Goal: Information Seeking & Learning: Learn about a topic

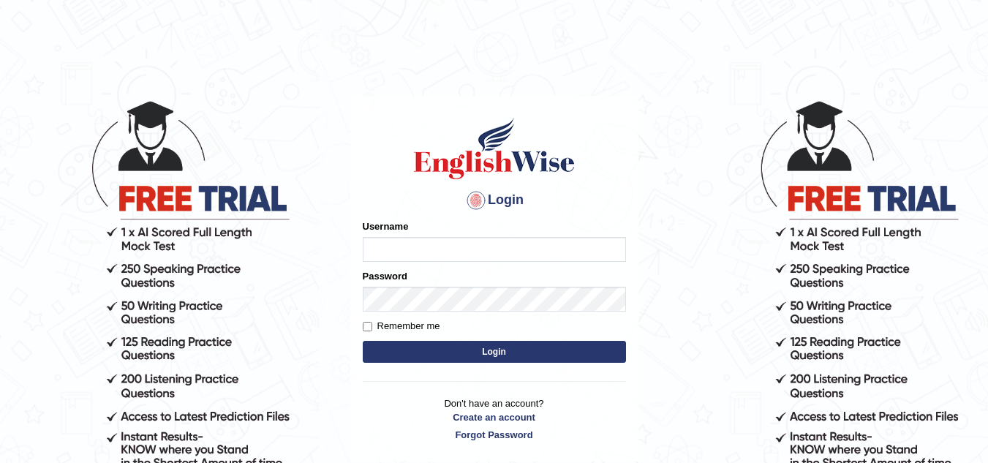
drag, startPoint x: 0, startPoint y: 0, endPoint x: 401, endPoint y: 258, distance: 476.6
click at [401, 258] on input "Username" at bounding box center [494, 249] width 263 height 25
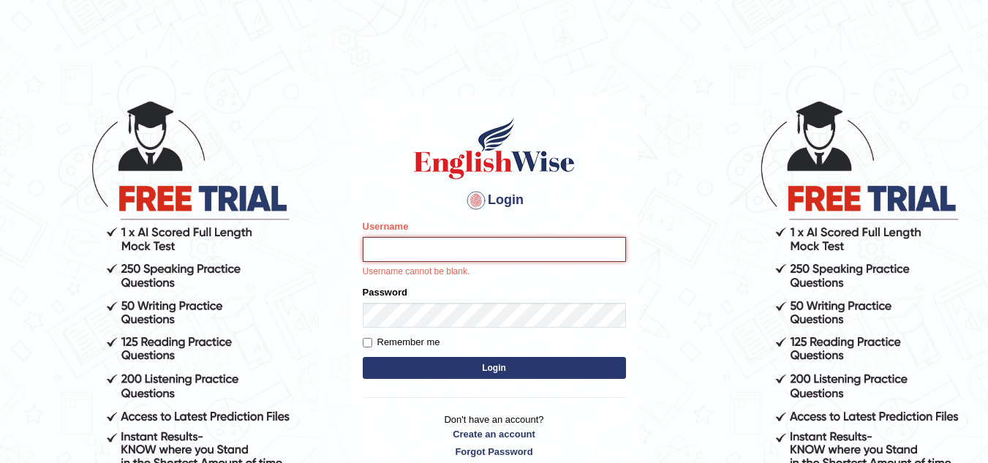
type input "sk247289"
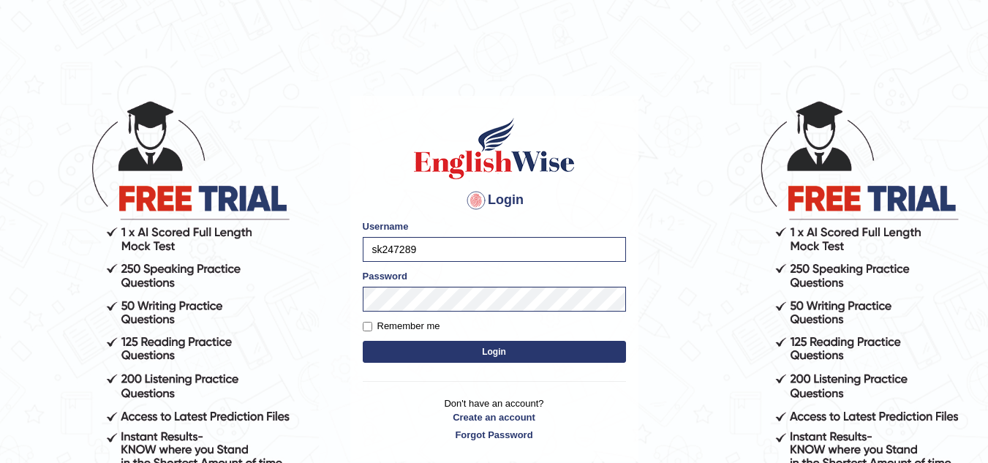
click at [477, 359] on button "Login" at bounding box center [494, 352] width 263 height 22
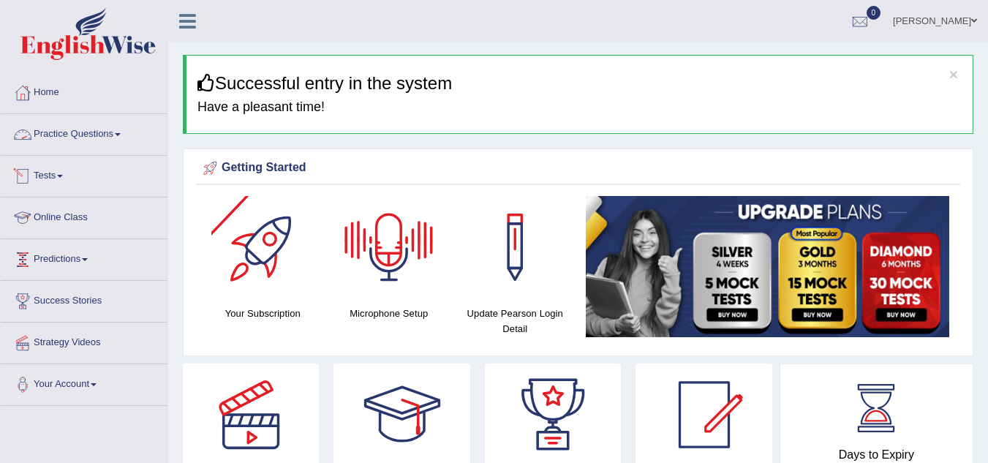
click at [114, 133] on link "Practice Questions" at bounding box center [84, 132] width 167 height 37
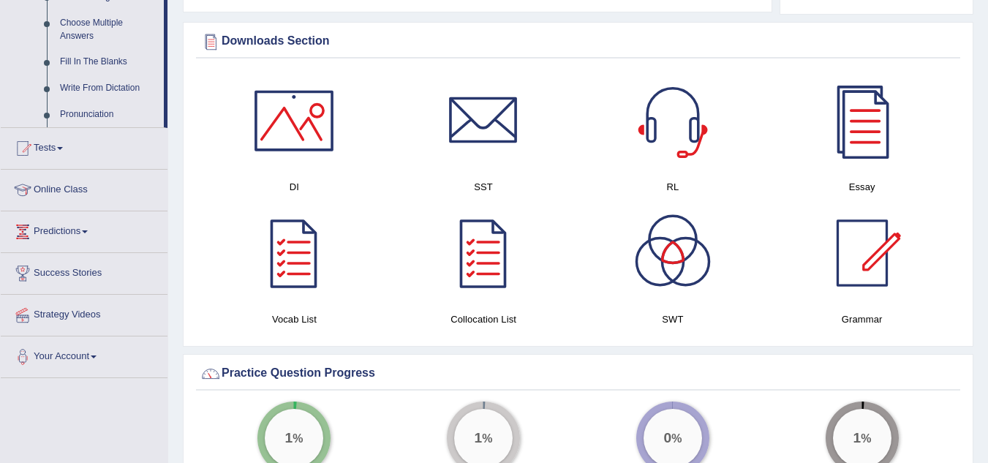
scroll to position [809, 0]
click at [54, 189] on link "Online Class" at bounding box center [84, 187] width 167 height 37
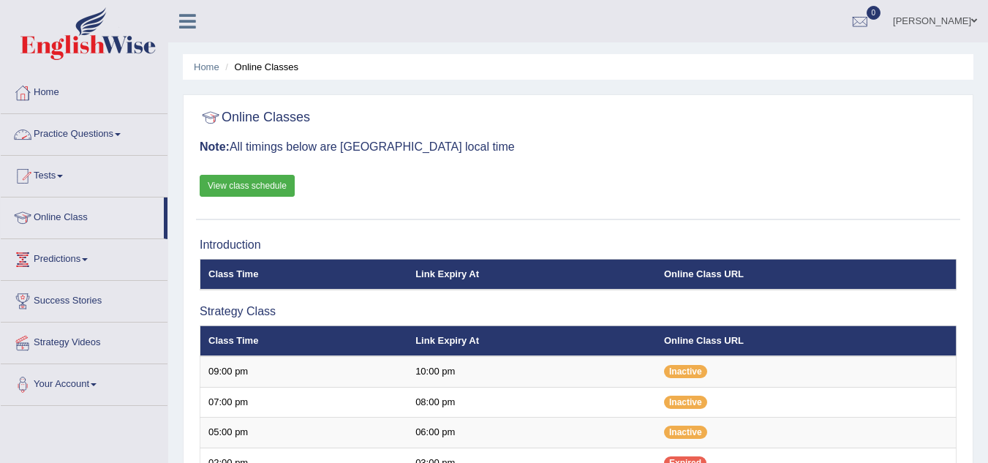
click at [85, 128] on link "Practice Questions" at bounding box center [84, 132] width 167 height 37
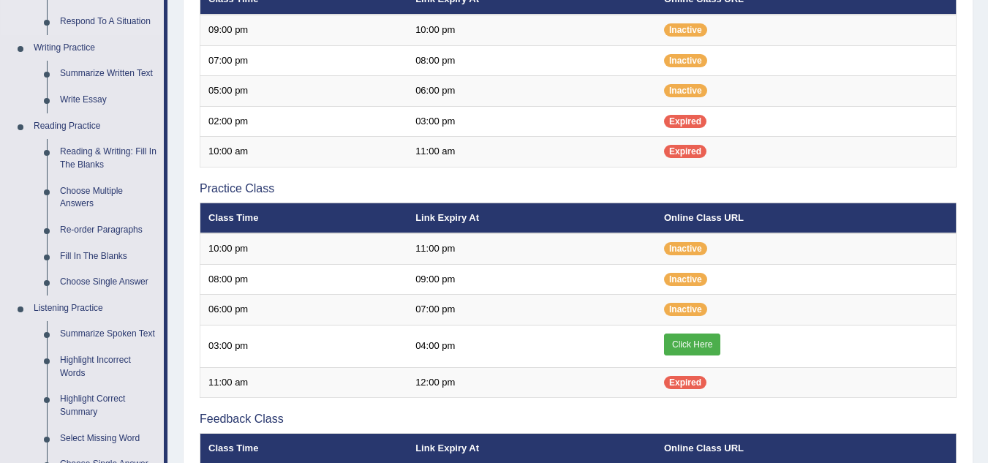
scroll to position [725, 0]
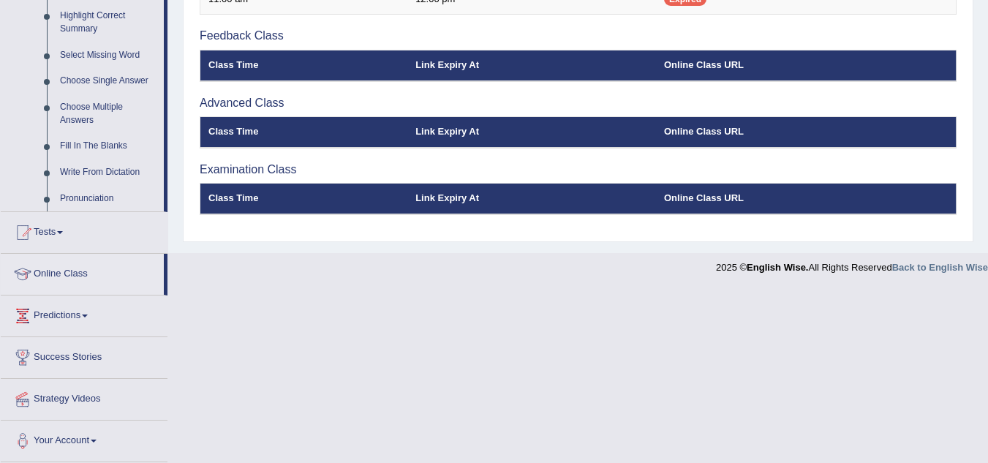
click at [61, 269] on link "Online Class" at bounding box center [82, 272] width 163 height 37
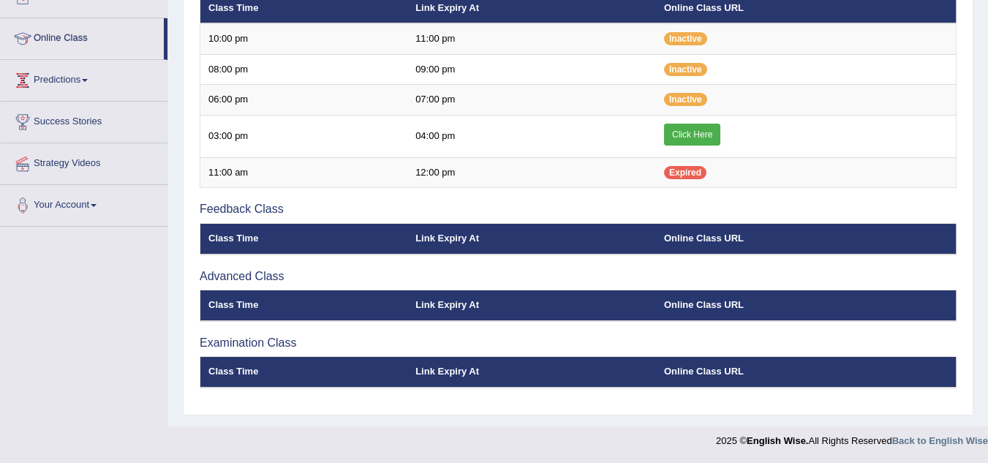
scroll to position [452, 0]
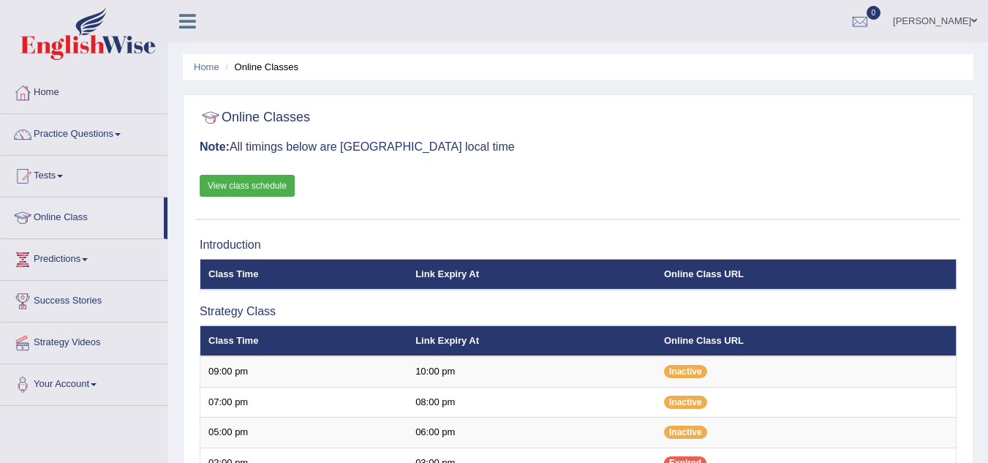
click at [259, 185] on link "View class schedule" at bounding box center [247, 186] width 95 height 22
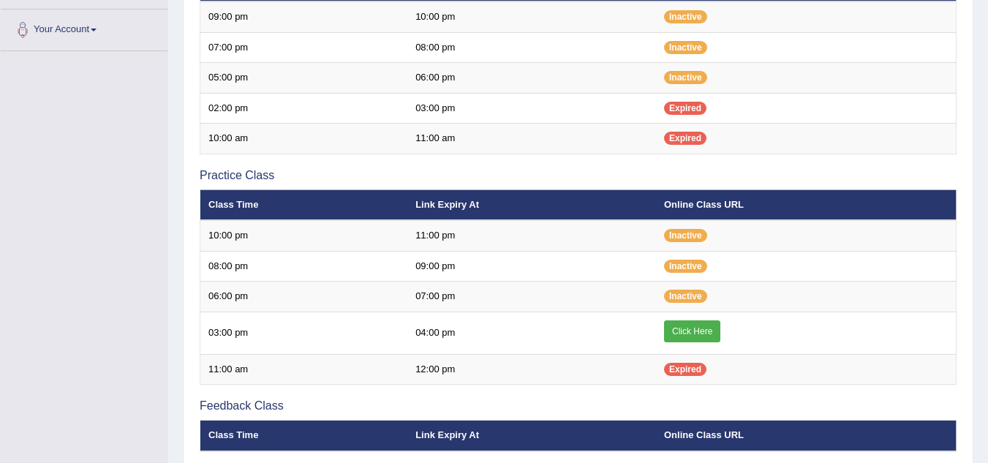
scroll to position [355, 0]
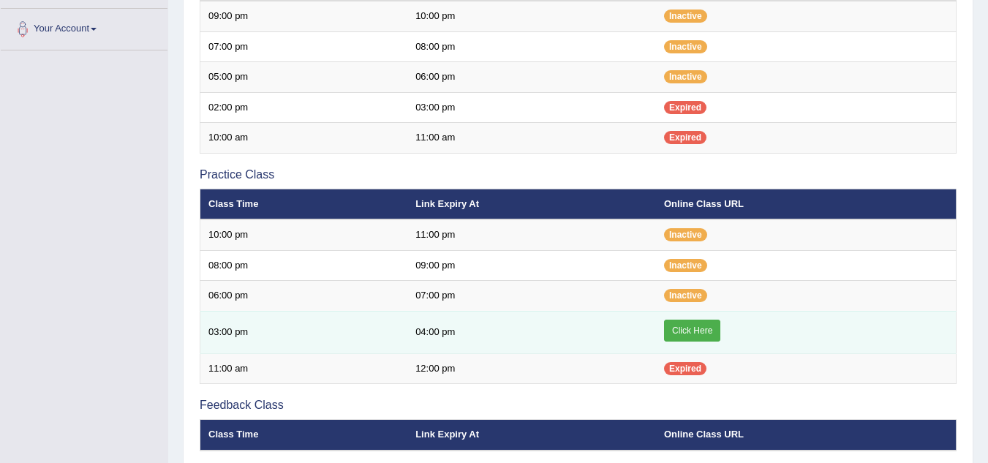
click at [687, 324] on link "Click Here" at bounding box center [692, 331] width 56 height 22
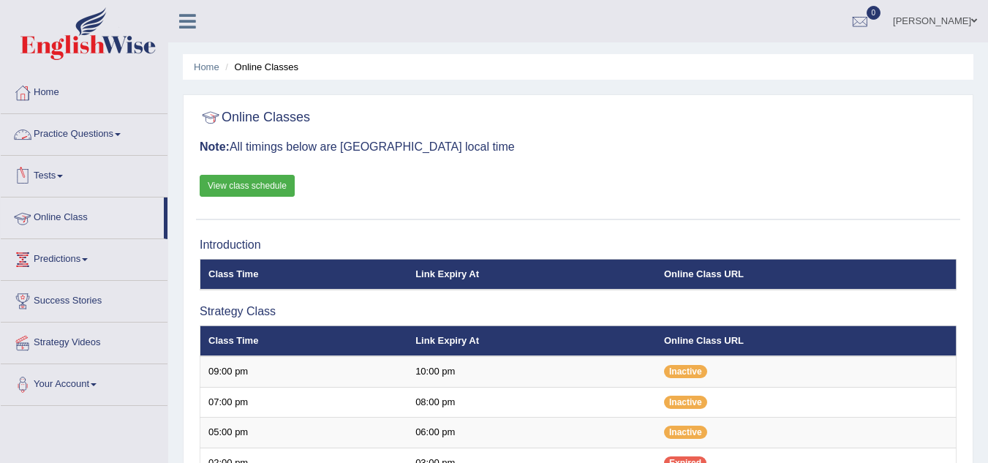
click at [65, 131] on link "Practice Questions" at bounding box center [84, 132] width 167 height 37
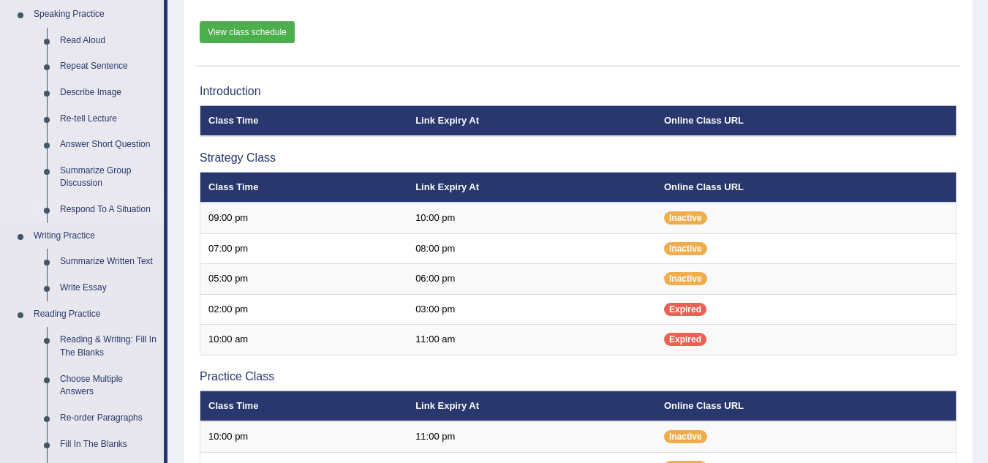
scroll to position [153, 0]
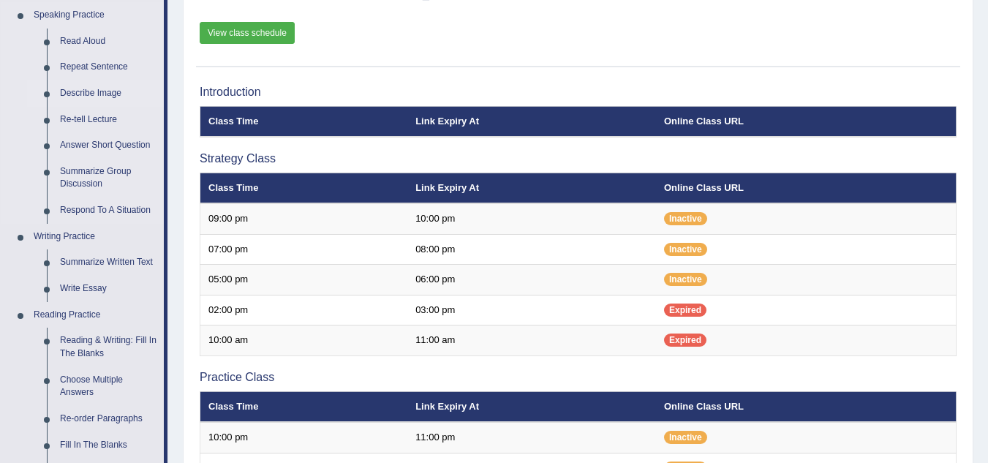
click at [94, 91] on link "Describe Image" at bounding box center [108, 93] width 110 height 26
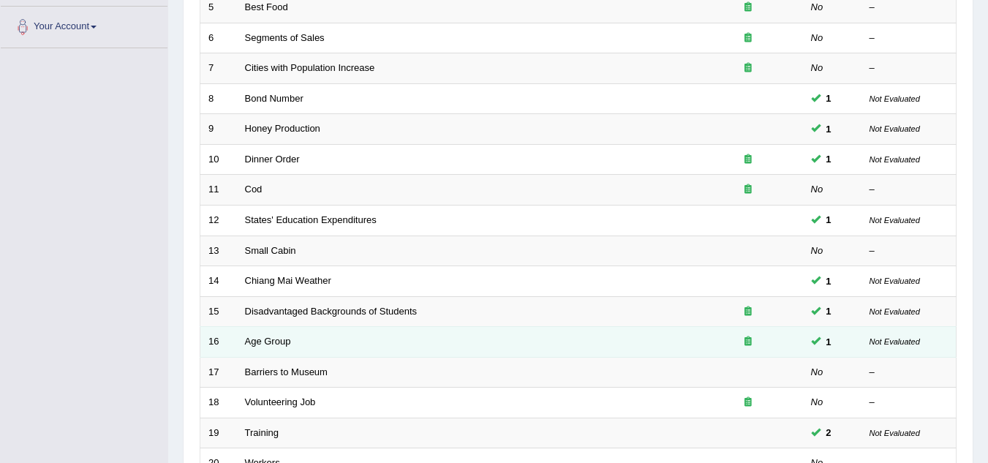
scroll to position [357, 0]
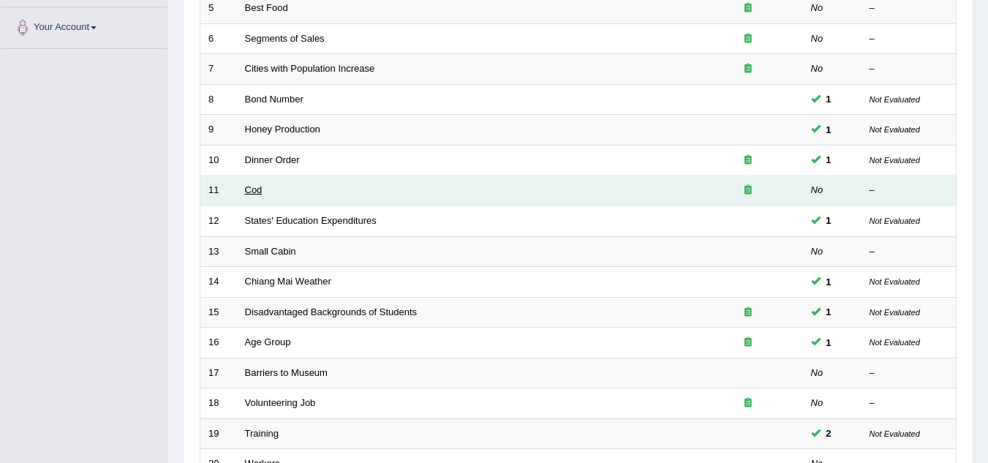
click at [252, 194] on link "Cod" at bounding box center [254, 189] width 18 height 11
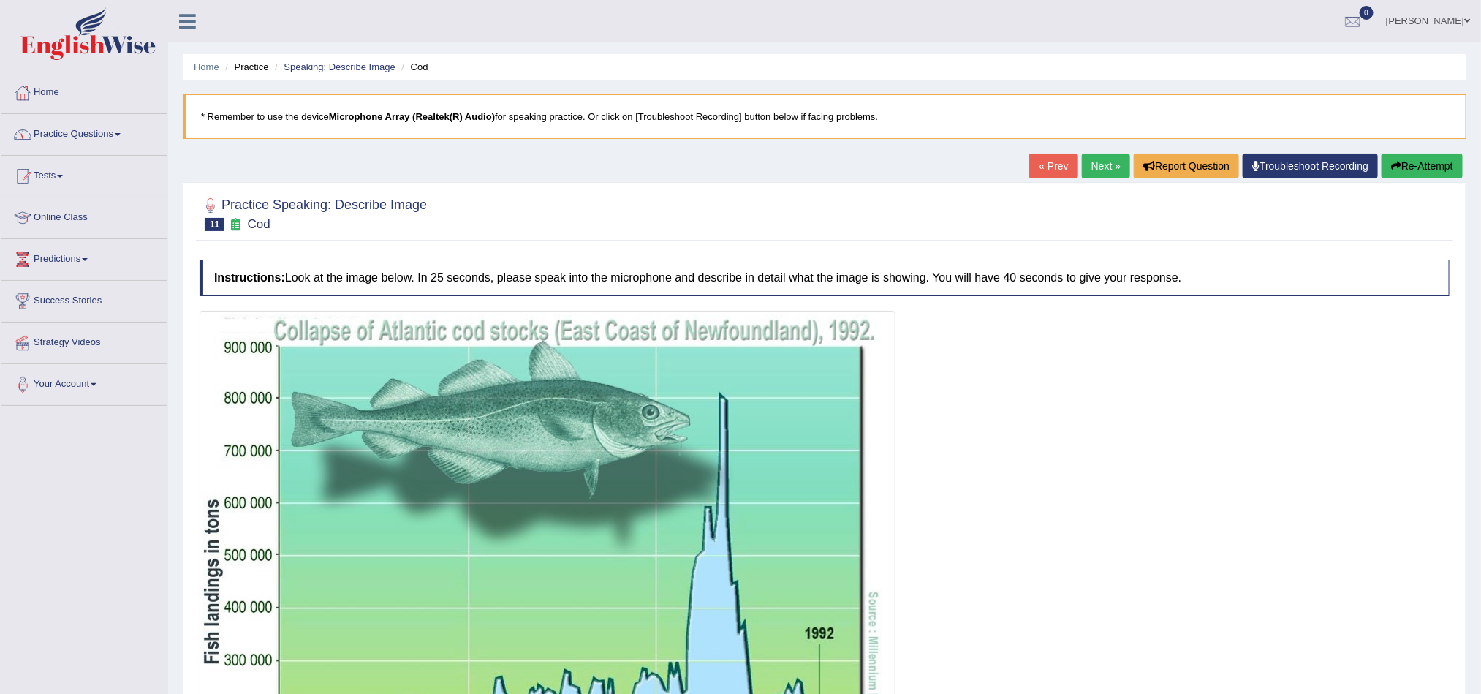
drag, startPoint x: 859, startPoint y: 1, endPoint x: 101, endPoint y: 141, distance: 771.1
click at [101, 141] on link "Practice Questions" at bounding box center [84, 132] width 167 height 37
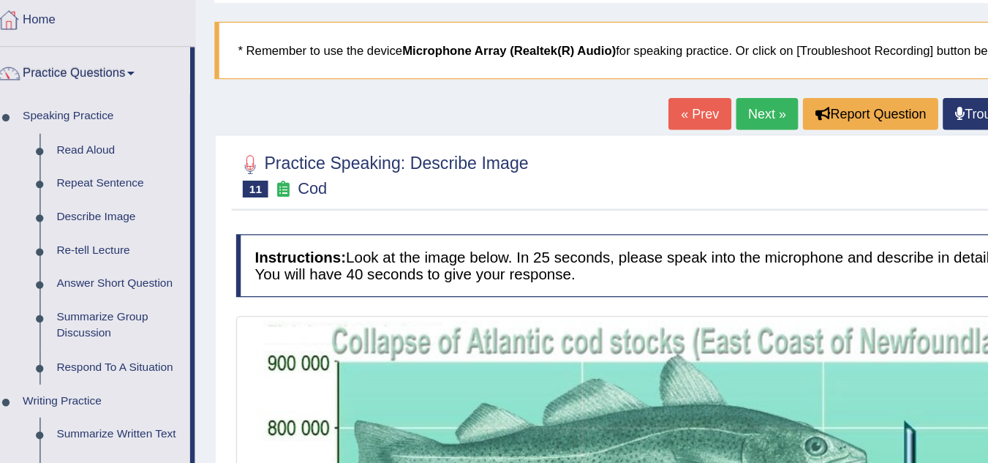
scroll to position [76, 0]
drag, startPoint x: 1185, startPoint y: 1, endPoint x: 268, endPoint y: 111, distance: 924.1
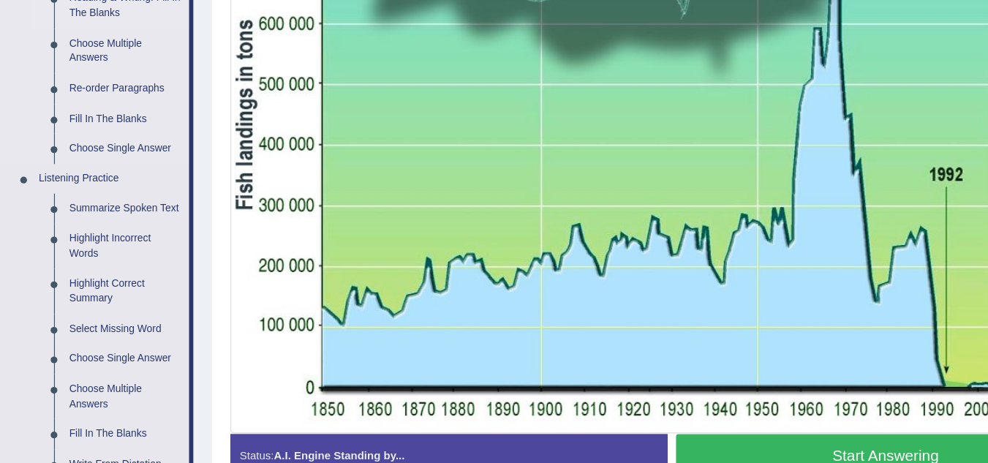
scroll to position [434, 0]
click at [86, 237] on link "Summarize Spoken Text" at bounding box center [108, 241] width 110 height 26
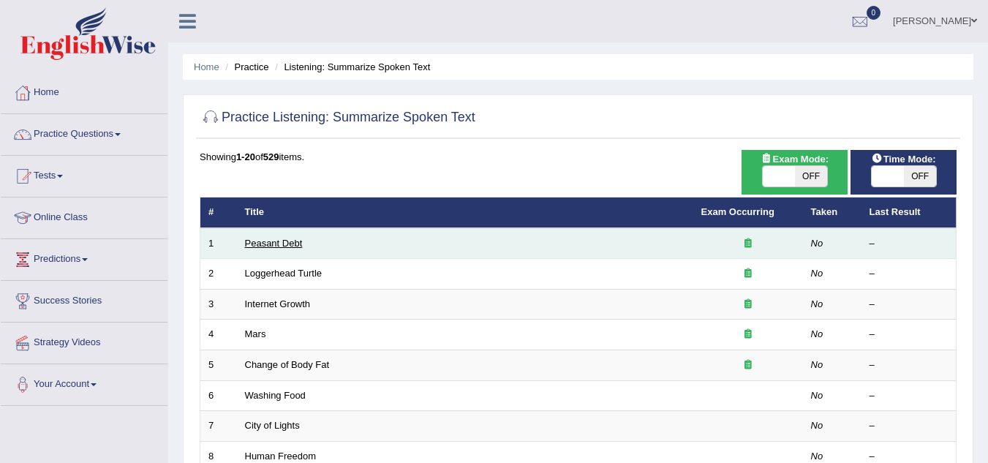
click at [272, 240] on link "Peasant Debt" at bounding box center [274, 243] width 58 height 11
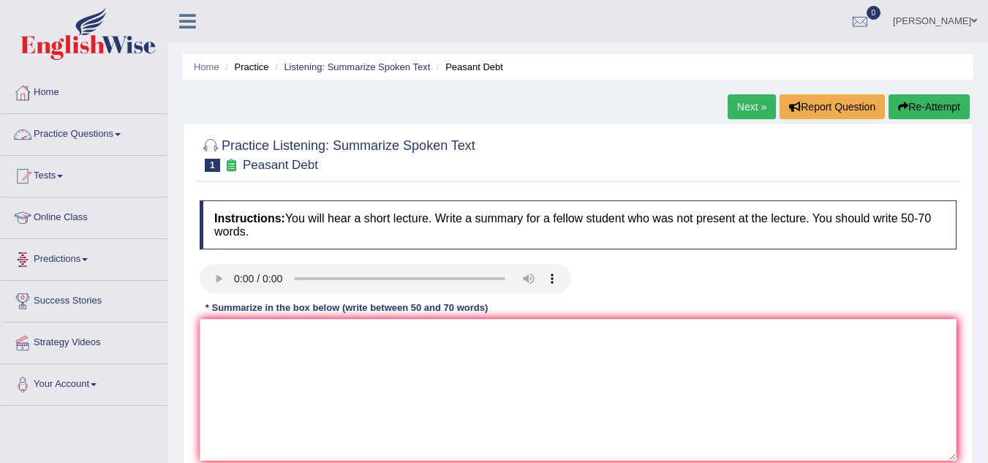
click at [99, 140] on link "Practice Questions" at bounding box center [84, 132] width 167 height 37
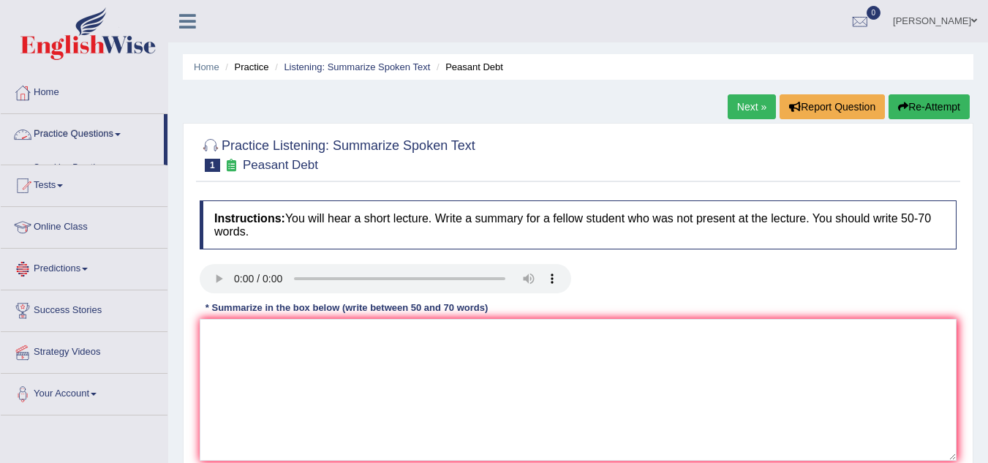
click at [99, 140] on link "Practice Questions" at bounding box center [82, 132] width 163 height 37
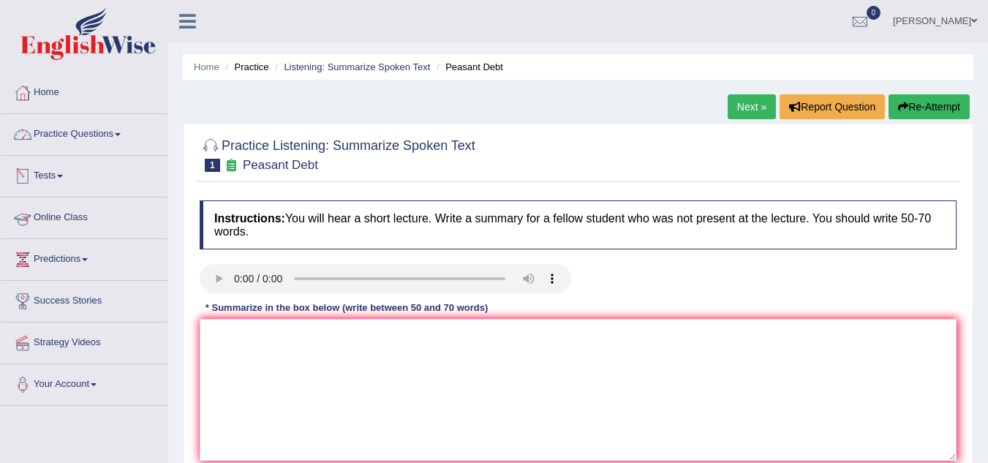
click at [90, 140] on link "Practice Questions" at bounding box center [84, 132] width 167 height 37
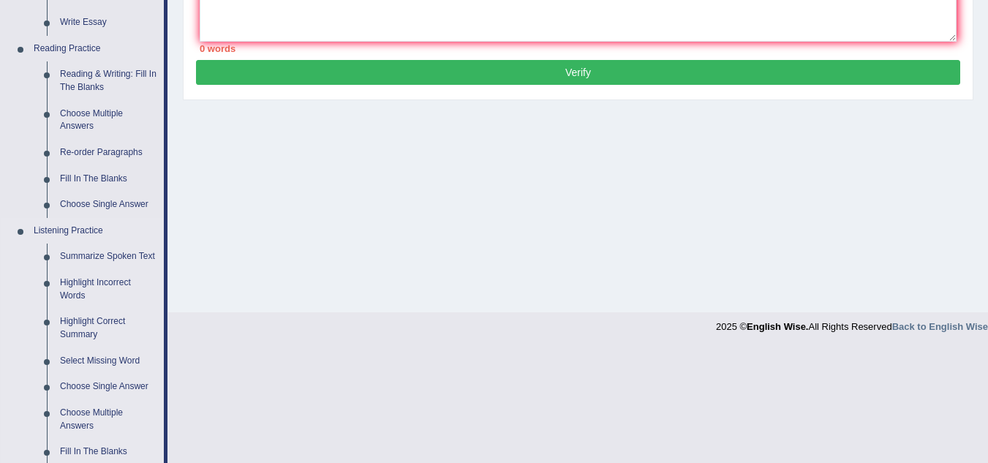
scroll to position [422, 0]
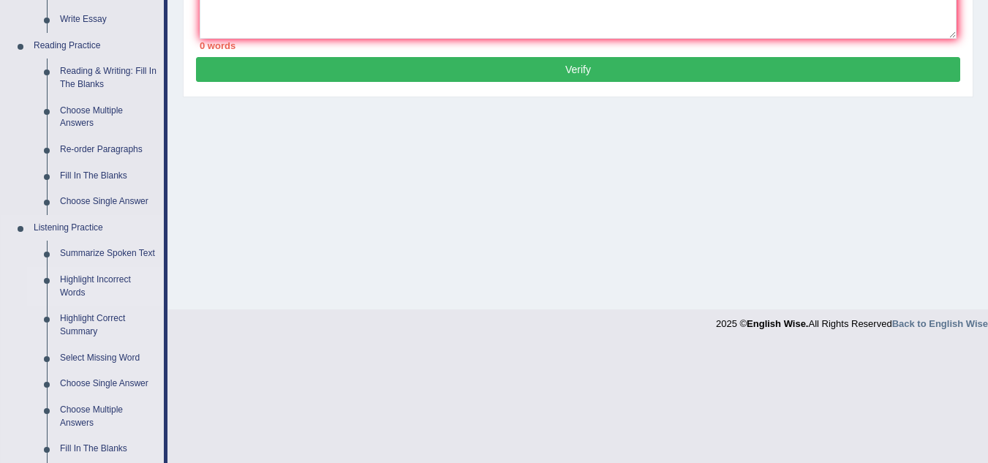
click at [70, 286] on link "Highlight Incorrect Words" at bounding box center [108, 286] width 110 height 39
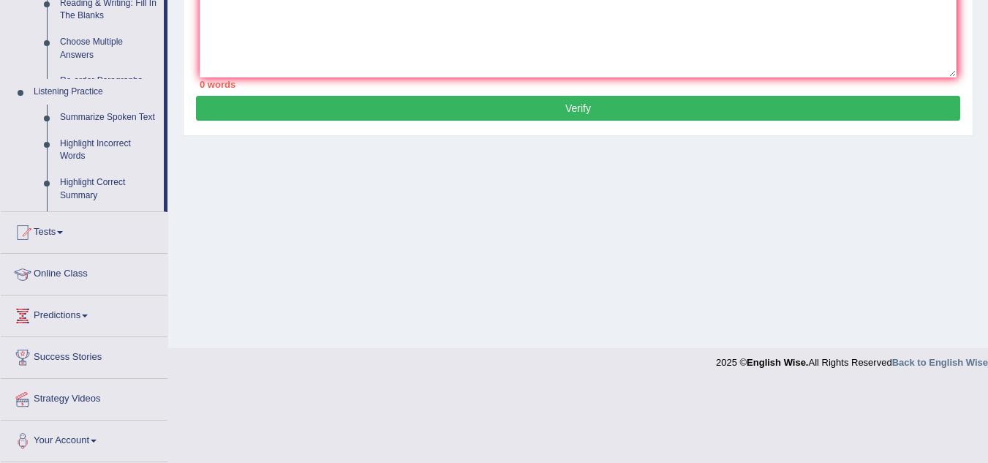
scroll to position [305, 0]
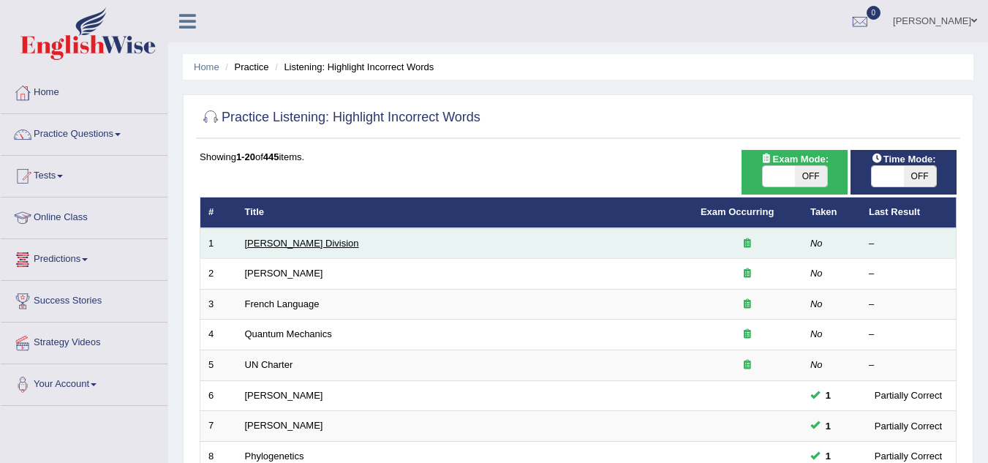
click at [260, 238] on link "[PERSON_NAME] Division" at bounding box center [302, 243] width 114 height 11
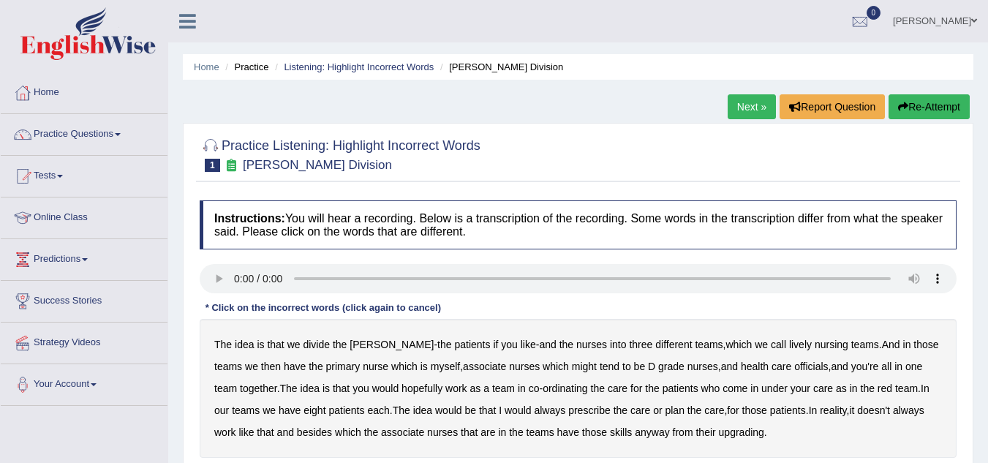
click at [789, 339] on b "lively" at bounding box center [800, 345] width 23 height 12
click at [572, 367] on b "might" at bounding box center [584, 366] width 25 height 12
click at [794, 366] on b "officials" at bounding box center [811, 366] width 34 height 12
click at [537, 409] on b "always" at bounding box center [549, 410] width 31 height 12
click at [752, 427] on b "upgrading" at bounding box center [741, 432] width 45 height 12
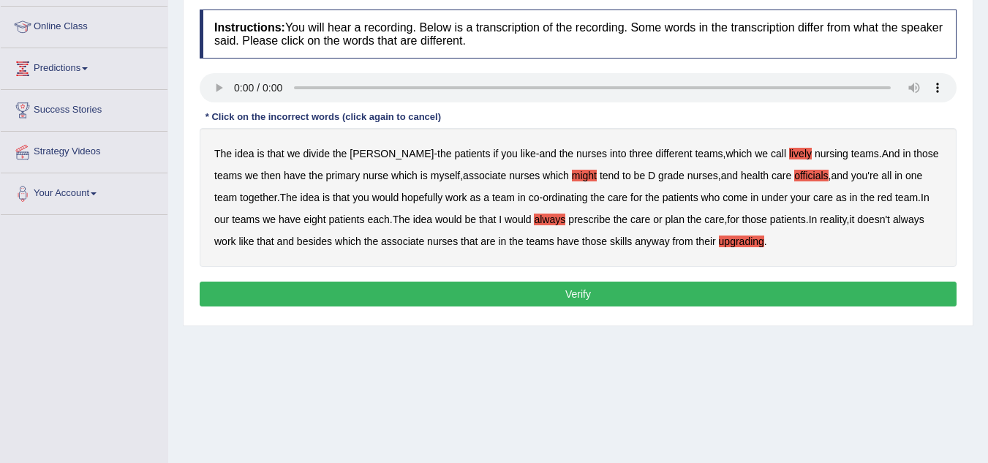
scroll to position [192, 0]
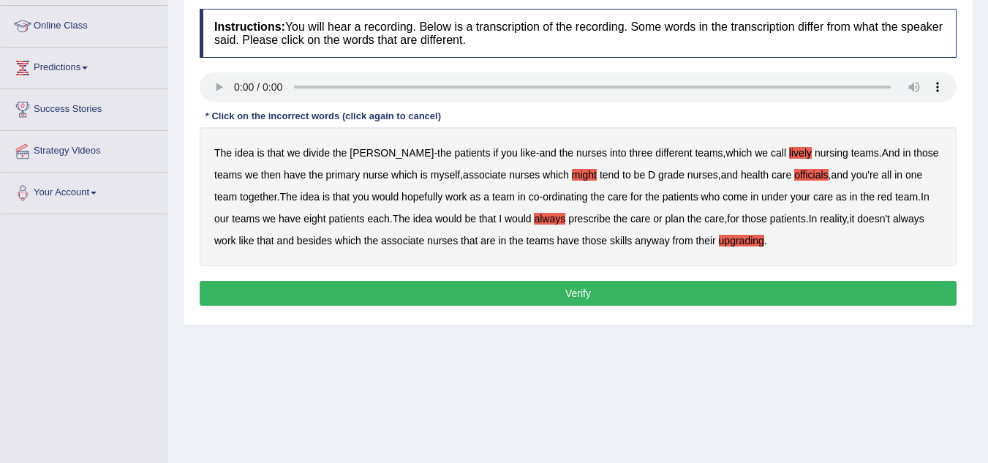
click at [594, 287] on button "Verify" at bounding box center [578, 293] width 757 height 25
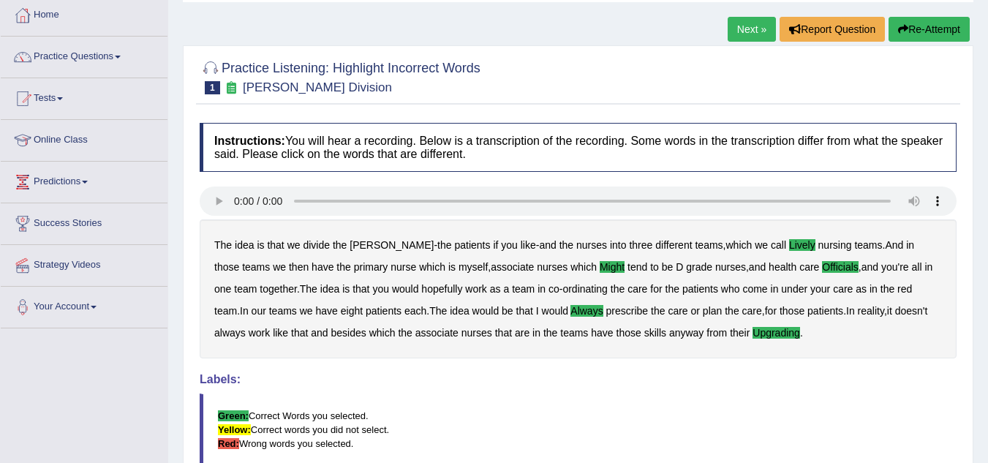
scroll to position [0, 0]
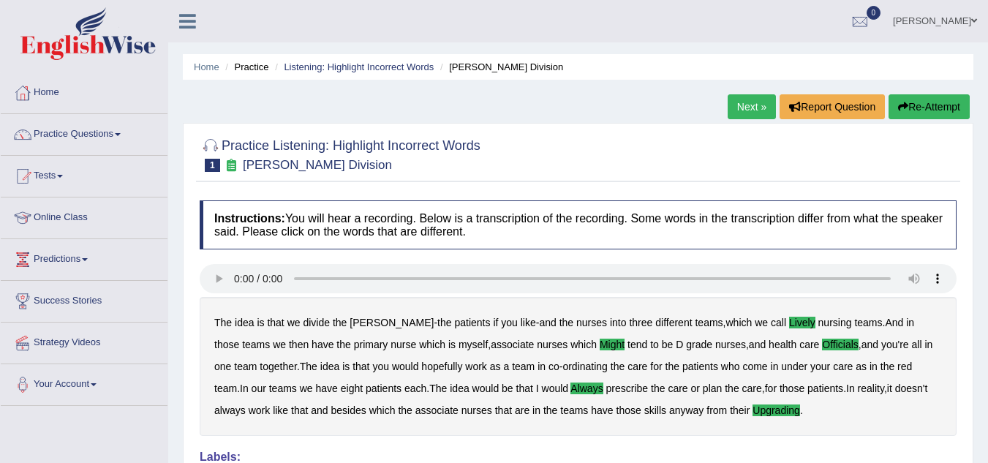
click at [737, 113] on link "Next »" at bounding box center [752, 106] width 48 height 25
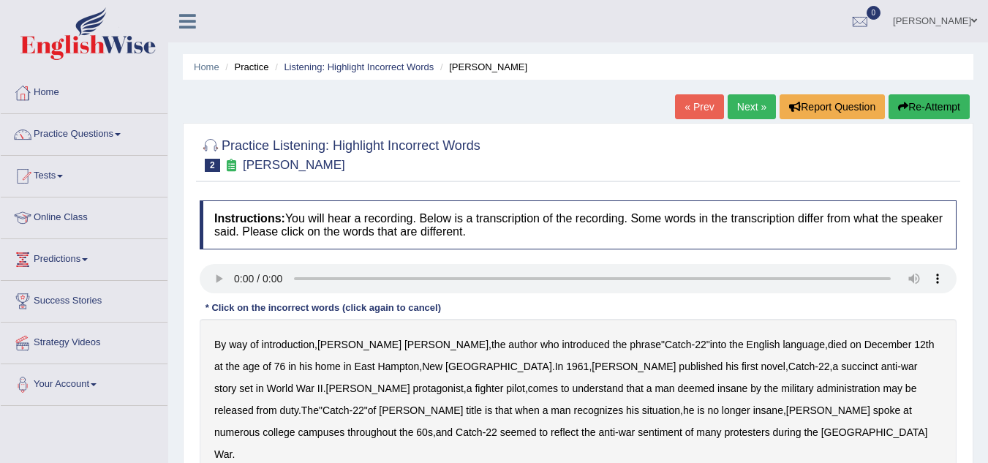
click at [841, 366] on b "succinct" at bounding box center [859, 366] width 37 height 12
click at [816, 390] on b "administration" at bounding box center [848, 388] width 64 height 12
click at [642, 410] on b "situation" at bounding box center [661, 410] width 38 height 12
click at [578, 426] on b "reflect" at bounding box center [565, 432] width 28 height 12
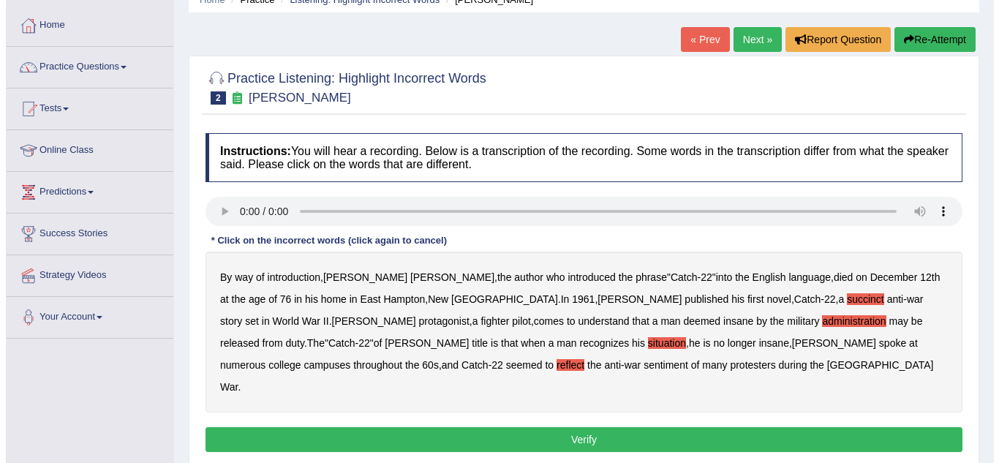
scroll to position [71, 0]
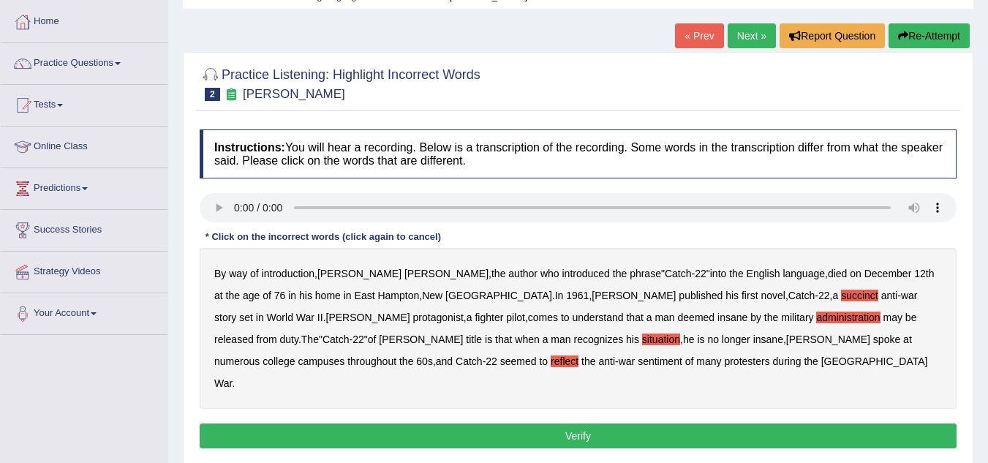
click at [575, 423] on button "Verify" at bounding box center [578, 435] width 757 height 25
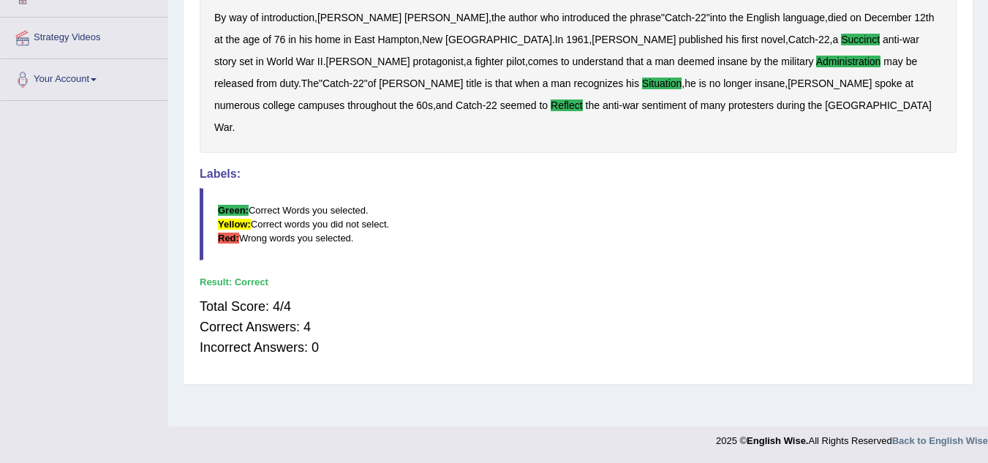
scroll to position [0, 0]
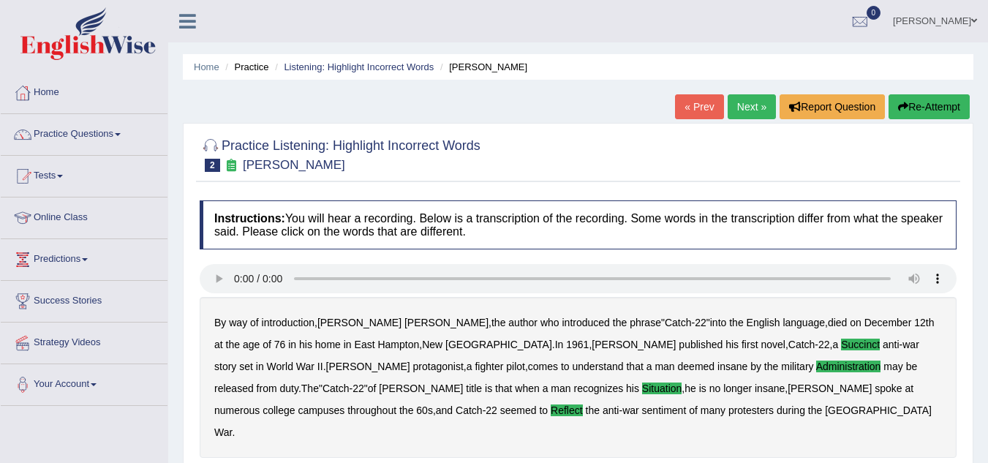
click at [755, 107] on link "Next »" at bounding box center [752, 106] width 48 height 25
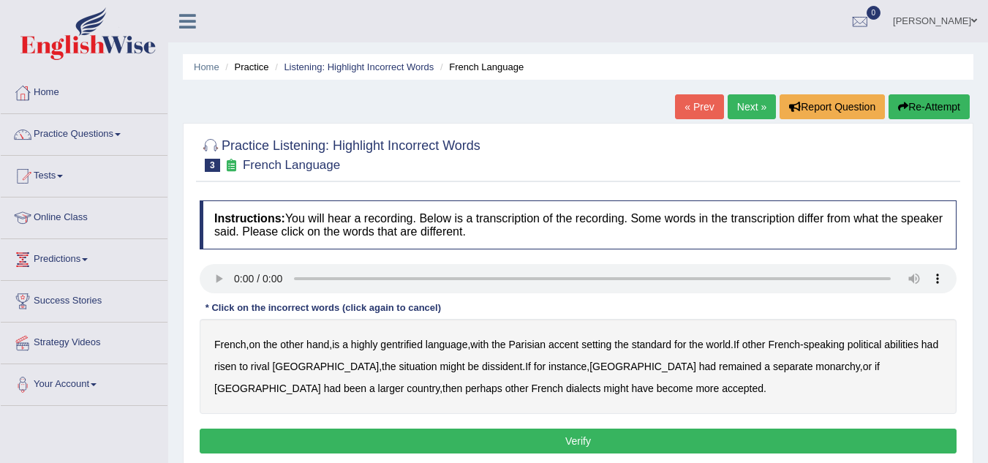
click at [409, 347] on b "gentrified" at bounding box center [401, 345] width 42 height 12
click at [482, 367] on b "dissident" at bounding box center [502, 366] width 40 height 12
click at [815, 370] on b "monarchy" at bounding box center [837, 366] width 44 height 12
click at [472, 438] on button "Verify" at bounding box center [578, 440] width 757 height 25
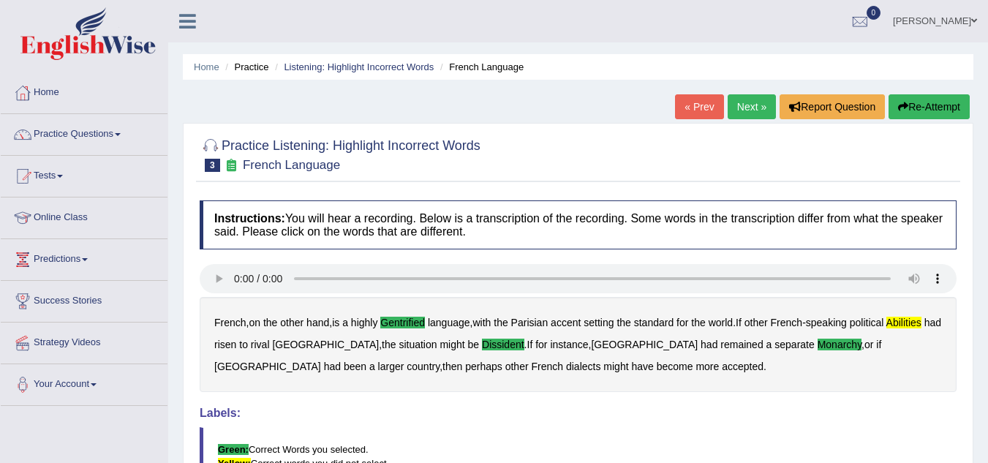
click at [745, 102] on link "Next »" at bounding box center [752, 106] width 48 height 25
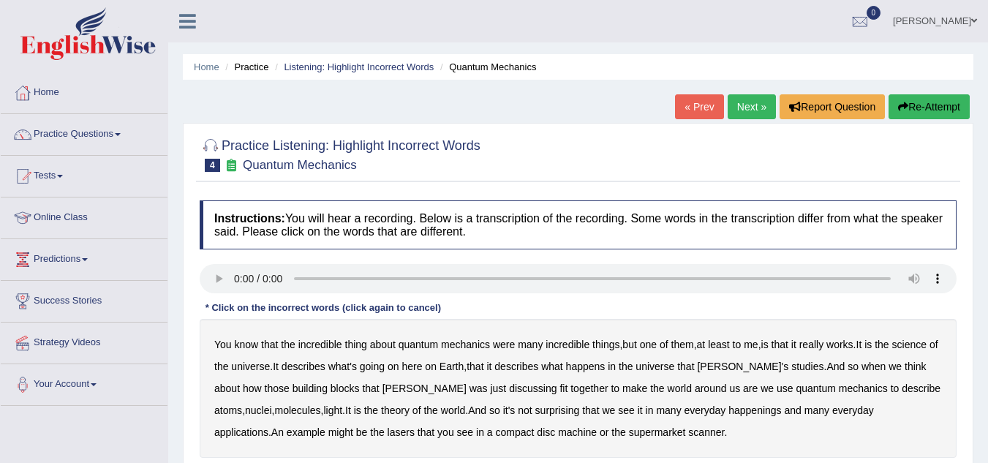
click at [926, 345] on b "science" at bounding box center [909, 345] width 34 height 12
click at [509, 388] on b "discussing" at bounding box center [533, 388] width 48 height 12
click at [728, 412] on b "happenings" at bounding box center [754, 410] width 53 height 12
click at [558, 433] on b "machine" at bounding box center [577, 432] width 39 height 12
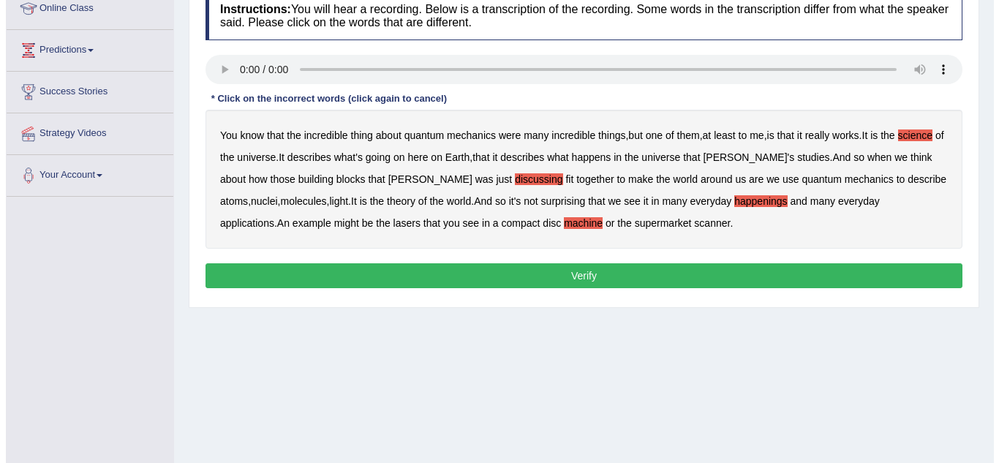
scroll to position [211, 0]
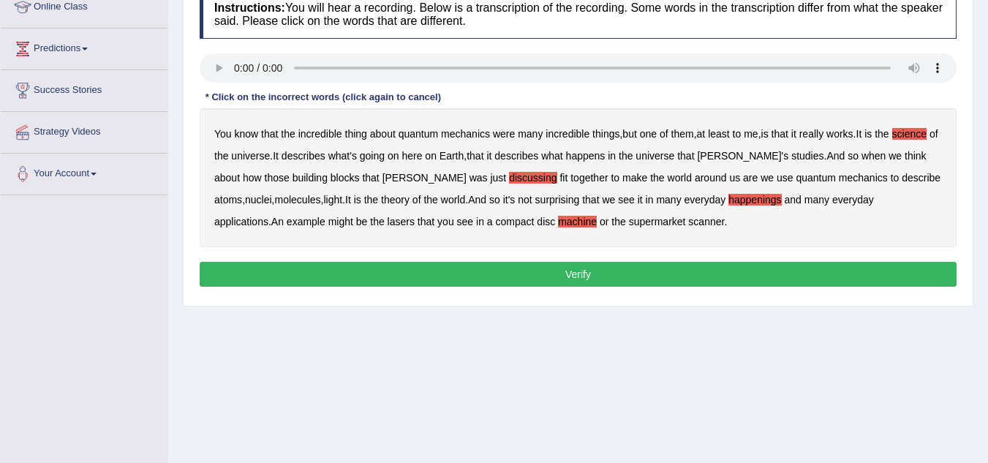
click at [592, 288] on div "Instructions: You will hear a recording. Below is a transcription of the record…" at bounding box center [578, 140] width 764 height 316
click at [586, 281] on button "Verify" at bounding box center [578, 274] width 757 height 25
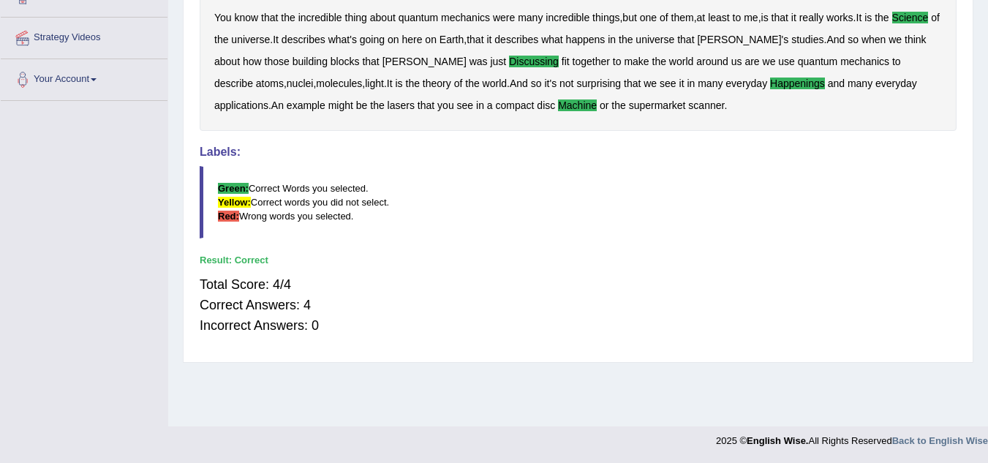
scroll to position [0, 0]
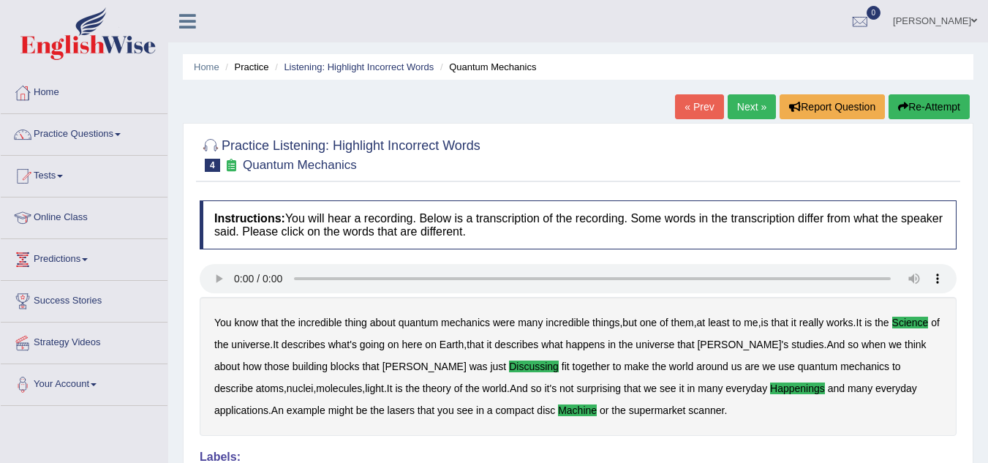
click at [746, 107] on link "Next »" at bounding box center [752, 106] width 48 height 25
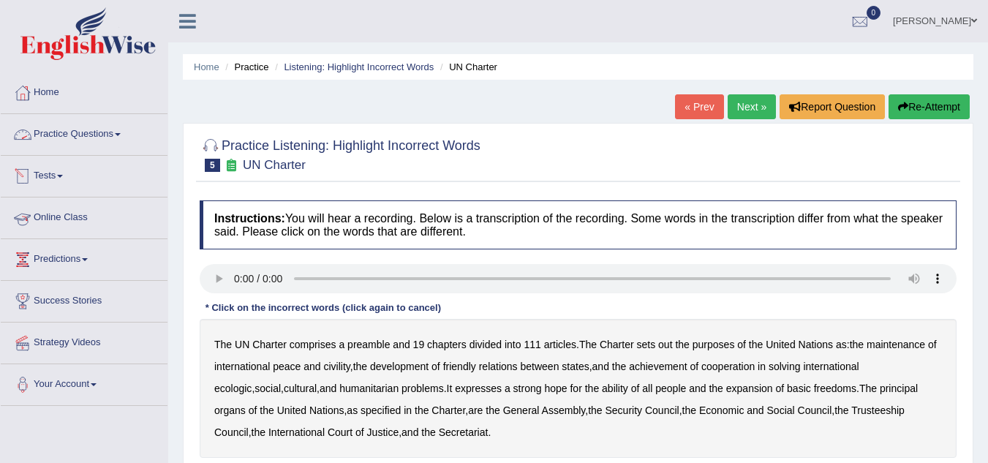
click at [86, 137] on link "Practice Questions" at bounding box center [84, 132] width 167 height 37
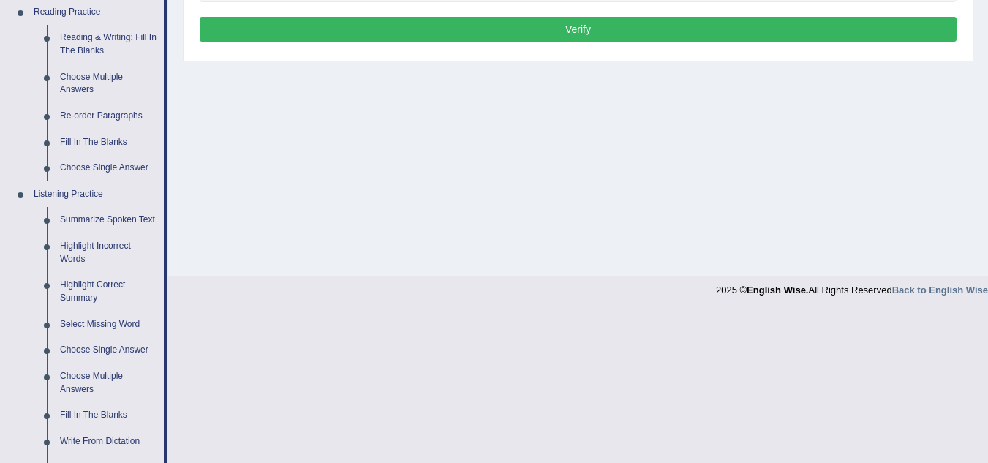
scroll to position [456, 0]
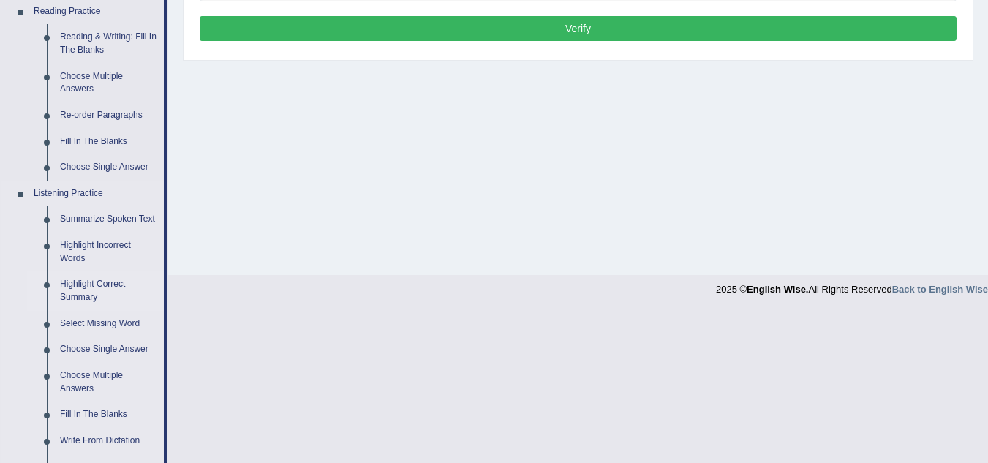
click at [75, 290] on link "Highlight Correct Summary" at bounding box center [108, 290] width 110 height 39
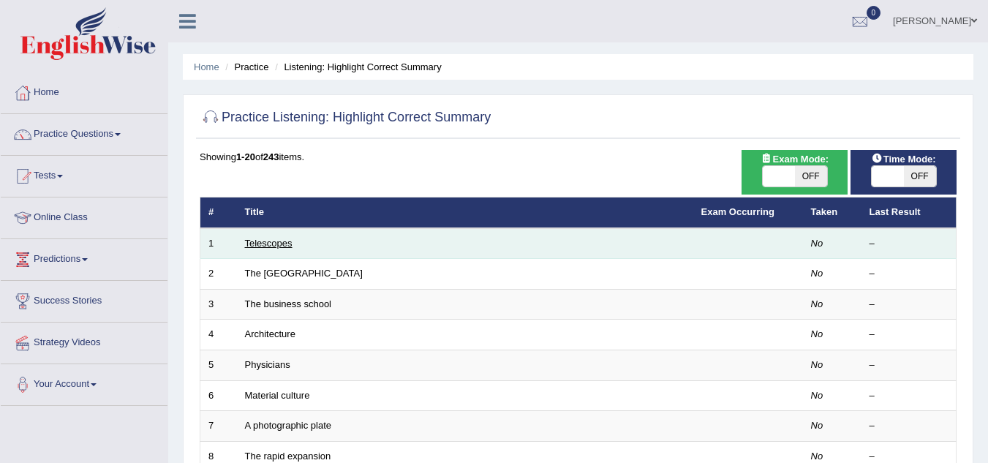
click at [272, 243] on link "Telescopes" at bounding box center [269, 243] width 48 height 11
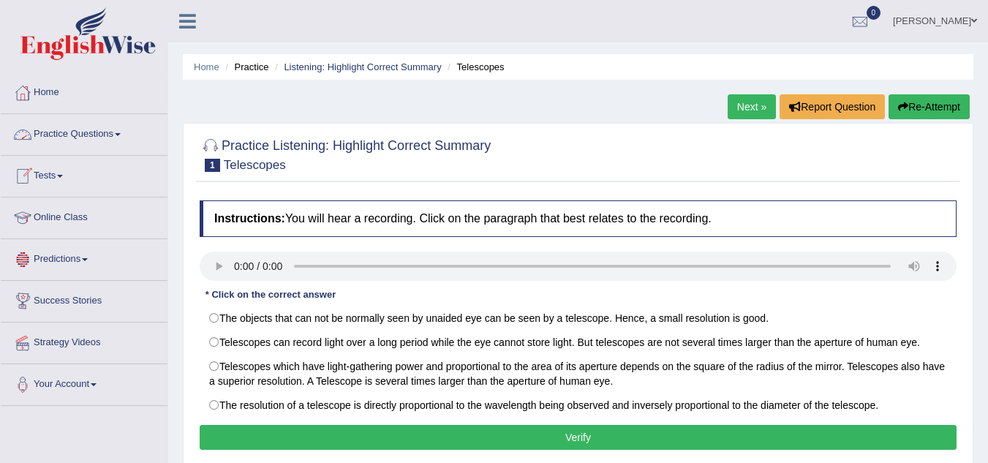
click at [90, 129] on link "Practice Questions" at bounding box center [84, 132] width 167 height 37
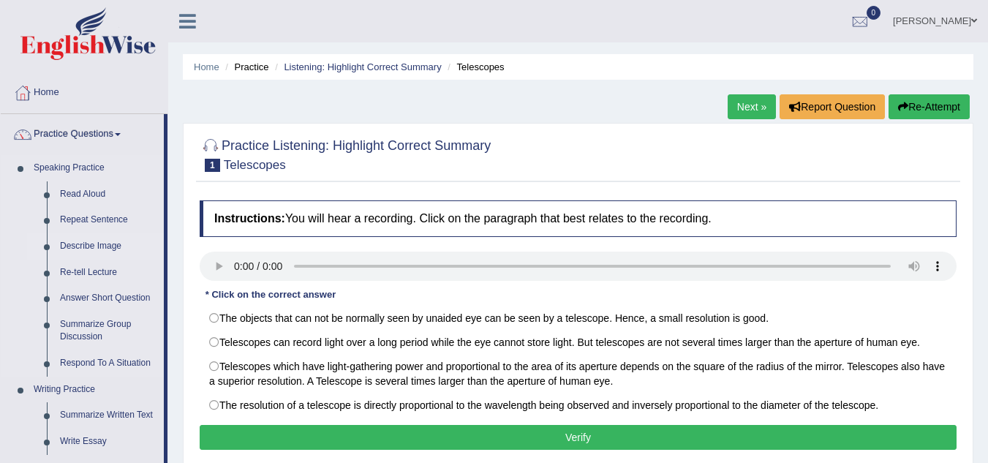
click at [86, 242] on link "Describe Image" at bounding box center [108, 246] width 110 height 26
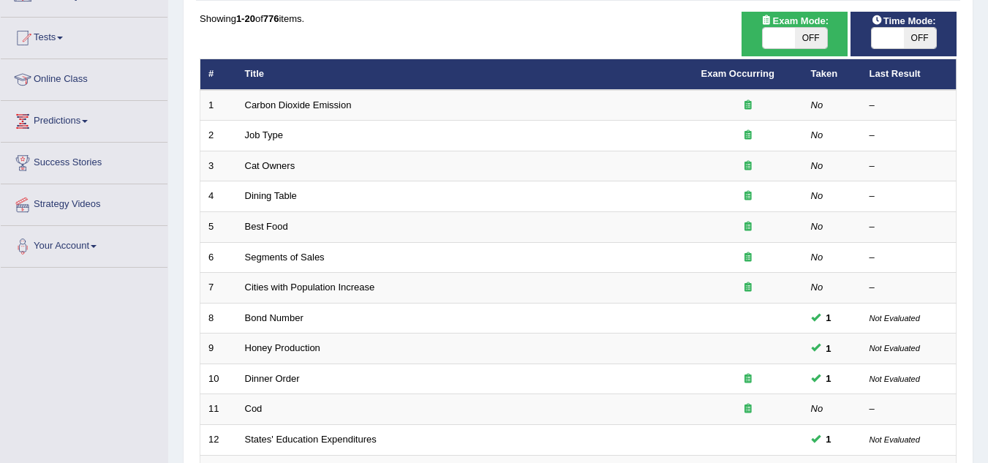
scroll to position [140, 0]
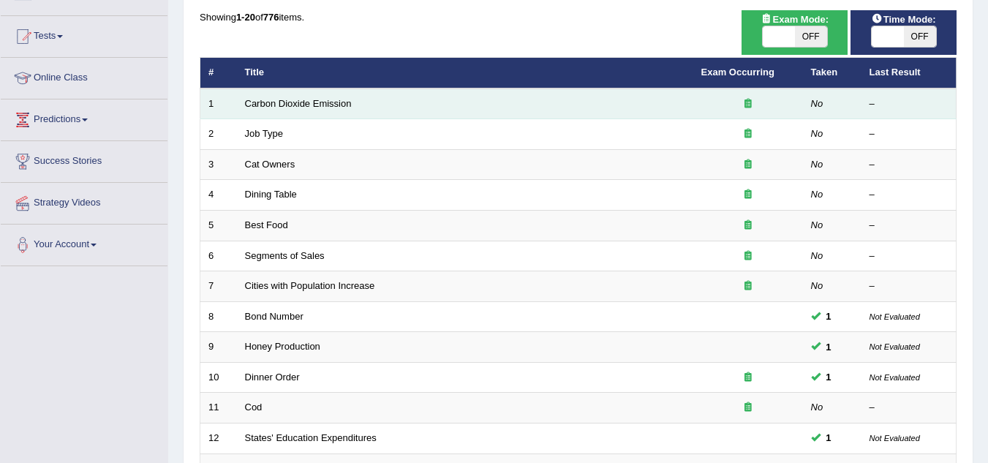
click at [749, 102] on icon at bounding box center [747, 104] width 7 height 10
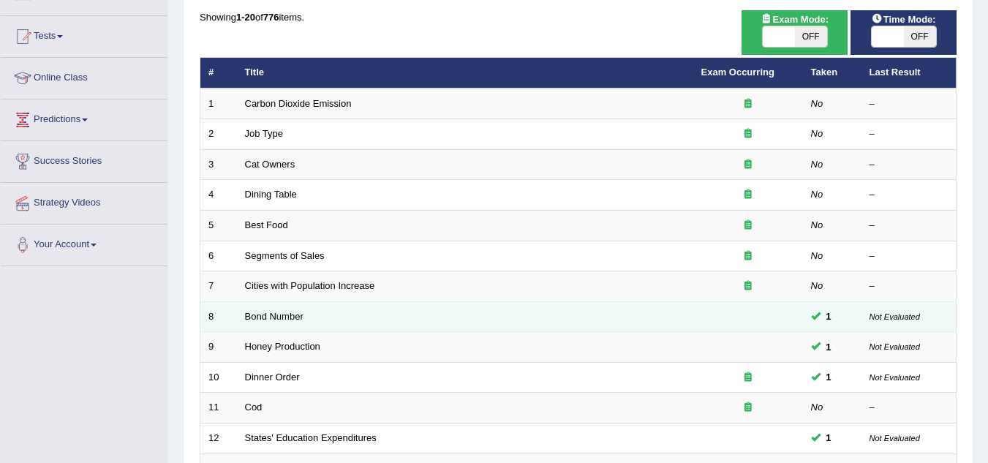
click at [744, 315] on td at bounding box center [748, 316] width 110 height 31
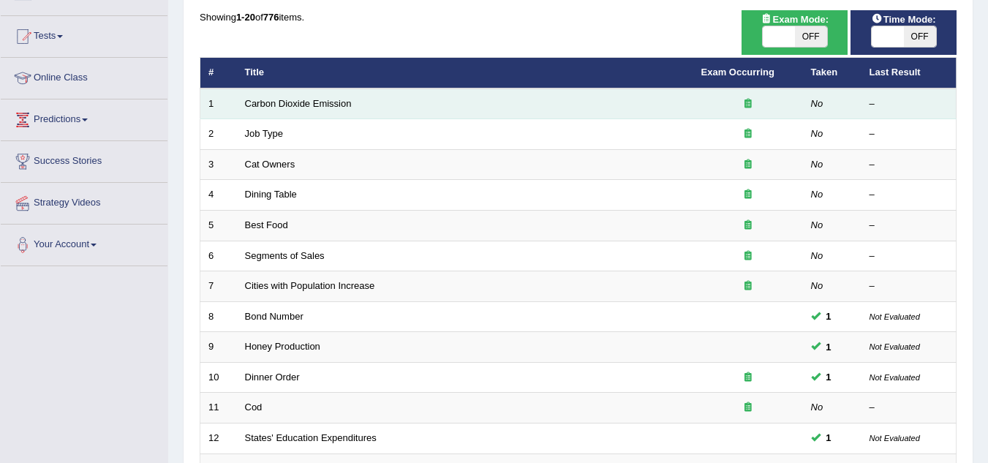
click at [747, 106] on icon at bounding box center [747, 104] width 7 height 10
click at [263, 106] on link "Carbon Dioxide Emission" at bounding box center [298, 103] width 107 height 11
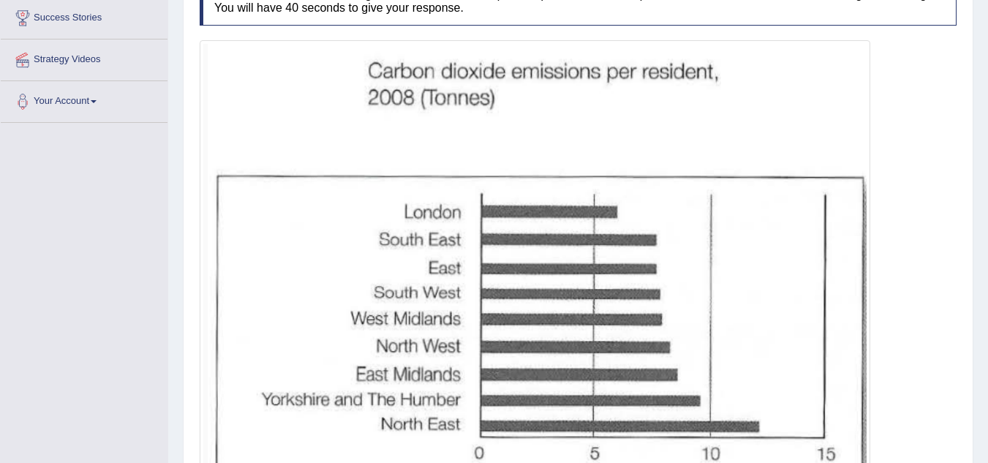
scroll to position [287, 0]
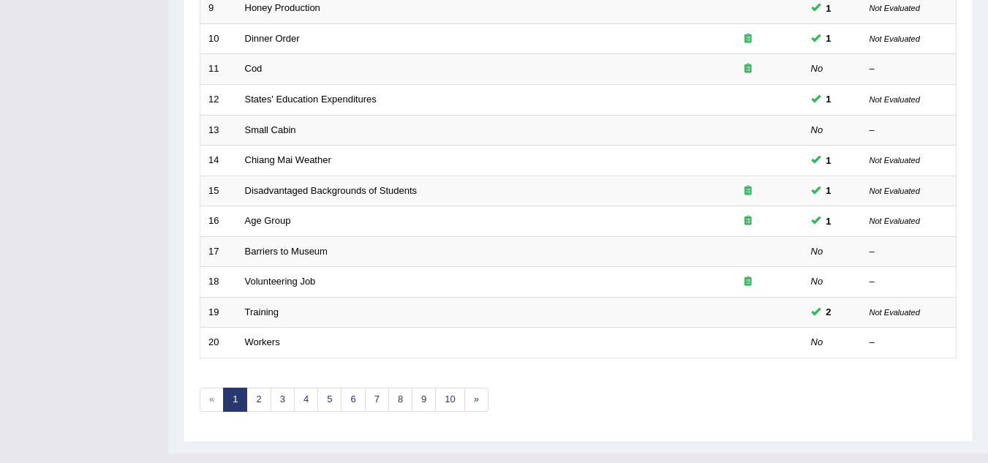
scroll to position [480, 0]
click at [326, 403] on link "5" at bounding box center [329, 397] width 24 height 24
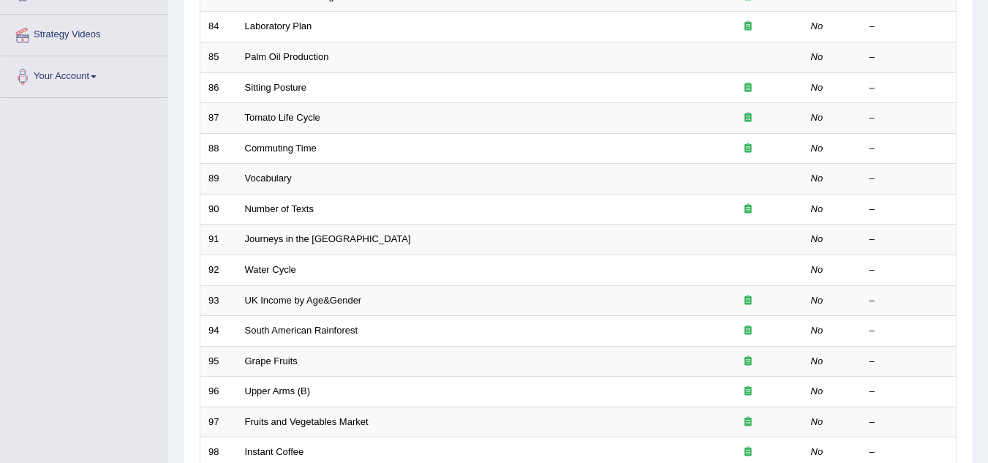
scroll to position [505, 0]
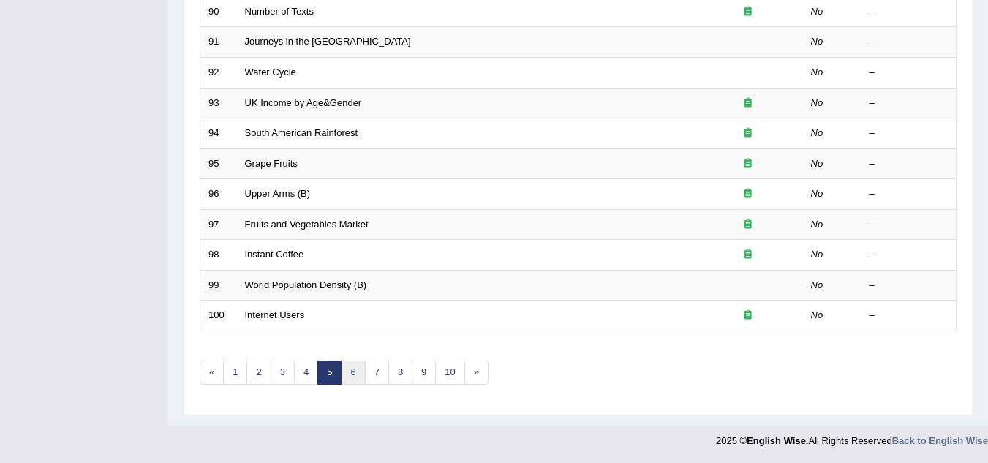
click at [350, 375] on link "6" at bounding box center [353, 372] width 24 height 24
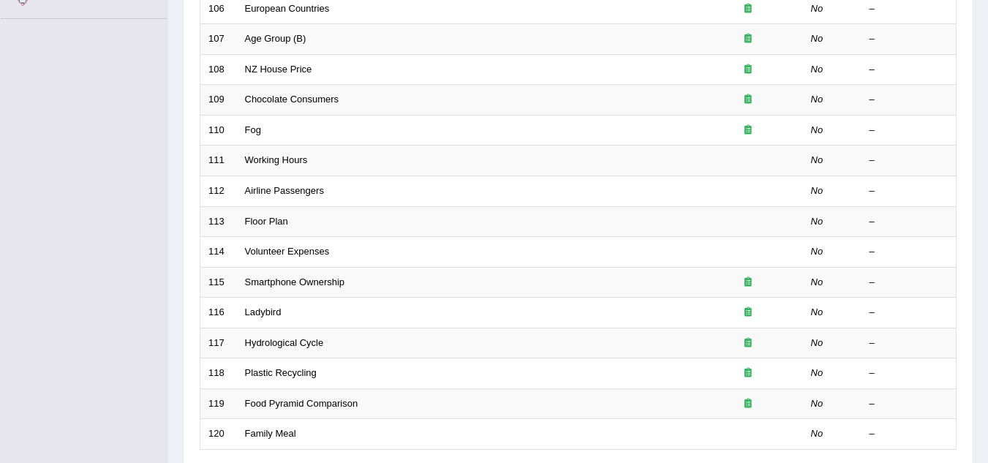
click at [249, 358] on td "Plastic Recycling" at bounding box center [465, 373] width 456 height 31
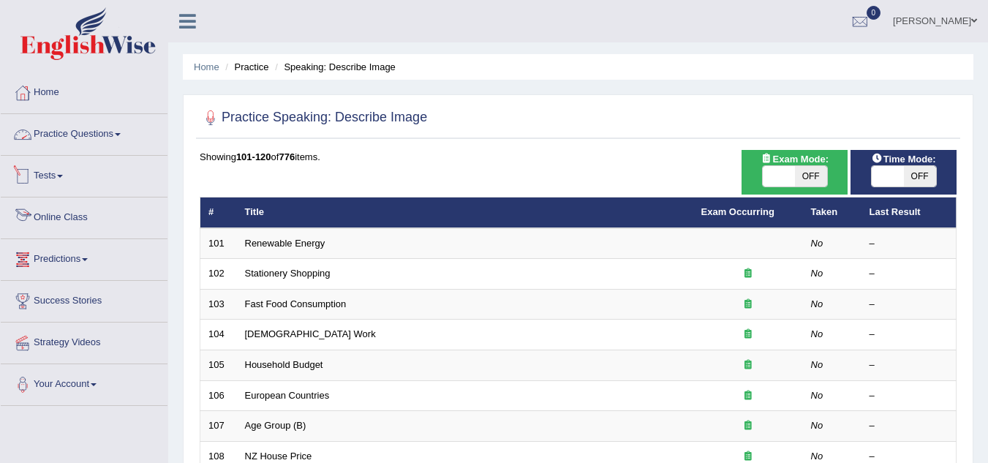
click at [105, 135] on link "Practice Questions" at bounding box center [84, 132] width 167 height 37
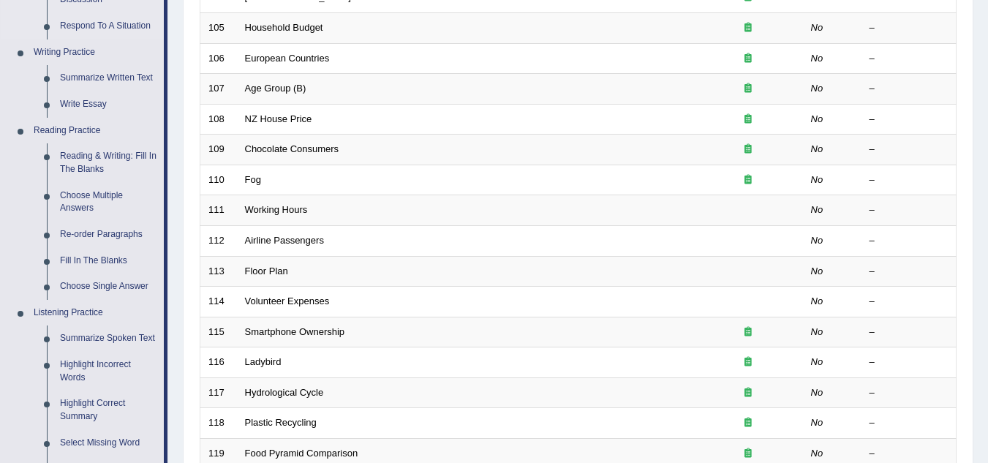
scroll to position [338, 0]
click at [86, 151] on link "Reading & Writing: Fill In The Blanks" at bounding box center [108, 162] width 110 height 39
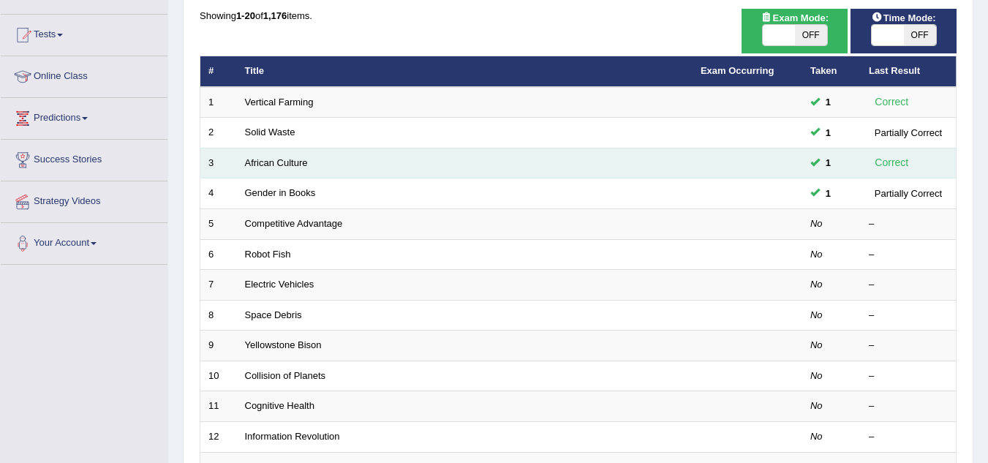
scroll to position [142, 0]
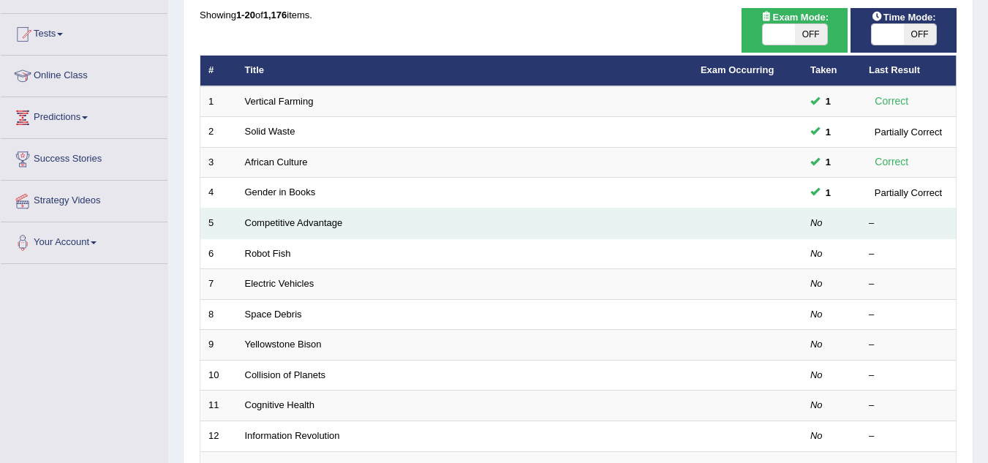
click at [305, 216] on td "Competitive Advantage" at bounding box center [465, 223] width 456 height 31
click at [307, 219] on link "Competitive Advantage" at bounding box center [294, 222] width 98 height 11
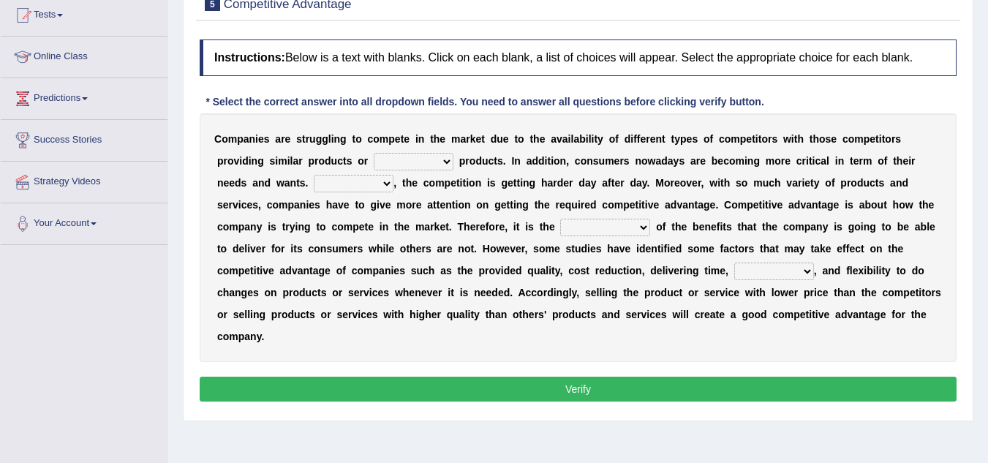
scroll to position [162, 0]
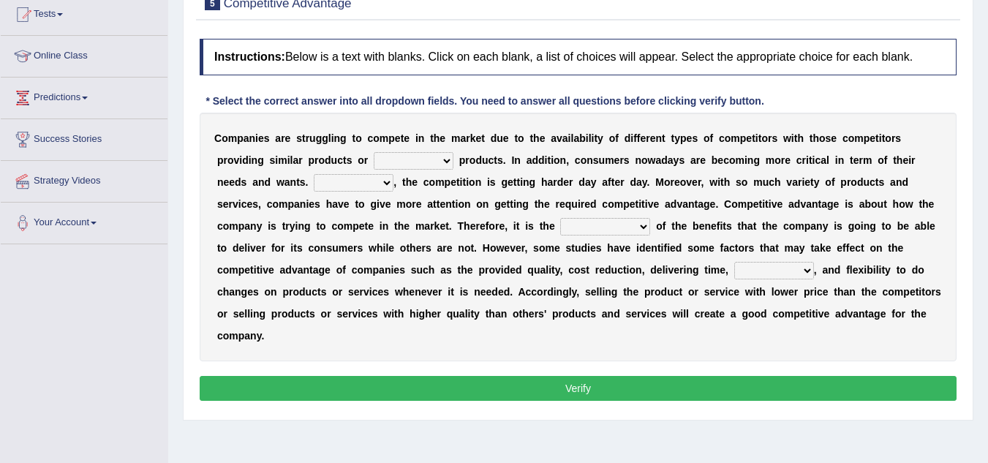
click at [418, 160] on select "constitution restitution substitution institution" at bounding box center [414, 161] width 80 height 18
select select "substitution"
click at [374, 152] on select "constitution restitution substitution institution" at bounding box center [414, 161] width 80 height 18
click at [358, 182] on select "However Instead Additionally Therefore" at bounding box center [354, 183] width 80 height 18
click at [462, 188] on div "C o m p a n i e s a r e s t r u g g l i n g t o c o m p e t e i n t h e m a r k…" at bounding box center [578, 237] width 757 height 249
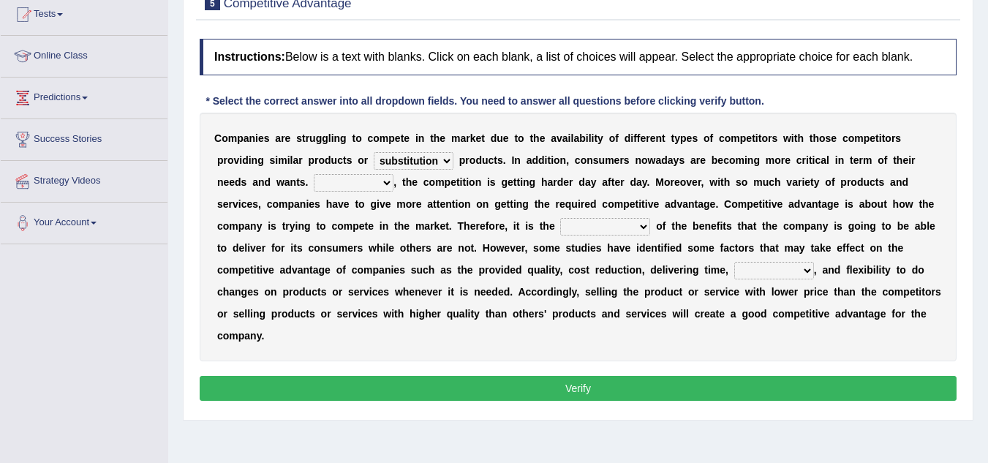
click at [352, 180] on select "However Instead Additionally Therefore" at bounding box center [354, 183] width 80 height 18
select select "However"
click at [314, 174] on select "However Instead Additionally Therefore" at bounding box center [354, 183] width 80 height 18
click at [370, 191] on select "However Instead Additionally Therefore" at bounding box center [354, 183] width 80 height 18
click at [314, 174] on select "However Instead Additionally Therefore" at bounding box center [354, 183] width 80 height 18
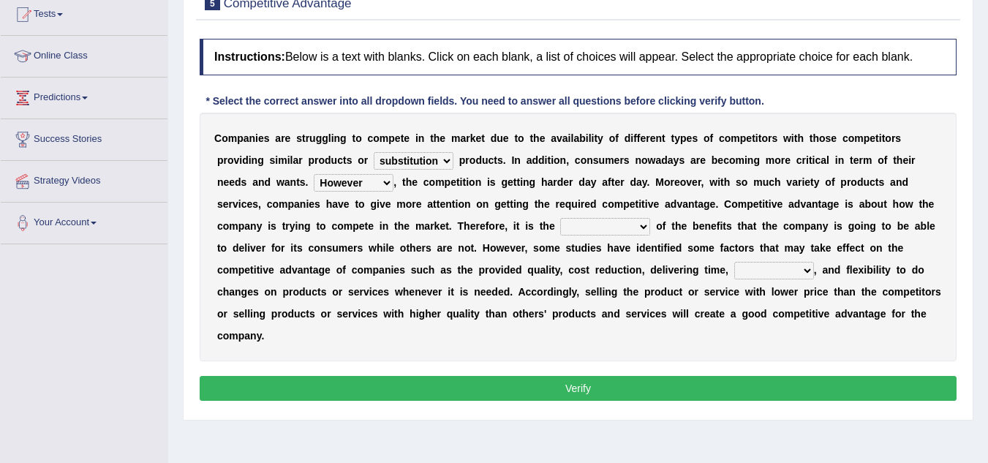
click at [371, 186] on select "However Instead Additionally Therefore" at bounding box center [354, 183] width 80 height 18
click at [314, 174] on select "However Instead Additionally Therefore" at bounding box center [354, 183] width 80 height 18
click at [574, 222] on select "dissemination ordination determination incarnation" at bounding box center [605, 227] width 90 height 18
click at [706, 230] on b "n" at bounding box center [707, 226] width 7 height 12
click at [595, 231] on select "dissemination ordination determination incarnation" at bounding box center [605, 227] width 90 height 18
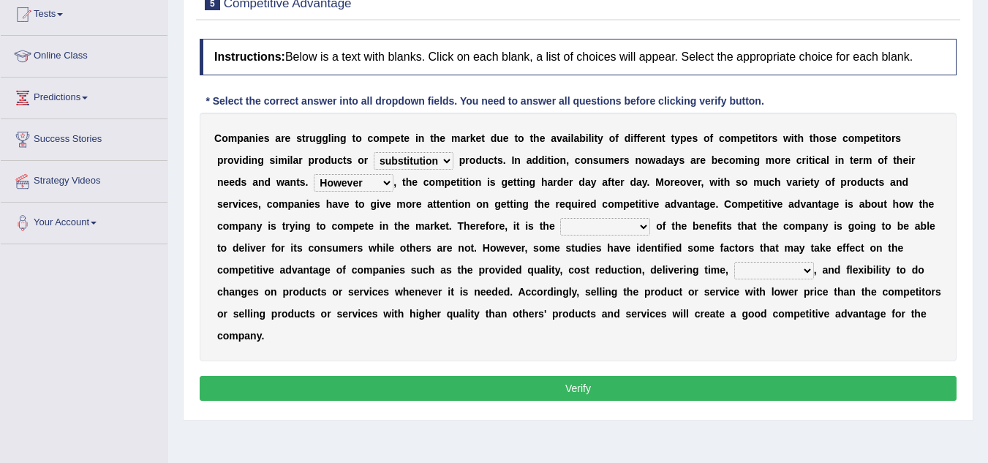
select select "determination"
click at [560, 218] on select "dissemination ordination determination incarnation" at bounding box center [605, 227] width 90 height 18
click at [762, 267] on select "captivation aggregation deprivation innovation" at bounding box center [774, 271] width 80 height 18
select select "innovation"
click at [734, 262] on select "captivation aggregation deprivation innovation" at bounding box center [774, 271] width 80 height 18
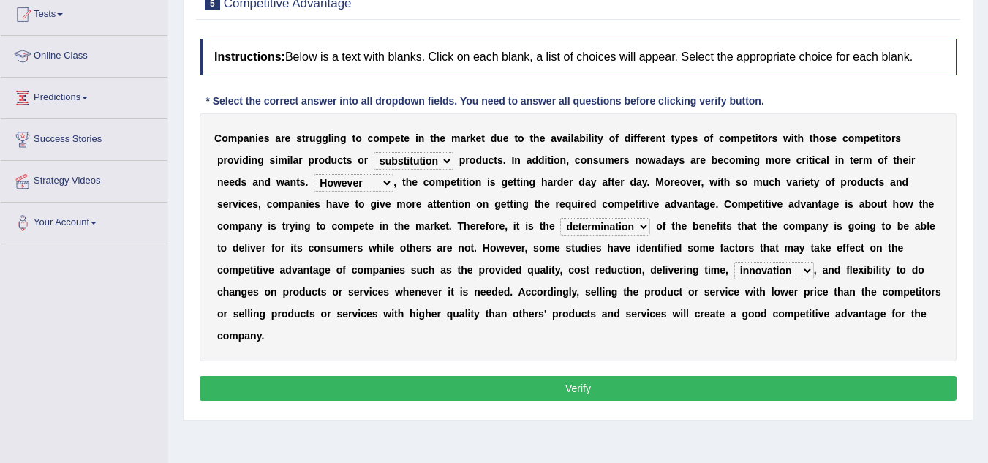
click at [699, 380] on button "Verify" at bounding box center [578, 388] width 757 height 25
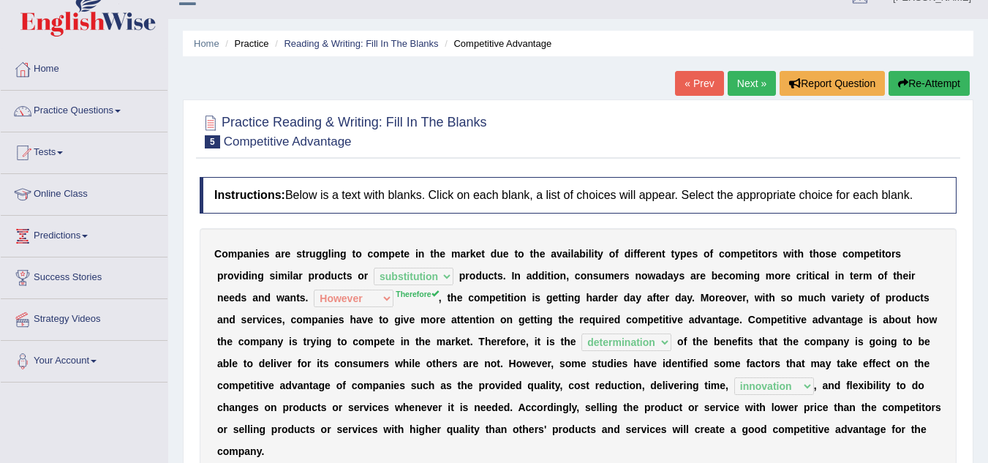
scroll to position [23, 0]
click at [748, 83] on link "Next »" at bounding box center [752, 84] width 48 height 25
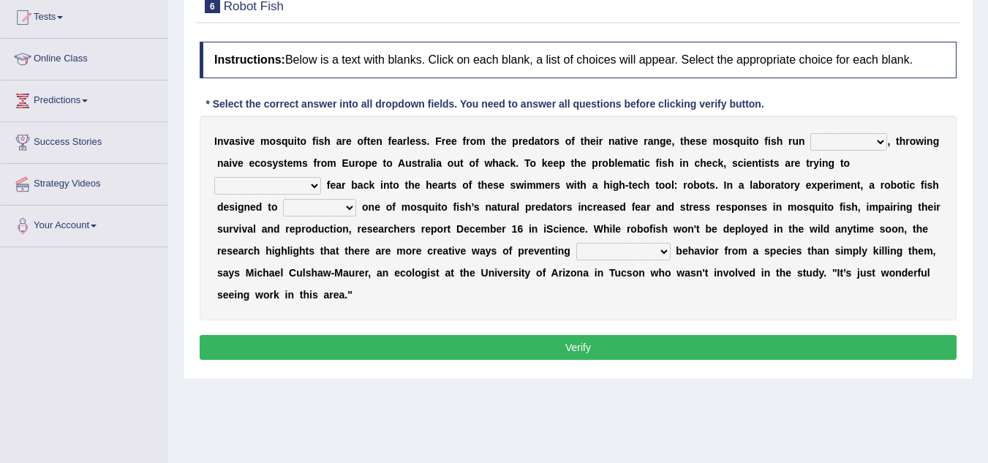
scroll to position [163, 0]
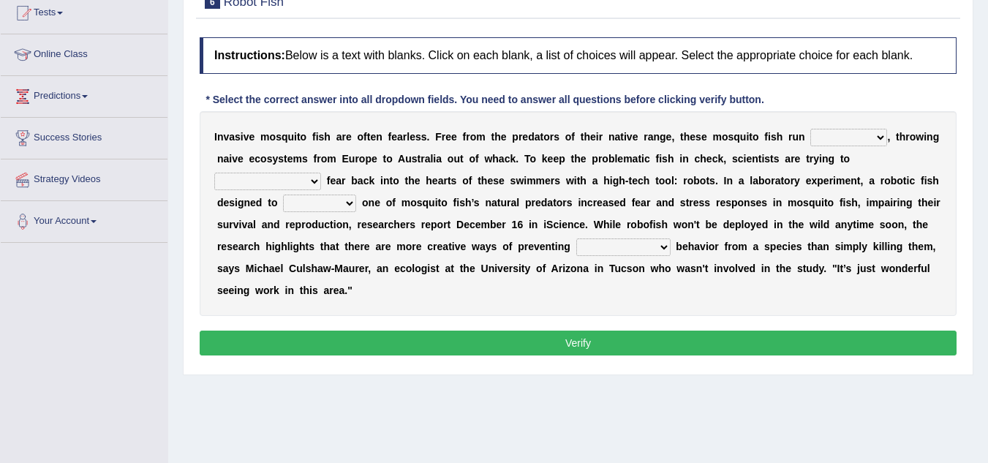
click at [543, 131] on b "o" at bounding box center [546, 137] width 7 height 12
click at [542, 134] on b "t" at bounding box center [542, 137] width 4 height 12
click at [540, 140] on b "t" at bounding box center [542, 137] width 4 height 12
click at [836, 137] on select "occupant flippant rampant concordant" at bounding box center [848, 138] width 77 height 18
select select "occupant"
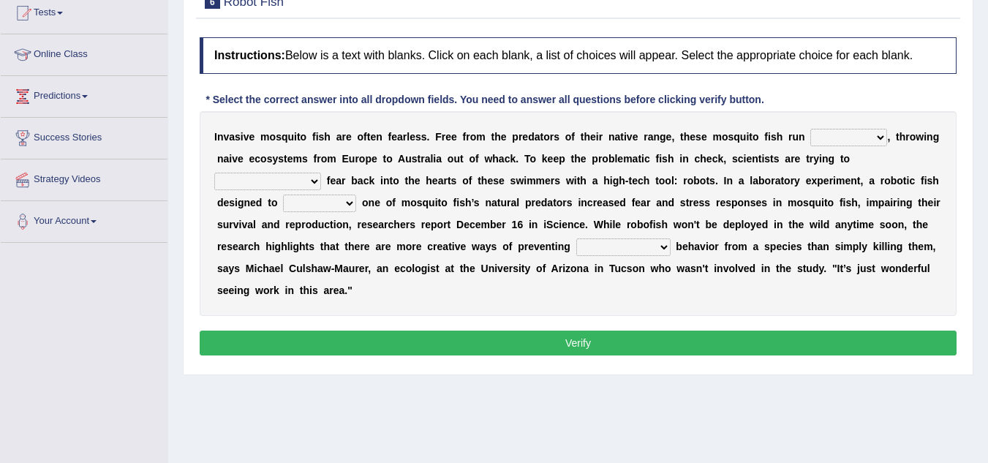
click at [810, 129] on select "occupant flippant rampant concordant" at bounding box center [848, 138] width 77 height 18
click at [874, 143] on select "occupant flippant rampant concordant" at bounding box center [848, 138] width 77 height 18
click at [955, 179] on div "I n v a s i v e m o s q u i t o f i s h a r e o f t e n f e a r l e s s . F r e…" at bounding box center [578, 213] width 757 height 205
click at [321, 173] on select "accept spike strike drake" at bounding box center [267, 182] width 107 height 18
click at [945, 162] on div "I n v a s i v e m o s q u i t o f i s h a r e o f t e n f e a r l e s s . F r e…" at bounding box center [578, 213] width 757 height 205
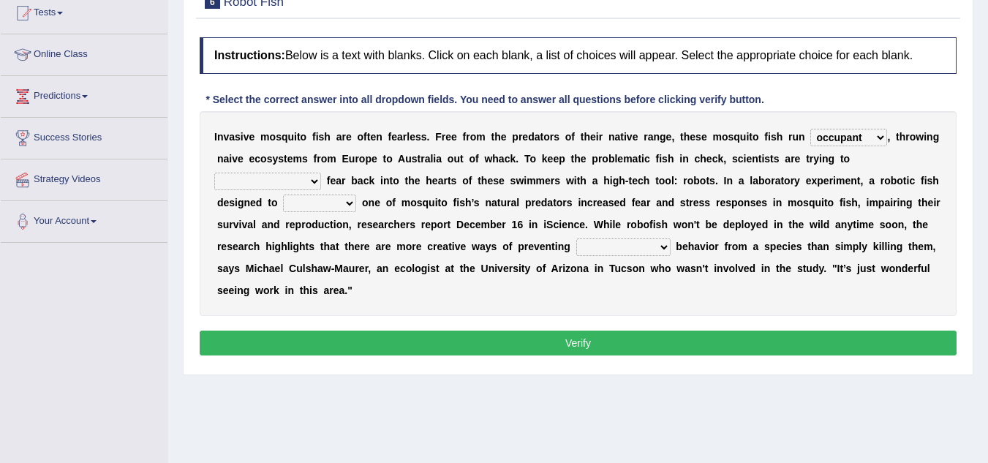
click at [321, 173] on select "accept spike strike drake" at bounding box center [267, 182] width 107 height 18
select select "spike"
click at [321, 173] on select "accept spike strike drake" at bounding box center [267, 182] width 107 height 18
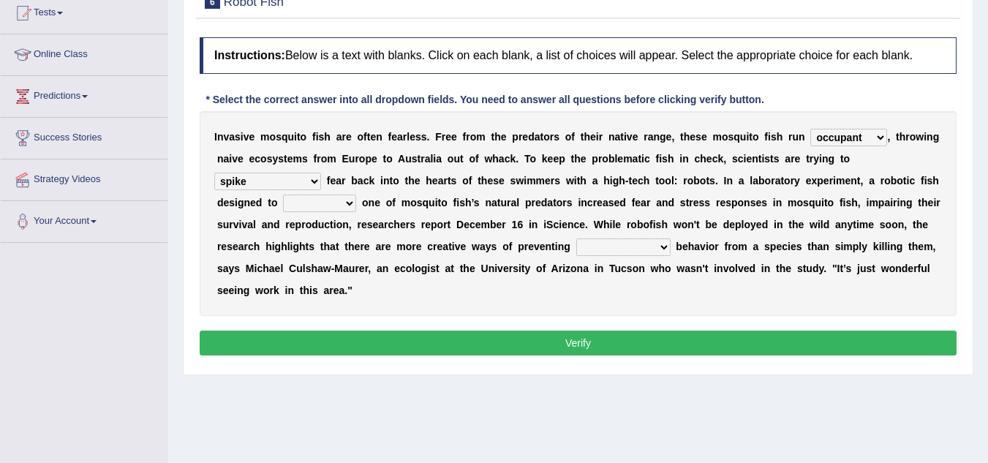
click at [283, 207] on select "bequest mimic battle conquest" at bounding box center [319, 203] width 73 height 18
click at [442, 213] on div "I n v a s i v e m o s q u i t o f i s h a r e o f t e n f e a r l e s s . F r e…" at bounding box center [578, 213] width 757 height 205
click at [283, 208] on select "bequest mimic battle conquest" at bounding box center [319, 203] width 73 height 18
select select "battle"
click at [283, 194] on select "bequest mimic battle conquest" at bounding box center [319, 203] width 73 height 18
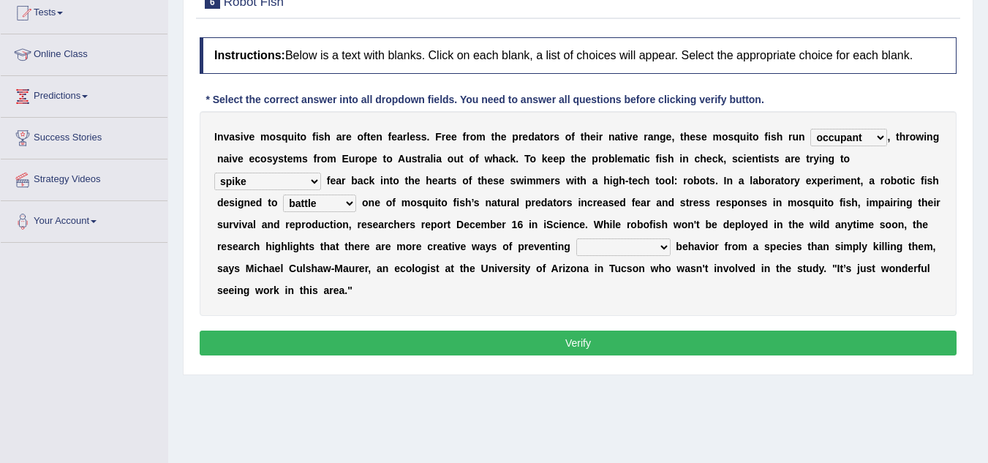
click at [283, 202] on select "bequest mimic battle conquest" at bounding box center [319, 203] width 73 height 18
click at [283, 194] on select "bequest mimic battle conquest" at bounding box center [319, 203] width 73 height 18
click at [576, 246] on select "unprivileged unprecedented uncharted unwanted" at bounding box center [623, 247] width 94 height 18
select select "unwanted"
click at [576, 238] on select "unprivileged unprecedented uncharted unwanted" at bounding box center [623, 247] width 94 height 18
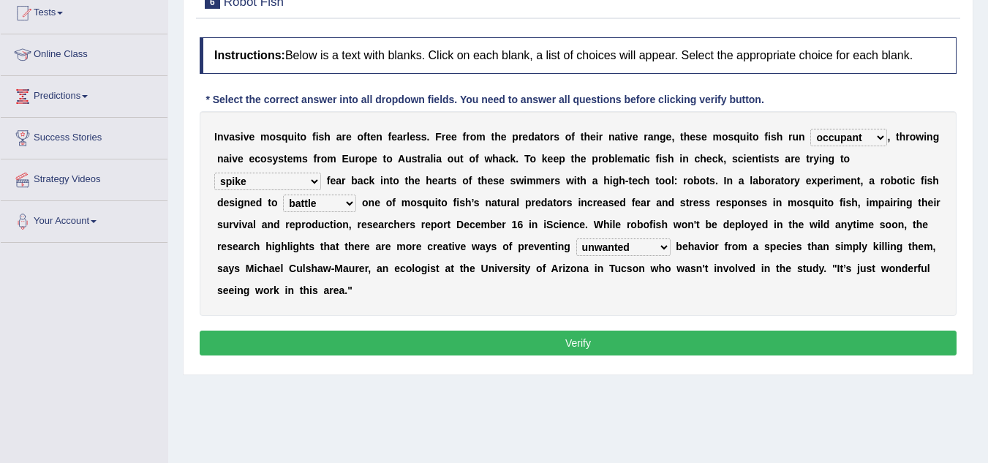
click at [591, 348] on button "Verify" at bounding box center [578, 342] width 757 height 25
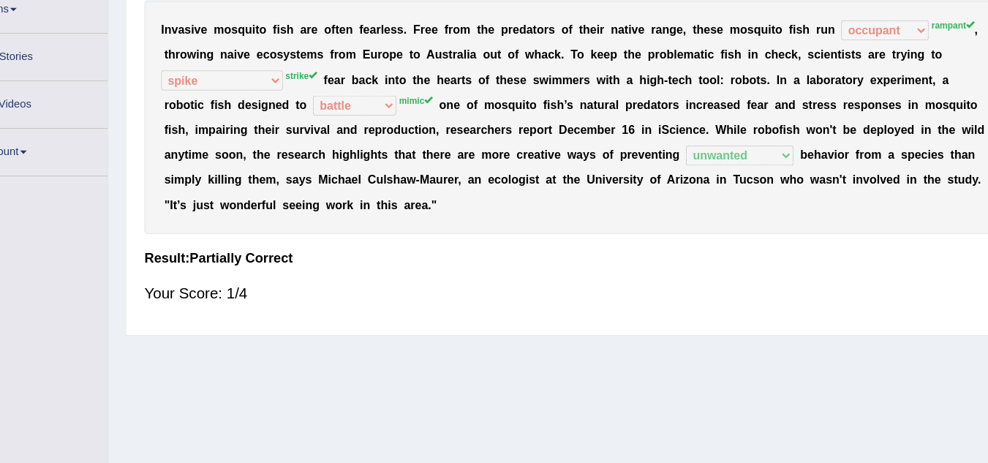
scroll to position [188, 0]
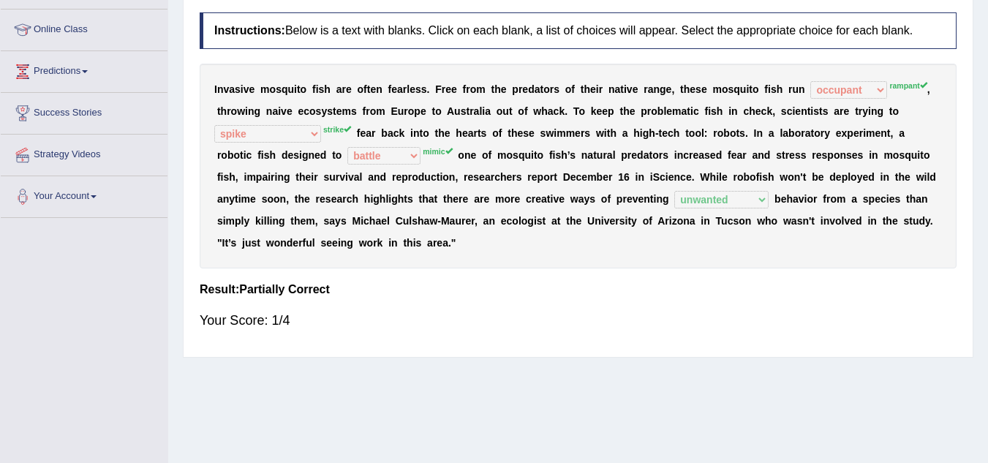
click at [894, 81] on sup "rampant" at bounding box center [907, 85] width 37 height 9
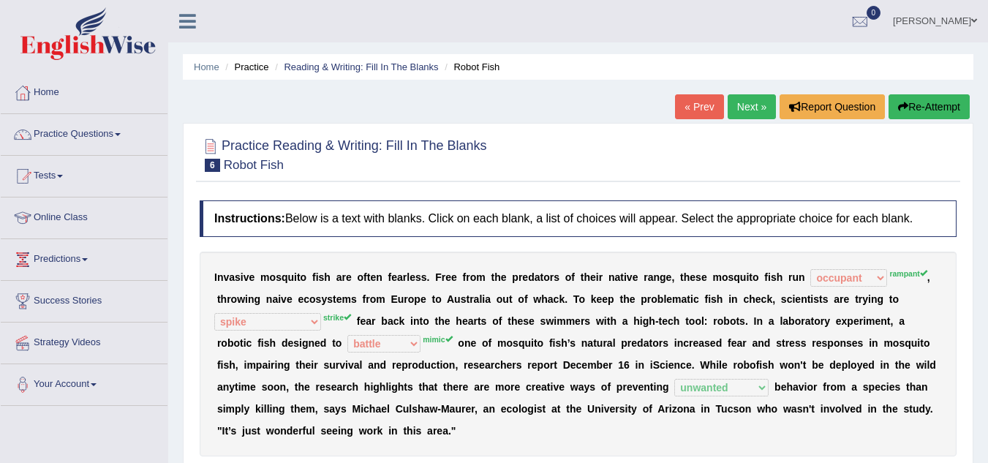
click at [755, 105] on link "Next »" at bounding box center [752, 106] width 48 height 25
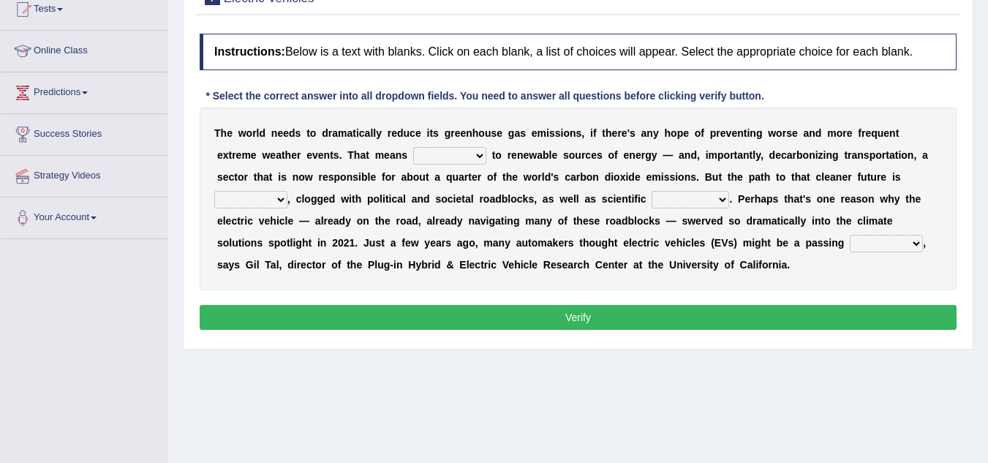
scroll to position [167, 0]
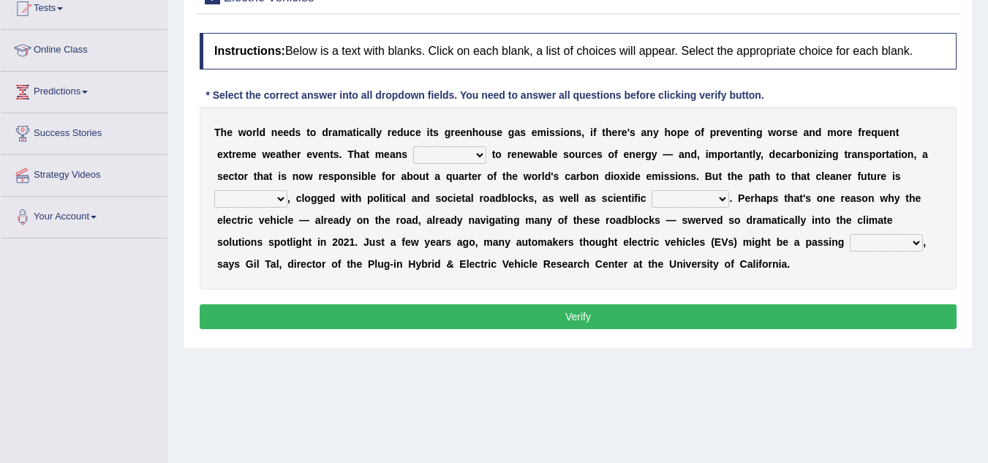
click at [440, 160] on select "grafting drafting crafting shifting" at bounding box center [449, 155] width 73 height 18
select select "shifting"
click at [413, 146] on select "grafting drafting crafting shifting" at bounding box center [449, 155] width 73 height 18
click at [256, 197] on select "daunting daunted daunt dauntless" at bounding box center [250, 199] width 73 height 18
select select "daunting"
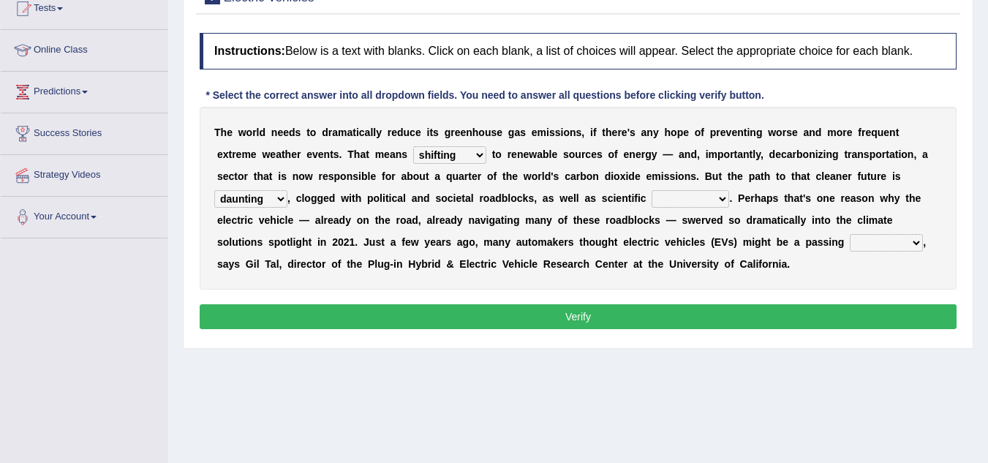
click at [214, 190] on select "daunting daunted daunt dauntless" at bounding box center [250, 199] width 73 height 18
click at [679, 199] on select "spectacles obstacles tentacles receptacles" at bounding box center [690, 199] width 78 height 18
click at [445, 377] on div "Home Practice Reading & Writing: Fill In The Blanks Electric Vehicles « Prev Ne…" at bounding box center [578, 198] width 820 height 731
click at [689, 191] on div "T h e w o r l d n e e d s t o d r a m a t i c a l l y r e d u c e i t s g r e e…" at bounding box center [578, 198] width 757 height 183
click at [689, 191] on select "spectacles obstacles tentacles receptacles" at bounding box center [690, 199] width 78 height 18
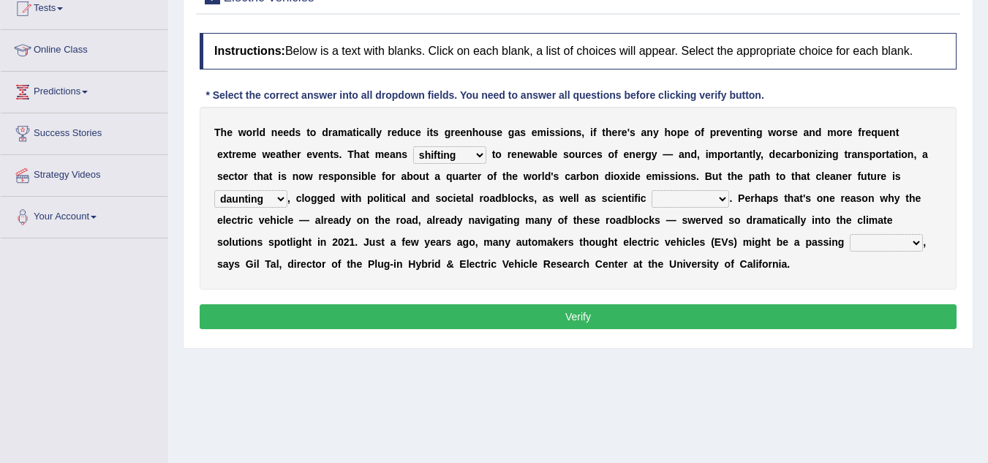
select select "obstacles"
click at [651, 190] on select "spectacles obstacles tentacles receptacles" at bounding box center [690, 199] width 78 height 18
click at [869, 242] on select "fad gad tad lad" at bounding box center [886, 243] width 73 height 18
select select "lad"
click at [850, 234] on select "fad gad tad lad" at bounding box center [886, 243] width 73 height 18
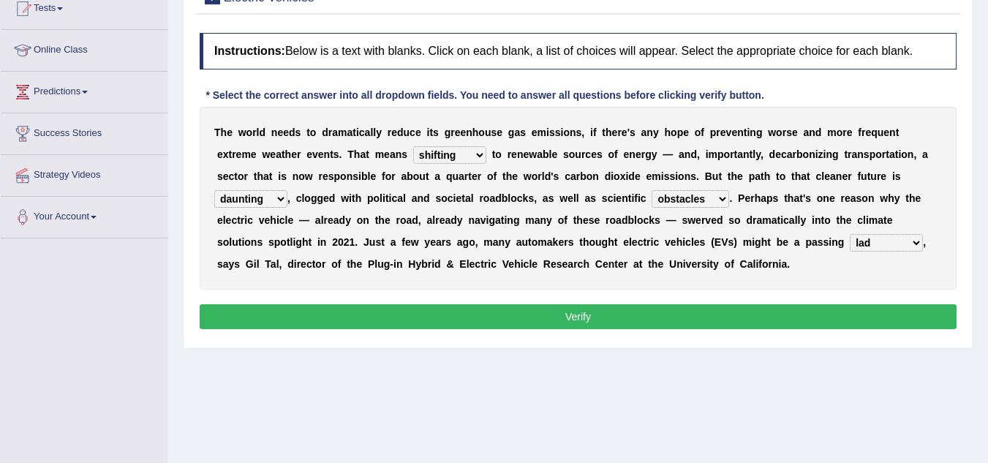
click at [675, 316] on button "Verify" at bounding box center [578, 316] width 757 height 25
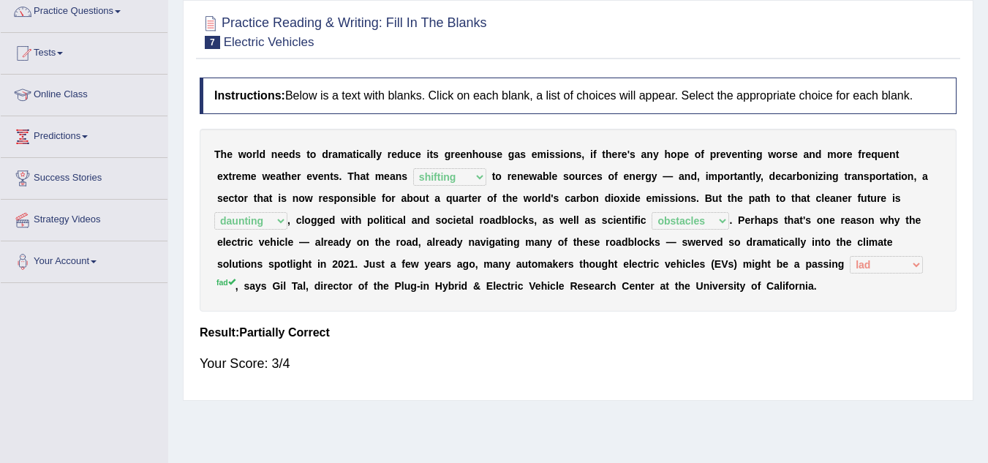
scroll to position [0, 0]
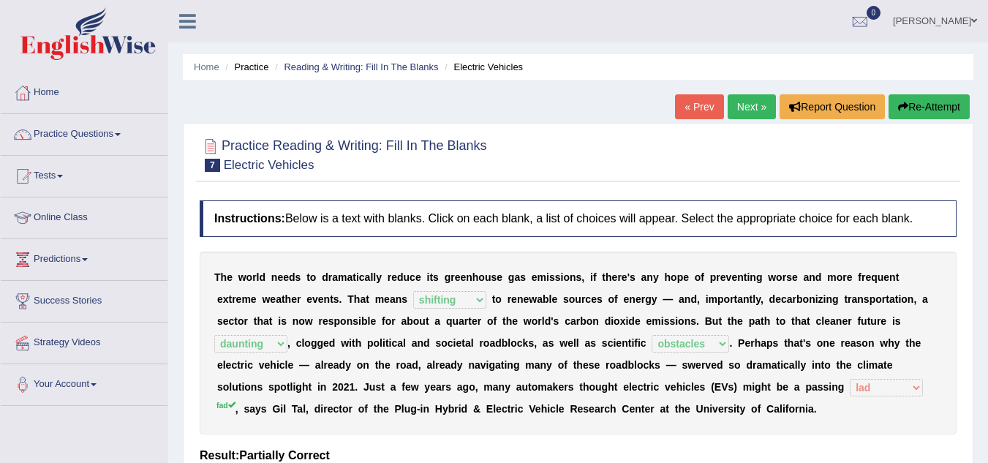
click at [739, 105] on link "Next »" at bounding box center [752, 106] width 48 height 25
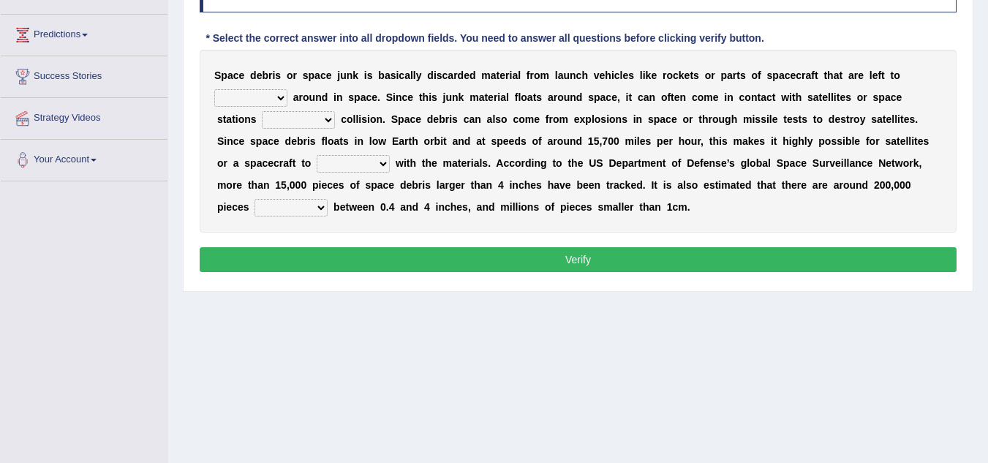
scroll to position [221, 0]
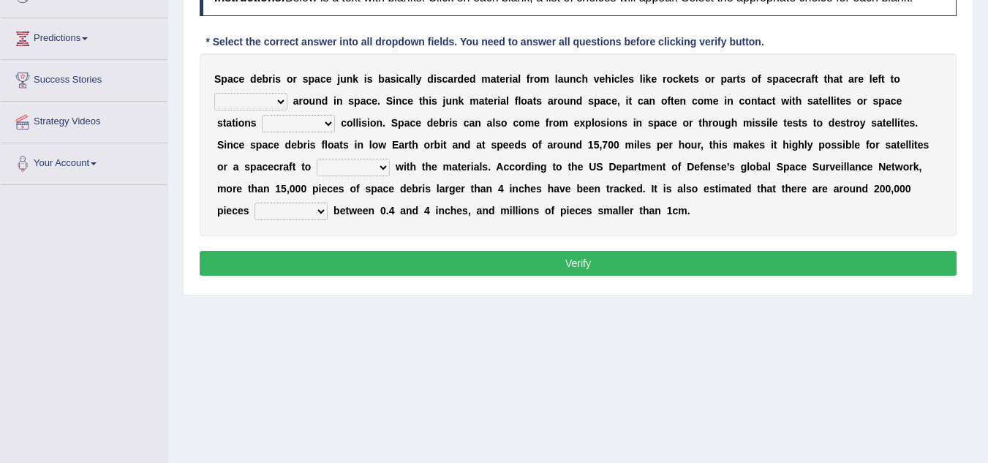
click at [267, 98] on select "twist center roam loll" at bounding box center [250, 102] width 73 height 18
click at [206, 76] on div "S p a c e d e b r i s o r s p a c e j u n k i s b a s i c a l l y d i s c a r d…" at bounding box center [578, 144] width 757 height 183
click at [246, 102] on select "twist center roam loll" at bounding box center [250, 102] width 73 height 18
select select "center"
click at [214, 93] on select "twist center roam loll" at bounding box center [250, 102] width 73 height 18
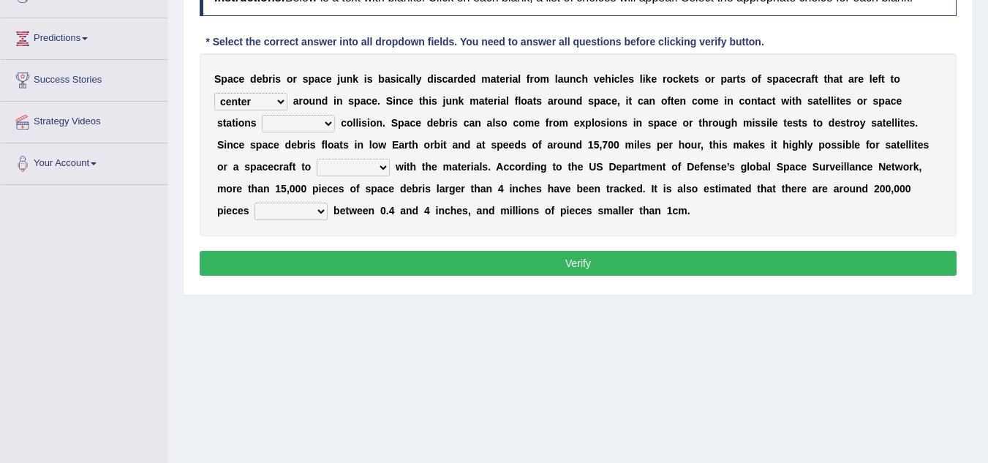
click at [316, 125] on select "risks risk risked risking" at bounding box center [298, 124] width 73 height 18
select select "risk"
click at [262, 115] on select "risks risk risked risking" at bounding box center [298, 124] width 73 height 18
click at [302, 124] on select "risks risk risked risking" at bounding box center [298, 124] width 73 height 18
click at [262, 115] on select "risks risk risked risking" at bounding box center [298, 124] width 73 height 18
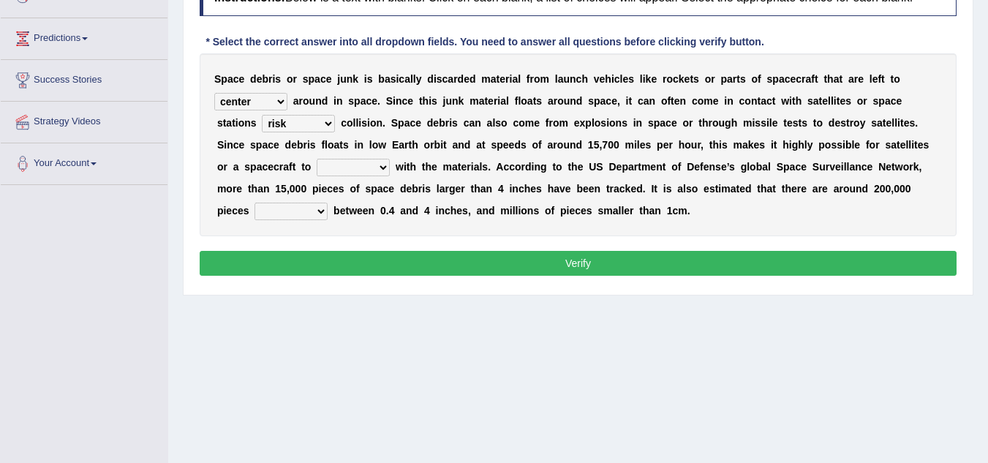
click at [347, 171] on select "collect collate collide collocate" at bounding box center [353, 168] width 73 height 18
click at [548, 218] on div "S p a c e d e b r i s o r s p a c e j u n k i s b a s i c a l l y d i s c a r d…" at bounding box center [578, 144] width 757 height 183
click at [298, 213] on select "sized sizing size sizes" at bounding box center [290, 212] width 73 height 18
select select "size"
click at [254, 203] on select "sized sizing size sizes" at bounding box center [290, 212] width 73 height 18
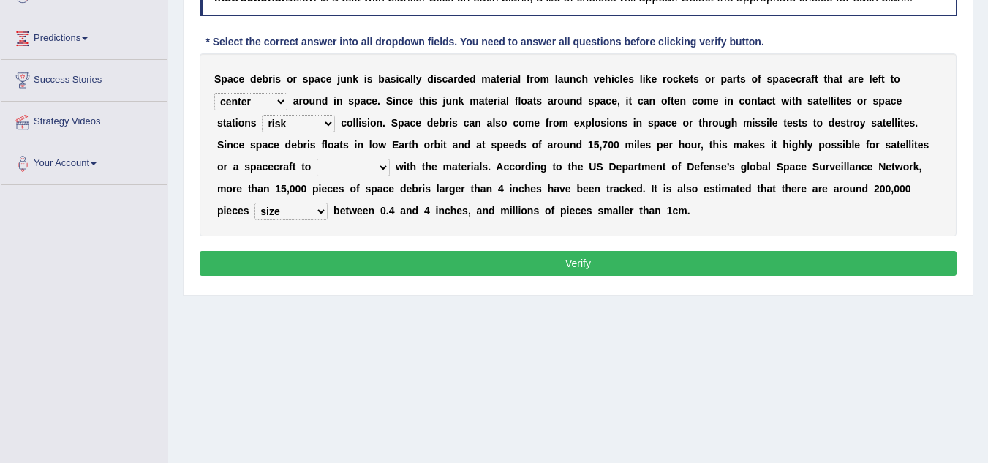
click at [382, 173] on select "collect collate collide collocate" at bounding box center [353, 168] width 73 height 18
select select "collide"
click at [317, 159] on select "collect collate collide collocate" at bounding box center [353, 168] width 73 height 18
click at [592, 257] on button "Verify" at bounding box center [578, 263] width 757 height 25
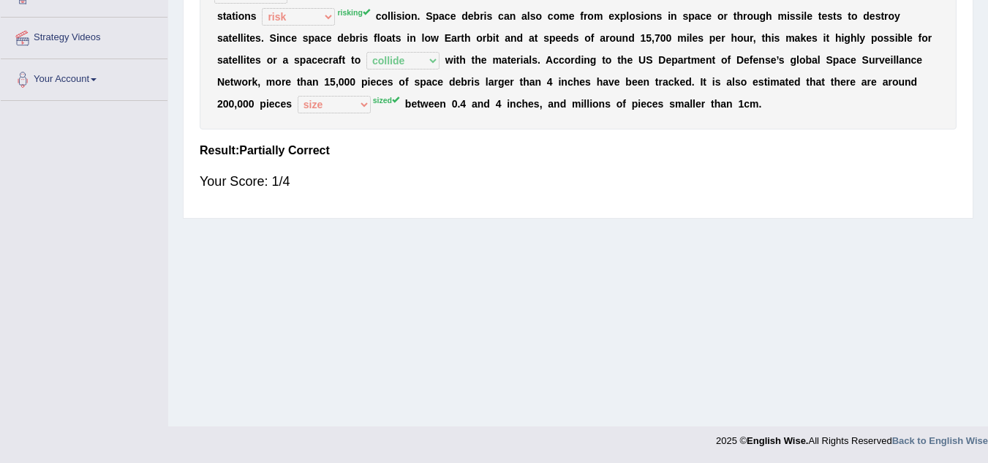
scroll to position [0, 0]
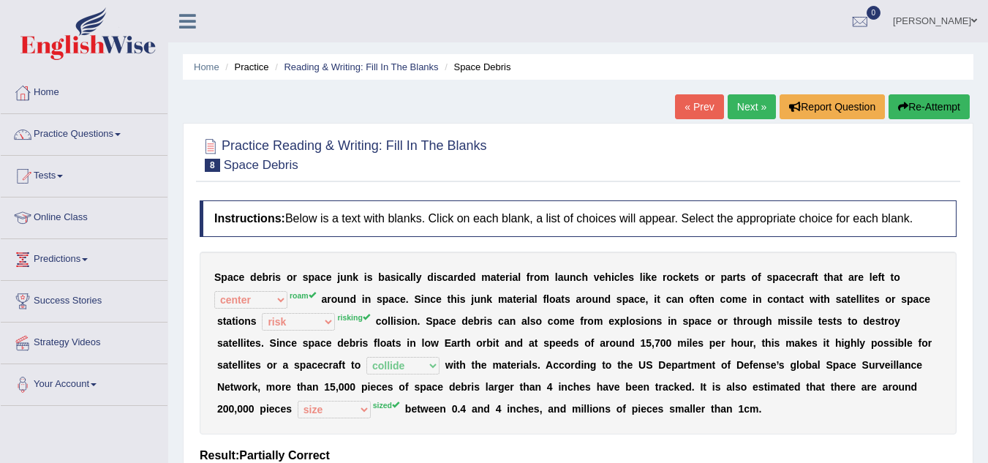
click at [745, 113] on link "Next »" at bounding box center [752, 106] width 48 height 25
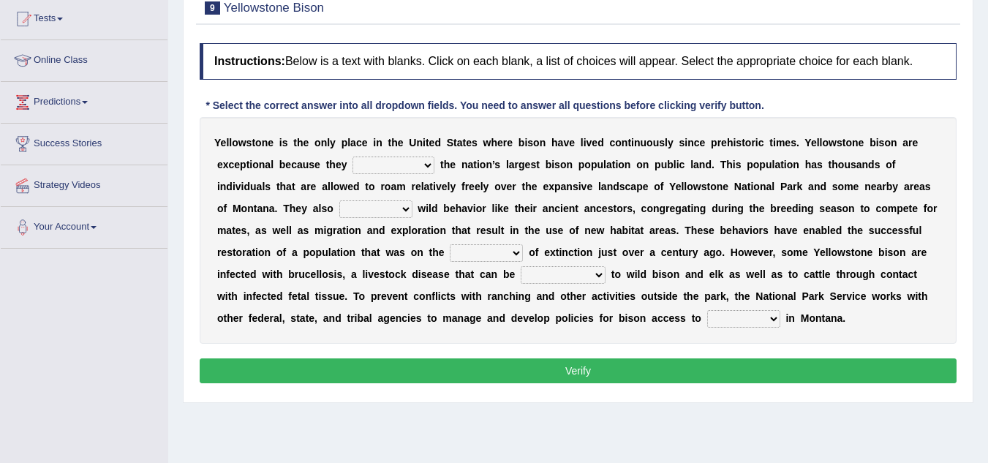
scroll to position [158, 0]
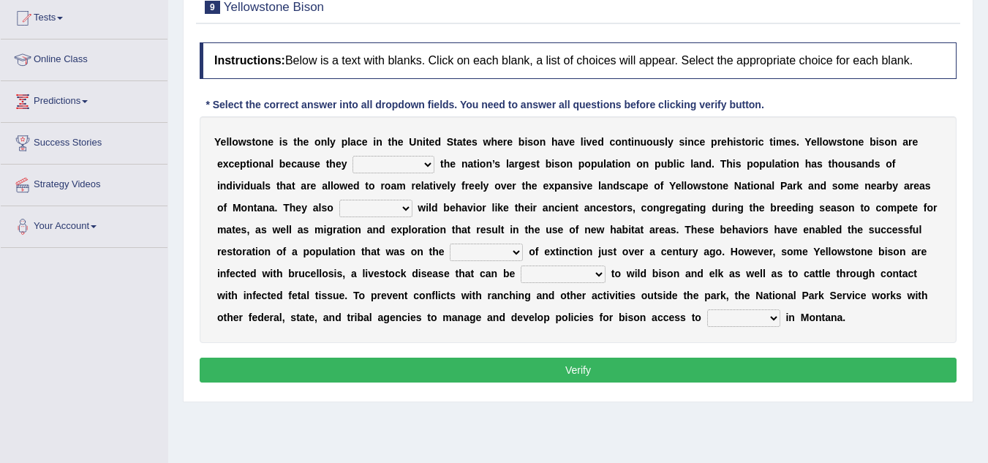
click at [366, 171] on select "congregate comprise consist compromise" at bounding box center [393, 165] width 82 height 18
select select "consist"
click at [352, 156] on select "congregate comprise consist compromise" at bounding box center [393, 165] width 82 height 18
click at [404, 191] on b "m" at bounding box center [400, 186] width 9 height 12
drag, startPoint x: 404, startPoint y: 191, endPoint x: 376, endPoint y: 184, distance: 29.3
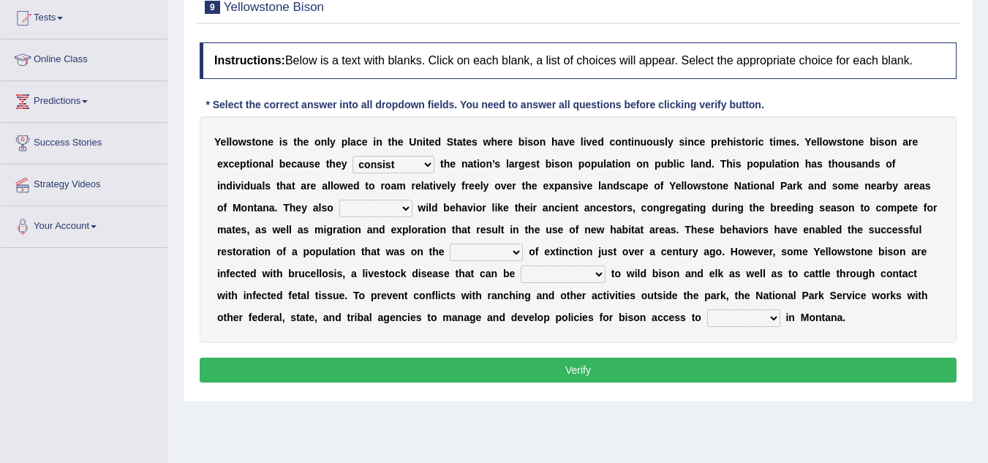
click at [376, 184] on div "Y e l l o w s t o n e i s t h e o n l y p l a c e i n t h e U n i t e d S t a t…" at bounding box center [578, 229] width 757 height 227
click at [379, 207] on select "exhibit disregard resist encourage" at bounding box center [375, 209] width 73 height 18
click at [467, 221] on div "Y e l l o w s t o n e i s t h e o n l y p l a c e i n t h e U n i t e d S t a t…" at bounding box center [578, 229] width 757 height 227
click at [382, 198] on div "Y e l l o w s t o n e i s t h e o n l y p l a c e i n t h e U n i t e d S t a t…" at bounding box center [578, 229] width 757 height 227
click at [379, 204] on select "exhibit disregard resist encourage" at bounding box center [375, 209] width 73 height 18
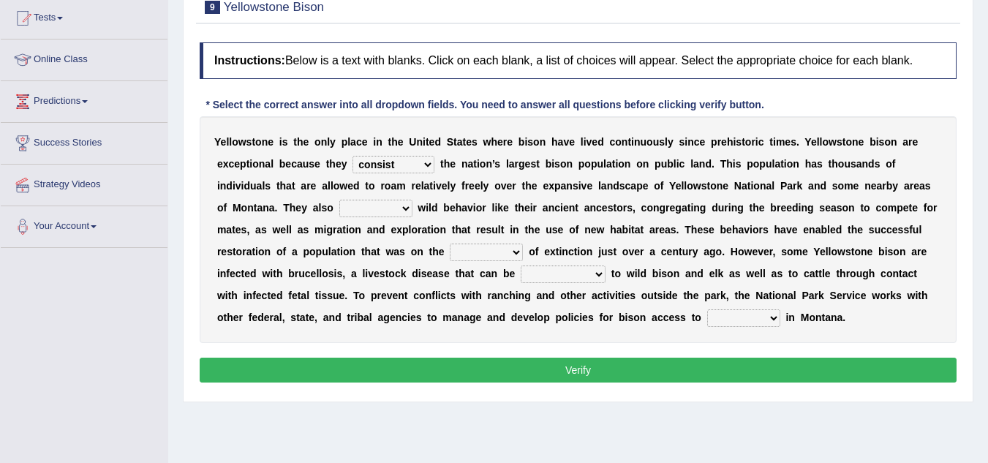
select select "exhibit"
click at [339, 200] on select "exhibit disregard resist encourage" at bounding box center [375, 209] width 73 height 18
click at [388, 201] on select "exhibit disregard resist encourage" at bounding box center [375, 209] width 73 height 18
click at [339, 200] on select "exhibit disregard resist encourage" at bounding box center [375, 209] width 73 height 18
click at [475, 248] on select "brine brink danger brindle" at bounding box center [486, 252] width 73 height 18
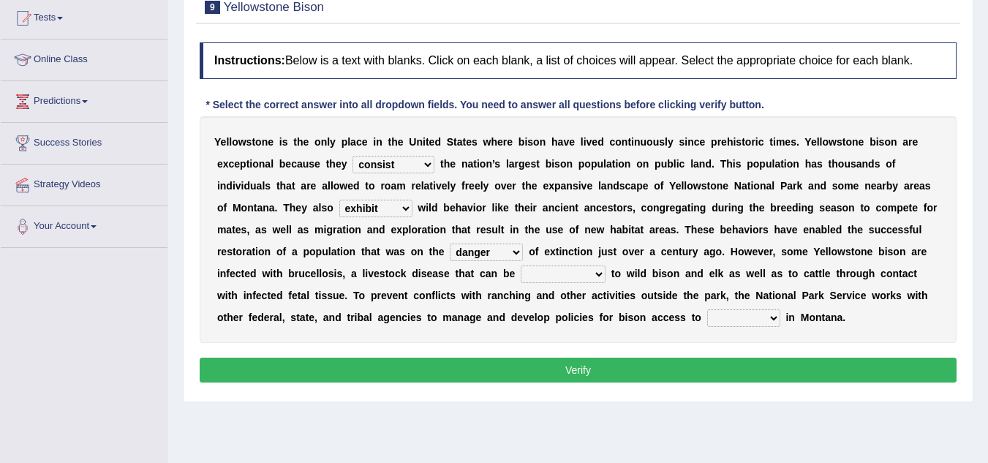
click at [450, 243] on select "brine brink danger brindle" at bounding box center [486, 252] width 73 height 18
click at [490, 248] on select "brine brink danger brindle" at bounding box center [486, 252] width 73 height 18
select select "brindle"
click at [450, 243] on select "brine brink danger brindle" at bounding box center [486, 252] width 73 height 18
click at [502, 247] on select "brine brink danger brindle" at bounding box center [486, 252] width 73 height 18
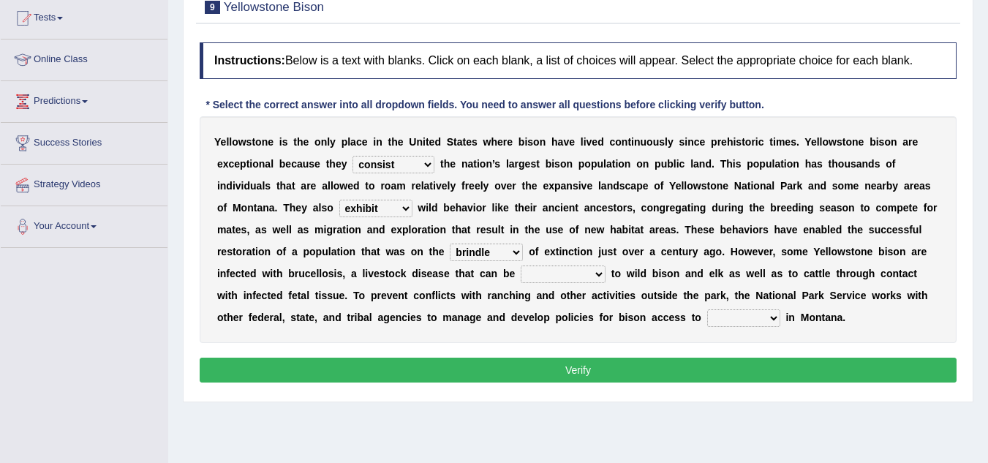
click at [565, 338] on div "Y e l l o w s t o n e i s t h e o n l y p l a c e i n t h e U n i t e d S t a t…" at bounding box center [578, 229] width 757 height 227
click at [564, 277] on select "transplanted transported transgressed transmitted" at bounding box center [563, 274] width 85 height 18
click at [657, 349] on div "Instructions: Below is a text with blanks. Click on each blank, a list of choic…" at bounding box center [578, 214] width 764 height 359
click at [551, 280] on select "transplanted transported transgressed transmitted" at bounding box center [563, 274] width 85 height 18
select select "transgressed"
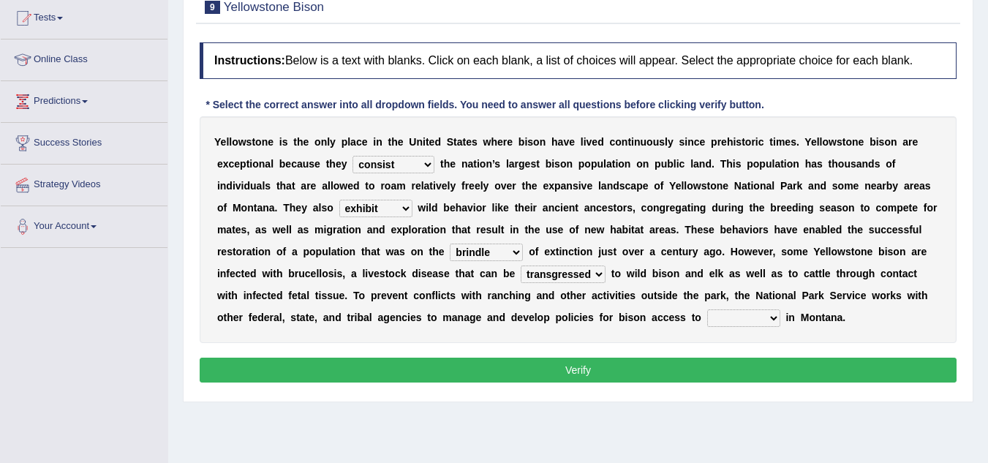
click at [521, 265] on select "transplanted transported transgressed transmitted" at bounding box center [563, 274] width 85 height 18
click at [751, 325] on select "habitat habitat habitant food" at bounding box center [743, 318] width 73 height 18
select select "habitat"
click at [707, 309] on select "habitat habitat habitant food" at bounding box center [743, 318] width 73 height 18
click at [643, 372] on button "Verify" at bounding box center [578, 370] width 757 height 25
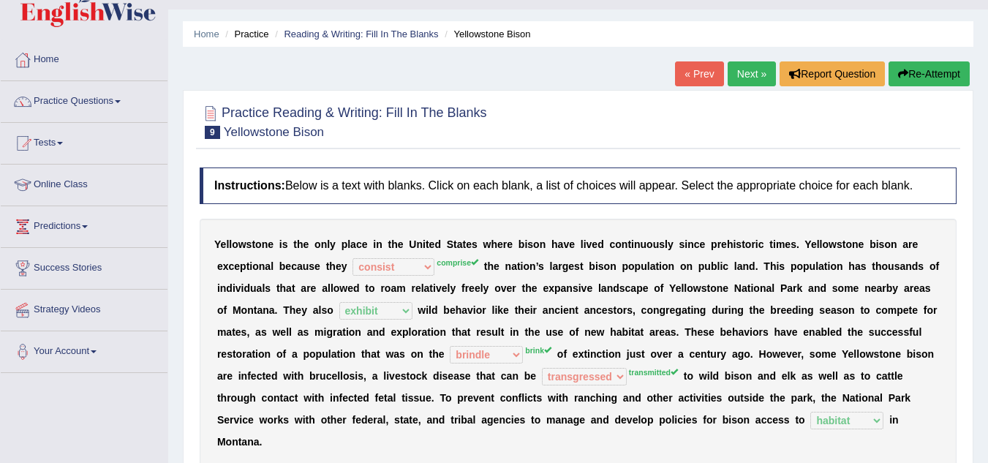
scroll to position [0, 0]
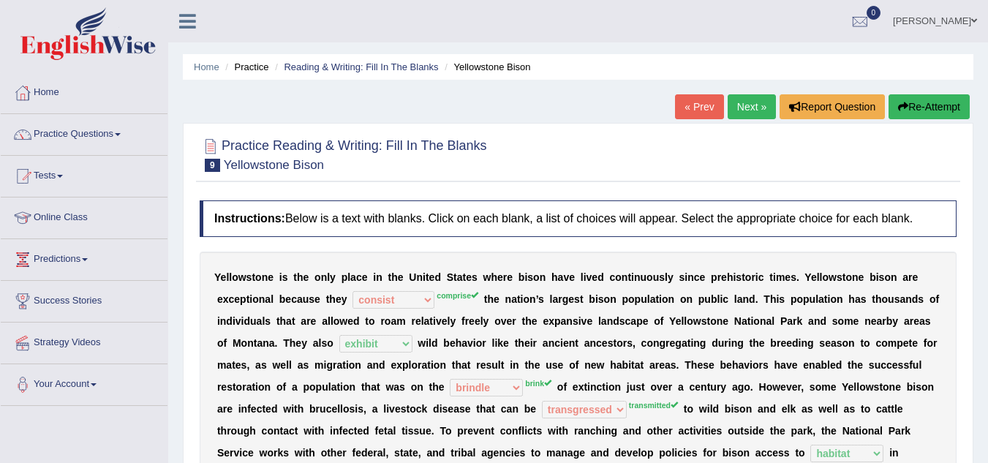
click at [738, 108] on link "Next »" at bounding box center [752, 106] width 48 height 25
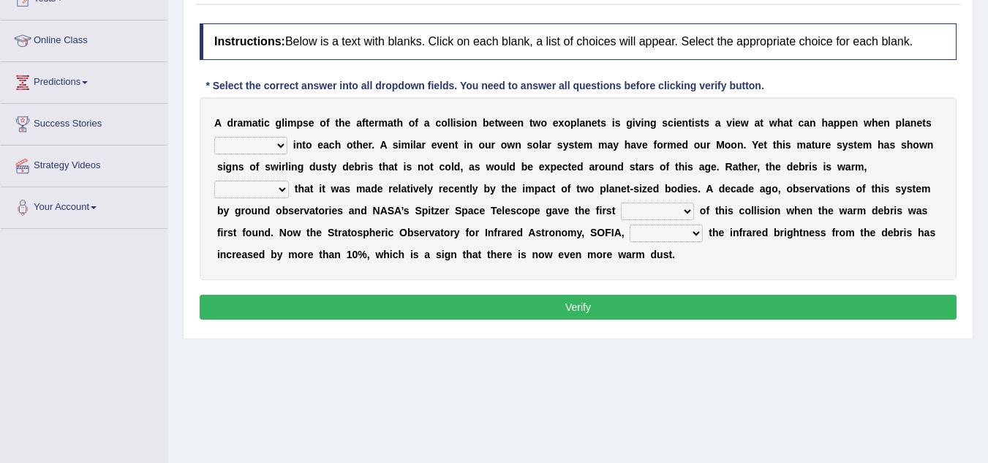
click at [259, 144] on select "crash explore roam implode" at bounding box center [250, 146] width 73 height 18
click at [344, 273] on div "A d r a m a t i c g l i m p s e o f t h e a f t e r m a t h o f a c o l l i s i…" at bounding box center [578, 188] width 757 height 183
click at [256, 148] on select "crash explore roam implode" at bounding box center [250, 146] width 73 height 18
select select "roam"
click at [214, 137] on select "crash explore roam implode" at bounding box center [250, 146] width 73 height 18
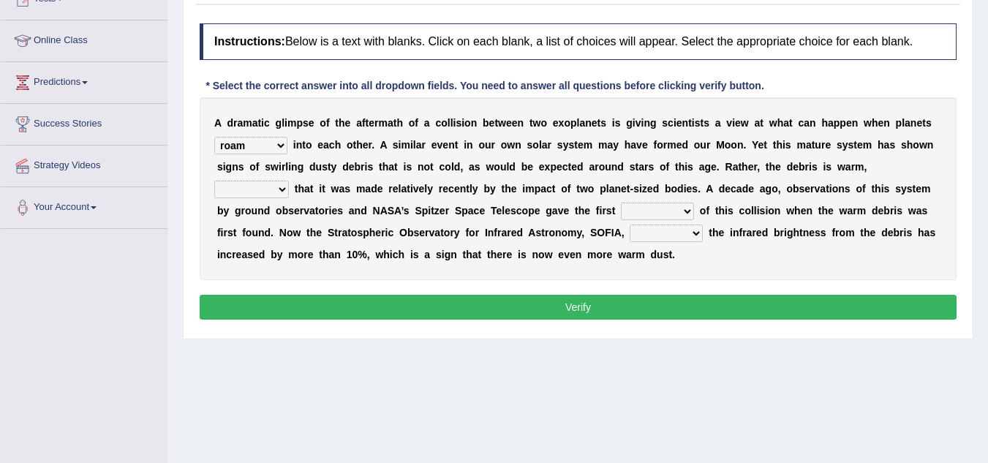
click at [260, 143] on select "crash explore roam implode" at bounding box center [250, 146] width 73 height 18
click at [214, 137] on select "crash explore roam implode" at bounding box center [250, 146] width 73 height 18
click at [287, 189] on select "reinforcing sentencing forging conducing" at bounding box center [251, 190] width 75 height 18
click at [214, 181] on select "reinforcing sentencing forging conducing" at bounding box center [251, 190] width 75 height 18
click at [269, 183] on select "reinforcing sentencing forging conducing" at bounding box center [251, 190] width 75 height 18
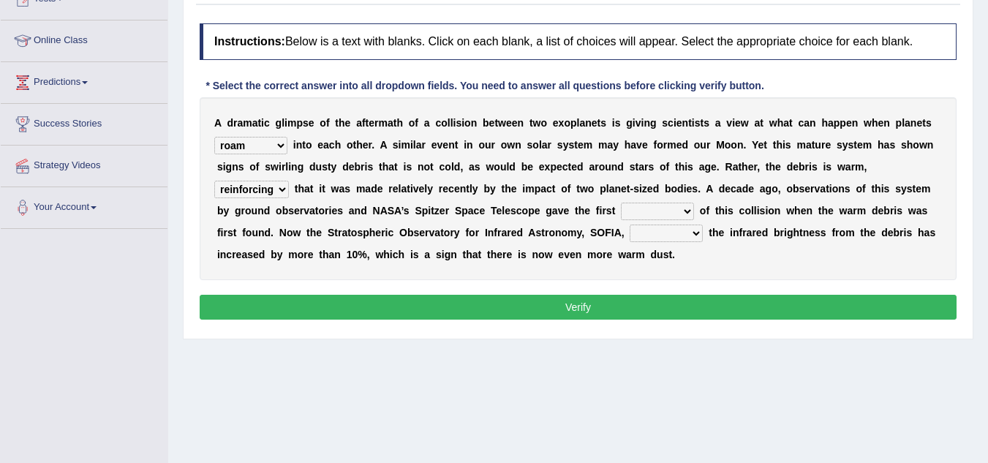
select select "conducing"
click at [214, 181] on select "reinforcing sentencing forging conducing" at bounding box center [251, 190] width 75 height 18
click at [648, 205] on select "pints faints hints taints" at bounding box center [657, 212] width 73 height 18
select select "taints"
click at [621, 203] on select "pints faints hints taints" at bounding box center [657, 212] width 73 height 18
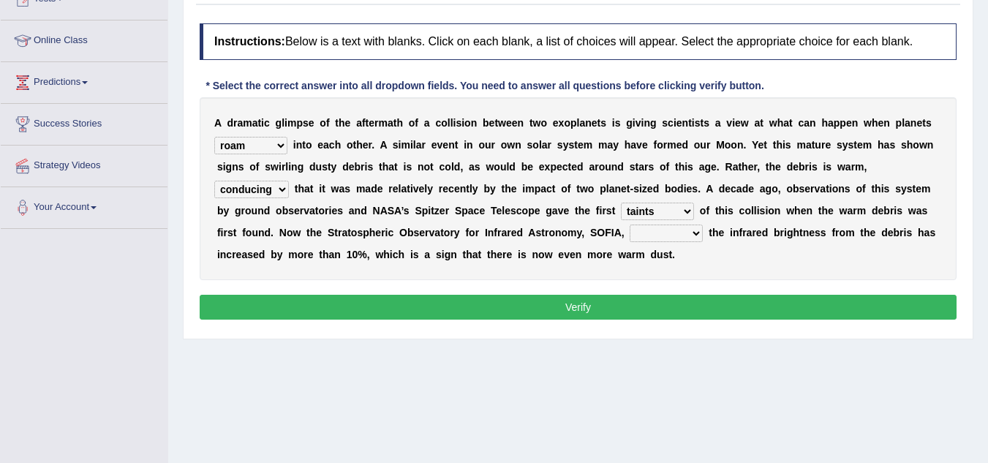
click at [691, 227] on select "concealed revealed repealed unsealed" at bounding box center [666, 233] width 73 height 18
select select "concealed"
click at [630, 224] on select "concealed revealed repealed unsealed" at bounding box center [666, 233] width 73 height 18
click at [613, 306] on button "Verify" at bounding box center [578, 307] width 757 height 25
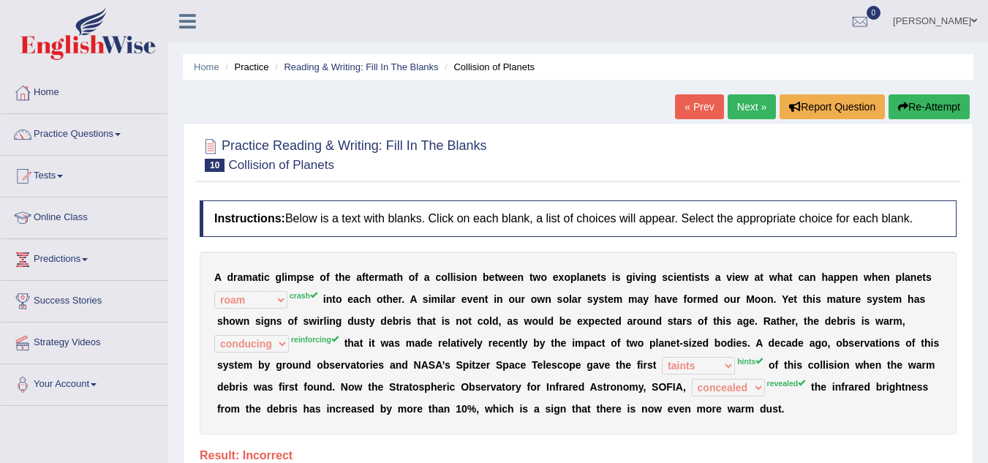
click at [748, 105] on link "Next »" at bounding box center [752, 106] width 48 height 25
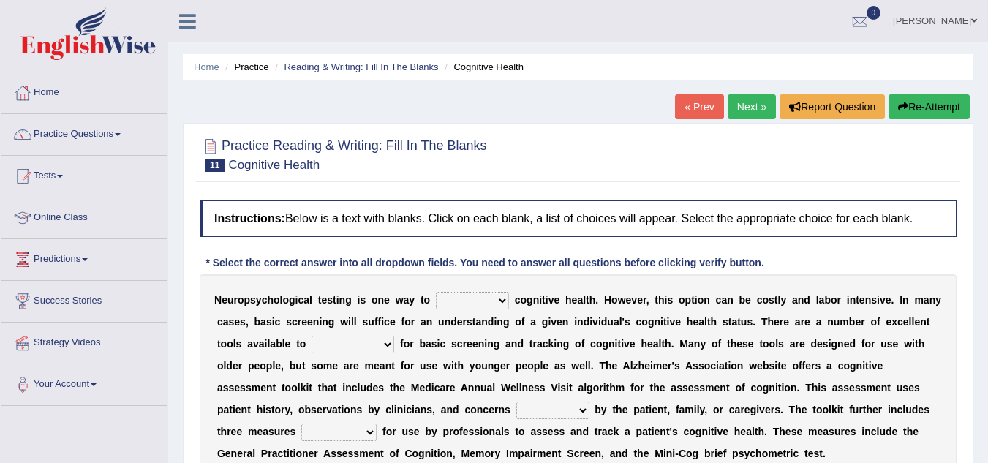
click at [466, 299] on select "obsess assess possess access" at bounding box center [472, 301] width 73 height 18
select select "assess"
click at [436, 292] on select "obsess assess possess access" at bounding box center [472, 301] width 73 height 18
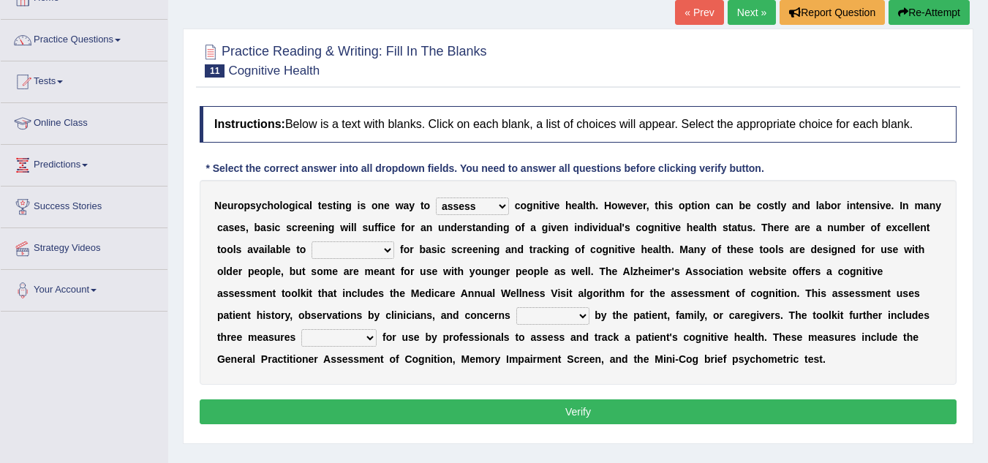
scroll to position [98, 0]
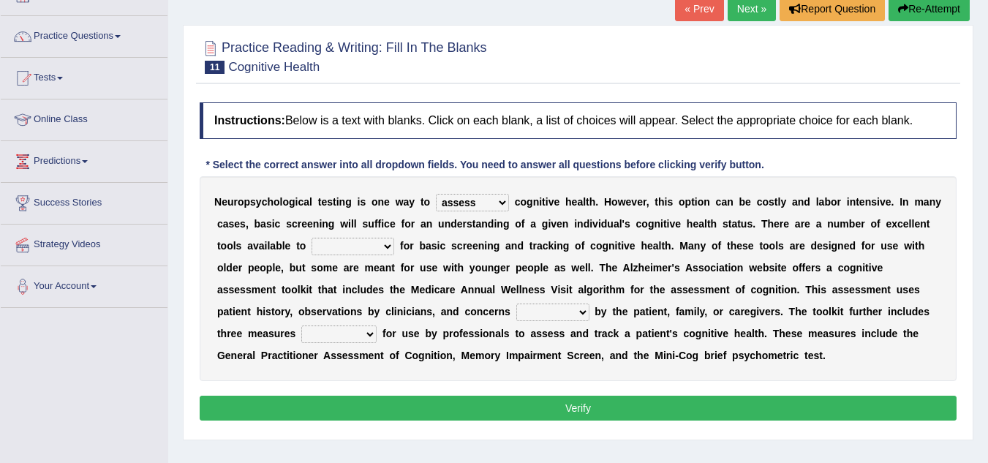
click at [499, 201] on select "obsess assess possess access" at bounding box center [472, 203] width 73 height 18
click at [436, 194] on select "obsess assess possess access" at bounding box center [472, 203] width 73 height 18
click at [354, 246] on select "stationers practitioners petitioners questioners" at bounding box center [352, 247] width 83 height 18
select select "practitioners"
click at [311, 238] on select "stationers practitioners petitioners questioners" at bounding box center [352, 247] width 83 height 18
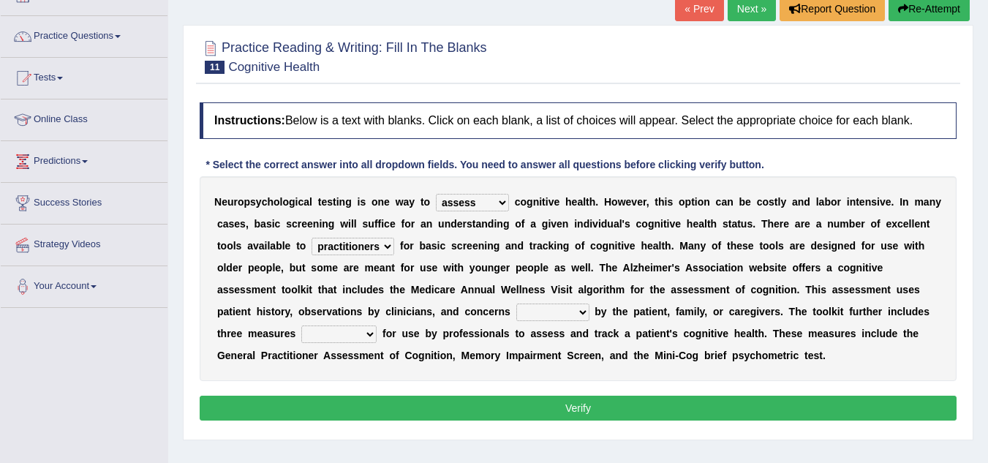
click at [543, 311] on select "raised rising arising praised" at bounding box center [552, 312] width 73 height 18
select select "praised"
click at [516, 303] on select "raised rising arising praised" at bounding box center [552, 312] width 73 height 18
click at [351, 347] on div "N e u r o p s y c h o l o g i c a l t e s t i n g i s o n e w a y t o obsess as…" at bounding box center [578, 278] width 757 height 205
click at [348, 335] on select "validated intimidated dilapidated antedated" at bounding box center [338, 334] width 75 height 18
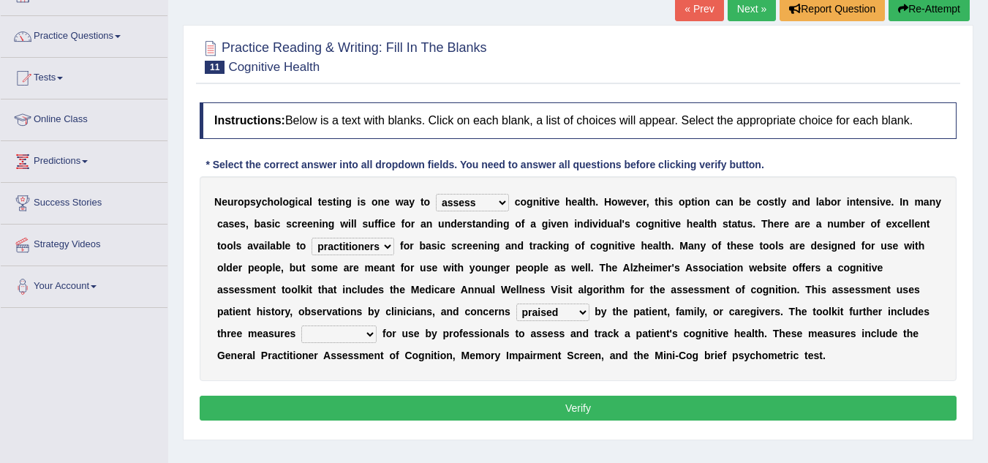
select select "validated"
click at [301, 325] on select "validated intimidated dilapidated antedated" at bounding box center [338, 334] width 75 height 18
click at [573, 404] on button "Verify" at bounding box center [578, 408] width 757 height 25
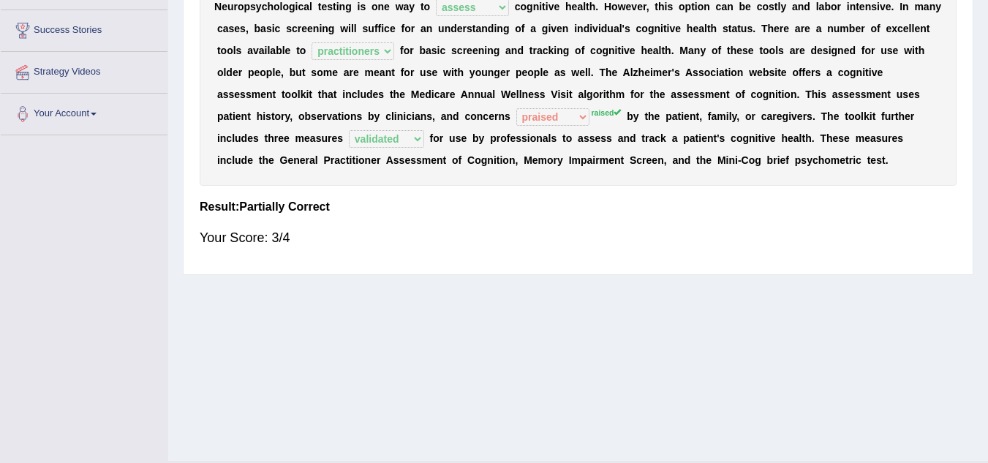
scroll to position [157, 0]
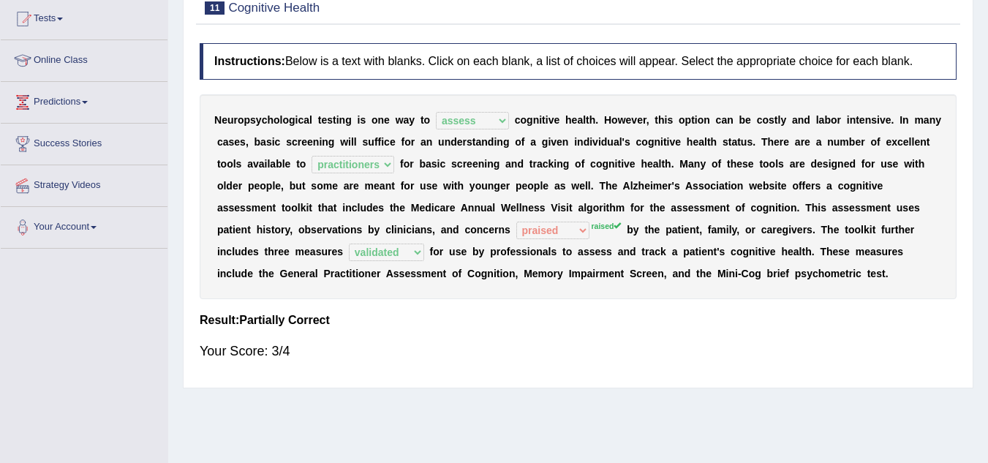
click at [569, 230] on div "N e u r o p s y c h o l o g i c a l t e s t i n g i s o n e w a y t o obsess as…" at bounding box center [578, 196] width 757 height 205
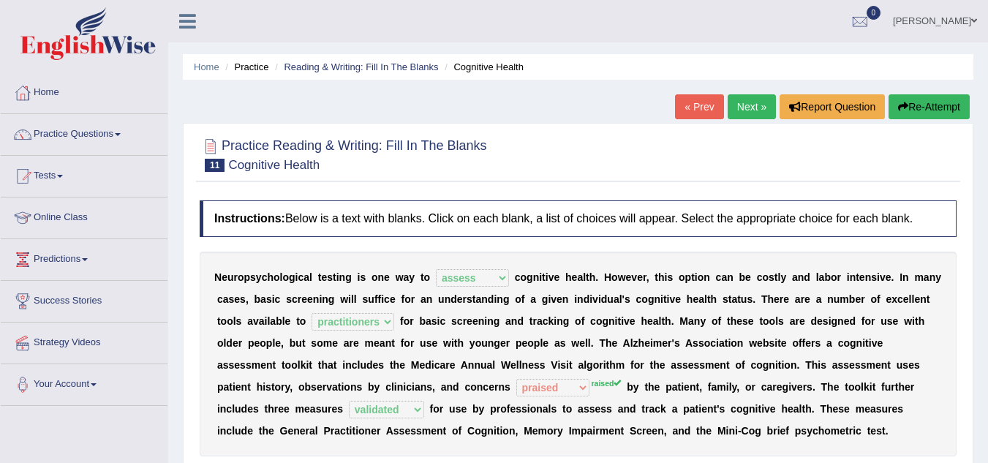
click at [741, 105] on link "Next »" at bounding box center [752, 106] width 48 height 25
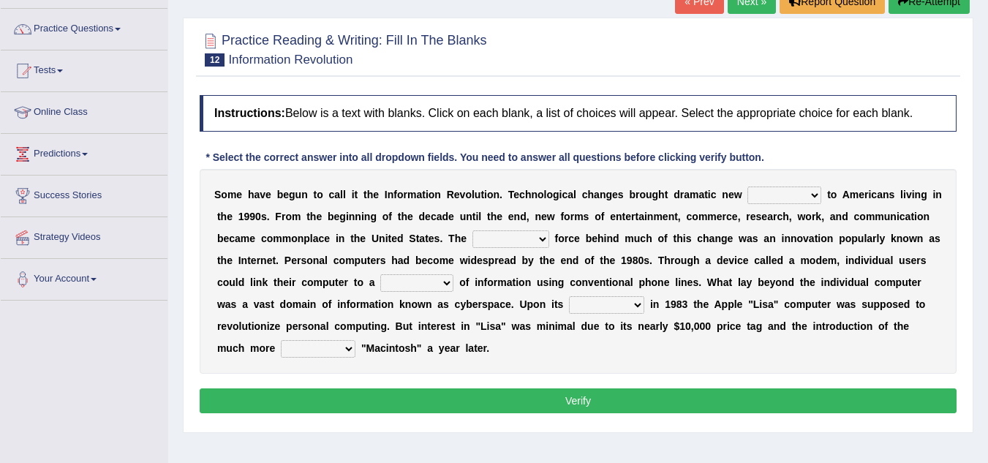
scroll to position [107, 0]
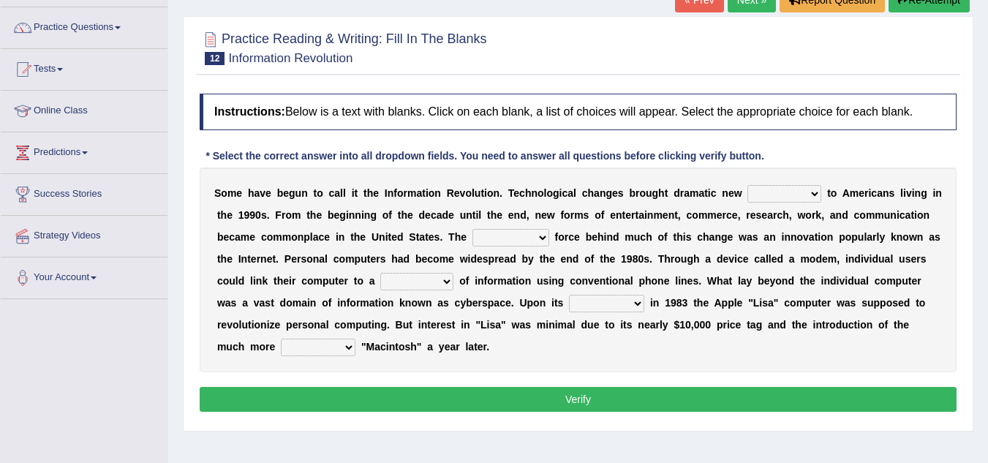
click at [776, 194] on select "challenges puzzles options confusion" at bounding box center [784, 194] width 74 height 18
click at [747, 185] on select "challenges puzzles options confusion" at bounding box center [784, 194] width 74 height 18
click at [766, 196] on select "challenges puzzles options confusion" at bounding box center [784, 194] width 74 height 18
click at [747, 185] on select "challenges puzzles options confusion" at bounding box center [784, 194] width 74 height 18
click at [767, 191] on select "challenges puzzles options confusion" at bounding box center [784, 194] width 74 height 18
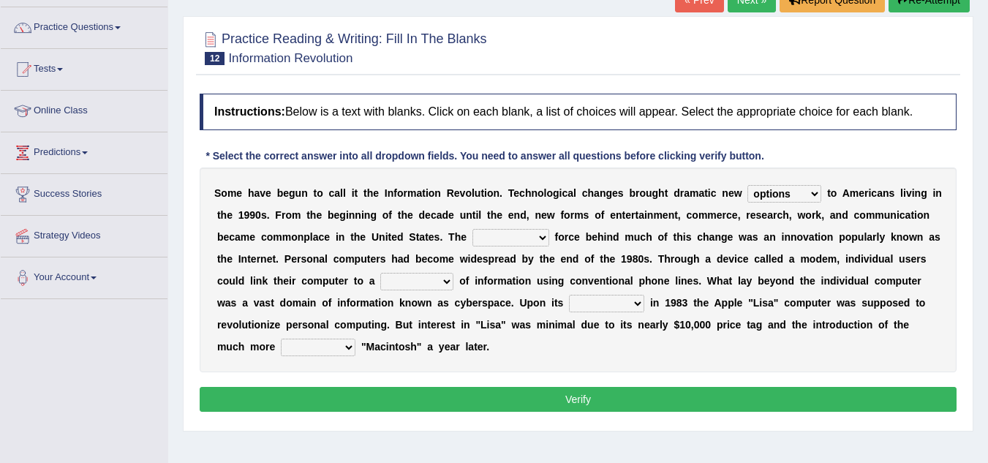
select select "puzzles"
click at [747, 185] on select "challenges puzzles options confusion" at bounding box center [784, 194] width 74 height 18
click at [535, 239] on select "unremitting uninspiring driving insinuating" at bounding box center [510, 238] width 77 height 18
click at [564, 362] on div "S o m e h a v e b e g u n t o c a l l i t t h e I n f o r m a t i o n R e v o l…" at bounding box center [578, 269] width 757 height 205
click at [487, 238] on select "unremitting uninspiring driving insinuating" at bounding box center [510, 238] width 77 height 18
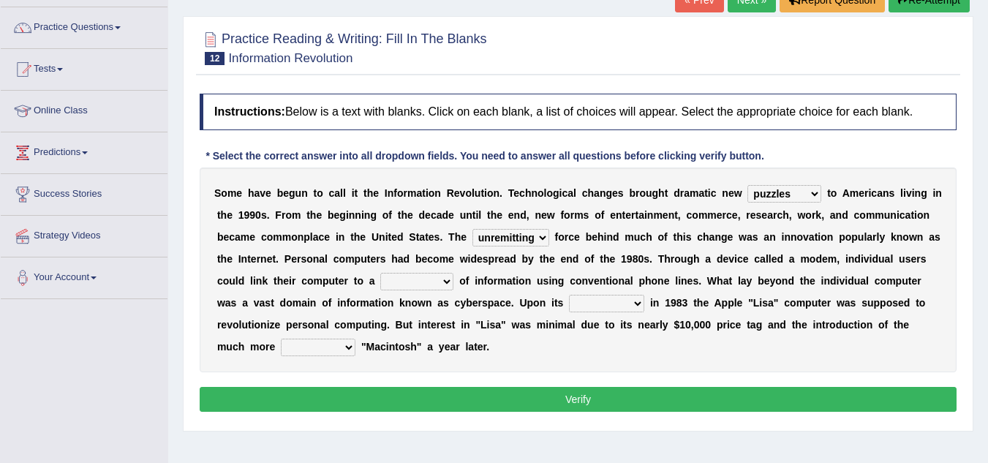
click at [472, 229] on select "unremitting uninspiring driving insinuating" at bounding box center [510, 238] width 77 height 18
click at [524, 233] on select "unremitting uninspiring driving insinuating" at bounding box center [510, 238] width 77 height 18
select select "driving"
click at [472, 229] on select "unremitting uninspiring driving insinuating" at bounding box center [510, 238] width 77 height 18
click at [526, 243] on select "unremitting uninspiring driving insinuating" at bounding box center [510, 238] width 77 height 18
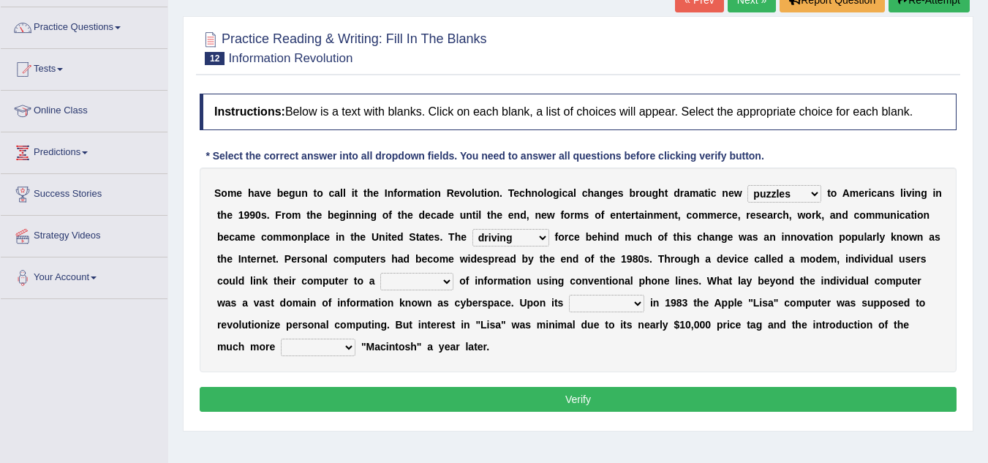
click at [472, 229] on select "unremitting uninspiring driving insinuating" at bounding box center [510, 238] width 77 height 18
click at [522, 246] on select "unremitting uninspiring driving insinuating" at bounding box center [510, 238] width 77 height 18
click at [472, 229] on select "unremitting uninspiring driving insinuating" at bounding box center [510, 238] width 77 height 18
click at [419, 282] on select "magnitude bulk wealth volume" at bounding box center [416, 282] width 73 height 18
select select "bulk"
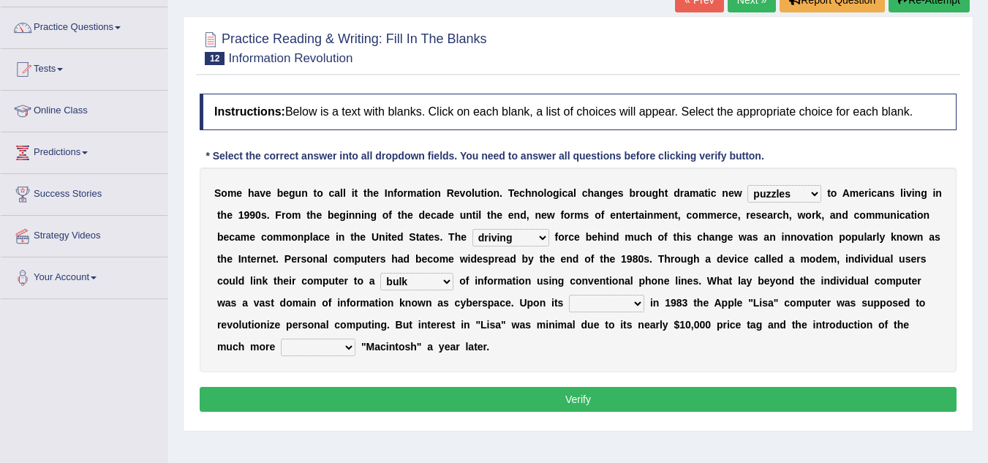
click at [380, 273] on select "magnitude bulk wealth volume" at bounding box center [416, 282] width 73 height 18
click at [602, 306] on select "relief release publication emission" at bounding box center [606, 304] width 75 height 18
select select "release"
click at [569, 295] on select "relief release publication emission" at bounding box center [606, 304] width 75 height 18
click at [317, 355] on select "convenient affordable advanced formidable" at bounding box center [318, 348] width 75 height 18
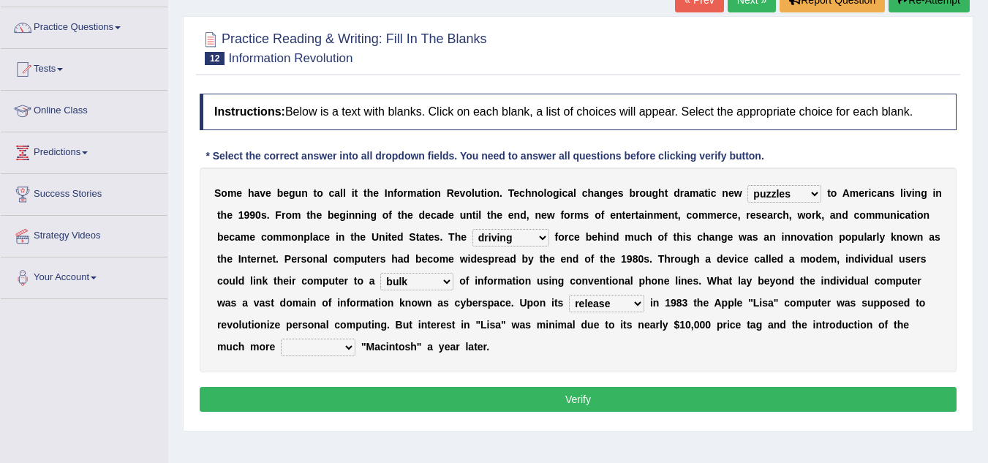
select select "advanced"
click at [281, 339] on select "convenient affordable advanced formidable" at bounding box center [318, 348] width 75 height 18
click at [423, 390] on button "Verify" at bounding box center [578, 399] width 757 height 25
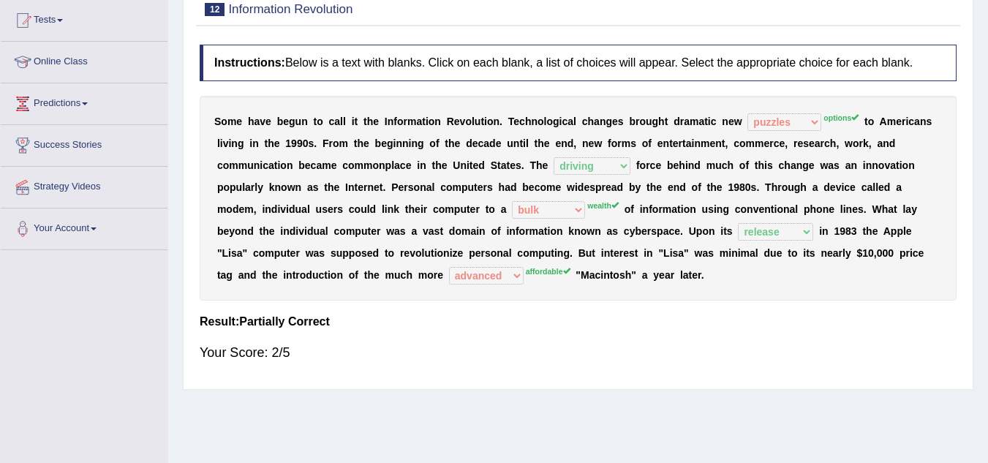
scroll to position [0, 0]
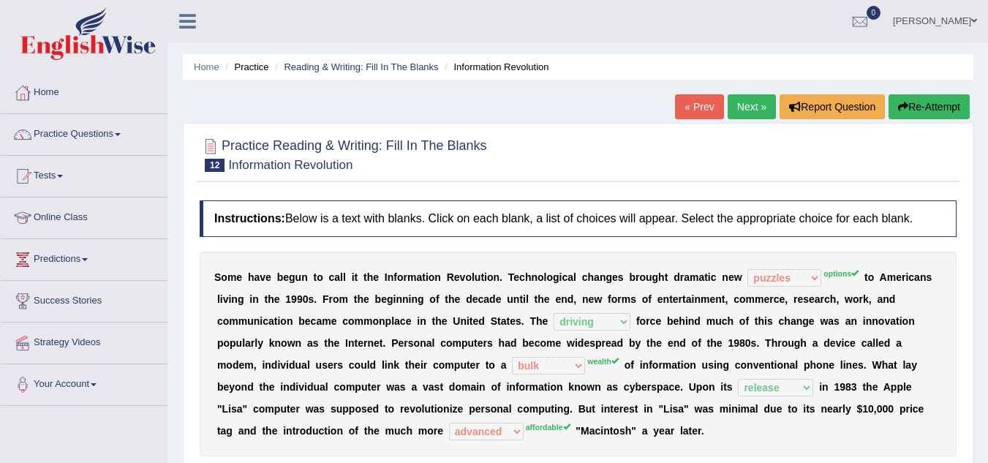
click at [737, 114] on link "Next »" at bounding box center [752, 106] width 48 height 25
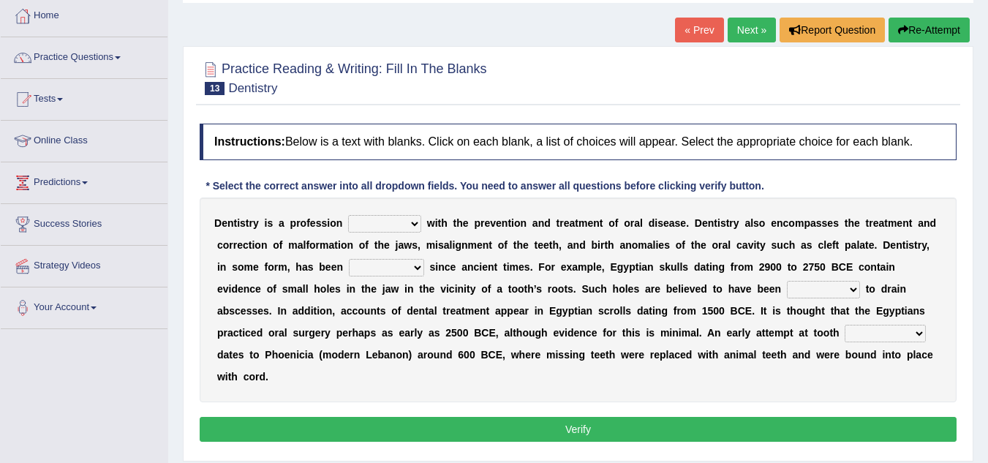
scroll to position [78, 0]
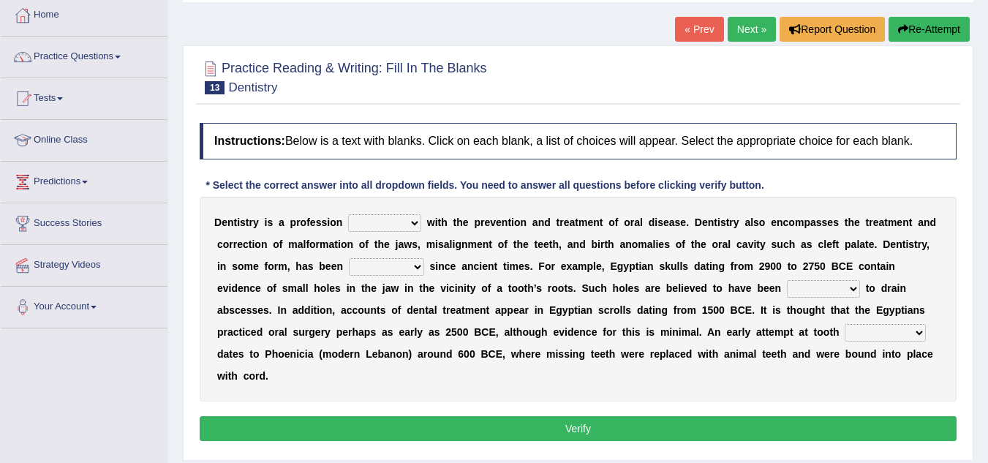
click at [393, 228] on select "agreed dealt concerned taken" at bounding box center [384, 223] width 73 height 18
select select "dealt"
click at [348, 214] on select "agreed dealt concerned taken" at bounding box center [384, 223] width 73 height 18
click at [393, 271] on select "criticized replaced practiced abandoned" at bounding box center [386, 267] width 75 height 18
click at [451, 388] on div "D e n t i s t r y i s a p r o f e s s i o n agreed dealt concerned taken w i t …" at bounding box center [578, 299] width 757 height 205
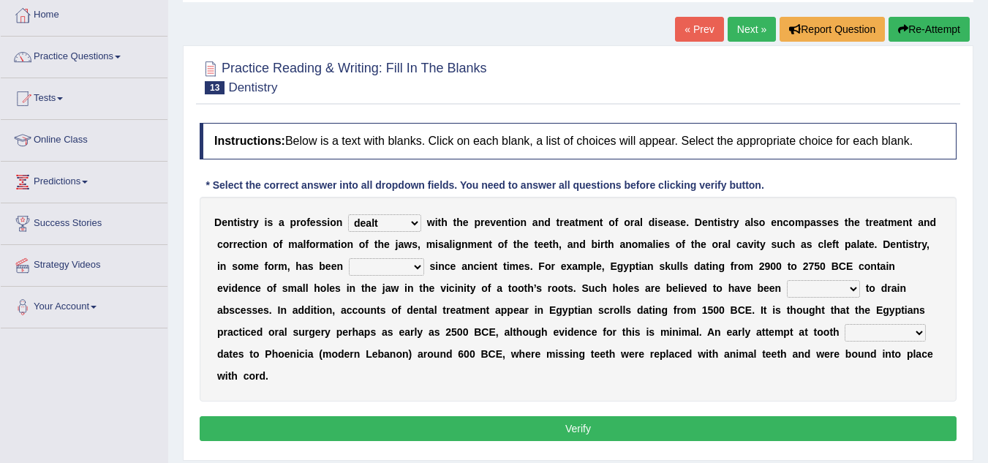
click at [382, 260] on select "criticized replaced practiced abandoned" at bounding box center [386, 267] width 75 height 18
select select "criticized"
click at [349, 258] on select "criticized replaced practiced abandoned" at bounding box center [386, 267] width 75 height 18
click at [801, 289] on select "fluctuated laminated drilled sealed" at bounding box center [823, 289] width 73 height 18
select select "sealed"
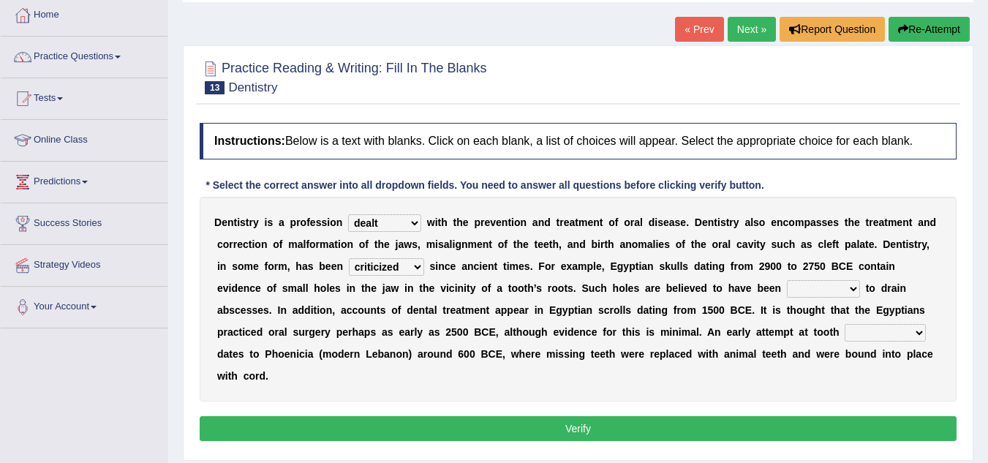
click at [787, 280] on select "fluctuated laminated drilled sealed" at bounding box center [823, 289] width 73 height 18
click at [821, 289] on select "fluctuated laminated drilled sealed" at bounding box center [823, 289] width 73 height 18
click at [932, 284] on div "D e n t i s t r y i s a p r o f e s s i o n agreed dealt concerned taken w i t …" at bounding box center [578, 299] width 757 height 205
click at [862, 337] on select "reparation sacrament restitution replacement" at bounding box center [885, 333] width 81 height 18
click at [736, 407] on div "Instructions: Below is a text with blanks. Click on each blank, a list of choic…" at bounding box center [578, 284] width 764 height 337
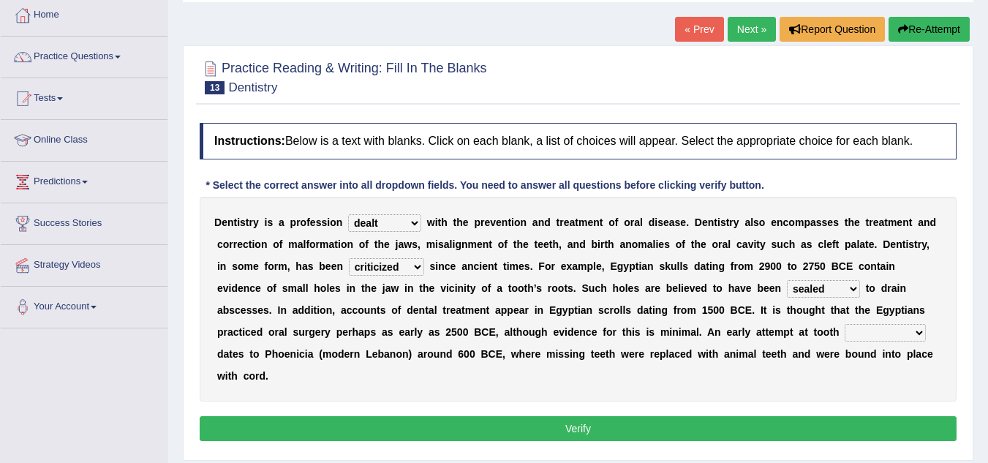
click at [882, 332] on select "reparation sacrament restitution replacement" at bounding box center [885, 333] width 81 height 18
select select "replacement"
click at [845, 324] on select "reparation sacrament restitution replacement" at bounding box center [885, 333] width 81 height 18
click at [864, 425] on button "Verify" at bounding box center [578, 428] width 757 height 25
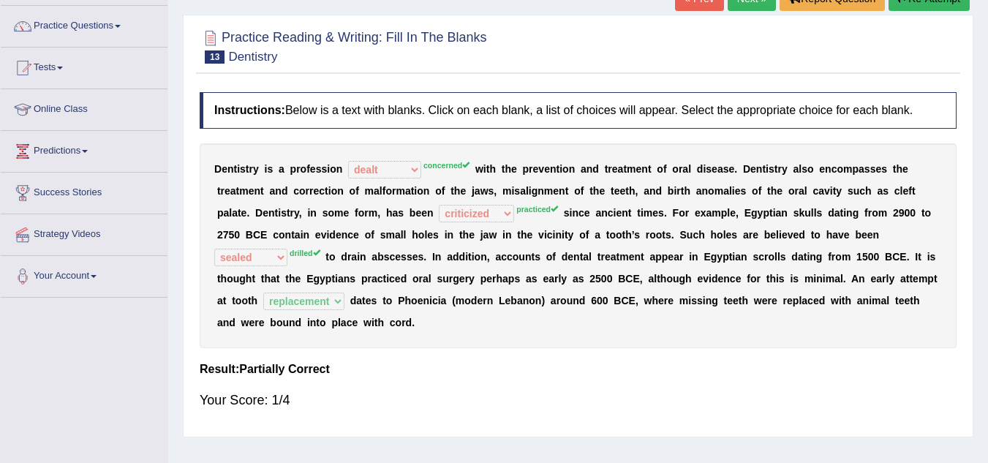
scroll to position [109, 0]
click at [711, 172] on b "e" at bounding box center [714, 168] width 6 height 12
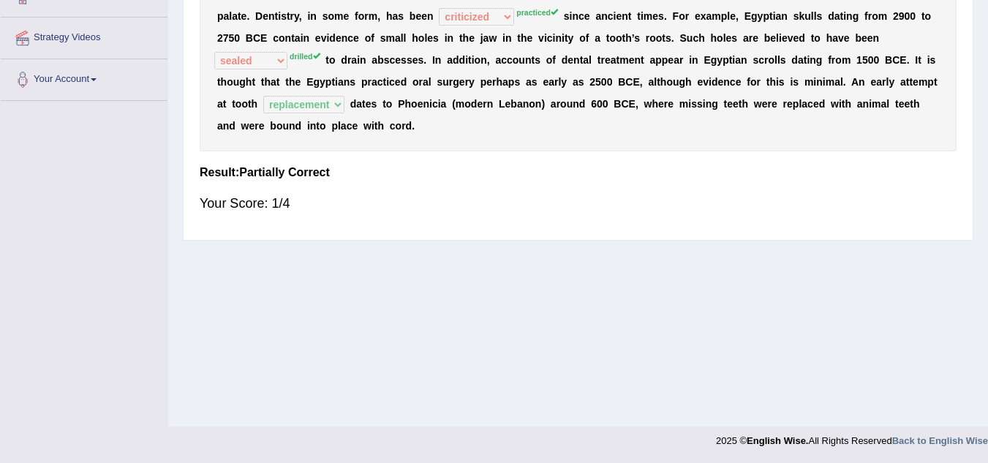
scroll to position [0, 0]
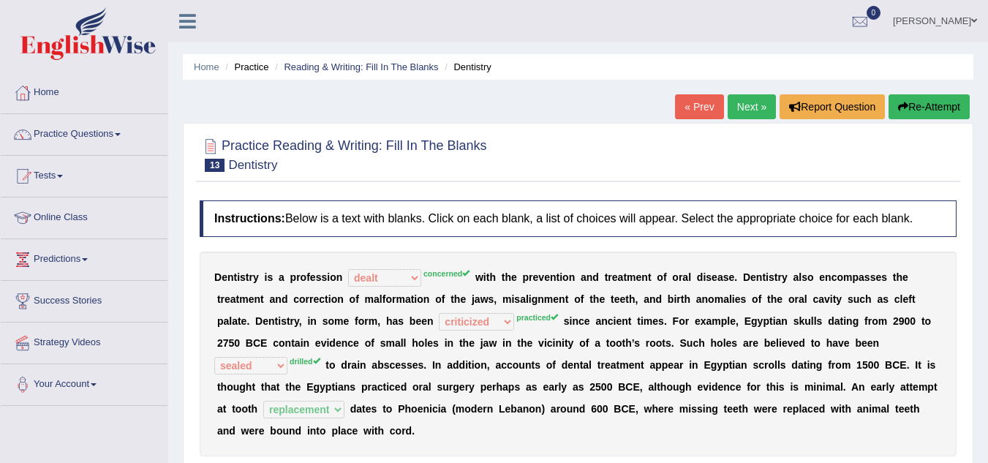
click at [739, 113] on link "Next »" at bounding box center [752, 106] width 48 height 25
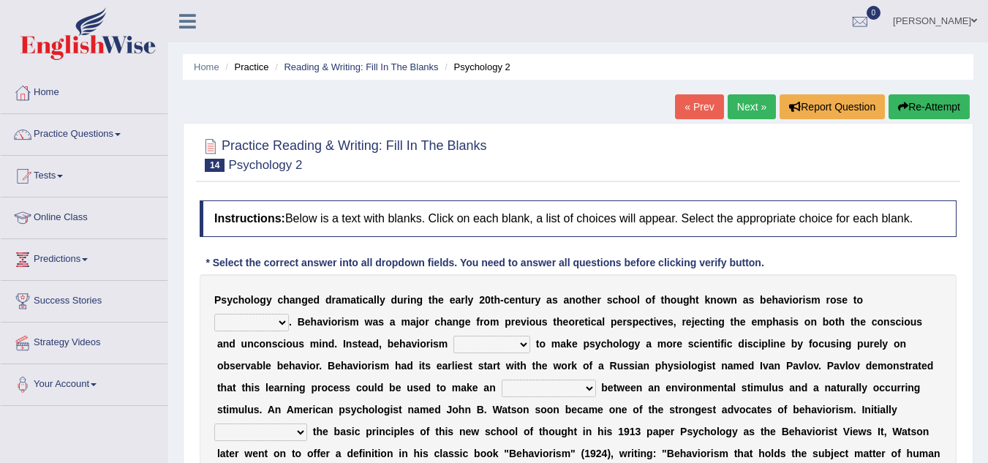
click at [262, 326] on select "dominance temptation challenge temper" at bounding box center [251, 323] width 75 height 18
select select "challenge"
click at [214, 314] on select "dominance temptation challenge temper" at bounding box center [251, 323] width 75 height 18
click at [480, 345] on select "reproached reproved strove rewove" at bounding box center [491, 345] width 77 height 18
click at [588, 350] on div "P s y c h o l o g y c h a n g e d d r a m a t i c a l l y d u r i n g t h e e a…" at bounding box center [578, 387] width 757 height 227
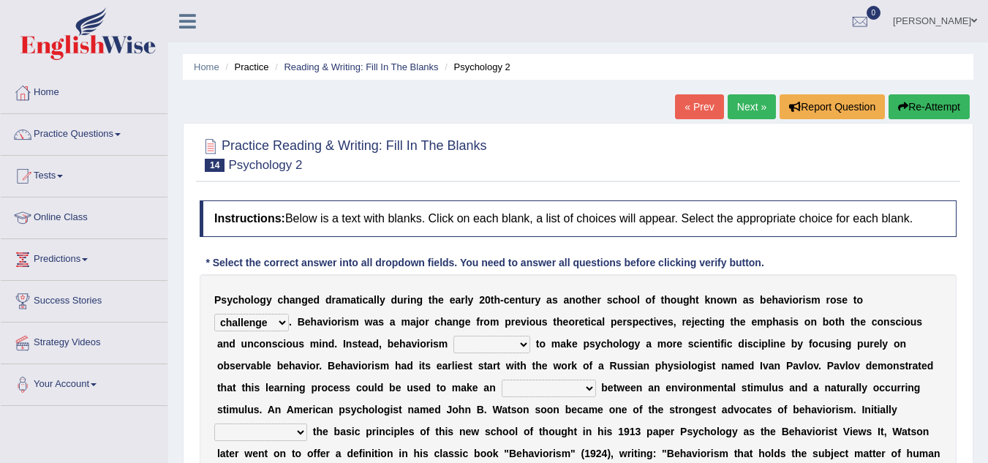
click at [475, 350] on select "reproached reproved strove rewove" at bounding box center [491, 345] width 77 height 18
select select "reproached"
click at [453, 336] on select "reproached reproved strove rewove" at bounding box center [491, 345] width 77 height 18
click at [514, 344] on select "reproached reproved strove rewove" at bounding box center [491, 345] width 77 height 18
click at [453, 336] on select "reproached reproved strove rewove" at bounding box center [491, 345] width 77 height 18
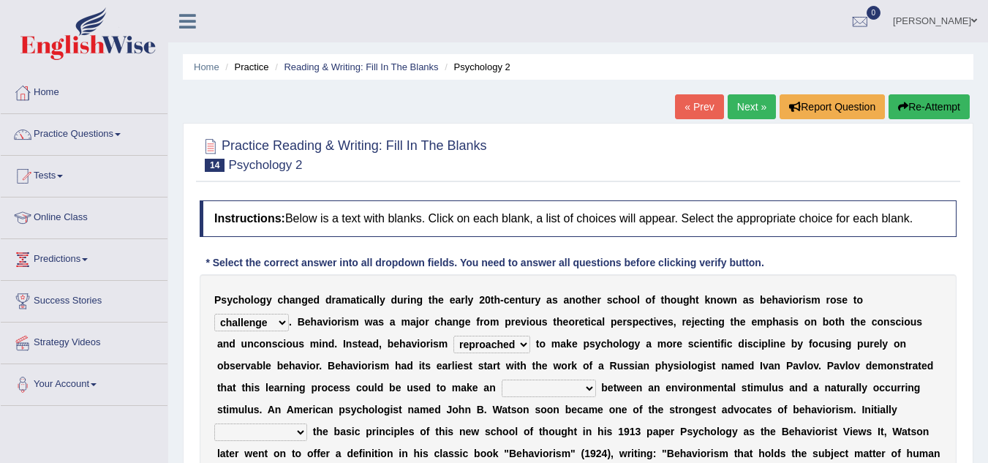
click at [540, 388] on select "acclimatization association union combination" at bounding box center [549, 388] width 94 height 18
select select "union"
click at [502, 379] on select "acclimatization association union combination" at bounding box center [549, 388] width 94 height 18
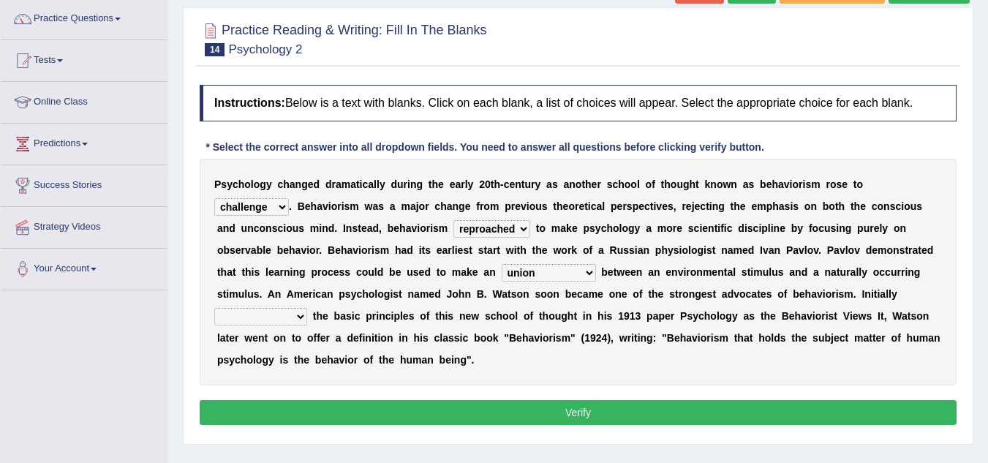
scroll to position [116, 0]
click at [265, 316] on select "questioning foreshortening unburdening outlining" at bounding box center [260, 316] width 93 height 18
select select "outlining"
click at [214, 307] on select "questioning foreshortening unburdening outlining" at bounding box center [260, 316] width 93 height 18
click at [417, 399] on button "Verify" at bounding box center [578, 411] width 757 height 25
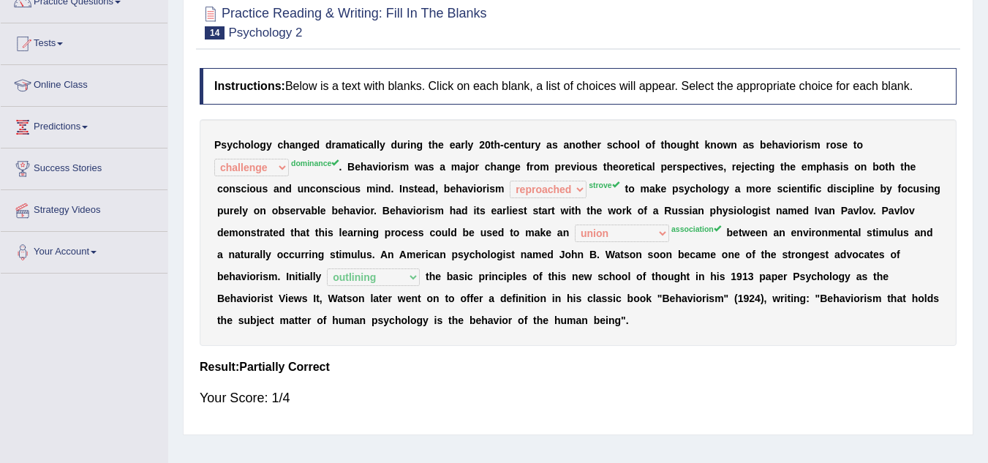
scroll to position [0, 0]
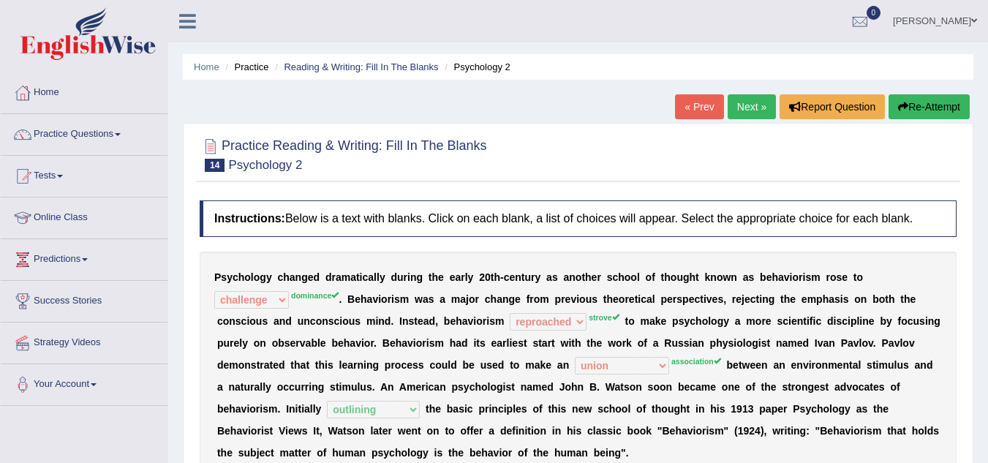
click at [749, 105] on link "Next »" at bounding box center [752, 106] width 48 height 25
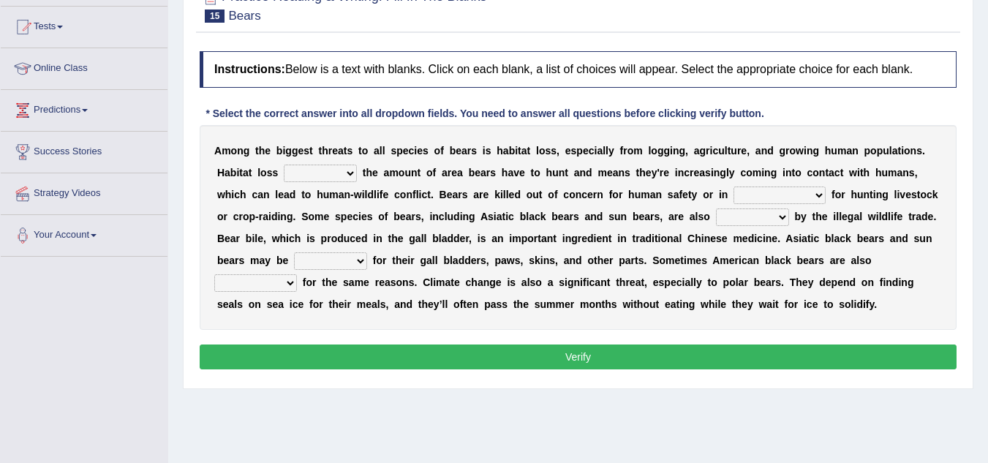
scroll to position [151, 0]
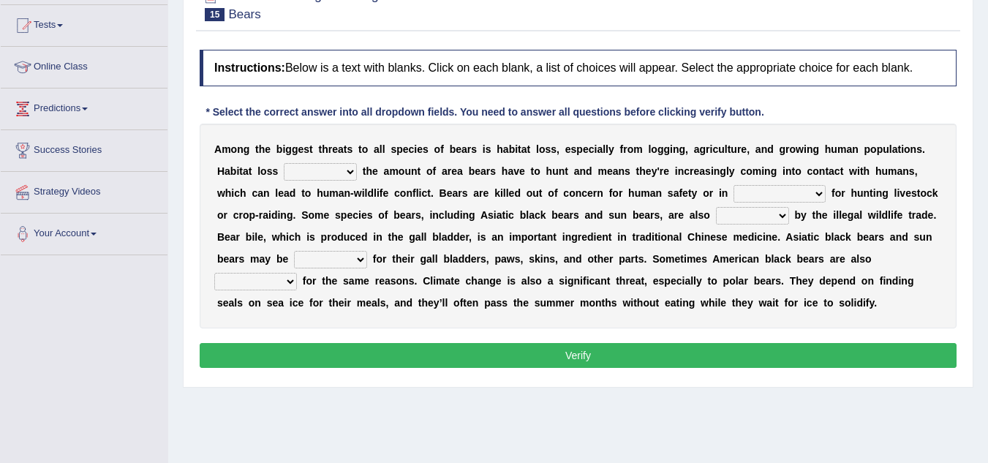
click at [339, 172] on select "increases reduces complies interacts" at bounding box center [320, 172] width 73 height 18
click at [387, 172] on b "a" at bounding box center [387, 171] width 6 height 12
click at [314, 170] on select "increases reduces complies interacts" at bounding box center [320, 172] width 73 height 18
select select "complies"
click at [284, 163] on select "increases reduces complies interacts" at bounding box center [320, 172] width 73 height 18
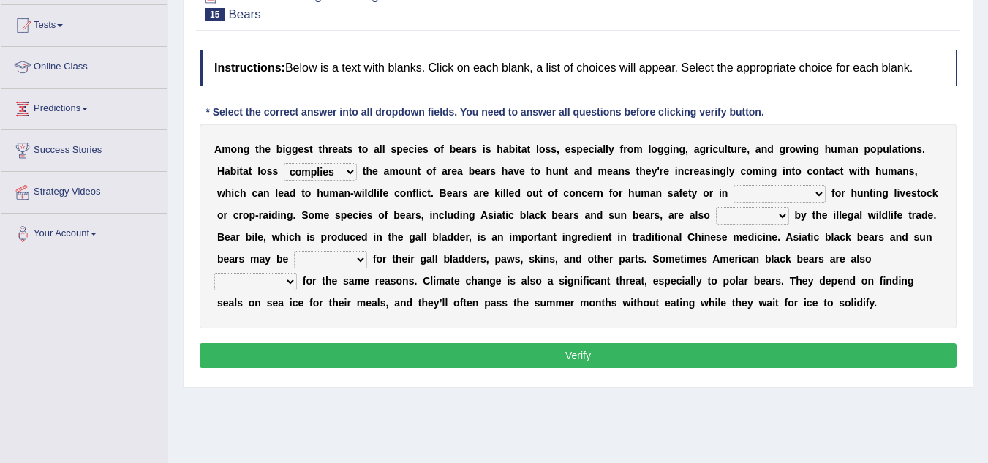
click at [764, 192] on select "coalition retaliation appreciation disinformation" at bounding box center [779, 194] width 92 height 18
select select "retaliation"
click at [733, 185] on select "coalition retaliation appreciation disinformation" at bounding box center [779, 194] width 92 height 18
click at [733, 223] on select "protected prohibited fattened threatened" at bounding box center [752, 216] width 73 height 18
click at [716, 207] on select "protected prohibited fattened threatened" at bounding box center [752, 216] width 73 height 18
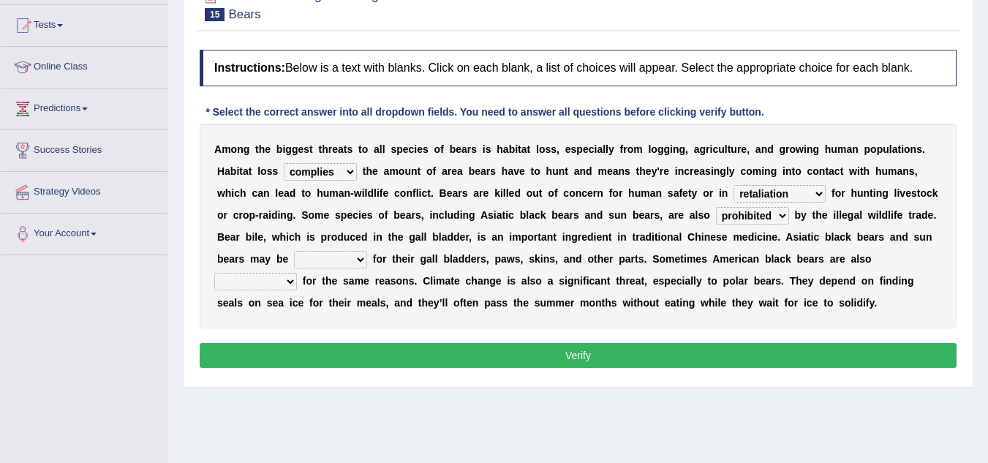
click at [757, 211] on select "protected prohibited fattened threatened" at bounding box center [752, 216] width 73 height 18
click at [716, 207] on select "protected prohibited fattened threatened" at bounding box center [752, 216] width 73 height 18
click at [765, 218] on select "protected prohibited fattened threatened" at bounding box center [752, 216] width 73 height 18
select select "prohibited"
click at [716, 207] on select "protected prohibited fattened threatened" at bounding box center [752, 216] width 73 height 18
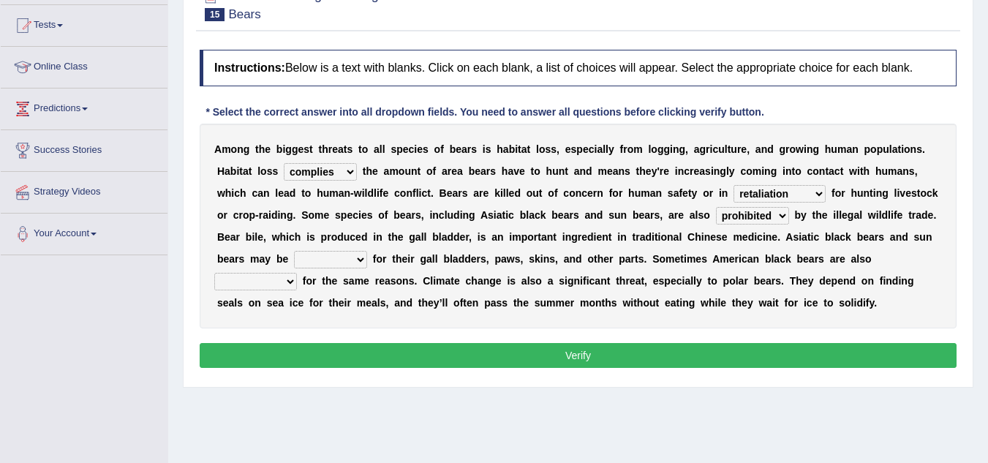
click at [766, 218] on select "protected prohibited fattened threatened" at bounding box center [752, 216] width 73 height 18
click at [716, 207] on select "protected prohibited fattened threatened" at bounding box center [752, 216] width 73 height 18
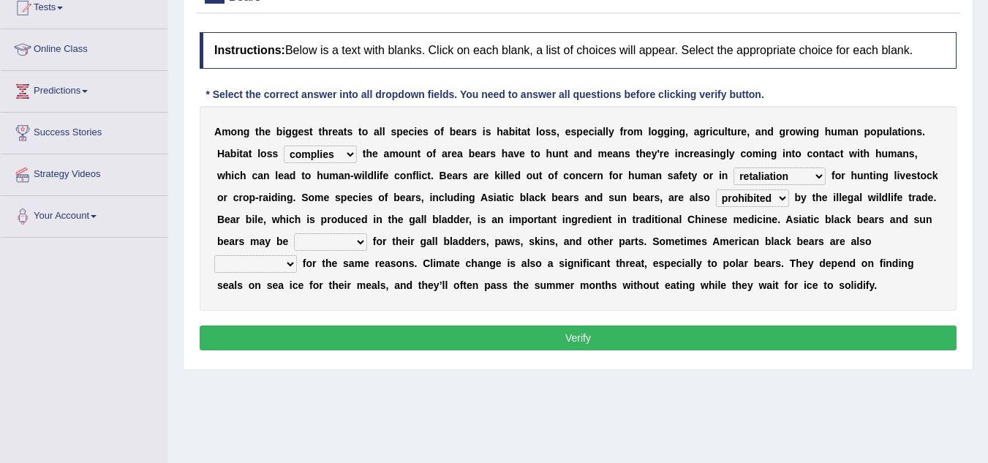
scroll to position [170, 0]
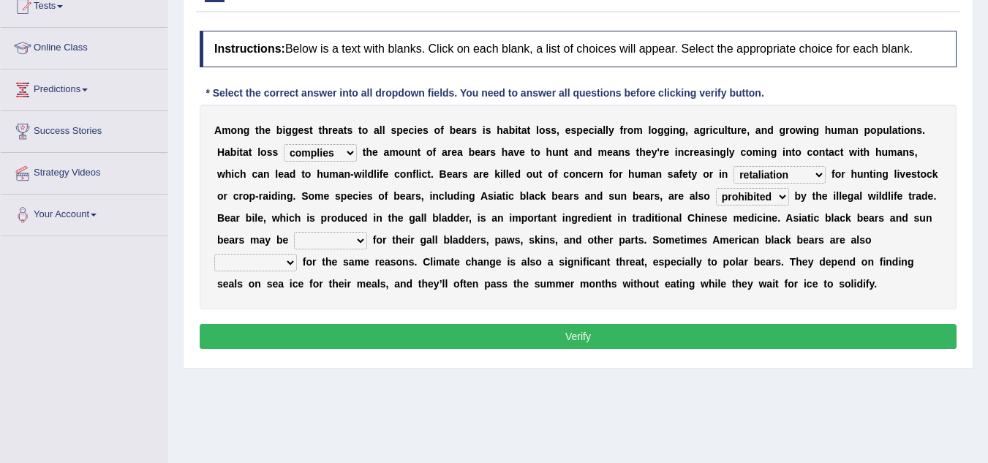
click at [336, 236] on select "poached squelched coached blenched" at bounding box center [330, 241] width 73 height 18
click at [679, 247] on div "A m o n g t h e b i g g e s t t h r e a t s t o a l l s p e c i e s o f b e a r…" at bounding box center [578, 207] width 757 height 205
click at [281, 268] on select "begot foreseen encountered targeted" at bounding box center [255, 263] width 83 height 18
click at [420, 314] on div "Instructions: Below is a text with blanks. Click on each blank, a list of choic…" at bounding box center [578, 191] width 764 height 337
click at [348, 243] on select "poached squelched coached blenched" at bounding box center [330, 241] width 73 height 18
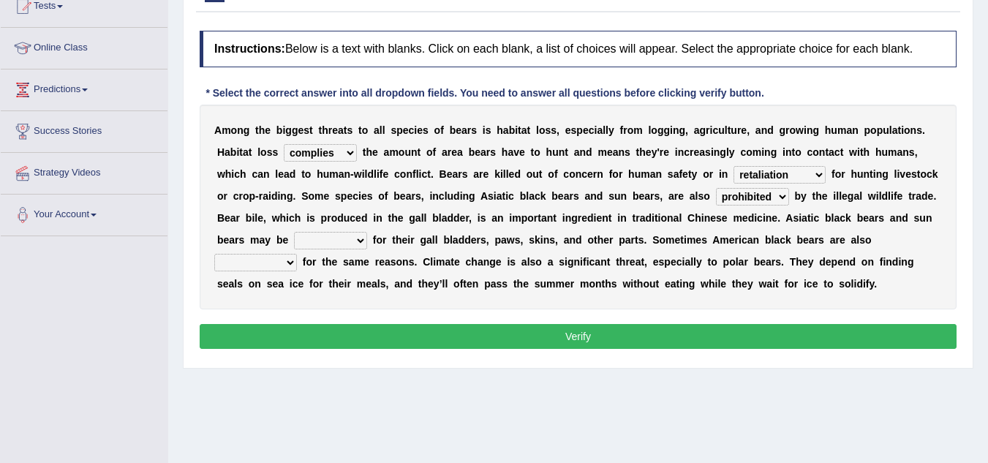
select select "poached"
click at [294, 232] on select "poached squelched coached blenched" at bounding box center [330, 241] width 73 height 18
click at [333, 241] on select "poached squelched coached blenched" at bounding box center [330, 241] width 73 height 18
click at [464, 303] on div "A m o n g t h e b i g g e s t t h r e a t s t o a l l s p e c i e s o f b e a r…" at bounding box center [578, 207] width 757 height 205
click at [267, 268] on select "begot foreseen encountered targeted" at bounding box center [255, 263] width 83 height 18
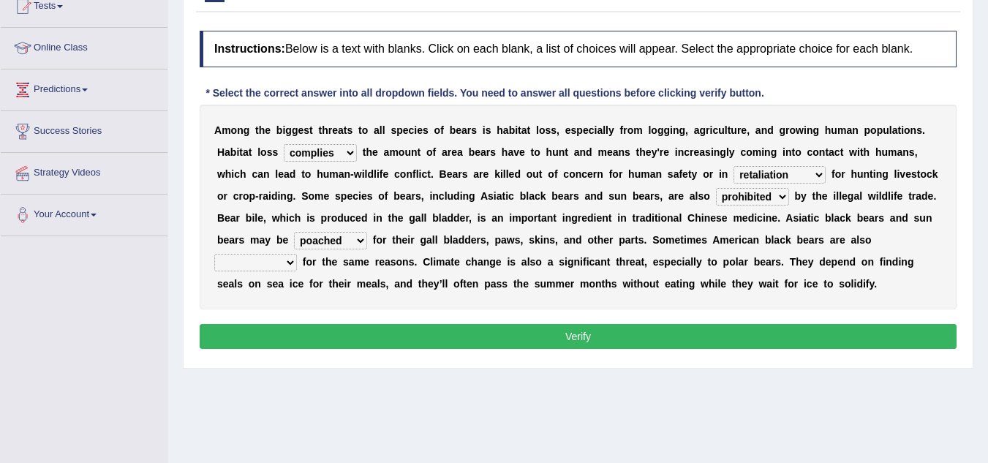
click at [214, 254] on select "begot foreseen encountered targeted" at bounding box center [255, 263] width 83 height 18
click at [273, 265] on select "begot foreseen encountered targeted" at bounding box center [255, 263] width 83 height 18
select select "encountered"
click at [214, 254] on select "begot foreseen encountered targeted" at bounding box center [255, 263] width 83 height 18
click at [596, 337] on button "Verify" at bounding box center [578, 336] width 757 height 25
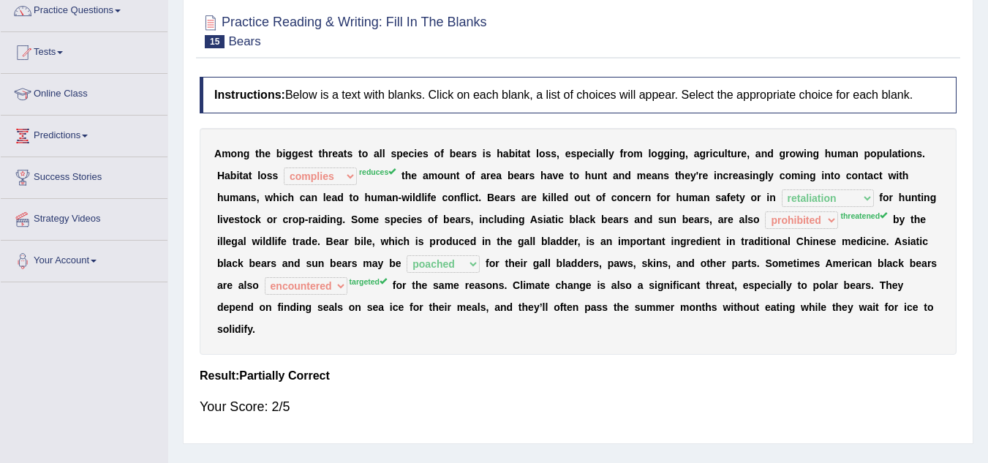
scroll to position [0, 0]
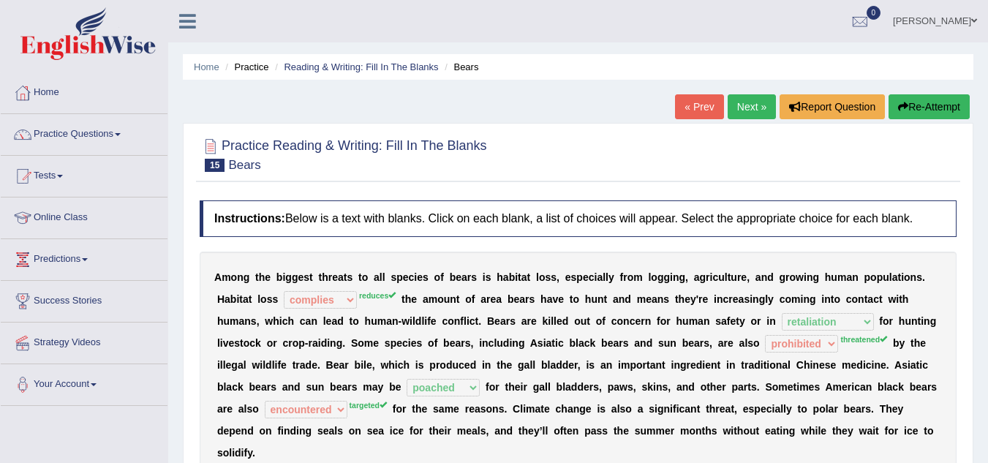
click at [757, 118] on link "Next »" at bounding box center [752, 106] width 48 height 25
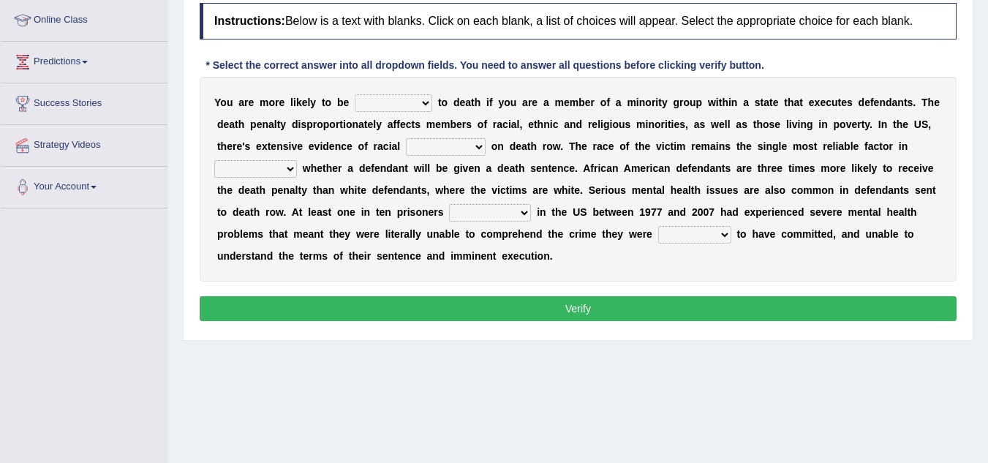
scroll to position [198, 0]
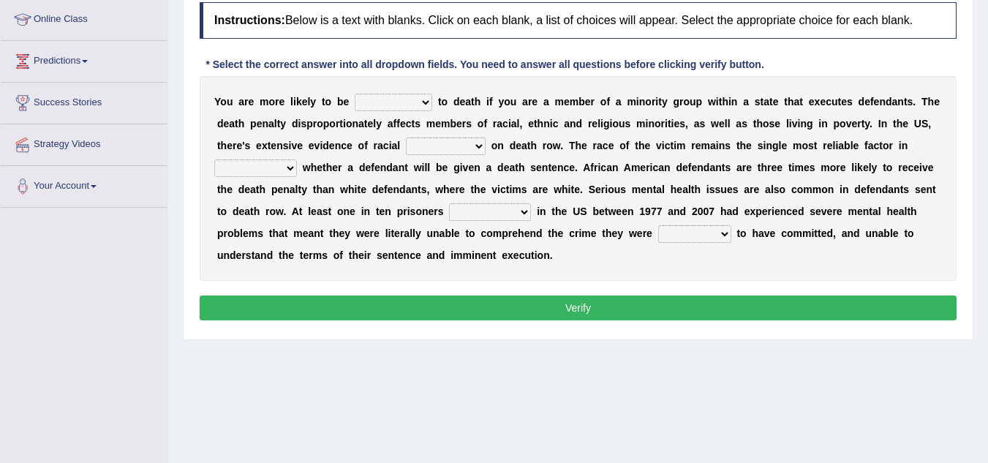
click at [428, 104] on select "penalized blamed complained sentenced" at bounding box center [394, 103] width 78 height 18
click at [355, 94] on select "penalized blamed complained sentenced" at bounding box center [394, 103] width 78 height 18
click at [424, 100] on select "penalized blamed complained sentenced" at bounding box center [394, 103] width 78 height 18
click at [355, 94] on select "penalized blamed complained sentenced" at bounding box center [394, 103] width 78 height 18
click at [396, 105] on select "penalized blamed complained sentenced" at bounding box center [394, 103] width 78 height 18
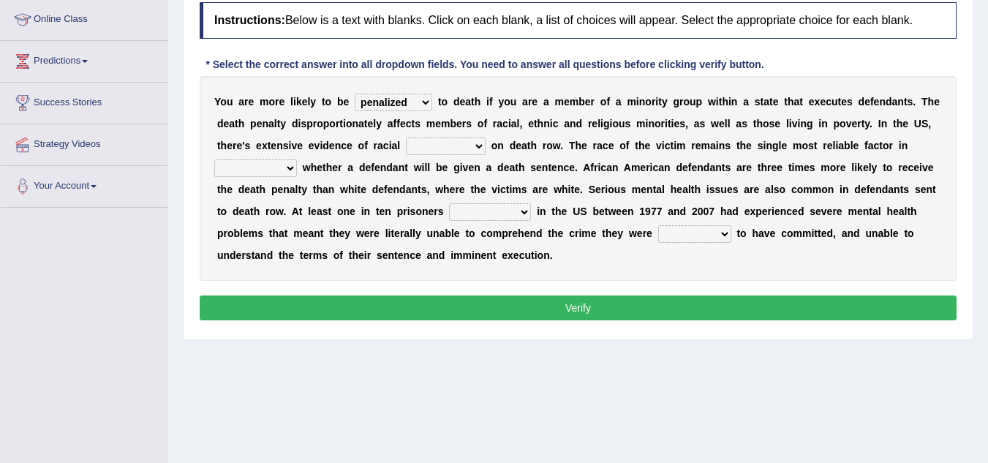
select select "blamed"
click at [355, 94] on select "penalized blamed complained sentenced" at bounding box center [394, 103] width 78 height 18
click at [407, 105] on select "penalized blamed complained sentenced" at bounding box center [394, 103] width 78 height 18
click at [355, 94] on select "penalized blamed complained sentenced" at bounding box center [394, 103] width 78 height 18
click at [406, 108] on select "penalized blamed complained sentenced" at bounding box center [394, 103] width 78 height 18
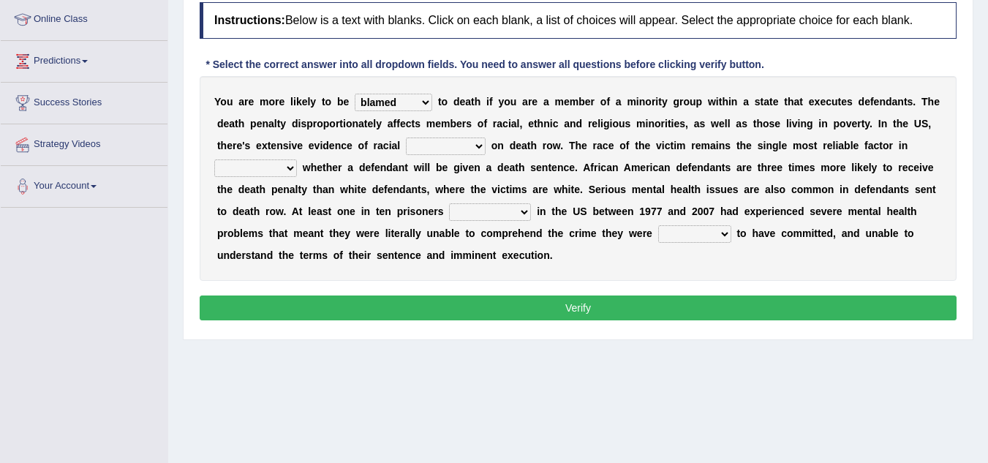
click at [355, 94] on select "penalized blamed complained sentenced" at bounding box center [394, 103] width 78 height 18
click at [449, 148] on select "bias equality appearance background" at bounding box center [446, 146] width 80 height 18
select select "bias"
click at [406, 137] on select "bias equality appearance background" at bounding box center [446, 146] width 80 height 18
click at [252, 173] on select "determining adjoining undermining examining" at bounding box center [255, 168] width 83 height 18
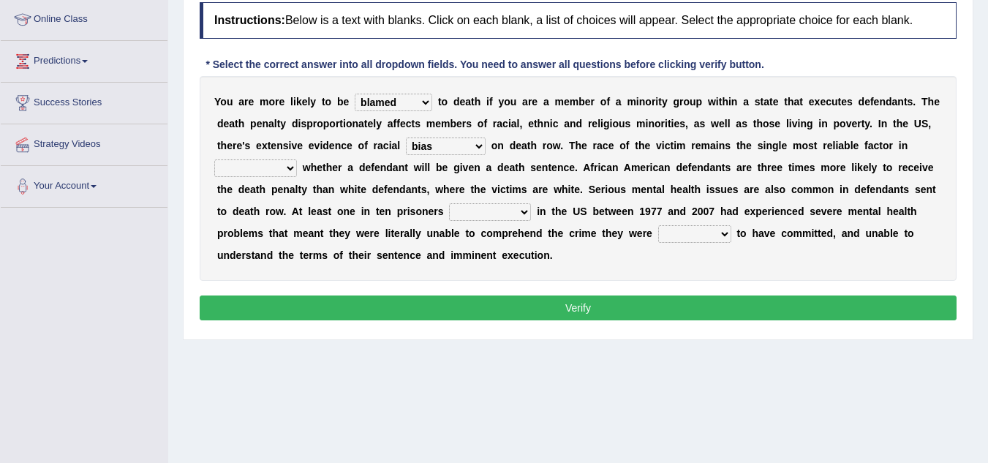
click at [703, 287] on div "Instructions: Below is a text with blanks. Click on each blank, a list of choic…" at bounding box center [578, 163] width 764 height 337
click at [491, 215] on select "electrocuted persecuted executed captured" at bounding box center [490, 212] width 82 height 18
click at [559, 273] on div "Y o u a r e m o r e l i k e l y t o b e penalized blamed complained sentenced t…" at bounding box center [578, 178] width 757 height 205
click at [508, 215] on select "electrocuted persecuted executed captured" at bounding box center [490, 212] width 82 height 18
click at [605, 247] on div "Y o u a r e m o r e l i k e l y t o b e penalized blamed complained sentenced t…" at bounding box center [578, 178] width 757 height 205
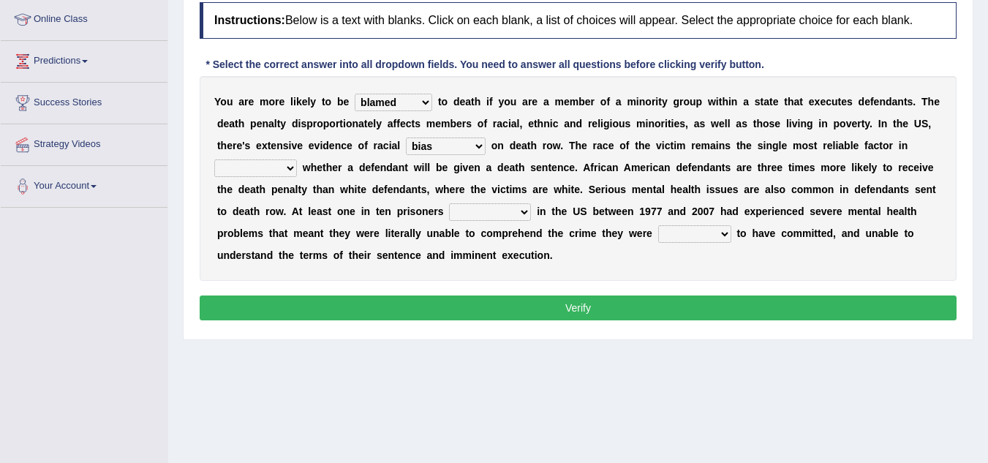
click at [252, 171] on select "determining adjoining undermining examining" at bounding box center [255, 168] width 83 height 18
click at [197, 216] on div "Instructions: Below is a text with blanks. Click on each blank, a list of choic…" at bounding box center [578, 163] width 764 height 337
click at [445, 143] on select "bias equality appearance background" at bounding box center [446, 146] width 80 height 18
click at [406, 137] on select "bias equality appearance background" at bounding box center [446, 146] width 80 height 18
click at [700, 154] on div "Y o u a r e m o r e l i k e l y t o b e penalized blamed complained sentenced t…" at bounding box center [578, 178] width 757 height 205
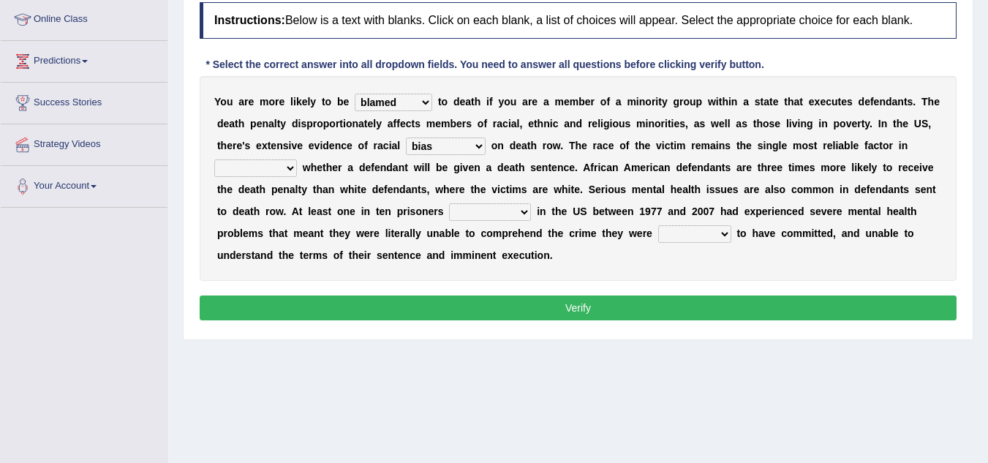
click at [269, 175] on select "determining adjoining undermining examining" at bounding box center [255, 168] width 83 height 18
click at [214, 159] on select "determining adjoining undermining examining" at bounding box center [255, 168] width 83 height 18
click at [272, 165] on select "determining adjoining undermining examining" at bounding box center [255, 168] width 83 height 18
select select "determining"
click at [214, 159] on select "determining adjoining undermining examining" at bounding box center [255, 168] width 83 height 18
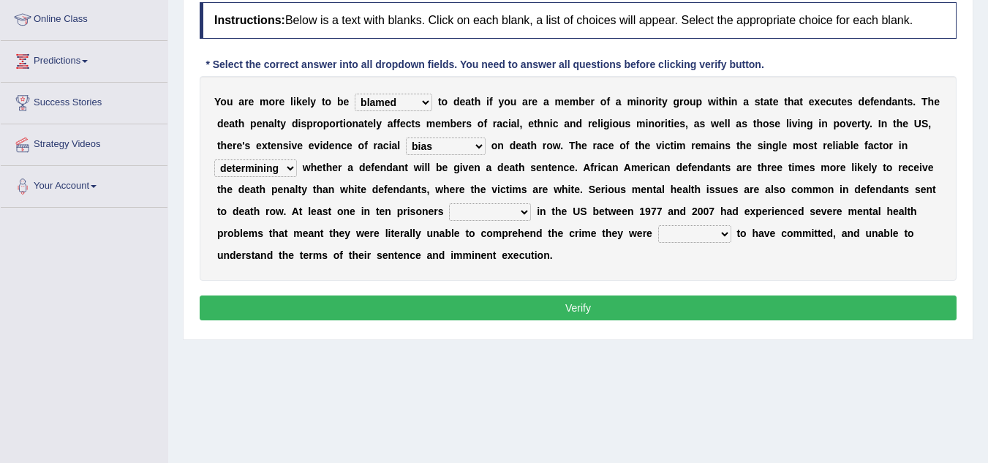
click at [477, 213] on select "electrocuted persecuted executed captured" at bounding box center [490, 212] width 82 height 18
select select "captured"
click at [449, 203] on select "electrocuted persecuted executed captured" at bounding box center [490, 212] width 82 height 18
click at [511, 211] on select "electrocuted persecuted executed captured" at bounding box center [490, 212] width 82 height 18
click at [449, 203] on select "electrocuted persecuted executed captured" at bounding box center [490, 212] width 82 height 18
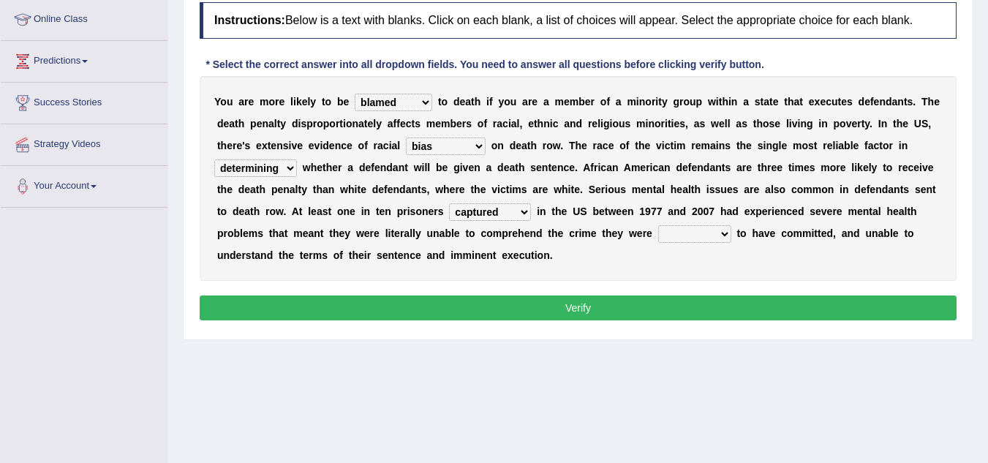
click at [682, 243] on select "alleged acclaimed persuaded claimed" at bounding box center [694, 234] width 73 height 18
select select "alleged"
click at [658, 225] on select "alleged acclaimed persuaded claimed" at bounding box center [694, 234] width 73 height 18
click at [746, 319] on button "Verify" at bounding box center [578, 307] width 757 height 25
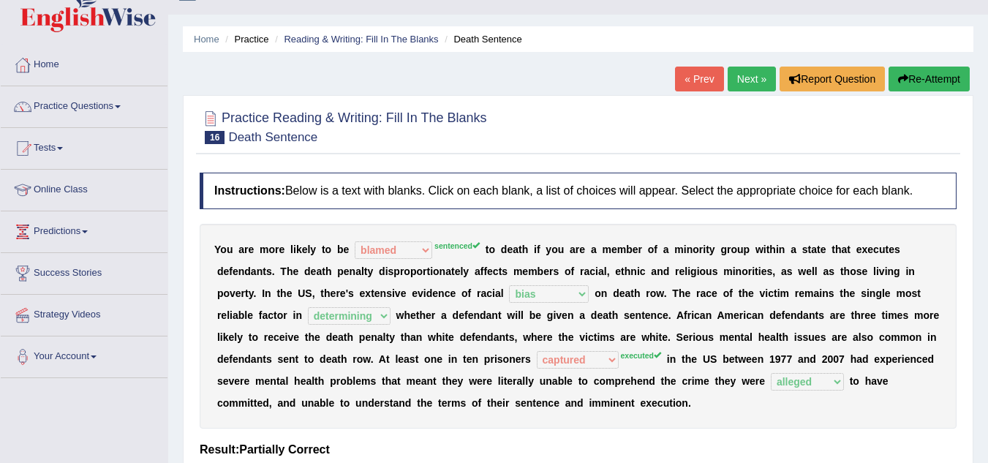
scroll to position [0, 0]
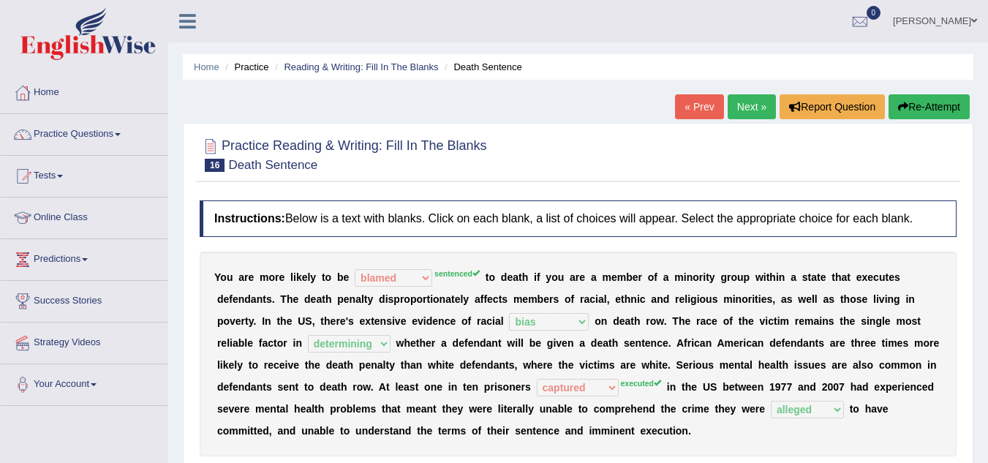
click at [728, 109] on link "Next »" at bounding box center [752, 106] width 48 height 25
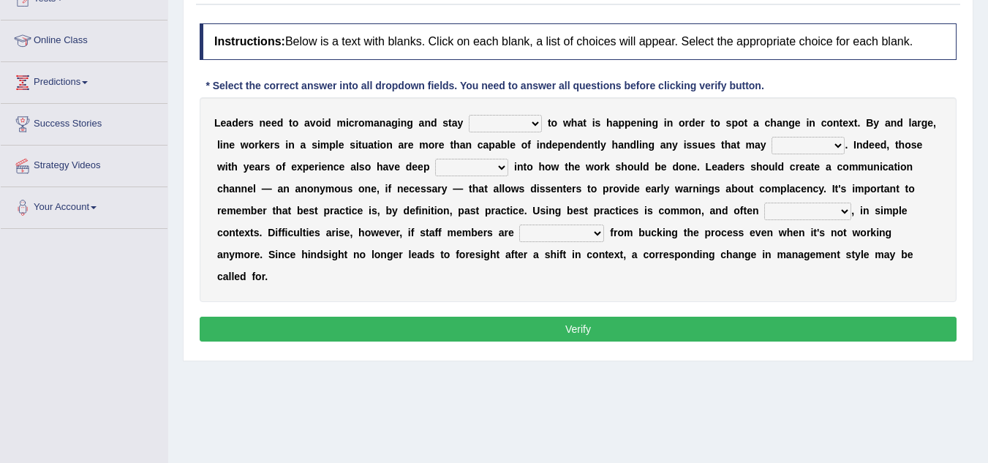
scroll to position [178, 0]
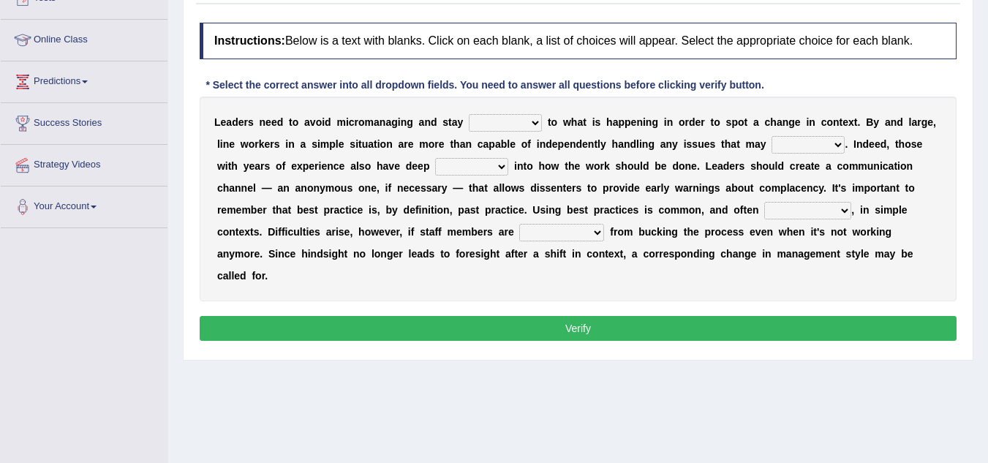
click at [522, 118] on select "complied connected precise concise" at bounding box center [505, 123] width 73 height 18
select select "complied"
click at [469, 114] on select "complied connected precise concise" at bounding box center [505, 123] width 73 height 18
click at [513, 124] on select "complied connected precise concise" at bounding box center [505, 123] width 73 height 18
click at [469, 114] on select "complied connected precise concise" at bounding box center [505, 123] width 73 height 18
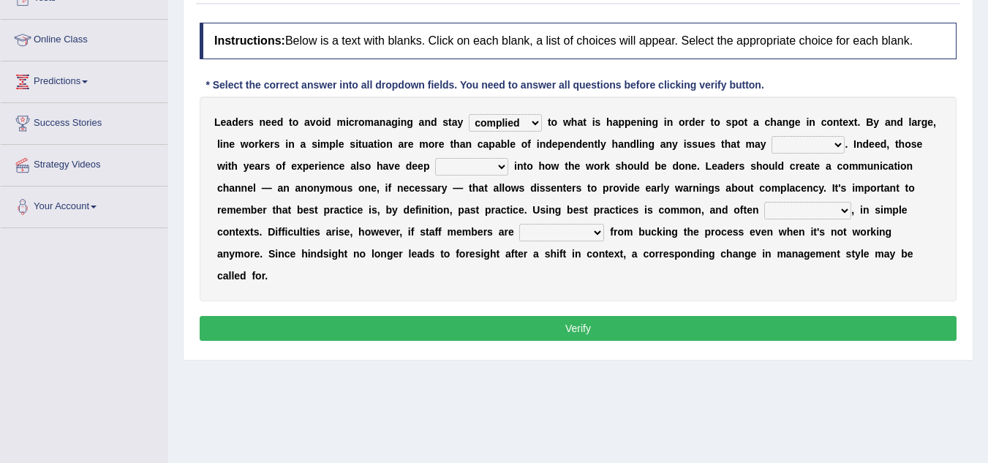
click at [797, 151] on select "apprise rise encounter arise" at bounding box center [807, 145] width 73 height 18
click at [719, 327] on button "Verify" at bounding box center [578, 328] width 757 height 25
click at [806, 140] on select "apprise rise encounter arise" at bounding box center [807, 145] width 73 height 18
select select "arise"
click at [771, 136] on select "apprise rise encounter arise" at bounding box center [807, 145] width 73 height 18
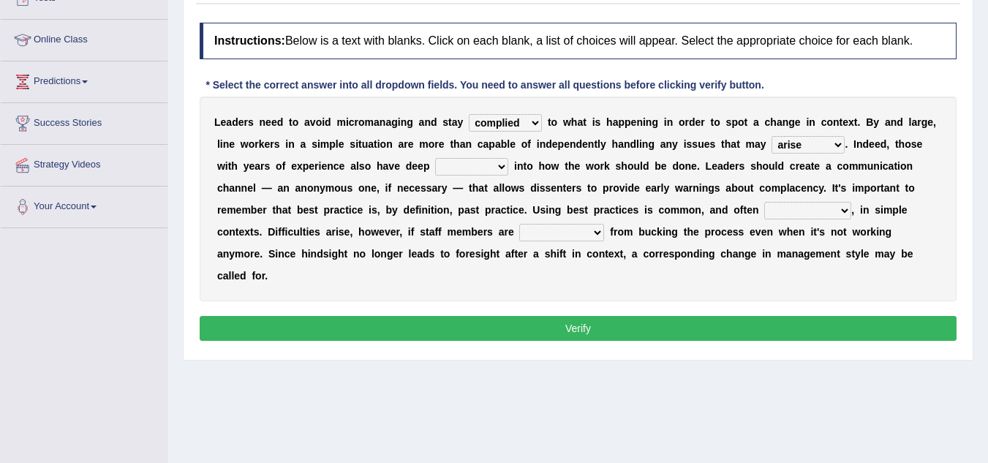
click at [801, 145] on select "apprise rise encounter arise" at bounding box center [807, 145] width 73 height 18
click at [771, 136] on select "apprise rise encounter arise" at bounding box center [807, 145] width 73 height 18
click at [798, 140] on select "apprise rise encounter arise" at bounding box center [807, 145] width 73 height 18
click at [771, 136] on select "apprise rise encounter arise" at bounding box center [807, 145] width 73 height 18
click at [466, 170] on select "incursion insight indignity indication" at bounding box center [471, 167] width 73 height 18
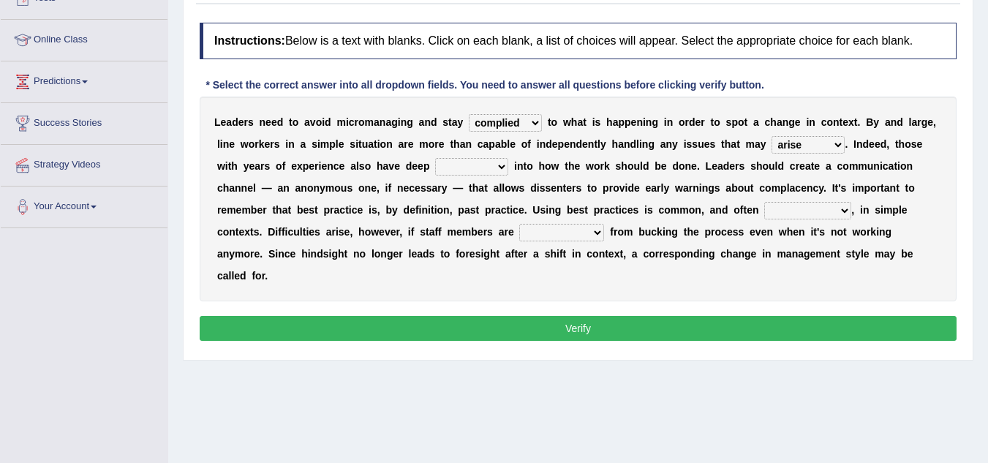
select select "insight"
click at [435, 158] on select "incursion insight indignity indication" at bounding box center [471, 167] width 73 height 18
click at [796, 207] on select "inappropriate apprehensive appropriate forbidden" at bounding box center [807, 211] width 87 height 18
select select "appropriate"
click at [764, 202] on select "inappropriate apprehensive appropriate forbidden" at bounding box center [807, 211] width 87 height 18
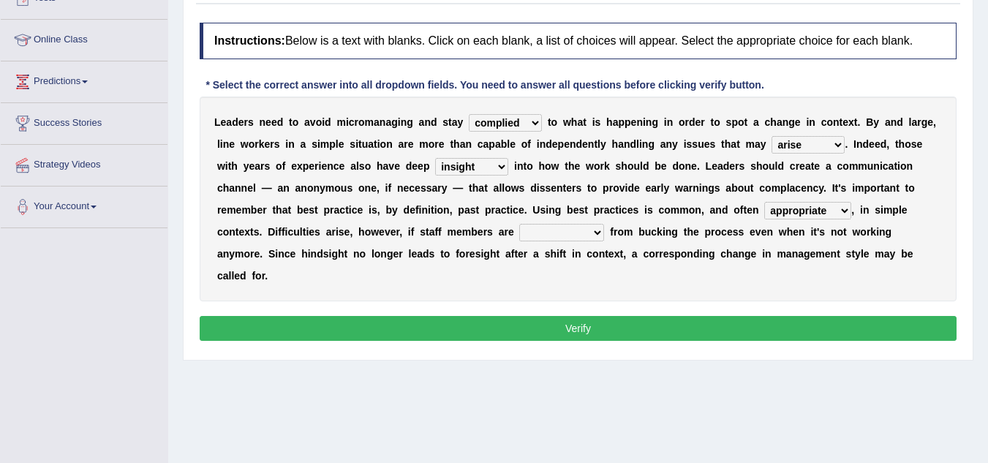
click at [825, 206] on select "inappropriate apprehensive appropriate forbidden" at bounding box center [807, 211] width 87 height 18
click at [764, 202] on select "inappropriate apprehensive appropriate forbidden" at bounding box center [807, 211] width 87 height 18
click at [564, 230] on select "disarranged disinclined discouraged disintegrated" at bounding box center [561, 233] width 85 height 18
select select "discouraged"
click at [519, 224] on select "disarranged disinclined discouraged disintegrated" at bounding box center [561, 233] width 85 height 18
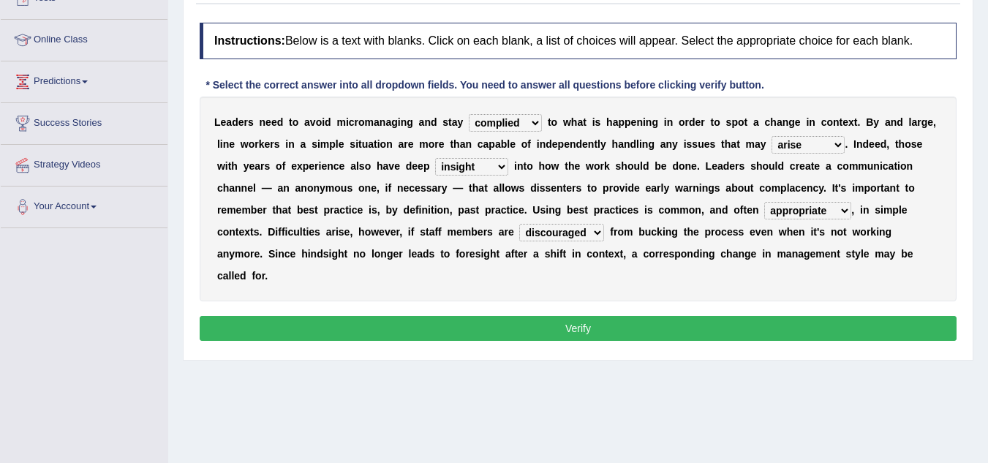
click at [562, 320] on button "Verify" at bounding box center [578, 328] width 757 height 25
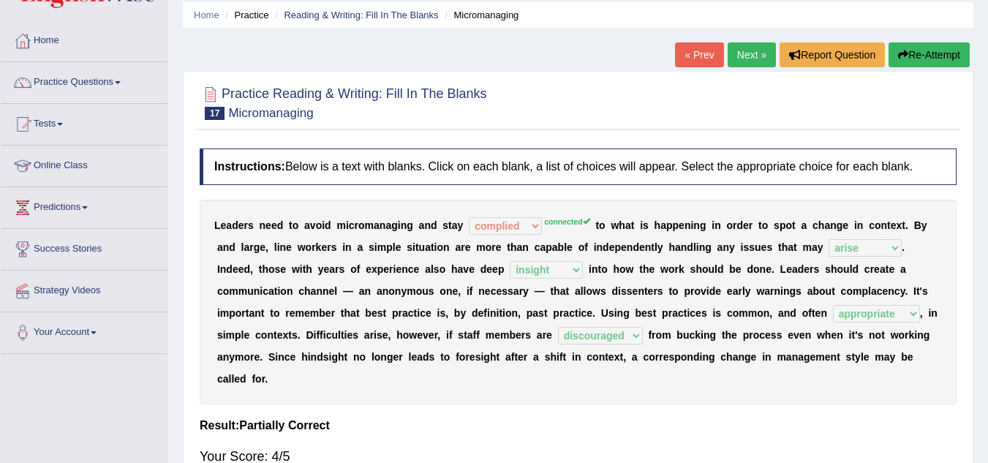
scroll to position [51, 0]
click at [755, 47] on link "Next »" at bounding box center [752, 55] width 48 height 25
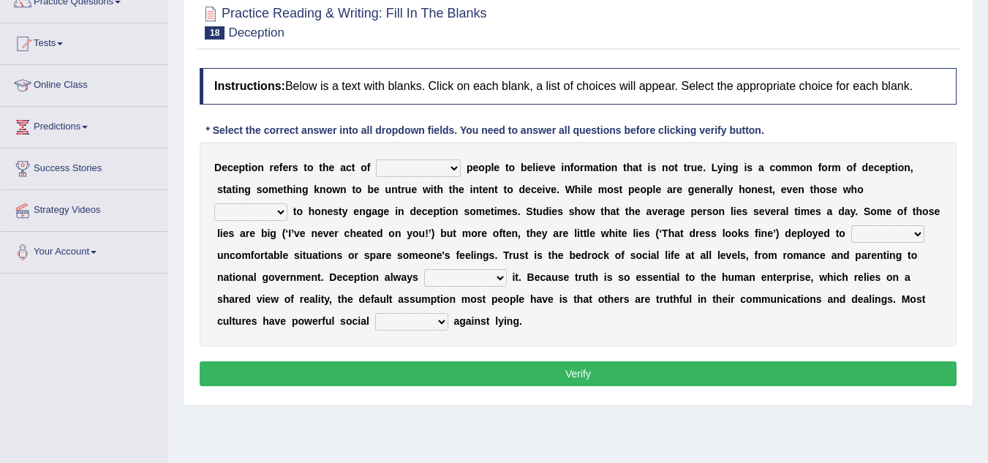
scroll to position [135, 0]
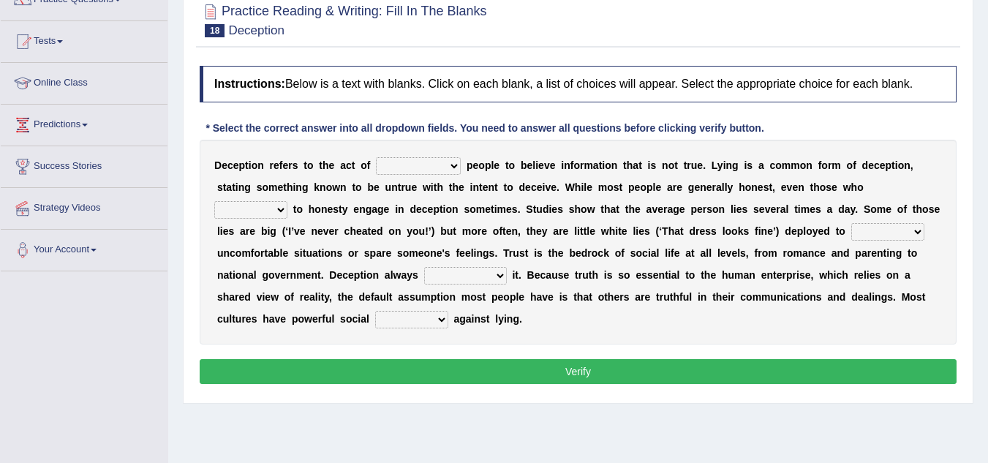
click at [446, 165] on select "discouraging forbidding detecting encouraging" at bounding box center [418, 166] width 85 height 18
click at [467, 344] on div "D e c e p t i o n r e f e r s t o t h e a c t o f discouraging forbidding detec…" at bounding box center [578, 242] width 757 height 205
drag, startPoint x: 732, startPoint y: 170, endPoint x: 627, endPoint y: 192, distance: 107.7
click at [627, 192] on div "D e c e p t i o n r e f e r s t o t h e a c t o f discouraging forbidding detec…" at bounding box center [578, 242] width 757 height 205
click at [420, 172] on select "discouraging forbidding detecting encouraging" at bounding box center [418, 166] width 85 height 18
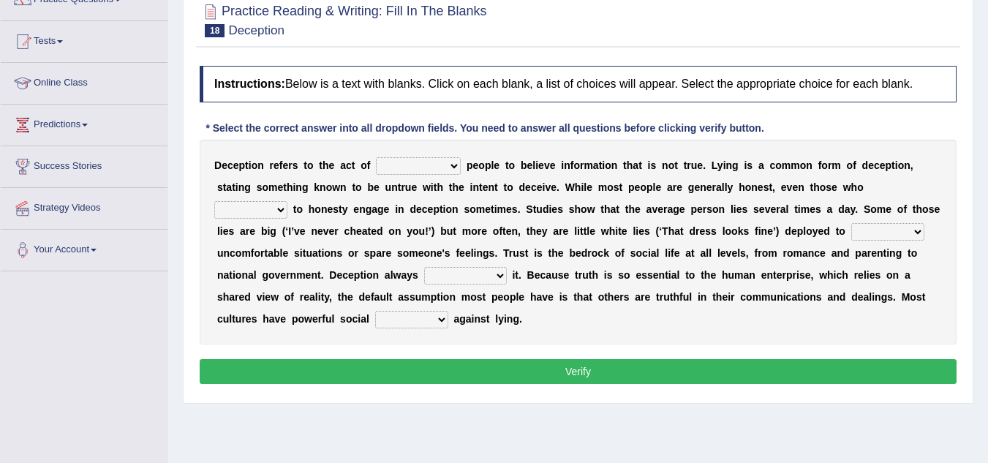
select select "discouraging"
click at [376, 157] on select "discouraging forbidding detecting encouraging" at bounding box center [418, 166] width 85 height 18
click at [424, 157] on select "discouraging forbidding detecting encouraging" at bounding box center [418, 166] width 85 height 18
click at [933, 178] on div "D e c e p t i o n r e f e r s t o t h e a c t o f discouraging forbidding detec…" at bounding box center [578, 242] width 757 height 205
click at [243, 211] on select "describe prescribe inscribe subscribe" at bounding box center [250, 210] width 73 height 18
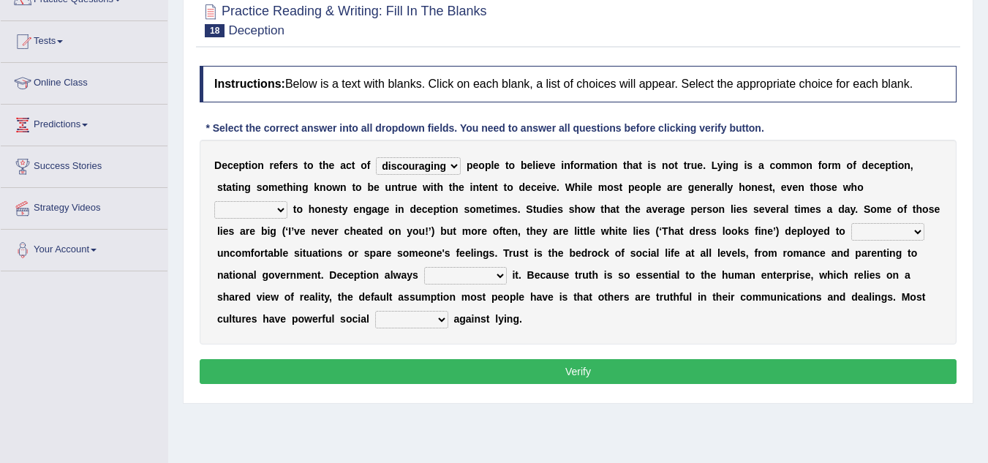
click at [649, 199] on div "D e c e p t i o n r e f e r s t o t h e a c t o f discouraging forbidding detec…" at bounding box center [578, 242] width 757 height 205
click at [253, 214] on select "describe prescribe inscribe subscribe" at bounding box center [250, 210] width 73 height 18
select select "describe"
click at [214, 201] on select "describe prescribe inscribe subscribe" at bounding box center [250, 210] width 73 height 18
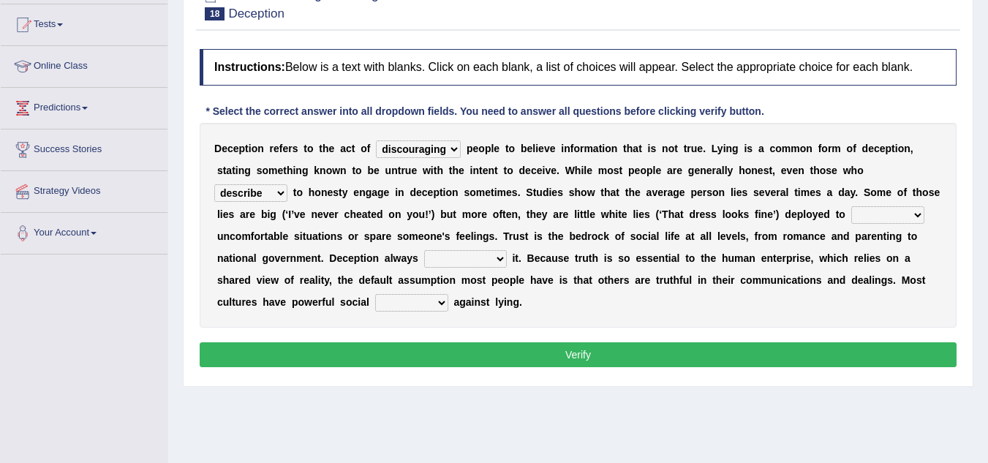
scroll to position [152, 0]
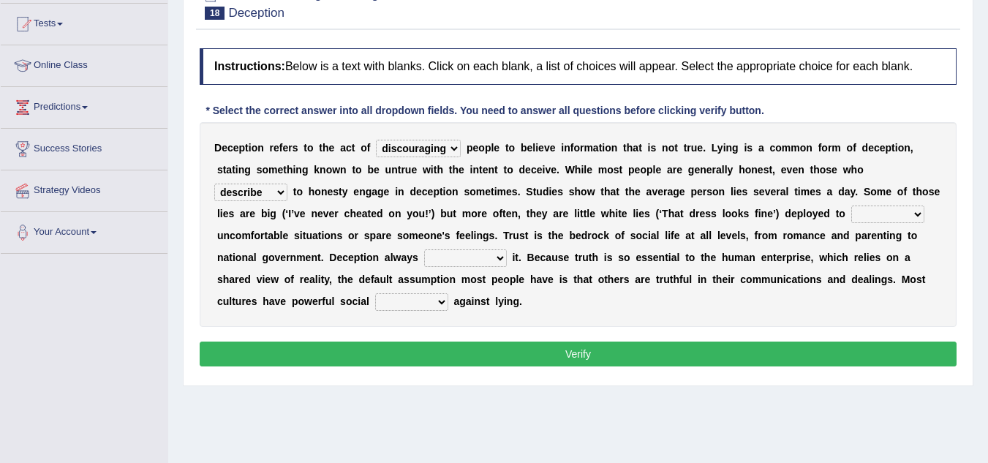
click at [896, 204] on div "D e c e p t i o n r e f e r s t o t h e a c t o f discouraging forbidding detec…" at bounding box center [578, 224] width 757 height 205
click at [896, 209] on select "contest illuminate disguise avoid" at bounding box center [887, 214] width 73 height 18
click at [663, 295] on div "D e c e p t i o n r e f e r s t o t h e a c t o f discouraging forbidding detec…" at bounding box center [578, 224] width 757 height 205
click at [461, 257] on select "undermines underscores undertakes underwrites" at bounding box center [465, 258] width 83 height 18
select select "undertakes"
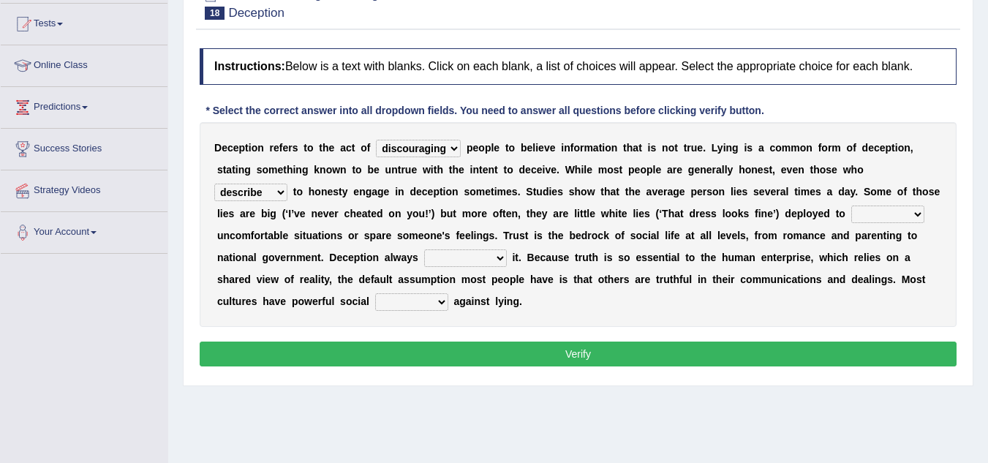
click at [424, 249] on select "undermines underscores undertakes underwrites" at bounding box center [465, 258] width 83 height 18
click at [439, 305] on select "ejections sanctions fractions inductions" at bounding box center [411, 302] width 73 height 18
click at [605, 298] on div "D e c e p t i o n r e f e r s t o t h e a c t o f discouraging forbidding detec…" at bounding box center [578, 224] width 757 height 205
click at [412, 303] on select "ejections sanctions fractions inductions" at bounding box center [411, 302] width 73 height 18
select select "fractions"
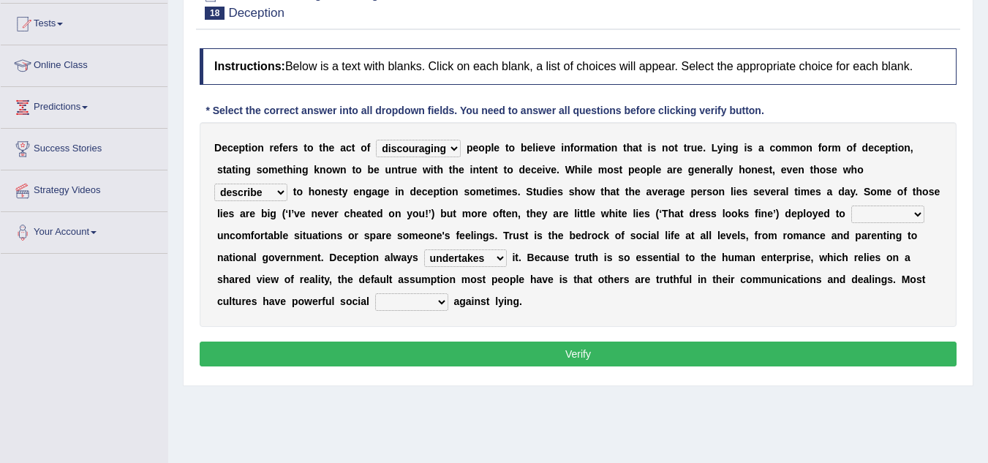
click at [375, 293] on select "ejections sanctions fractions inductions" at bounding box center [411, 302] width 73 height 18
click at [872, 216] on select "contest illuminate disguise avoid" at bounding box center [887, 214] width 73 height 18
select select "illuminate"
click at [851, 205] on select "contest illuminate disguise avoid" at bounding box center [887, 214] width 73 height 18
click at [912, 211] on select "contest illuminate disguise avoid" at bounding box center [887, 214] width 73 height 18
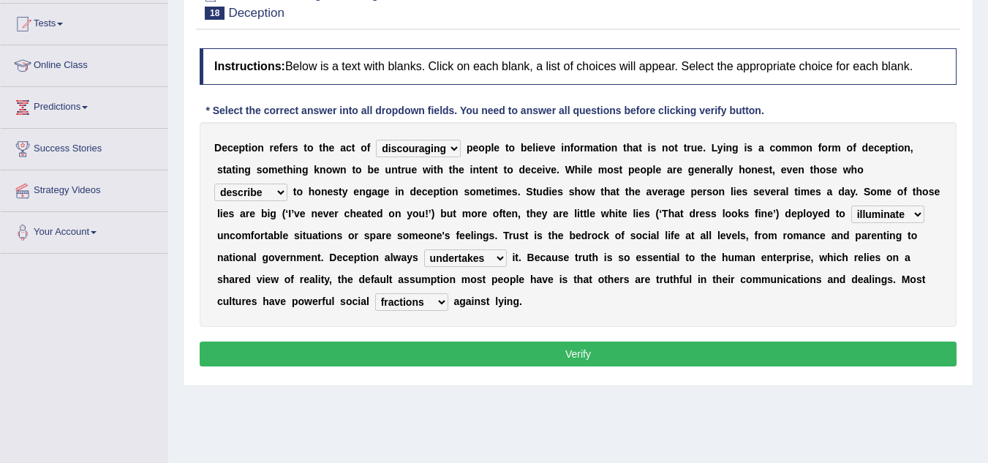
click at [851, 205] on select "contest illuminate disguise avoid" at bounding box center [887, 214] width 73 height 18
click at [596, 361] on button "Verify" at bounding box center [578, 353] width 757 height 25
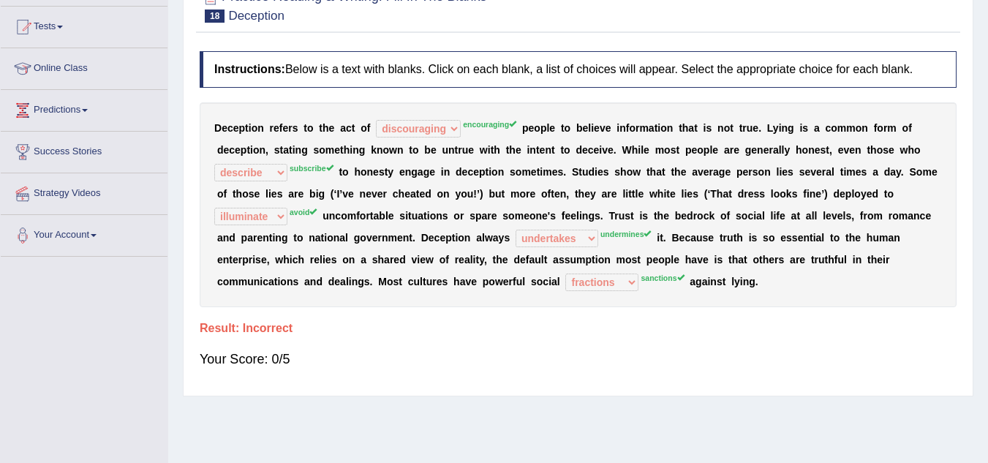
scroll to position [0, 0]
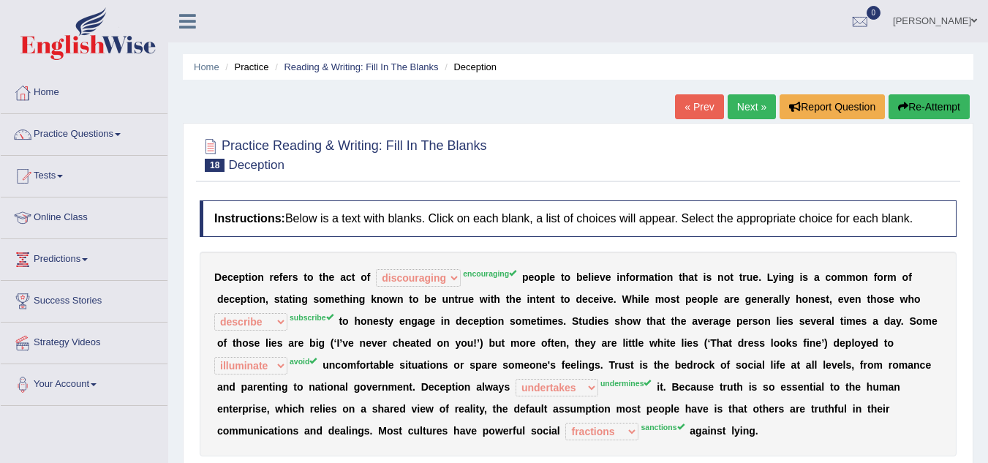
click at [741, 107] on link "Next »" at bounding box center [752, 106] width 48 height 25
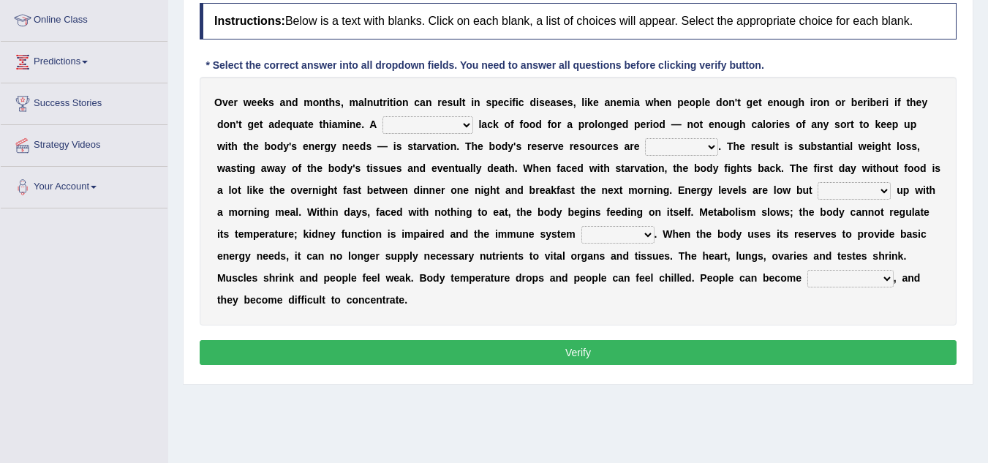
scroll to position [198, 0]
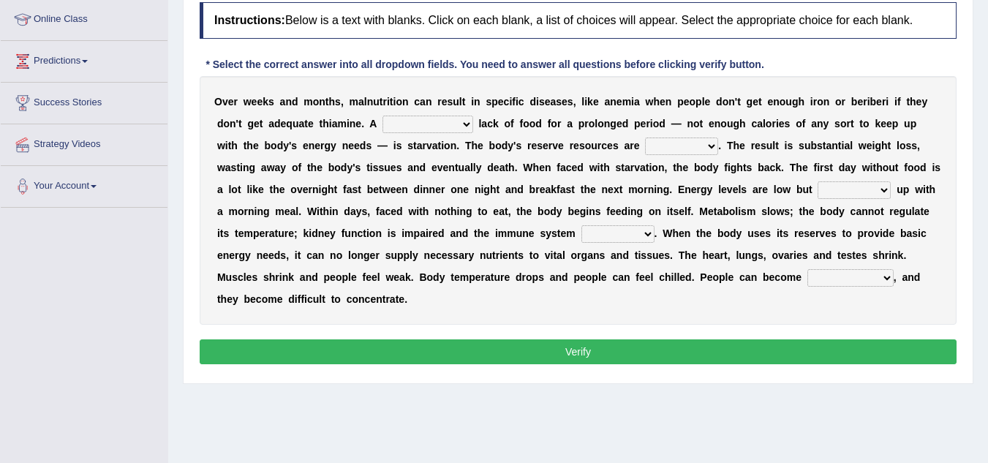
click at [438, 129] on select "severe distinguishing proper distinctive" at bounding box center [427, 125] width 91 height 18
select select "proper"
click at [382, 116] on select "severe distinguishing proper distinctive" at bounding box center [427, 125] width 91 height 18
click at [675, 149] on select "obsoleted depleted pelleted deleted" at bounding box center [681, 146] width 73 height 18
click at [470, 147] on b "T" at bounding box center [468, 146] width 7 height 12
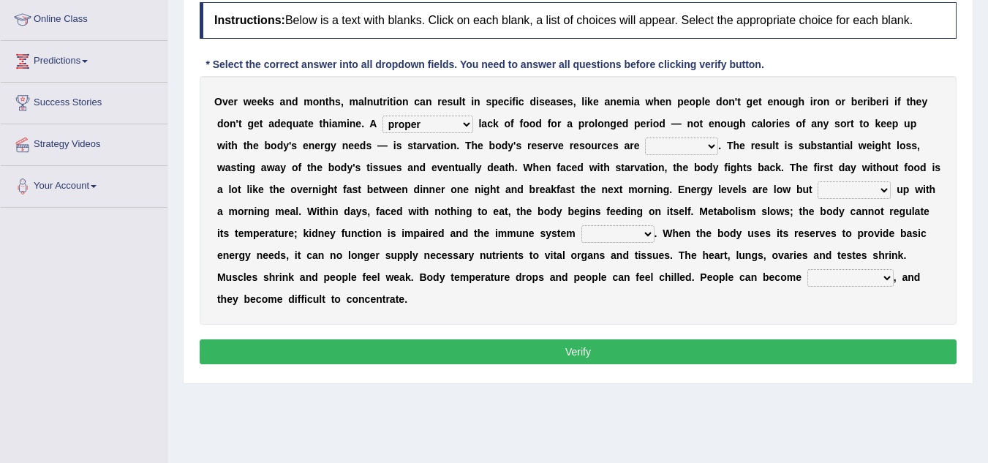
click at [459, 120] on select "severe distinguishing proper distinctive" at bounding box center [427, 125] width 91 height 18
click at [382, 116] on select "severe distinguishing proper distinctive" at bounding box center [427, 125] width 91 height 18
click at [675, 148] on select "obsoleted depleted pelleted deleted" at bounding box center [681, 146] width 73 height 18
select select "obsoleted"
click at [645, 137] on select "obsoleted depleted pelleted deleted" at bounding box center [681, 146] width 73 height 18
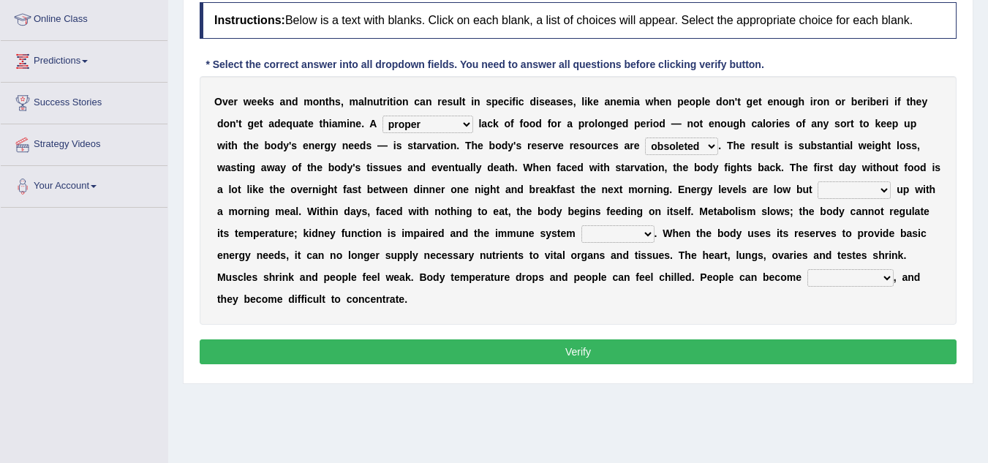
click at [831, 195] on select "feed come chill pick" at bounding box center [853, 190] width 73 height 18
click at [940, 177] on div "O v e r w e e k s a n d m o n t h s , m a l n u t r i t i o n c a n r e s u l t…" at bounding box center [578, 200] width 757 height 249
click at [851, 192] on select "feed come chill pick" at bounding box center [853, 190] width 73 height 18
select select "come"
click at [817, 181] on select "feed come chill pick" at bounding box center [853, 190] width 73 height 18
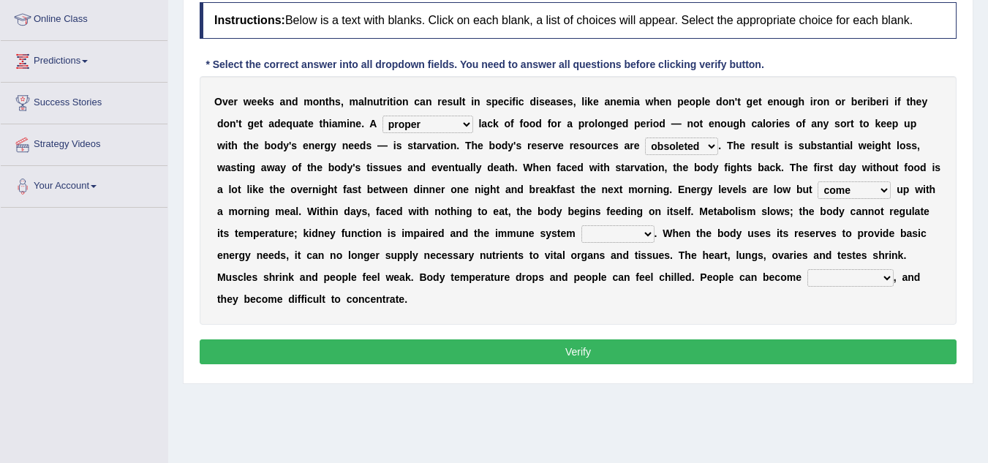
click at [827, 189] on select "feed come chill pick" at bounding box center [853, 190] width 73 height 18
click at [817, 181] on select "feed come chill pick" at bounding box center [853, 190] width 73 height 18
click at [616, 238] on select "deepens deafens weakens surpasses" at bounding box center [617, 234] width 73 height 18
select select "weakens"
click at [581, 225] on select "deepens deafens weakens surpasses" at bounding box center [617, 234] width 73 height 18
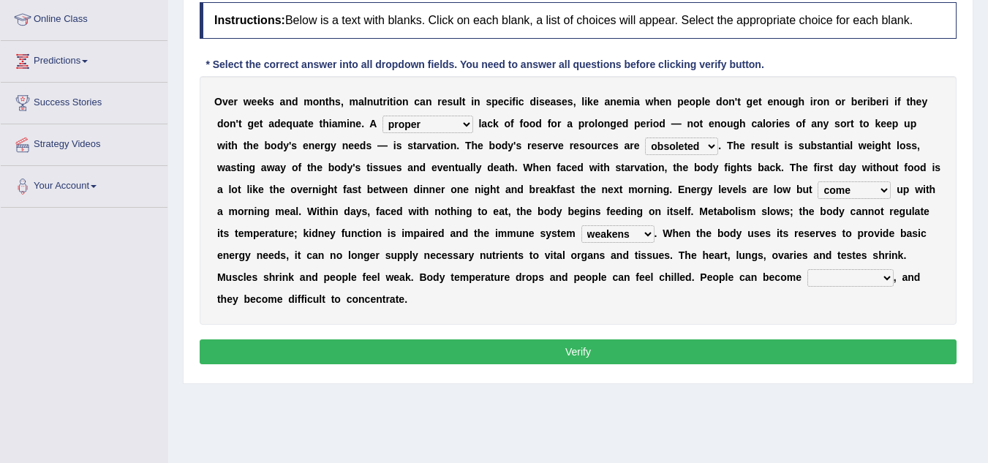
click at [832, 278] on select "irritable commutable indisputable transportable" at bounding box center [850, 278] width 86 height 18
select select "irritable"
click at [807, 269] on select "irritable commutable indisputable transportable" at bounding box center [850, 278] width 86 height 18
click at [698, 358] on button "Verify" at bounding box center [578, 351] width 757 height 25
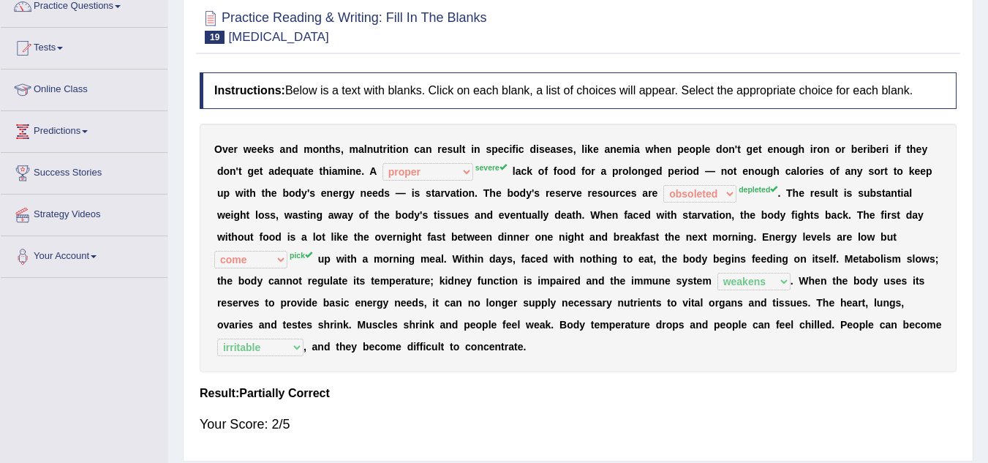
scroll to position [87, 0]
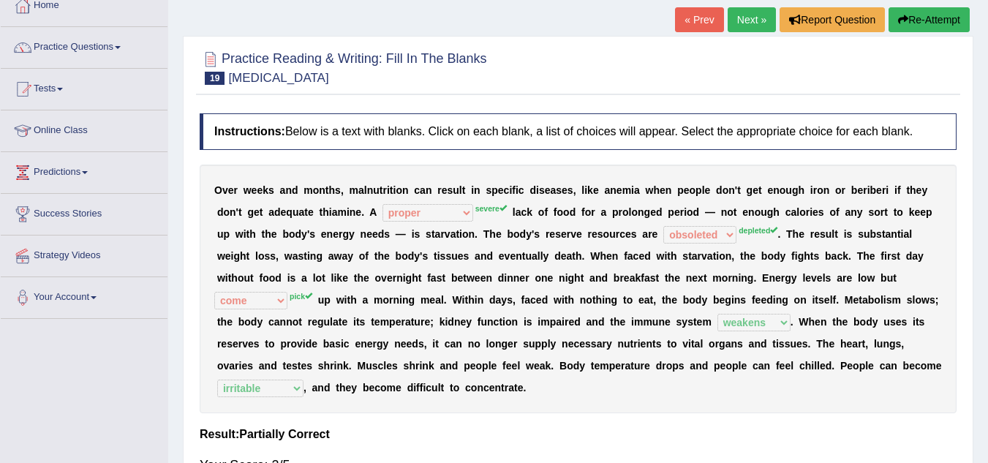
click at [737, 12] on link "Next »" at bounding box center [752, 19] width 48 height 25
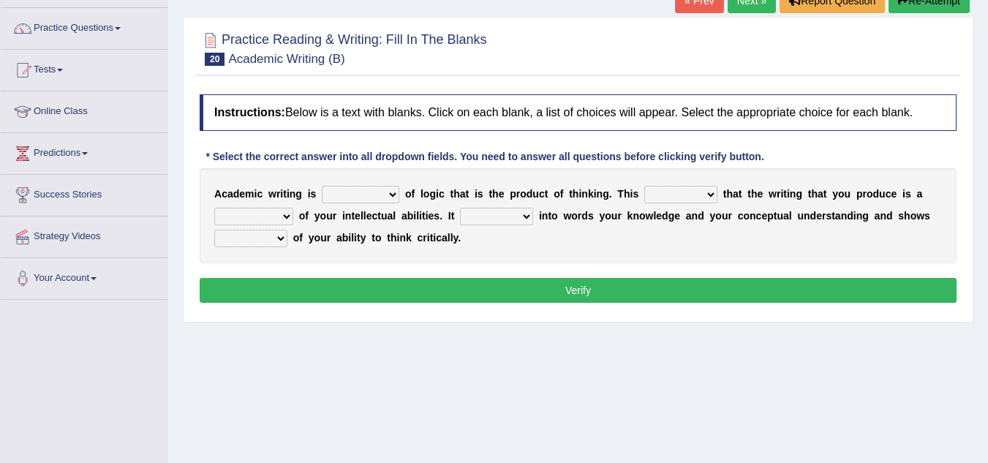
scroll to position [111, 0]
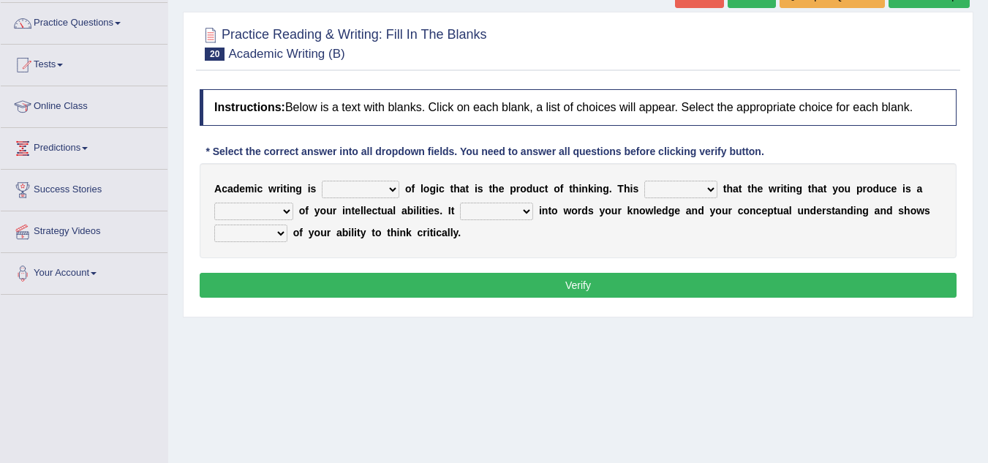
click at [352, 190] on select "expectation entitlement expression exchange" at bounding box center [361, 190] width 78 height 18
click at [433, 269] on div "Instructions: Below is a text with blanks. Click on each blank, a list of choic…" at bounding box center [578, 195] width 764 height 227
click at [358, 187] on select "expectation entitlement expression exchange" at bounding box center [361, 190] width 78 height 18
click at [689, 186] on select "means questions stipulates answers" at bounding box center [680, 190] width 73 height 18
click at [776, 238] on div "A c a d e m i c w r i t i n g i s expectation entitlement expression exchange o…" at bounding box center [578, 210] width 757 height 95
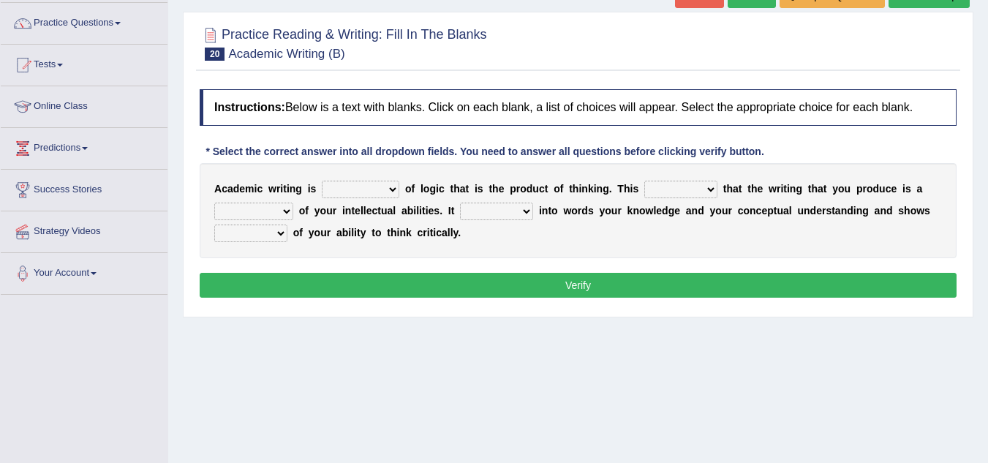
click at [338, 196] on select "expectation entitlement expression exchange" at bounding box center [361, 190] width 78 height 18
select select "entitlement"
click at [322, 181] on select "expectation entitlement expression exchange" at bounding box center [361, 190] width 78 height 18
click at [660, 190] on select "means questions stipulates answers" at bounding box center [680, 190] width 73 height 18
select select "means"
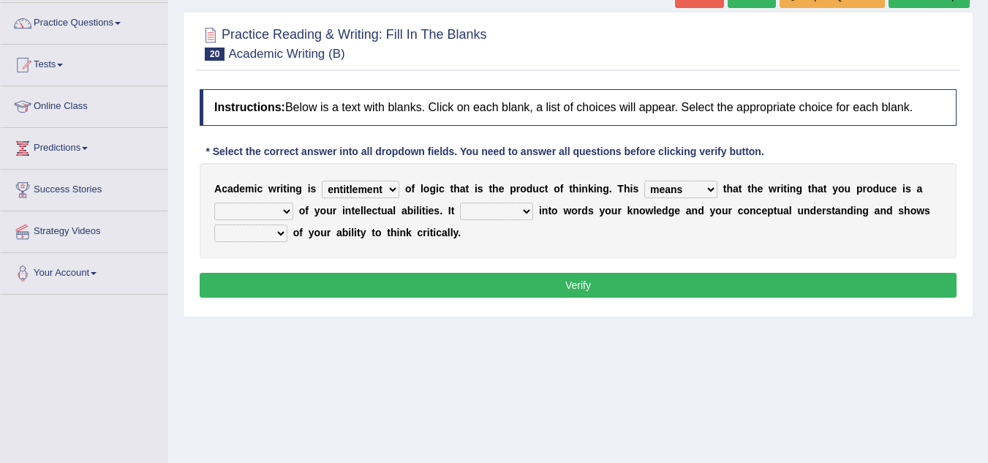
click at [644, 181] on select "means questions stipulates answers" at bounding box center [680, 190] width 73 height 18
click at [282, 214] on select "redundancy mission credit reflection" at bounding box center [253, 212] width 79 height 18
select select "reflection"
click at [214, 203] on select "redundancy mission credit reflection" at bounding box center [253, 212] width 79 height 18
click at [488, 214] on select "enriches shows allows puts" at bounding box center [496, 212] width 73 height 18
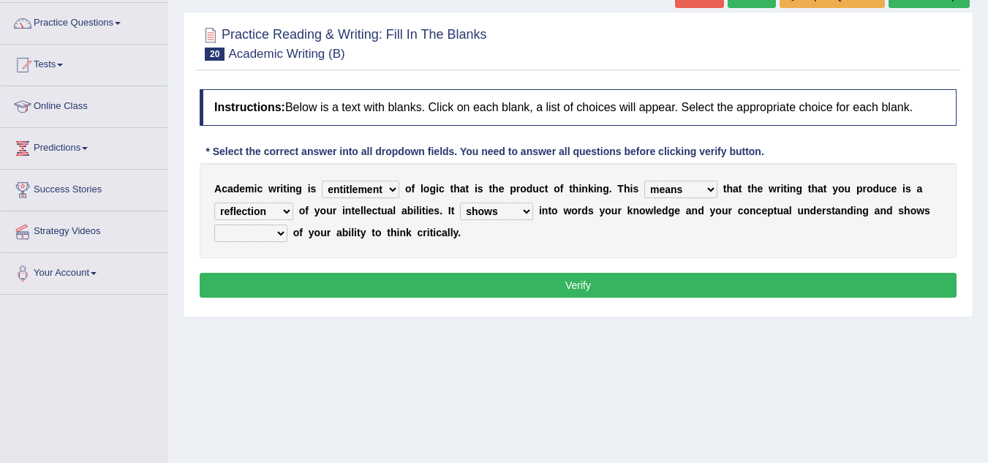
click at [460, 203] on select "enriches shows allows puts" at bounding box center [496, 212] width 73 height 18
click at [526, 207] on select "enriches shows allows puts" at bounding box center [496, 212] width 73 height 18
select select "puts"
click at [460, 203] on select "enriches shows allows puts" at bounding box center [496, 212] width 73 height 18
click at [476, 209] on select "enriches shows allows puts" at bounding box center [496, 212] width 73 height 18
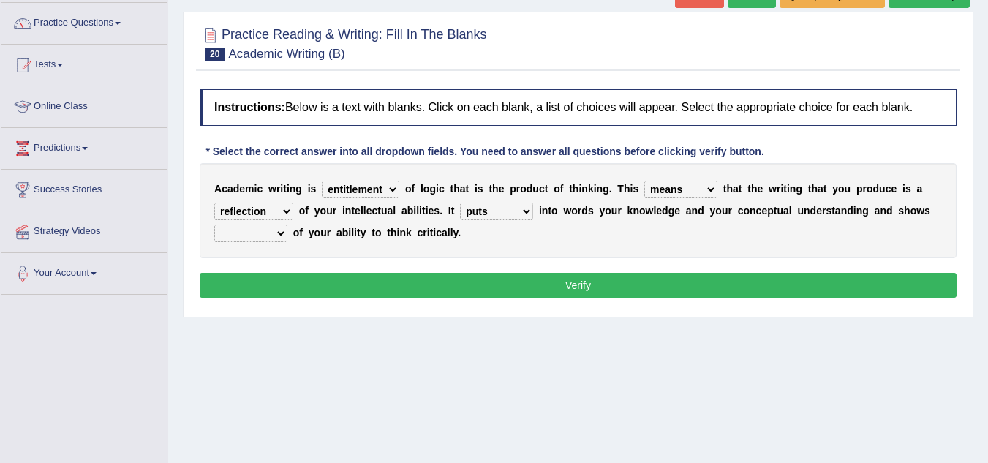
click at [460, 203] on select "enriches shows allows puts" at bounding box center [496, 212] width 73 height 18
click at [247, 233] on select "hassle excuse capacity evidence" at bounding box center [250, 233] width 73 height 18
select select "capacity"
click at [214, 224] on select "hassle excuse capacity evidence" at bounding box center [250, 233] width 73 height 18
click at [378, 292] on button "Verify" at bounding box center [578, 285] width 757 height 25
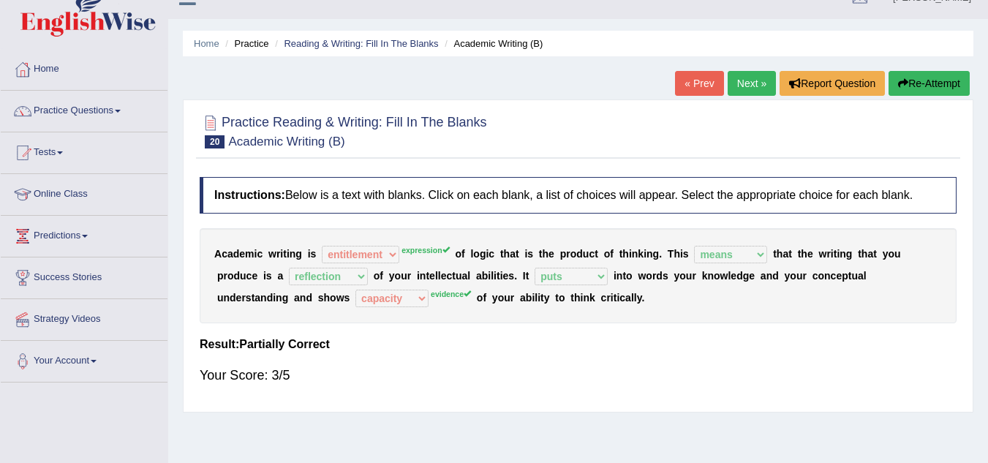
scroll to position [0, 0]
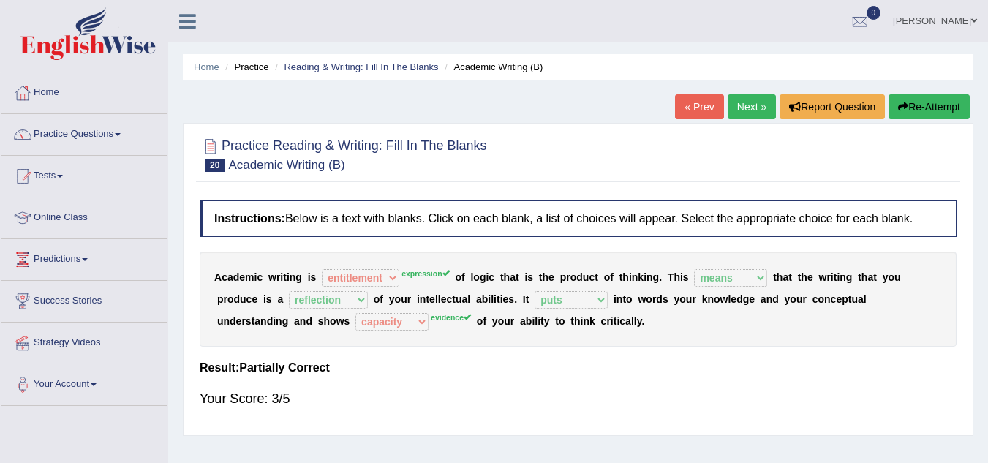
click at [741, 108] on link "Next »" at bounding box center [752, 106] width 48 height 25
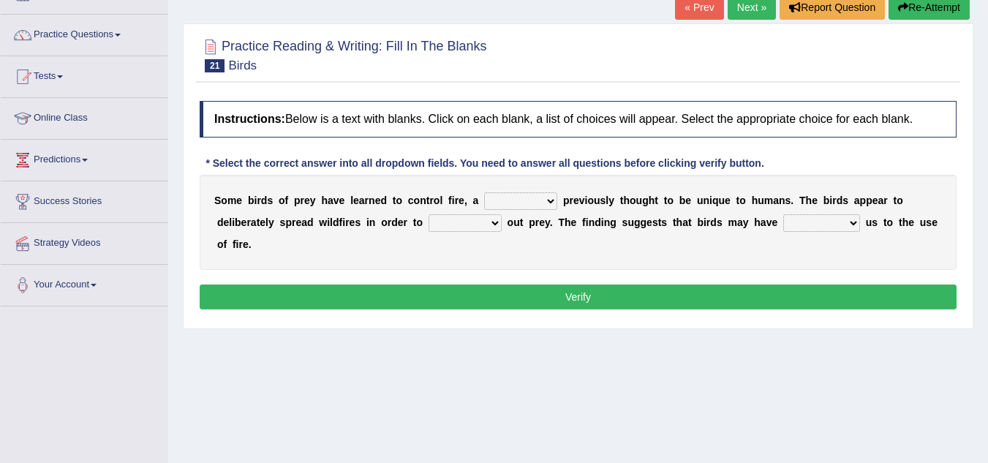
scroll to position [100, 0]
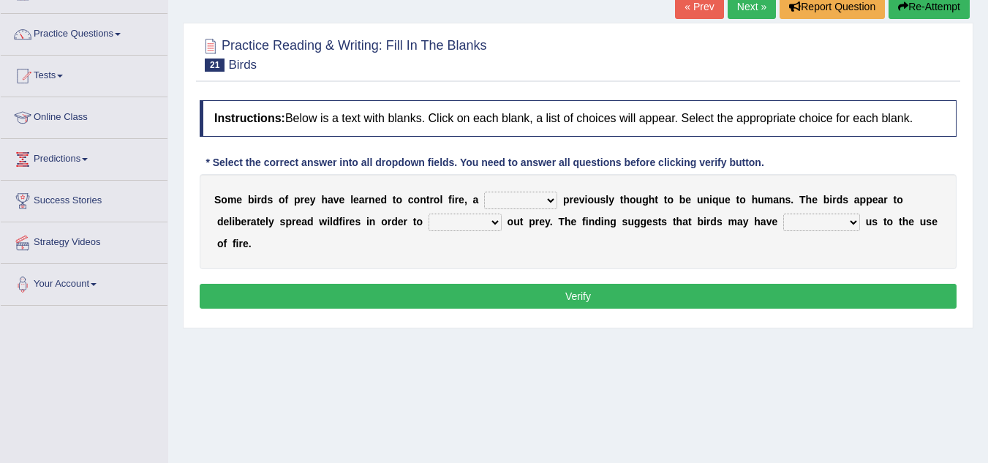
click at [499, 198] on select "question profile tale skill" at bounding box center [520, 201] width 73 height 18
click at [630, 278] on div "Instructions: Below is a text with blanks. Click on each blank, a list of choic…" at bounding box center [578, 206] width 764 height 227
click at [469, 229] on select "prevent limit span flush" at bounding box center [464, 223] width 73 height 18
select select "prevent"
click at [428, 214] on select "prevent limit span flush" at bounding box center [464, 223] width 73 height 18
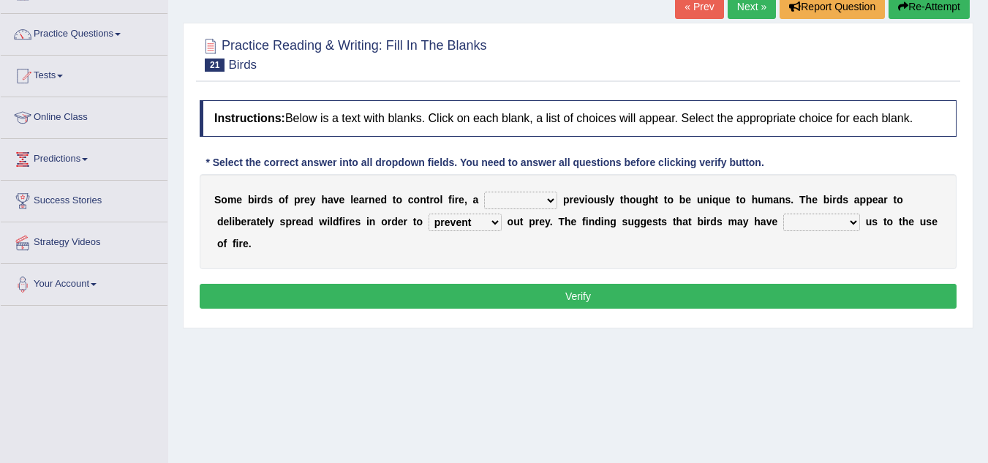
click at [796, 218] on select "prophesied beaten transmitted forced" at bounding box center [821, 223] width 77 height 18
select select "beaten"
click at [783, 214] on select "prophesied beaten transmitted forced" at bounding box center [821, 223] width 77 height 18
click at [535, 203] on select "question profile tale skill" at bounding box center [520, 201] width 73 height 18
select select "question"
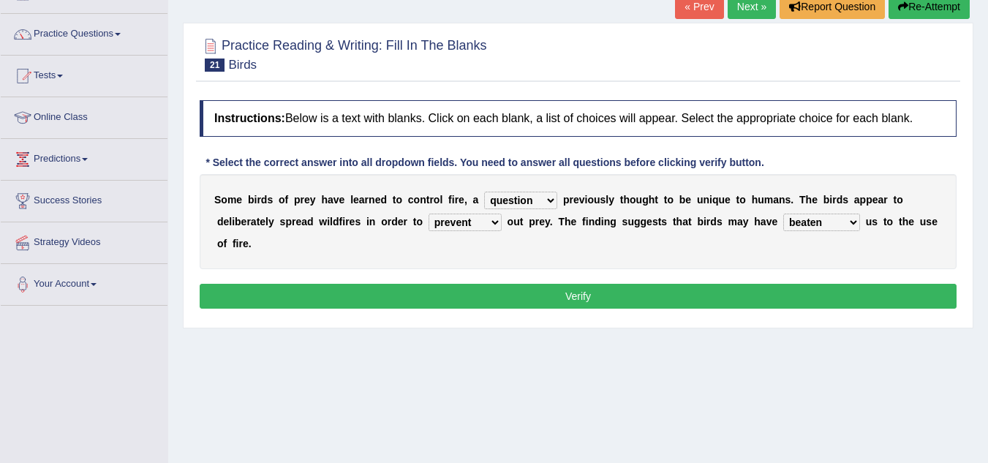
click at [484, 192] on select "question profile tale skill" at bounding box center [520, 201] width 73 height 18
click at [568, 308] on button "Verify" at bounding box center [578, 296] width 757 height 25
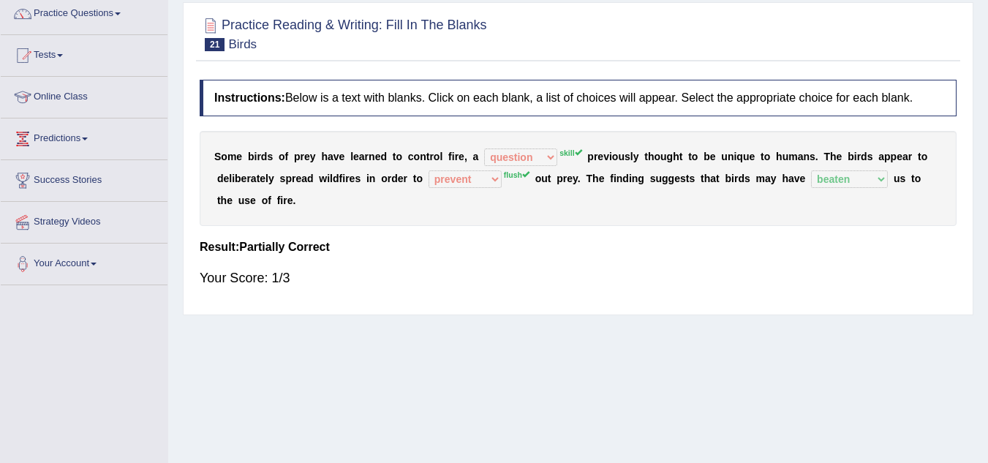
scroll to position [0, 0]
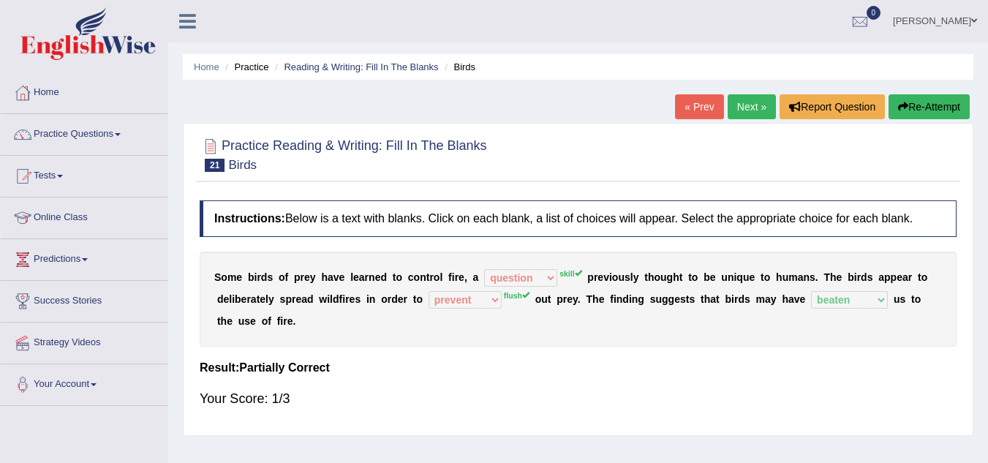
click at [755, 106] on link "Next »" at bounding box center [752, 106] width 48 height 25
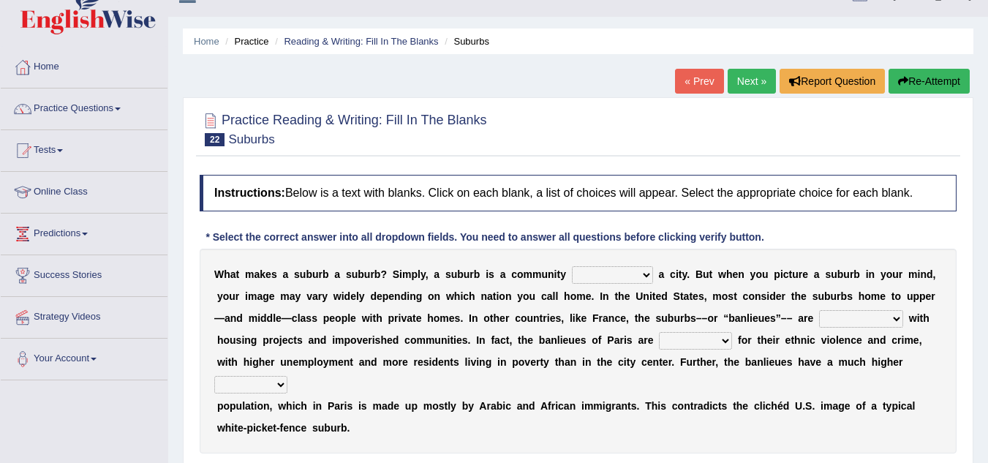
scroll to position [26, 0]
click at [603, 278] on select "lying locating situating surrounding" at bounding box center [612, 274] width 81 height 18
select select "locating"
click at [572, 265] on select "lying locating situating surrounding" at bounding box center [612, 274] width 81 height 18
click at [654, 272] on b at bounding box center [656, 274] width 6 height 12
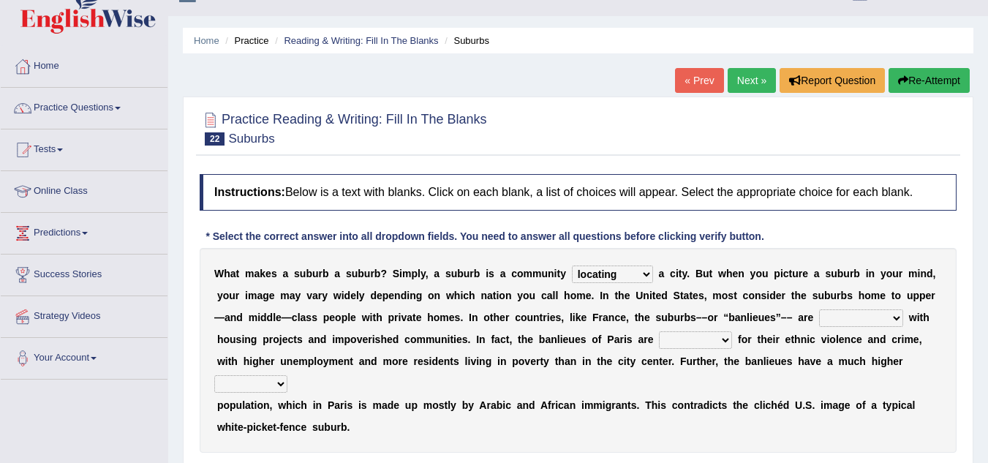
click at [638, 276] on select "lying locating situating surrounding" at bounding box center [612, 274] width 81 height 18
click at [572, 265] on select "lying locating situating surrounding" at bounding box center [612, 274] width 81 height 18
click at [858, 314] on select "antonymous antibiotic synonymous synthetic" at bounding box center [861, 318] width 84 height 18
click at [428, 379] on div "W h a t m a k e s a s u b u r b a s u b u r b ? S i m p l y , a s u b u r b i s…" at bounding box center [578, 350] width 757 height 205
click at [852, 311] on select "antonymous antibiotic synonymous synthetic" at bounding box center [861, 318] width 84 height 18
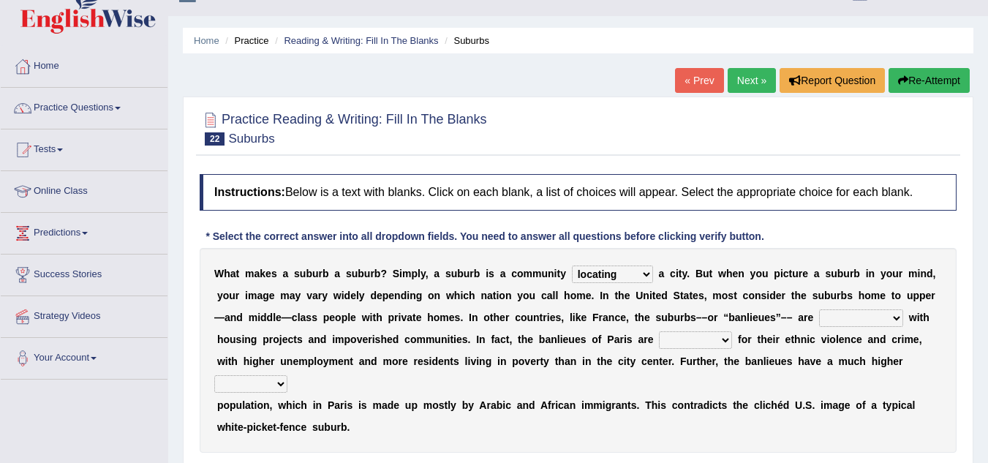
select select "antonymous"
click at [819, 309] on select "antonymous antibiotic synonymous synthetic" at bounding box center [861, 318] width 84 height 18
click at [669, 343] on select "clamorous sensitive famous notorious" at bounding box center [695, 340] width 73 height 18
select select "famous"
click at [659, 331] on select "clamorous sensitive famous notorious" at bounding box center [695, 340] width 73 height 18
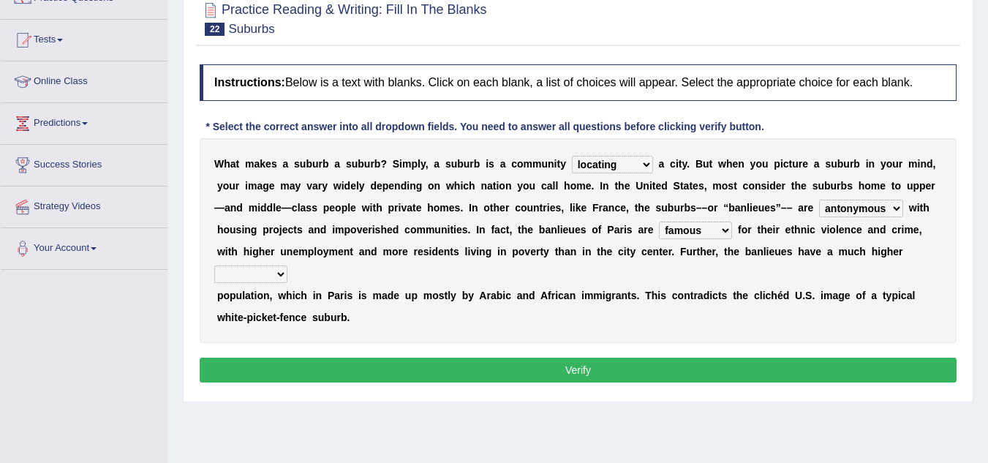
scroll to position [140, 0]
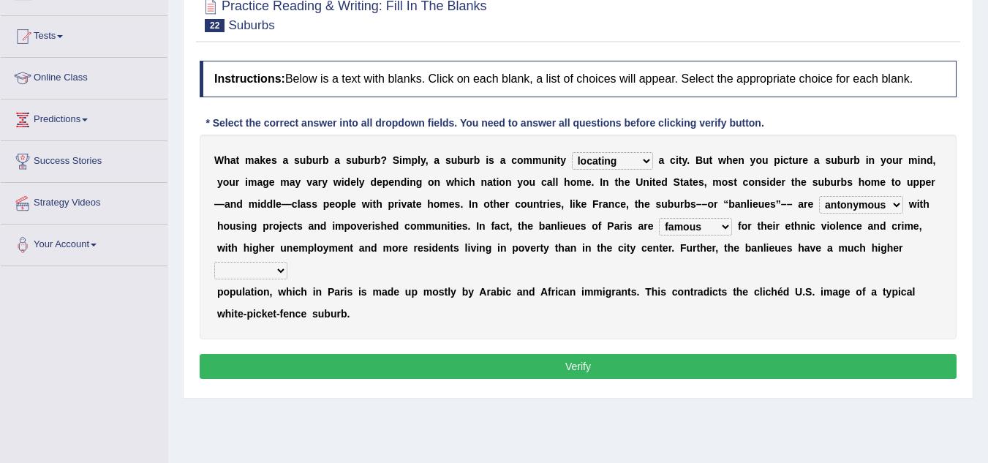
click at [222, 273] on select "local young immigrant senior" at bounding box center [250, 271] width 73 height 18
click at [369, 259] on div "W h a t m a k e s a s u b u r b a s u b u r b ? S i m p l y , a s u b u r b i s…" at bounding box center [578, 237] width 757 height 205
click at [252, 279] on select "local young immigrant senior" at bounding box center [250, 271] width 73 height 18
select select "immigrant"
click at [214, 262] on select "local young immigrant senior" at bounding box center [250, 271] width 73 height 18
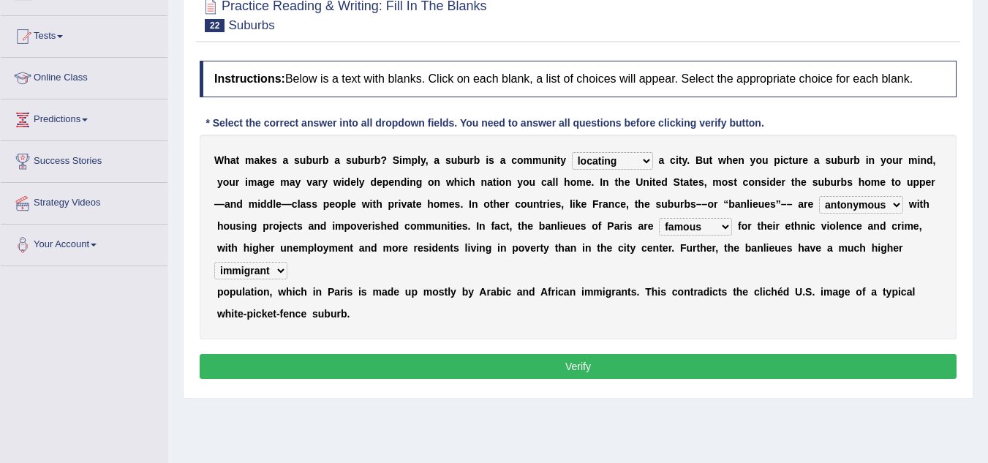
click at [548, 370] on button "Verify" at bounding box center [578, 366] width 757 height 25
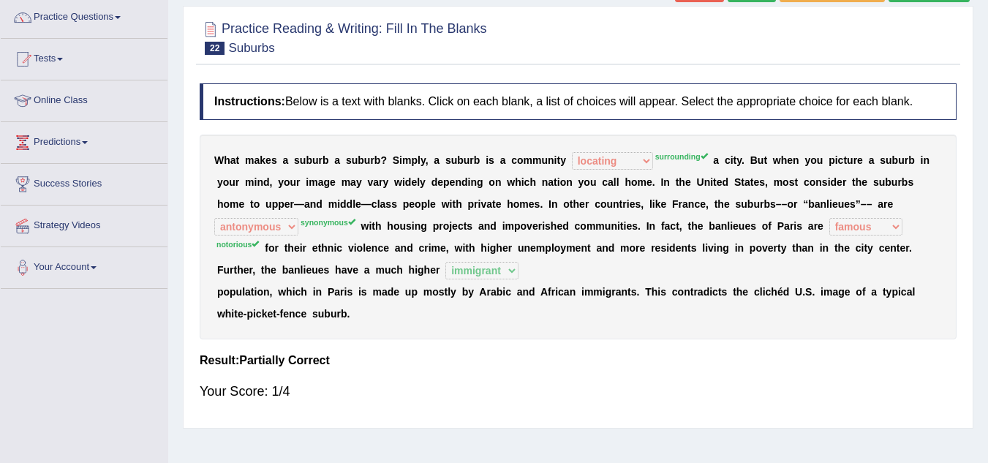
scroll to position [0, 0]
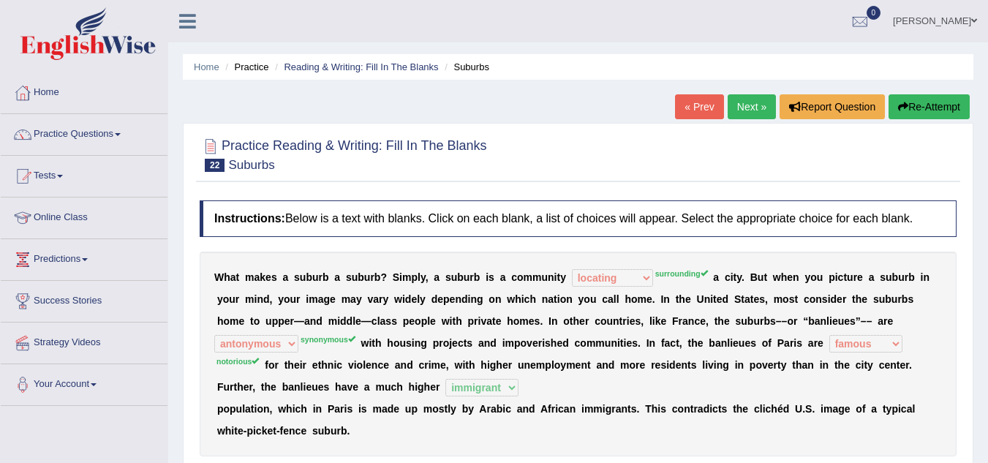
click at [733, 114] on link "Next »" at bounding box center [752, 106] width 48 height 25
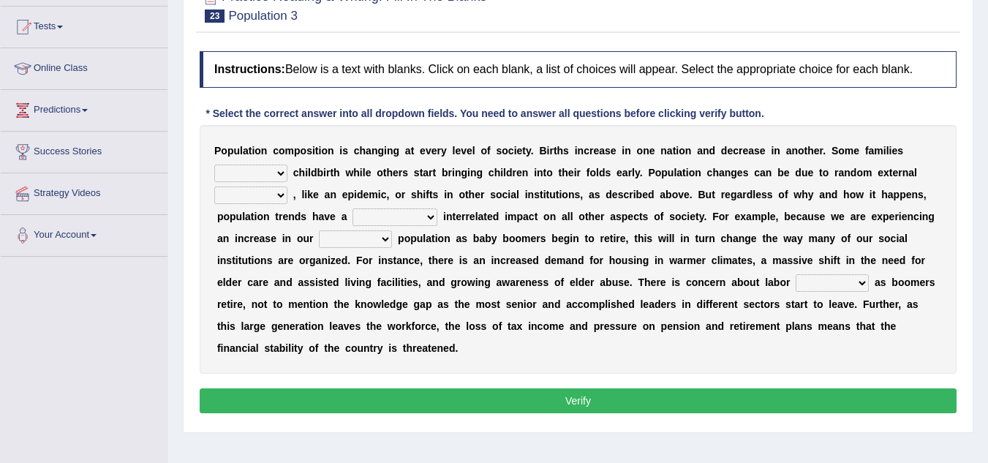
scroll to position [163, 0]
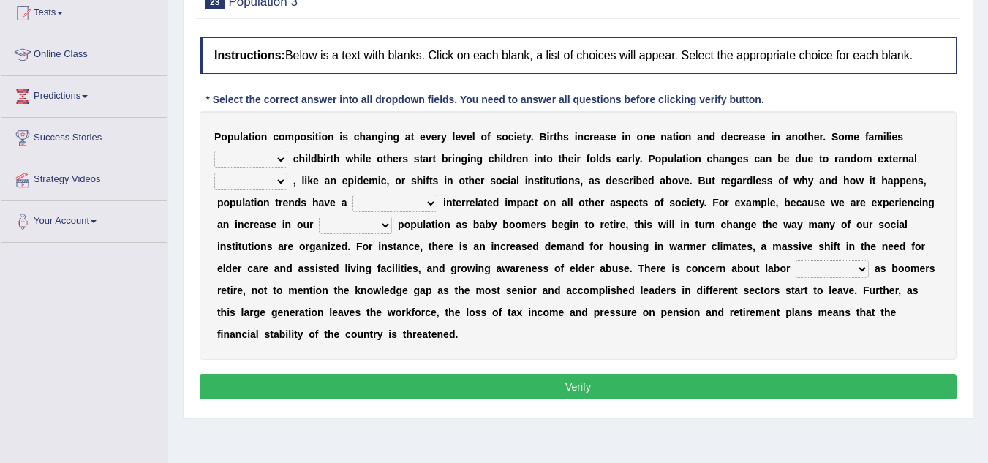
click at [252, 162] on select "demand default deliver delay" at bounding box center [250, 160] width 73 height 18
click at [371, 163] on b at bounding box center [374, 159] width 6 height 12
click at [255, 165] on select "demand default deliver delay" at bounding box center [250, 160] width 73 height 18
select select "demand"
click at [214, 151] on select "demand default deliver delay" at bounding box center [250, 160] width 73 height 18
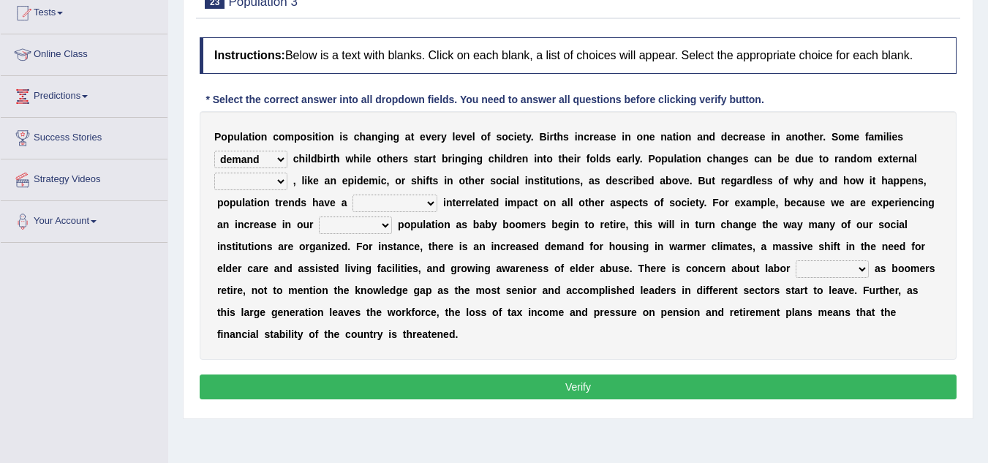
click at [246, 184] on select "variations fortune formation forces" at bounding box center [250, 182] width 73 height 18
select select "formation"
click at [214, 173] on select "variations fortune formation forces" at bounding box center [250, 182] width 73 height 18
click at [388, 198] on select "tremendous tenuous tremulous spontaneous" at bounding box center [394, 203] width 85 height 18
select select "tremendous"
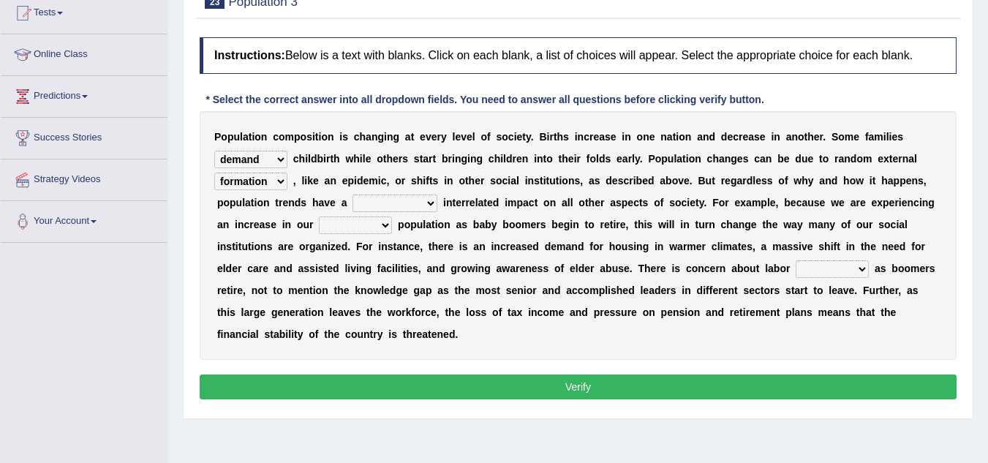
click at [352, 194] on select "tremendous tenuous tremulous spontaneous" at bounding box center [394, 203] width 85 height 18
click at [347, 227] on select "tertiary senior junior primary" at bounding box center [355, 225] width 73 height 18
select select "primary"
click at [319, 216] on select "tertiary senior junior primary" at bounding box center [355, 225] width 73 height 18
click at [820, 265] on select "shortcuts shortfalls shortages shorthand" at bounding box center [832, 269] width 73 height 18
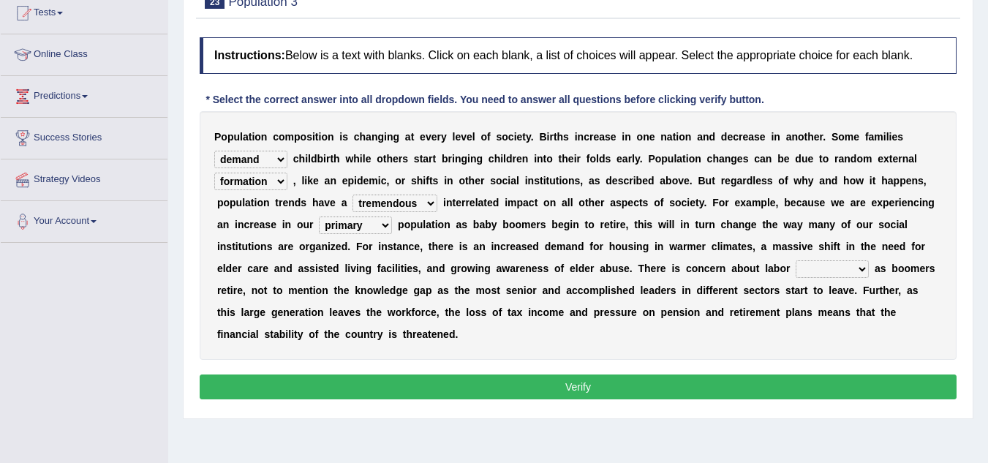
select select "shortages"
click at [796, 260] on select "shortcuts shortfalls shortages shorthand" at bounding box center [832, 269] width 73 height 18
click at [819, 266] on select "shortcuts shortfalls shortages shorthand" at bounding box center [832, 269] width 73 height 18
click at [796, 260] on select "shortcuts shortfalls shortages shorthand" at bounding box center [832, 269] width 73 height 18
click at [792, 382] on button "Verify" at bounding box center [578, 386] width 757 height 25
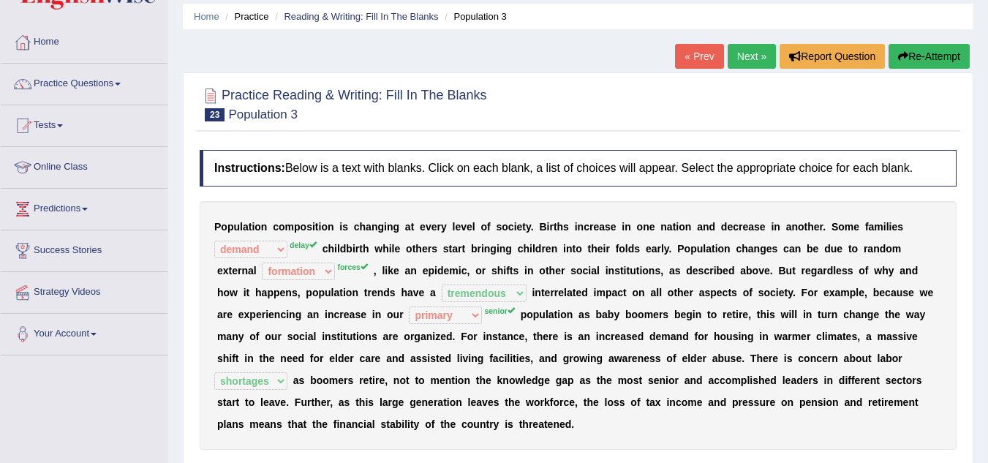
scroll to position [0, 0]
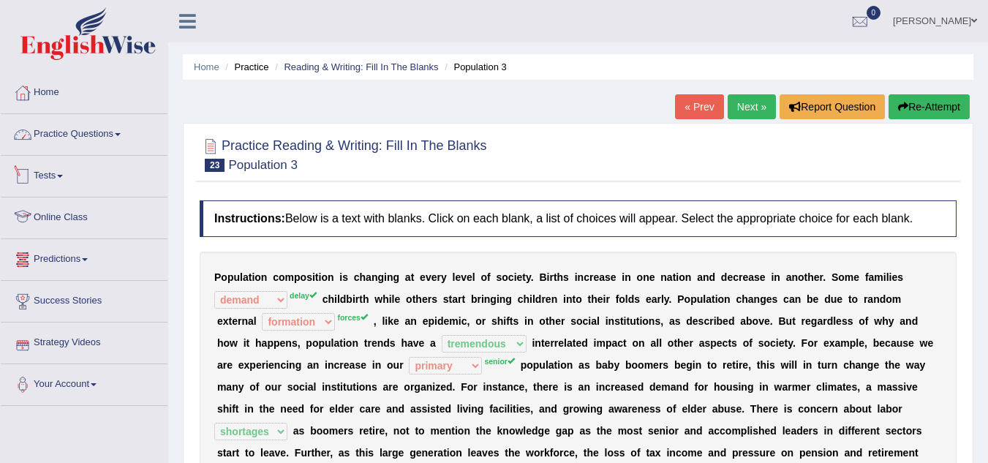
click at [92, 137] on link "Practice Questions" at bounding box center [84, 132] width 167 height 37
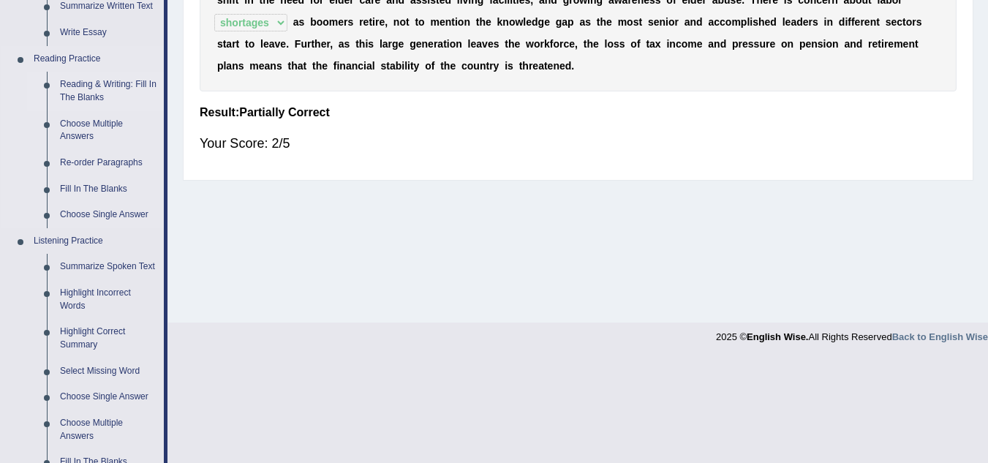
scroll to position [412, 0]
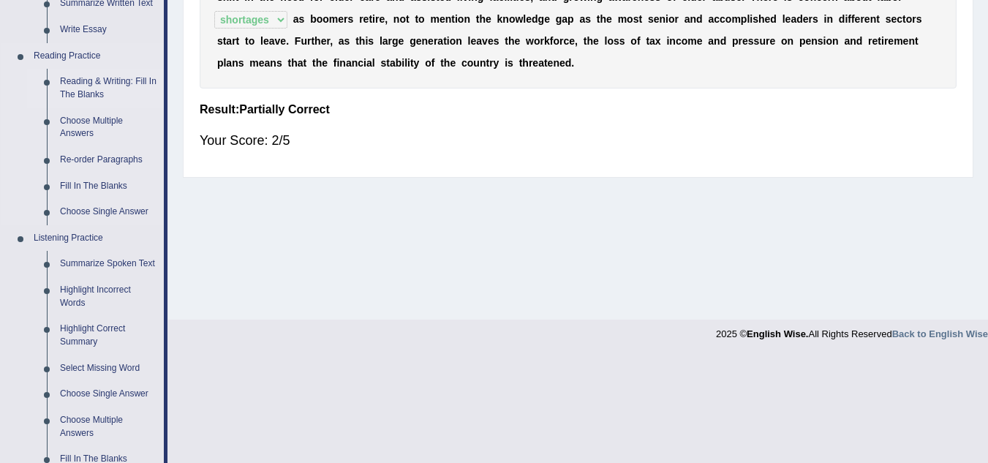
click at [79, 76] on link "Reading & Writing: Fill In The Blanks" at bounding box center [108, 88] width 110 height 39
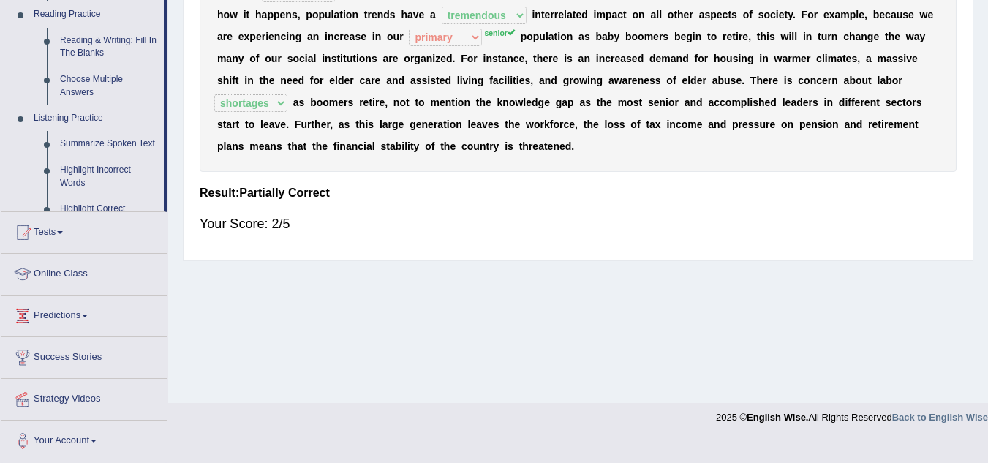
scroll to position [305, 0]
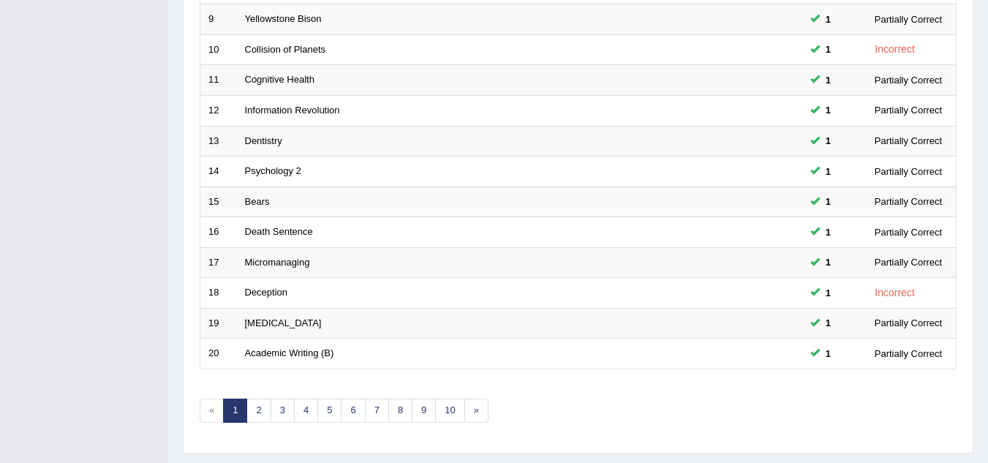
scroll to position [505, 0]
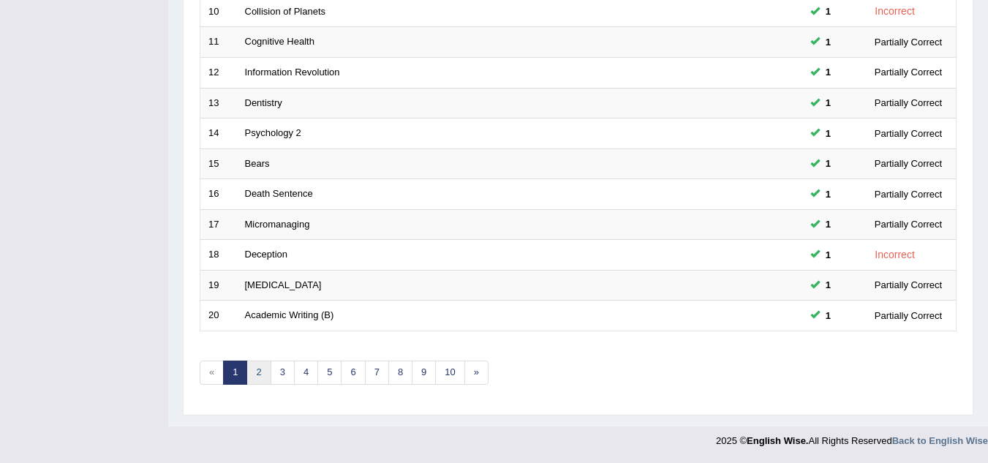
click at [265, 364] on link "2" at bounding box center [258, 372] width 24 height 24
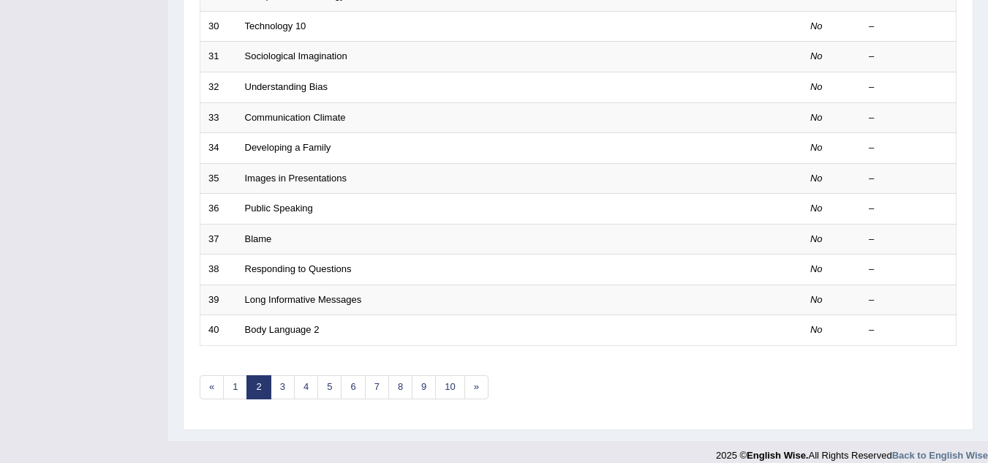
scroll to position [505, 0]
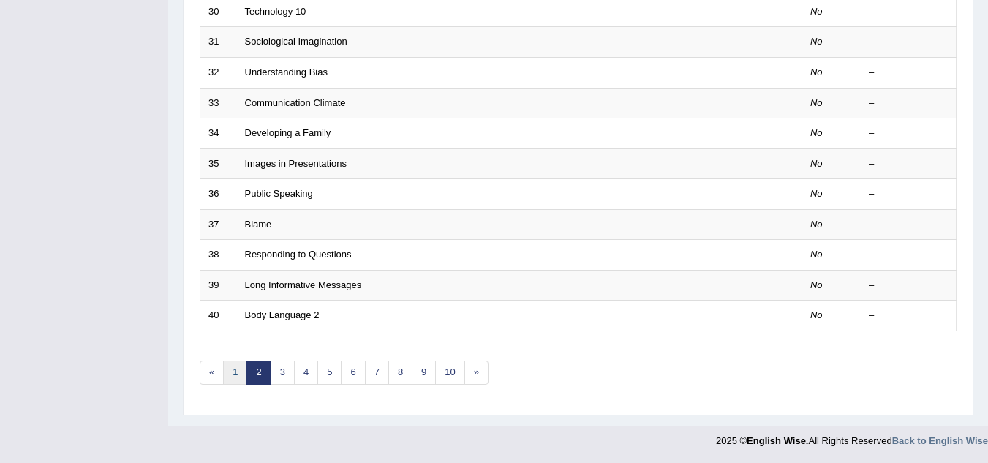
click at [230, 369] on link "1" at bounding box center [235, 372] width 24 height 24
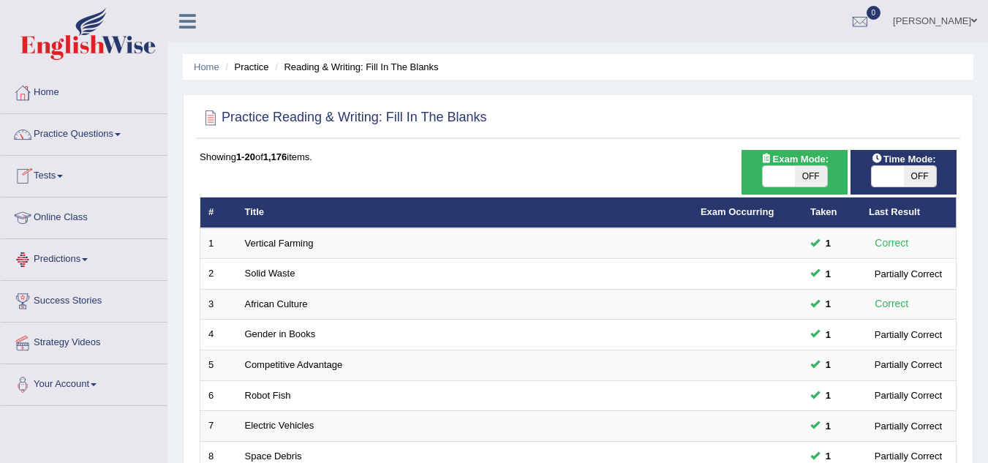
click at [72, 254] on link "Predictions" at bounding box center [84, 257] width 167 height 37
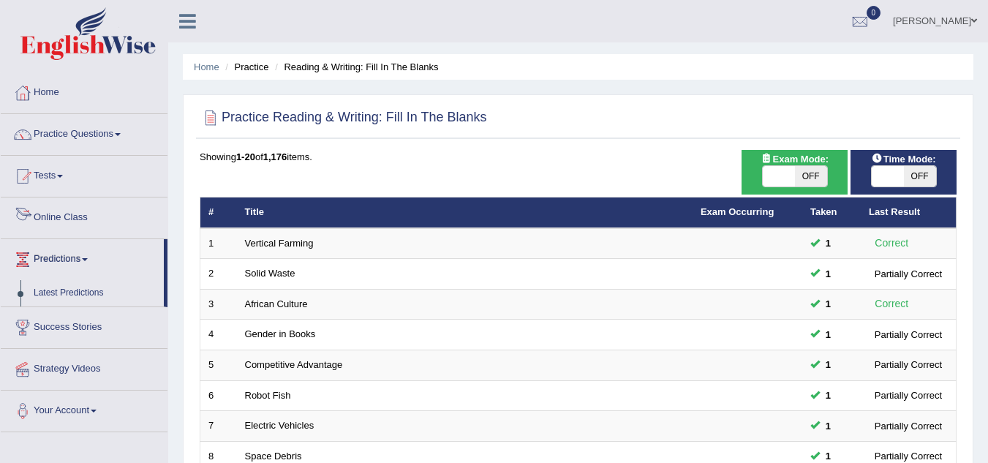
click at [73, 181] on link "Tests" at bounding box center [84, 174] width 167 height 37
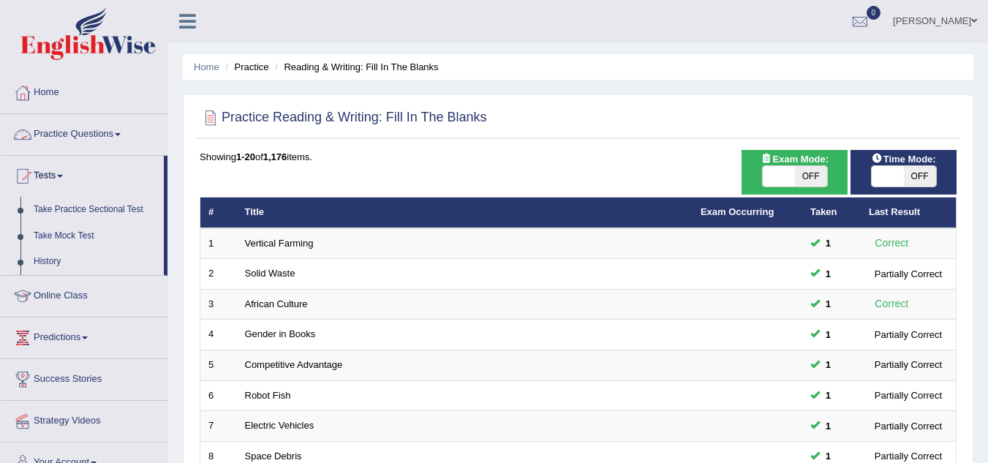
click at [116, 129] on link "Practice Questions" at bounding box center [84, 132] width 167 height 37
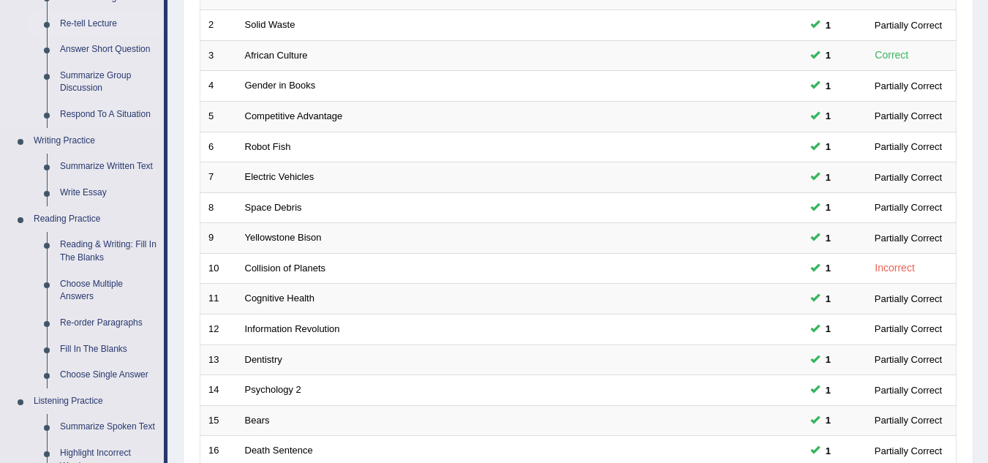
scroll to position [249, 0]
click at [72, 277] on link "Choose Multiple Answers" at bounding box center [108, 290] width 110 height 39
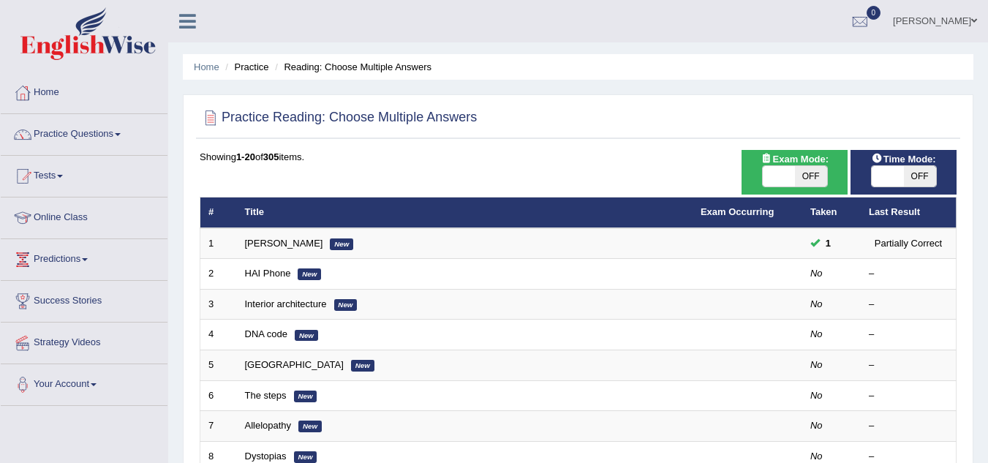
click at [6, 265] on link "Predictions" at bounding box center [84, 257] width 167 height 37
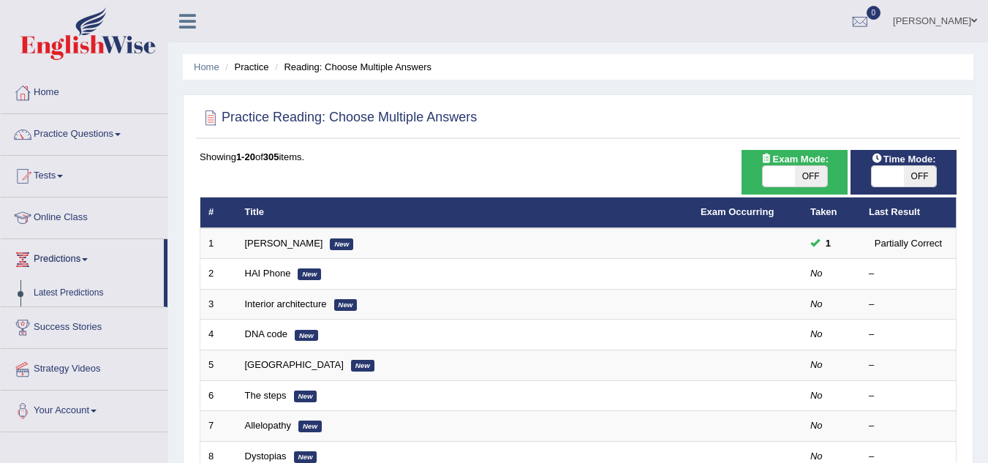
click at [72, 277] on li "Predictions Latest Predictions" at bounding box center [84, 273] width 167 height 68
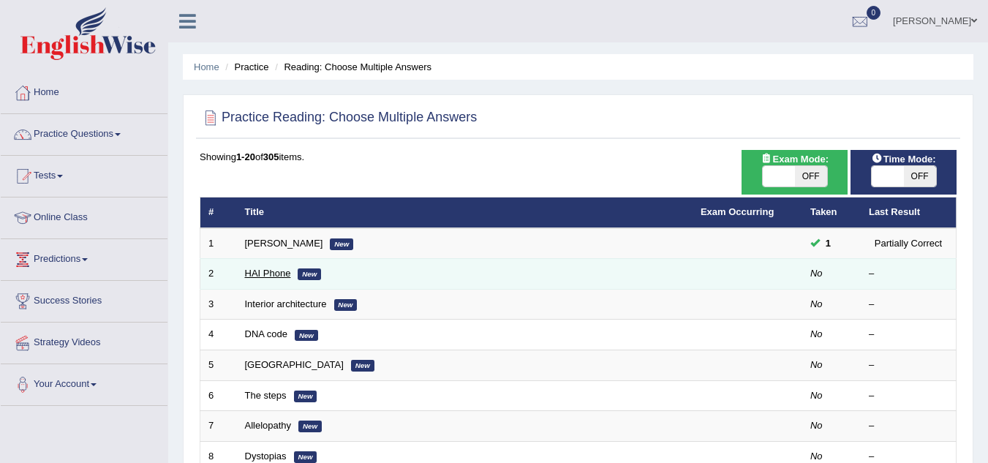
click at [268, 272] on link "HAI Phone" at bounding box center [268, 273] width 46 height 11
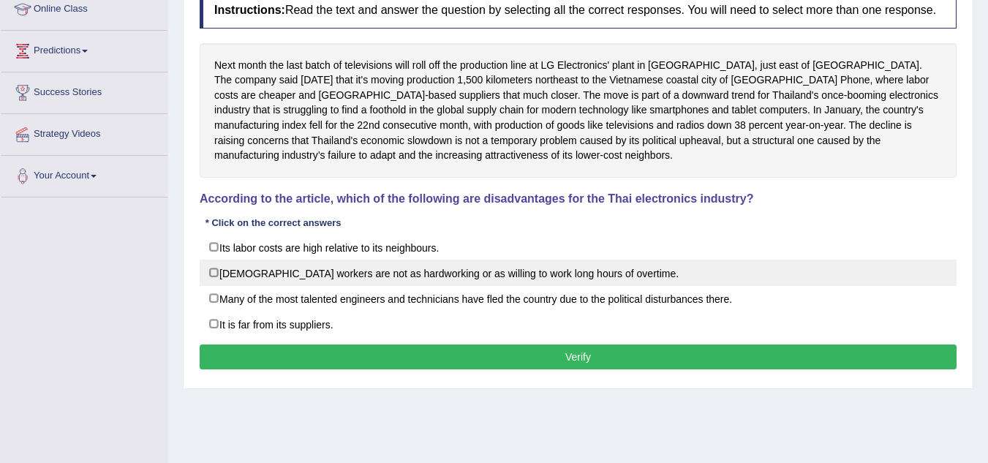
scroll to position [209, 0]
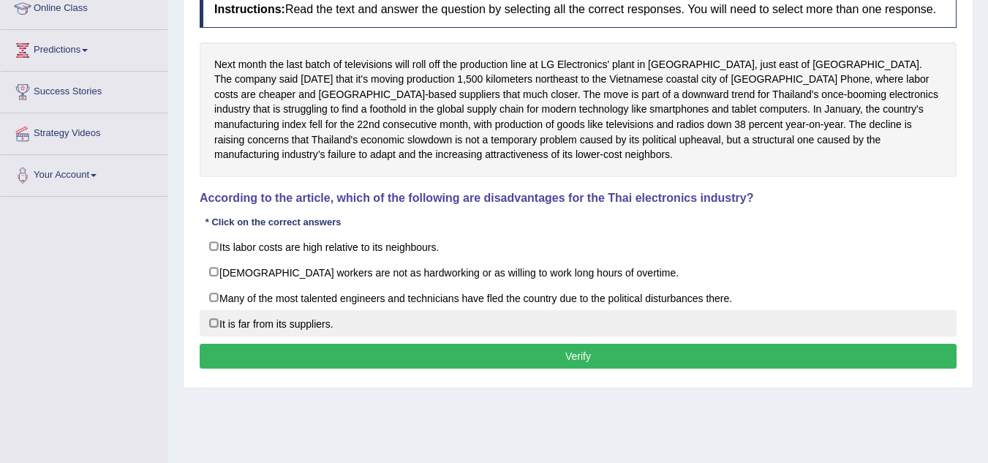
click at [311, 319] on label "It is far from its suppliers." at bounding box center [578, 323] width 757 height 26
checkbox input "true"
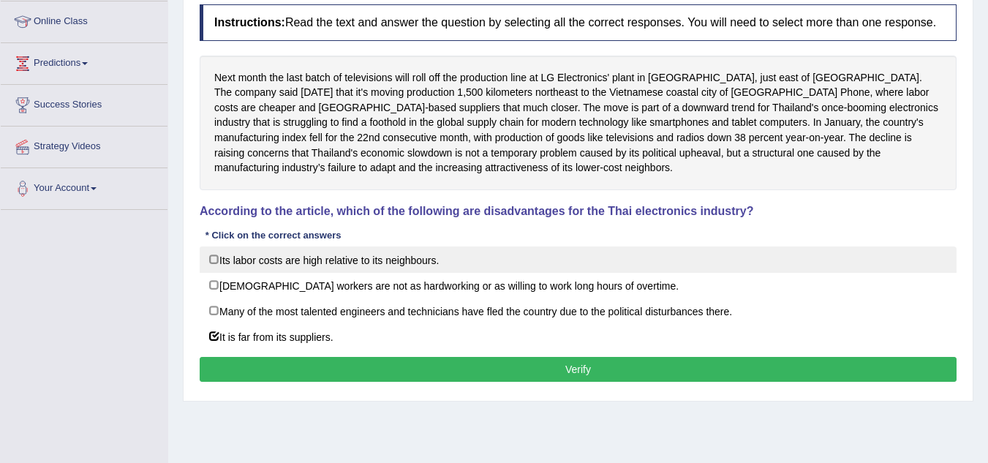
scroll to position [197, 0]
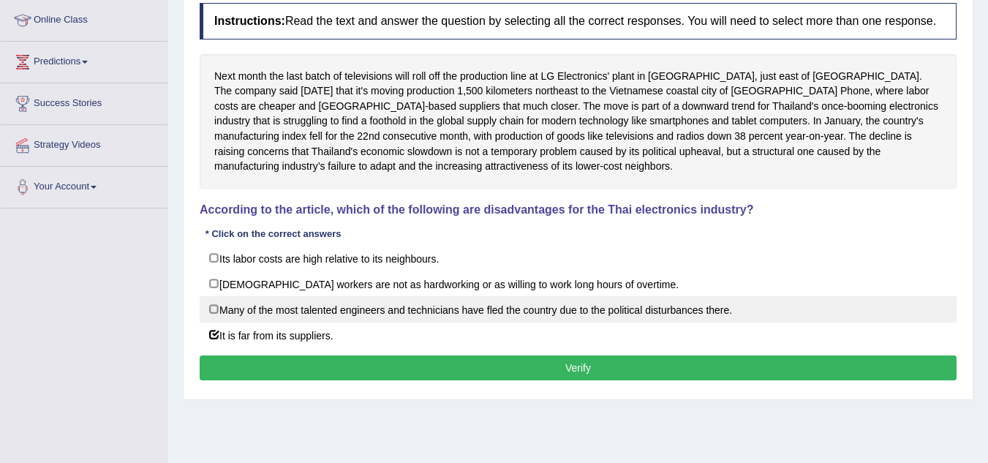
click at [488, 303] on label "Many of the most talented engineers and technicians have fled the country due t…" at bounding box center [578, 309] width 757 height 26
checkbox input "true"
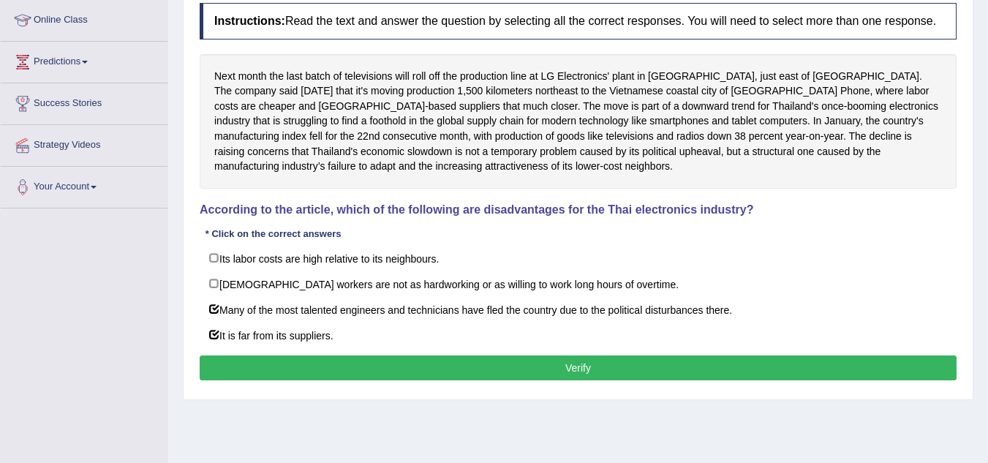
click at [491, 357] on div "Instructions: Read the text and answer the question by selecting all the correc…" at bounding box center [578, 194] width 764 height 396
click at [491, 357] on button "Verify" at bounding box center [578, 367] width 757 height 25
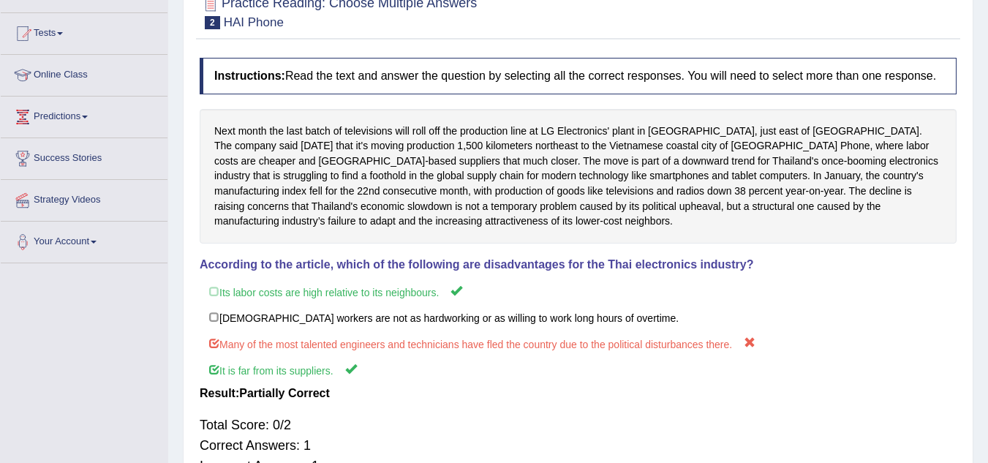
scroll to position [0, 0]
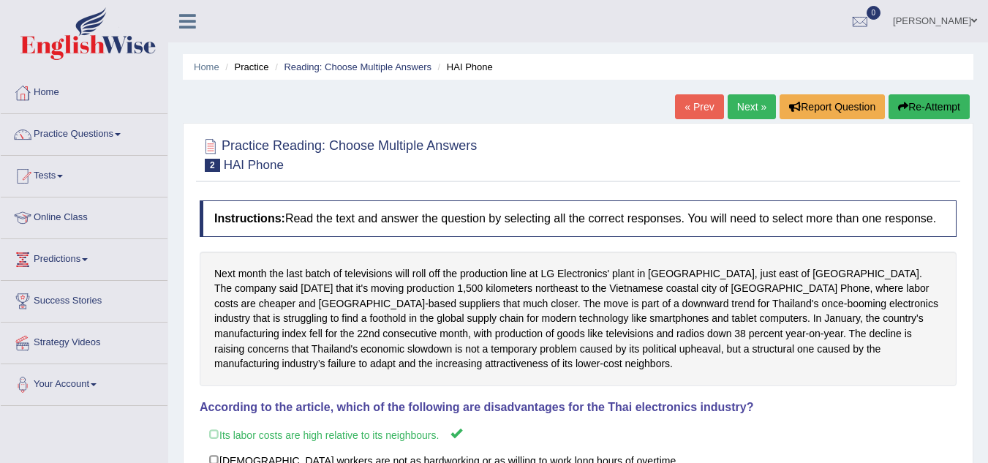
click at [741, 116] on link "Next »" at bounding box center [752, 106] width 48 height 25
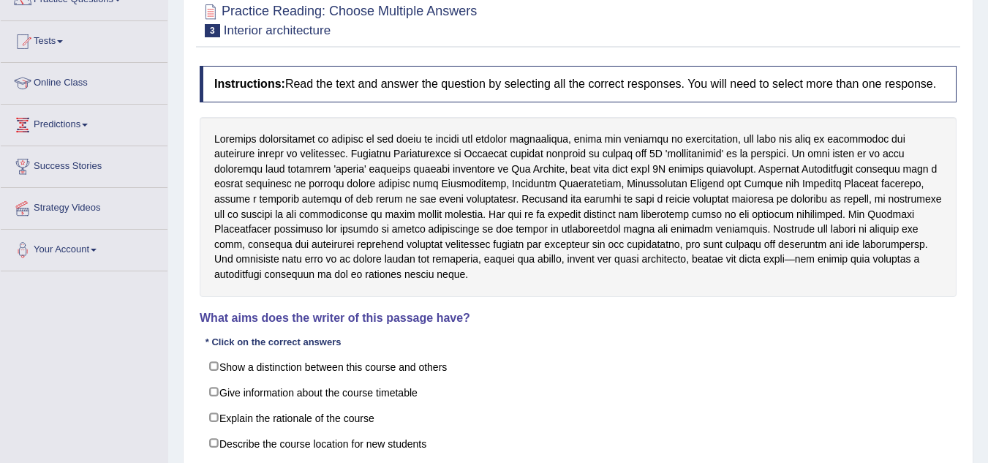
scroll to position [134, 0]
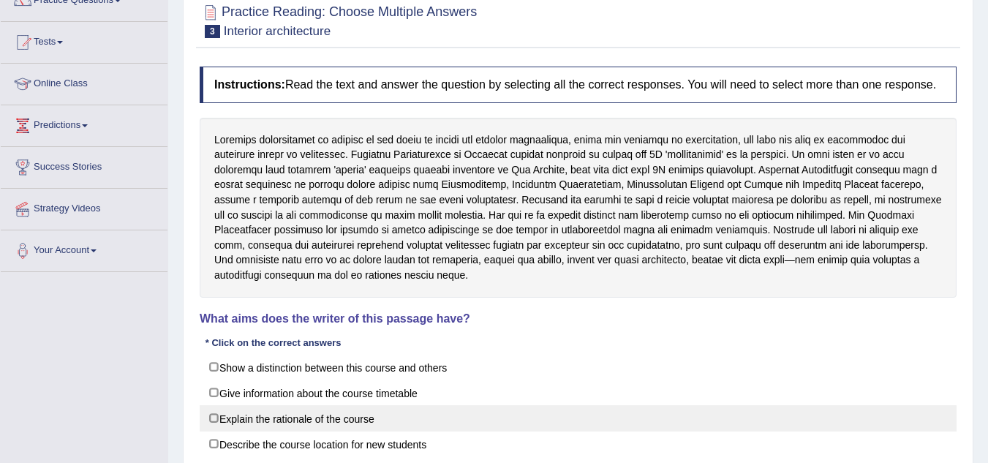
click at [273, 415] on label "Explain the rationale of the course" at bounding box center [578, 418] width 757 height 26
checkbox input "true"
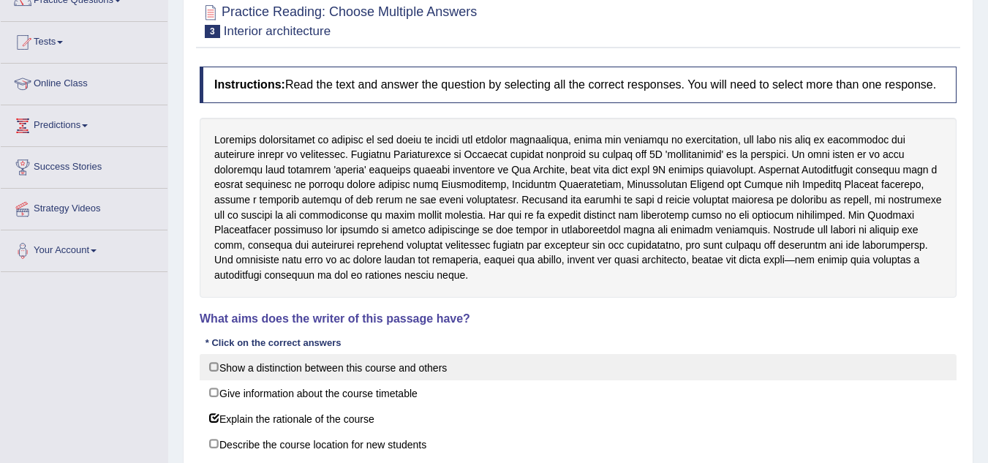
scroll to position [274, 0]
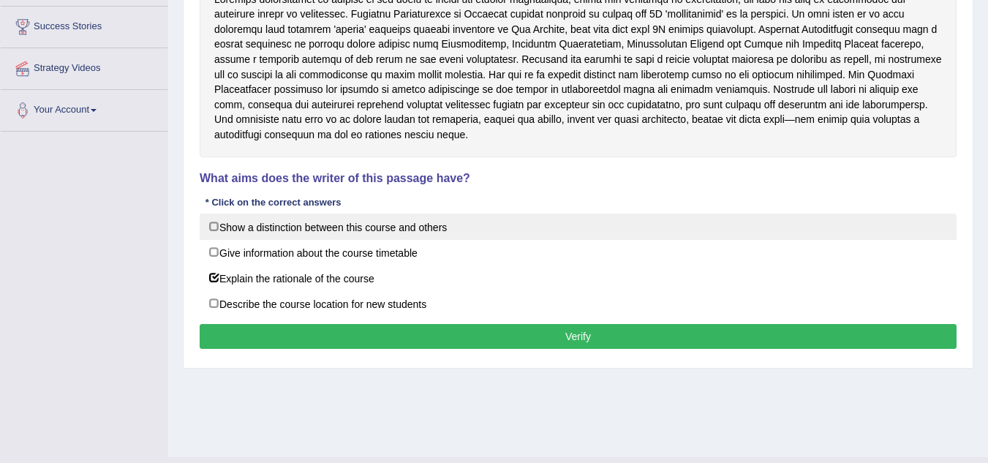
click at [295, 222] on label "Show a distinction between this course and others" at bounding box center [578, 227] width 757 height 26
checkbox input "true"
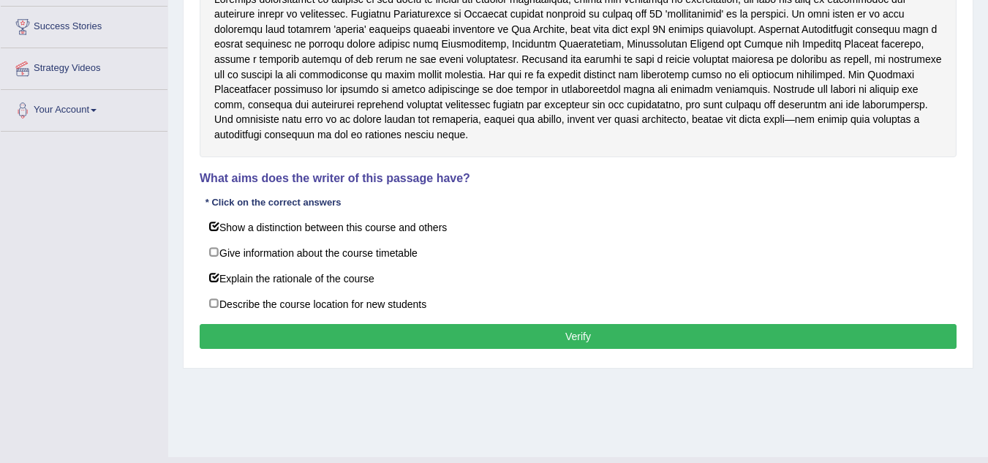
click at [371, 330] on button "Verify" at bounding box center [578, 336] width 757 height 25
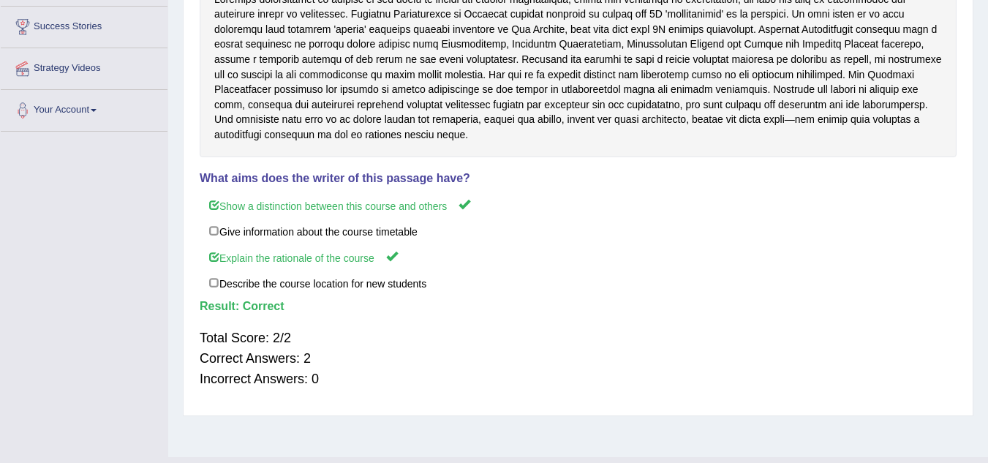
scroll to position [0, 0]
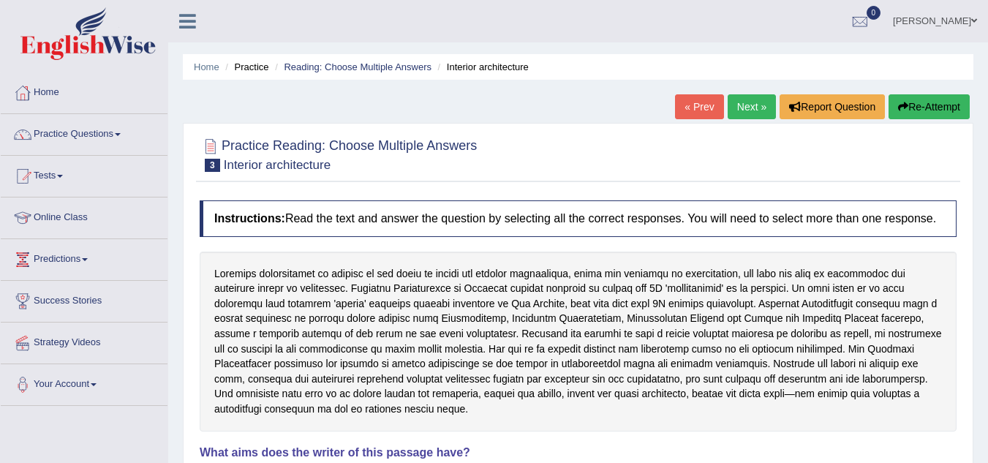
click at [746, 99] on link "Next »" at bounding box center [752, 106] width 48 height 25
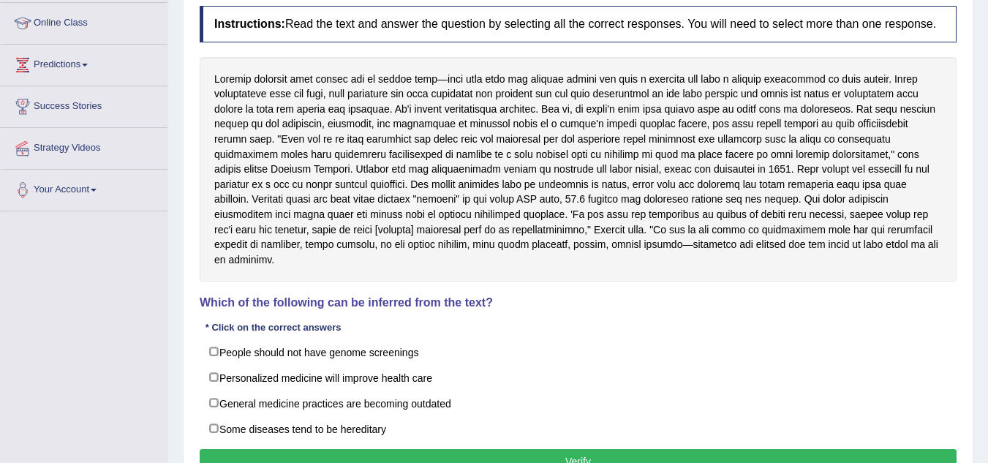
scroll to position [305, 0]
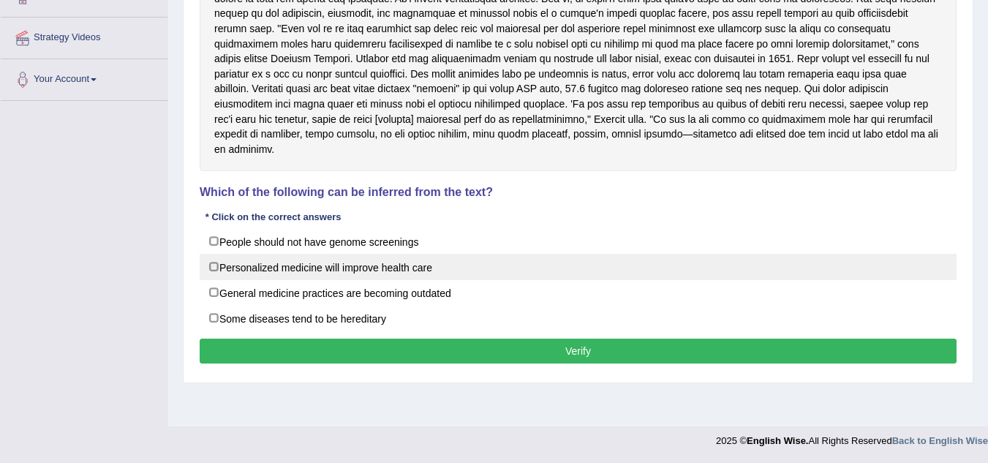
click at [354, 254] on label "Personalized medicine will improve health care" at bounding box center [578, 267] width 757 height 26
checkbox input "true"
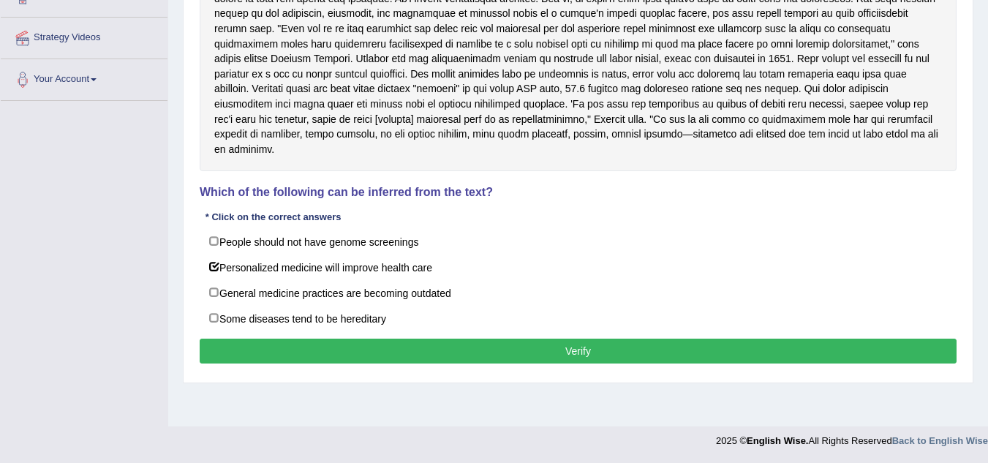
click at [384, 339] on button "Verify" at bounding box center [578, 351] width 757 height 25
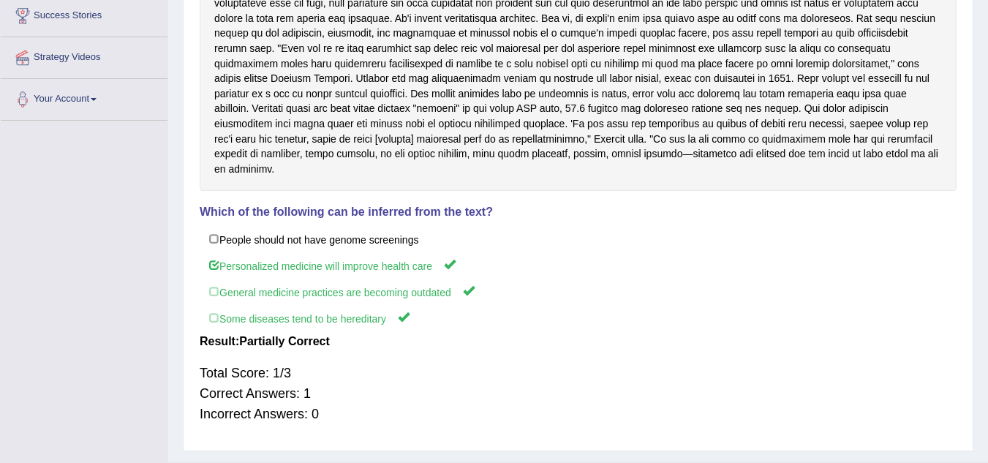
scroll to position [0, 0]
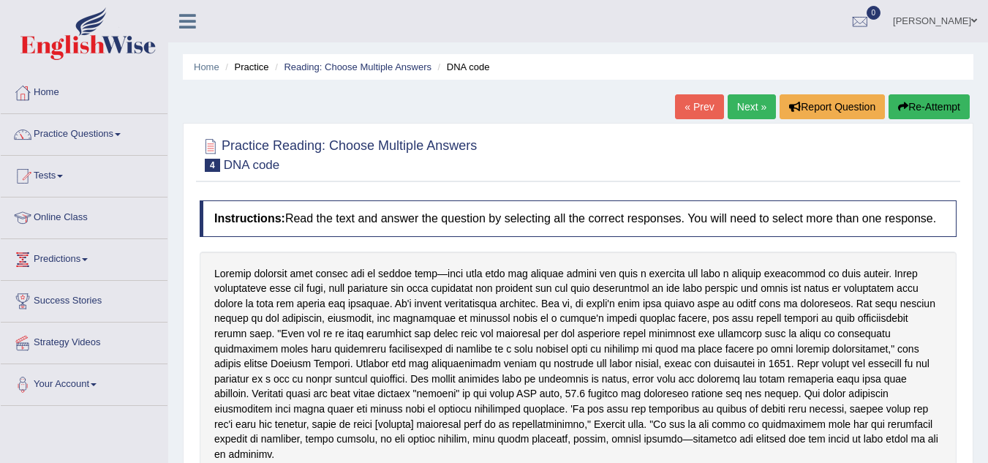
click at [737, 118] on link "Next »" at bounding box center [752, 106] width 48 height 25
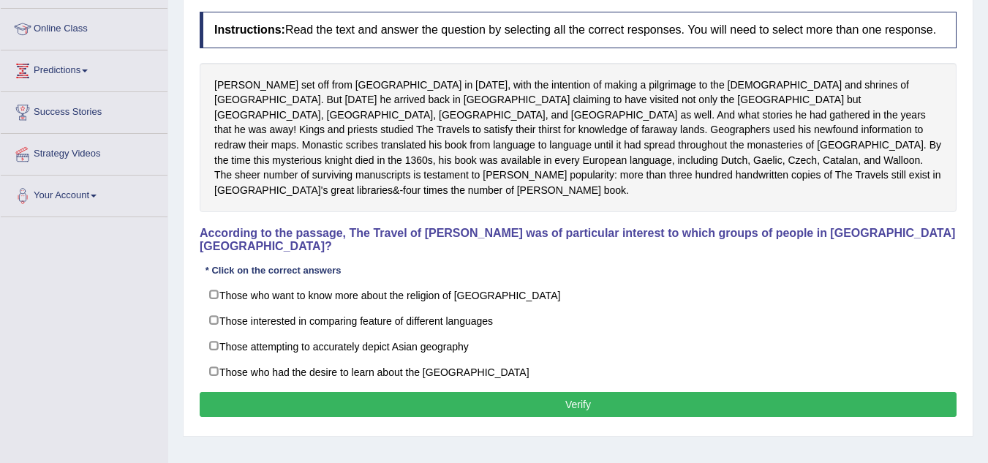
scroll to position [192, 0]
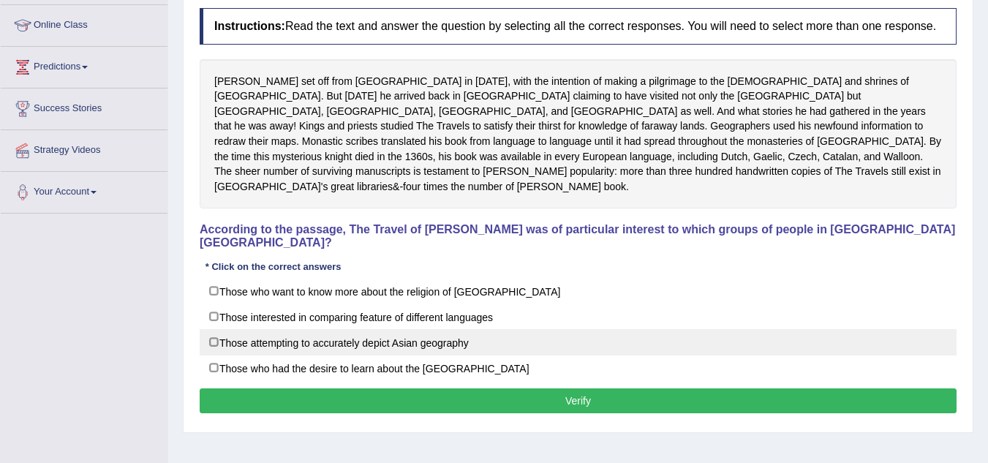
click at [393, 329] on label "Those attempting to accurately depict Asian geography" at bounding box center [578, 342] width 757 height 26
checkbox input "true"
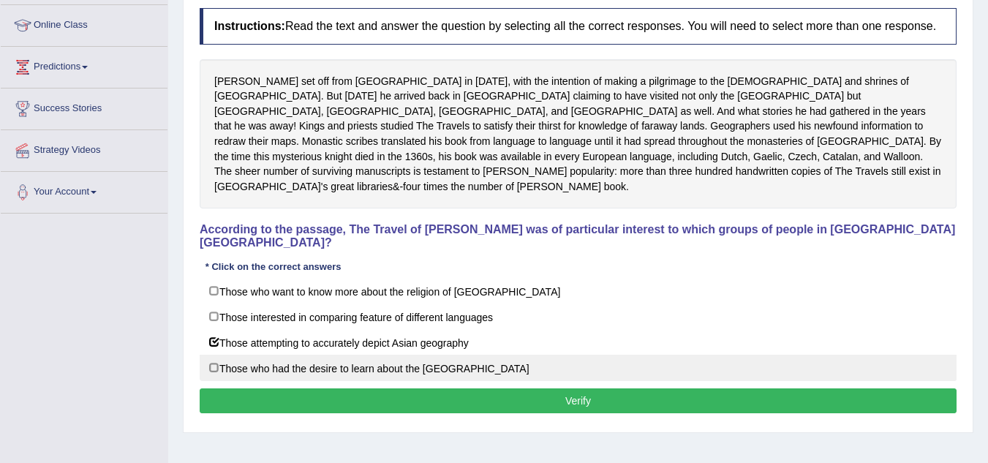
click at [402, 355] on label "Those who had the desire to learn about the [GEOGRAPHIC_DATA]" at bounding box center [578, 368] width 757 height 26
checkbox input "true"
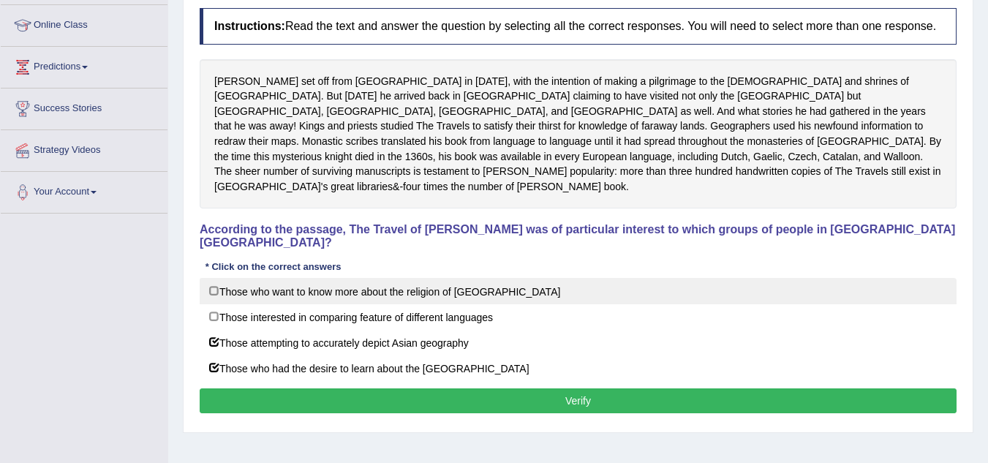
click at [382, 278] on label "Those who want to know more about the religion of [GEOGRAPHIC_DATA]" at bounding box center [578, 291] width 757 height 26
checkbox input "true"
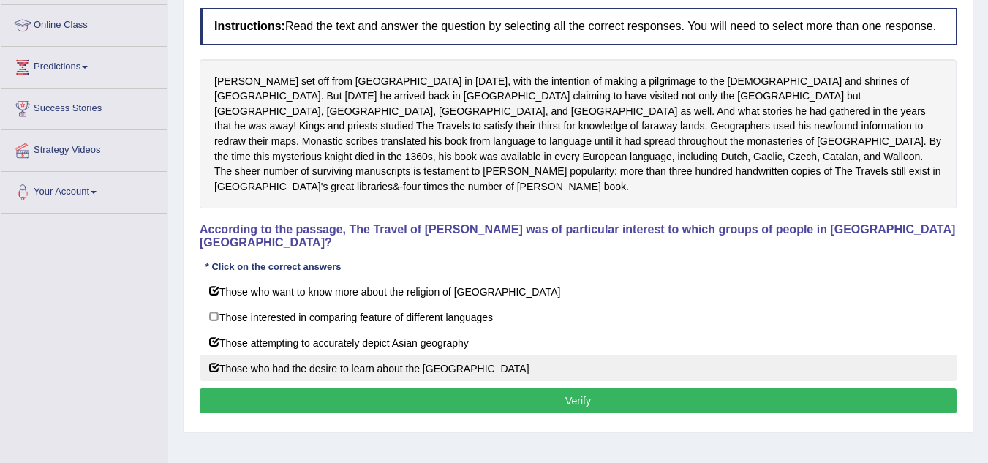
click at [398, 355] on label "Those who had the desire to learn about the [GEOGRAPHIC_DATA]" at bounding box center [578, 368] width 757 height 26
checkbox input "false"
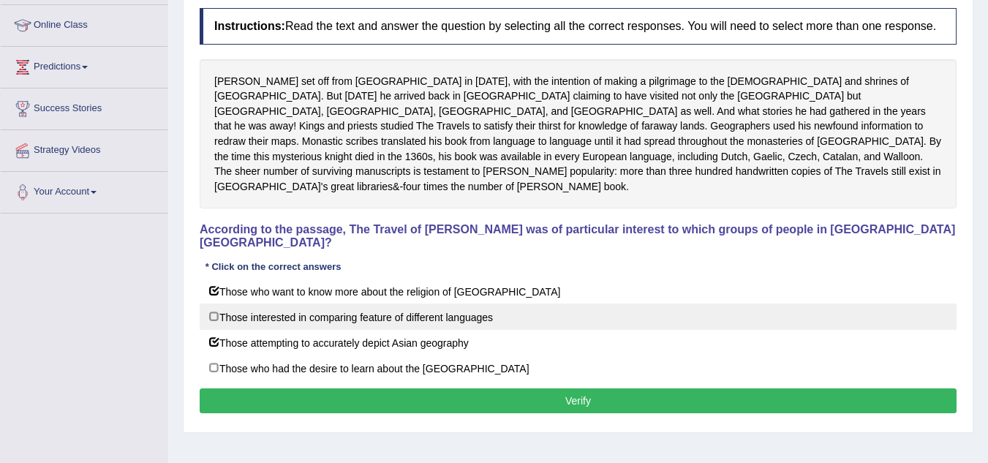
click at [389, 303] on label "Those interested in comparing feature of different languages" at bounding box center [578, 316] width 757 height 26
checkbox input "true"
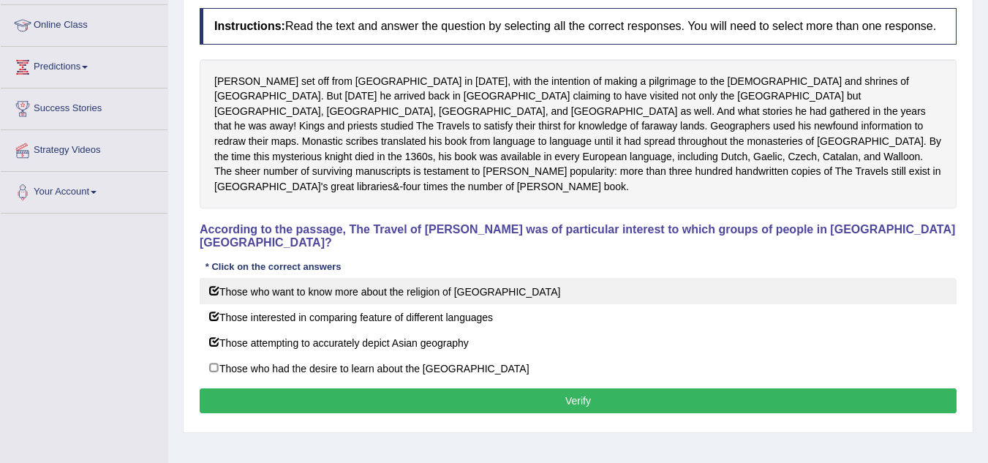
click at [390, 278] on label "Those who want to know more about the religion of [GEOGRAPHIC_DATA]" at bounding box center [578, 291] width 757 height 26
checkbox input "false"
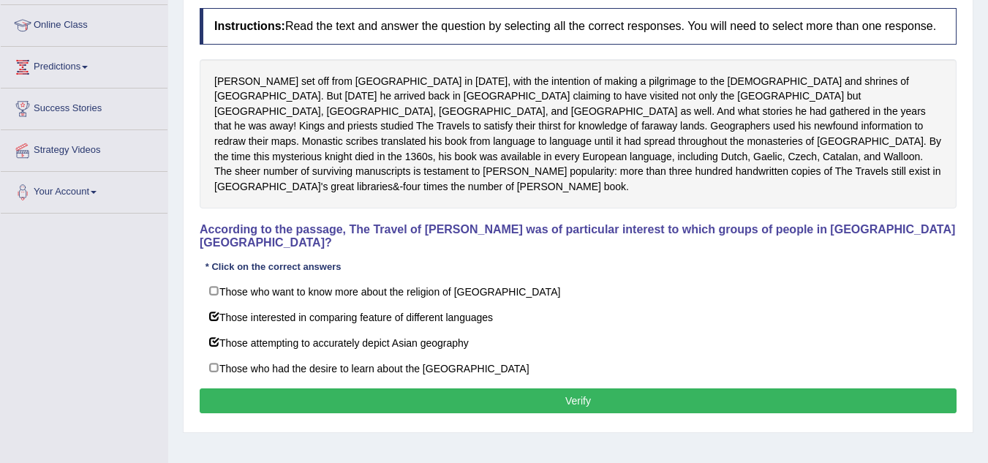
drag, startPoint x: 426, startPoint y: 353, endPoint x: 431, endPoint y: 371, distance: 19.0
click at [431, 371] on div "Instructions: Read the text and answer the question by selecting all the correc…" at bounding box center [578, 213] width 764 height 424
click at [431, 388] on button "Verify" at bounding box center [578, 400] width 757 height 25
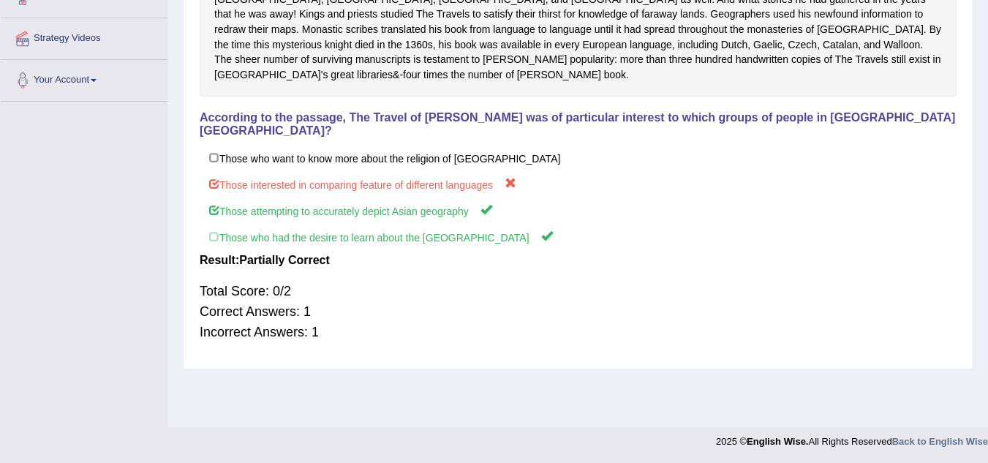
scroll to position [0, 0]
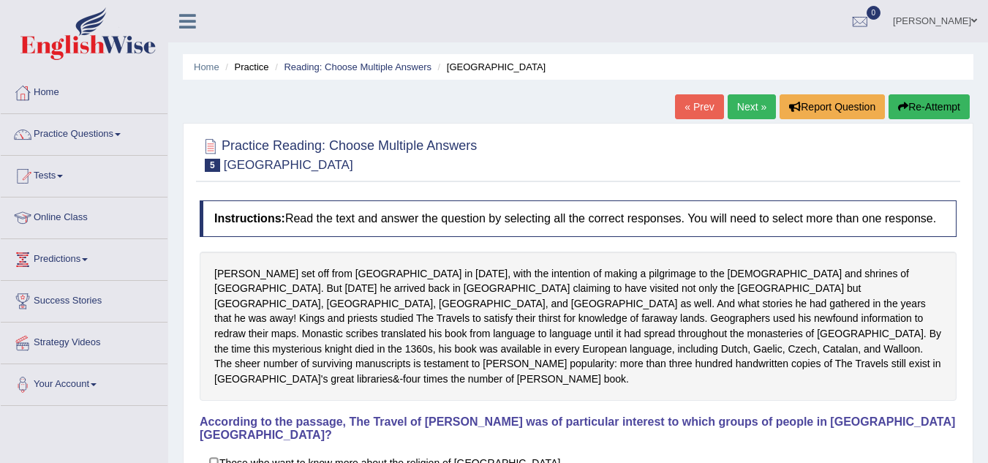
click at [759, 110] on link "Next »" at bounding box center [752, 106] width 48 height 25
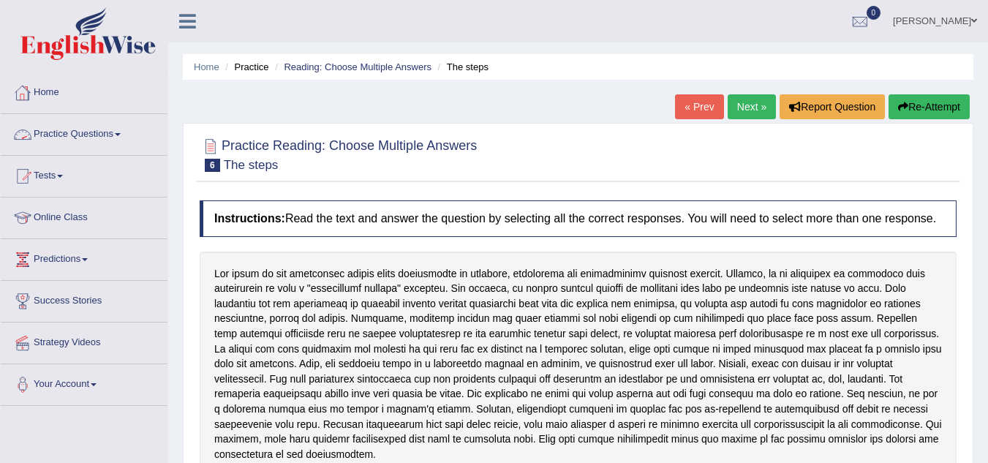
click at [107, 125] on link "Practice Questions" at bounding box center [84, 132] width 167 height 37
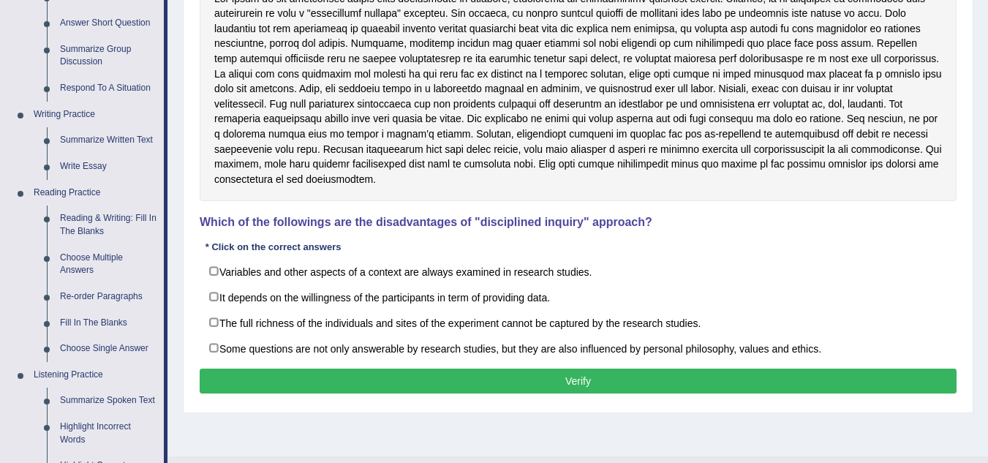
scroll to position [276, 0]
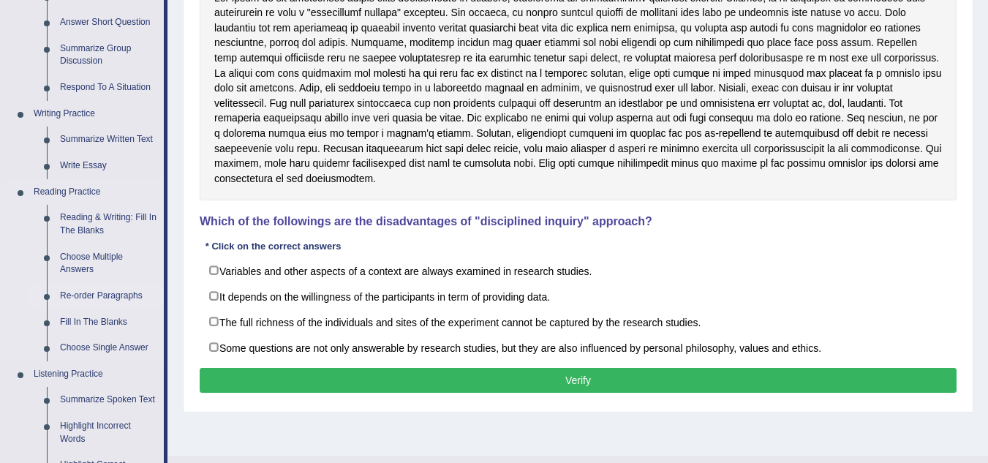
click at [94, 287] on link "Re-order Paragraphs" at bounding box center [108, 296] width 110 height 26
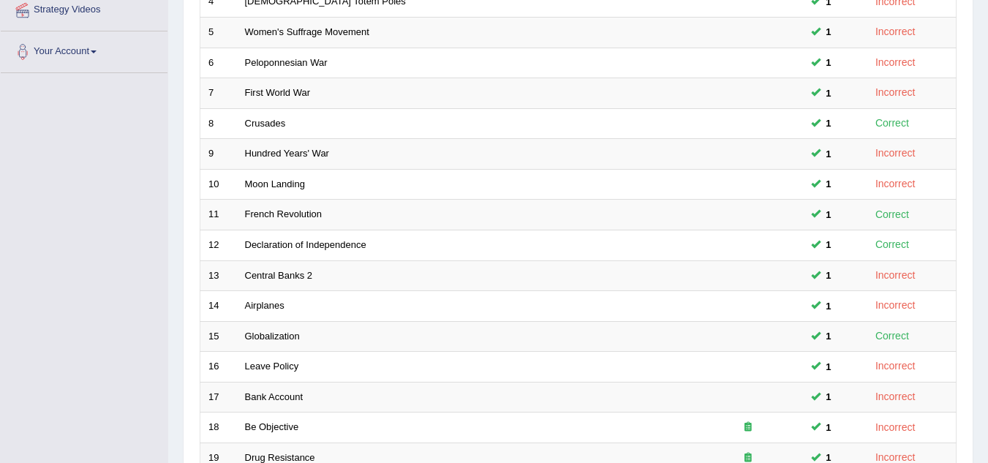
scroll to position [505, 0]
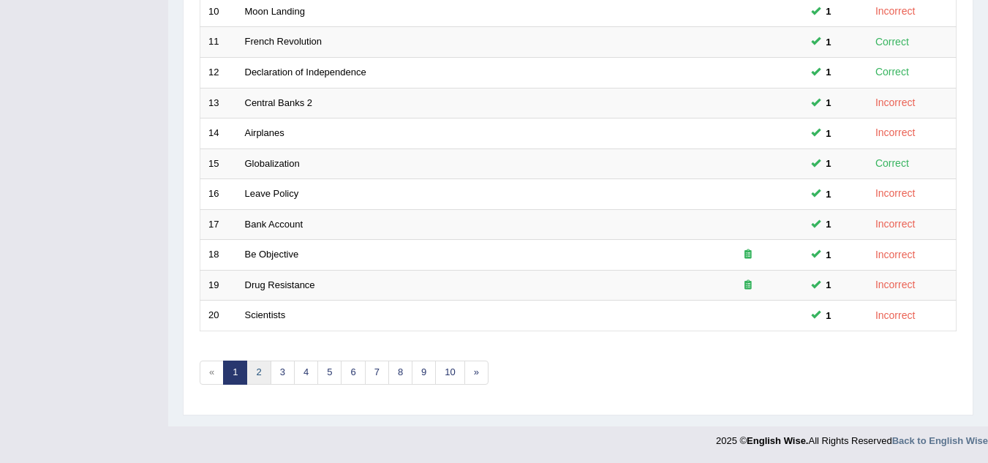
click at [263, 364] on link "2" at bounding box center [258, 372] width 24 height 24
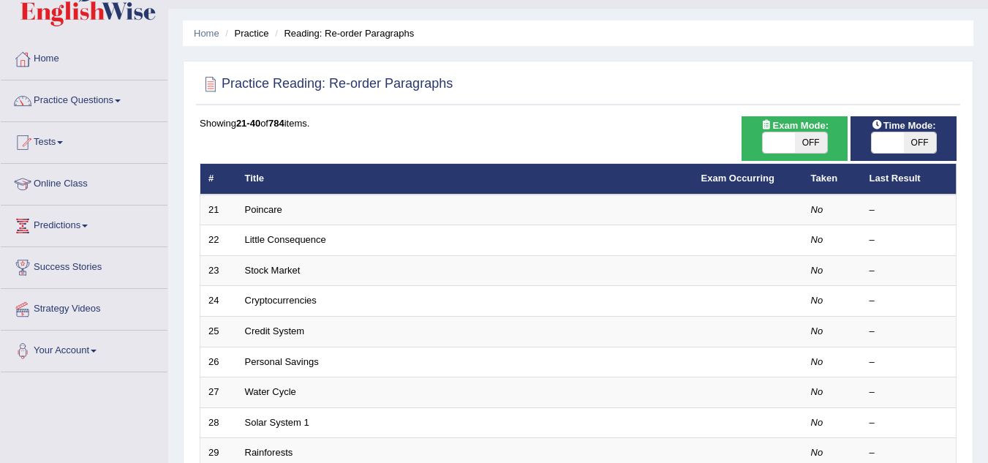
scroll to position [34, 0]
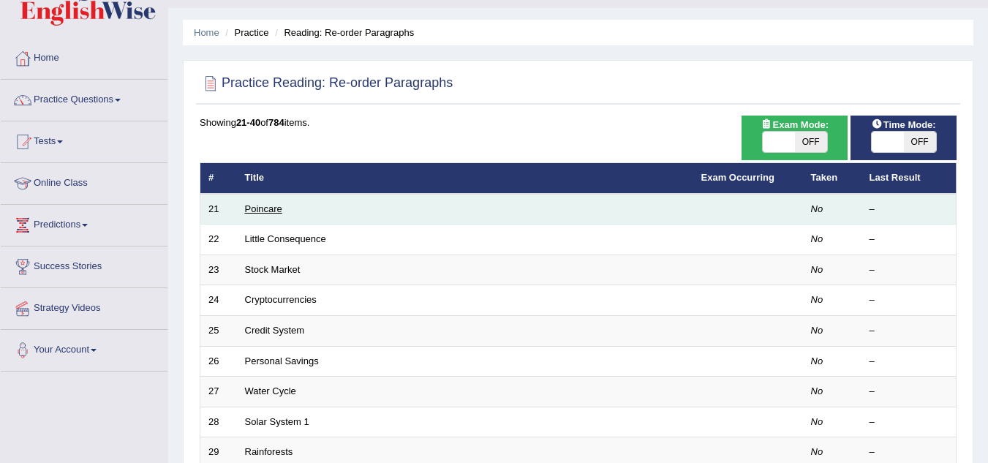
click at [268, 214] on link "Poincare" at bounding box center [263, 208] width 37 height 11
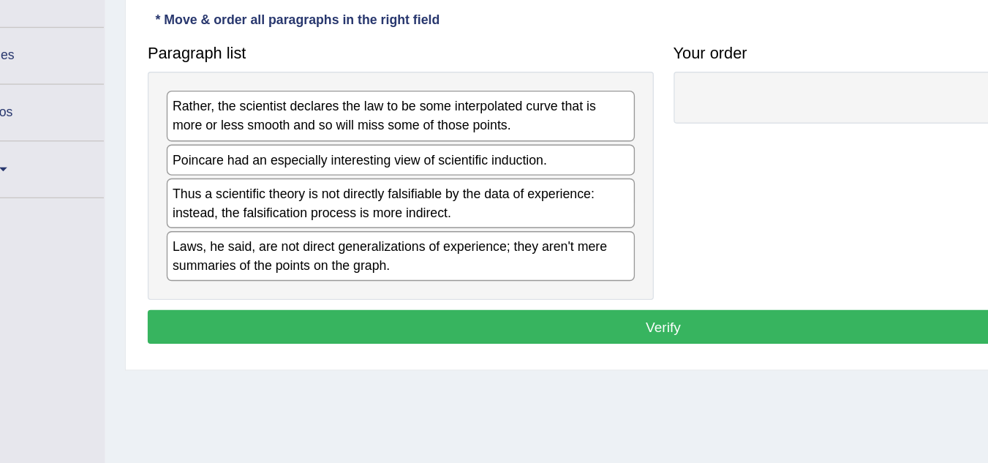
scroll to position [137, 0]
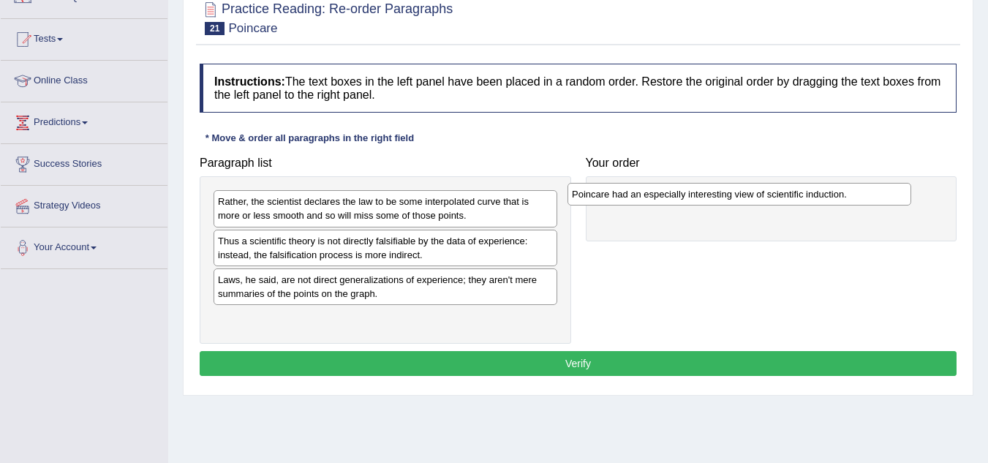
drag, startPoint x: 286, startPoint y: 249, endPoint x: 642, endPoint y: 202, distance: 359.2
click at [642, 202] on div "Poincare had an especially interesting view of scientific induction." at bounding box center [739, 194] width 344 height 23
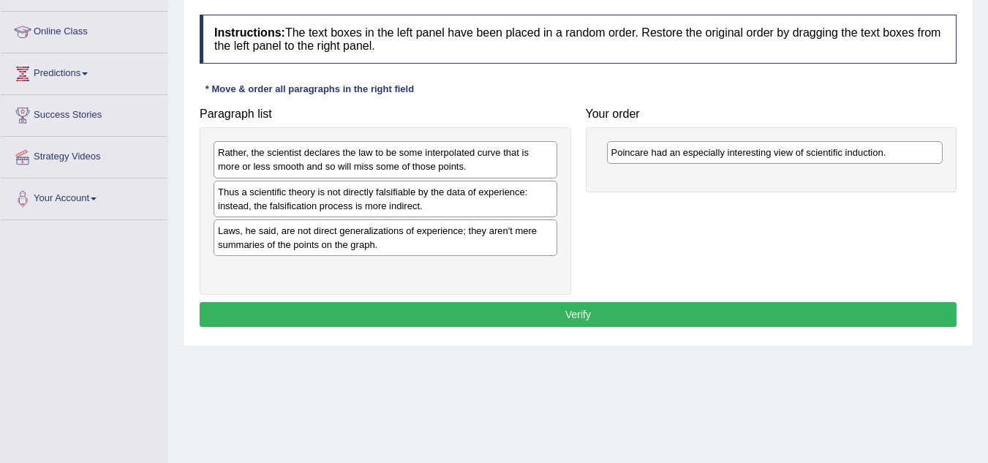
scroll to position [186, 0]
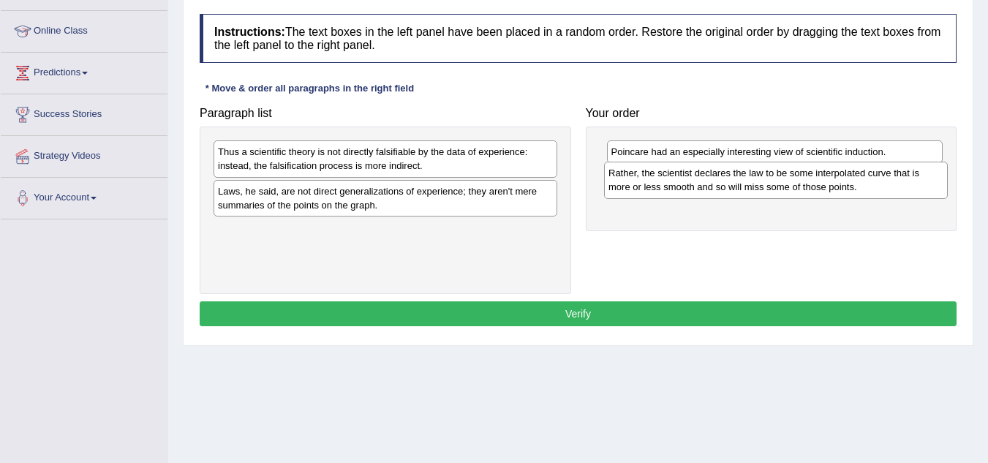
drag, startPoint x: 240, startPoint y: 161, endPoint x: 630, endPoint y: 181, distance: 391.0
click at [630, 181] on div "Rather, the scientist declares the law to be some interpolated curve that is mo…" at bounding box center [776, 180] width 344 height 37
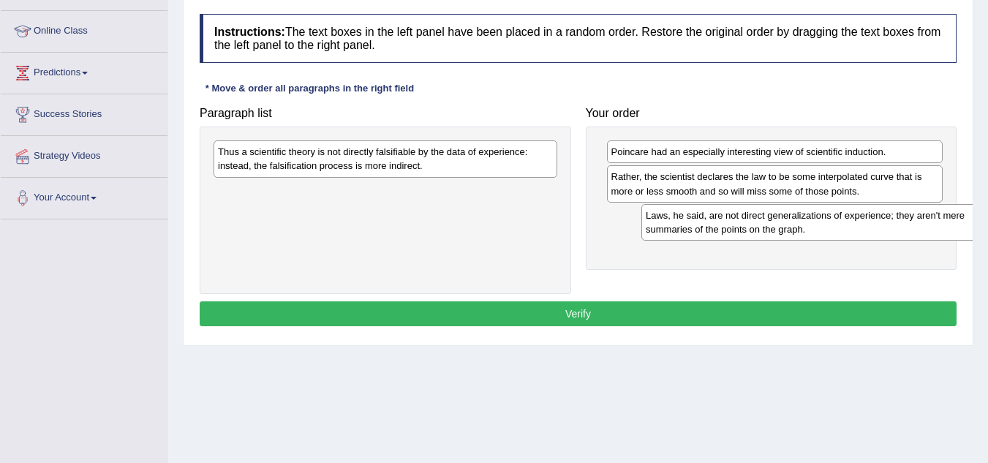
drag, startPoint x: 396, startPoint y: 203, endPoint x: 819, endPoint y: 225, distance: 424.0
click at [819, 225] on div "Laws, he said, are not direct generalizations of experience; they aren't mere s…" at bounding box center [813, 222] width 344 height 37
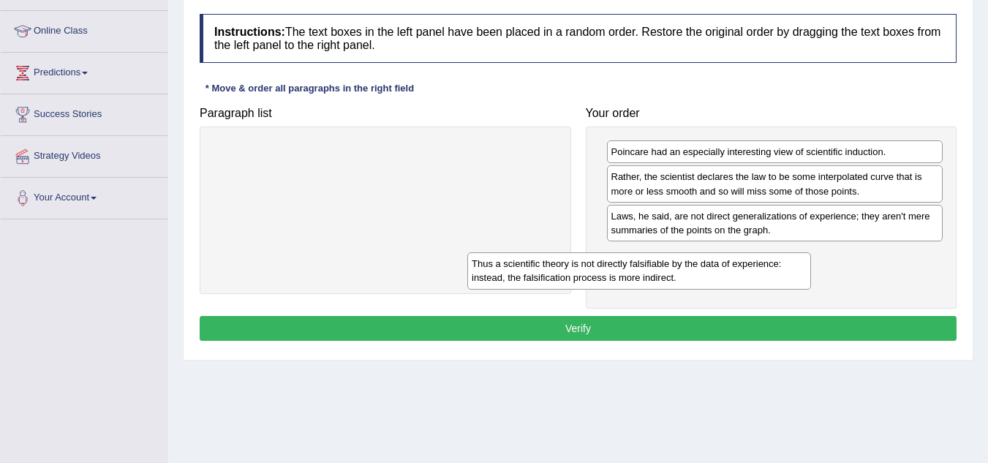
drag, startPoint x: 538, startPoint y: 151, endPoint x: 843, endPoint y: 246, distance: 319.6
click at [811, 252] on div "Thus a scientific theory is not directly falsifiable by the data of experience:…" at bounding box center [639, 270] width 344 height 37
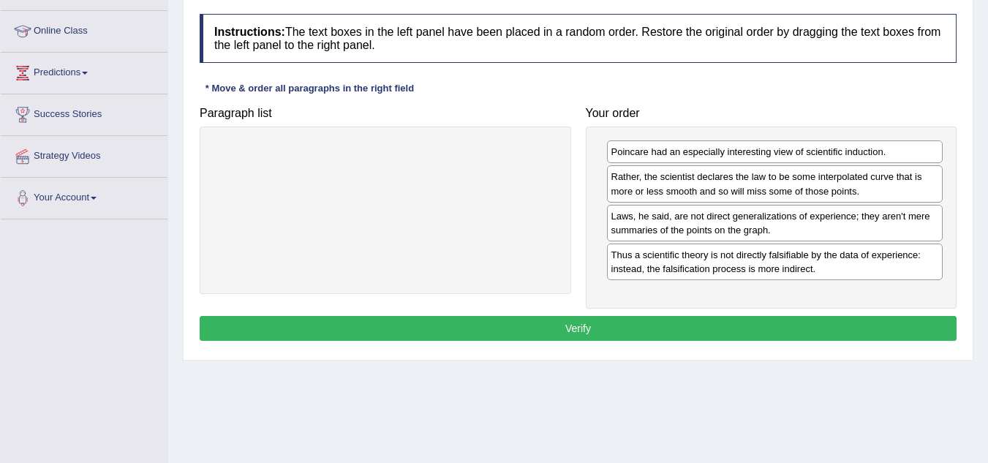
click at [637, 331] on button "Verify" at bounding box center [578, 328] width 757 height 25
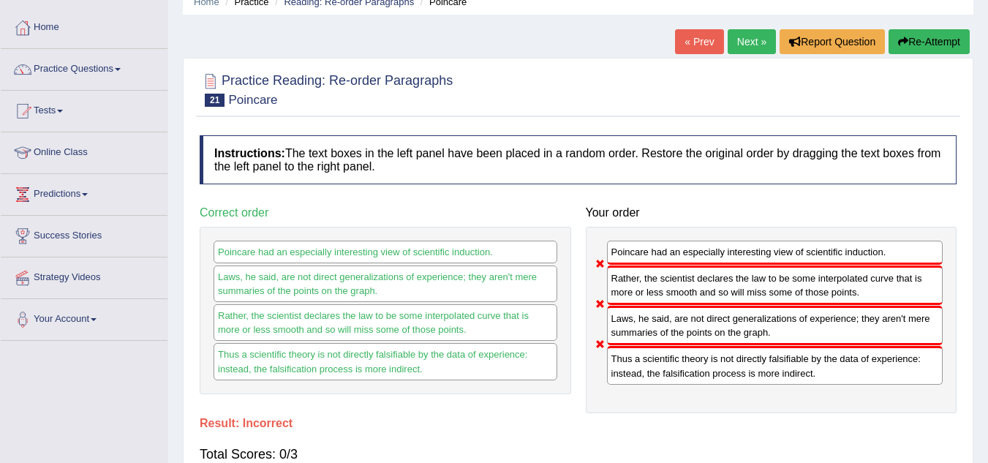
scroll to position [0, 0]
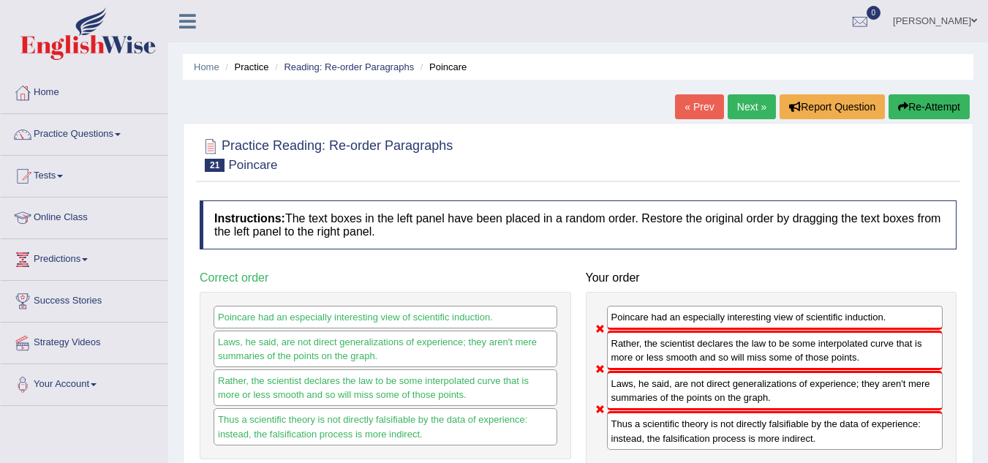
click at [736, 99] on link "Next »" at bounding box center [752, 106] width 48 height 25
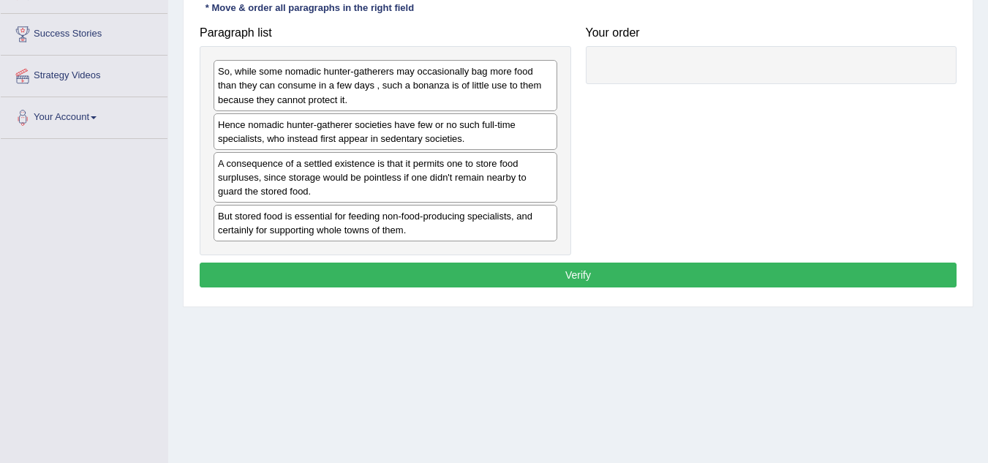
scroll to position [271, 0]
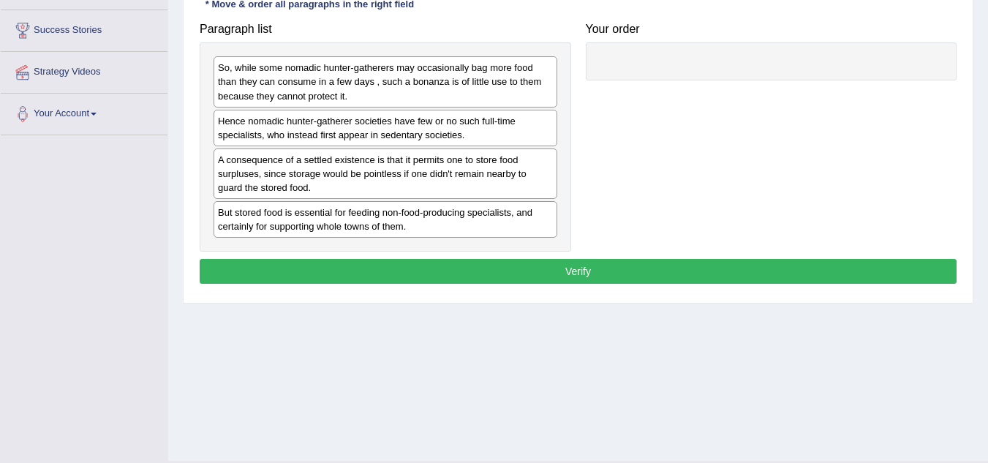
click at [178, 330] on div "Home Practice Reading: Re-order Paragraphs Little Consequence « Prev Next » Rep…" at bounding box center [578, 94] width 820 height 731
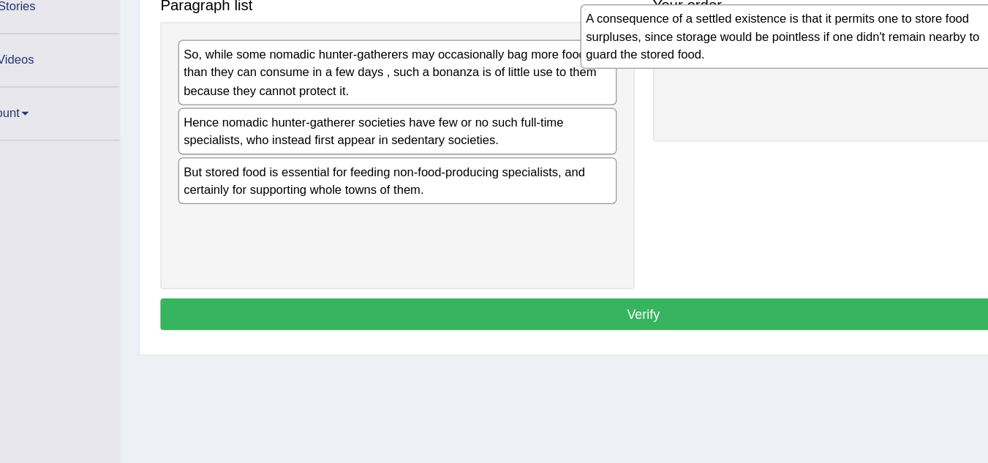
drag, startPoint x: 298, startPoint y: 179, endPoint x: 613, endPoint y: 59, distance: 337.2
click at [613, 59] on div "A consequence of a settled existence is that it permits one to store food surpl…" at bounding box center [701, 54] width 344 height 50
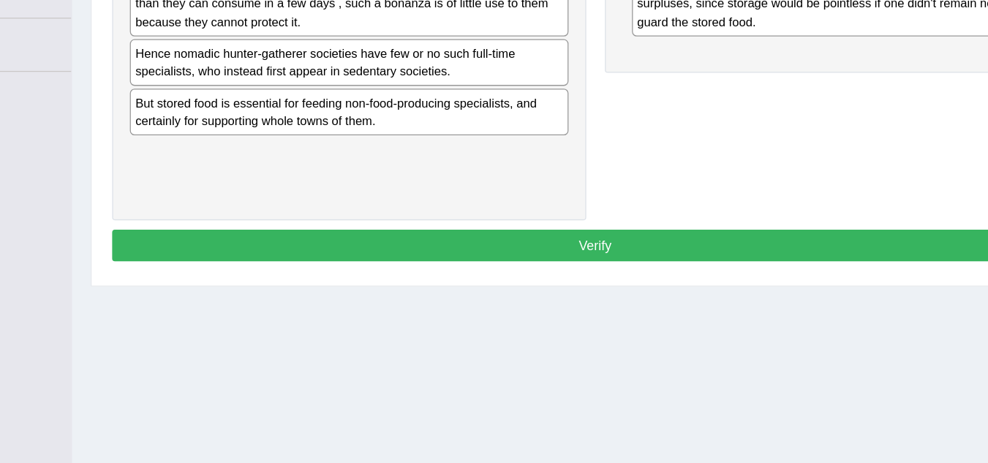
scroll to position [270, 0]
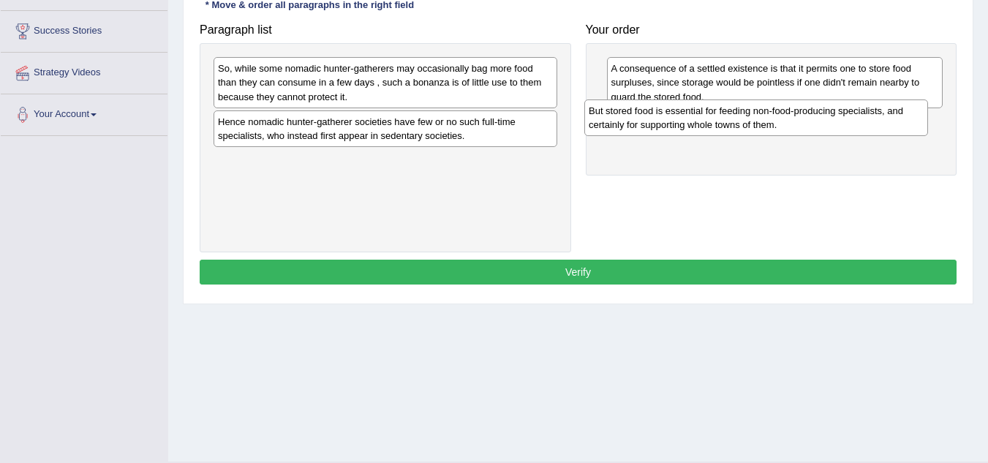
drag, startPoint x: 326, startPoint y: 180, endPoint x: 703, endPoint y: 136, distance: 379.1
click at [703, 136] on div "But stored food is essential for feeding non-food-producing specialists, and ce…" at bounding box center [756, 117] width 344 height 37
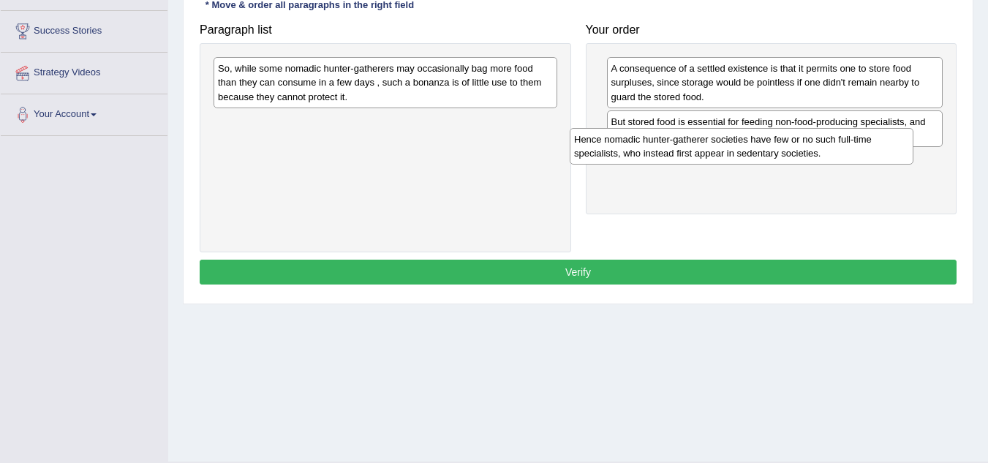
drag, startPoint x: 409, startPoint y: 129, endPoint x: 778, endPoint y: 153, distance: 370.0
click at [778, 153] on div "Hence nomadic hunter-gatherer societies have few or no such full-time specialis…" at bounding box center [742, 146] width 344 height 37
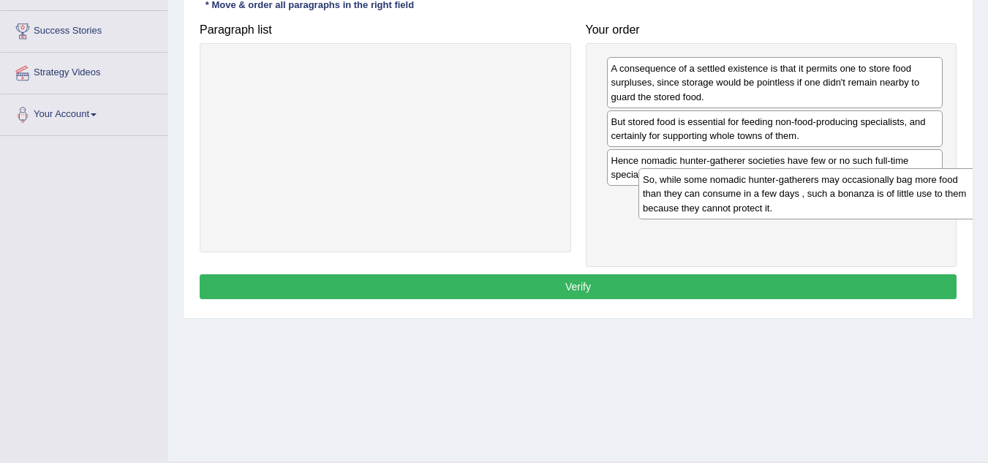
drag, startPoint x: 409, startPoint y: 79, endPoint x: 820, endPoint y: 223, distance: 434.7
click at [820, 219] on div "So, while some nomadic hunter-gatherers may occasionally bag more food than the…" at bounding box center [810, 193] width 344 height 50
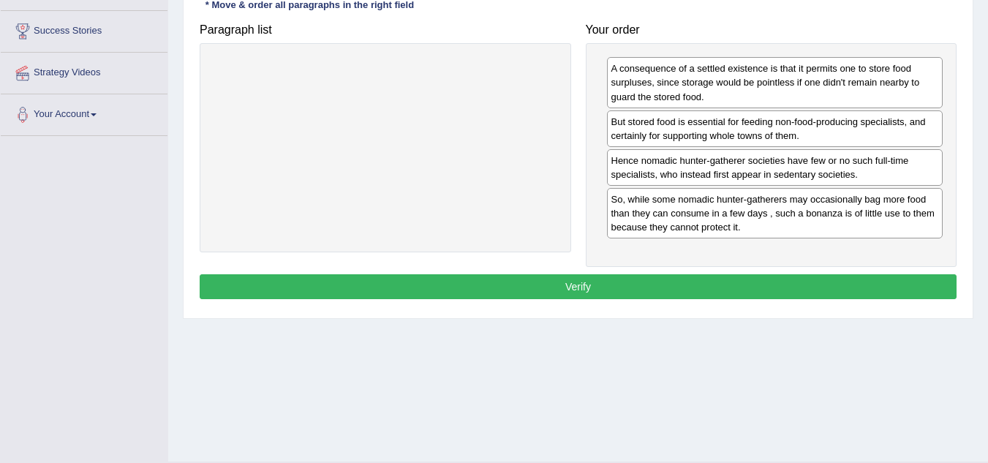
click at [591, 291] on button "Verify" at bounding box center [578, 286] width 757 height 25
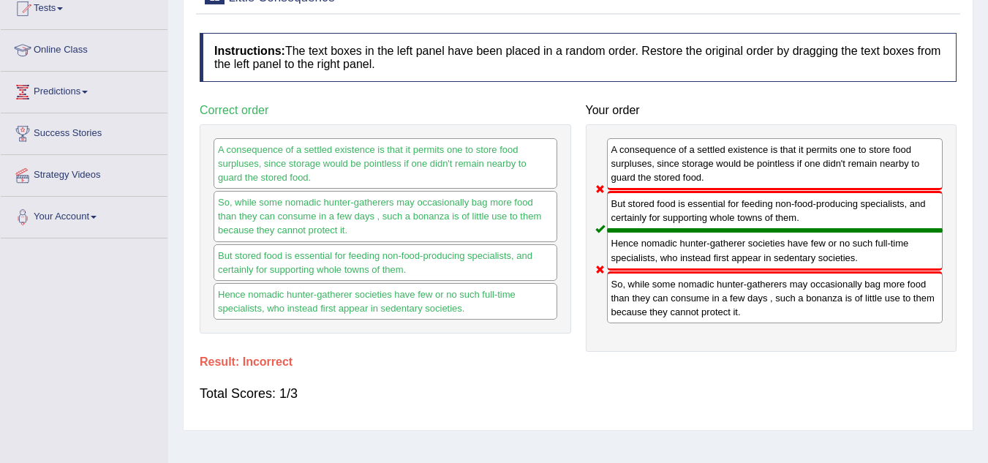
scroll to position [121, 0]
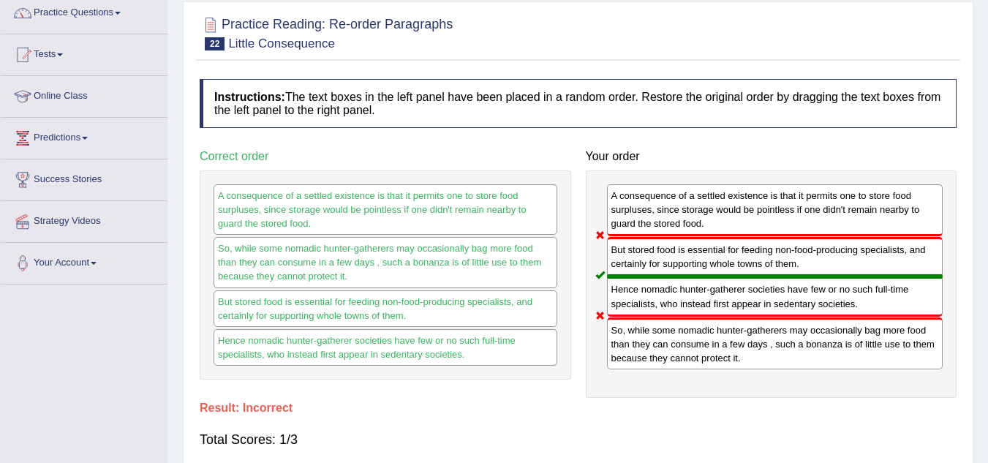
drag, startPoint x: 660, startPoint y: 283, endPoint x: 763, endPoint y: 224, distance: 118.3
click at [763, 224] on div "A consequence of a settled existence is that it permits one to store food surpl…" at bounding box center [771, 283] width 371 height 227
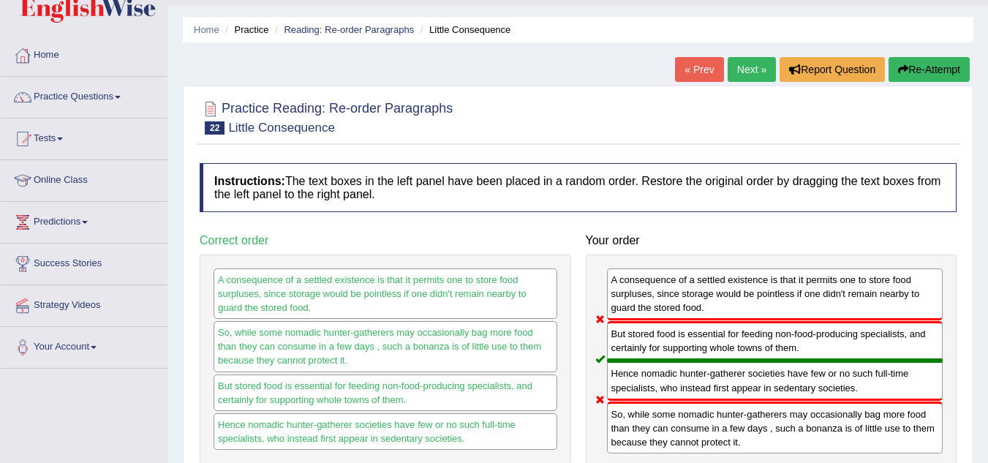
scroll to position [26, 0]
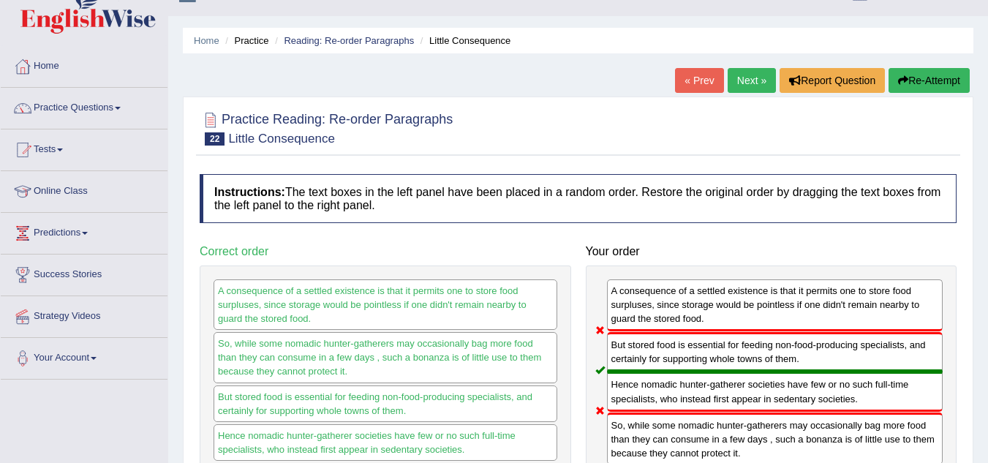
click at [744, 88] on link "Next »" at bounding box center [752, 80] width 48 height 25
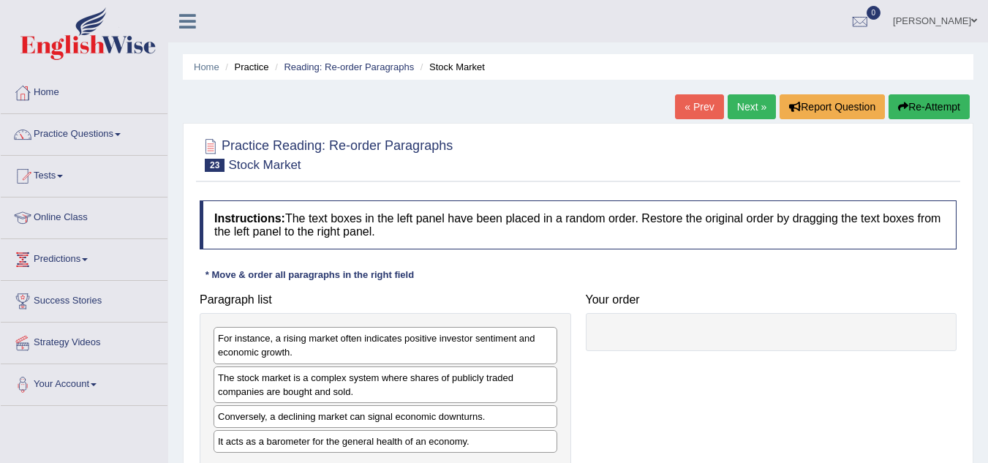
scroll to position [243, 0]
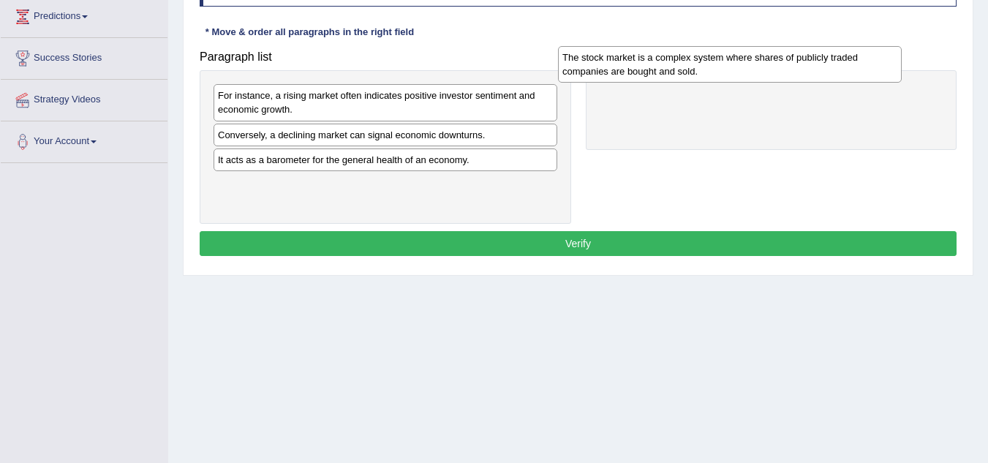
drag, startPoint x: 336, startPoint y: 144, endPoint x: 680, endPoint y: 67, distance: 353.0
click at [680, 67] on div "The stock market is a complex system where shares of publicly traded companies …" at bounding box center [730, 64] width 344 height 37
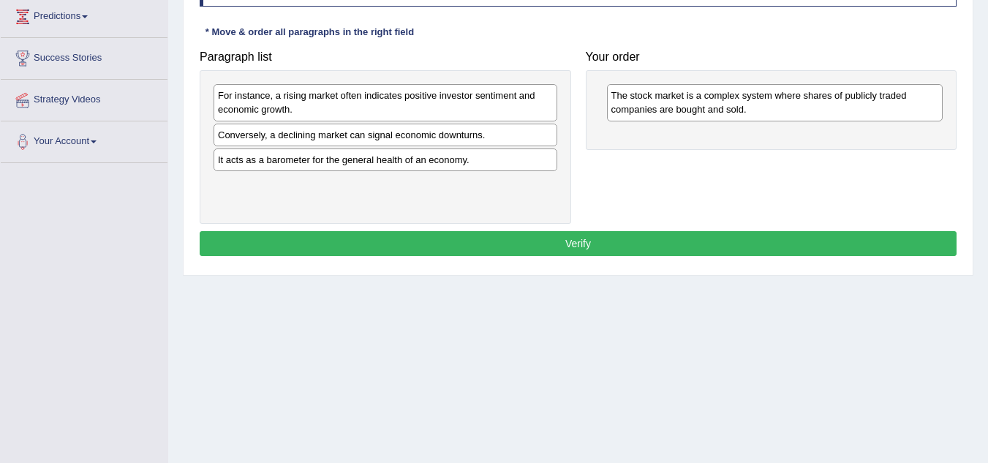
click at [276, 370] on div "Home Practice Reading: Re-order Paragraphs Stock Market « Prev Next » Report Qu…" at bounding box center [578, 122] width 820 height 731
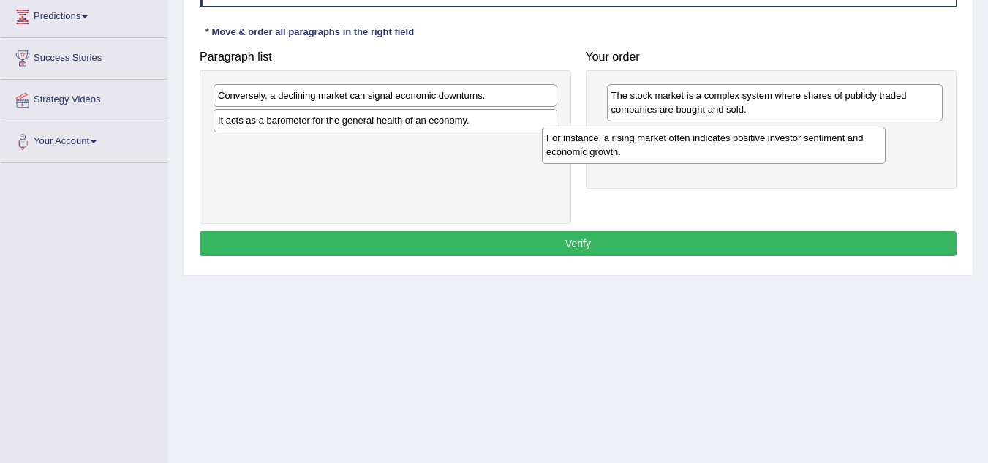
drag, startPoint x: 426, startPoint y: 107, endPoint x: 781, endPoint y: 130, distance: 356.1
click at [781, 130] on div "For instance, a rising market often indicates positive investor sentiment and e…" at bounding box center [714, 144] width 344 height 37
drag, startPoint x: 359, startPoint y: 102, endPoint x: 371, endPoint y: 101, distance: 11.8
click at [371, 101] on div "Conversely, a declining market can signal economic downturns." at bounding box center [397, 94] width 344 height 23
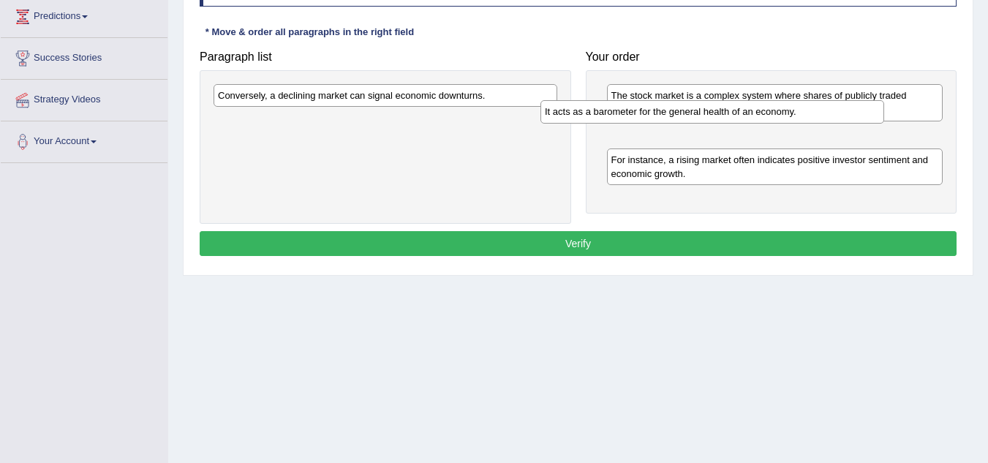
drag, startPoint x: 365, startPoint y: 120, endPoint x: 703, endPoint y: 113, distance: 338.6
click at [703, 113] on div "It acts as a barometer for the general health of an economy." at bounding box center [712, 111] width 344 height 23
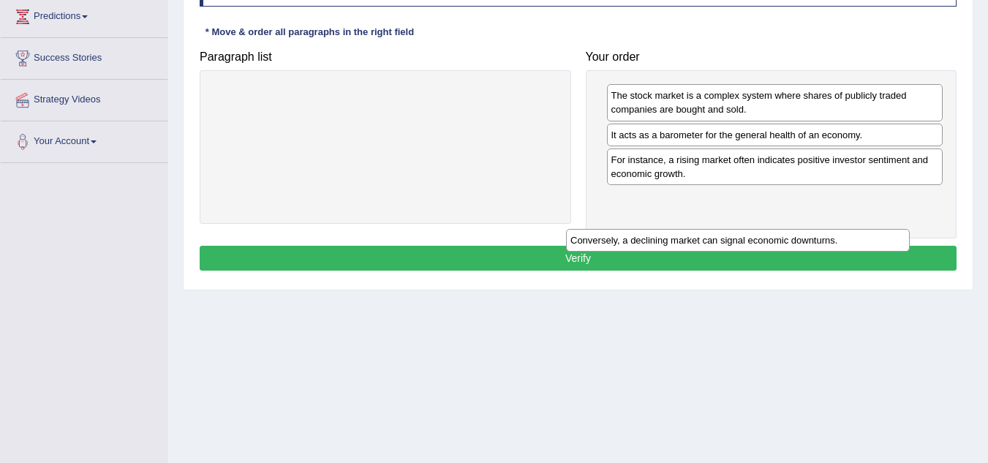
drag, startPoint x: 463, startPoint y: 102, endPoint x: 880, endPoint y: 257, distance: 444.4
click at [880, 252] on div "Conversely, a declining market can signal economic downturns." at bounding box center [738, 240] width 344 height 23
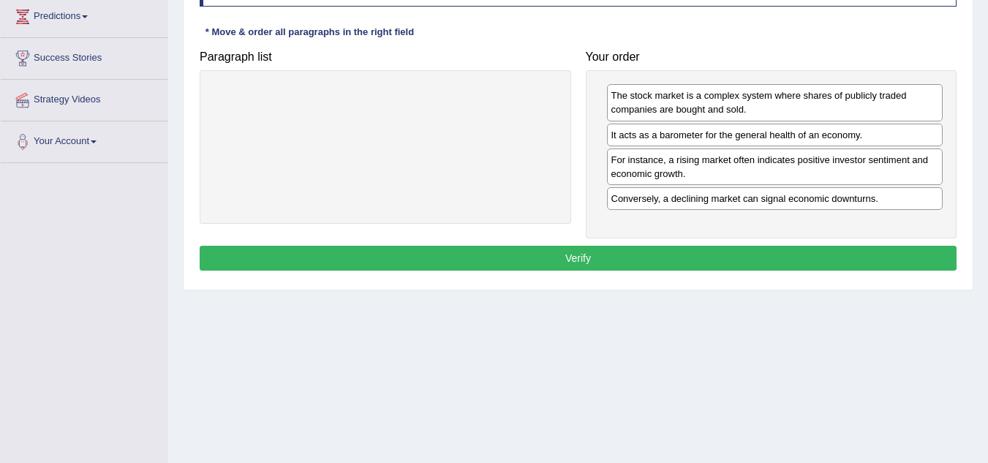
click at [713, 259] on button "Verify" at bounding box center [578, 258] width 757 height 25
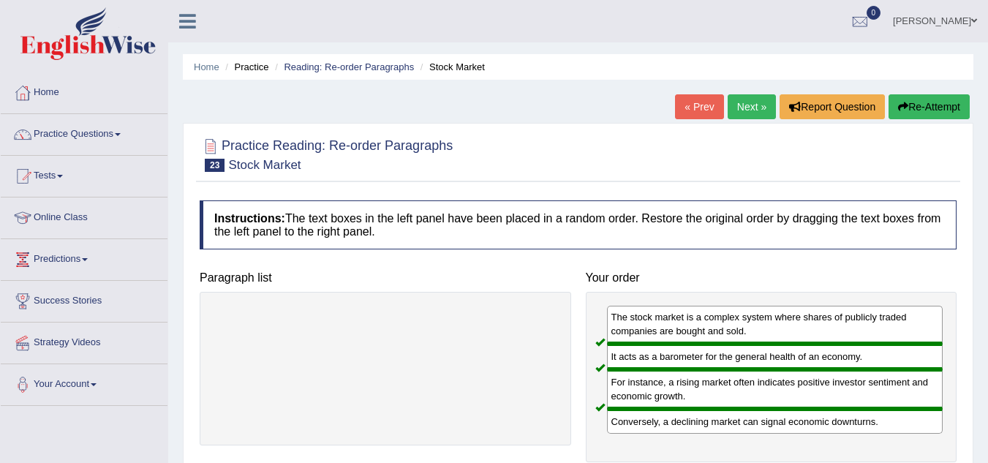
scroll to position [1, 0]
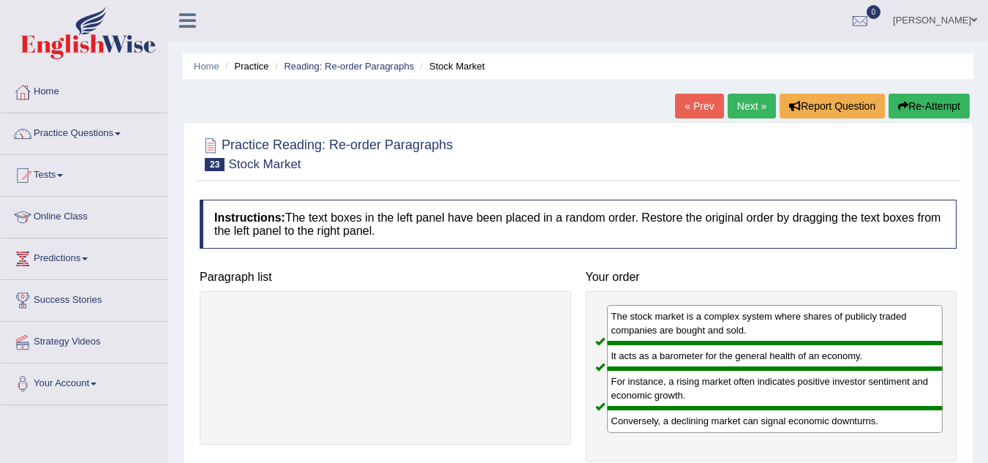
click at [748, 107] on link "Next »" at bounding box center [752, 106] width 48 height 25
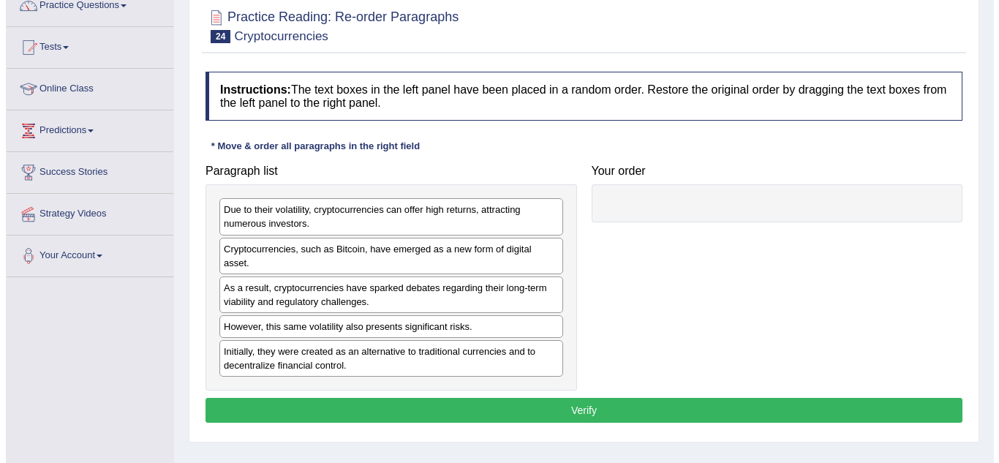
scroll to position [132, 0]
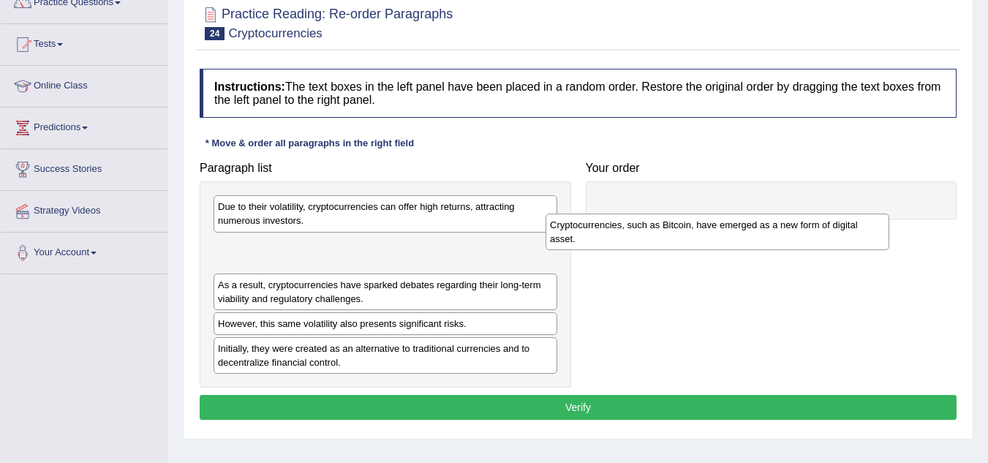
drag, startPoint x: 249, startPoint y: 258, endPoint x: 578, endPoint y: 213, distance: 332.9
click at [578, 214] on div "Cryptocurrencies, such as Bitcoin, have emerged as a new form of digital asset." at bounding box center [717, 232] width 344 height 37
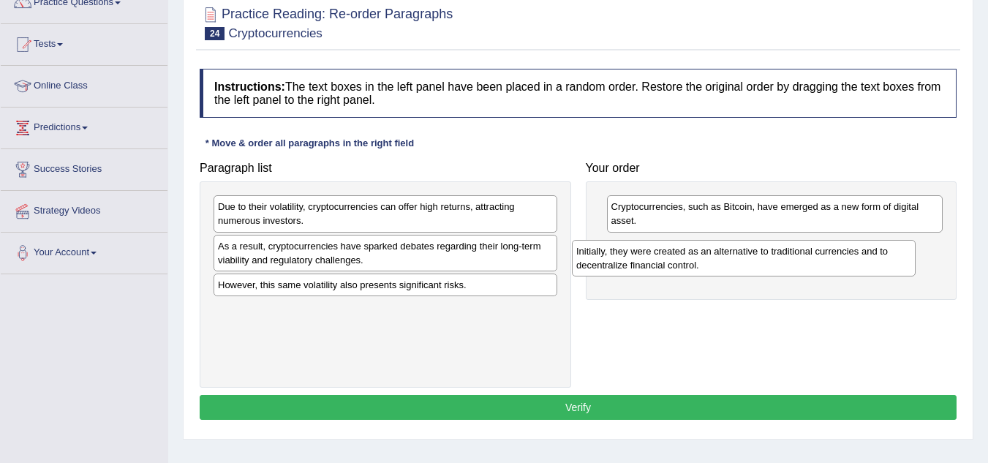
drag, startPoint x: 378, startPoint y: 318, endPoint x: 741, endPoint y: 253, distance: 368.5
click at [741, 253] on div "Initially, they were created as an alternative to traditional currencies and to…" at bounding box center [744, 258] width 344 height 37
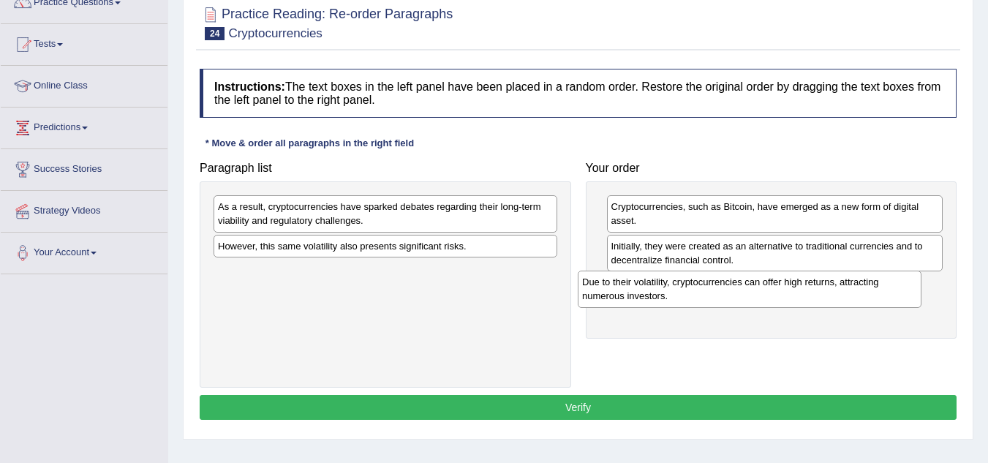
drag, startPoint x: 352, startPoint y: 218, endPoint x: 719, endPoint y: 293, distance: 374.7
click at [719, 293] on div "Due to their volatility, cryptocurrencies can offer high returns, attracting nu…" at bounding box center [750, 289] width 344 height 37
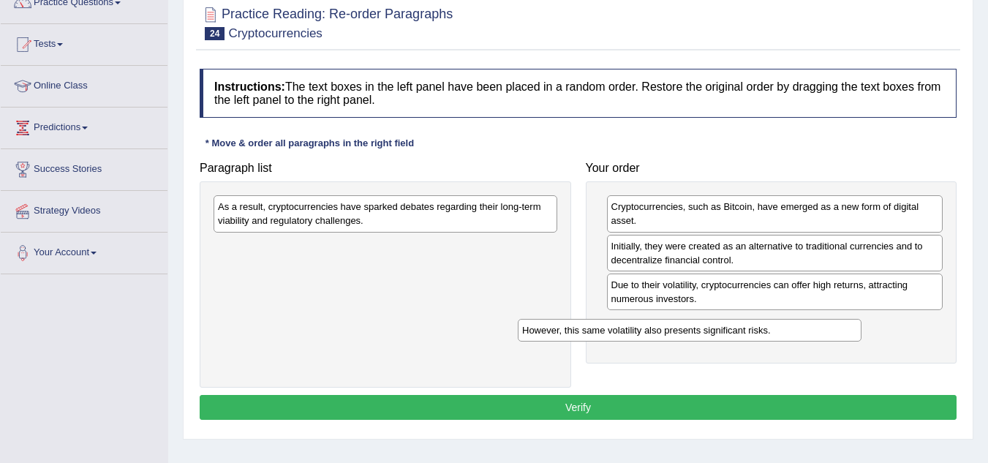
drag, startPoint x: 445, startPoint y: 249, endPoint x: 762, endPoint y: 328, distance: 326.8
click at [762, 328] on div "However, this same volatility also presents significant risks." at bounding box center [690, 330] width 344 height 23
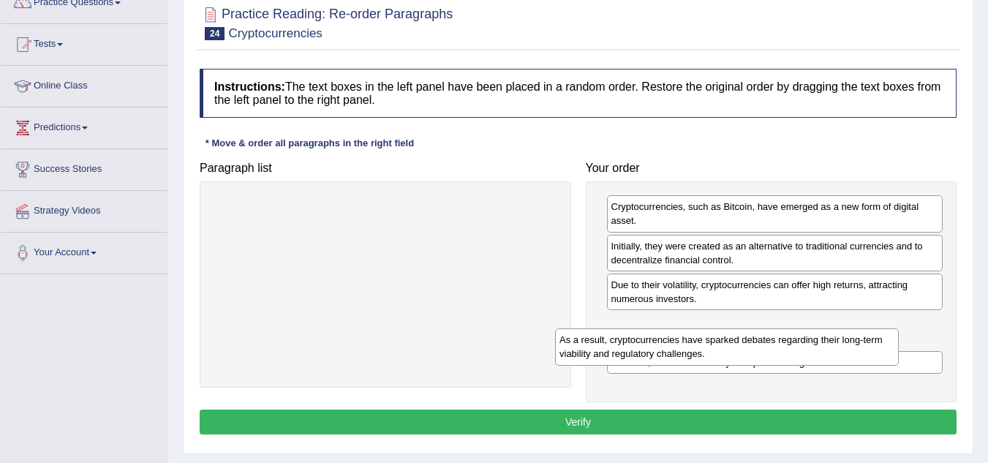
drag, startPoint x: 444, startPoint y: 216, endPoint x: 787, endPoint y: 349, distance: 368.5
click at [787, 349] on div "As a result, cryptocurrencies have sparked debates regarding their long-term vi…" at bounding box center [727, 346] width 344 height 37
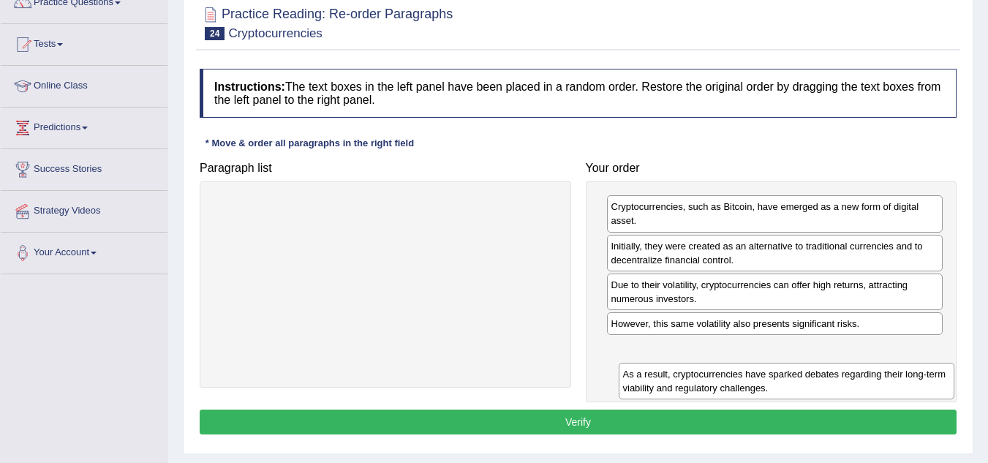
drag, startPoint x: 771, startPoint y: 329, endPoint x: 782, endPoint y: 379, distance: 51.8
click at [782, 379] on div "As a result, cryptocurrencies have sparked debates regarding their long-term vi…" at bounding box center [787, 381] width 336 height 37
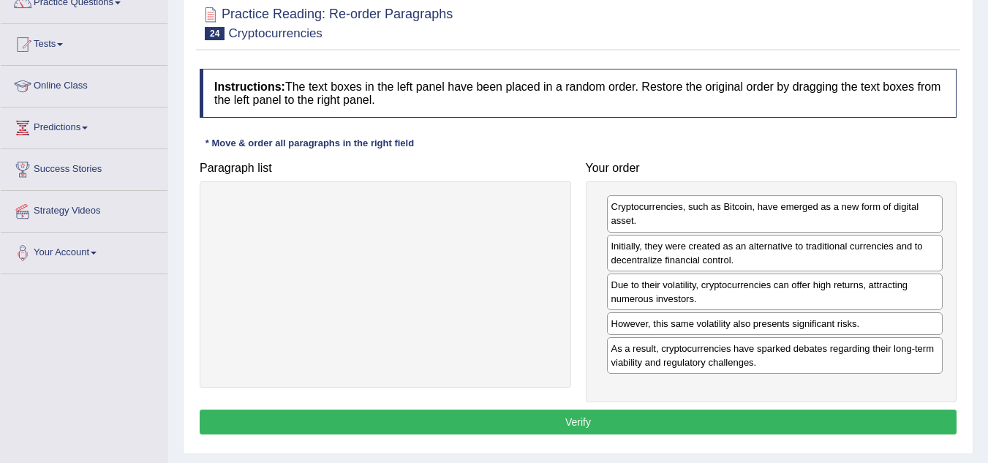
click at [660, 408] on div "Instructions: The text boxes in the left panel have been placed in a random ord…" at bounding box center [578, 253] width 764 height 385
click at [655, 420] on button "Verify" at bounding box center [578, 421] width 757 height 25
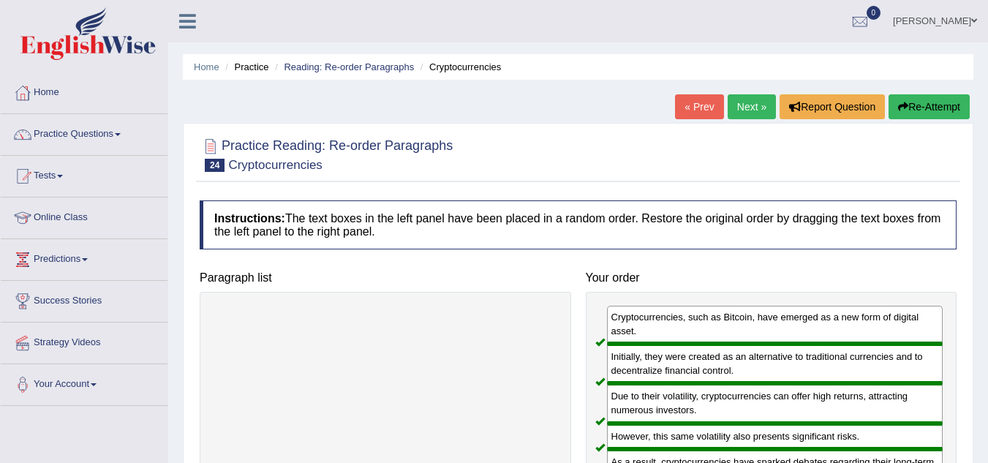
scroll to position [1, 0]
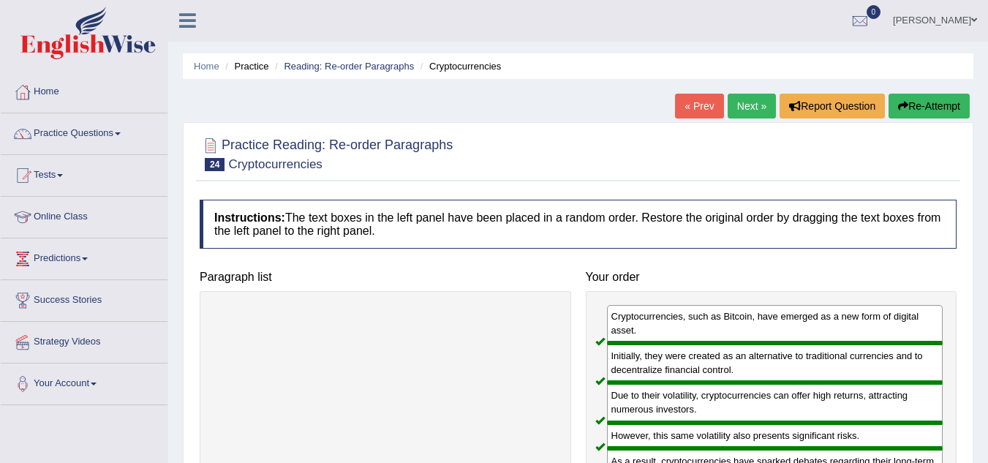
click at [740, 97] on link "Next »" at bounding box center [752, 106] width 48 height 25
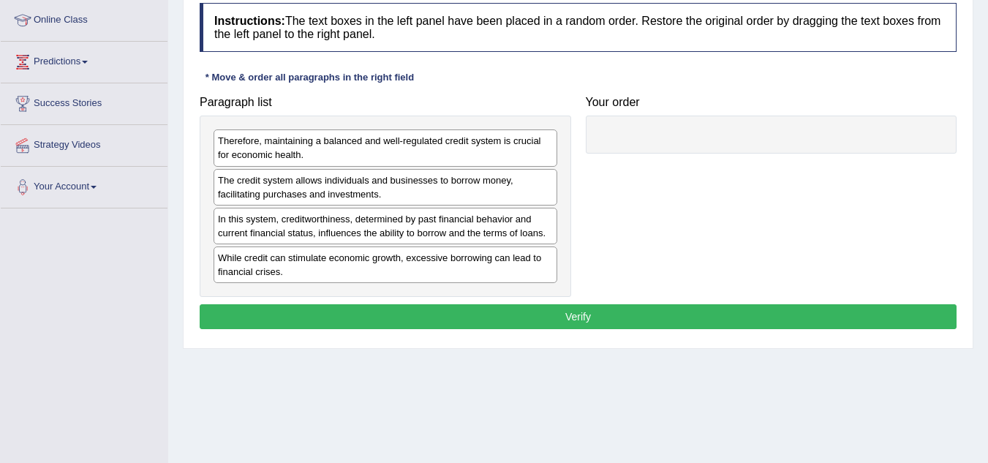
scroll to position [198, 0]
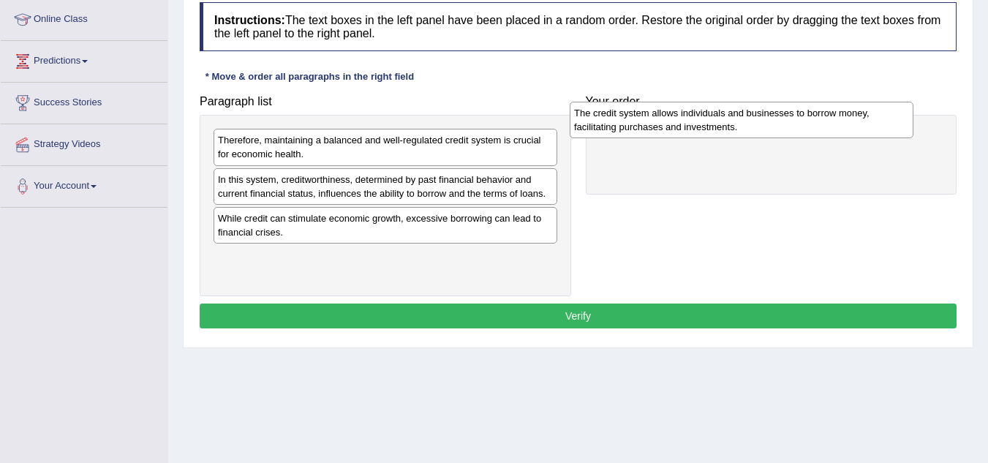
drag, startPoint x: 276, startPoint y: 185, endPoint x: 633, endPoint y: 118, distance: 363.0
click at [633, 118] on div "The credit system allows individuals and businesses to borrow money, facilitati…" at bounding box center [742, 120] width 344 height 37
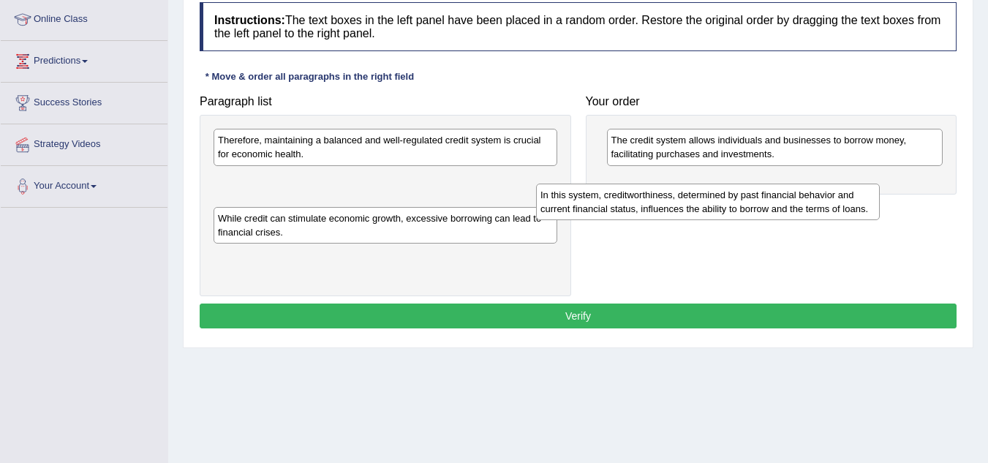
drag, startPoint x: 377, startPoint y: 186, endPoint x: 744, endPoint y: 162, distance: 367.8
click at [744, 184] on div "In this system, creditworthiness, determined by past financial behavior and cur…" at bounding box center [708, 202] width 344 height 37
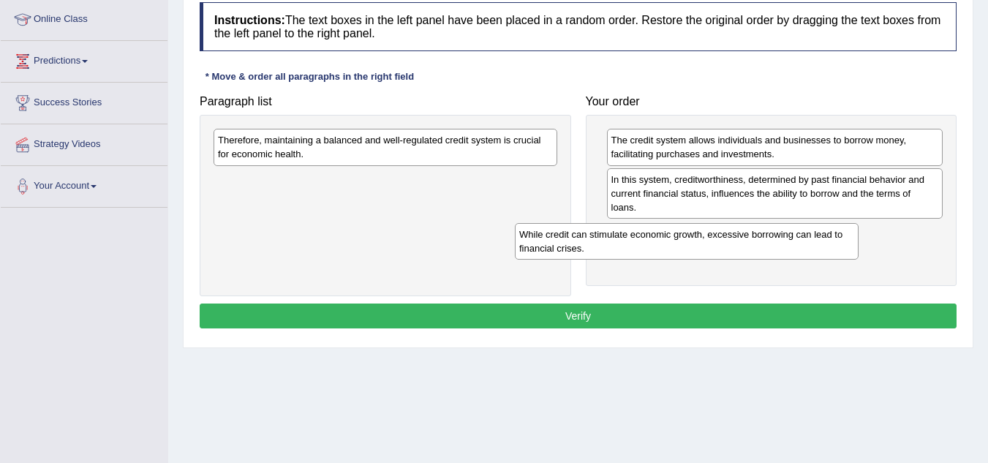
drag, startPoint x: 398, startPoint y: 192, endPoint x: 725, endPoint y: 215, distance: 327.6
click at [725, 223] on div "While credit can stimulate economic growth, excessive borrowing can lead to fin…" at bounding box center [687, 241] width 344 height 37
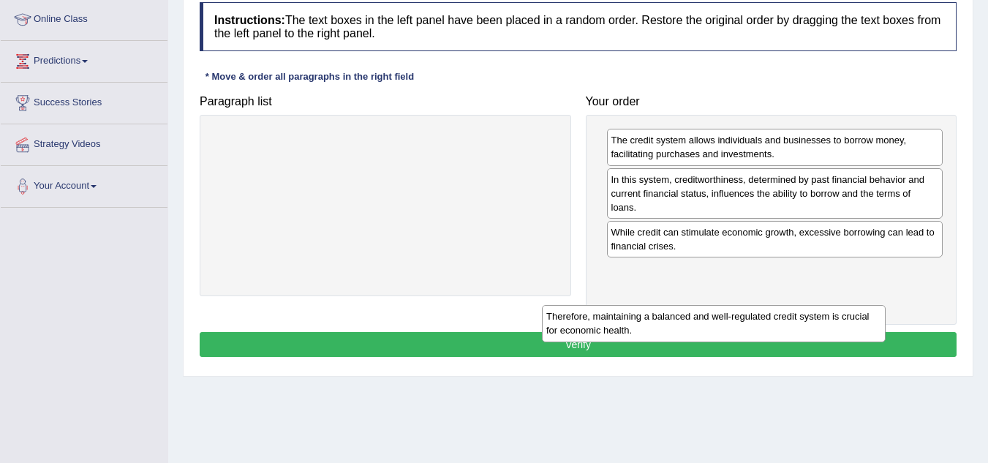
drag, startPoint x: 497, startPoint y: 159, endPoint x: 847, endPoint y: 331, distance: 390.4
click at [847, 331] on div "Therefore, maintaining a balanced and well-regulated credit system is crucial f…" at bounding box center [714, 323] width 344 height 37
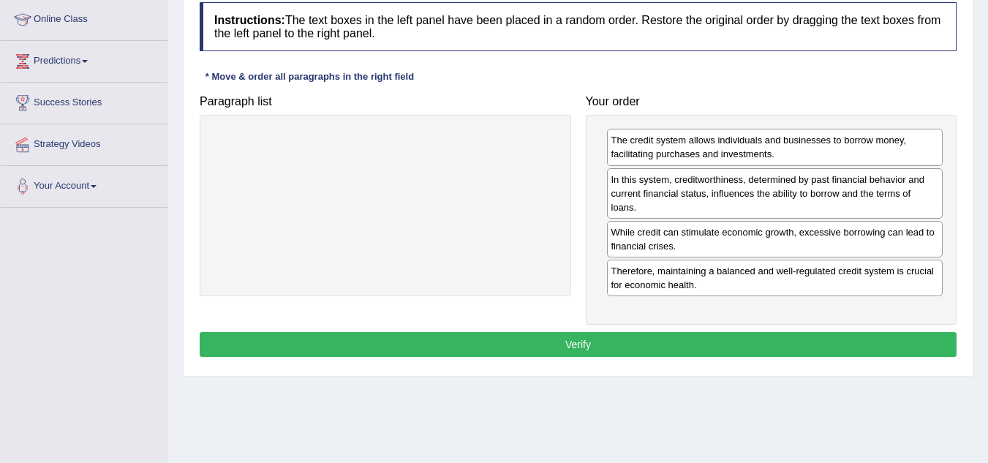
click at [721, 348] on button "Verify" at bounding box center [578, 344] width 757 height 25
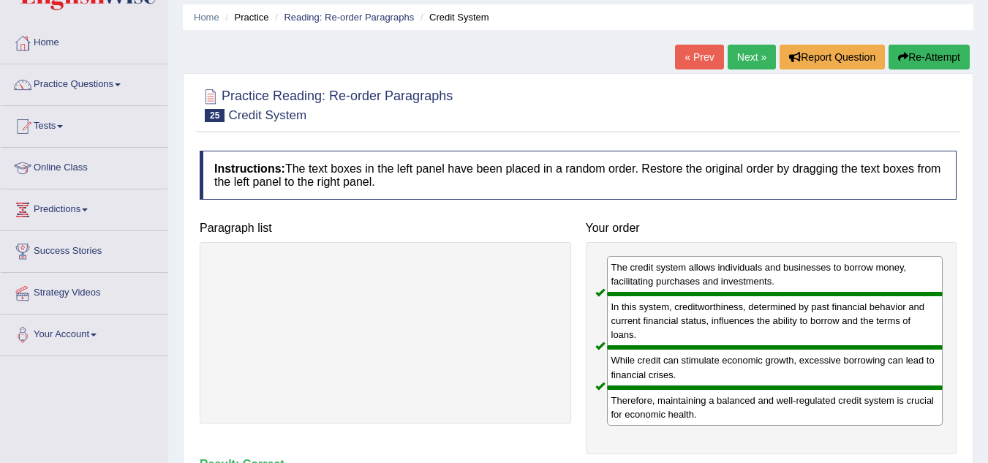
scroll to position [38, 0]
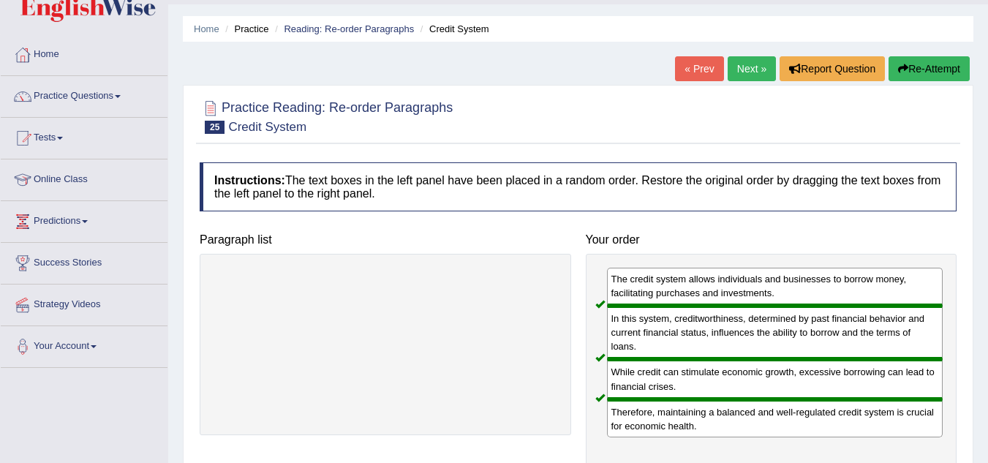
click at [752, 61] on link "Next »" at bounding box center [752, 68] width 48 height 25
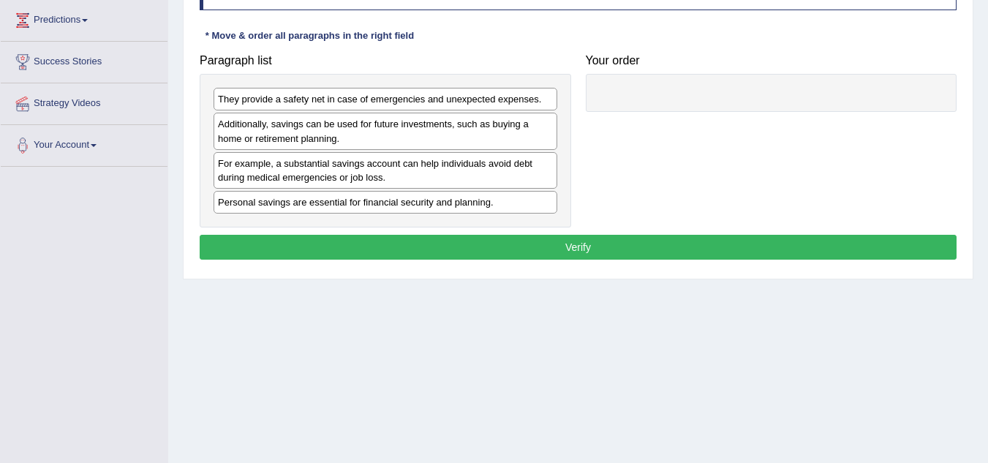
scroll to position [238, 0]
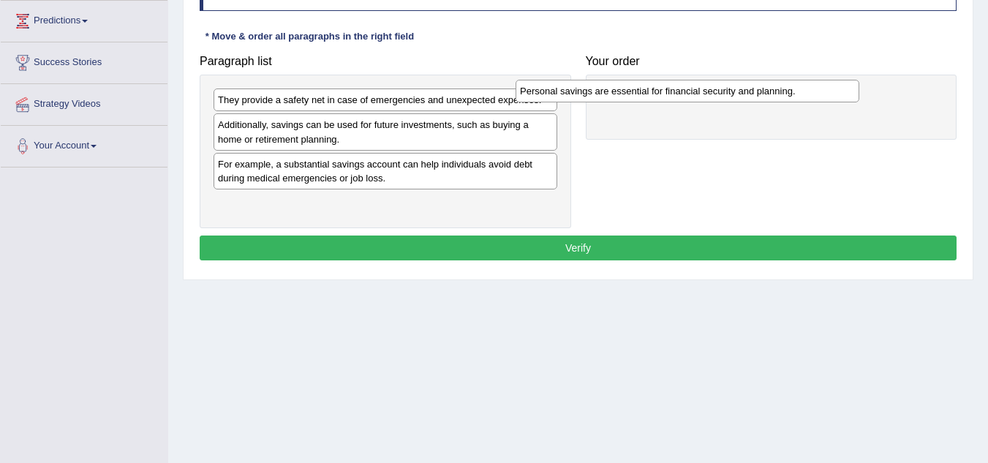
drag, startPoint x: 286, startPoint y: 210, endPoint x: 613, endPoint y: 74, distance: 354.7
click at [613, 80] on div "Personal savings are essential for financial security and planning." at bounding box center [687, 91] width 344 height 23
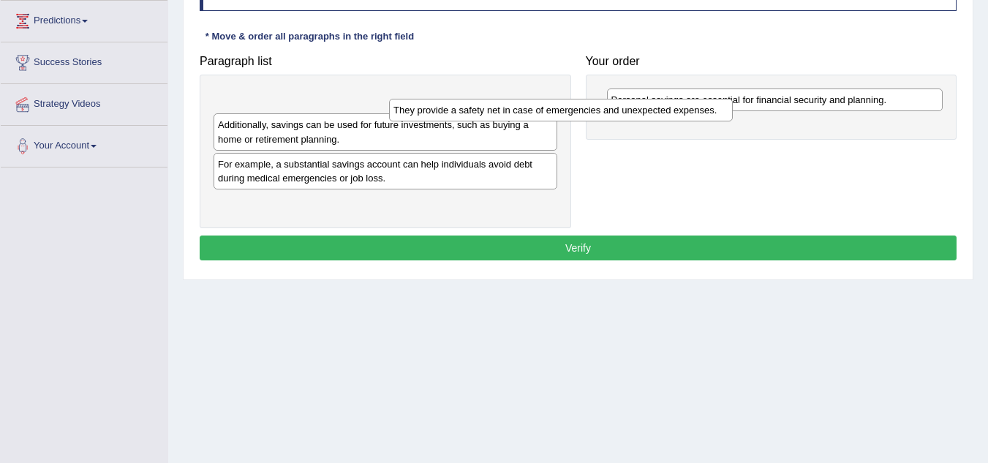
drag, startPoint x: 452, startPoint y: 102, endPoint x: 738, endPoint y: 113, distance: 286.8
click at [733, 113] on div "They provide a safety net in case of emergencies and unexpected expenses." at bounding box center [561, 110] width 344 height 23
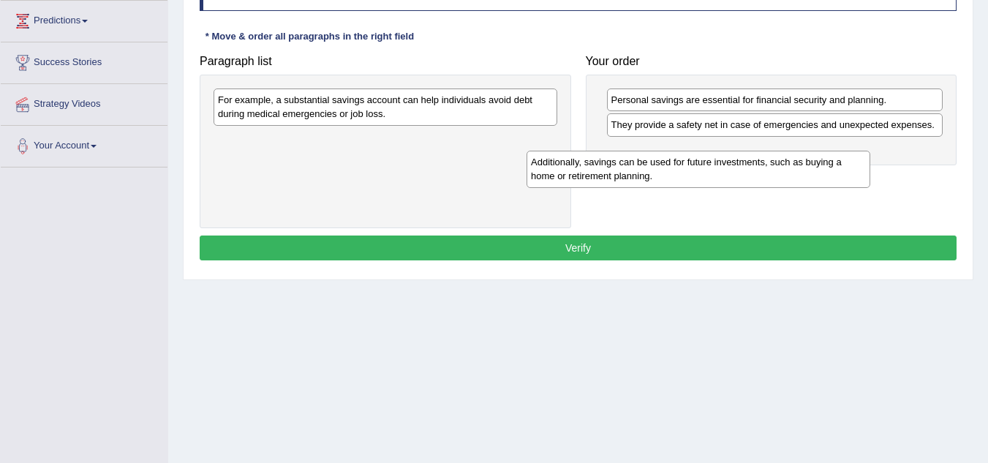
drag, startPoint x: 398, startPoint y: 102, endPoint x: 753, endPoint y: 152, distance: 358.2
click at [753, 152] on div "Additionally, savings can be used for future investments, such as buying a home…" at bounding box center [698, 169] width 344 height 37
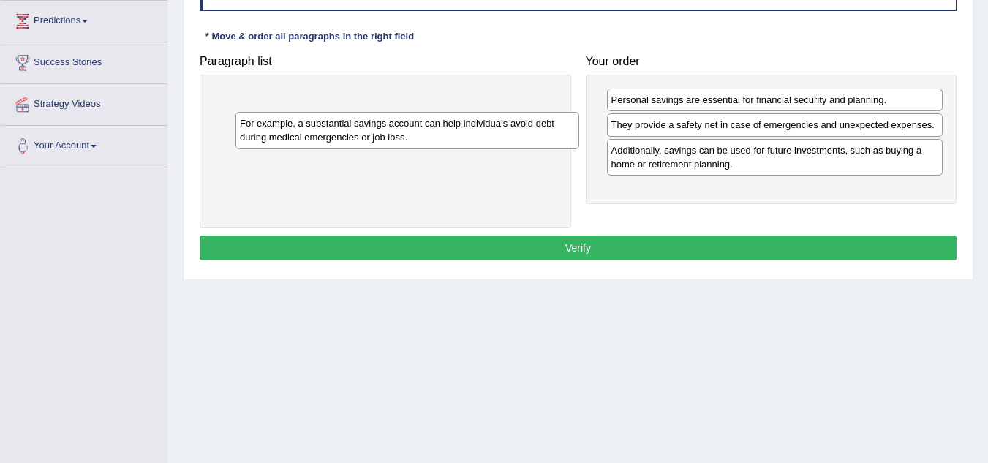
drag, startPoint x: 456, startPoint y: 106, endPoint x: 467, endPoint y: 126, distance: 23.2
click at [467, 126] on div "For example, a substantial savings account can help individuals avoid debt duri…" at bounding box center [407, 130] width 344 height 37
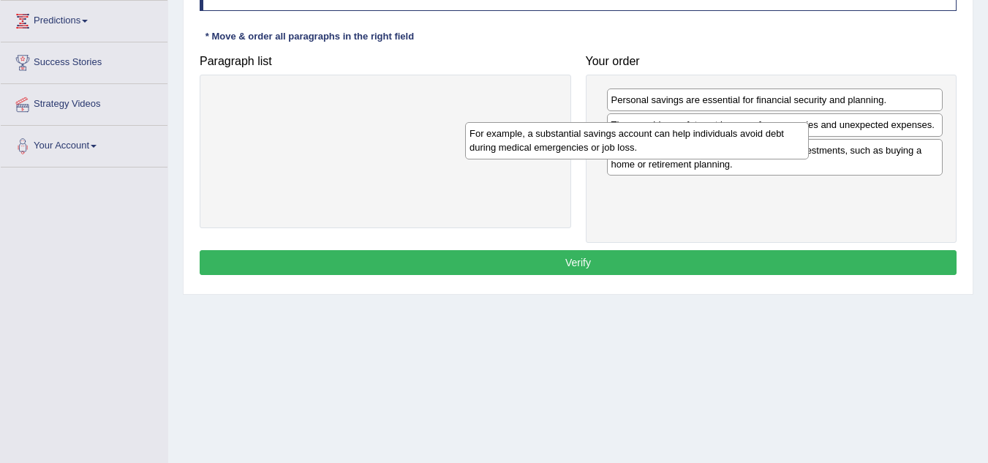
drag, startPoint x: 483, startPoint y: 118, endPoint x: 830, endPoint y: 140, distance: 347.3
click at [809, 140] on div "For example, a substantial savings account can help individuals avoid debt duri…" at bounding box center [637, 140] width 344 height 37
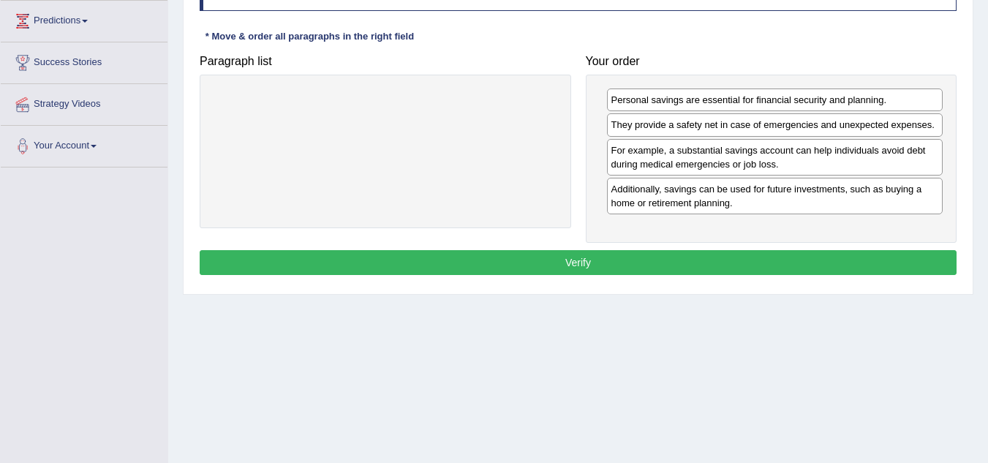
click at [739, 253] on button "Verify" at bounding box center [578, 262] width 757 height 25
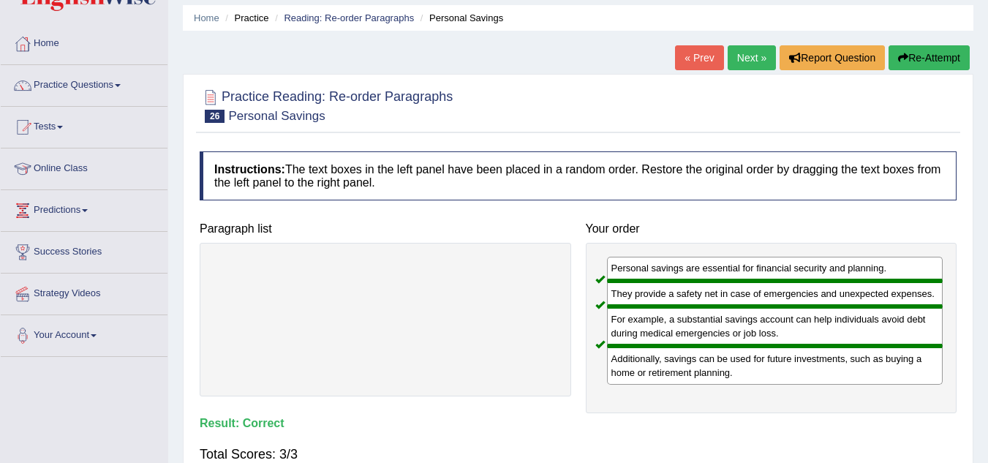
scroll to position [0, 0]
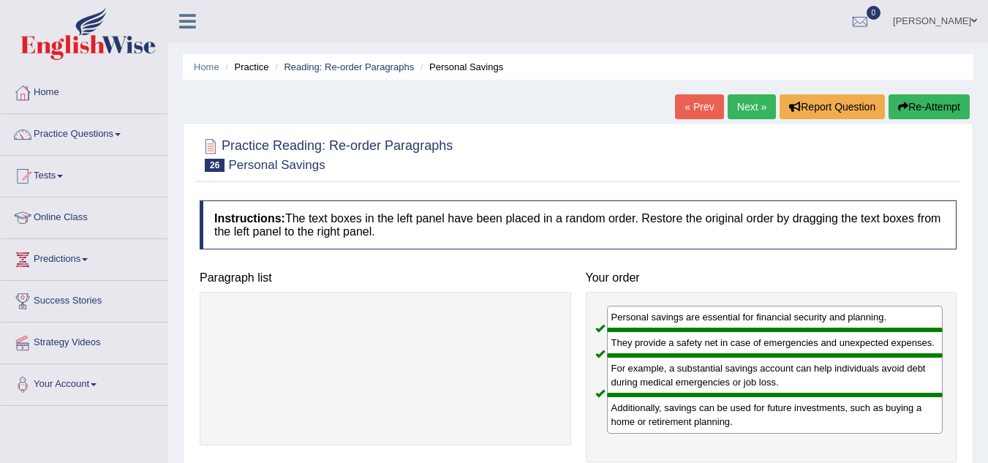
click at [744, 100] on link "Next »" at bounding box center [752, 106] width 48 height 25
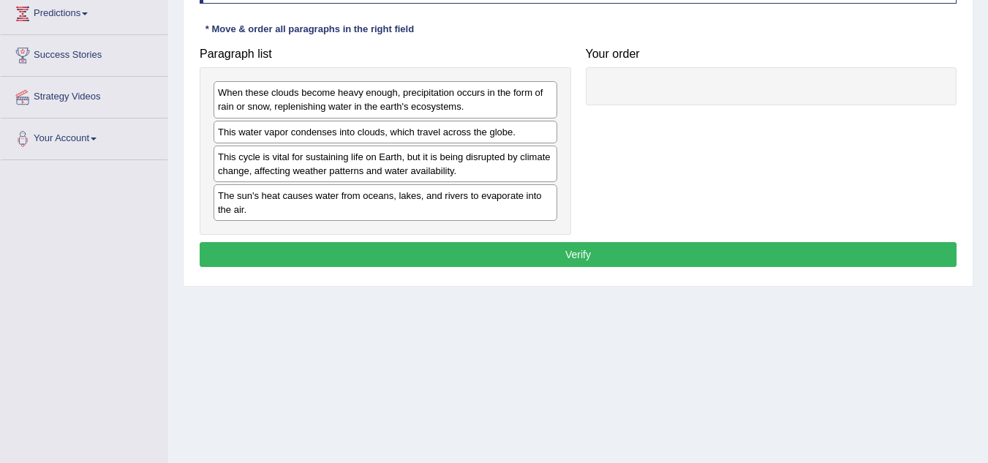
scroll to position [305, 0]
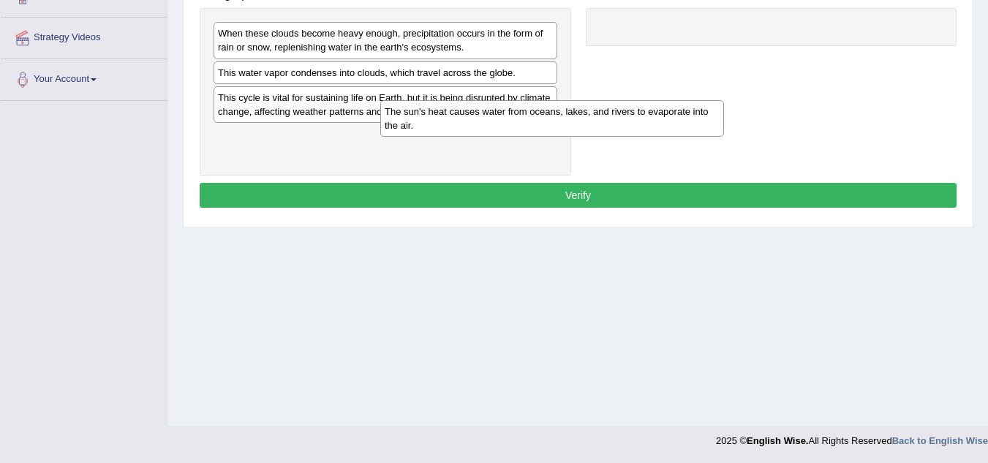
drag, startPoint x: 334, startPoint y: 148, endPoint x: 671, endPoint y: 53, distance: 350.2
click at [671, 100] on div "The sun's heat causes water from oceans, lakes, and rivers to evaporate into th…" at bounding box center [552, 118] width 344 height 37
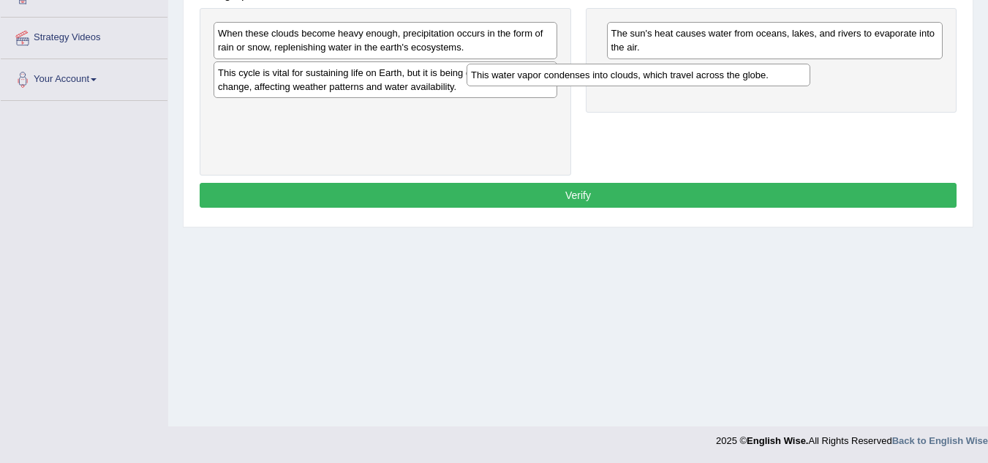
drag, startPoint x: 385, startPoint y: 76, endPoint x: 750, endPoint y: 53, distance: 366.3
click at [750, 64] on div "This water vapor condenses into clouds, which travel across the globe." at bounding box center [638, 75] width 344 height 23
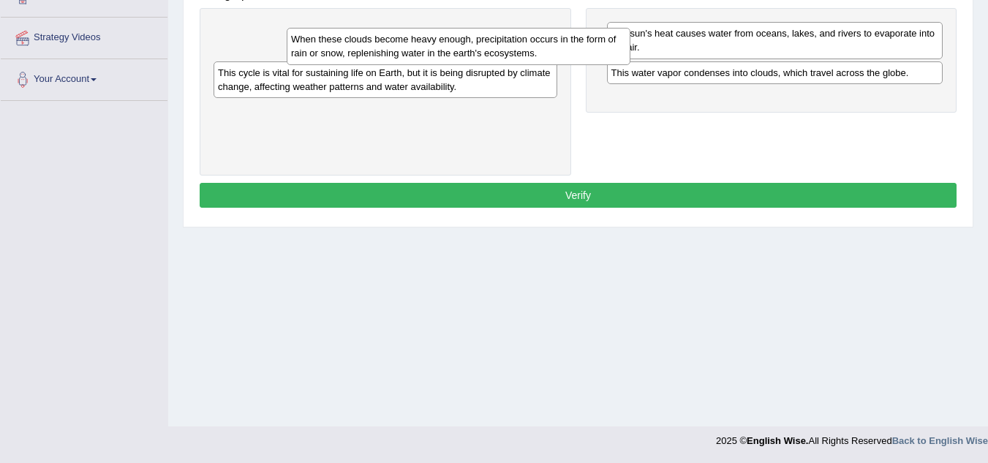
drag, startPoint x: 413, startPoint y: 50, endPoint x: 777, endPoint y: 109, distance: 368.2
click at [630, 64] on div "When these clouds become heavy enough, precipitation occurs in the form of rain…" at bounding box center [459, 46] width 344 height 37
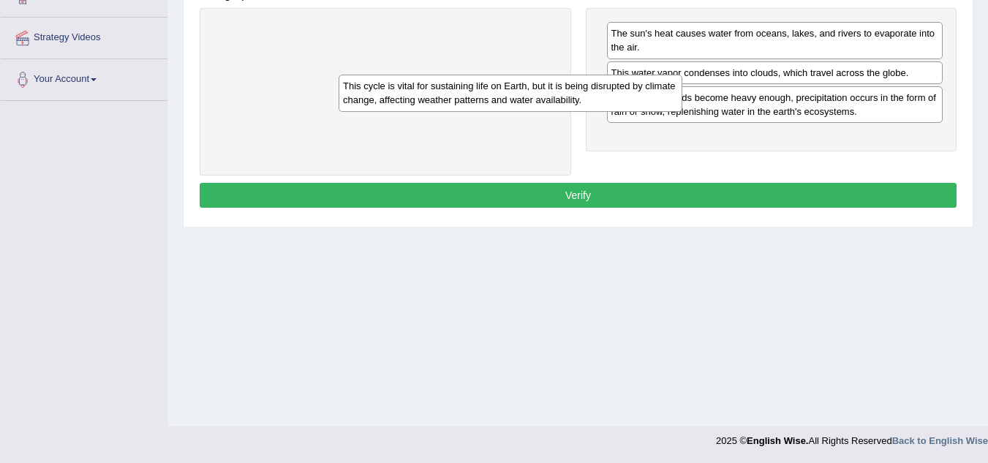
drag, startPoint x: 436, startPoint y: 50, endPoint x: 811, endPoint y: 159, distance: 390.8
click at [682, 111] on div "This cycle is vital for sustaining life on Earth, but it is being disrupted by …" at bounding box center [511, 93] width 344 height 37
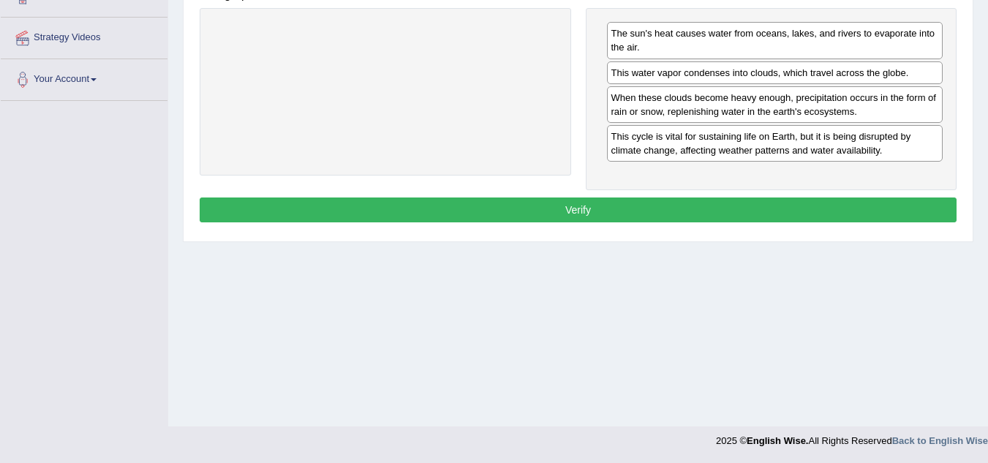
click at [733, 199] on button "Verify" at bounding box center [578, 209] width 757 height 25
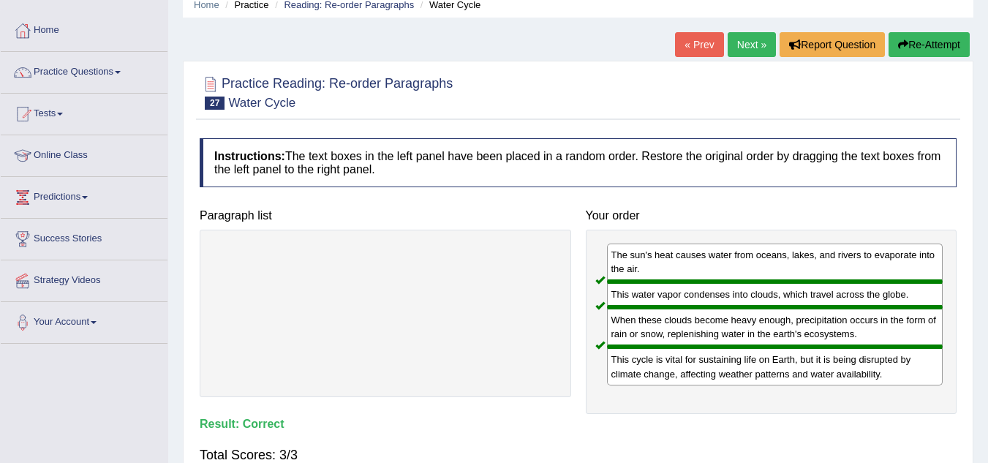
scroll to position [0, 0]
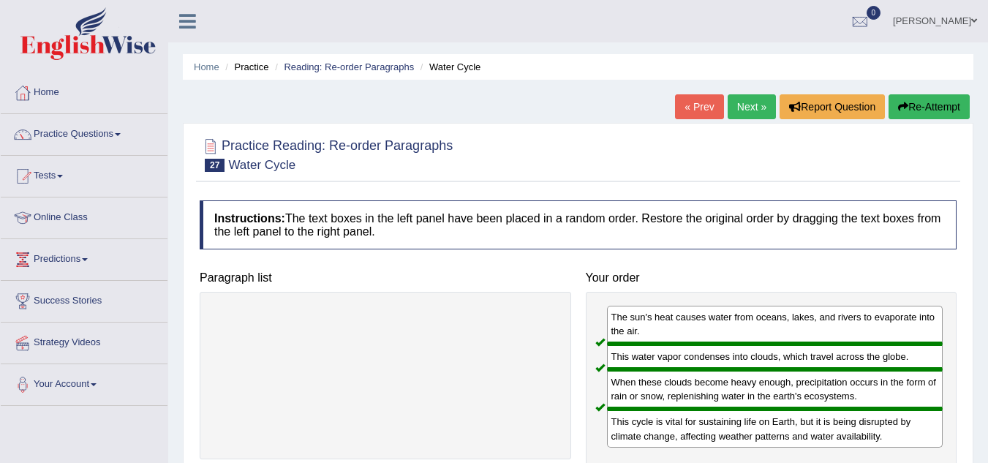
click at [754, 97] on link "Next »" at bounding box center [752, 106] width 48 height 25
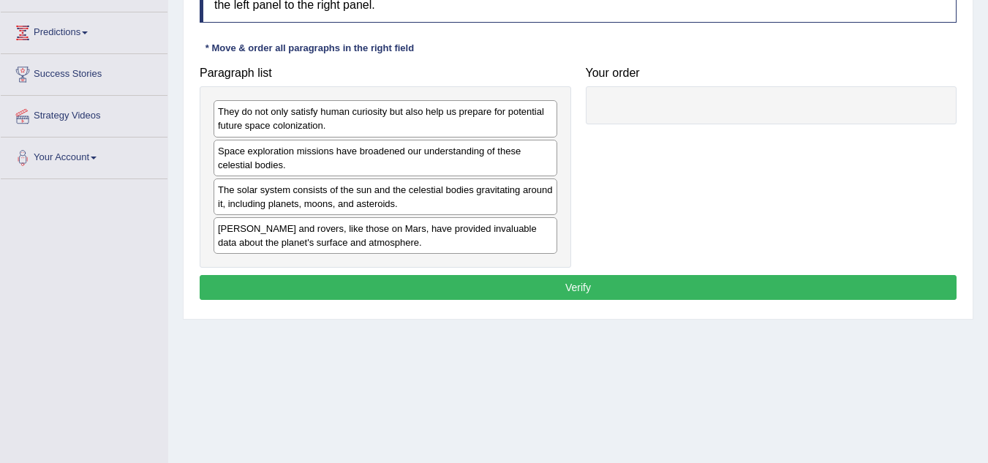
scroll to position [228, 0]
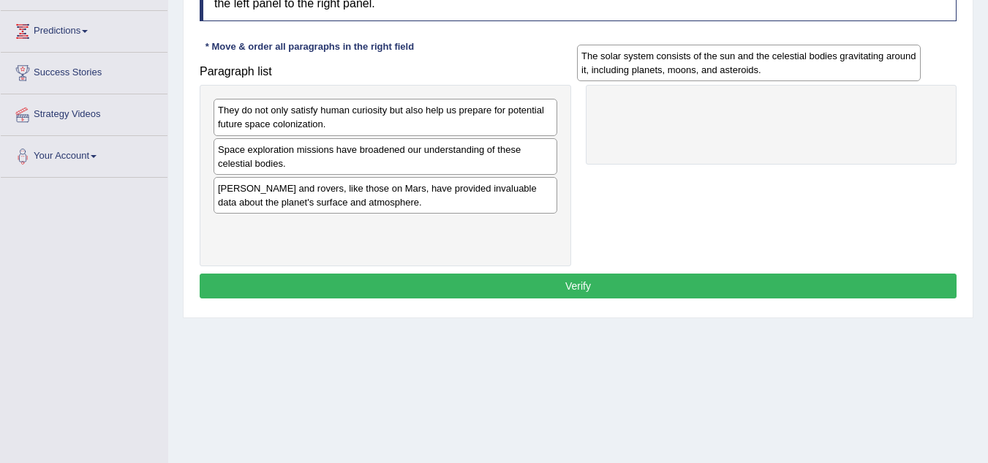
drag, startPoint x: 343, startPoint y: 196, endPoint x: 717, endPoint y: 84, distance: 390.0
click at [717, 81] on div "The solar system consists of the sun and the celestial bodies gravitating aroun…" at bounding box center [749, 63] width 344 height 37
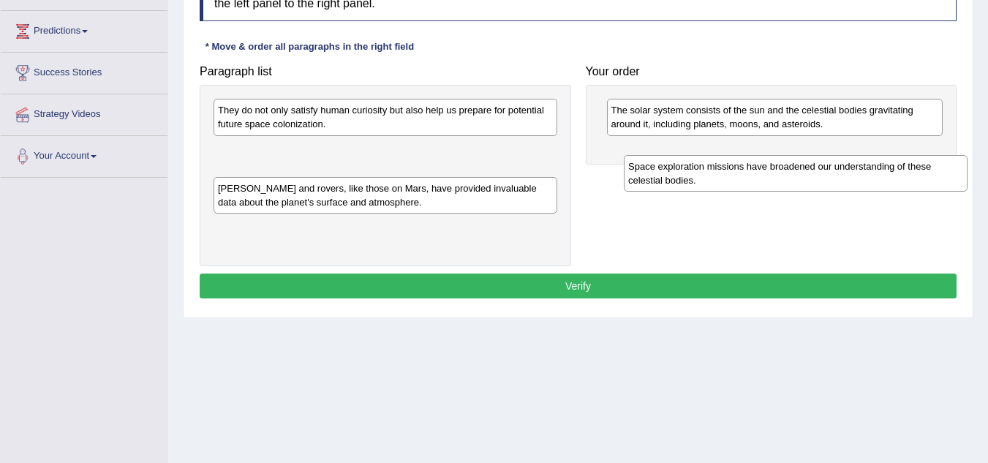
drag, startPoint x: 316, startPoint y: 165, endPoint x: 726, endPoint y: 181, distance: 410.5
click at [726, 181] on div "Space exploration missions have broadened our understanding of these celestial …" at bounding box center [796, 173] width 344 height 37
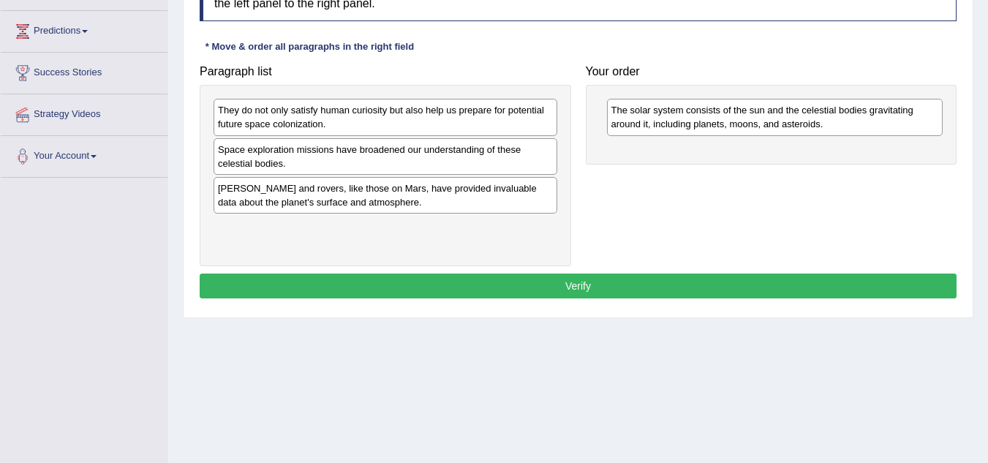
drag, startPoint x: 487, startPoint y: 156, endPoint x: 908, endPoint y: 102, distance: 424.7
click at [557, 138] on div "Space exploration missions have broadened our understanding of these celestial …" at bounding box center [386, 156] width 344 height 37
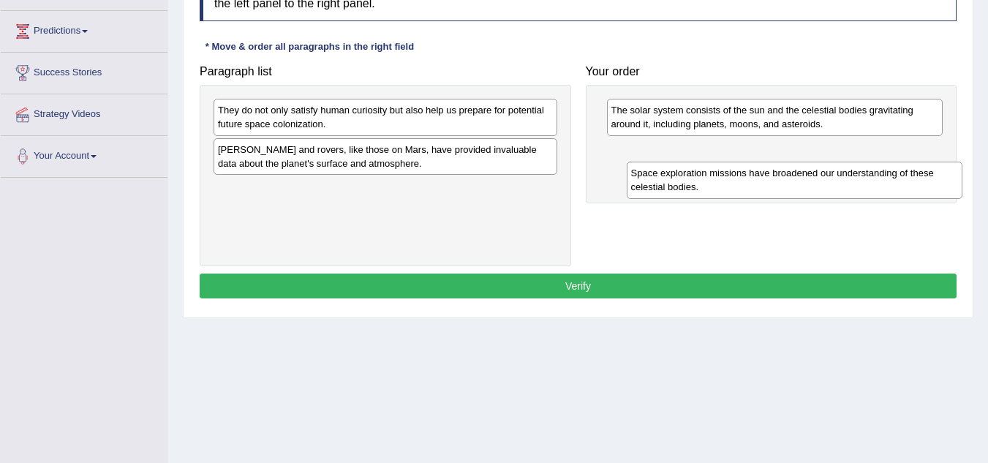
drag, startPoint x: 908, startPoint y: 102, endPoint x: 931, endPoint y: 178, distance: 79.3
click at [931, 178] on div "Space exploration missions have broadened our understanding of these celestial …" at bounding box center [795, 180] width 336 height 37
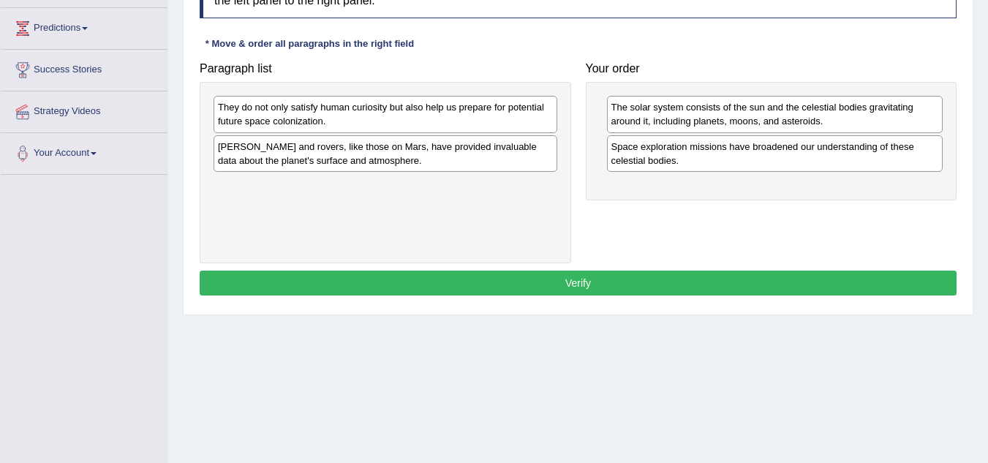
scroll to position [305, 0]
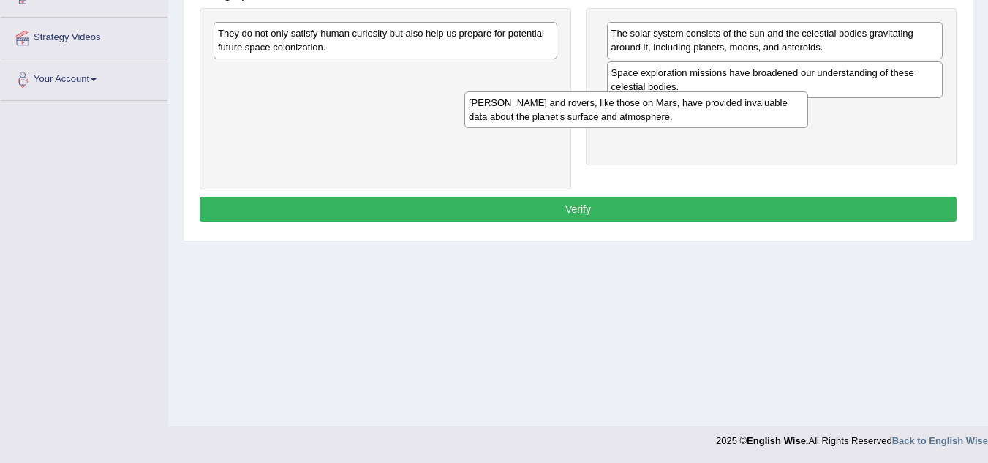
drag, startPoint x: 442, startPoint y: 88, endPoint x: 714, endPoint y: 105, distance: 273.2
click at [714, 105] on div "Landers and rovers, like those on Mars, have provided invaluable data about the…" at bounding box center [636, 109] width 344 height 37
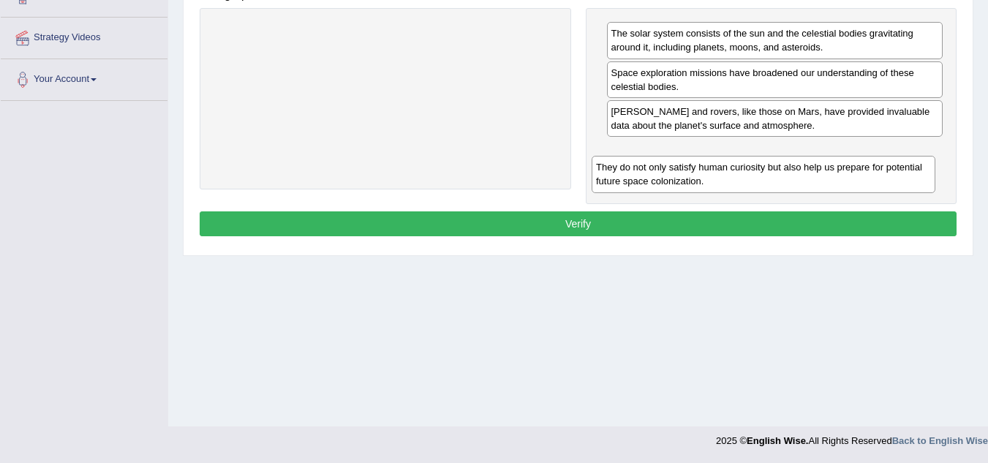
drag, startPoint x: 477, startPoint y: 48, endPoint x: 859, endPoint y: 178, distance: 403.9
click at [859, 178] on div "They do not only satisfy human curiosity but also help us prepare for potential…" at bounding box center [764, 174] width 344 height 37
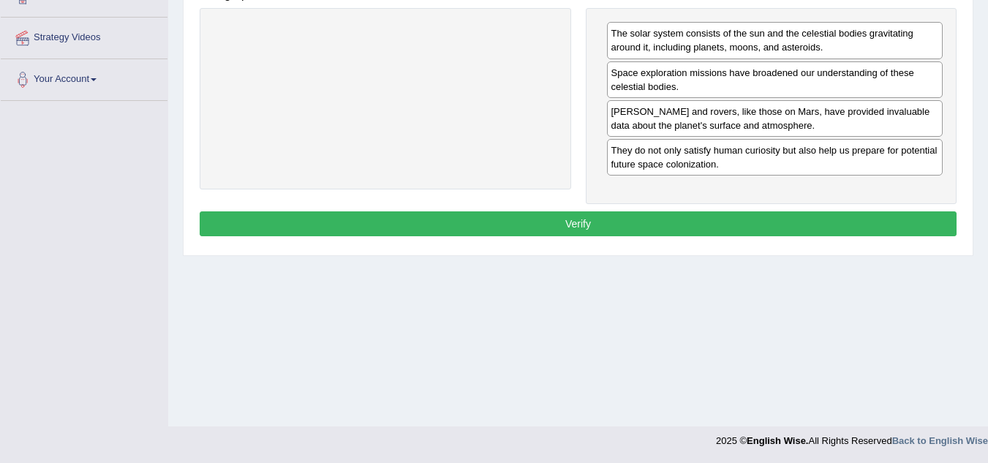
click at [723, 225] on button "Verify" at bounding box center [578, 223] width 757 height 25
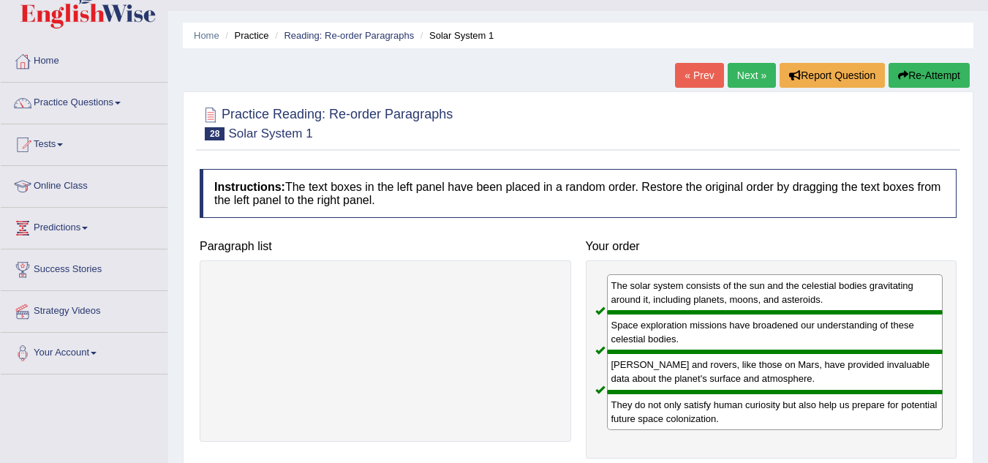
scroll to position [31, 0]
click at [744, 75] on link "Next »" at bounding box center [752, 76] width 48 height 25
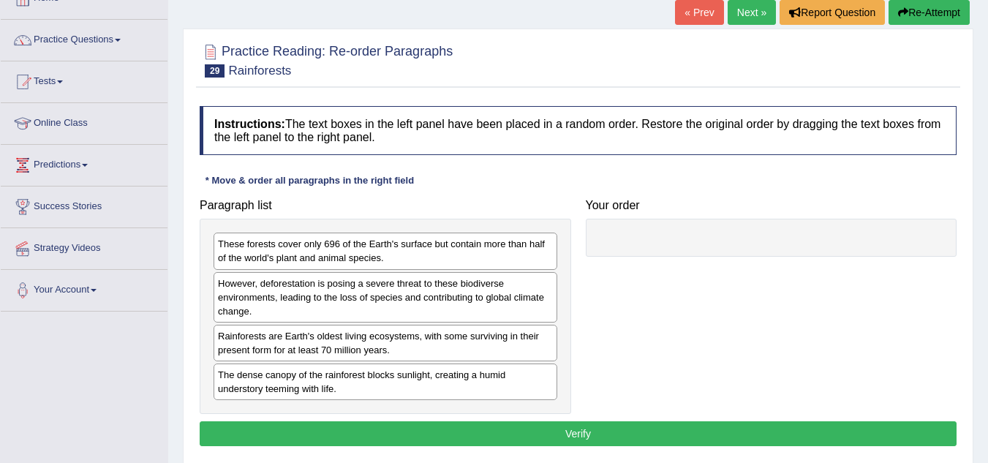
scroll to position [94, 0]
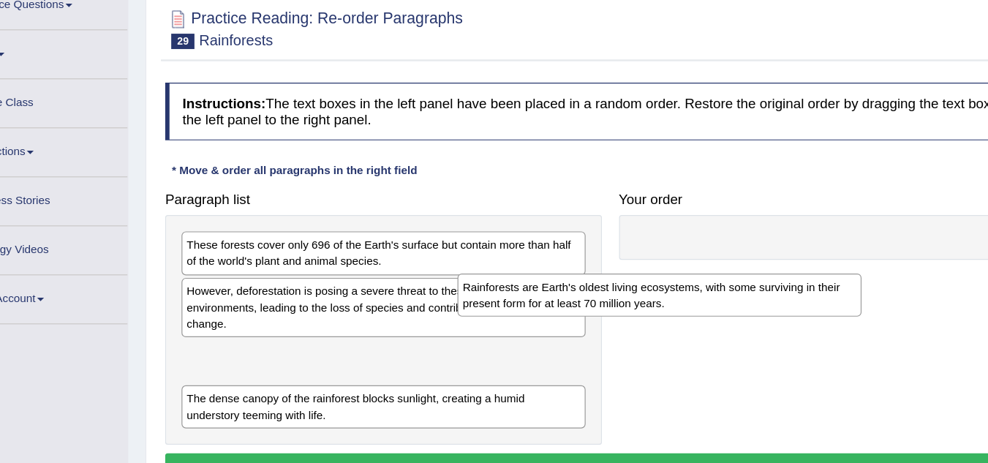
drag, startPoint x: 381, startPoint y: 346, endPoint x: 679, endPoint y: 266, distance: 308.1
click at [679, 269] on div "Rainforests are Earth's oldest living ecosystems, with some surviving in their …" at bounding box center [620, 287] width 344 height 37
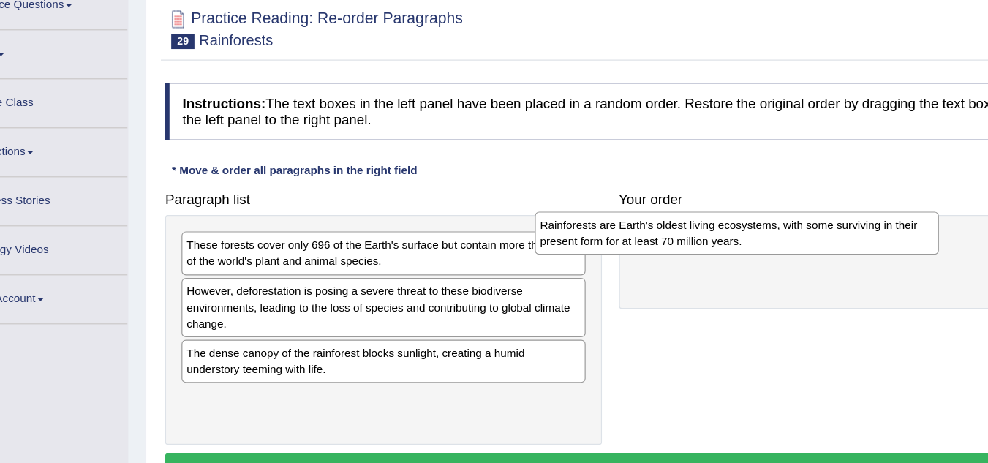
drag, startPoint x: 438, startPoint y: 344, endPoint x: 740, endPoint y: 235, distance: 321.3
click at [740, 235] on div "Rainforests are Earth's oldest living ecosystems, with some surviving in their …" at bounding box center [686, 234] width 344 height 37
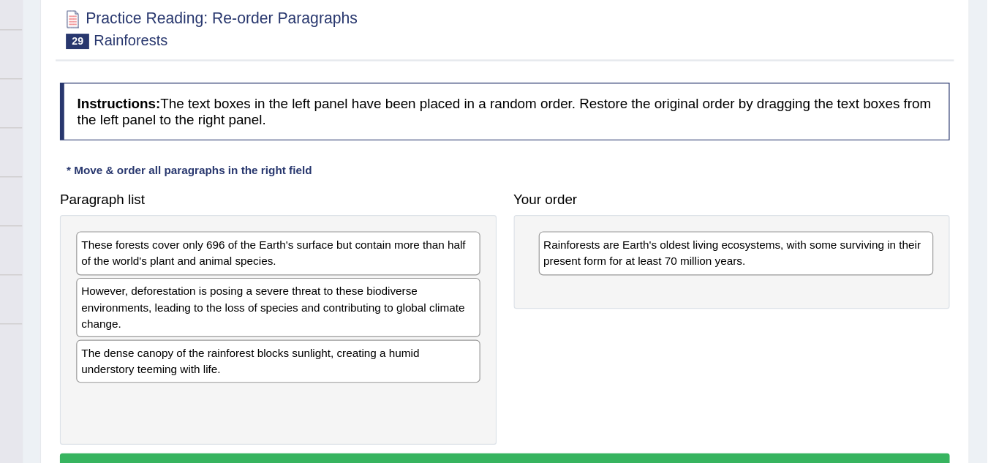
click at [154, 358] on div "Toggle navigation Home Practice Questions Speaking Practice Read Aloud Repeat S…" at bounding box center [494, 286] width 988 height 760
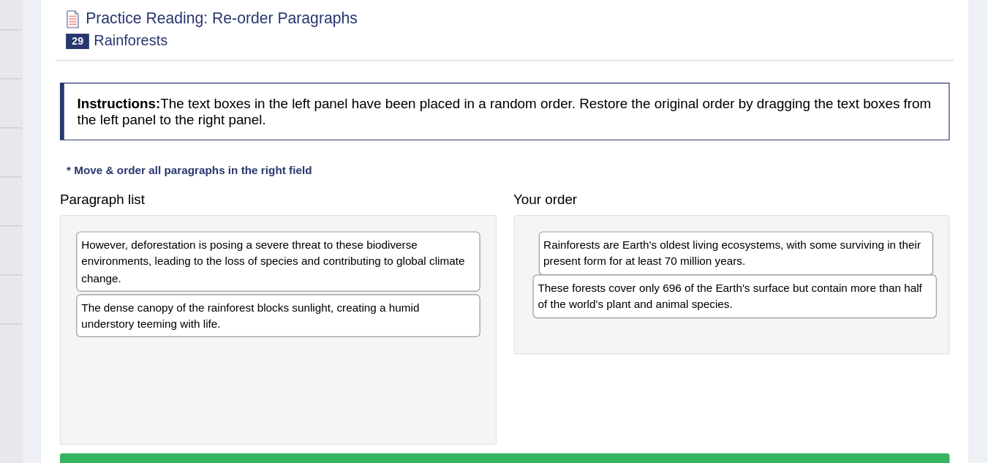
drag, startPoint x: 331, startPoint y: 257, endPoint x: 720, endPoint y: 293, distance: 390.7
click at [720, 293] on div "These forests cover only 696 of the Earth's surface but contain more than half …" at bounding box center [774, 288] width 344 height 37
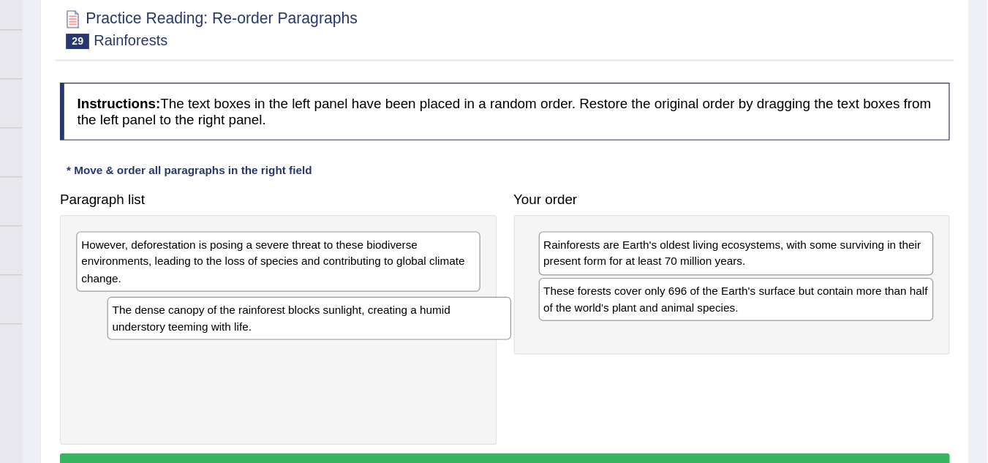
click at [407, 306] on div "The dense canopy of the rainforest blocks sunlight, creating a humid understory…" at bounding box center [412, 307] width 344 height 37
click at [365, 304] on div "The dense canopy of the rainforest blocks sunlight, creating a humid understory…" at bounding box center [393, 305] width 344 height 37
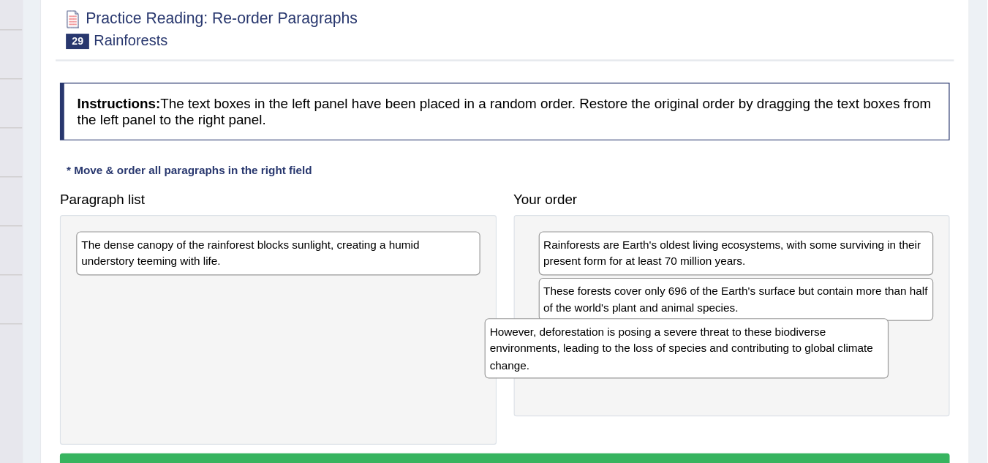
drag, startPoint x: 473, startPoint y: 262, endPoint x: 862, endPoint y: 337, distance: 396.1
click at [862, 337] on div "However, deforestation is posing a severe threat to these biodiverse environmen…" at bounding box center [733, 332] width 344 height 50
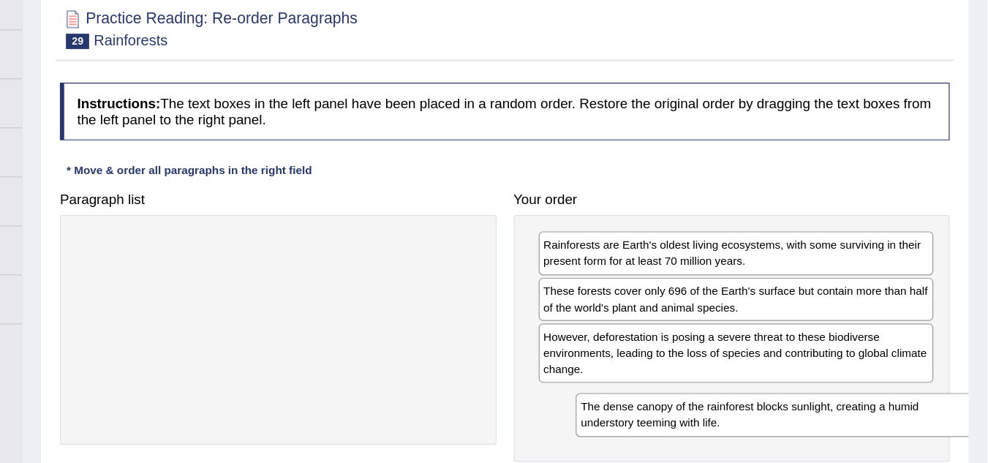
drag, startPoint x: 498, startPoint y: 253, endPoint x: 887, endPoint y: 383, distance: 410.2
click at [887, 383] on div "The dense canopy of the rainforest blocks sunlight, creating a humid understory…" at bounding box center [810, 389] width 344 height 37
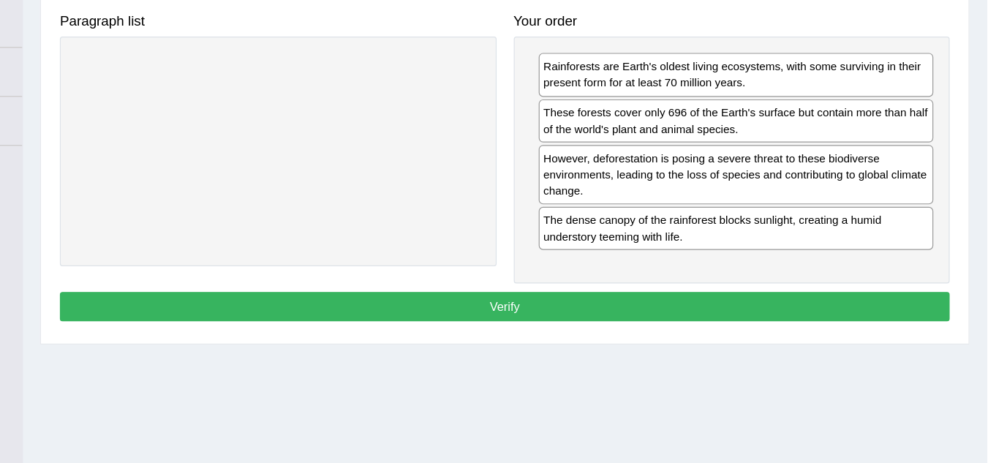
scroll to position [214, 0]
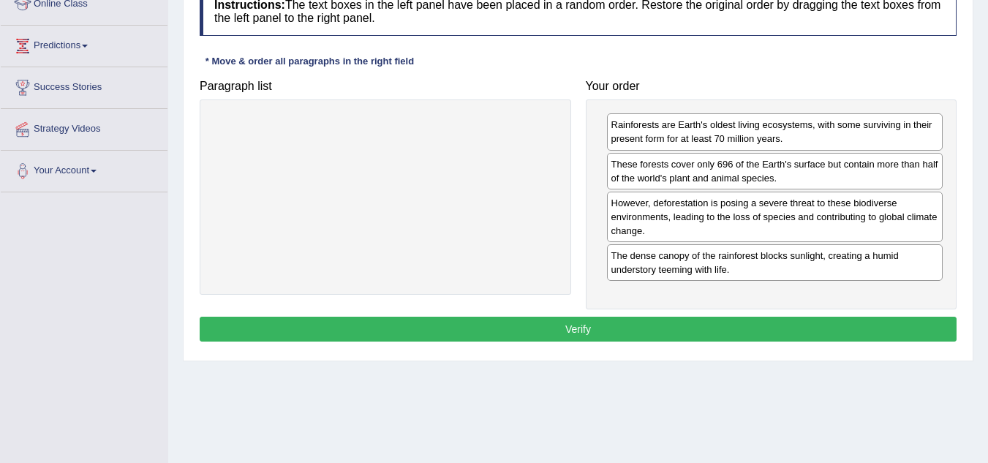
click at [719, 320] on button "Verify" at bounding box center [578, 329] width 757 height 25
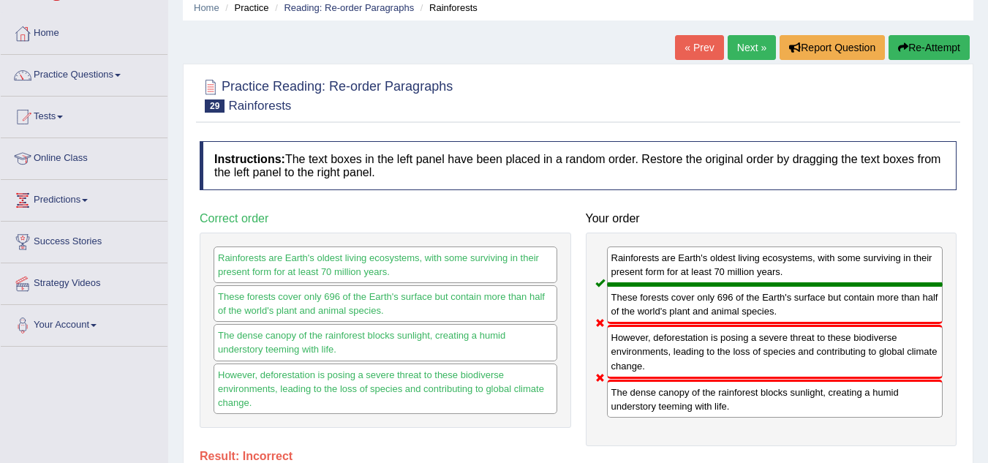
scroll to position [44, 0]
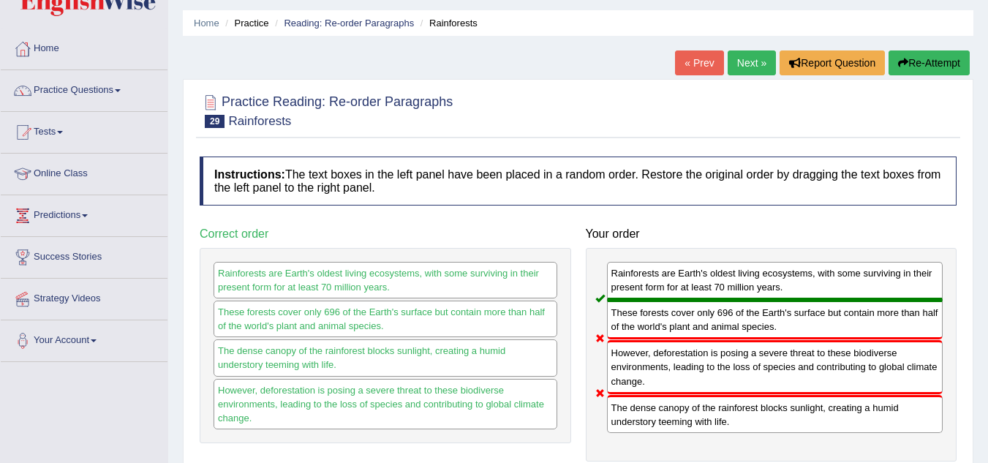
click at [738, 64] on link "Next »" at bounding box center [752, 62] width 48 height 25
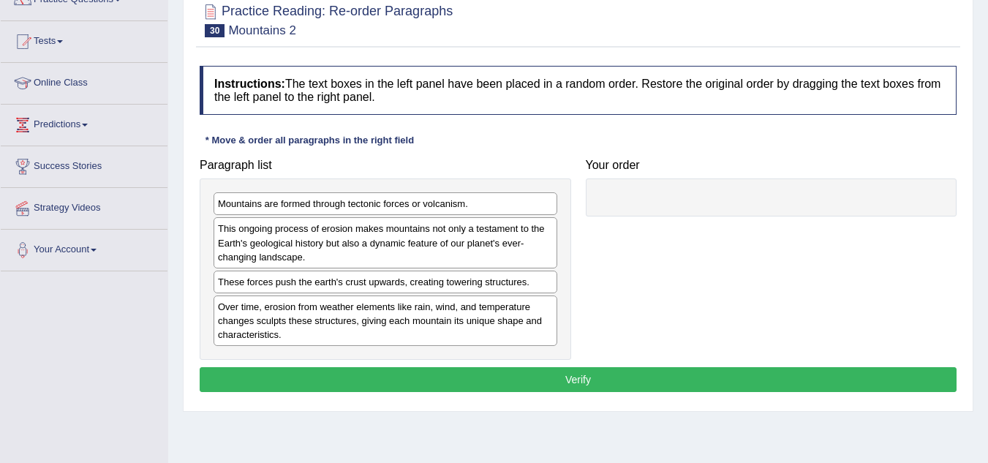
scroll to position [135, 0]
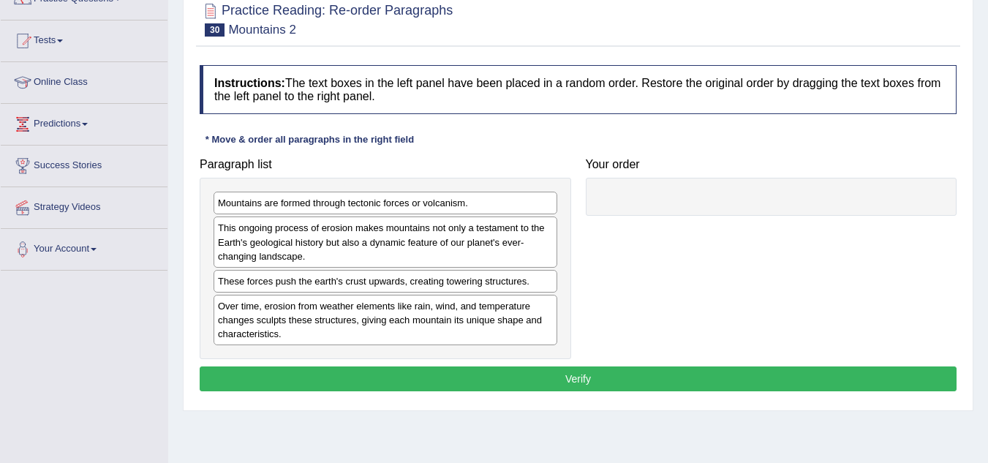
click at [412, 204] on div "Mountains are formed through tectonic forces or volcanism." at bounding box center [386, 203] width 344 height 23
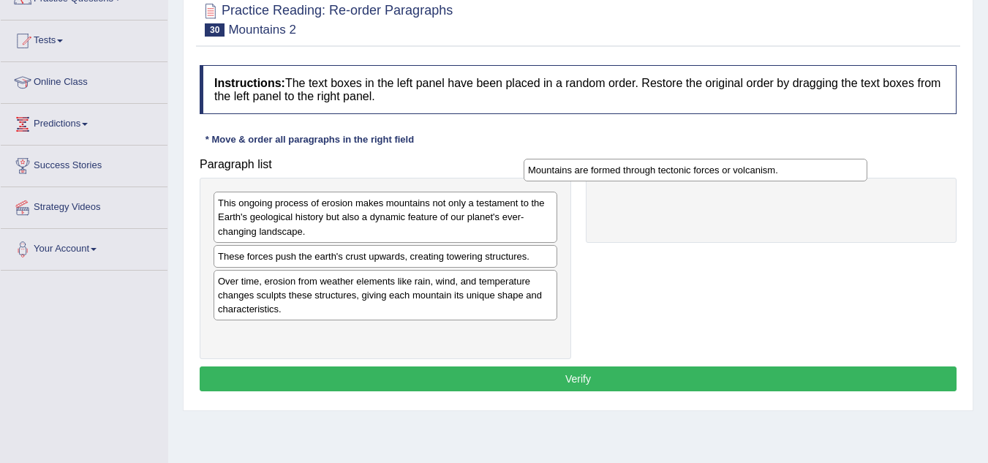
drag, startPoint x: 391, startPoint y: 205, endPoint x: 705, endPoint y: 171, distance: 315.5
click at [705, 171] on div "Mountains are formed through tectonic forces or volcanism." at bounding box center [696, 170] width 344 height 23
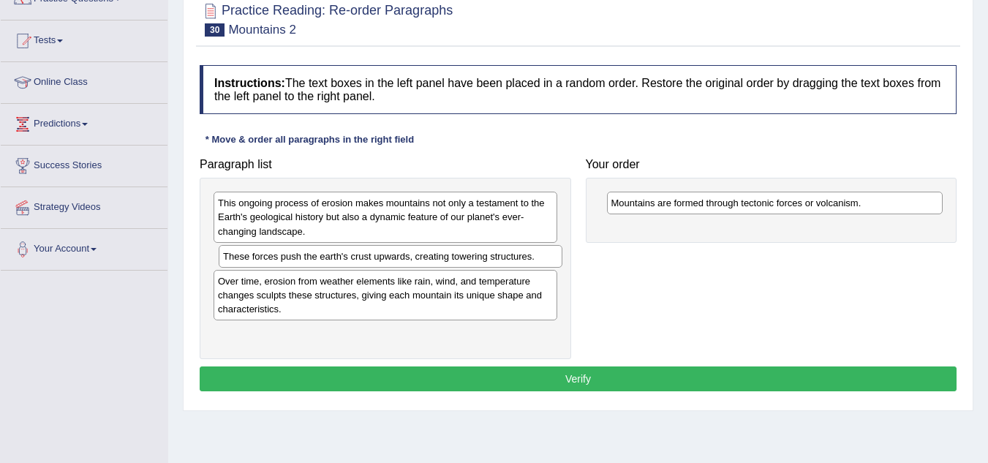
click at [493, 254] on div "These forces push the earth's crust upwards, creating towering structures." at bounding box center [391, 256] width 344 height 23
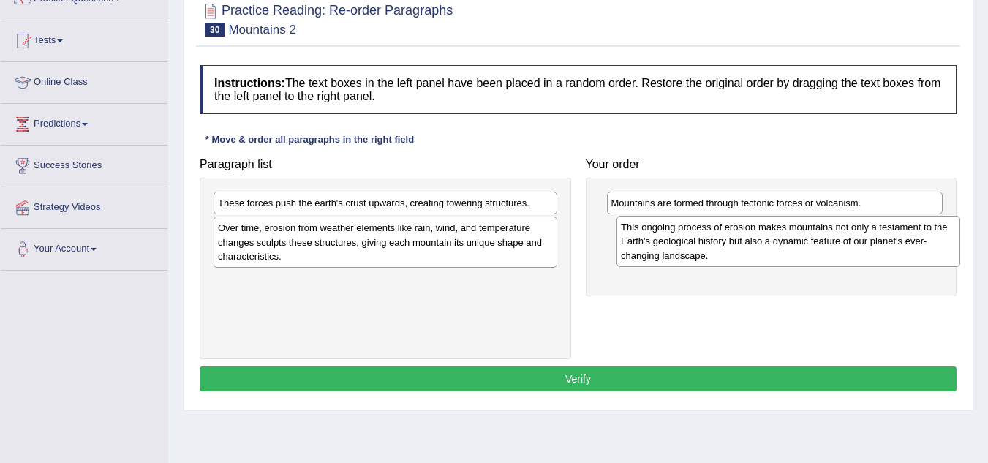
drag, startPoint x: 369, startPoint y: 222, endPoint x: 773, endPoint y: 246, distance: 404.3
click at [773, 246] on div "This ongoing process of erosion makes mountains not only a testament to the Ear…" at bounding box center [788, 241] width 344 height 50
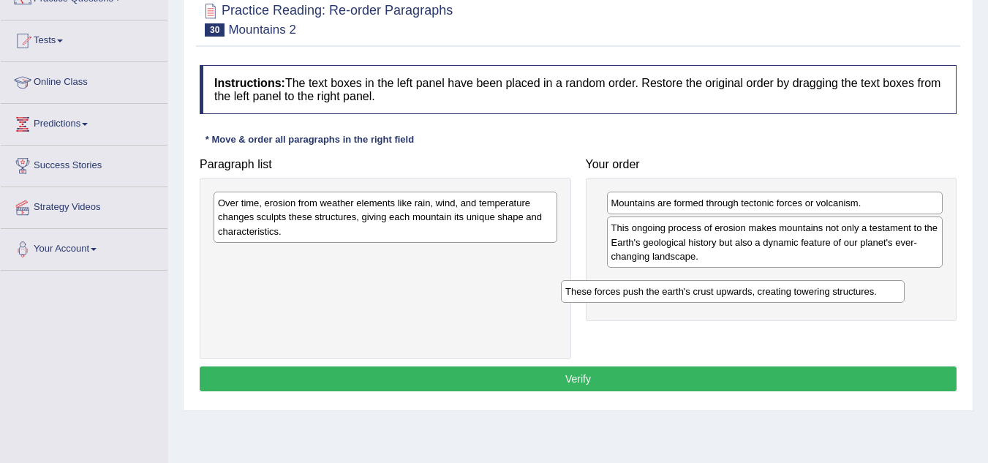
drag, startPoint x: 485, startPoint y: 202, endPoint x: 845, endPoint y: 292, distance: 370.8
click at [845, 292] on div "These forces push the earth's crust upwards, creating towering structures." at bounding box center [733, 291] width 344 height 23
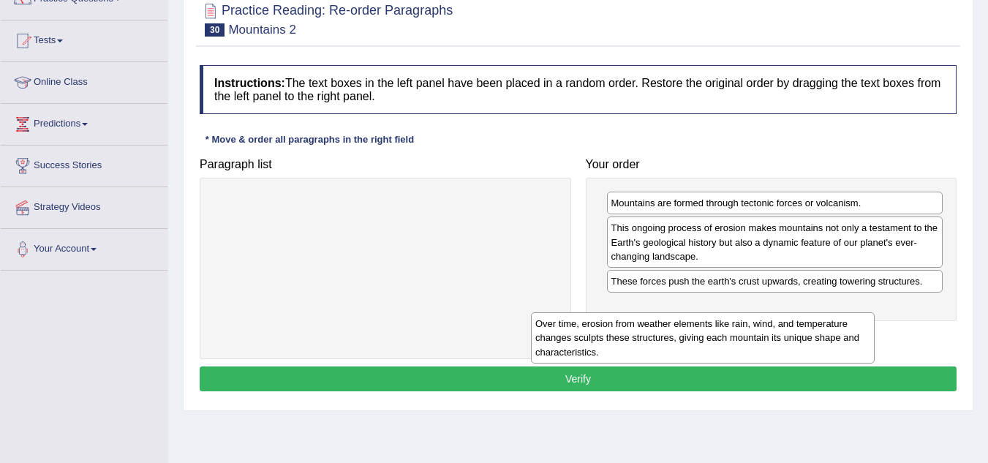
drag, startPoint x: 481, startPoint y: 218, endPoint x: 825, endPoint y: 330, distance: 362.1
click at [825, 330] on div "Over time, erosion from weather elements like rain, wind, and temperature chang…" at bounding box center [703, 337] width 344 height 50
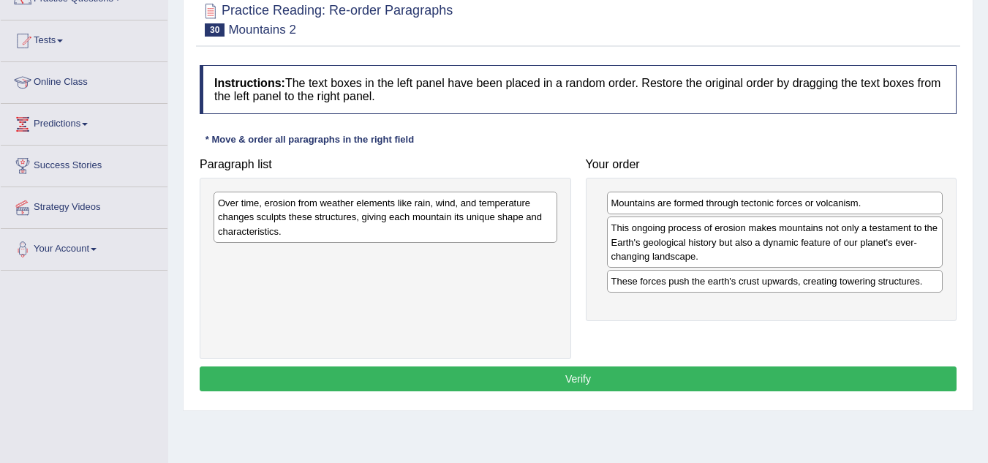
drag, startPoint x: 825, startPoint y: 330, endPoint x: 335, endPoint y: 224, distance: 501.9
click at [335, 224] on div "Paragraph list Over time, erosion from weather elements like rain, wind, and te…" at bounding box center [577, 255] width 771 height 208
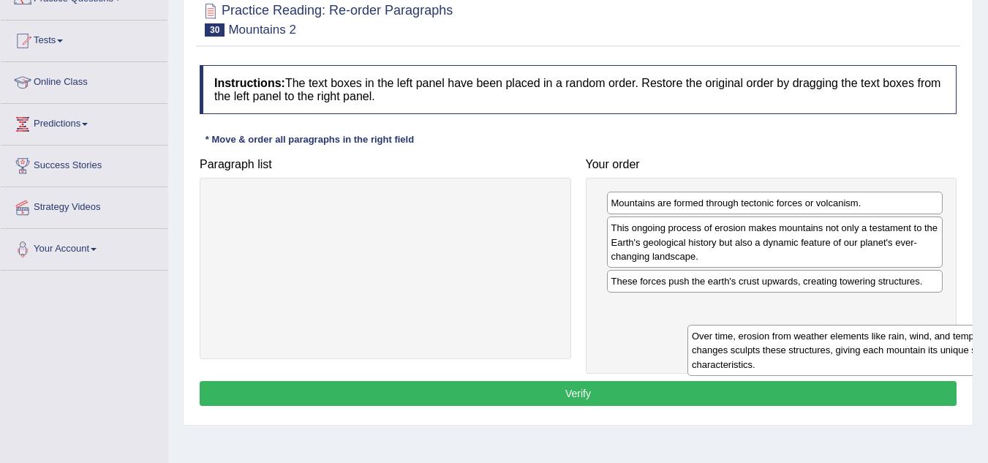
drag, startPoint x: 335, startPoint y: 224, endPoint x: 753, endPoint y: 335, distance: 432.7
click at [753, 335] on div "Over time, erosion from weather elements like rain, wind, and temperature chang…" at bounding box center [859, 350] width 344 height 50
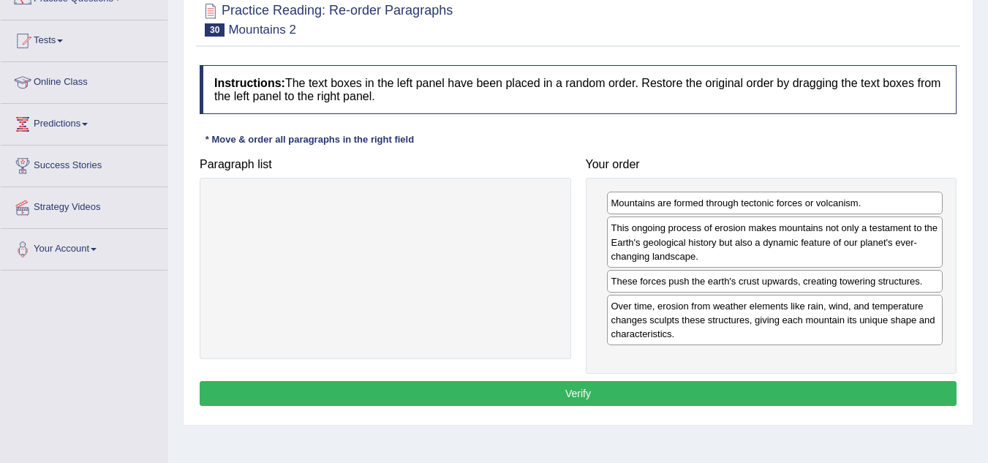
click at [556, 385] on button "Verify" at bounding box center [578, 393] width 757 height 25
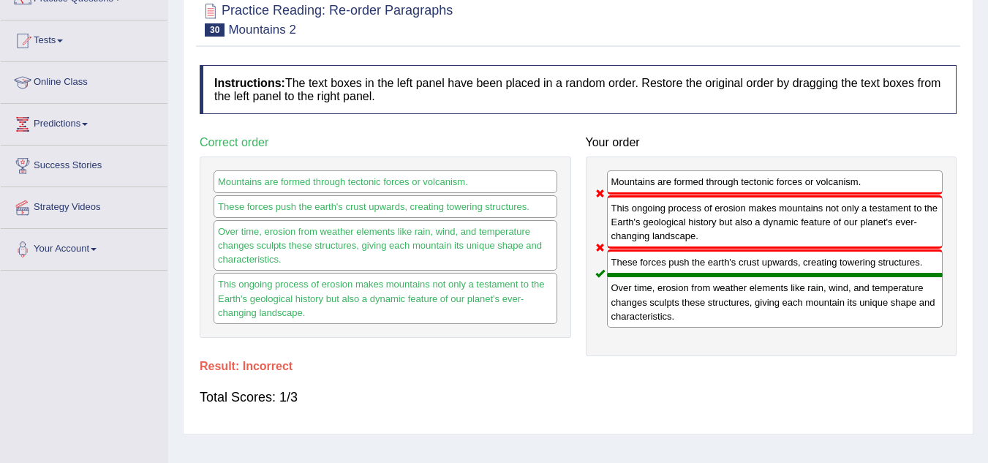
scroll to position [0, 0]
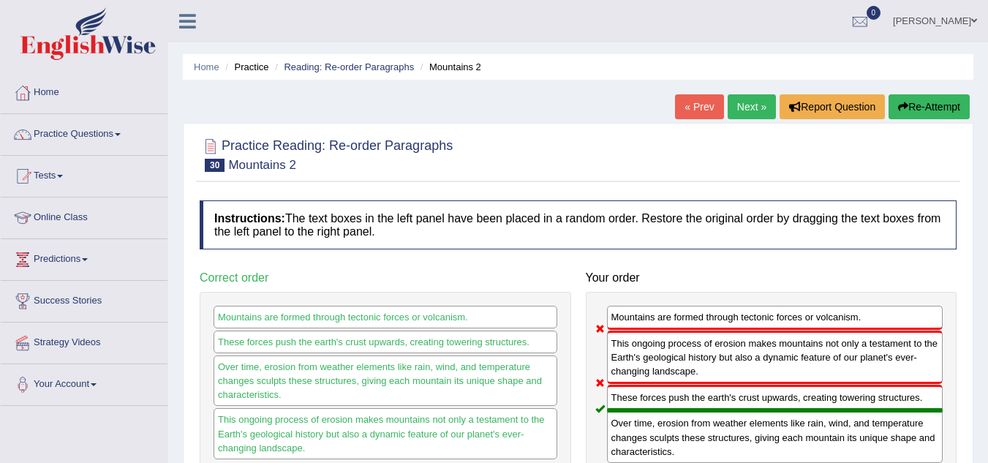
click at [752, 110] on link "Next »" at bounding box center [752, 106] width 48 height 25
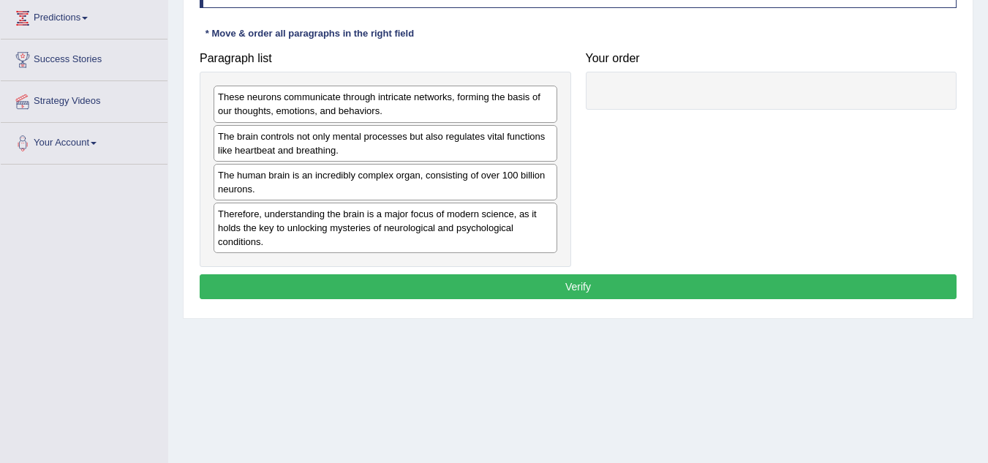
scroll to position [242, 0]
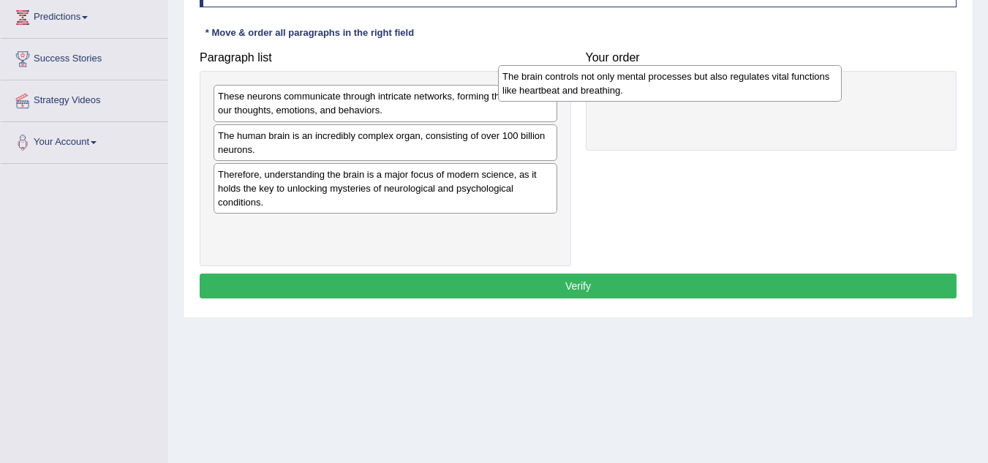
drag, startPoint x: 431, startPoint y: 145, endPoint x: 740, endPoint y: 88, distance: 314.5
click at [740, 88] on div "The brain controls not only mental processes but also regulates vital functions…" at bounding box center [670, 83] width 344 height 37
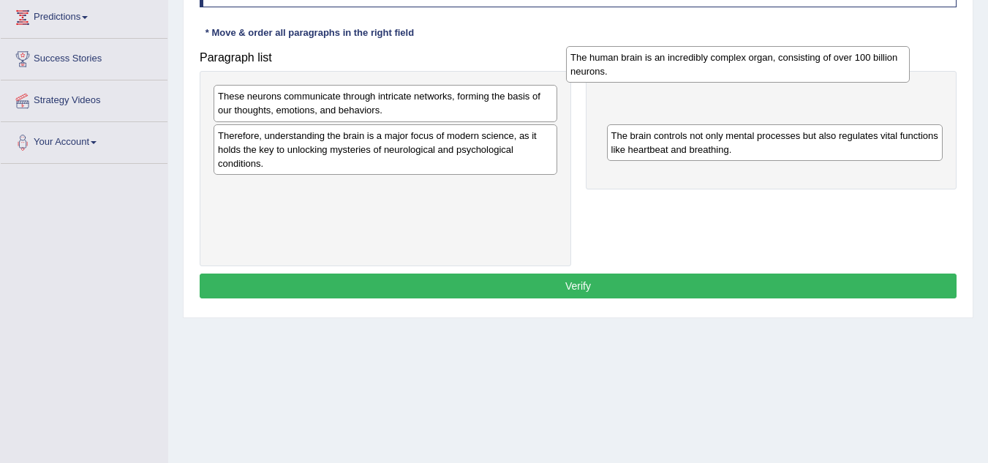
drag, startPoint x: 371, startPoint y: 151, endPoint x: 768, endPoint y: 107, distance: 398.7
click at [768, 83] on div "The human brain is an incredibly complex organ, consisting of over 100 billion …" at bounding box center [738, 64] width 344 height 37
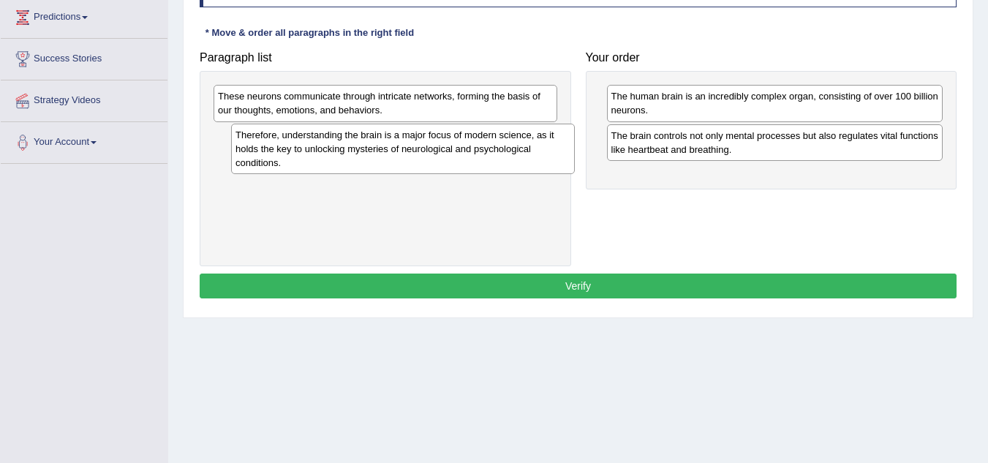
drag, startPoint x: 377, startPoint y: 150, endPoint x: 395, endPoint y: 149, distance: 18.3
click at [395, 149] on div "Therefore, understanding the brain is a major focus of modern science, as it ho…" at bounding box center [403, 149] width 344 height 50
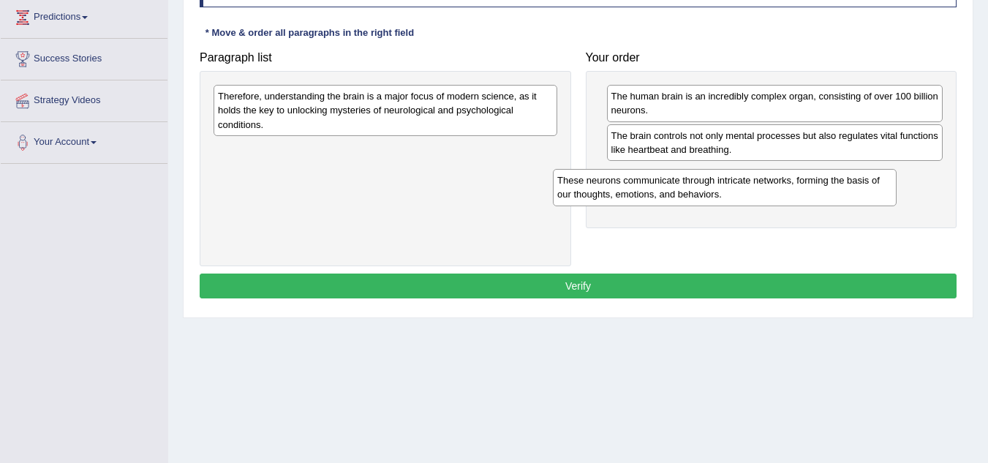
drag, startPoint x: 461, startPoint y: 110, endPoint x: 802, endPoint y: 194, distance: 351.7
click at [802, 194] on div "These neurons communicate through intricate networks, forming the basis of our …" at bounding box center [725, 187] width 344 height 37
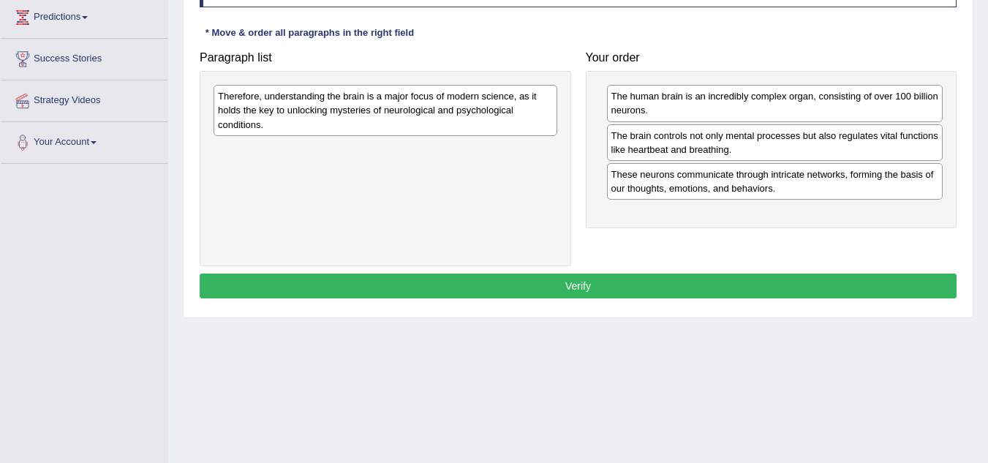
drag, startPoint x: 725, startPoint y: 188, endPoint x: 462, endPoint y: 180, distance: 262.6
click at [607, 180] on div "These neurons communicate through intricate networks, forming the basis of our …" at bounding box center [775, 181] width 336 height 37
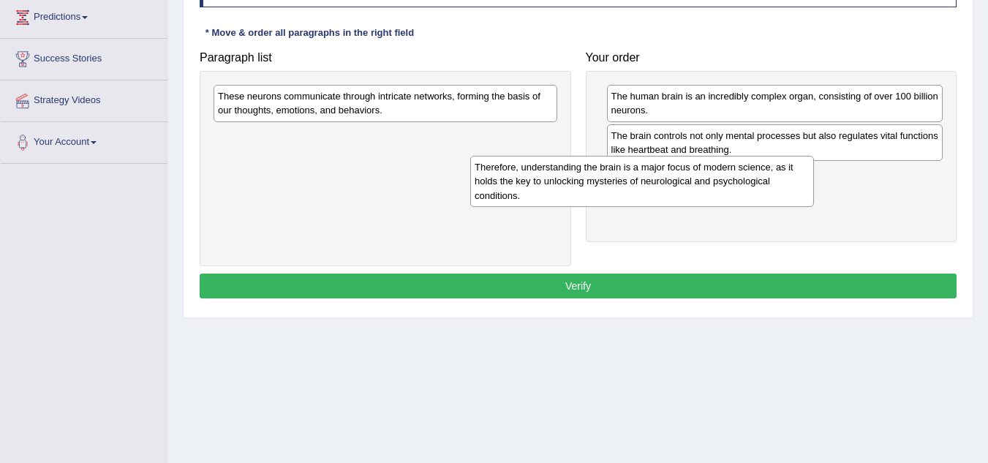
drag, startPoint x: 415, startPoint y: 107, endPoint x: 782, endPoint y: 173, distance: 372.2
click at [782, 173] on div "Therefore, understanding the brain is a major focus of modern science, as it ho…" at bounding box center [642, 181] width 344 height 50
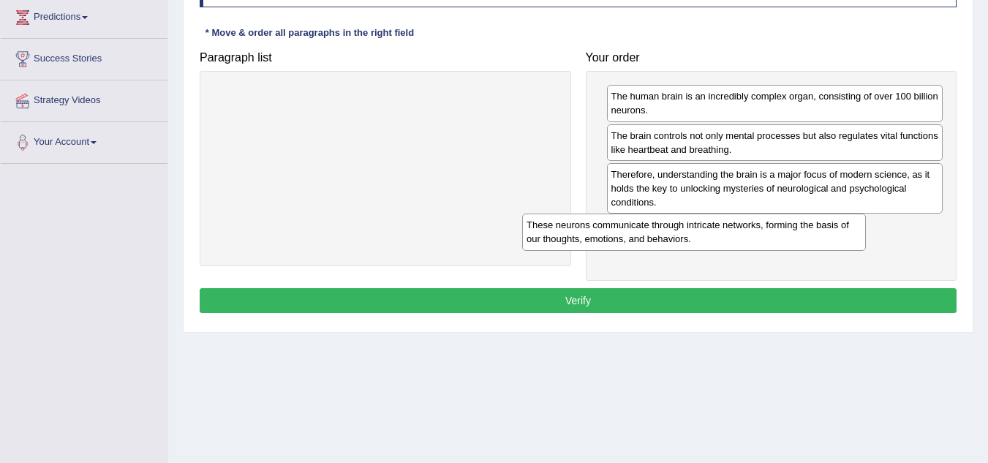
drag, startPoint x: 461, startPoint y: 112, endPoint x: 840, endPoint y: 252, distance: 403.7
click at [840, 250] on div "These neurons communicate through intricate networks, forming the basis of our …" at bounding box center [694, 232] width 344 height 37
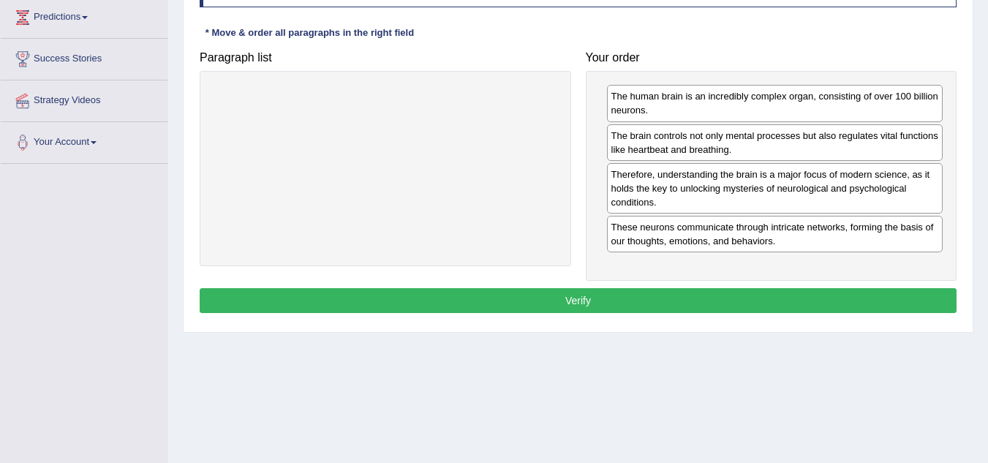
click at [575, 311] on button "Verify" at bounding box center [578, 300] width 757 height 25
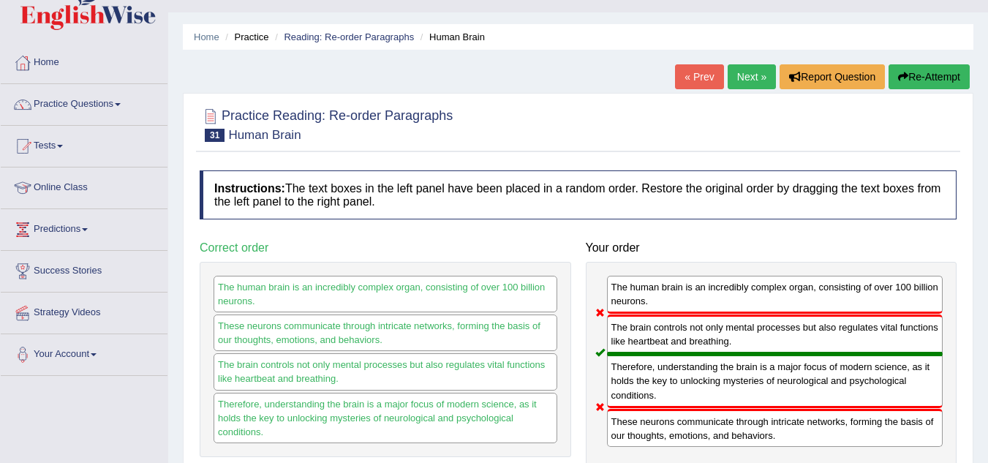
scroll to position [20, 0]
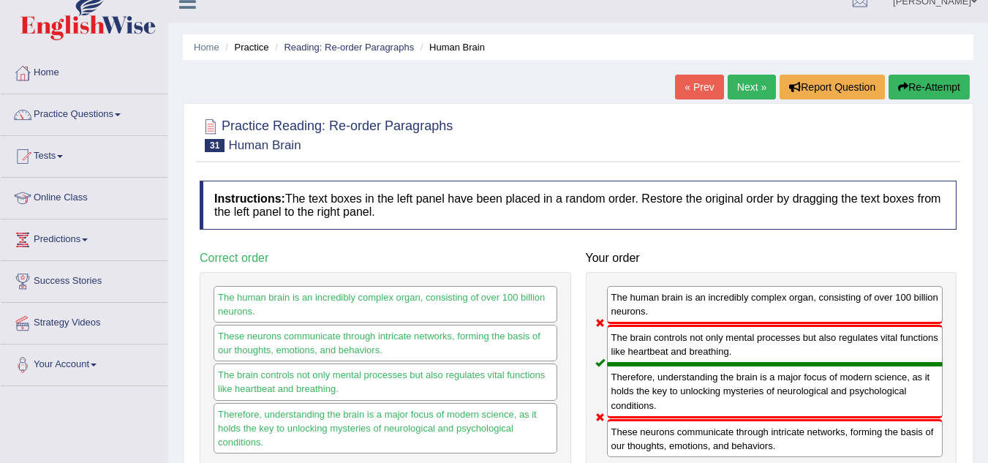
click at [747, 82] on link "Next »" at bounding box center [752, 87] width 48 height 25
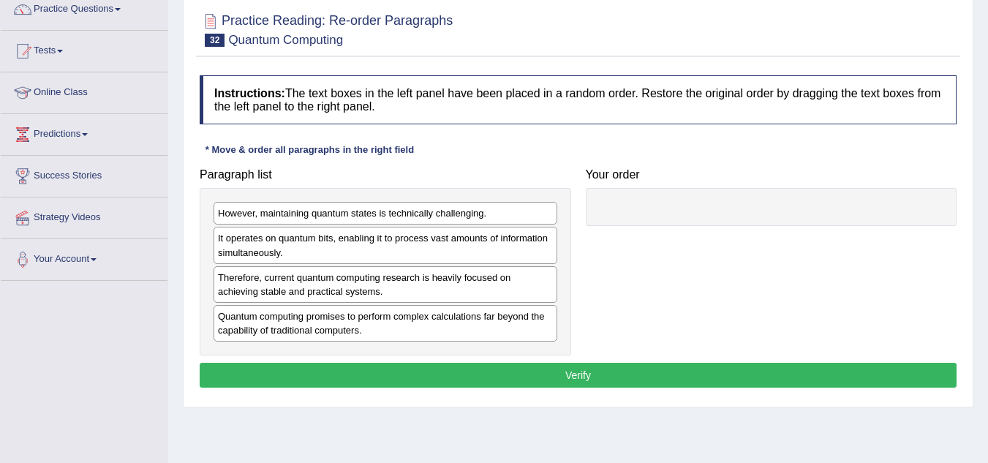
scroll to position [142, 0]
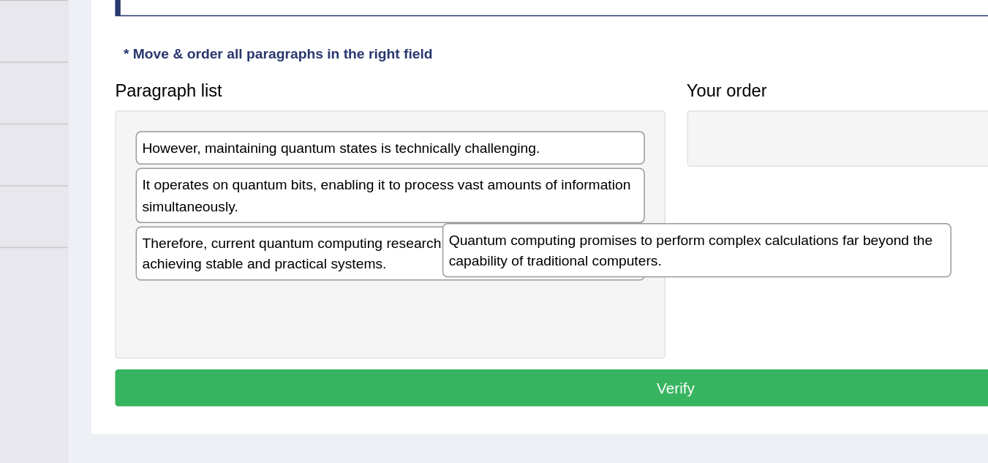
drag, startPoint x: 422, startPoint y: 307, endPoint x: 714, endPoint y: 216, distance: 306.2
click at [714, 247] on div "Quantum computing promises to perform complex calculations far beyond the capab…" at bounding box center [592, 265] width 344 height 37
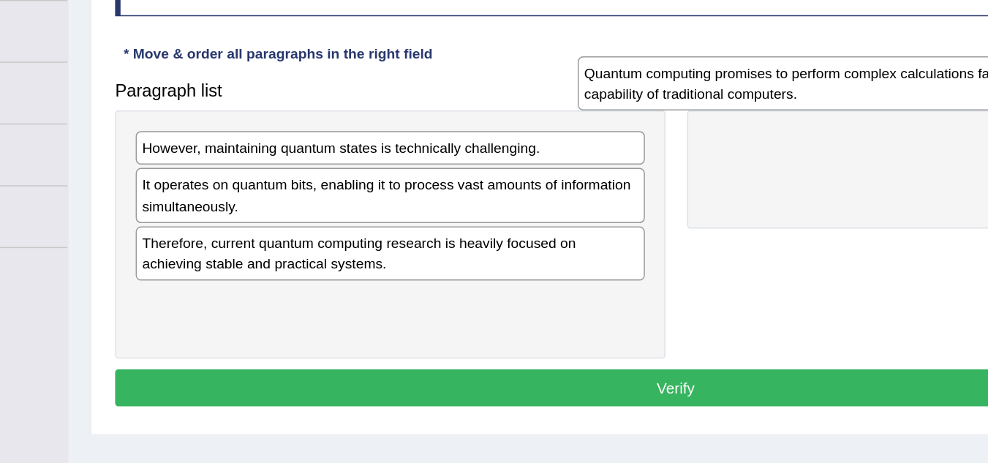
drag, startPoint x: 497, startPoint y: 307, endPoint x: 796, endPoint y: 154, distance: 335.5
click at [796, 154] on html "Toggle navigation Home Practice Questions Speaking Practice Read Aloud Repeat S…" at bounding box center [494, 89] width 988 height 463
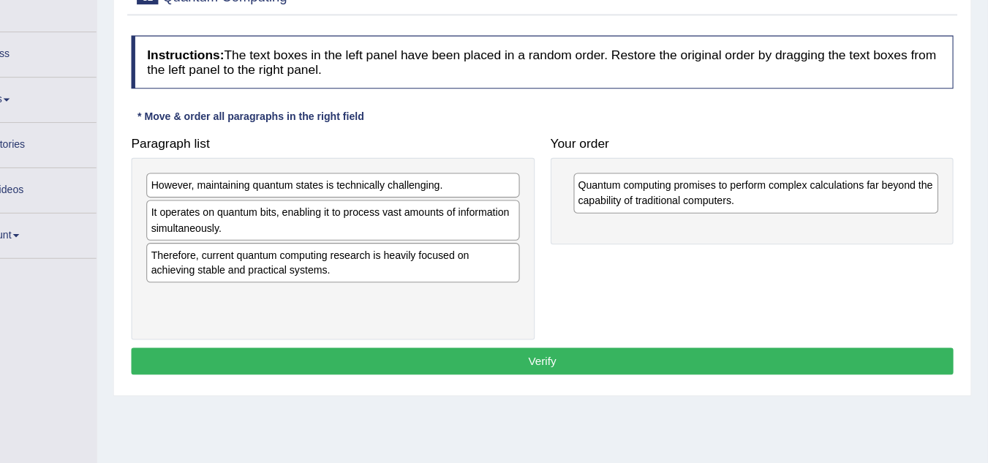
scroll to position [138, 0]
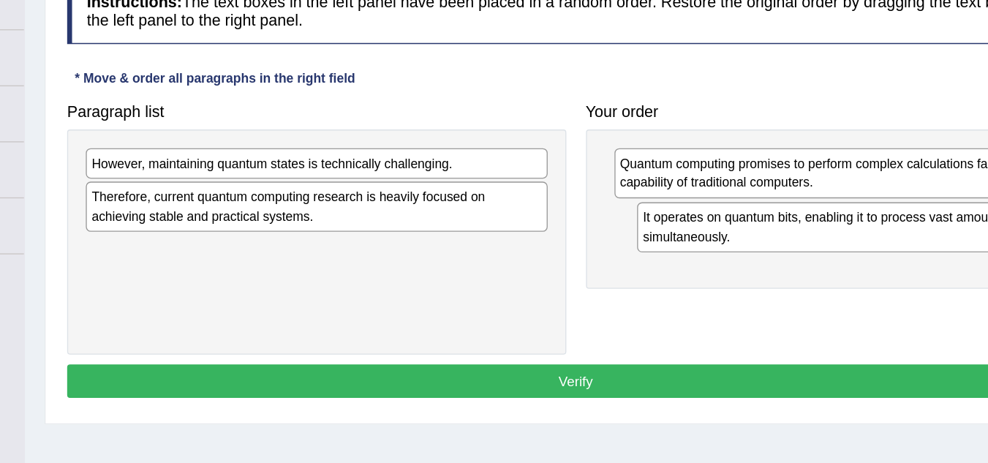
drag, startPoint x: 327, startPoint y: 243, endPoint x: 714, endPoint y: 261, distance: 387.9
click at [714, 261] on div "It operates on quantum bits, enabling it to process vast amounts of information…" at bounding box center [796, 247] width 344 height 37
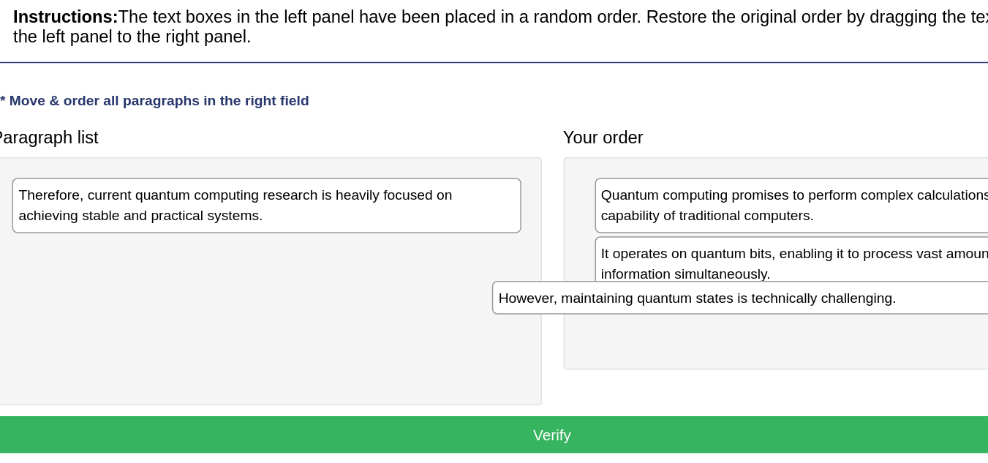
drag, startPoint x: 378, startPoint y: 197, endPoint x: 730, endPoint y: 264, distance: 358.8
click at [730, 264] on div "However, maintaining quantum states is technically challenging." at bounding box center [709, 269] width 344 height 23
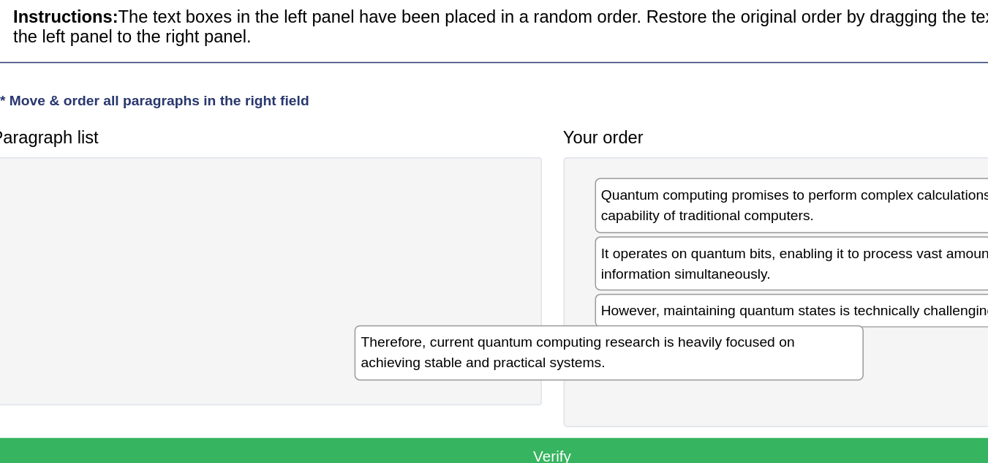
drag, startPoint x: 390, startPoint y: 201, endPoint x: 635, endPoint y: 302, distance: 264.9
click at [635, 302] on div "Therefore, current quantum computing research is heavily focused on achieving s…" at bounding box center [617, 306] width 344 height 37
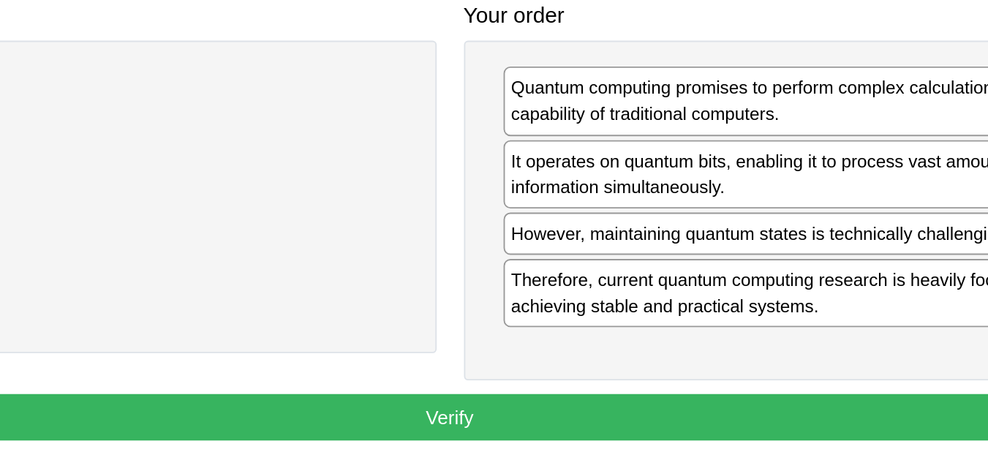
click at [641, 292] on div "Therefore, current quantum computing research is heavily focused on achieving s…" at bounding box center [775, 310] width 336 height 37
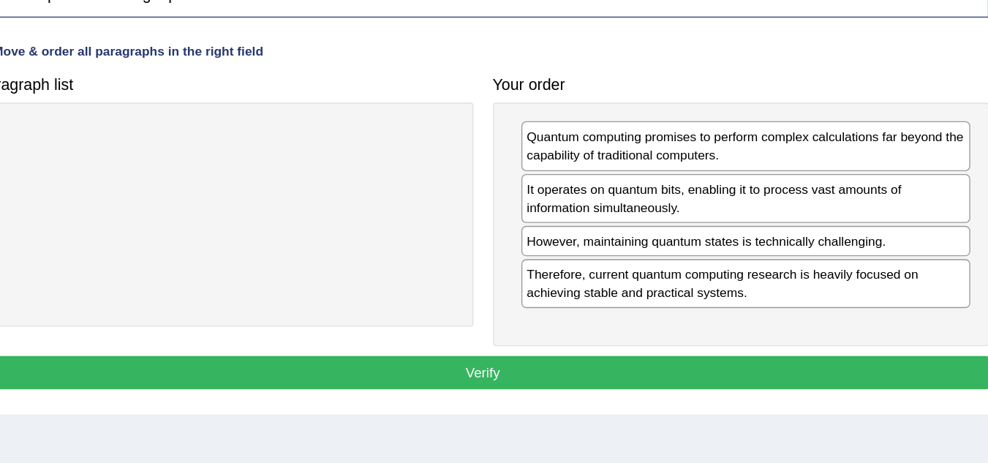
click at [652, 379] on button "Verify" at bounding box center [578, 376] width 757 height 25
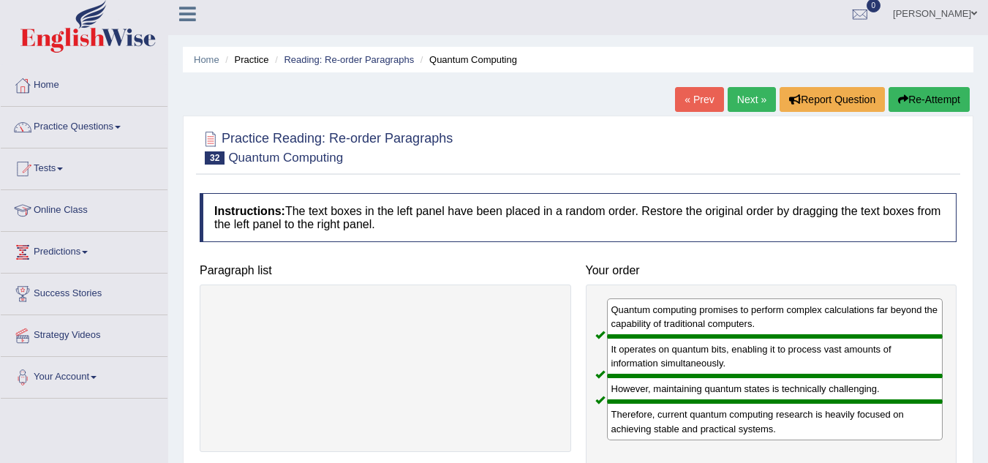
scroll to position [6, 0]
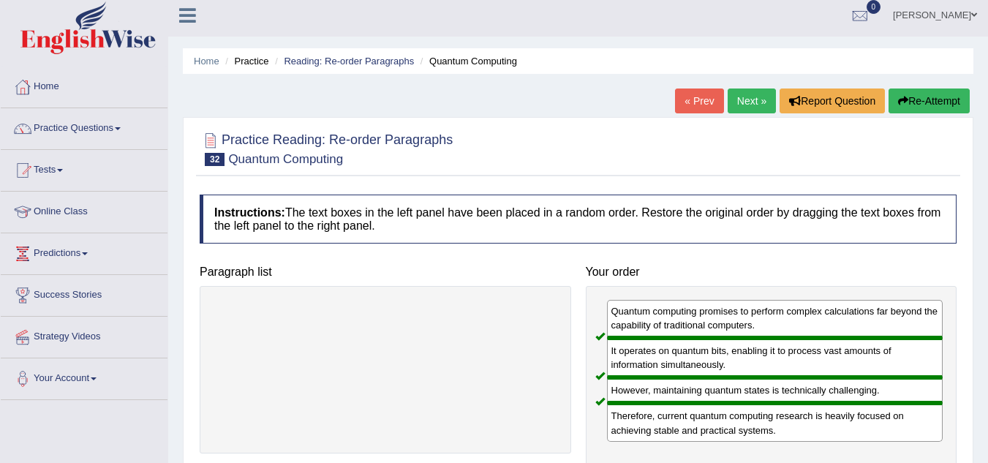
click at [749, 112] on link "Next »" at bounding box center [752, 100] width 48 height 25
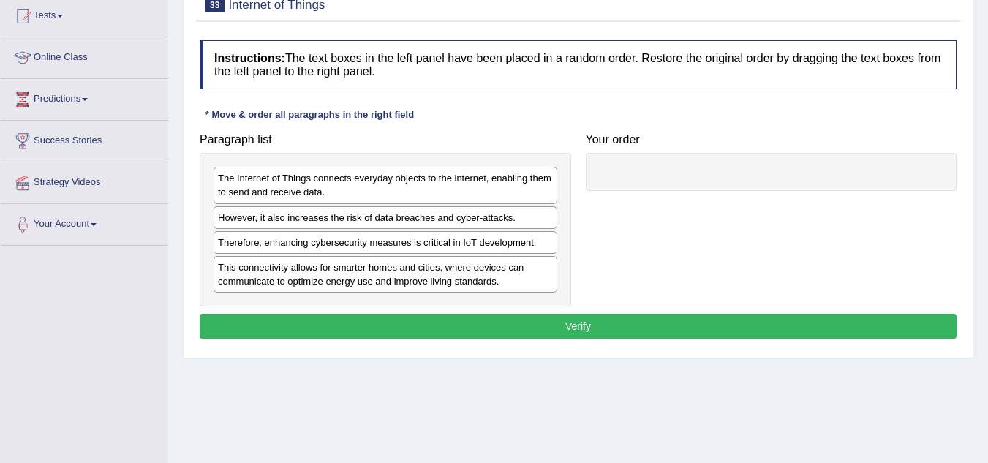
scroll to position [159, 0]
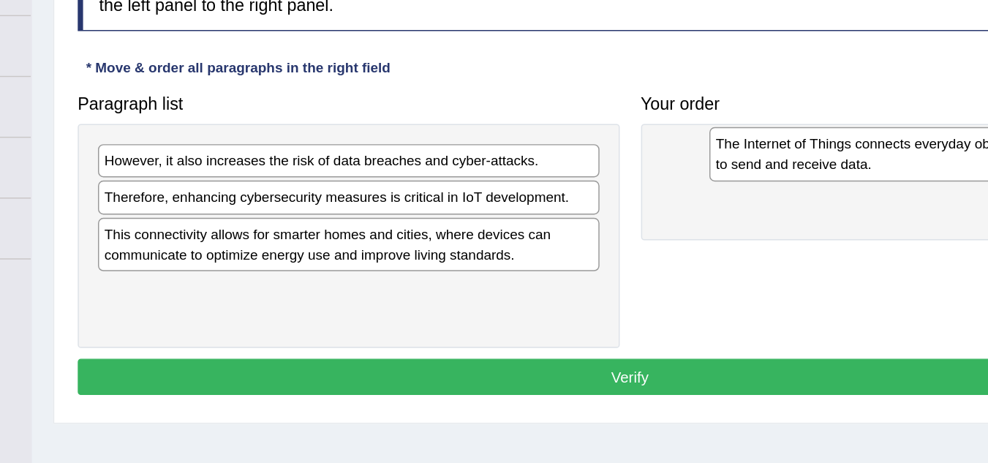
drag, startPoint x: 259, startPoint y: 192, endPoint x: 689, endPoint y: 179, distance: 430.1
click at [689, 179] on div "The Internet of Things connects everyday objects to the internet, enabling them…" at bounding box center [804, 174] width 344 height 37
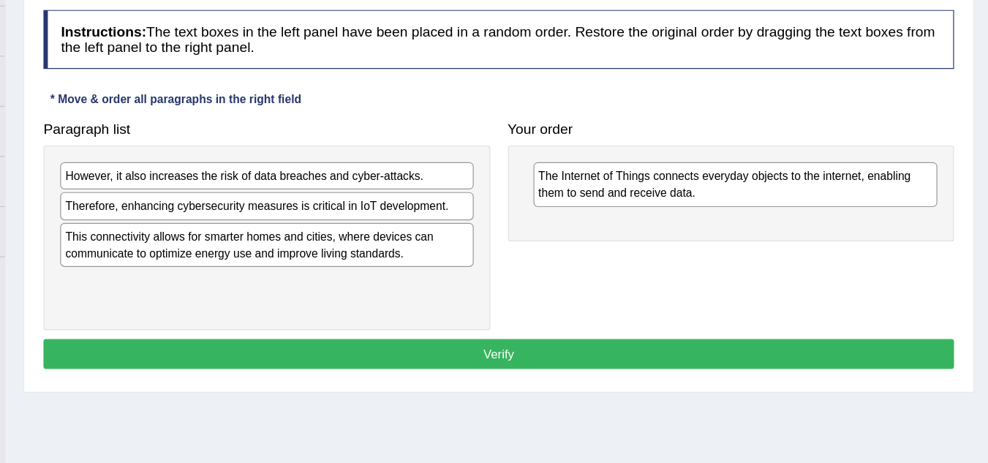
drag, startPoint x: 592, startPoint y: 220, endPoint x: 554, endPoint y: 296, distance: 85.0
click at [554, 296] on div "Paragraph list However, it also increases the risk of data breaches and cyber-a…" at bounding box center [577, 216] width 771 height 181
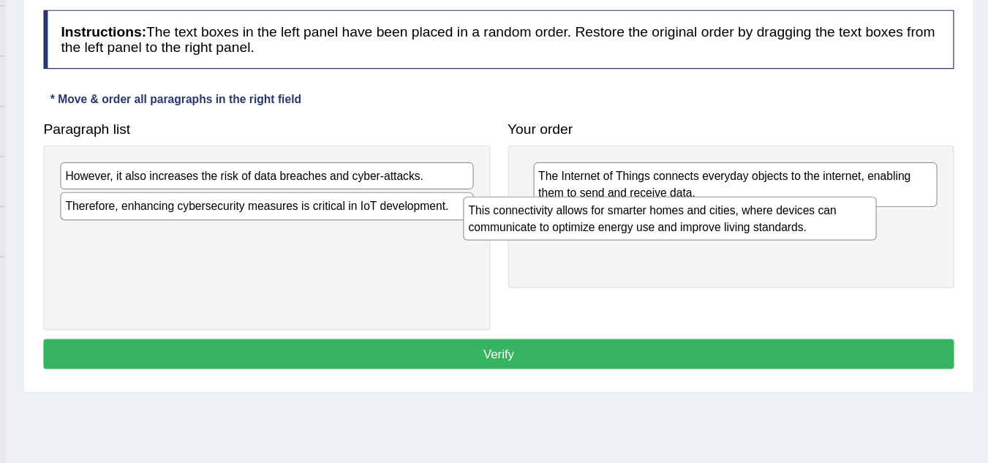
drag, startPoint x: 447, startPoint y: 249, endPoint x: 793, endPoint y: 227, distance: 346.6
click at [793, 227] on div "This connectivity allows for smarter homes and cities, where devices can commun…" at bounding box center [720, 214] width 344 height 37
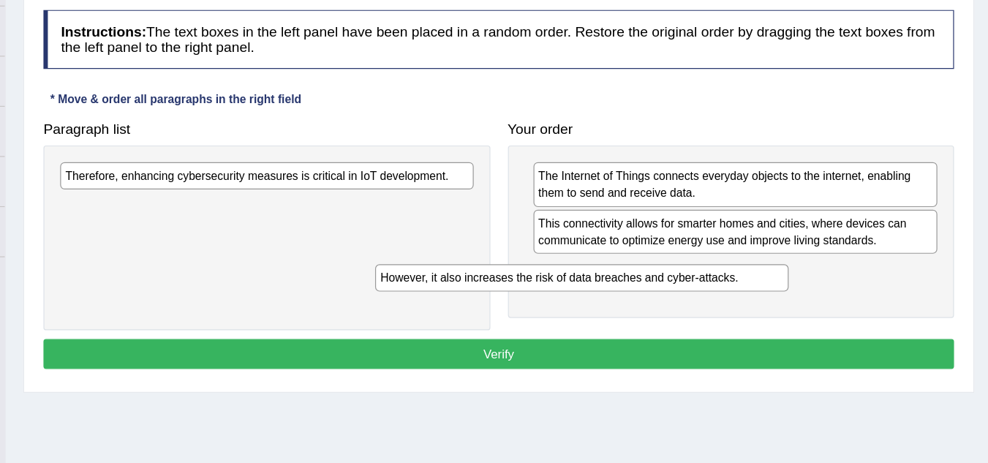
drag, startPoint x: 512, startPoint y: 188, endPoint x: 790, endPoint y: 276, distance: 291.6
click at [790, 275] on div "However, it also increases the risk of data breaches and cyber-attacks." at bounding box center [647, 263] width 344 height 23
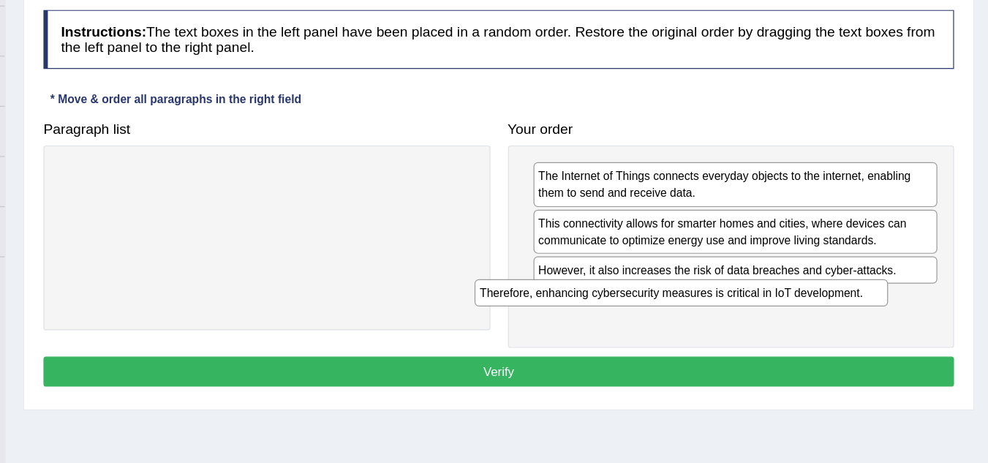
drag, startPoint x: 448, startPoint y: 175, endPoint x: 815, endPoint y: 278, distance: 381.1
click at [815, 278] on div "Therefore, enhancing cybersecurity measures is critical in IoT development." at bounding box center [730, 276] width 344 height 23
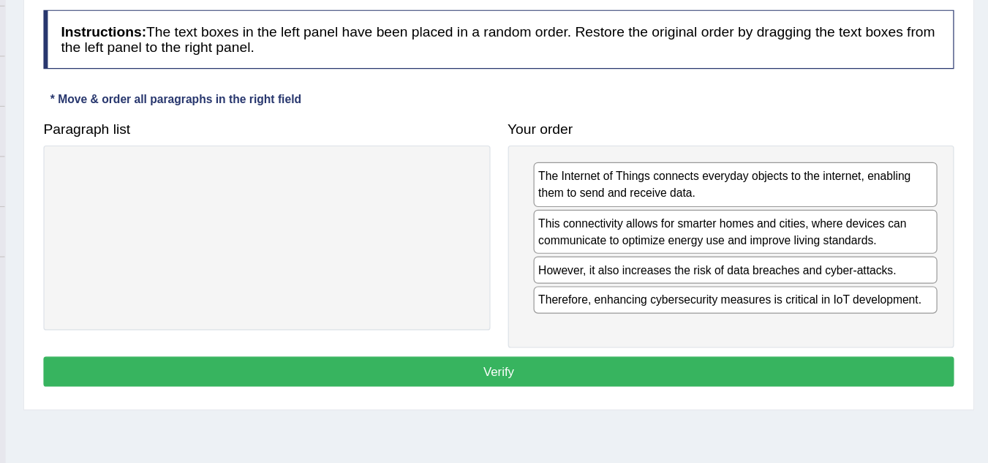
click at [605, 346] on button "Verify" at bounding box center [578, 341] width 757 height 25
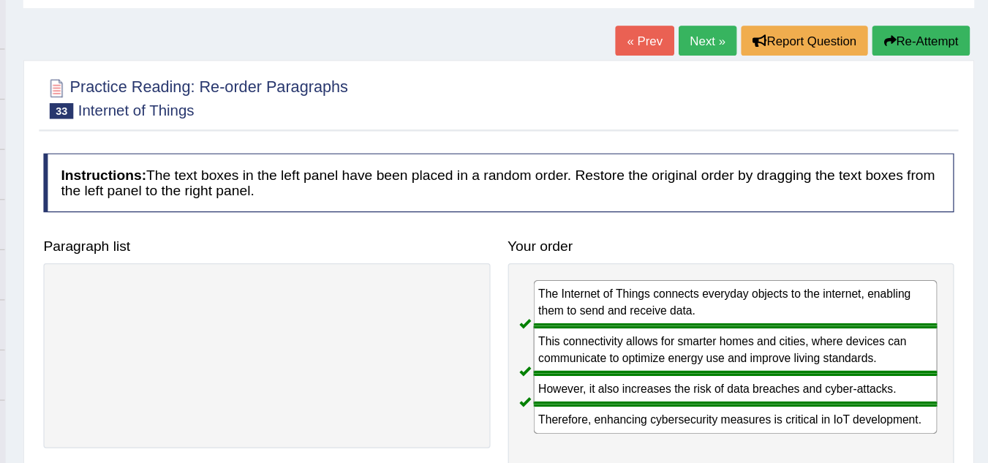
scroll to position [67, 0]
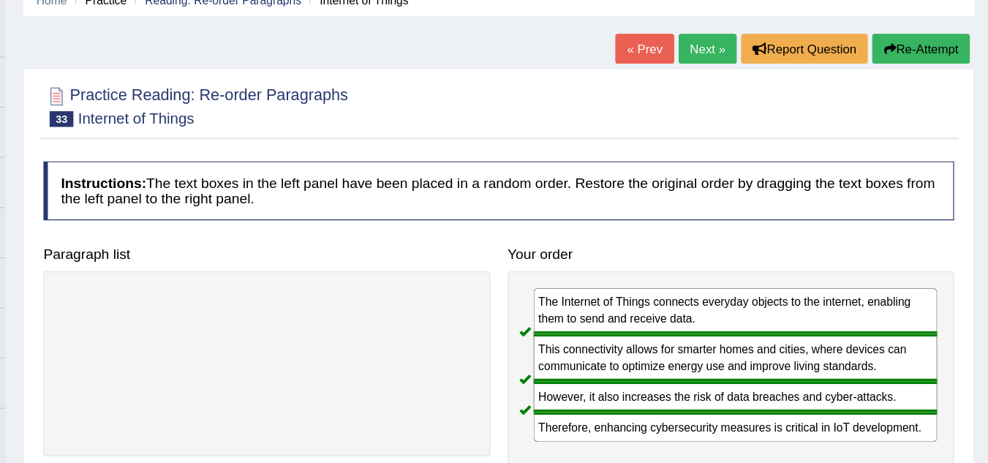
click at [731, 45] on link "Next »" at bounding box center [752, 40] width 48 height 25
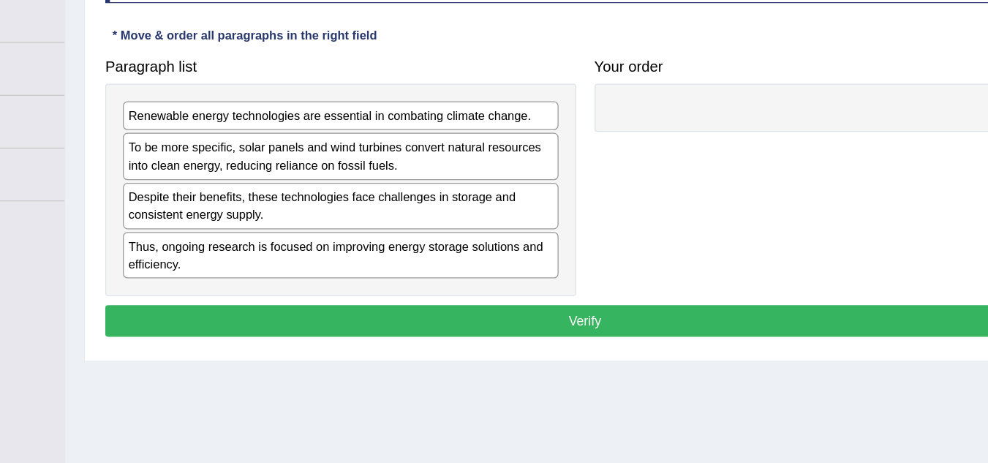
scroll to position [151, 0]
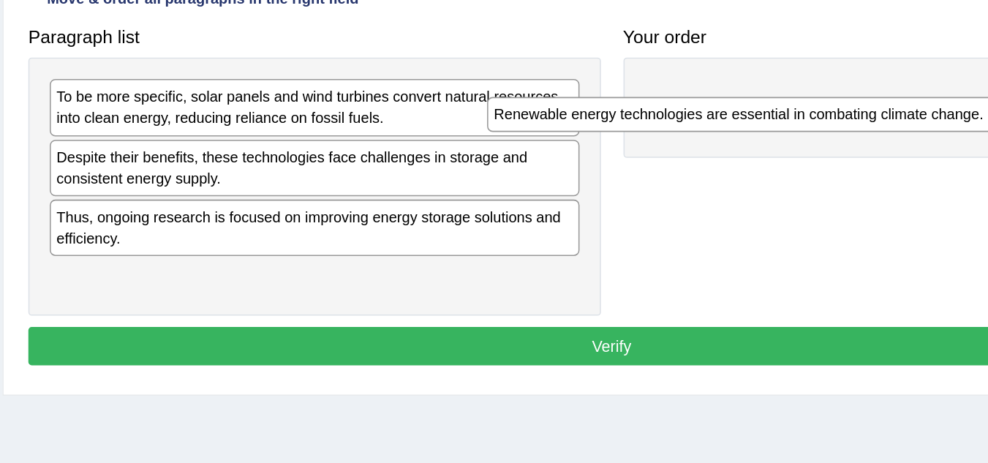
drag, startPoint x: 389, startPoint y: 186, endPoint x: 744, endPoint y: 175, distance: 355.5
click at [744, 187] on div "Renewable energy technologies are essential in combating climate change." at bounding box center [669, 198] width 344 height 23
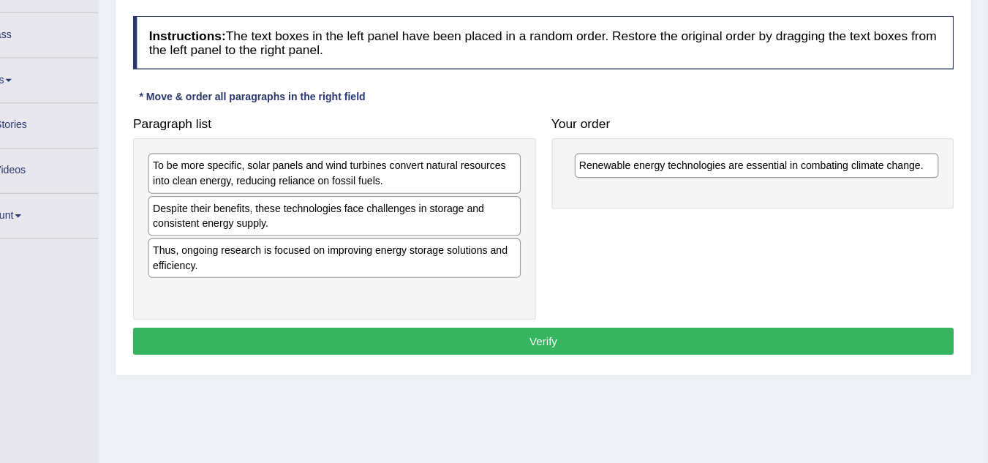
scroll to position [149, 0]
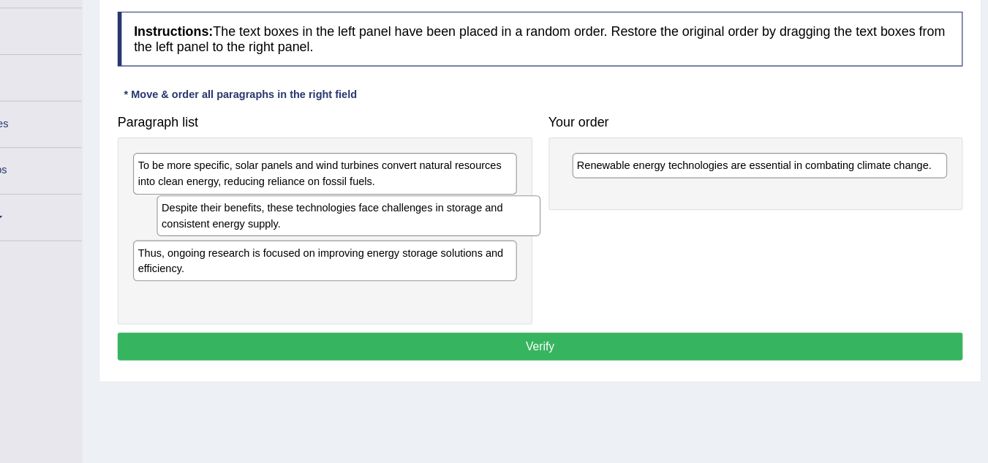
drag, startPoint x: 383, startPoint y: 243, endPoint x: 404, endPoint y: 241, distance: 21.3
click at [404, 241] on div "Despite their benefits, these technologies face challenges in storage and consi…" at bounding box center [407, 234] width 344 height 37
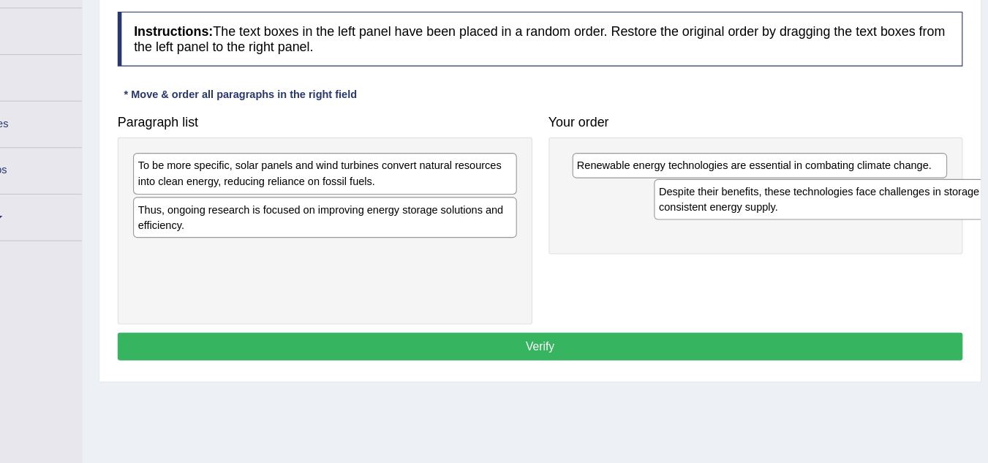
drag, startPoint x: 423, startPoint y: 229, endPoint x: 879, endPoint y: 212, distance: 455.8
click at [879, 212] on div "Despite their benefits, these technologies face challenges in storage and consi…" at bounding box center [852, 219] width 344 height 37
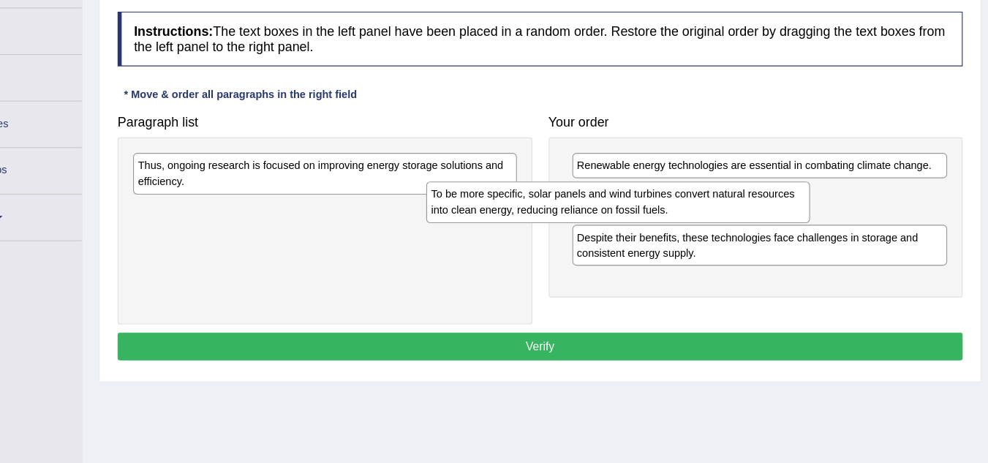
drag, startPoint x: 412, startPoint y: 194, endPoint x: 700, endPoint y: 219, distance: 289.2
click at [700, 219] on div "To be more specific, solar panels and wind turbines convert natural resources i…" at bounding box center [648, 221] width 344 height 37
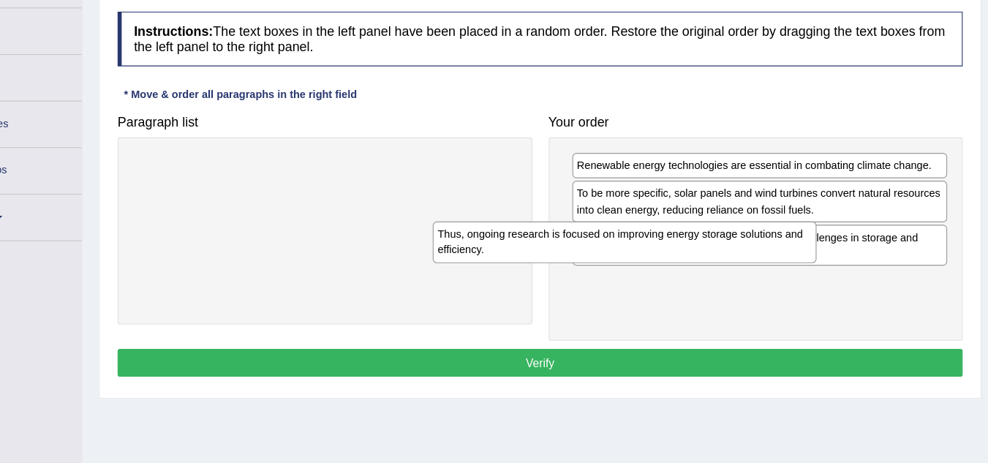
drag, startPoint x: 443, startPoint y: 203, endPoint x: 793, endPoint y: 262, distance: 355.1
click at [793, 262] on div "Thus, ongoing research is focused on improving energy storage solutions and eff…" at bounding box center [654, 257] width 344 height 37
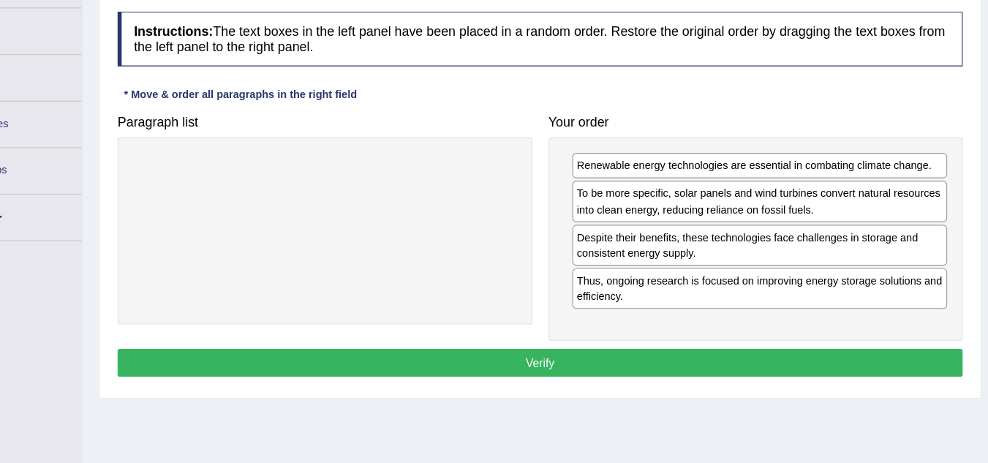
click at [722, 364] on button "Verify" at bounding box center [578, 365] width 757 height 25
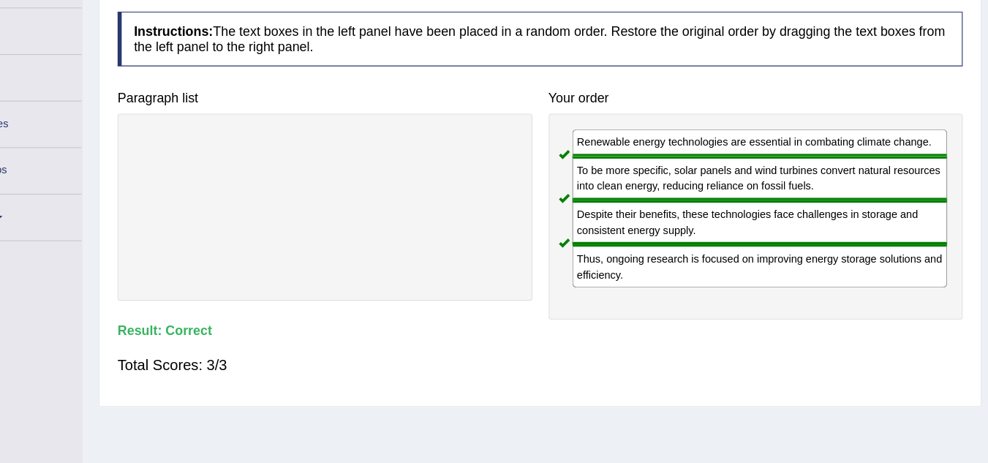
scroll to position [0, 0]
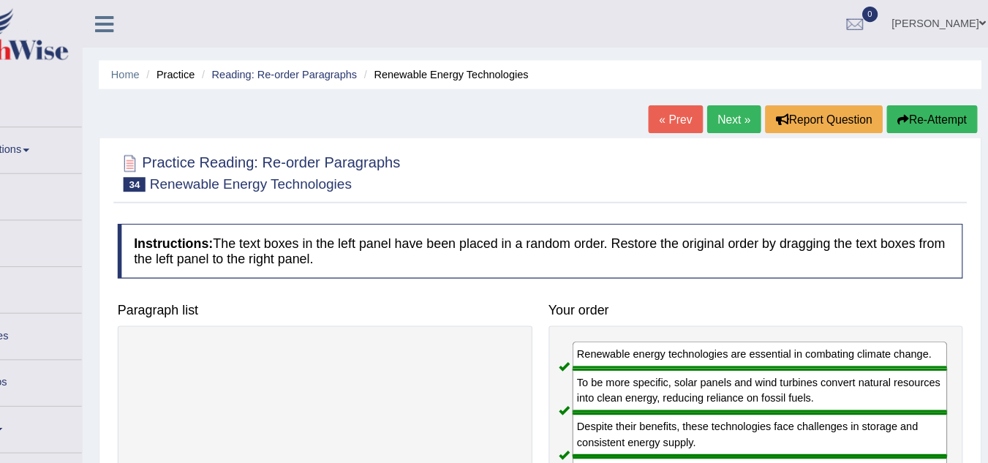
click at [732, 105] on link "Next »" at bounding box center [752, 106] width 48 height 25
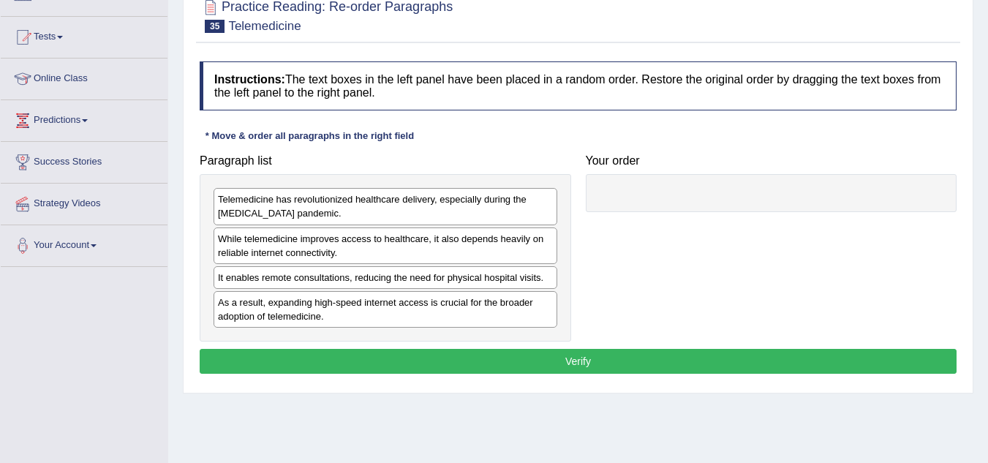
scroll to position [142, 0]
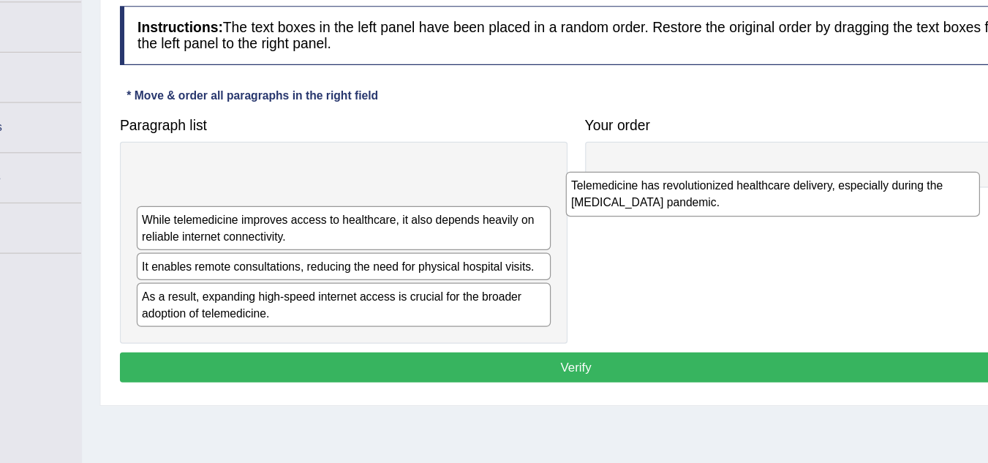
drag, startPoint x: 346, startPoint y: 206, endPoint x: 704, endPoint y: 215, distance: 358.4
click at [704, 215] on div "Telemedicine has revolutionized healthcare delivery, especially during the COVI…" at bounding box center [742, 214] width 344 height 37
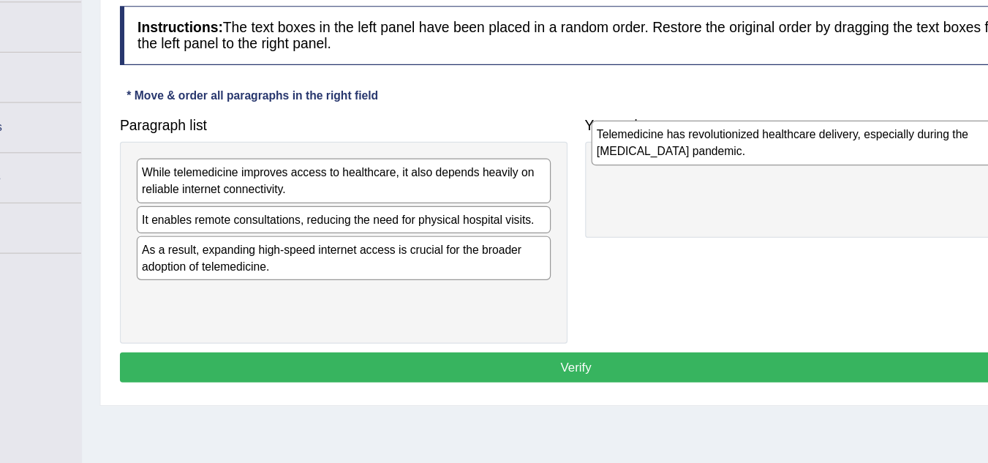
drag, startPoint x: 467, startPoint y: 202, endPoint x: 928, endPoint y: 167, distance: 461.9
click at [928, 167] on html "Toggle navigation Home Practice Questions Speaking Practice Read Aloud Repeat S…" at bounding box center [494, 89] width 988 height 463
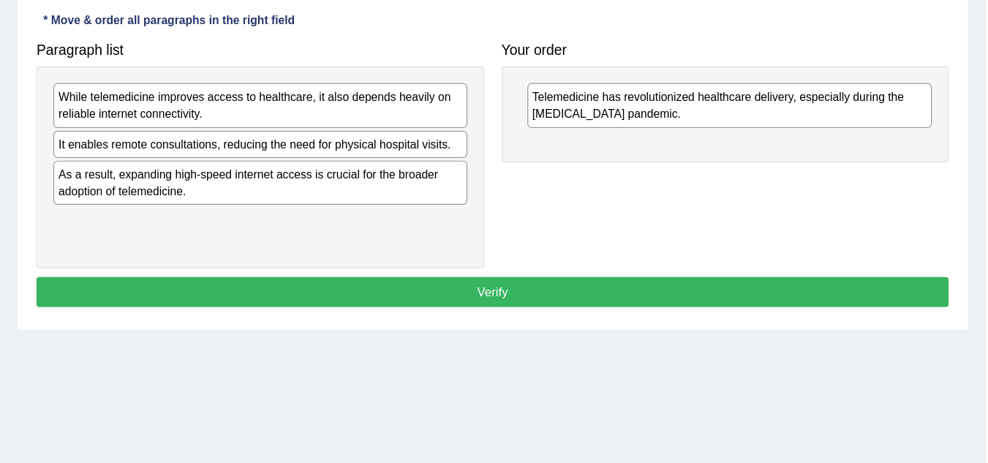
scroll to position [183, 0]
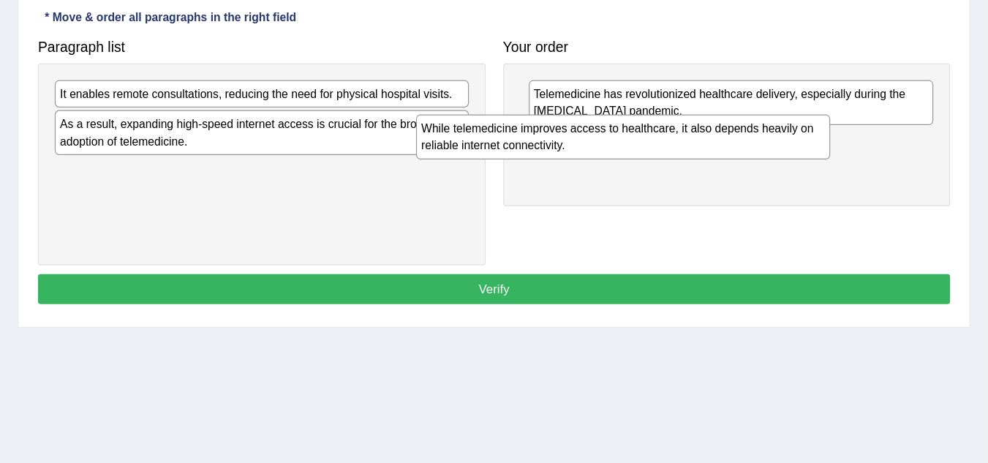
drag, startPoint x: 366, startPoint y: 173, endPoint x: 717, endPoint y: 216, distance: 353.6
click at [717, 209] on div "While telemedicine improves access to healthcare, it also depends heavily on re…" at bounding box center [685, 191] width 344 height 37
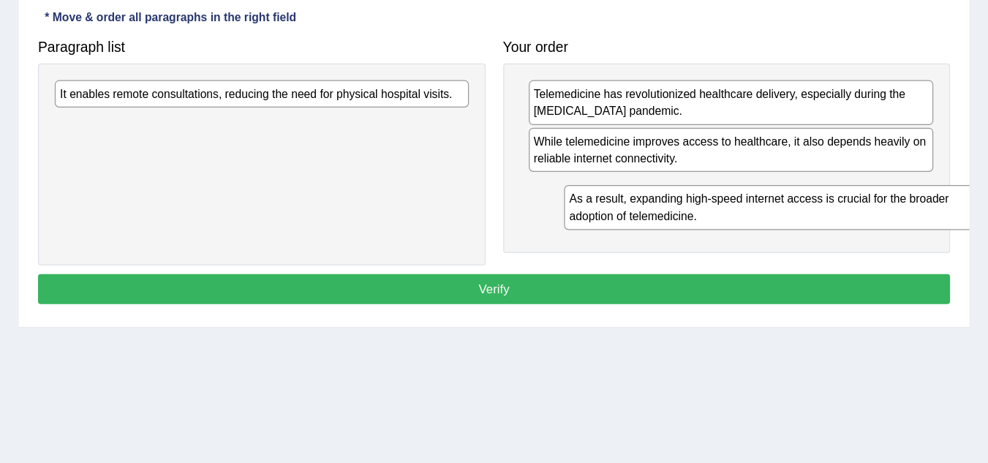
drag, startPoint x: 417, startPoint y: 188, endPoint x: 845, endPoint y: 250, distance: 432.2
click at [845, 250] on div "As a result, expanding high-speed internet access is crucial for the broader ad…" at bounding box center [808, 249] width 344 height 37
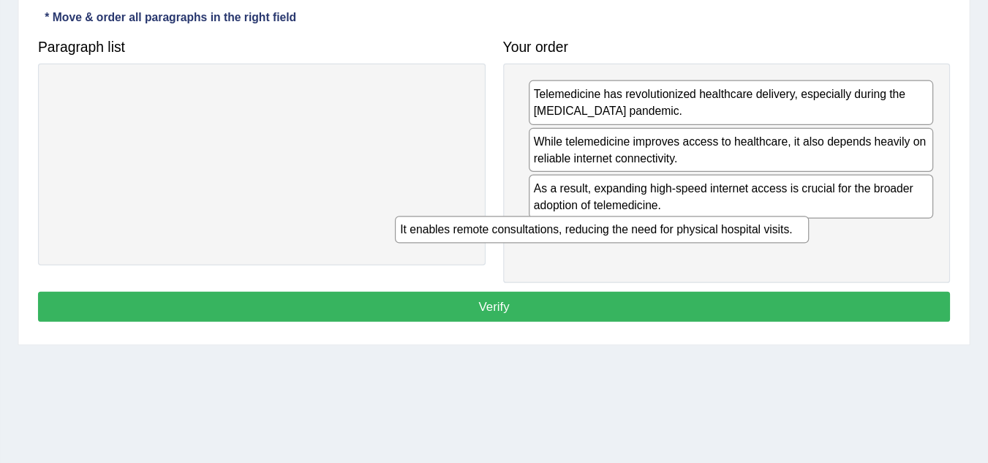
drag, startPoint x: 339, startPoint y: 162, endPoint x: 642, endPoint y: 276, distance: 323.5
click at [642, 276] on div "It enables remote consultations, reducing the need for physical hospital visits." at bounding box center [668, 268] width 344 height 23
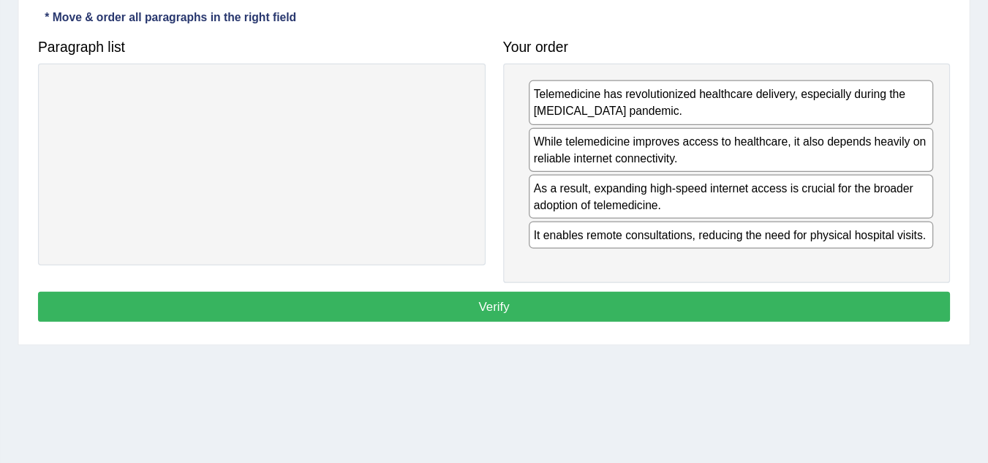
click at [575, 334] on button "Verify" at bounding box center [578, 332] width 757 height 25
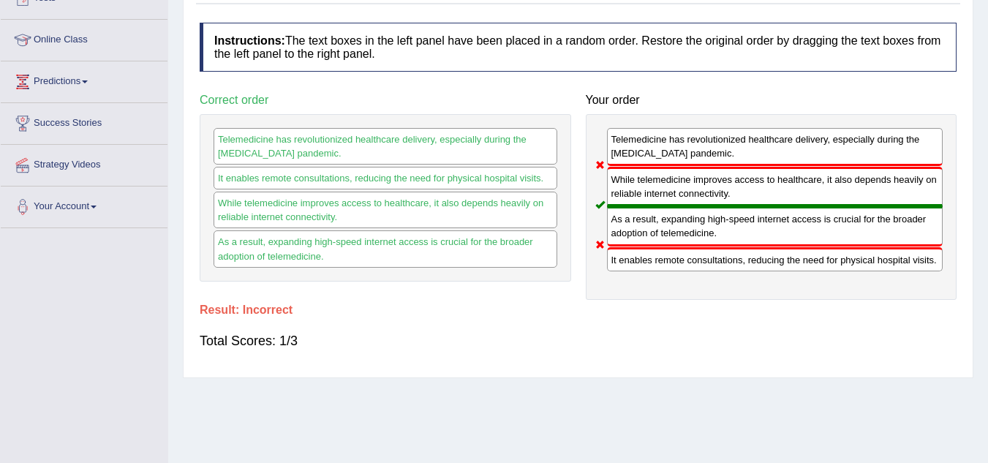
scroll to position [0, 0]
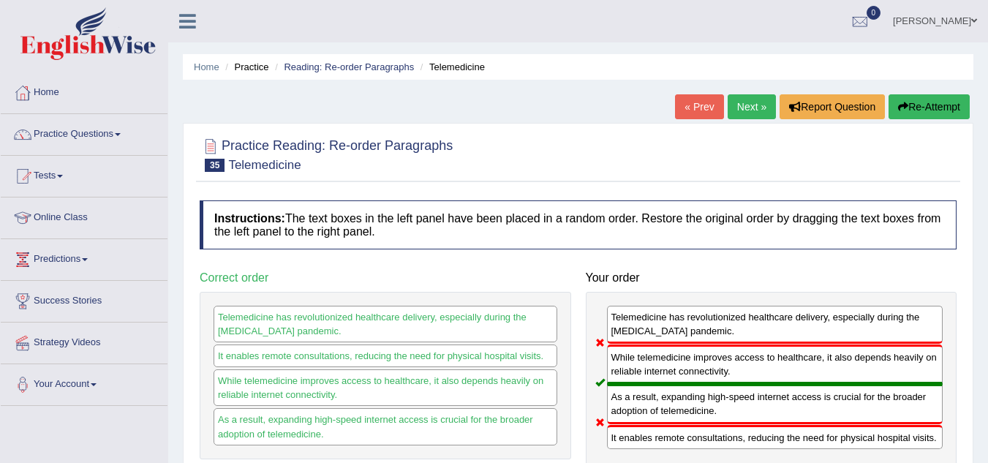
click at [749, 103] on link "Next »" at bounding box center [752, 106] width 48 height 25
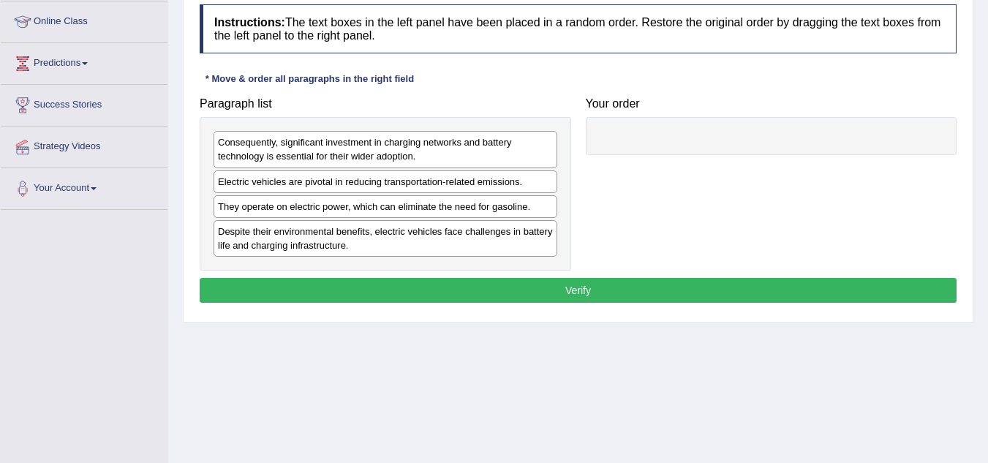
scroll to position [197, 0]
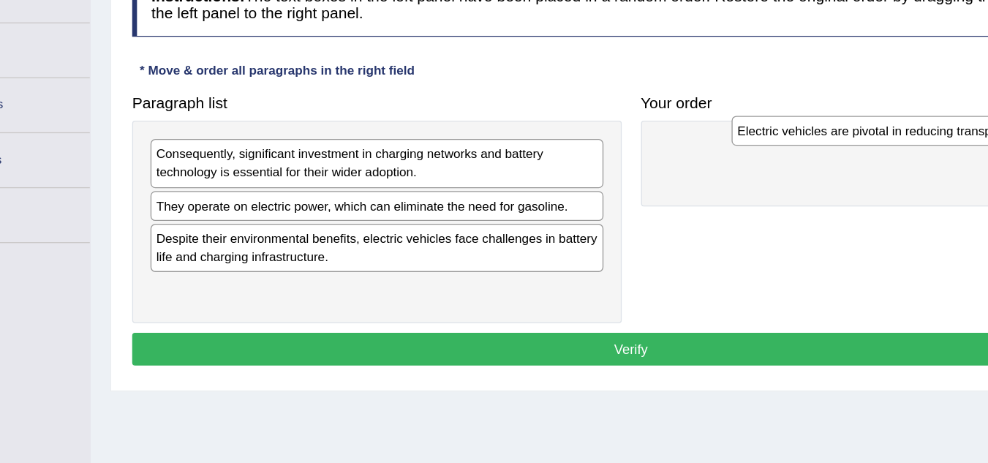
drag, startPoint x: 311, startPoint y: 182, endPoint x: 755, endPoint y: 124, distance: 446.8
click at [755, 124] on div "Electric vehicles are pivotal in reducing transportation-related emissions." at bounding box center [826, 124] width 344 height 23
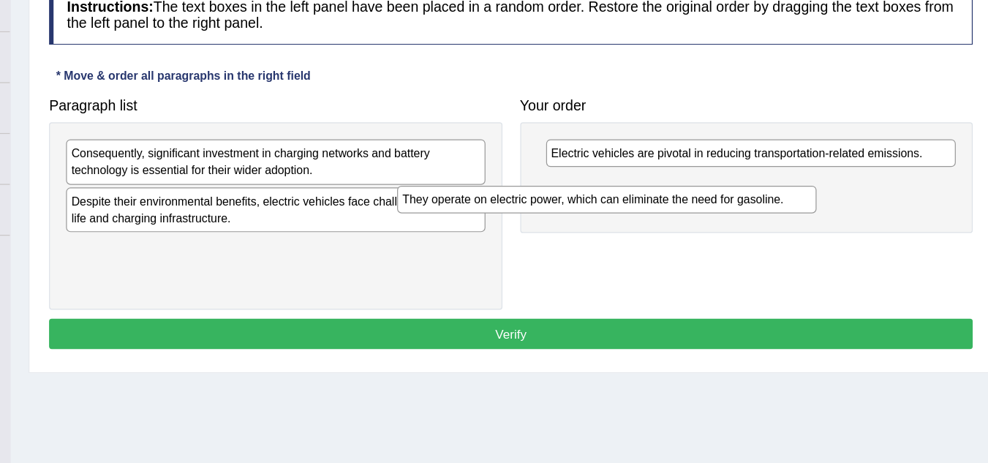
drag, startPoint x: 488, startPoint y: 182, endPoint x: 783, endPoint y: 181, distance: 295.4
click at [783, 181] on div "They operate on electric power, which can eliminate the need for gasoline." at bounding box center [657, 179] width 344 height 23
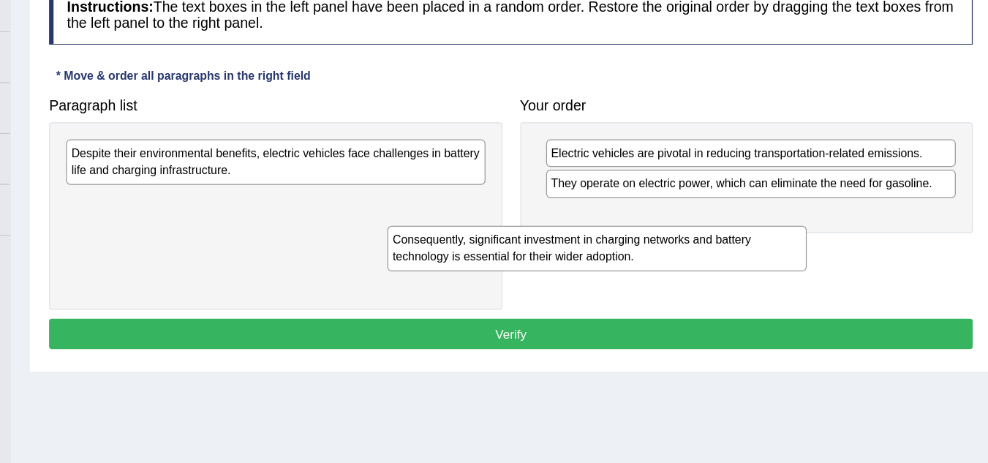
drag, startPoint x: 295, startPoint y: 161, endPoint x: 607, endPoint y: 247, distance: 323.2
click at [607, 238] on div "Consequently, significant investment in charging networks and battery technolog…" at bounding box center [649, 219] width 344 height 37
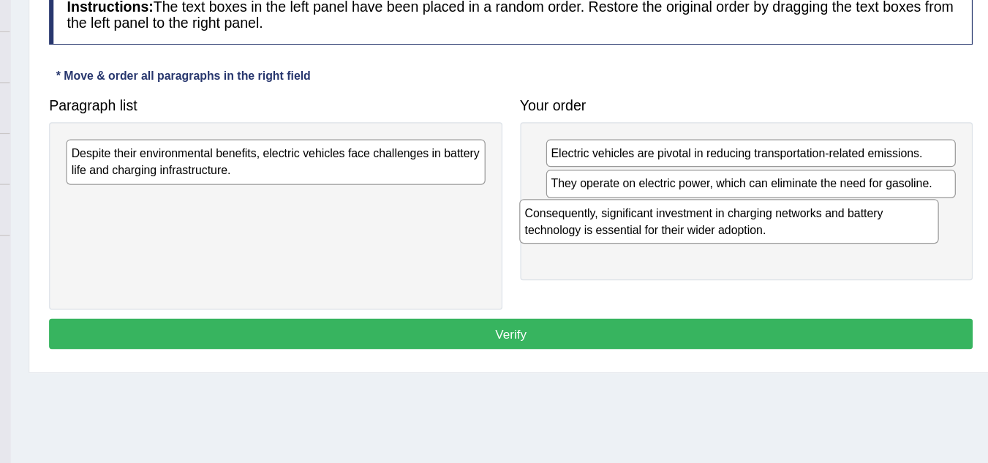
drag, startPoint x: 477, startPoint y: 196, endPoint x: 922, endPoint y: 210, distance: 444.8
click at [922, 210] on div "Consequently, significant investment in charging networks and battery technolog…" at bounding box center [757, 197] width 344 height 37
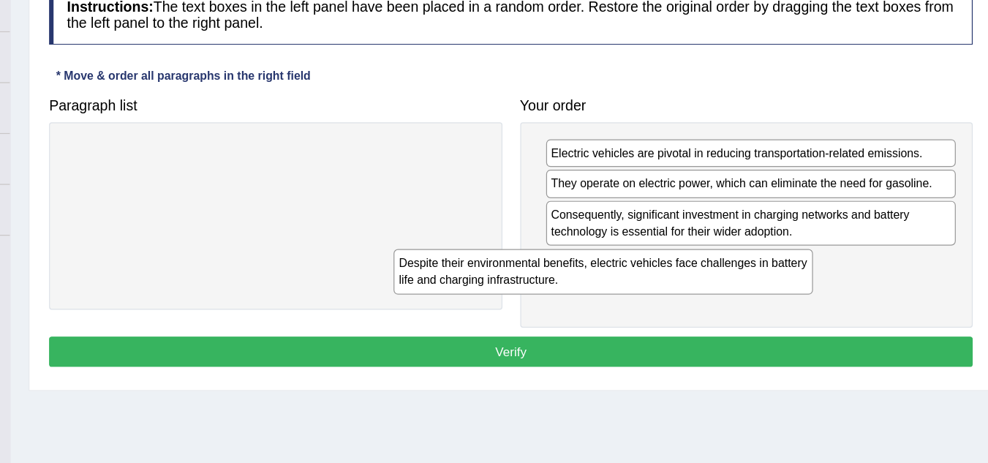
drag, startPoint x: 480, startPoint y: 144, endPoint x: 877, endPoint y: 254, distance: 411.9
click at [825, 254] on div "Despite their environmental benefits, electric vehicles face challenges in batt…" at bounding box center [654, 238] width 344 height 37
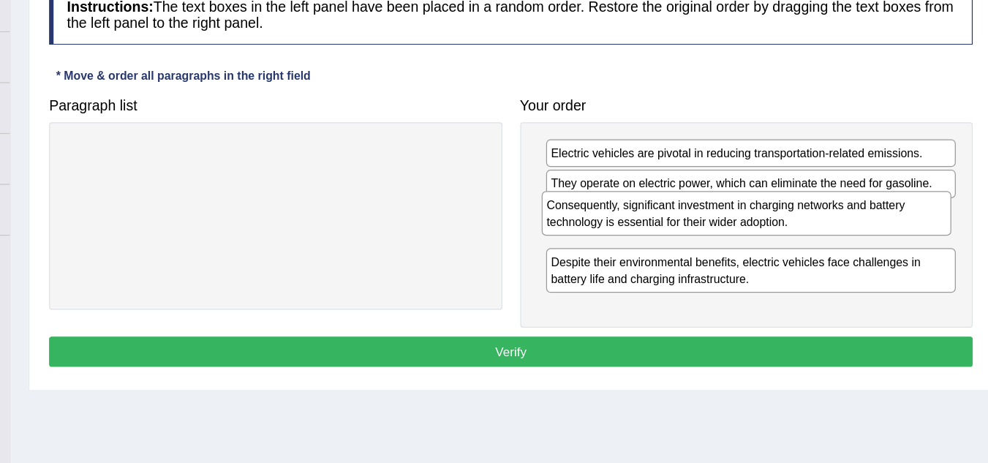
drag, startPoint x: 683, startPoint y: 196, endPoint x: 679, endPoint y: 186, distance: 10.5
click at [679, 186] on div "Consequently, significant investment in charging networks and battery technolog…" at bounding box center [771, 191] width 336 height 37
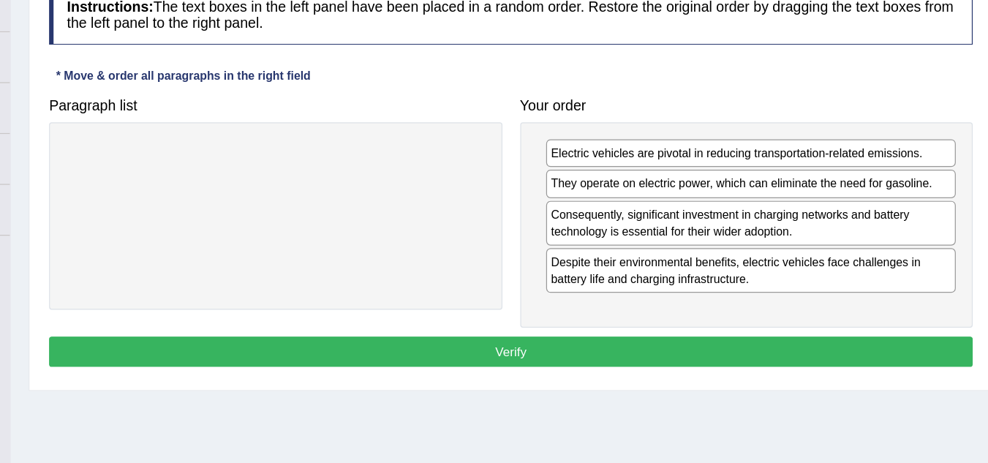
click at [668, 298] on button "Verify" at bounding box center [578, 304] width 757 height 25
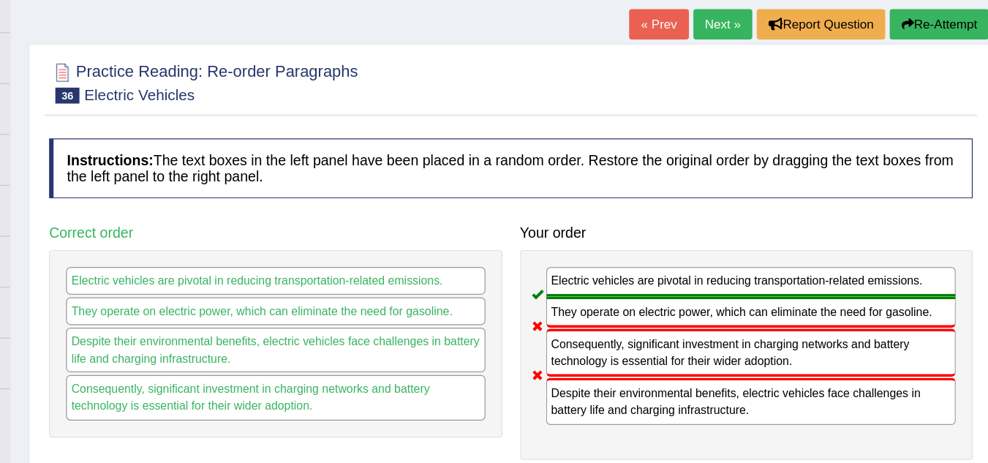
scroll to position [85, 0]
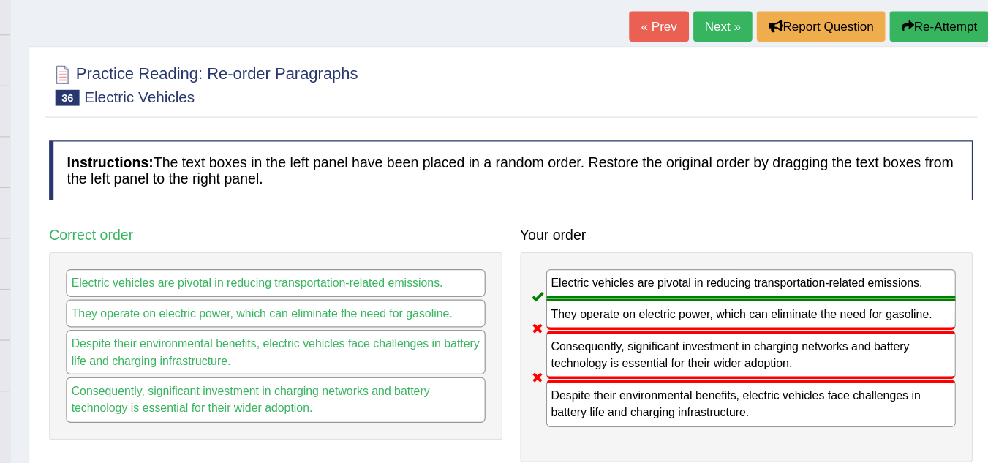
click at [753, 23] on link "Next »" at bounding box center [752, 22] width 48 height 25
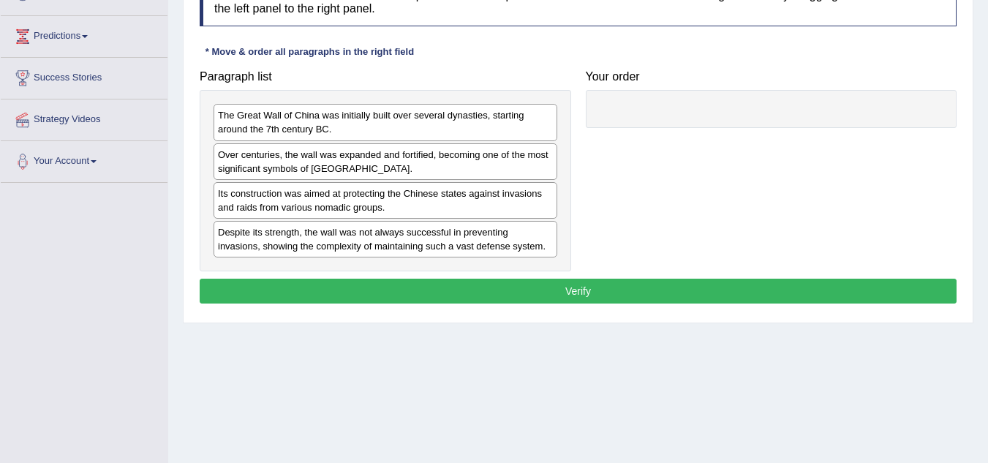
scroll to position [234, 0]
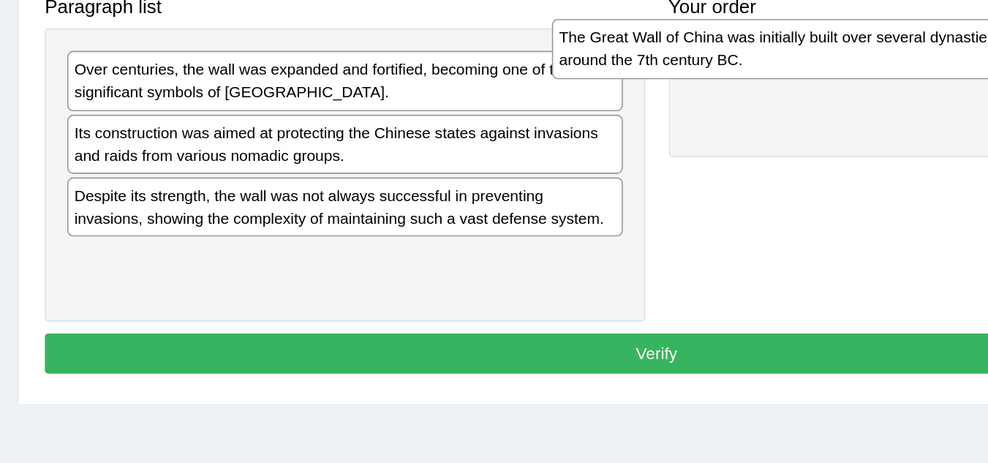
drag, startPoint x: 323, startPoint y: 116, endPoint x: 645, endPoint y: 87, distance: 323.0
click at [645, 87] on div "The Great Wall of China was initially built over several dynasties, starting ar…" at bounding box center [685, 91] width 344 height 37
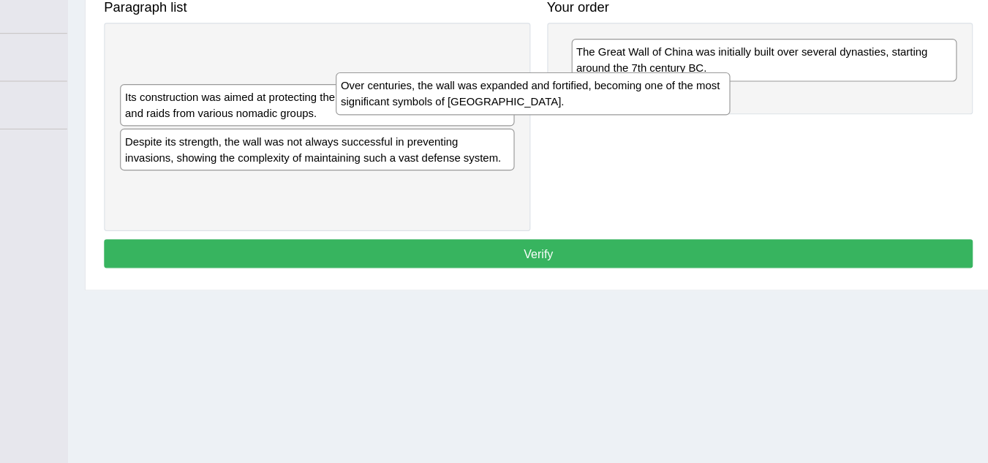
drag, startPoint x: 393, startPoint y: 113, endPoint x: 706, endPoint y: 143, distance: 314.3
click at [706, 143] on div "Over centuries, the wall was expanded and fortified, becoming one of the most s…" at bounding box center [573, 140] width 344 height 37
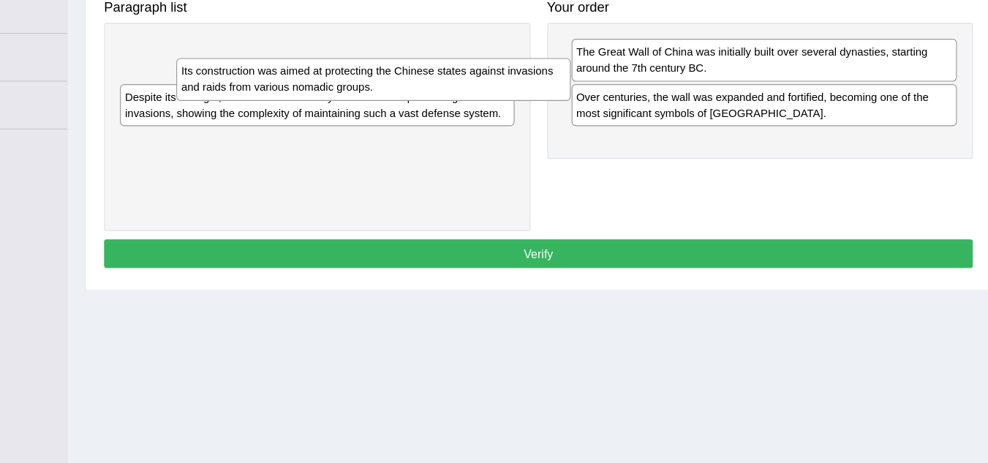
drag, startPoint x: 403, startPoint y: 106, endPoint x: 847, endPoint y: 183, distance: 451.1
click at [606, 146] on div "Its construction was aimed at protecting the Chinese states against invasions a…" at bounding box center [434, 128] width 344 height 37
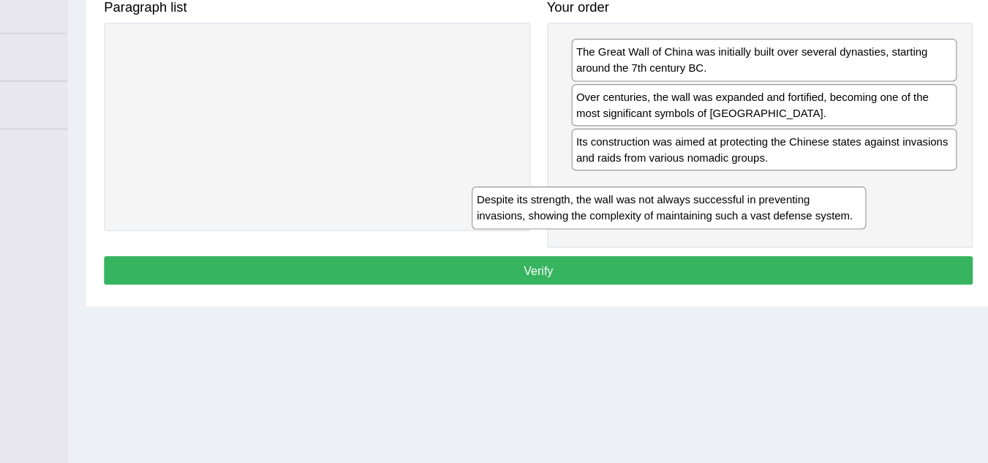
drag, startPoint x: 485, startPoint y: 118, endPoint x: 909, endPoint y: 268, distance: 449.8
click at [864, 258] on div "Despite its strength, the wall was not always successful in preventing invasion…" at bounding box center [692, 240] width 344 height 37
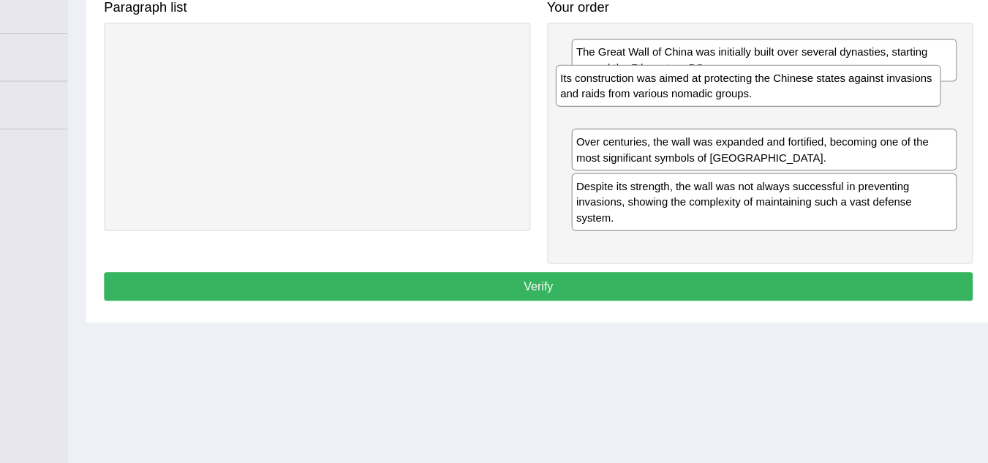
drag, startPoint x: 719, startPoint y: 189, endPoint x: 706, endPoint y: 133, distance: 57.3
click at [706, 133] on div "Its construction was aimed at protecting the Chinese states against invasions a…" at bounding box center [761, 134] width 336 height 37
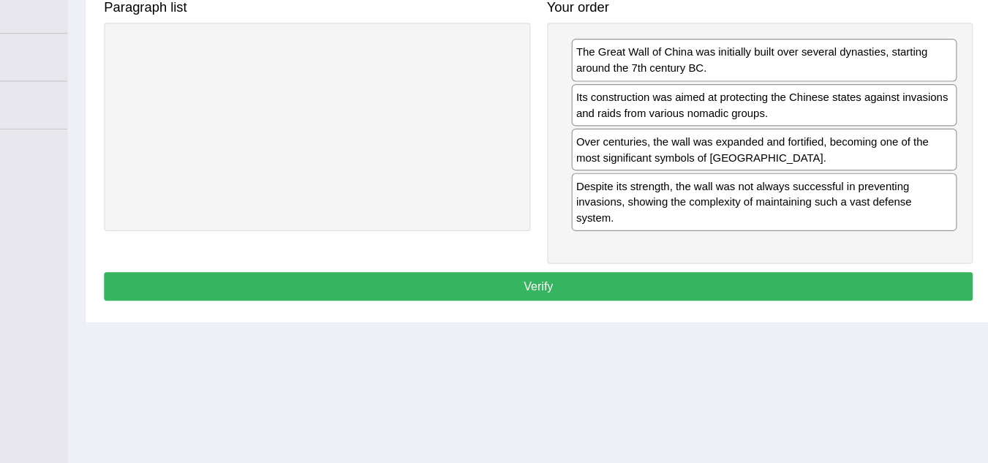
click at [628, 305] on button "Verify" at bounding box center [578, 308] width 757 height 25
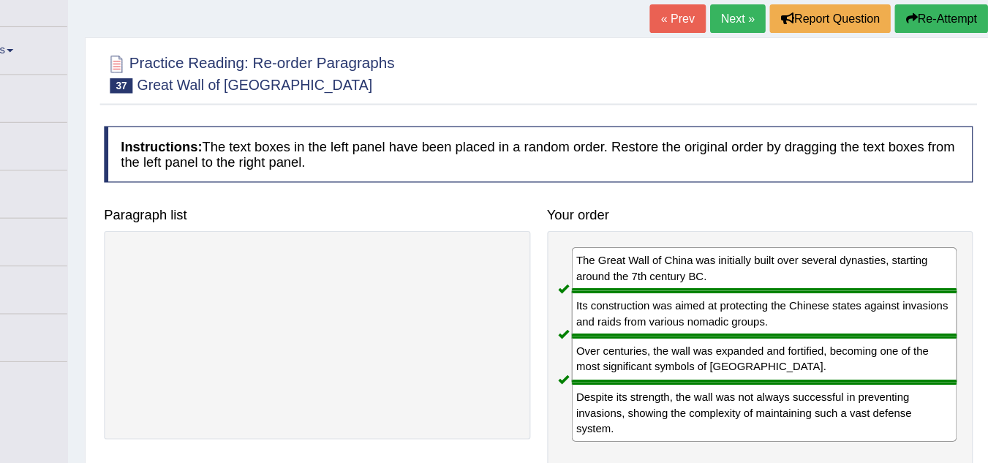
scroll to position [89, 0]
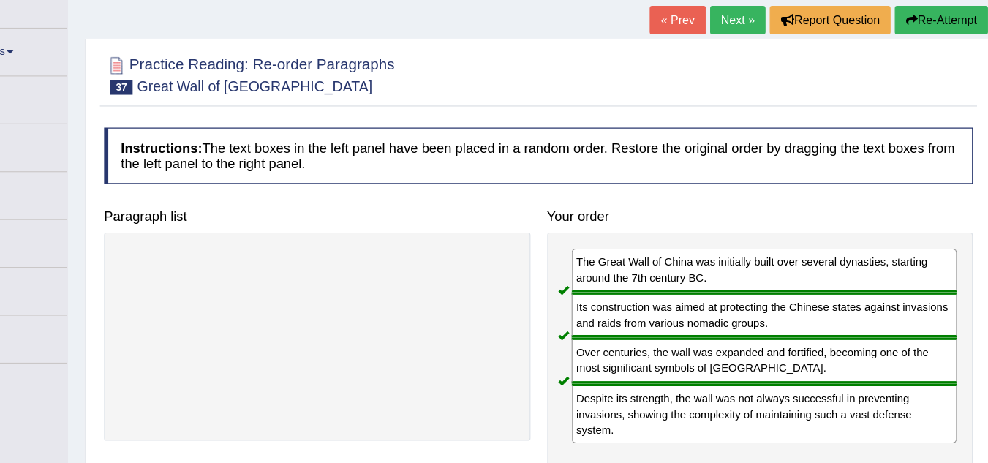
click at [749, 23] on link "Next »" at bounding box center [752, 17] width 48 height 25
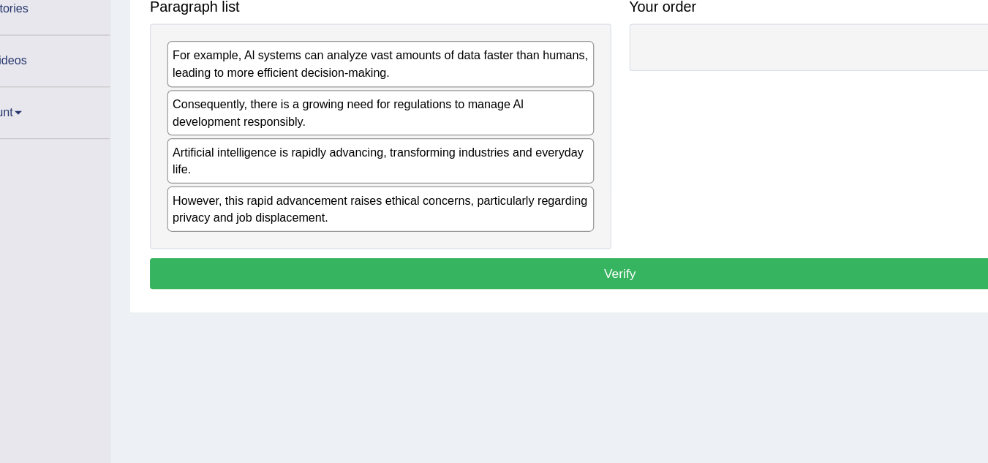
scroll to position [205, 0]
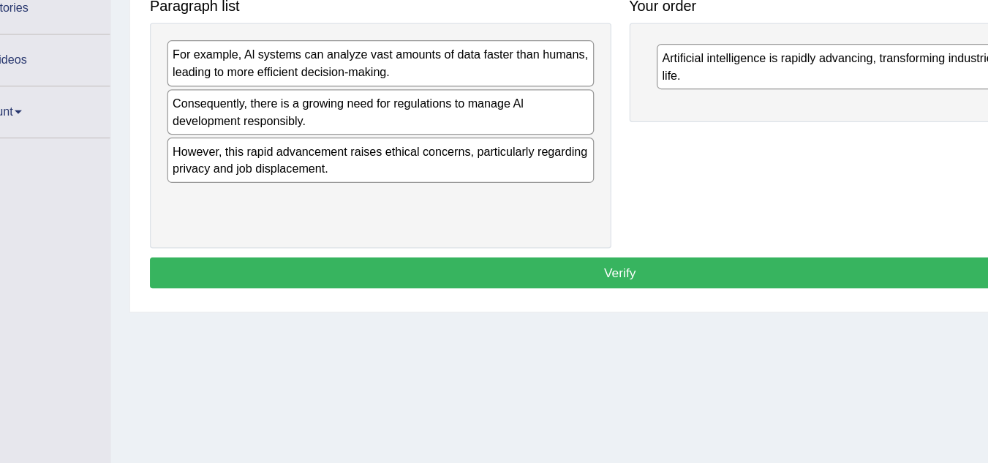
drag, startPoint x: 273, startPoint y: 227, endPoint x: 669, endPoint y: 151, distance: 402.8
click at [669, 151] on div "Artificial intelligence is rapidly advancing, transforming industries and every…" at bounding box center [780, 143] width 344 height 37
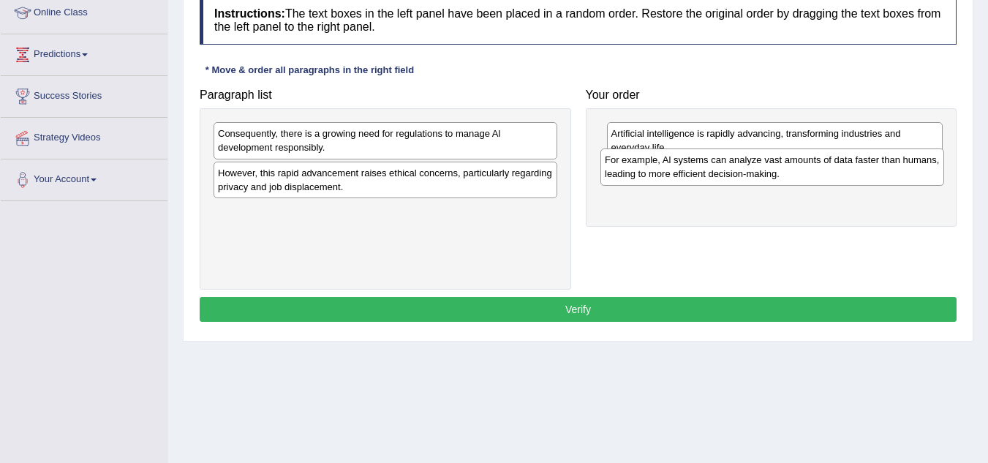
drag, startPoint x: 426, startPoint y: 146, endPoint x: 812, endPoint y: 172, distance: 387.7
click at [812, 172] on div "For example, Al systems can analyze vast amounts of data faster than humans, le…" at bounding box center [772, 166] width 344 height 37
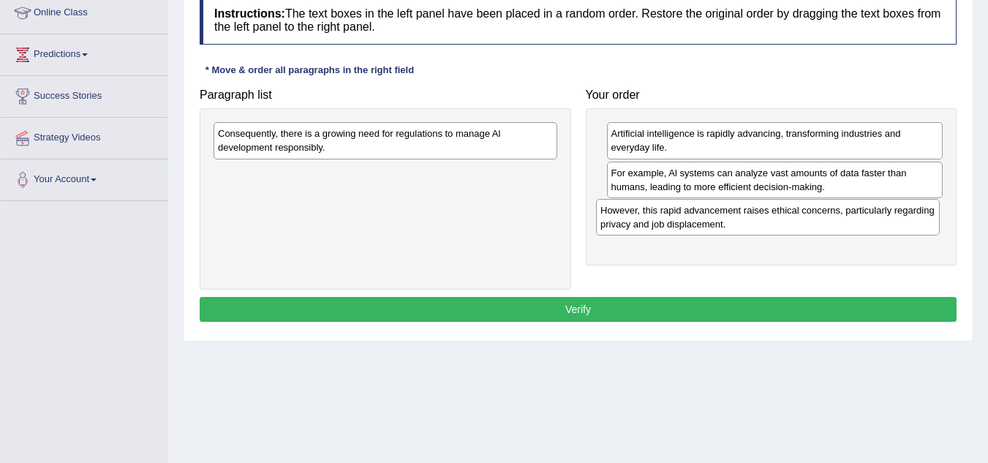
drag, startPoint x: 302, startPoint y: 185, endPoint x: 684, endPoint y: 222, distance: 384.2
click at [684, 222] on div "However, this rapid advancement raises ethical concerns, particularly regarding…" at bounding box center [768, 217] width 344 height 37
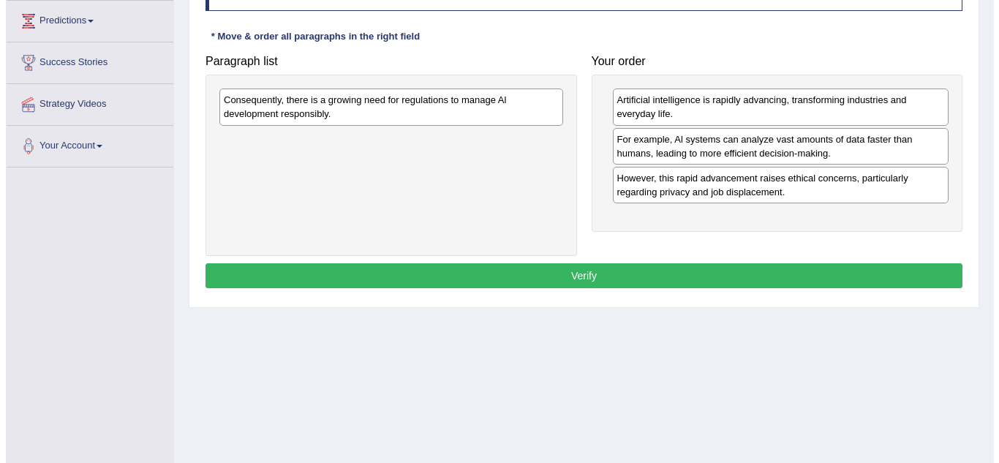
scroll to position [239, 0]
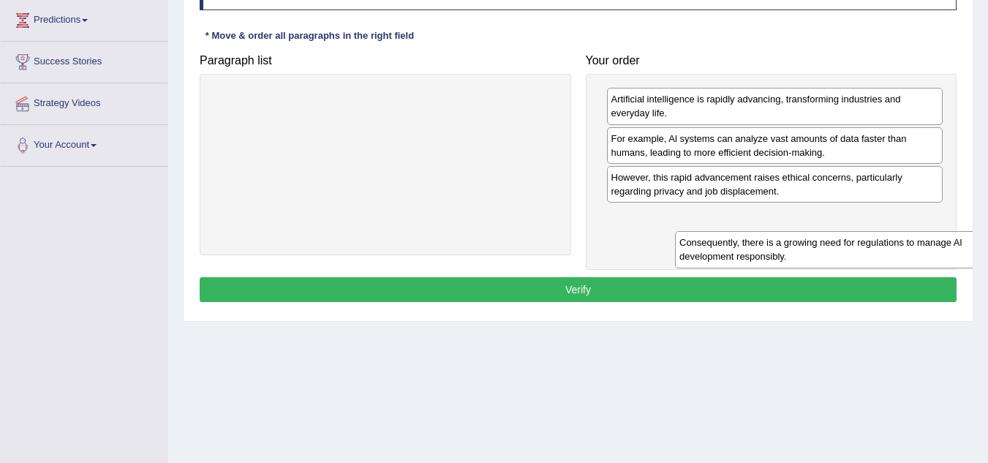
drag, startPoint x: 335, startPoint y: 114, endPoint x: 743, endPoint y: 252, distance: 430.5
click at [743, 252] on div "Consequently, there is a growing need for regulations to manage Al development …" at bounding box center [847, 249] width 344 height 37
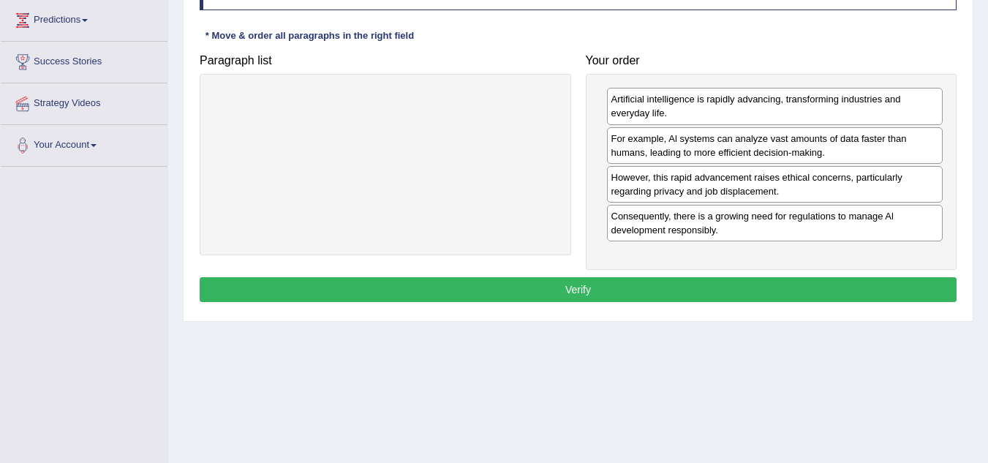
click at [599, 282] on button "Verify" at bounding box center [578, 289] width 757 height 25
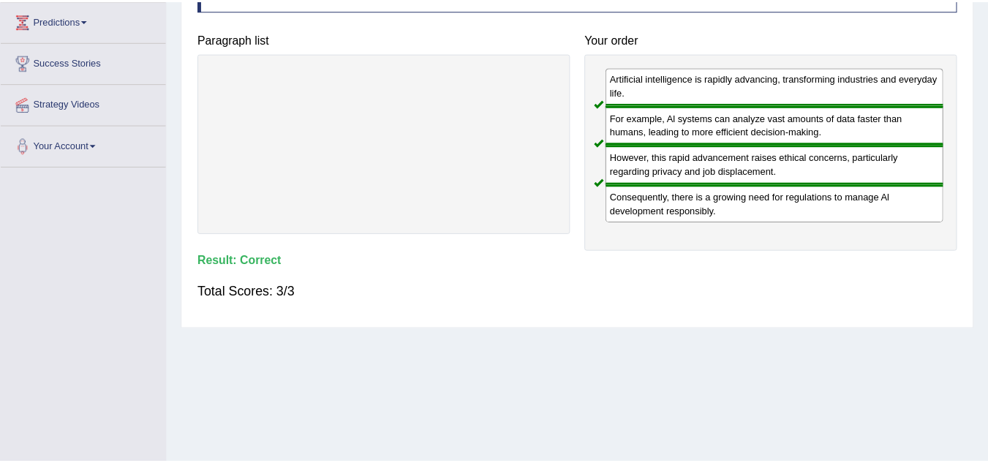
scroll to position [0, 0]
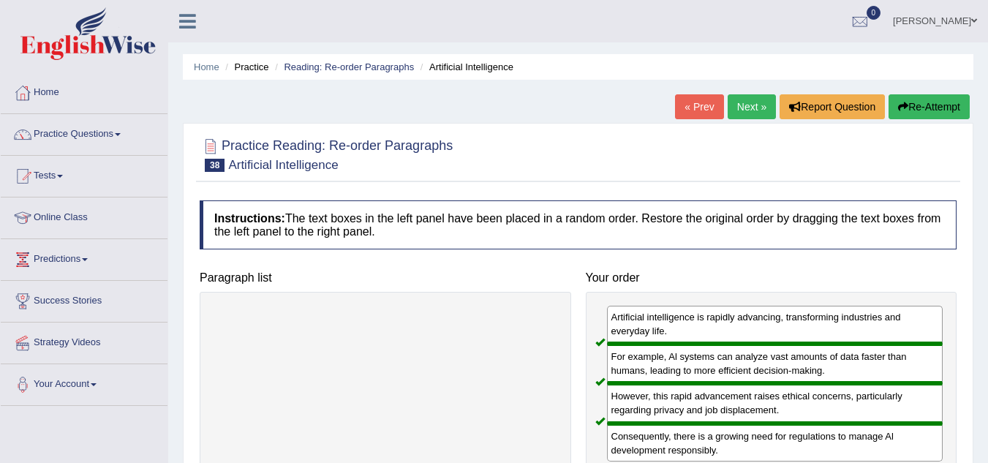
click at [744, 99] on link "Next »" at bounding box center [752, 106] width 48 height 25
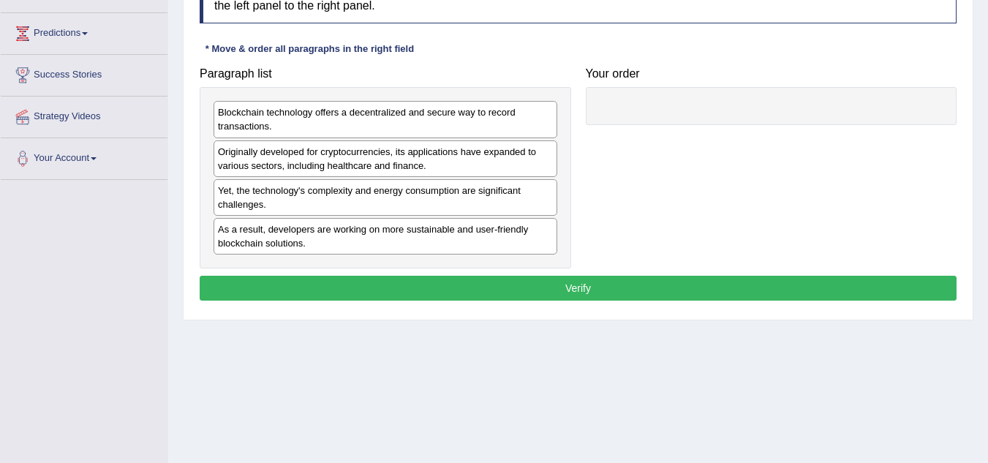
scroll to position [227, 0]
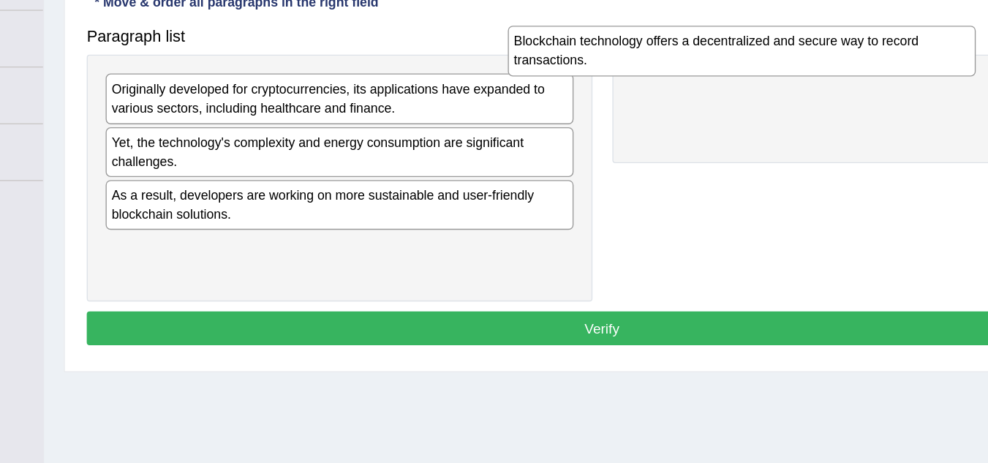
drag, startPoint x: 434, startPoint y: 119, endPoint x: 758, endPoint y: 62, distance: 329.6
click at [758, 65] on div "Blockchain technology offers a decentralized and secure way to record transacti…" at bounding box center [681, 83] width 344 height 37
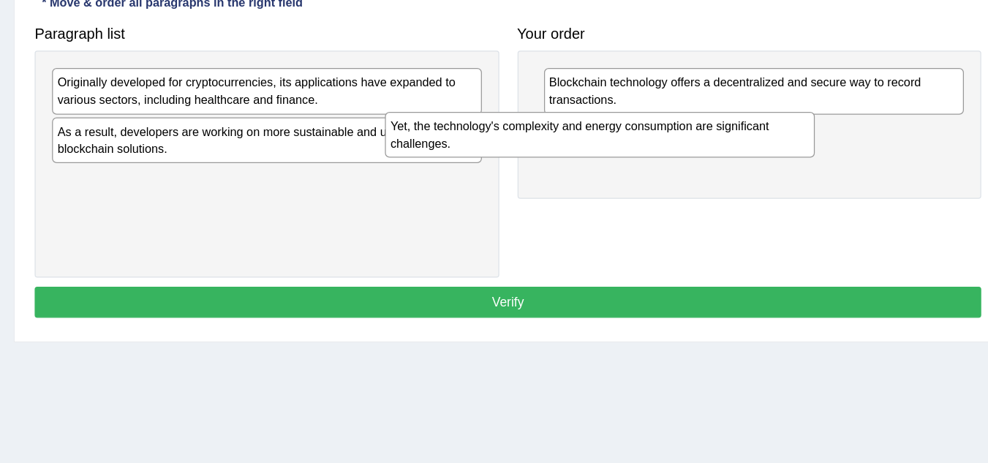
drag, startPoint x: 468, startPoint y: 160, endPoint x: 765, endPoint y: 160, distance: 296.9
click at [765, 160] on div "Yet, the technology's complexity and energy consumption are significant challen…" at bounding box center [652, 153] width 344 height 37
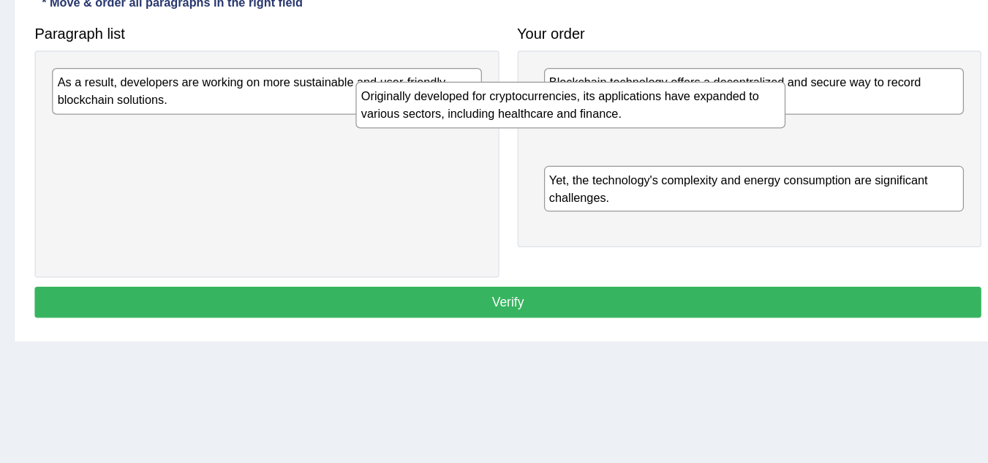
drag, startPoint x: 461, startPoint y: 124, endPoint x: 743, endPoint y: 127, distance: 281.5
click at [743, 127] on div "Originally developed for cryptocurrencies, its applications have expanded to va…" at bounding box center [628, 129] width 344 height 37
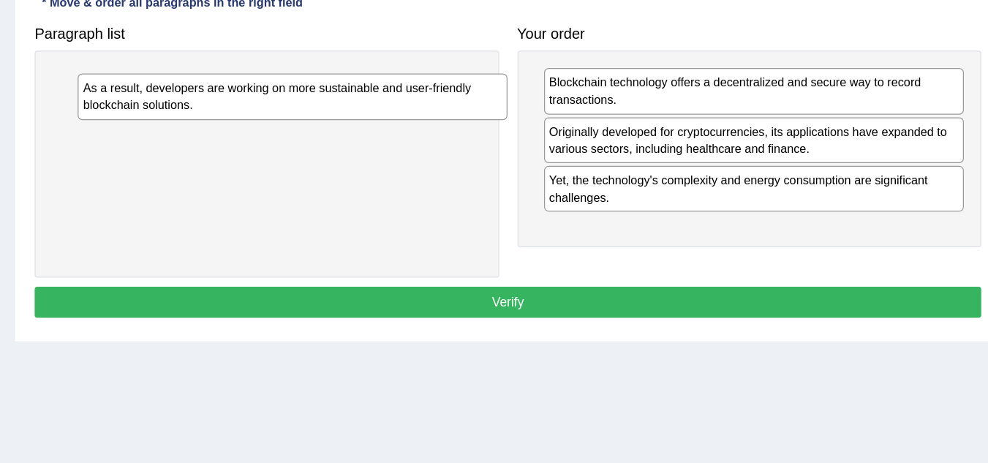
drag, startPoint x: 409, startPoint y: 117, endPoint x: 788, endPoint y: 205, distance: 388.9
click at [578, 141] on div "As a result, developers are working on more sustainable and user-friendly block…" at bounding box center [406, 123] width 344 height 37
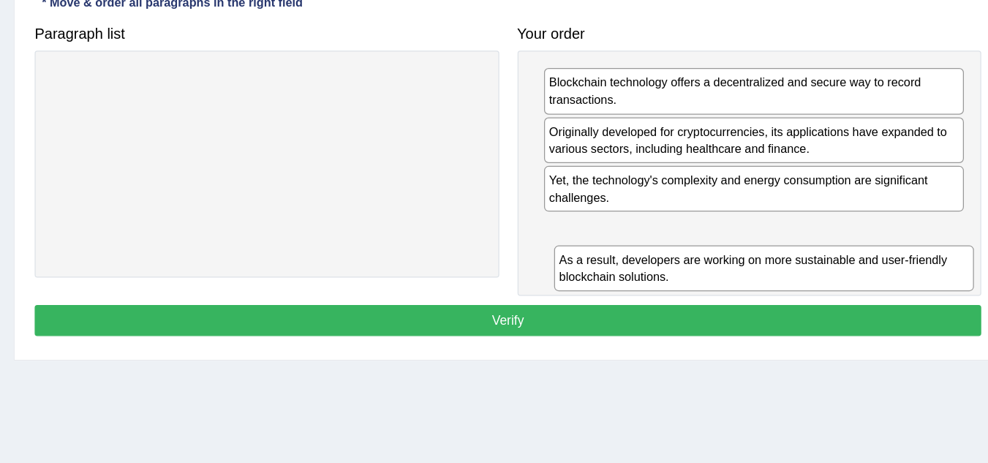
drag, startPoint x: 788, startPoint y: 206, endPoint x: 796, endPoint y: 270, distance: 64.1
click at [796, 270] on div "As a result, developers are working on more sustainable and user-friendly block…" at bounding box center [783, 260] width 336 height 37
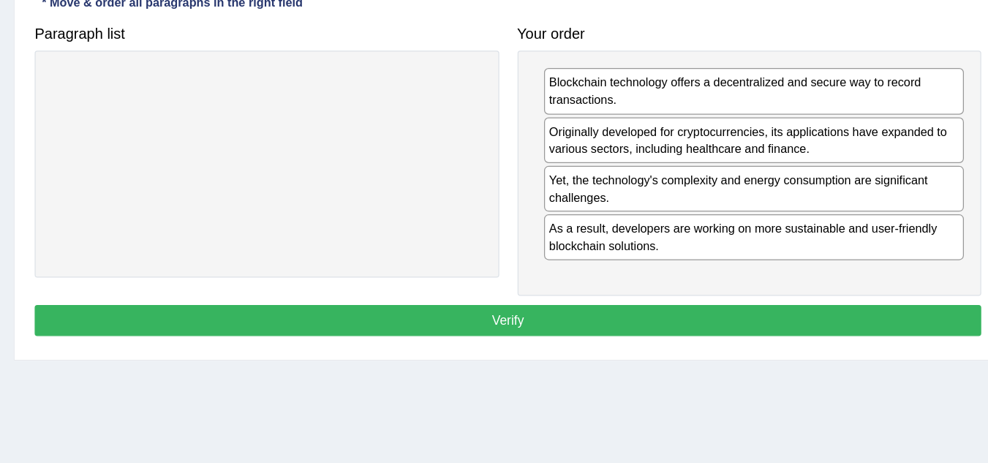
click at [588, 307] on button "Verify" at bounding box center [578, 302] width 757 height 25
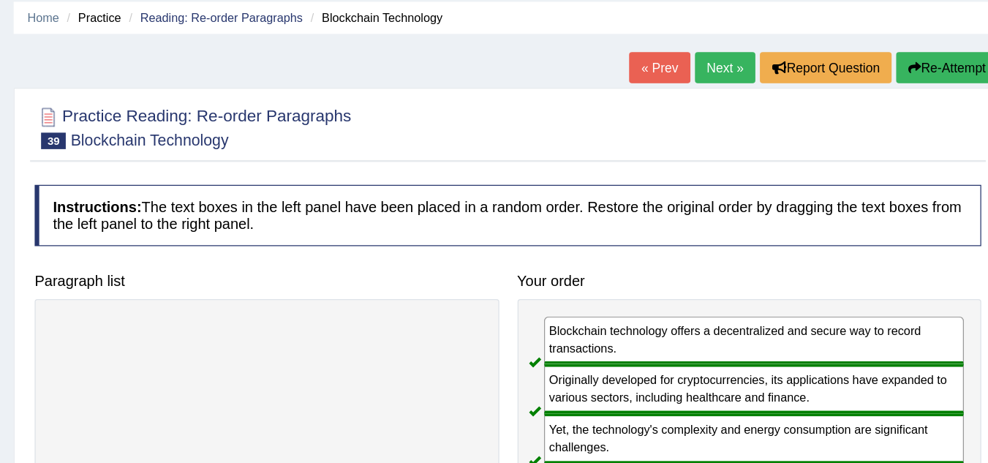
scroll to position [52, 0]
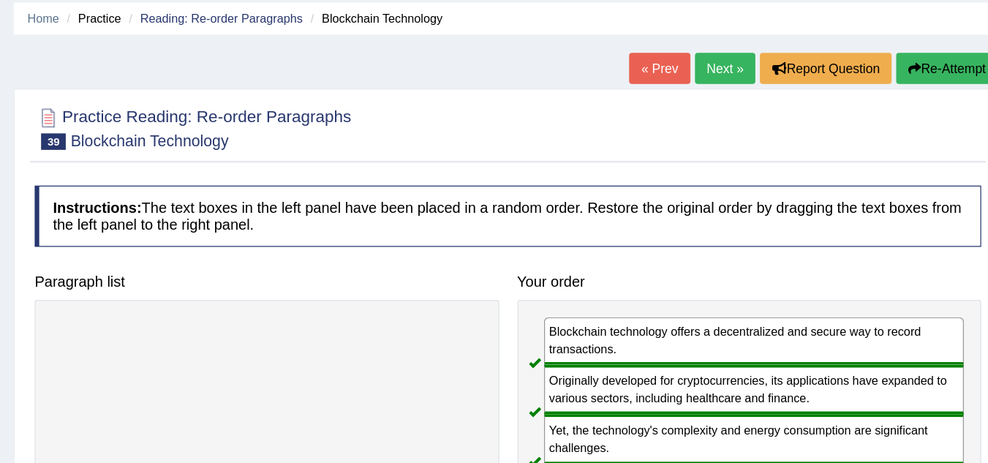
click at [754, 40] on div "Home Practice Reading: Re-order Paragraphs Blockchain Technology « Prev Next » …" at bounding box center [578, 313] width 820 height 731
click at [749, 58] on link "Next »" at bounding box center [752, 54] width 48 height 25
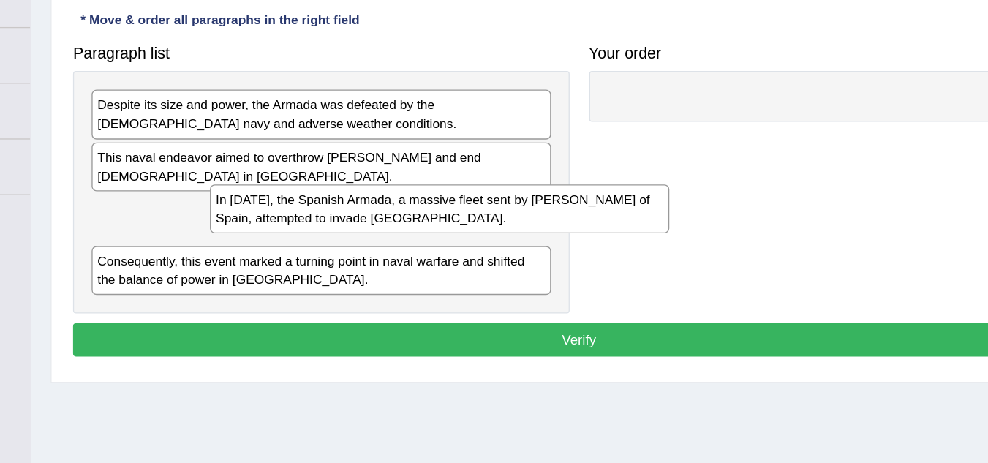
drag, startPoint x: 357, startPoint y: 221, endPoint x: 722, endPoint y: 87, distance: 389.3
click at [646, 200] on div "In [DATE], the Spanish Armada, a massive fleet sent by [PERSON_NAME] of Spain, …" at bounding box center [474, 218] width 344 height 37
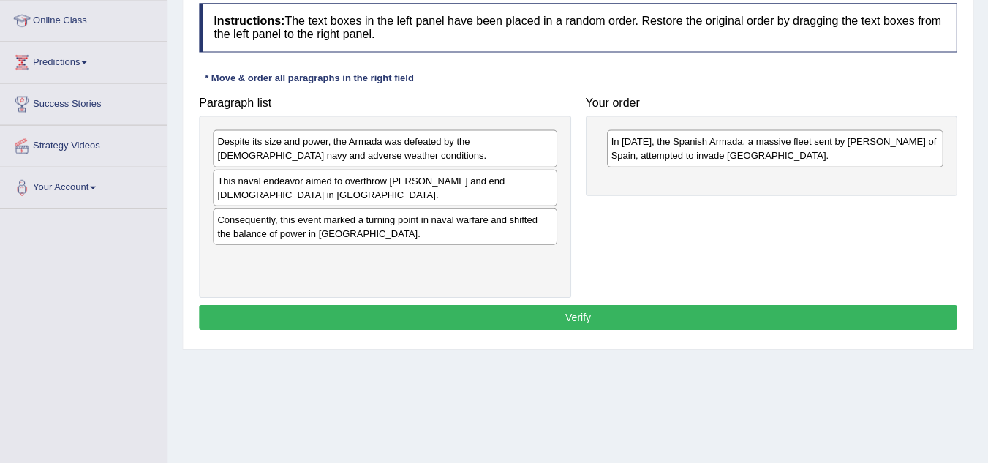
scroll to position [197, 0]
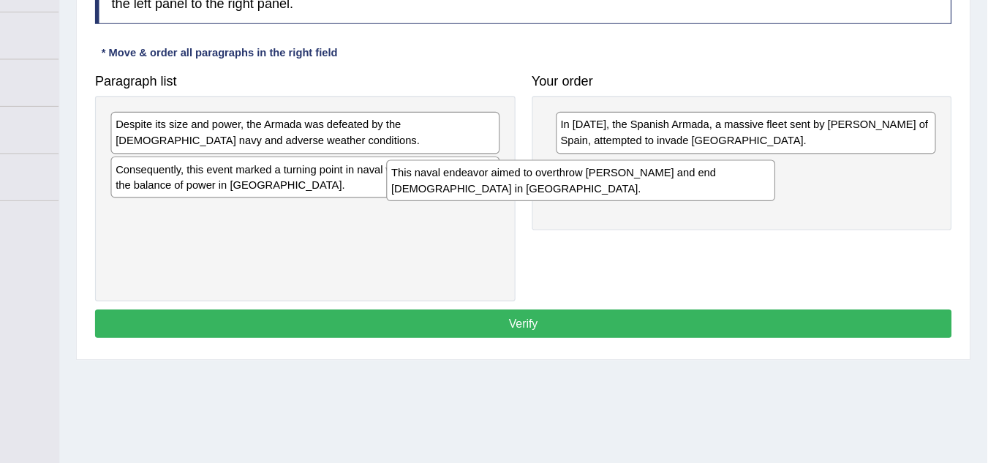
drag, startPoint x: 406, startPoint y: 194, endPoint x: 706, endPoint y: 181, distance: 300.1
click at [706, 181] on div "This naval endeavor aimed to overthrow Queen Elizabeth I and end Protestantism …" at bounding box center [629, 190] width 344 height 37
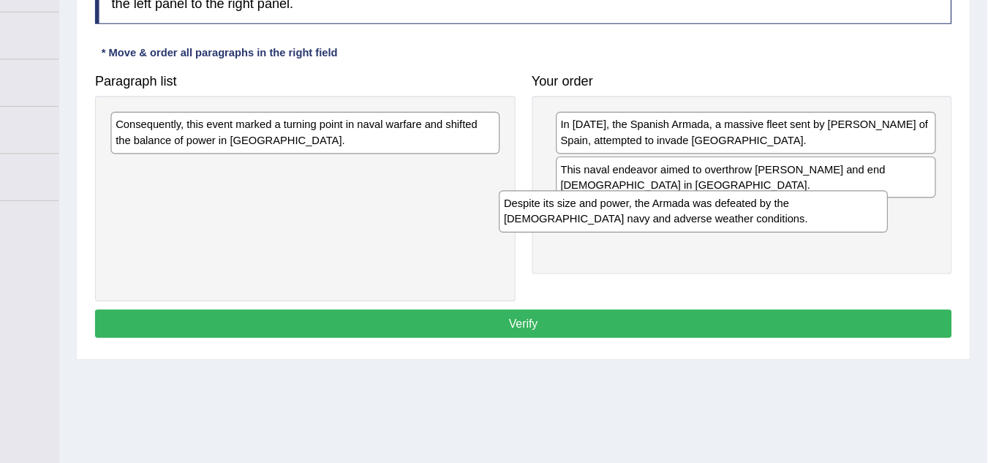
drag, startPoint x: 407, startPoint y: 154, endPoint x: 777, endPoint y: 224, distance: 375.9
click at [777, 224] on div "Despite its size and power, the Armada was defeated by the English navy and adv…" at bounding box center [728, 217] width 344 height 37
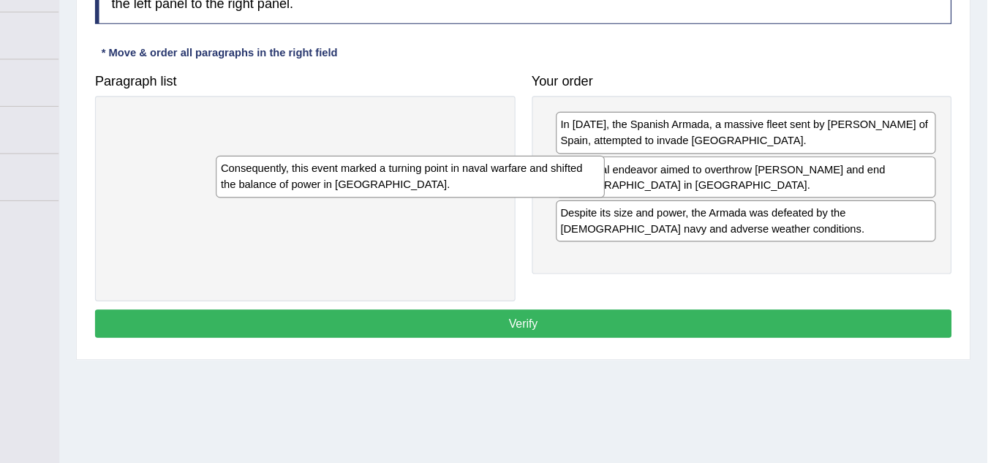
drag, startPoint x: 459, startPoint y: 156, endPoint x: 818, endPoint y: 287, distance: 382.4
click at [650, 205] on div "Consequently, this event marked a turning point in naval warfare and shifted th…" at bounding box center [478, 186] width 344 height 37
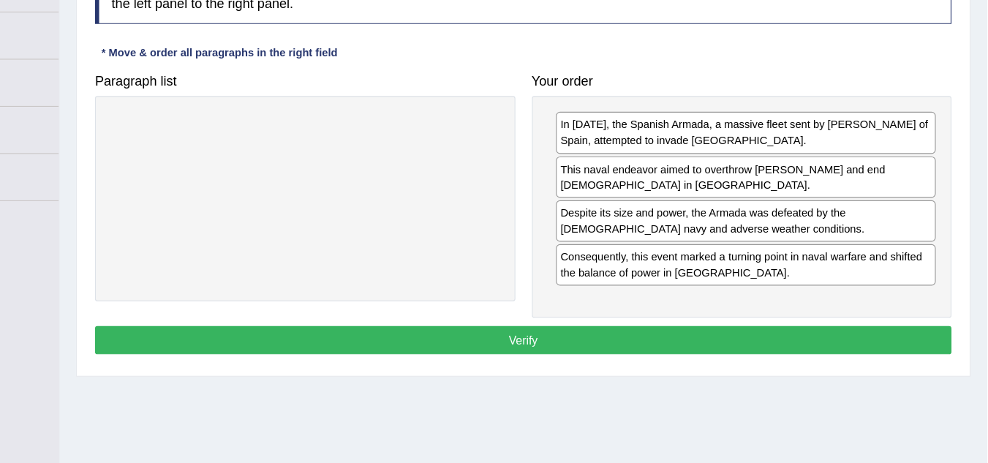
click at [606, 335] on button "Verify" at bounding box center [578, 331] width 757 height 25
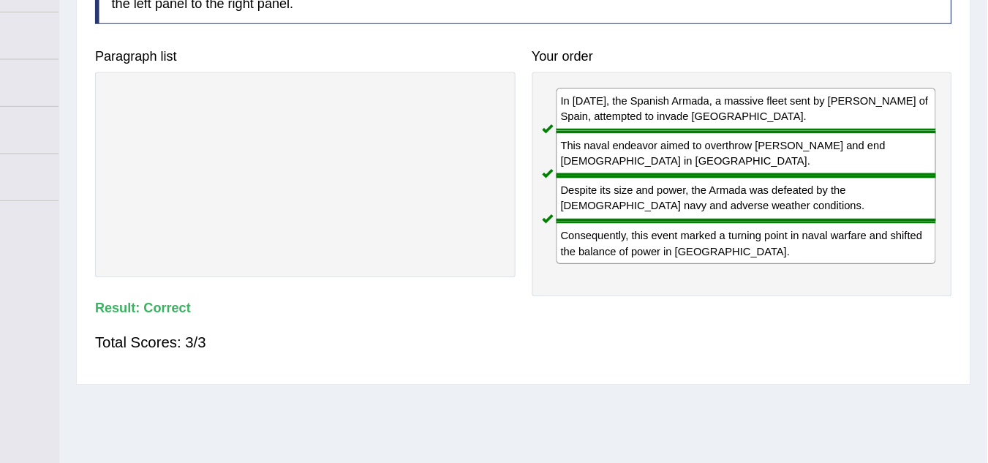
scroll to position [0, 0]
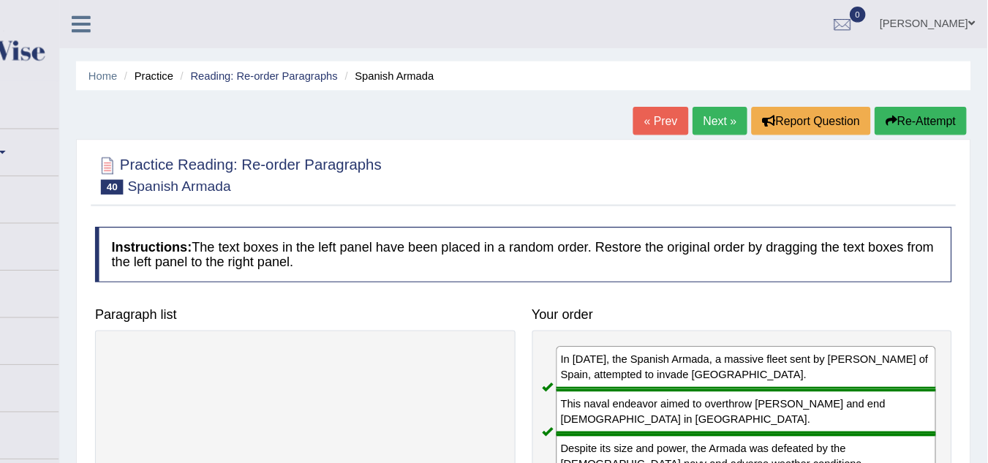
click at [751, 103] on link "Next »" at bounding box center [752, 106] width 48 height 25
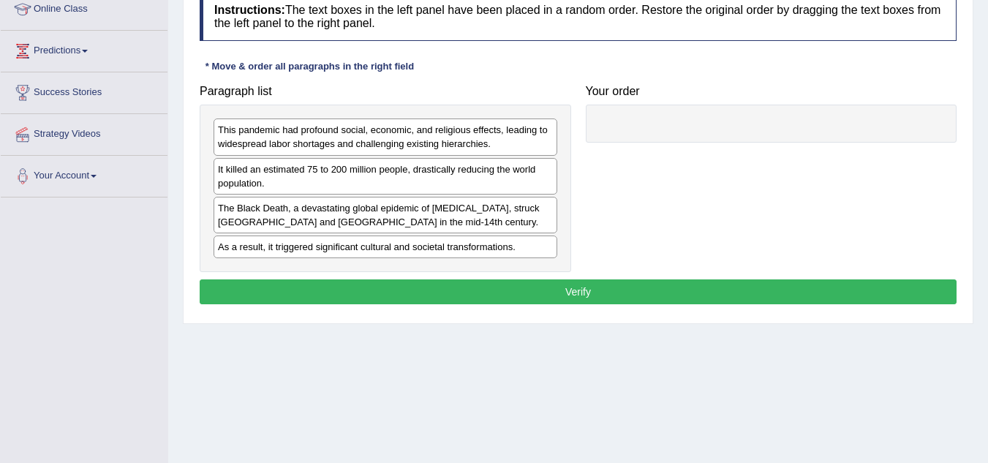
scroll to position [210, 0]
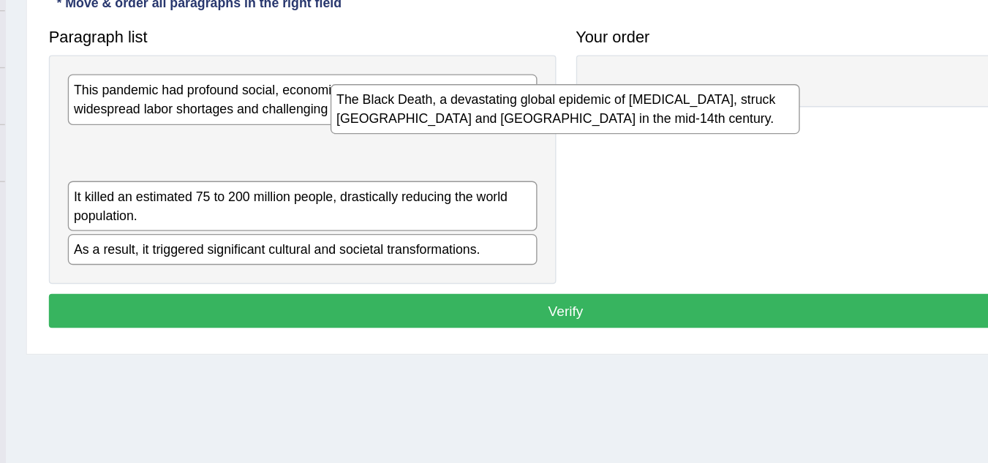
drag, startPoint x: 403, startPoint y: 224, endPoint x: 698, endPoint y: 97, distance: 321.2
click at [698, 124] on div "The Black Death, a devastating global epidemic of [MEDICAL_DATA], struck [GEOGR…" at bounding box center [578, 142] width 344 height 37
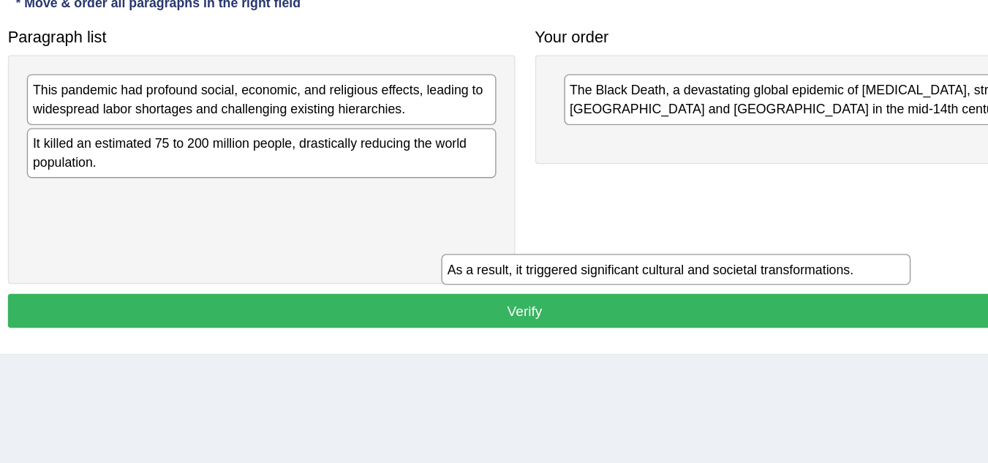
drag, startPoint x: 450, startPoint y: 208, endPoint x: 776, endPoint y: 272, distance: 331.5
click at [776, 271] on div "As a result, it triggered significant cultural and societal transformations." at bounding box center [689, 260] width 344 height 23
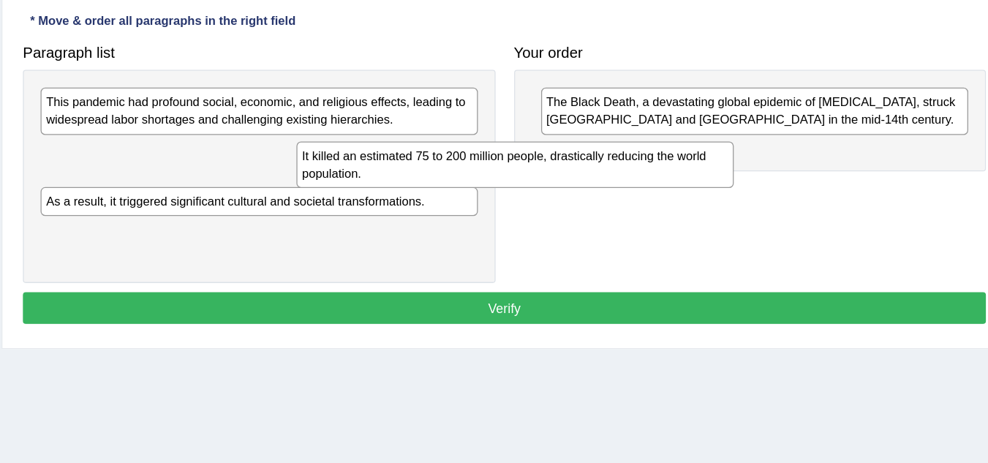
drag, startPoint x: 428, startPoint y: 175, endPoint x: 749, endPoint y: 156, distance: 320.8
click at [749, 159] on div "It killed an estimated 75 to 200 million people, drastically reducing the world…" at bounding box center [587, 177] width 344 height 37
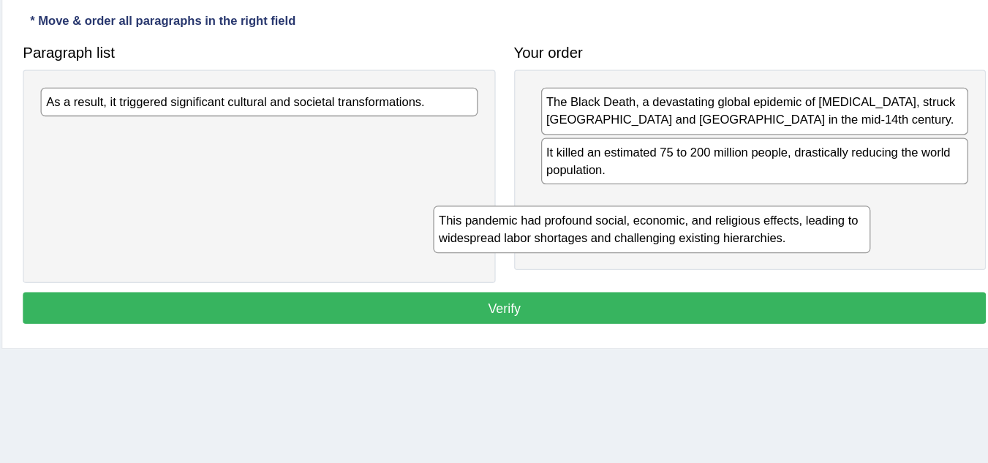
drag, startPoint x: 417, startPoint y: 140, endPoint x: 747, endPoint y: 218, distance: 339.6
click at [747, 218] on div "This pandemic had profound social, economic, and religious effects, leading to …" at bounding box center [694, 228] width 344 height 37
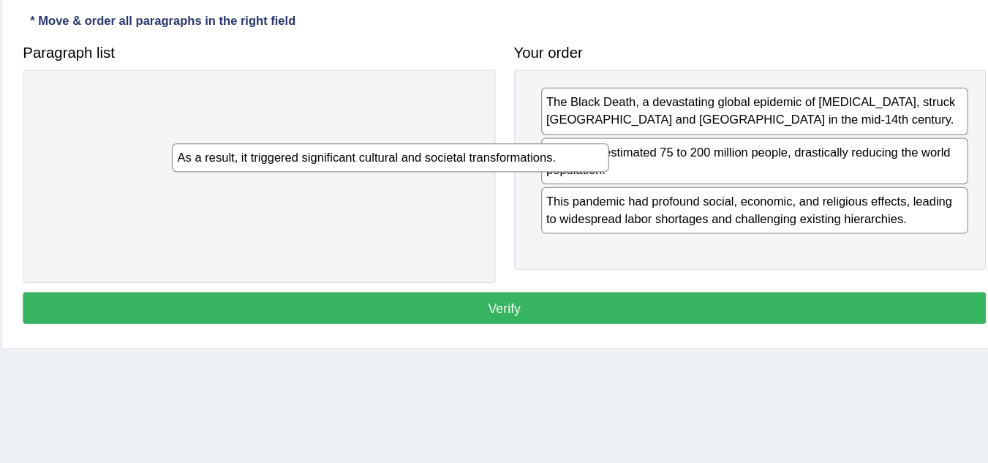
drag, startPoint x: 451, startPoint y: 137, endPoint x: 830, endPoint y: 288, distance: 407.9
click at [660, 184] on div "As a result, it triggered significant cultural and societal transformations." at bounding box center [489, 172] width 344 height 23
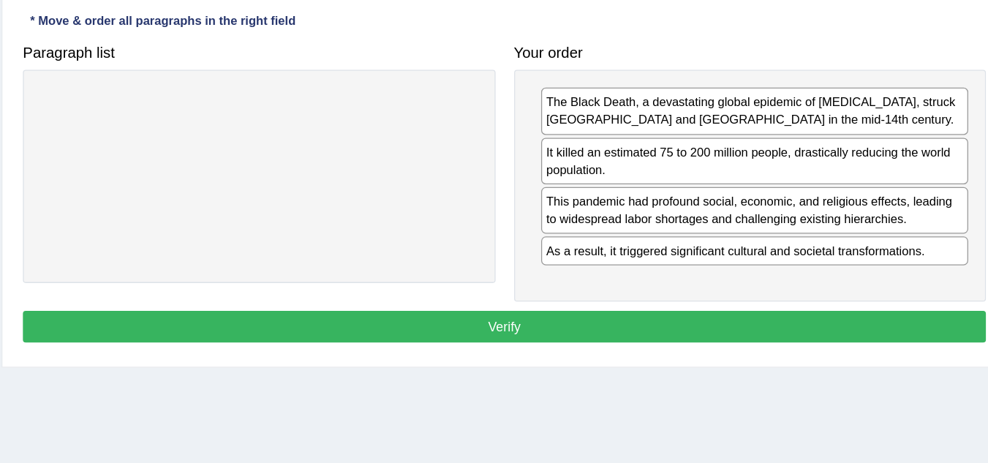
click at [638, 303] on button "Verify" at bounding box center [578, 304] width 757 height 25
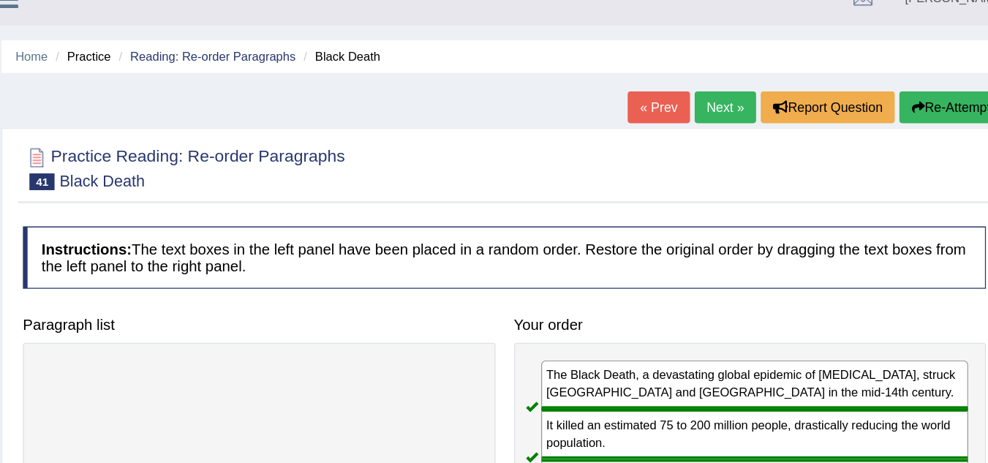
scroll to position [20, 0]
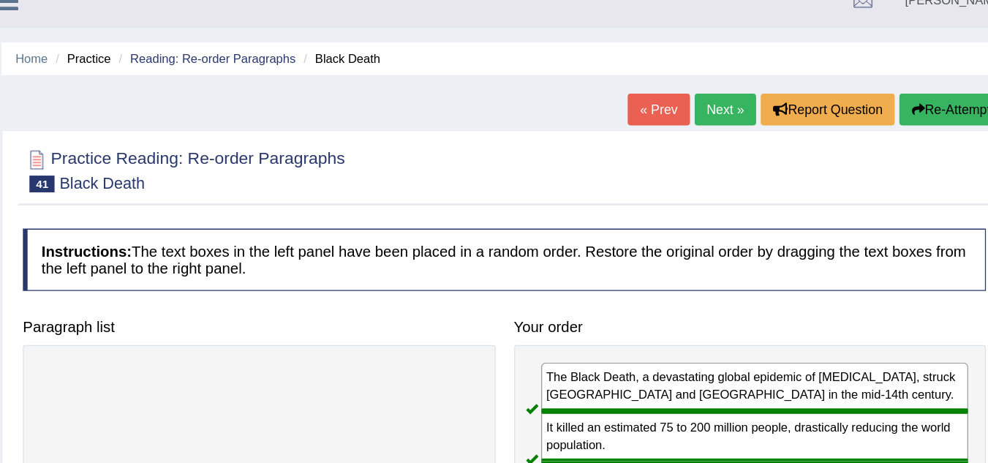
click at [747, 83] on link "Next »" at bounding box center [752, 86] width 48 height 25
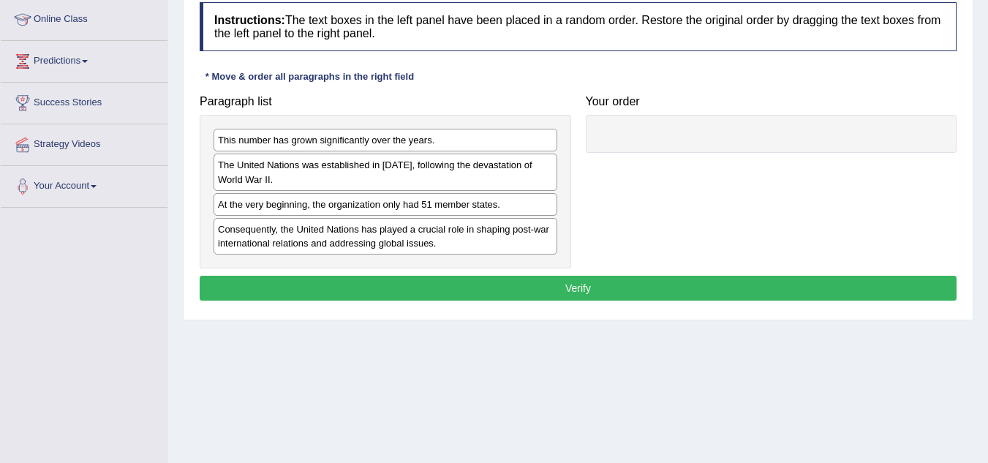
scroll to position [199, 0]
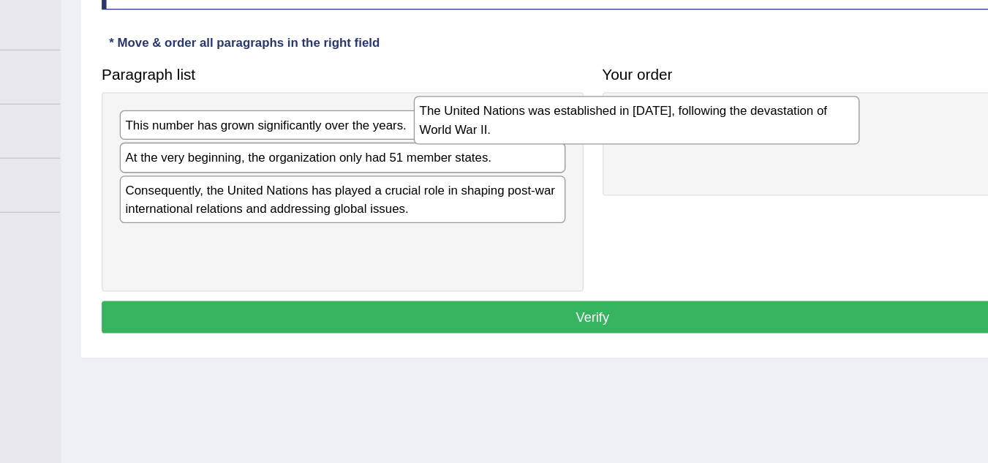
drag, startPoint x: 421, startPoint y: 161, endPoint x: 668, endPoint y: 111, distance: 251.4
click at [668, 117] on div "The United Nations was established in 1945, following the devastation of World …" at bounding box center [612, 135] width 344 height 37
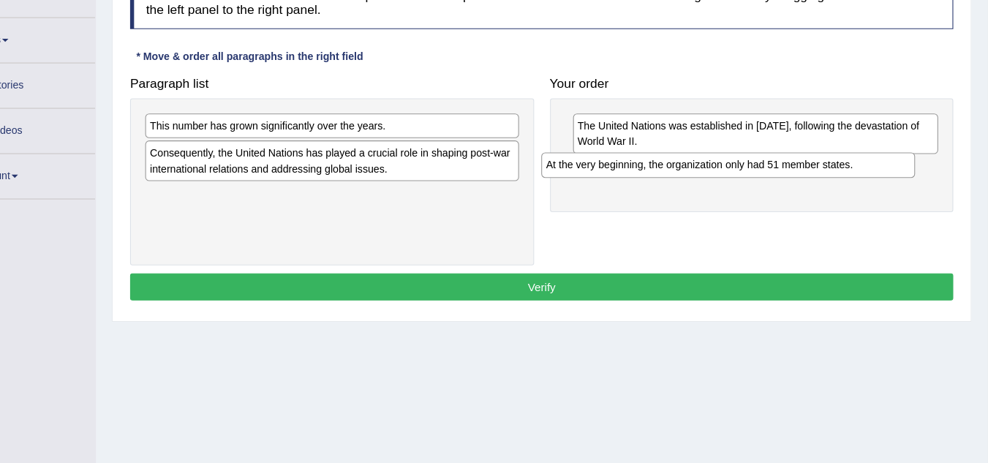
drag, startPoint x: 279, startPoint y: 168, endPoint x: 643, endPoint y: 179, distance: 364.3
click at [643, 179] on div "At the very beginning, the organization only had 51 member states." at bounding box center [750, 175] width 344 height 23
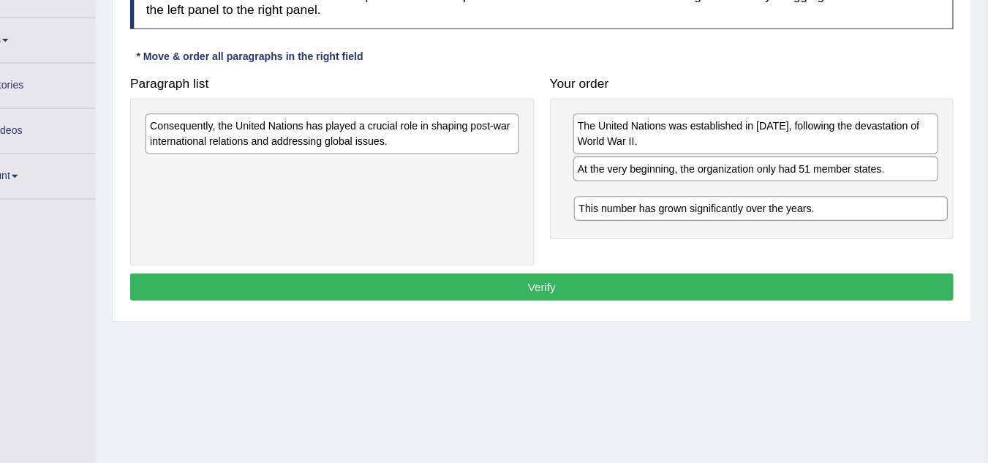
drag, startPoint x: 438, startPoint y: 137, endPoint x: 823, endPoint y: 193, distance: 388.6
click at [823, 204] on div "This number has grown significantly over the years." at bounding box center [780, 215] width 344 height 23
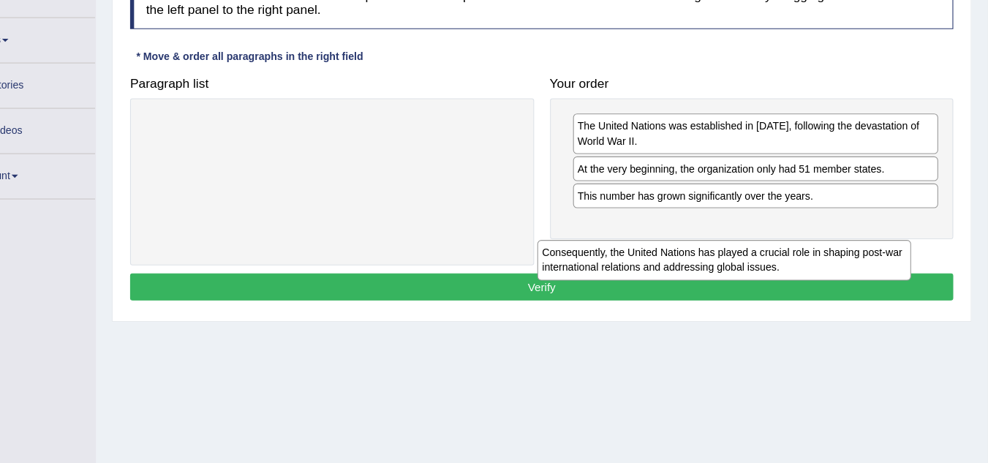
drag, startPoint x: 390, startPoint y: 162, endPoint x: 754, endPoint y: 275, distance: 381.4
click at [754, 275] on div "Consequently, the United Nations has played a crucial role in shaping post-war …" at bounding box center [746, 262] width 344 height 37
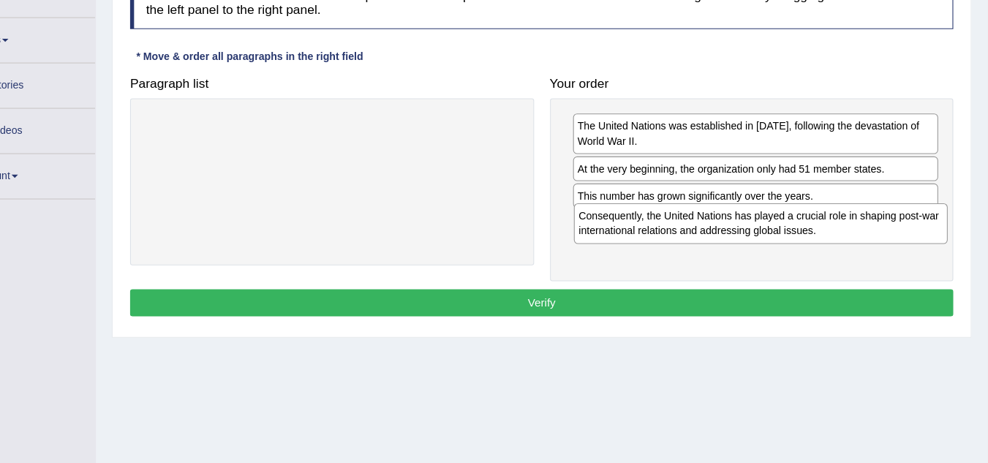
drag, startPoint x: 464, startPoint y: 150, endPoint x: 858, endPoint y: 233, distance: 402.7
click at [858, 233] on div "Consequently, the United Nations has played a crucial role in shaping post-war …" at bounding box center [780, 229] width 344 height 37
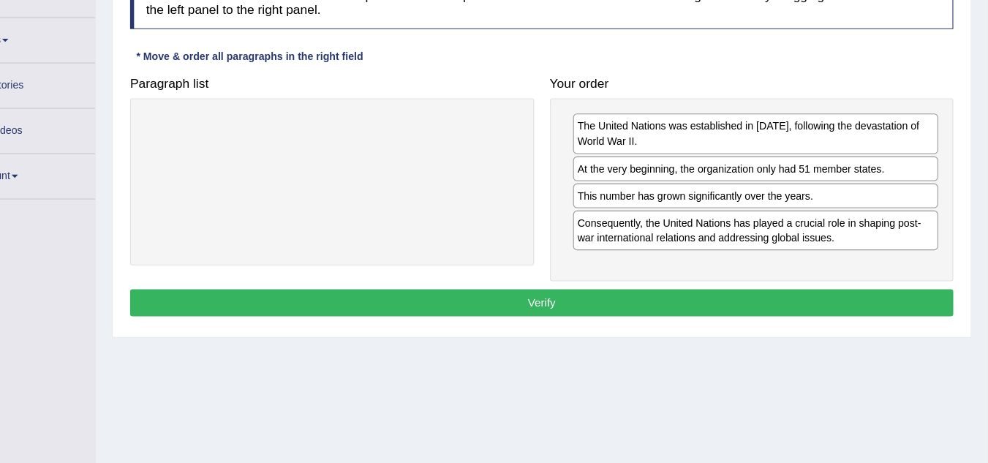
click at [559, 297] on button "Verify" at bounding box center [578, 302] width 757 height 25
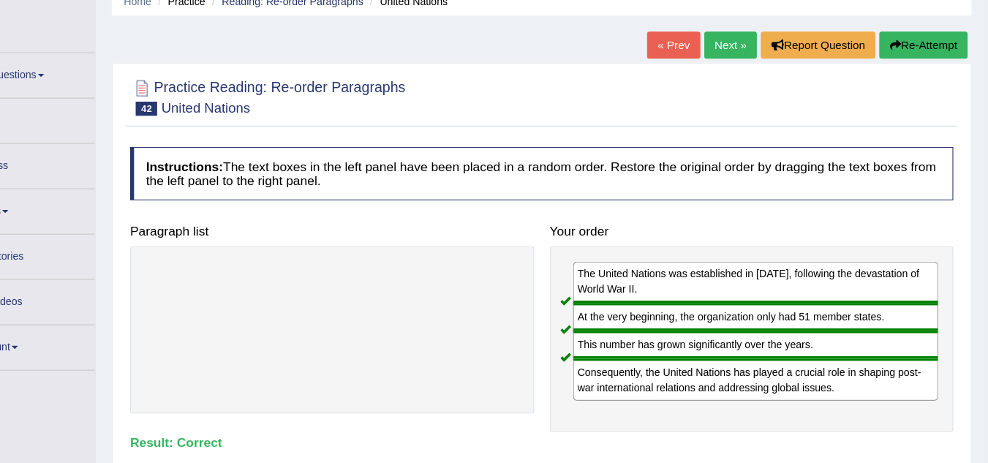
scroll to position [63, 0]
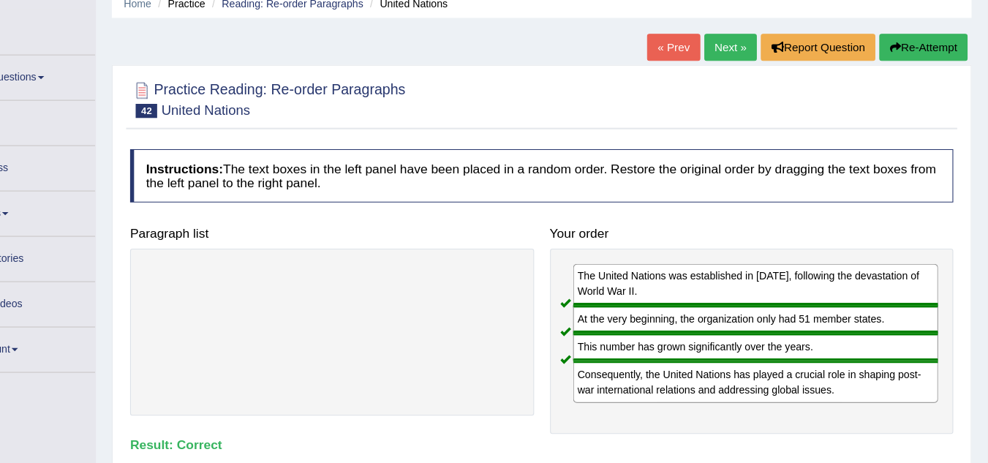
click at [755, 35] on link "Next »" at bounding box center [752, 43] width 48 height 25
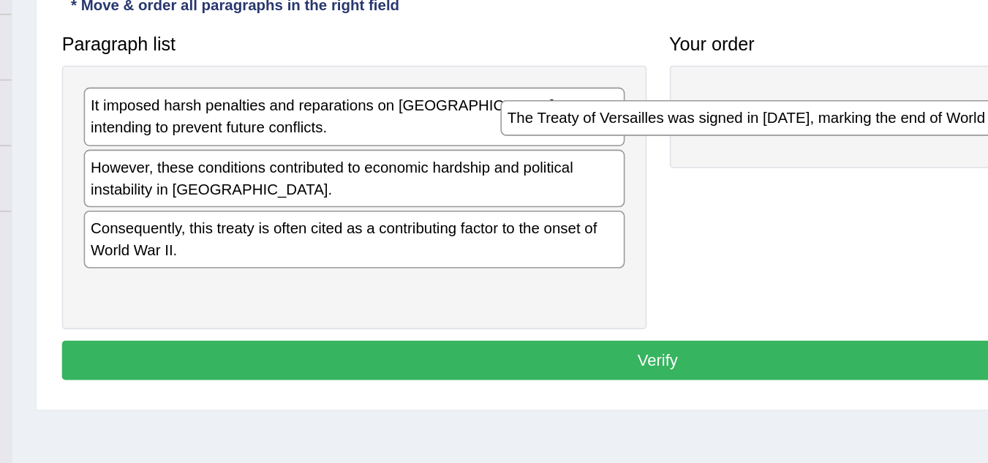
drag, startPoint x: 298, startPoint y: 179, endPoint x: 562, endPoint y: 148, distance: 266.5
click at [562, 148] on div "The Treaty of Versailles was signed in 1919, marking the end of World War l." at bounding box center [650, 141] width 344 height 23
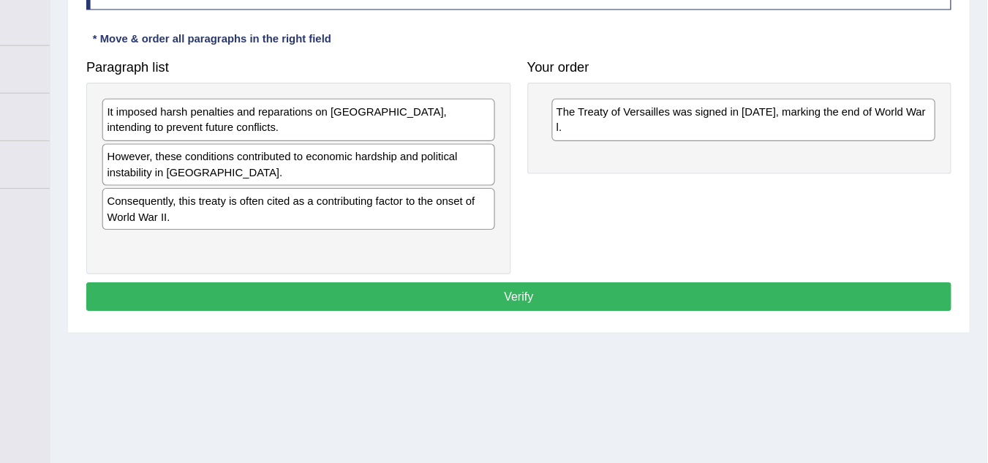
scroll to position [205, 0]
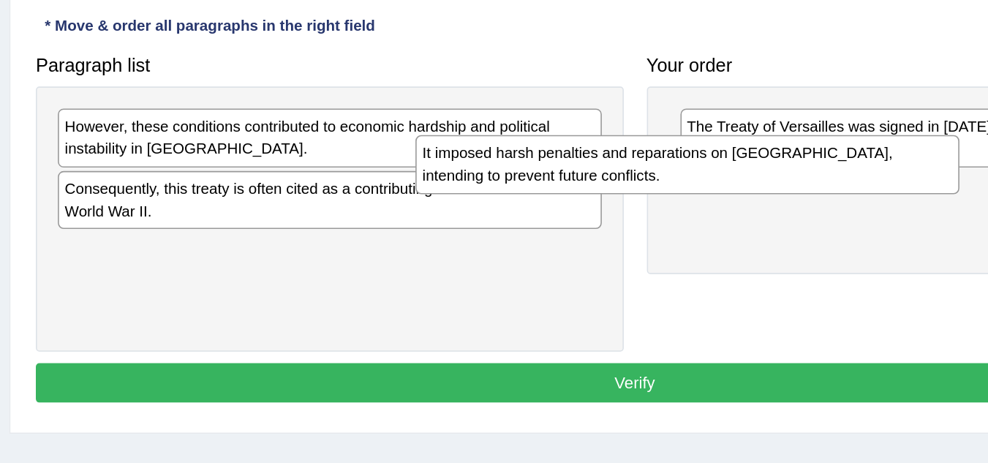
drag, startPoint x: 302, startPoint y: 148, endPoint x: 666, endPoint y: 164, distance: 364.5
click at [666, 164] on div "It imposed harsh penalties and reparations on Germany, intending to prevent fut…" at bounding box center [611, 157] width 344 height 37
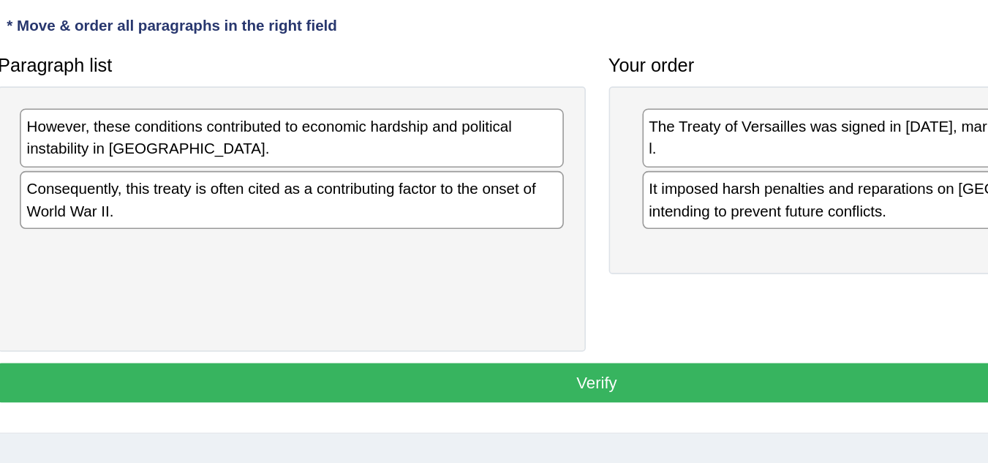
click at [568, 200] on div "However, these conditions contributed to economic hardship and political instab…" at bounding box center [385, 191] width 371 height 167
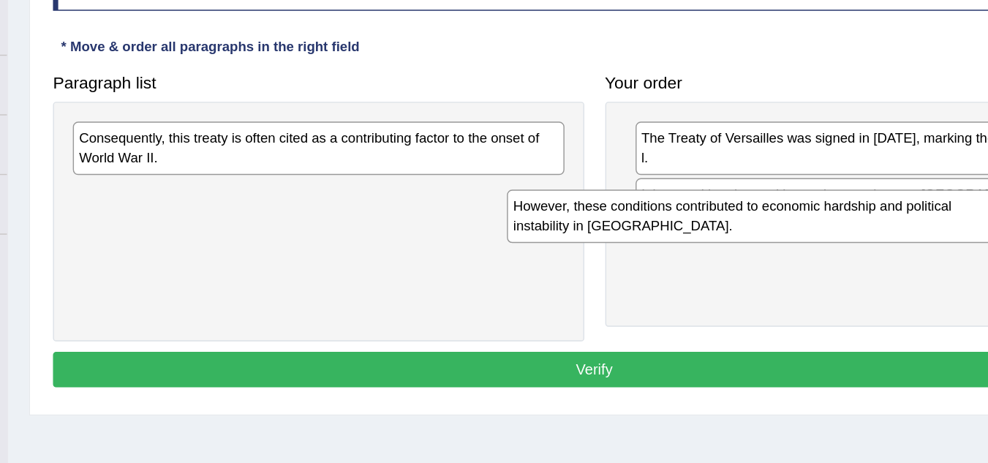
drag, startPoint x: 469, startPoint y: 134, endPoint x: 778, endPoint y: 181, distance: 312.2
click at [778, 181] on div "However, these conditions contributed to economic hardship and political instab…" at bounding box center [689, 188] width 344 height 37
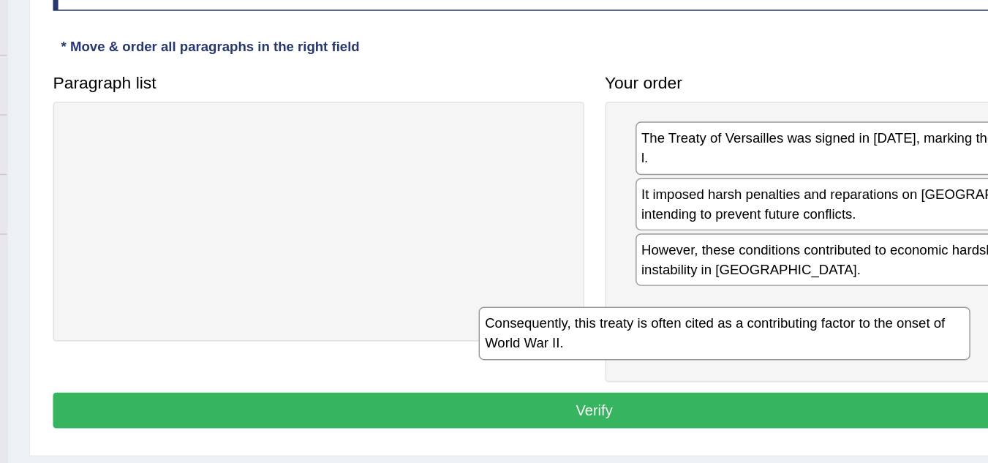
drag, startPoint x: 529, startPoint y: 151, endPoint x: 852, endPoint y: 273, distance: 344.8
click at [841, 273] on div "Consequently, this treaty is often cited as a contributing factor to the onset …" at bounding box center [669, 270] width 344 height 37
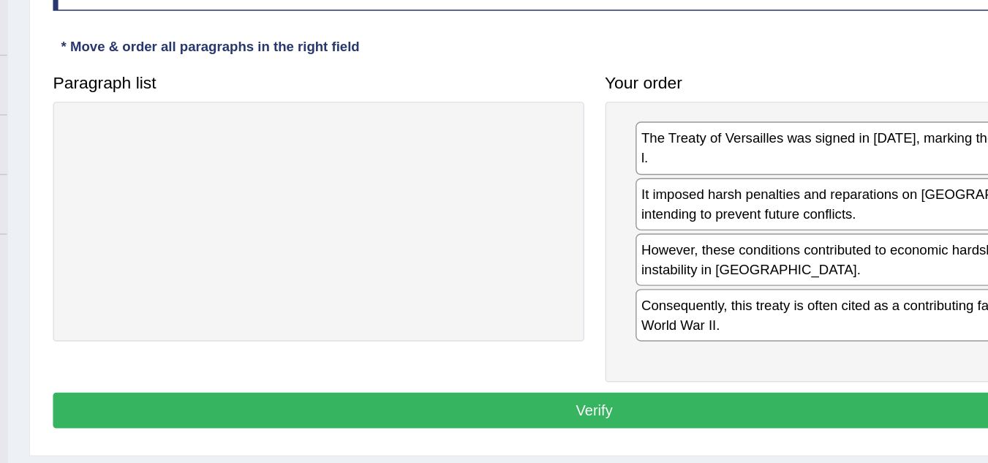
click at [586, 316] on button "Verify" at bounding box center [578, 323] width 757 height 25
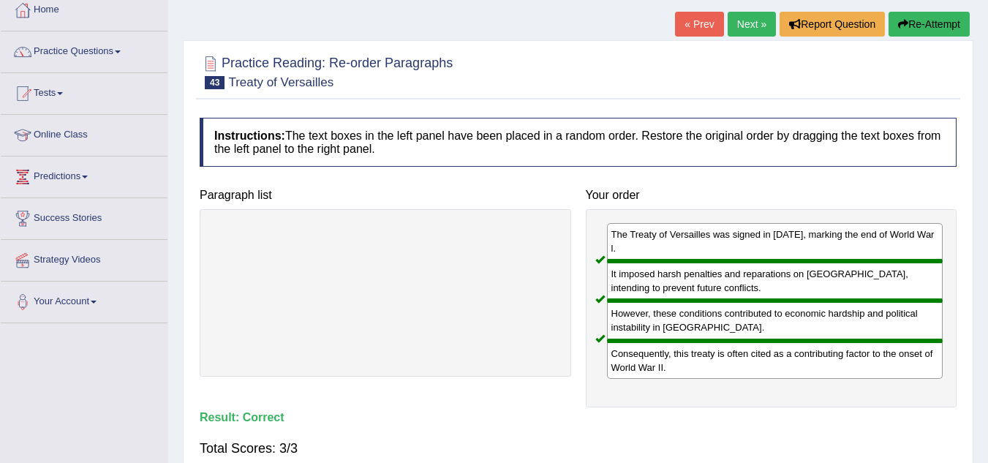
scroll to position [82, 0]
click at [755, 24] on link "Next »" at bounding box center [752, 24] width 48 height 25
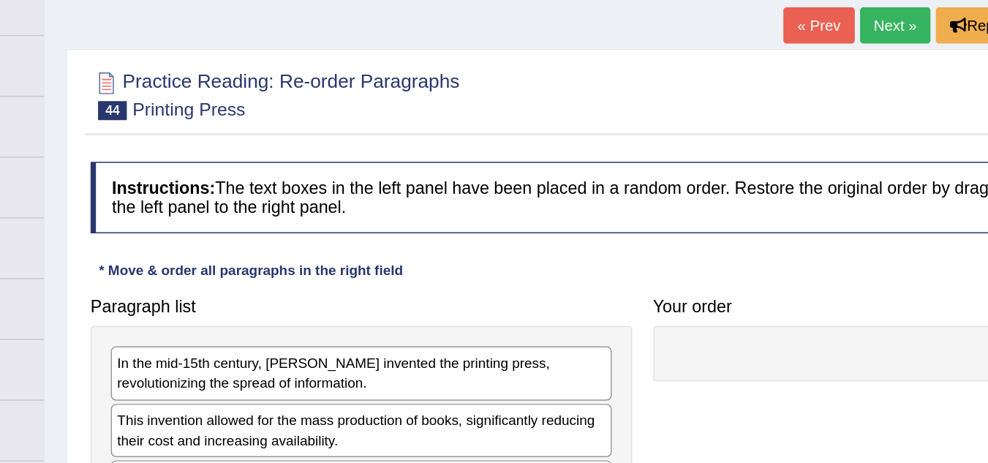
scroll to position [88, 0]
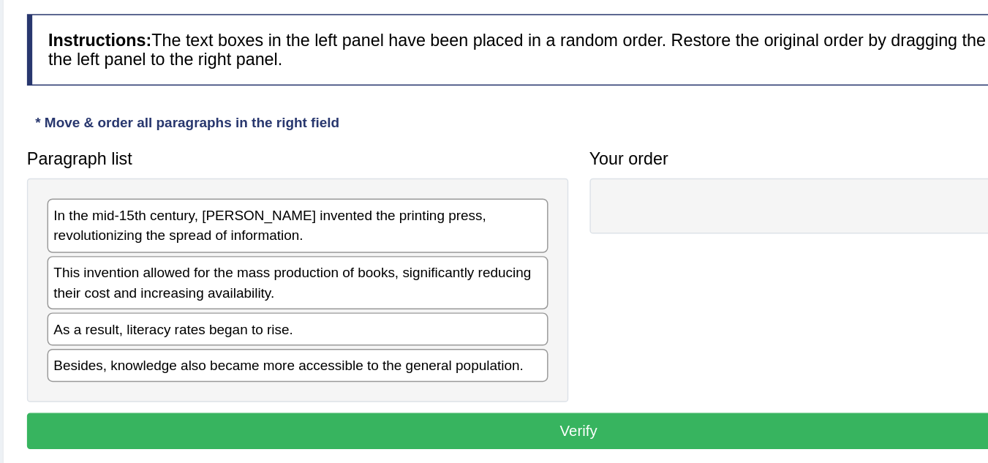
click at [290, 263] on div "In the mid-15th century, Johannes Gutenberg invented the printing press, revolu…" at bounding box center [386, 256] width 344 height 37
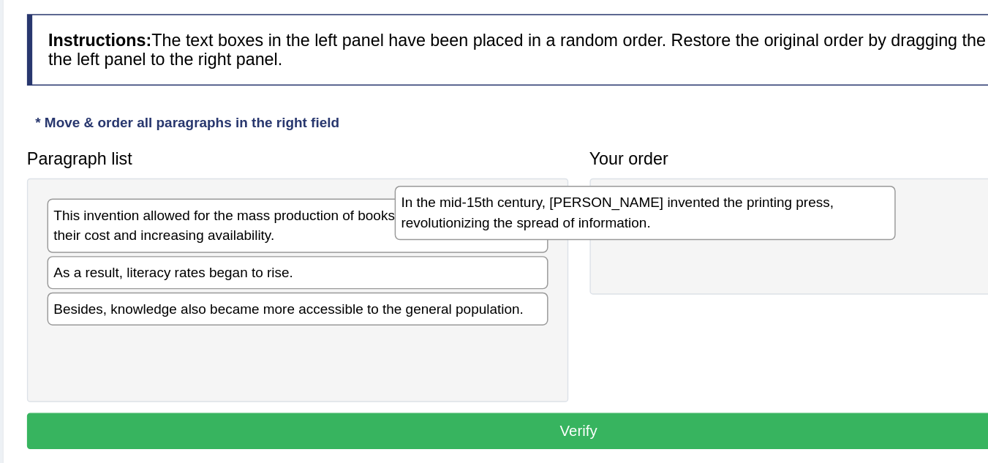
drag, startPoint x: 290, startPoint y: 263, endPoint x: 575, endPoint y: 246, distance: 285.7
click at [575, 246] on div "In the mid-15th century, Johannes Gutenberg invented the printing press, revolu…" at bounding box center [624, 248] width 344 height 37
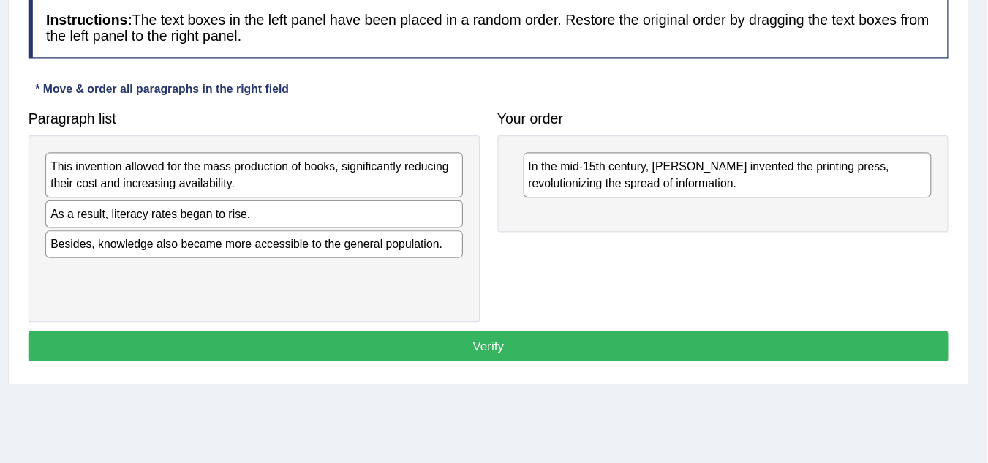
scroll to position [121, 0]
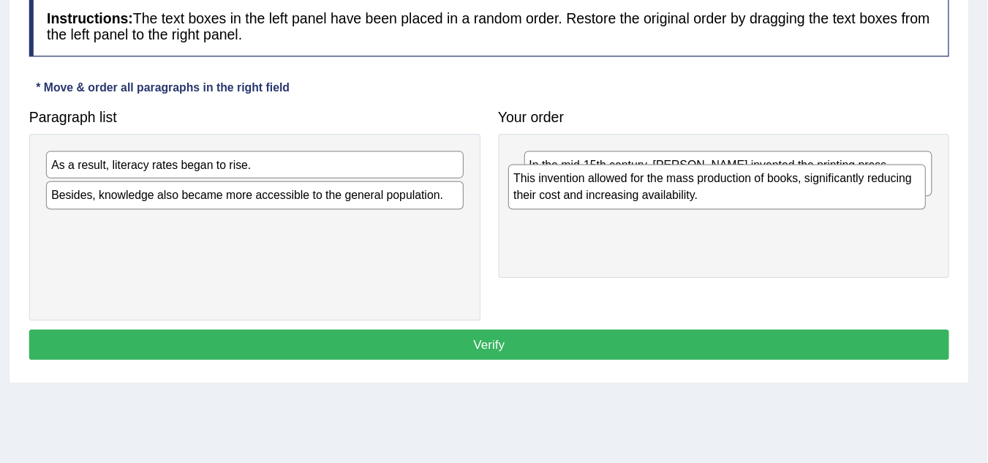
drag, startPoint x: 432, startPoint y: 226, endPoint x: 810, endPoint y: 235, distance: 378.1
click at [810, 235] on div "This invention allowed for the mass production of books, significantly reducing…" at bounding box center [766, 235] width 344 height 37
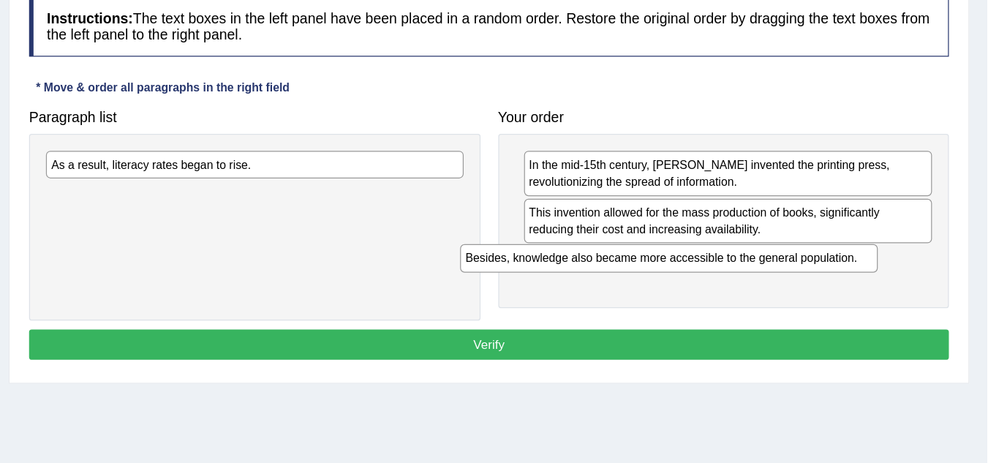
drag, startPoint x: 422, startPoint y: 243, endPoint x: 775, endPoint y: 295, distance: 357.1
click at [775, 295] on div "Besides, knowledge also became more accessible to the general population." at bounding box center [726, 294] width 344 height 23
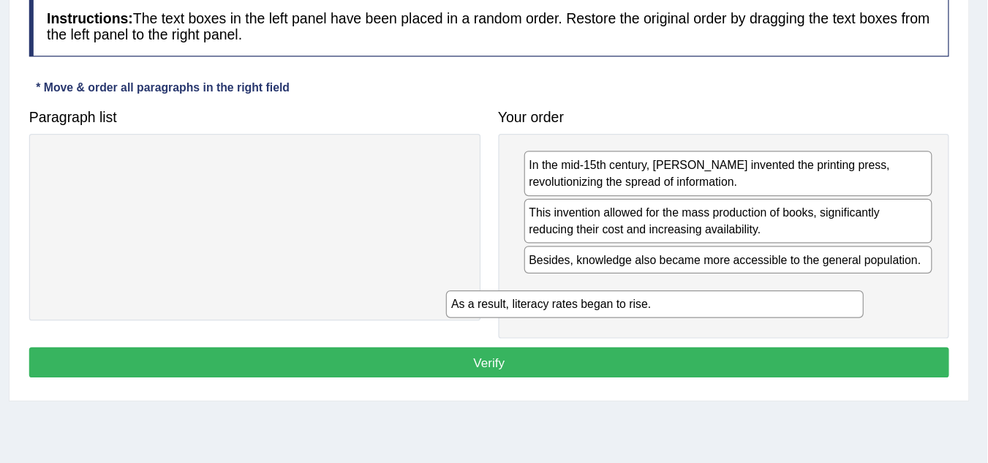
drag, startPoint x: 464, startPoint y: 216, endPoint x: 836, endPoint y: 323, distance: 387.4
click at [836, 323] on div "As a result, literacy rates began to rise." at bounding box center [715, 332] width 344 height 23
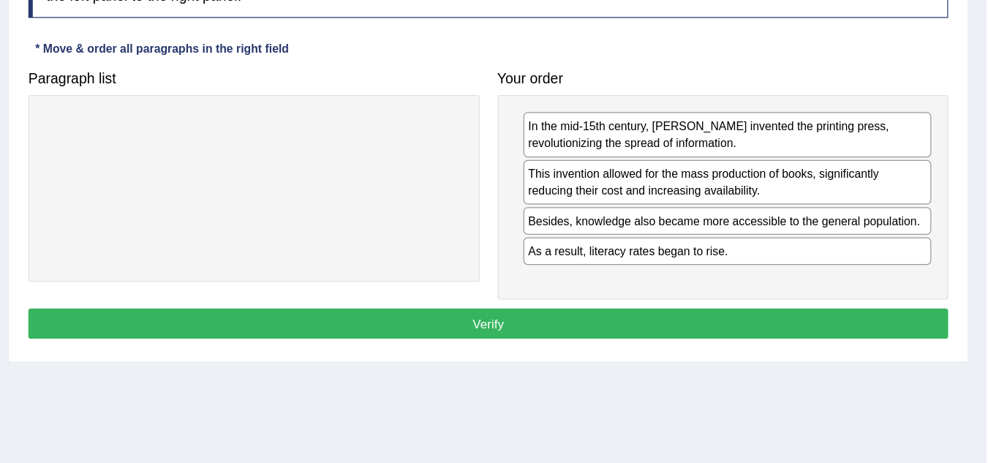
scroll to position [154, 0]
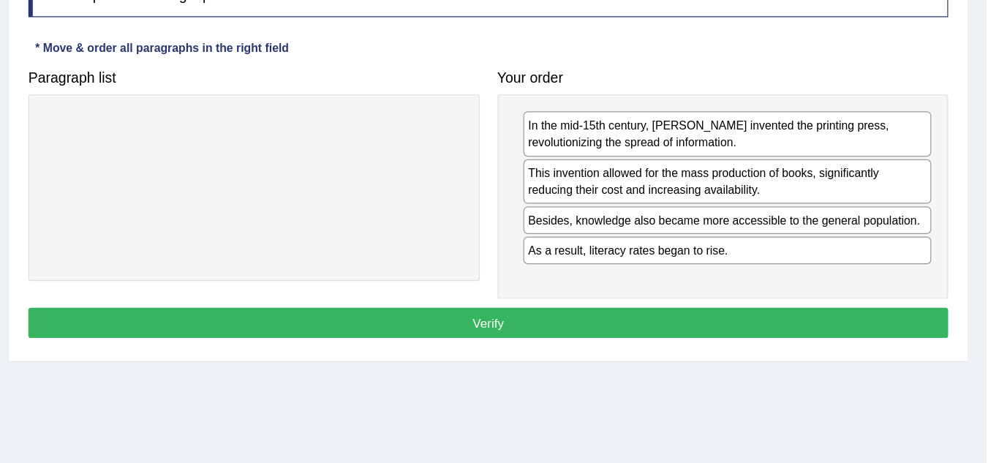
click at [884, 233] on div "This invention allowed for the mass production of books, significantly reducing…" at bounding box center [775, 231] width 336 height 37
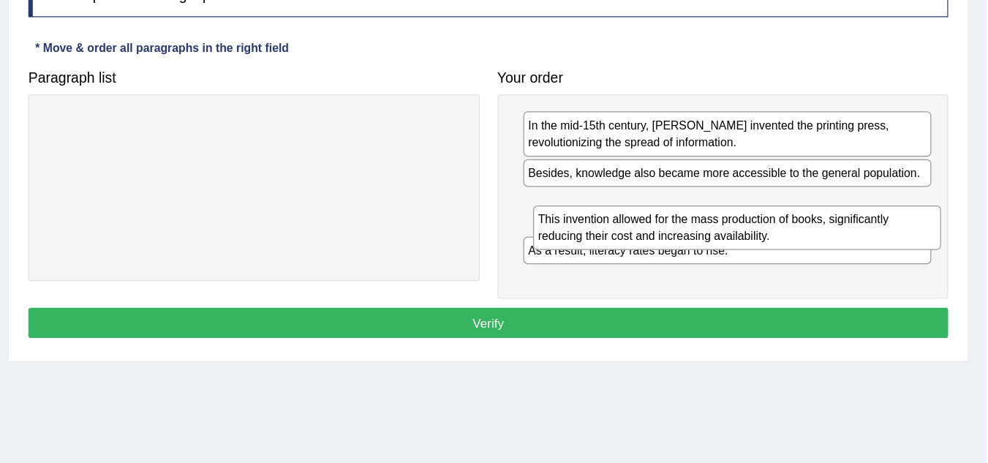
drag, startPoint x: 884, startPoint y: 233, endPoint x: 891, endPoint y: 271, distance: 38.0
click at [891, 271] on div "This invention allowed for the mass production of books, significantly reducing…" at bounding box center [783, 269] width 336 height 37
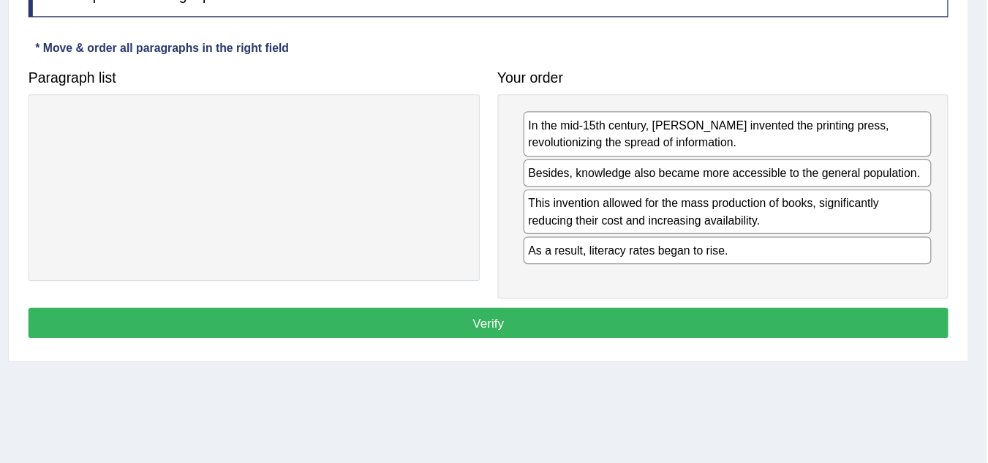
click at [730, 339] on button "Verify" at bounding box center [578, 347] width 757 height 25
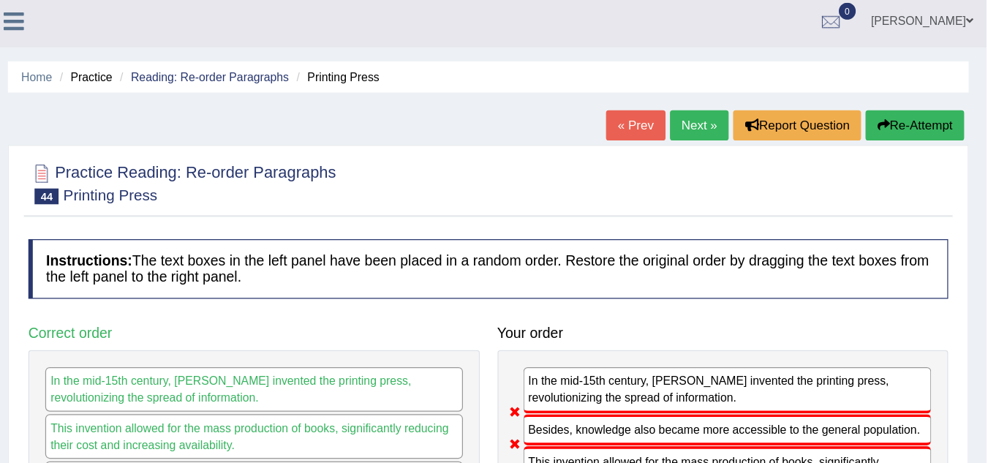
scroll to position [0, 0]
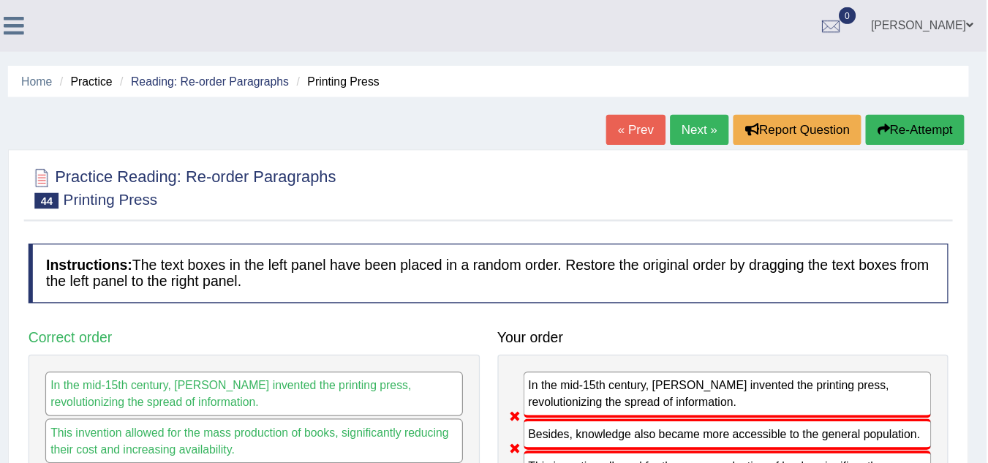
click at [740, 110] on link "Next »" at bounding box center [752, 106] width 48 height 25
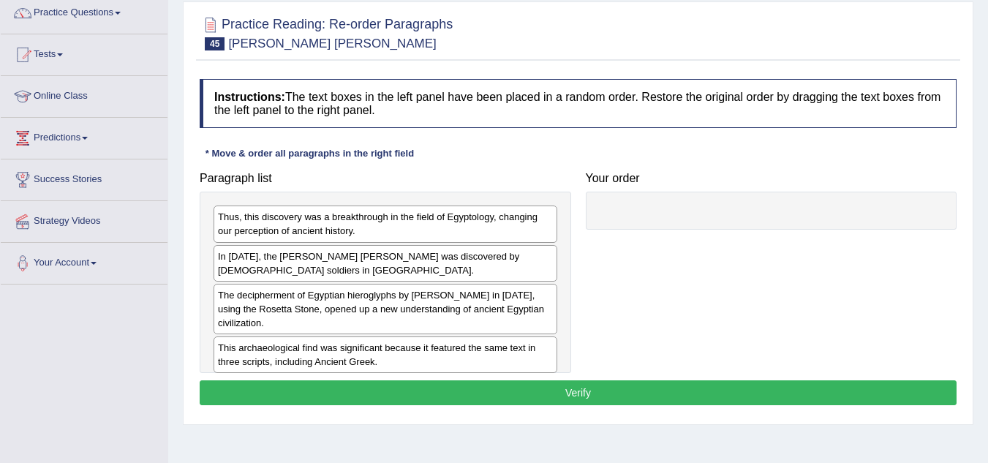
scroll to position [125, 0]
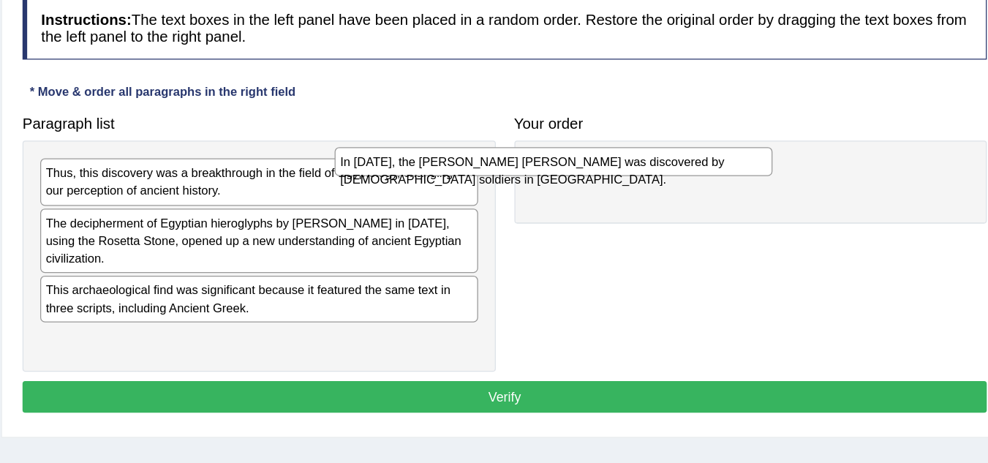
drag, startPoint x: 497, startPoint y: 254, endPoint x: 795, endPoint y: 184, distance: 305.6
click at [788, 193] on div "In [DATE], the [PERSON_NAME] [PERSON_NAME] was discovered by [DEMOGRAPHIC_DATA]…" at bounding box center [617, 204] width 344 height 23
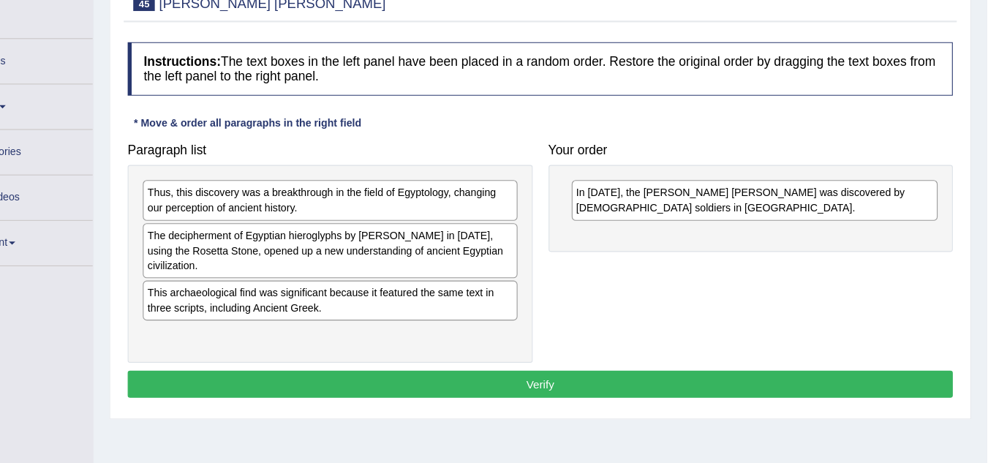
scroll to position [124, 0]
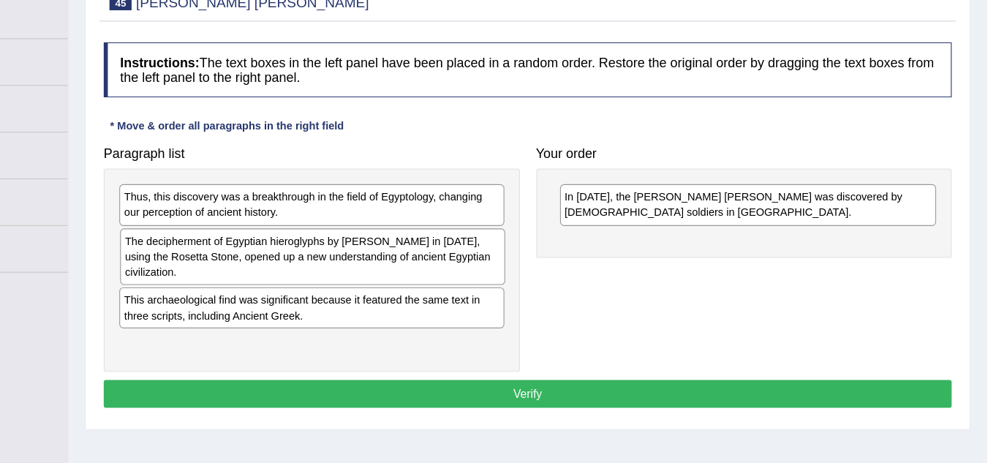
click at [293, 278] on div "The decipherment of Egyptian hieroglyphs by [PERSON_NAME] in [DATE], using the …" at bounding box center [386, 268] width 344 height 50
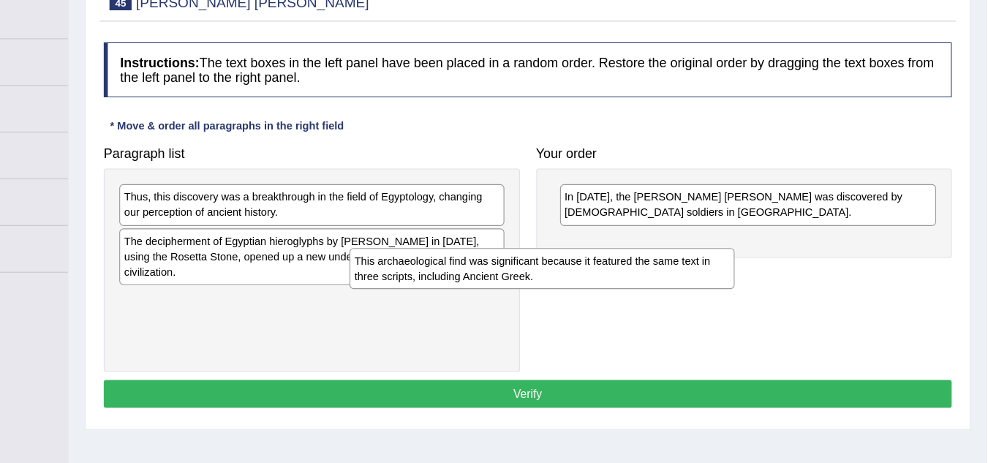
drag, startPoint x: 374, startPoint y: 314, endPoint x: 730, endPoint y: 219, distance: 369.3
click at [730, 260] on div "This archaeological find was significant because it featured the same text in t…" at bounding box center [591, 278] width 344 height 37
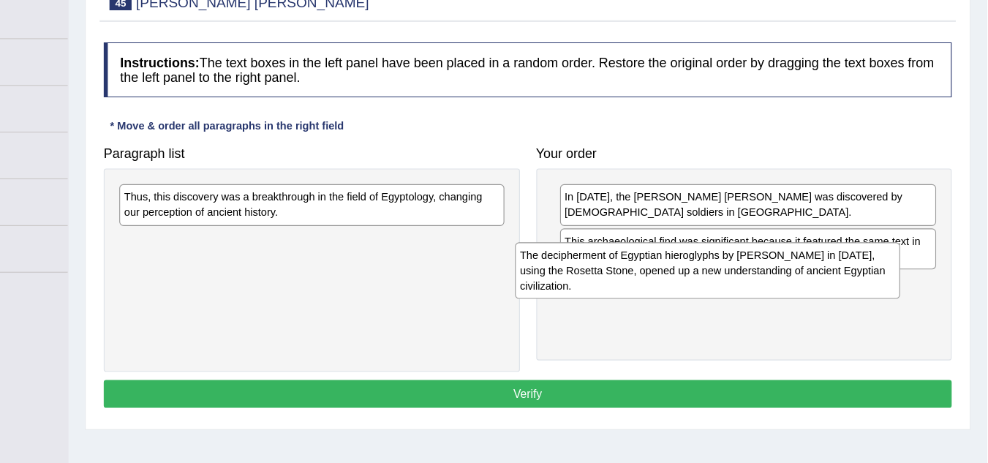
drag, startPoint x: 416, startPoint y: 271, endPoint x: 775, endPoint y: 282, distance: 359.2
click at [775, 282] on div "The decipherment of Egyptian hieroglyphs by Jean-Fran_ois Champollion in 1822, …" at bounding box center [739, 280] width 344 height 50
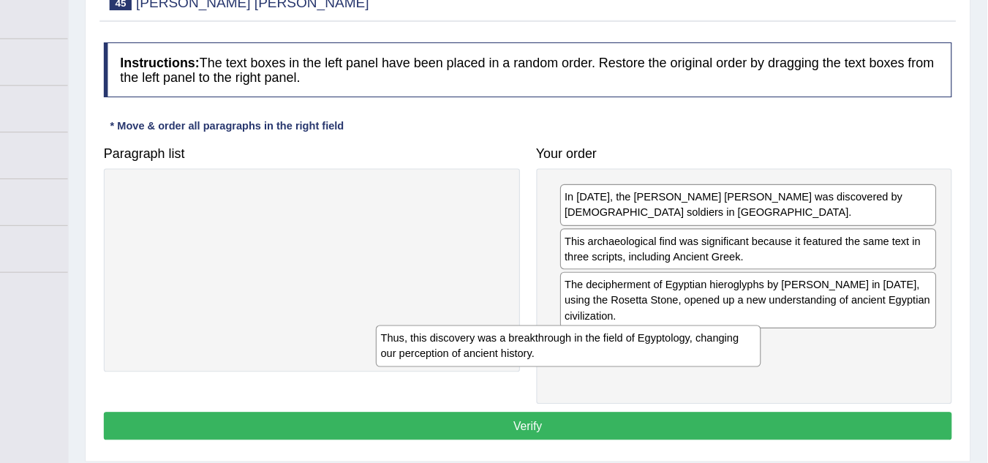
drag, startPoint x: 410, startPoint y: 227, endPoint x: 746, endPoint y: 369, distance: 364.4
click at [746, 366] on div "Thus, this discovery was a breakthrough in the field of Egyptology, changing ou…" at bounding box center [614, 347] width 344 height 37
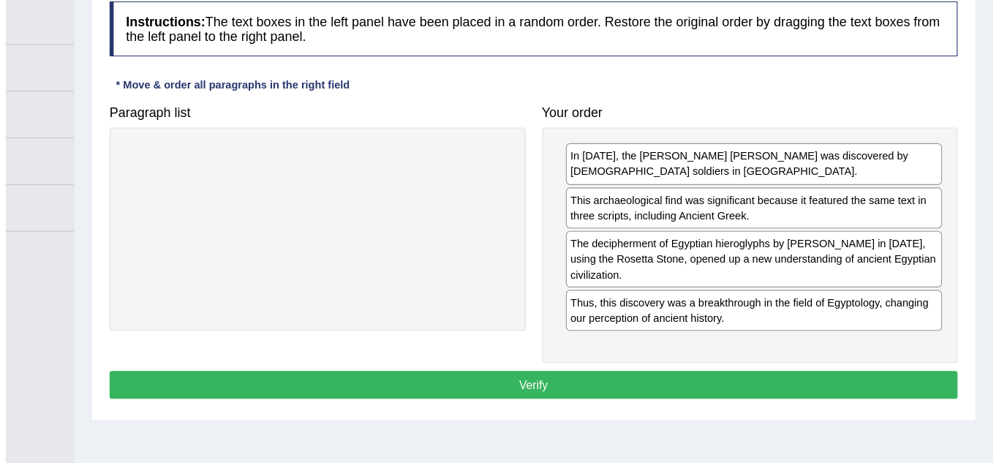
scroll to position [151, 0]
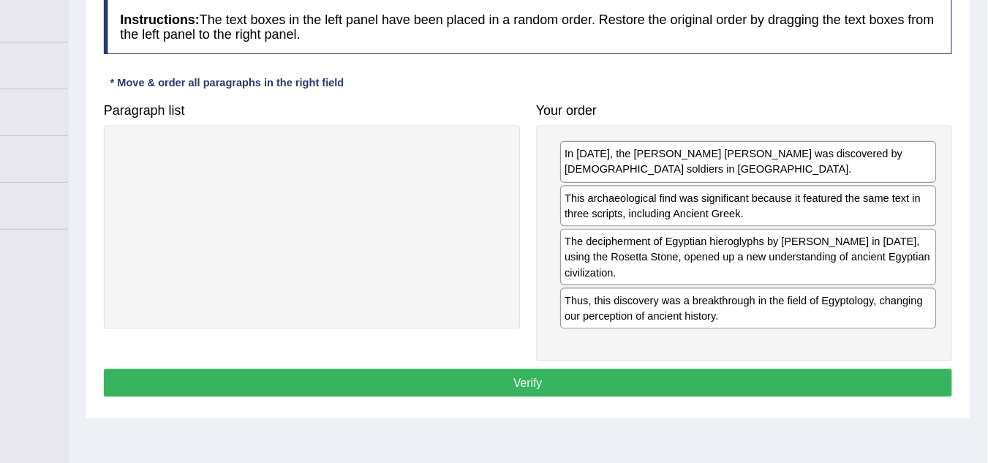
click at [728, 383] on button "Verify" at bounding box center [578, 391] width 757 height 25
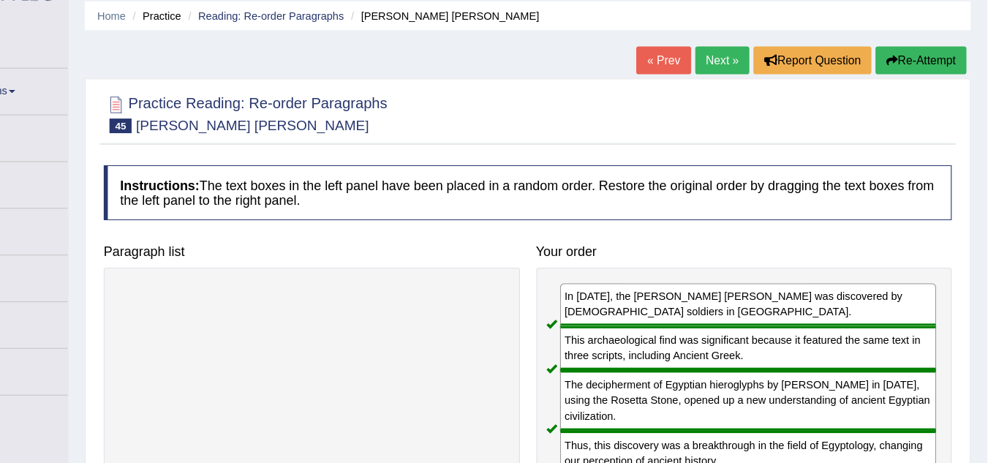
scroll to position [51, 0]
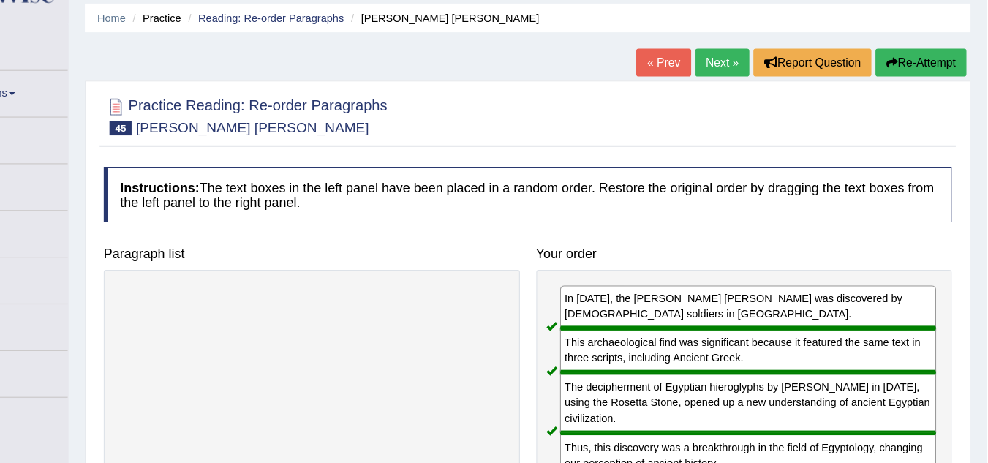
click at [751, 60] on link "Next »" at bounding box center [752, 55] width 48 height 25
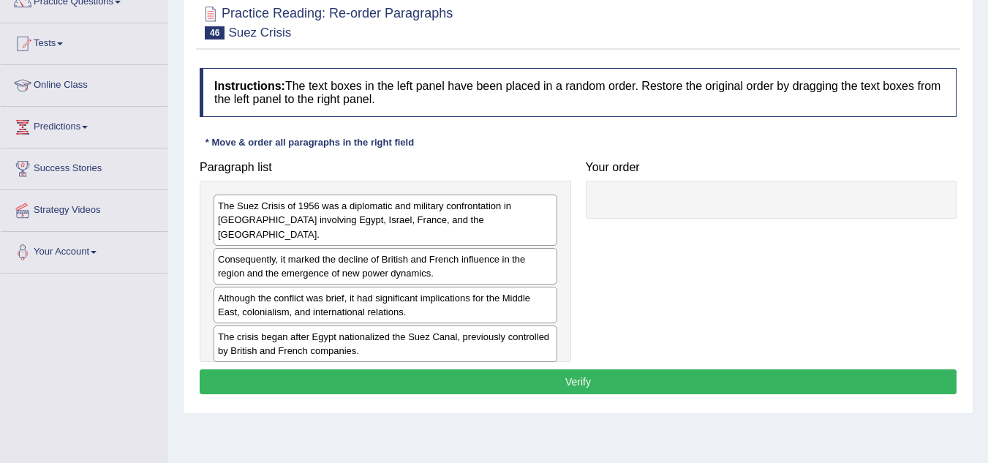
scroll to position [132, 0]
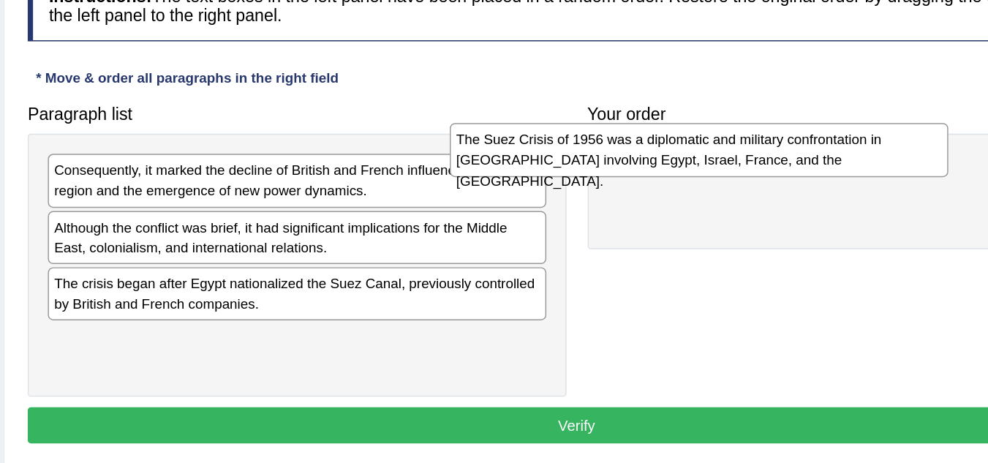
drag, startPoint x: 401, startPoint y: 222, endPoint x: 753, endPoint y: 192, distance: 352.9
click at [753, 192] on div "The Suez Crisis of 1956 was a diplomatic and military confrontation in [GEOGRAP…" at bounding box center [663, 191] width 344 height 37
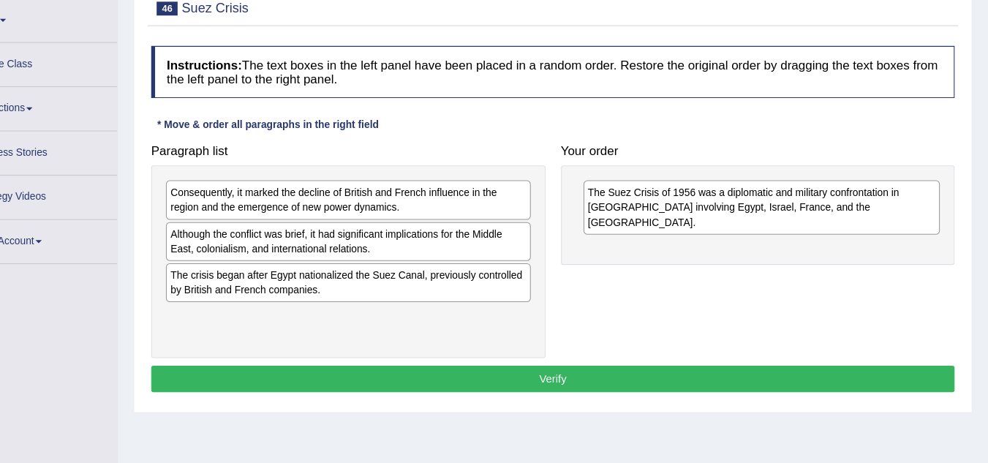
scroll to position [130, 0]
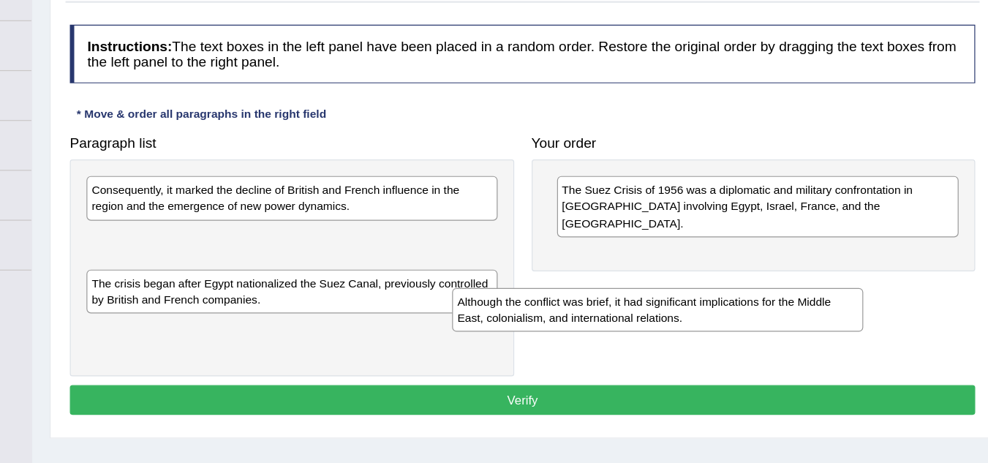
drag, startPoint x: 387, startPoint y: 245, endPoint x: 777, endPoint y: 261, distance: 390.0
click at [777, 290] on div "Although the conflict was brief, it had significant implications for the Middle…" at bounding box center [691, 308] width 344 height 37
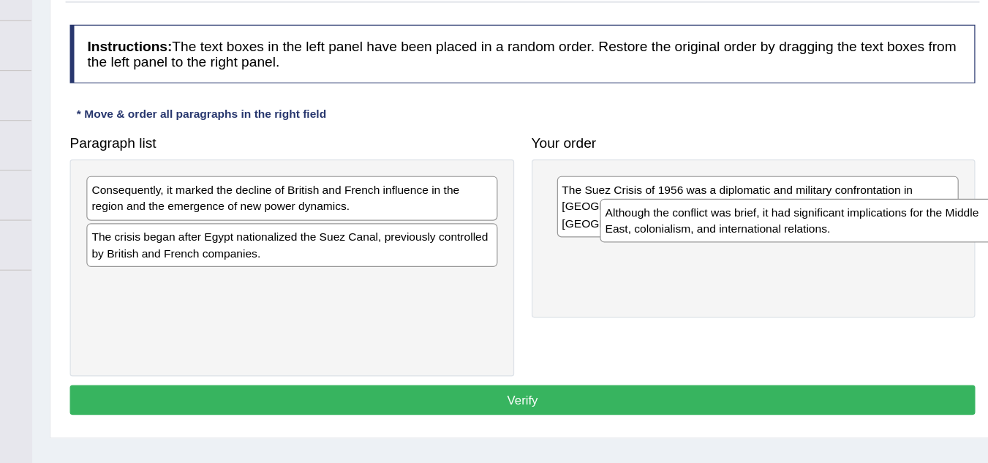
drag, startPoint x: 506, startPoint y: 252, endPoint x: 910, endPoint y: 251, distance: 404.3
click at [910, 251] on div "Although the conflict was brief, it had significant implications for the Middle…" at bounding box center [815, 234] width 344 height 37
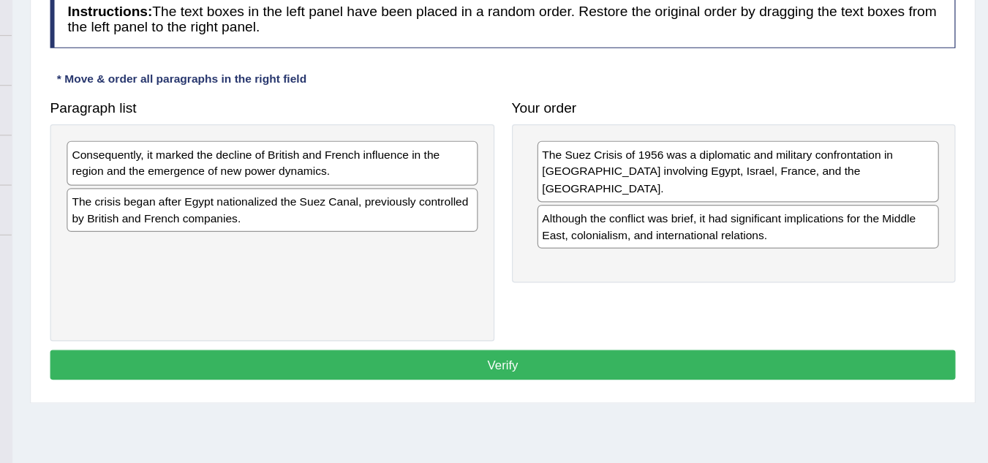
scroll to position [143, 0]
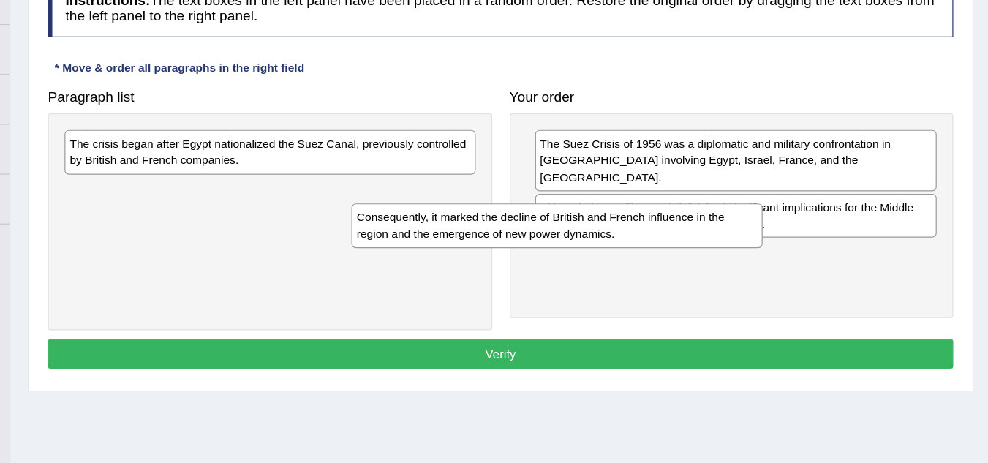
drag, startPoint x: 465, startPoint y: 198, endPoint x: 726, endPoint y: 261, distance: 268.5
click at [726, 261] on div "Consequently, it marked the decline of British and French influence in the regi…" at bounding box center [625, 264] width 344 height 37
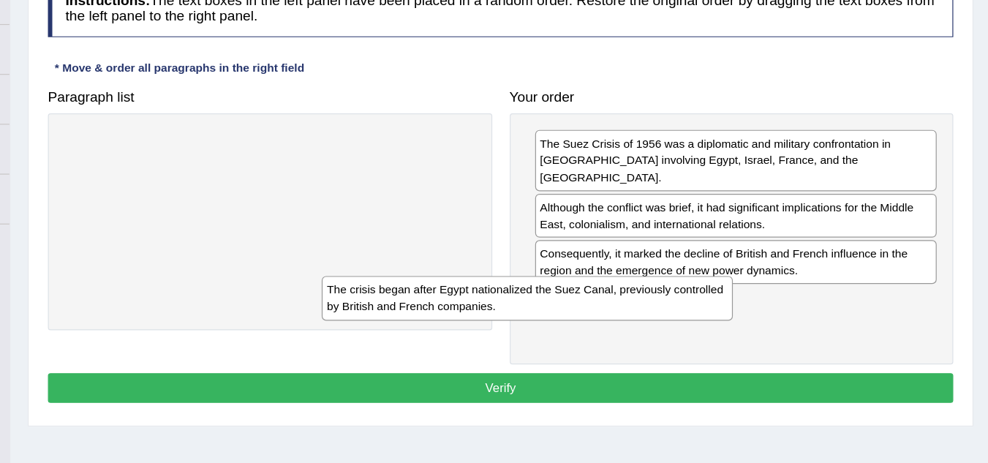
drag, startPoint x: 458, startPoint y: 208, endPoint x: 804, endPoint y: 346, distance: 372.4
click at [772, 343] on div "The crisis began after Egypt nationalized the Suez Canal, previously controlled…" at bounding box center [600, 324] width 344 height 37
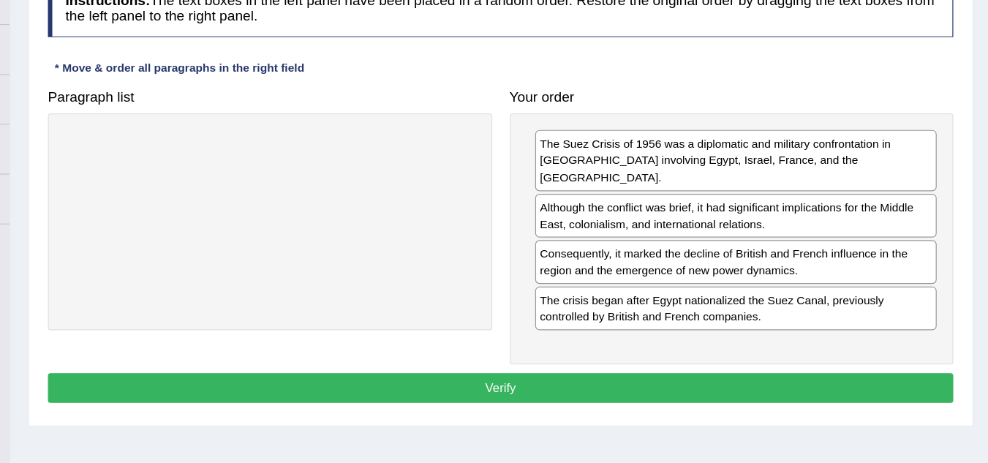
click at [562, 394] on button "Verify" at bounding box center [578, 400] width 757 height 25
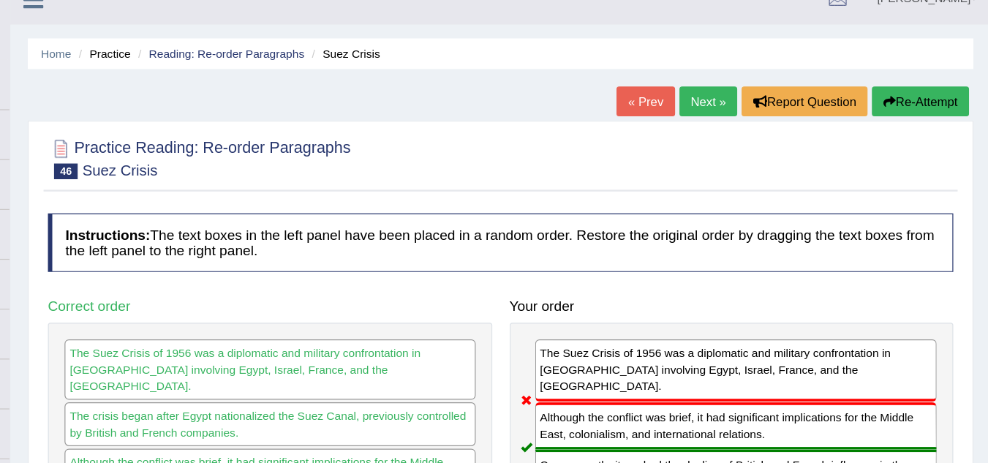
scroll to position [21, 0]
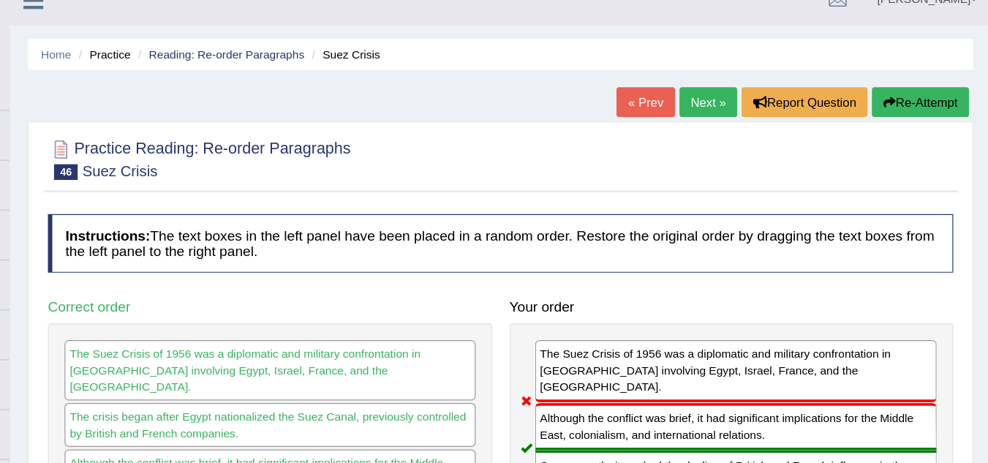
click at [751, 87] on link "Next »" at bounding box center [752, 85] width 48 height 25
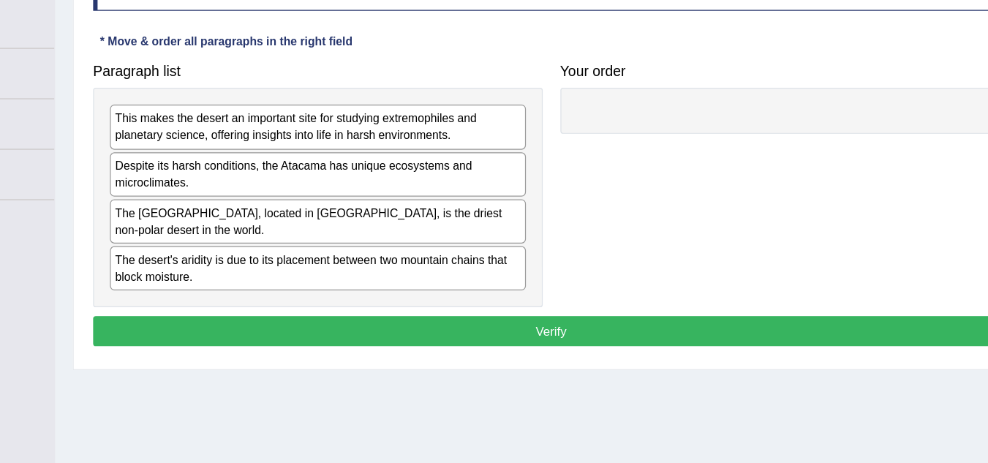
scroll to position [159, 0]
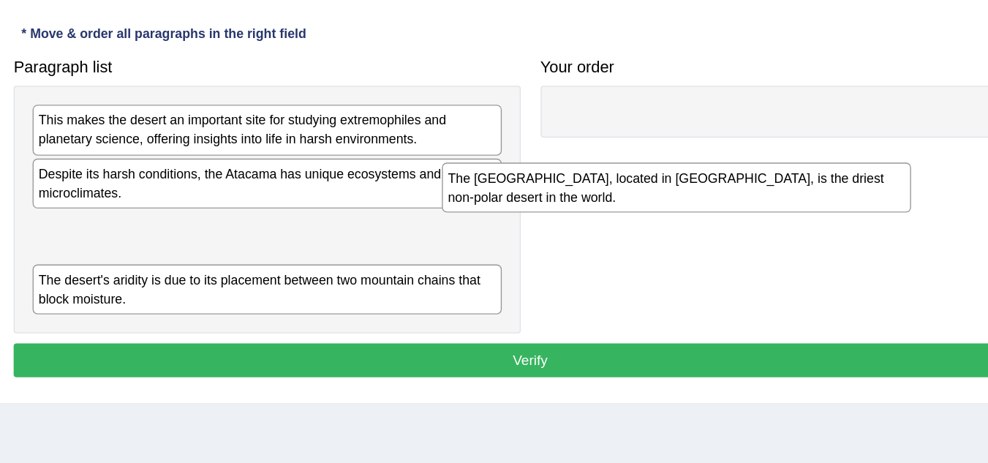
drag, startPoint x: 398, startPoint y: 262, endPoint x: 714, endPoint y: 222, distance: 319.1
click at [714, 222] on div "The [GEOGRAPHIC_DATA], located in [GEOGRAPHIC_DATA], is the driest non-polar de…" at bounding box center [685, 228] width 344 height 37
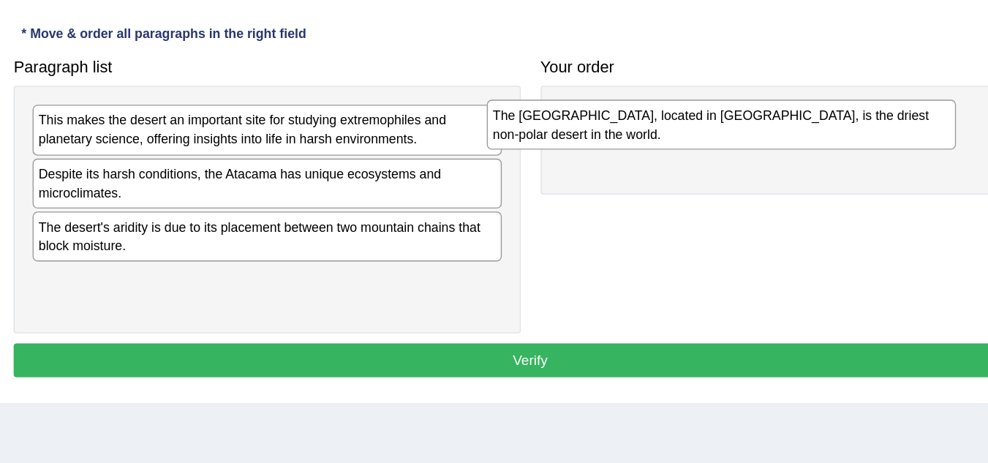
drag, startPoint x: 458, startPoint y: 266, endPoint x: 838, endPoint y: 156, distance: 395.7
click at [838, 164] on div "The Atacama Desert, located in South America, is the driest non-polar desert in…" at bounding box center [718, 182] width 344 height 37
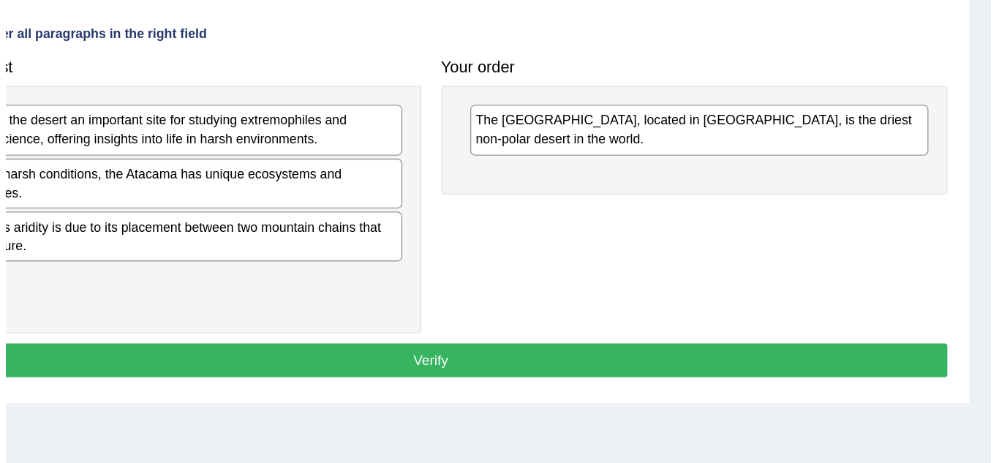
scroll to position [158, 0]
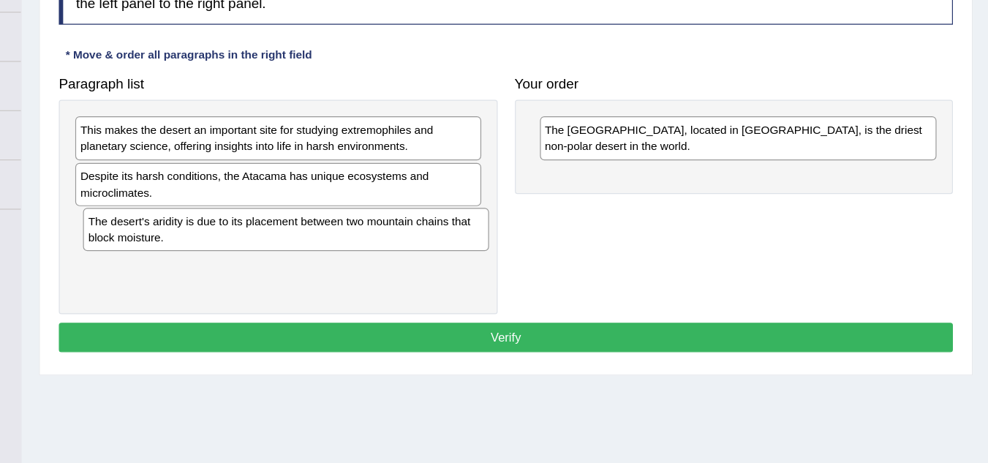
click at [439, 276] on div "The desert's aridity is due to its placement between two mountain chains that b…" at bounding box center [392, 264] width 344 height 37
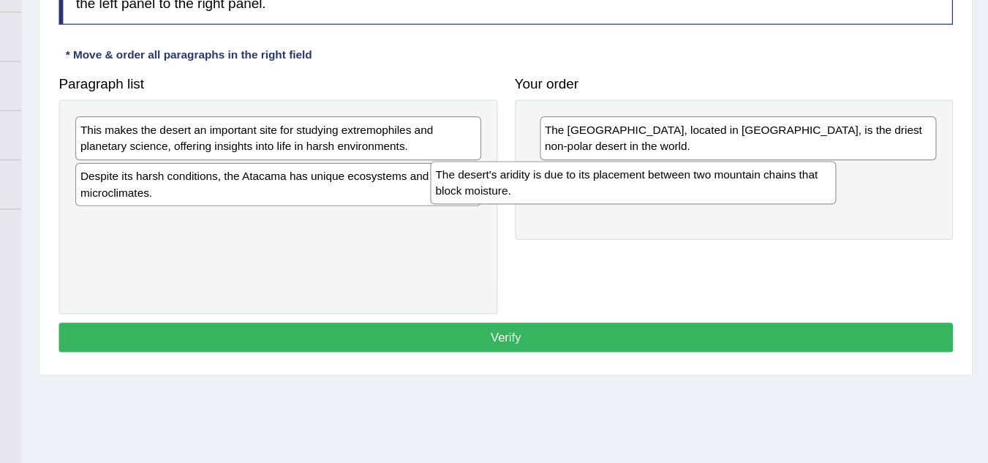
drag, startPoint x: 420, startPoint y: 270, endPoint x: 726, endPoint y: 227, distance: 309.3
click at [726, 227] on div "The desert's aridity is due to its placement between two mountain chains that b…" at bounding box center [686, 225] width 344 height 37
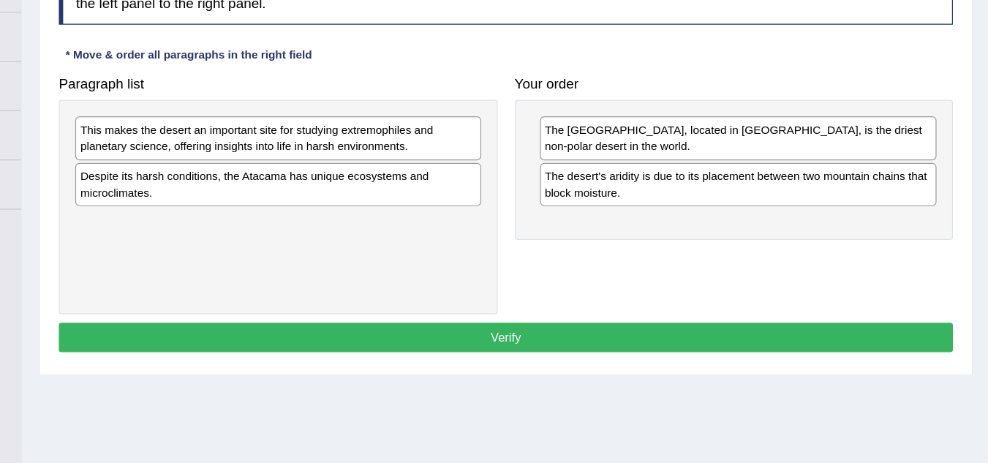
drag, startPoint x: 447, startPoint y: 207, endPoint x: 458, endPoint y: 191, distance: 19.9
click at [458, 191] on div "This makes the desert an important site for studying extremophiles and planetar…" at bounding box center [385, 245] width 371 height 181
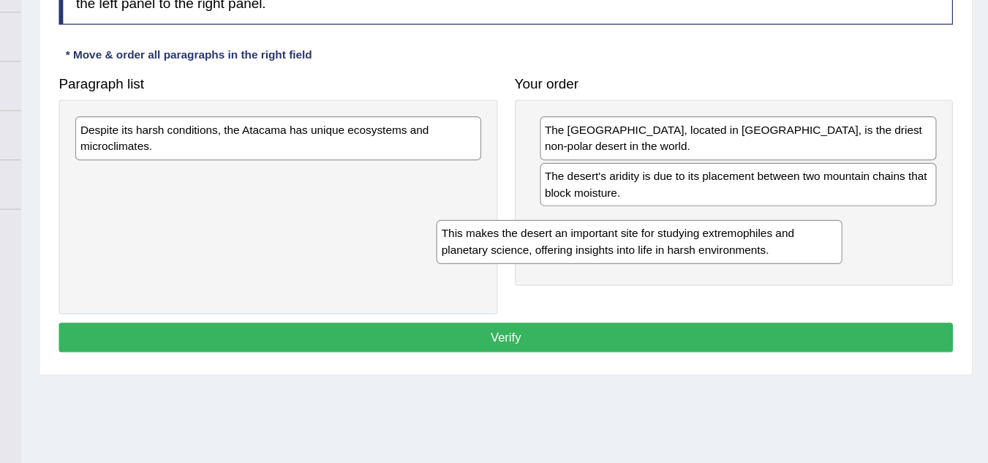
drag, startPoint x: 458, startPoint y: 191, endPoint x: 779, endPoint y: 280, distance: 333.1
click at [779, 280] on div "This makes the desert an important site for studying extremophiles and planetar…" at bounding box center [691, 275] width 344 height 37
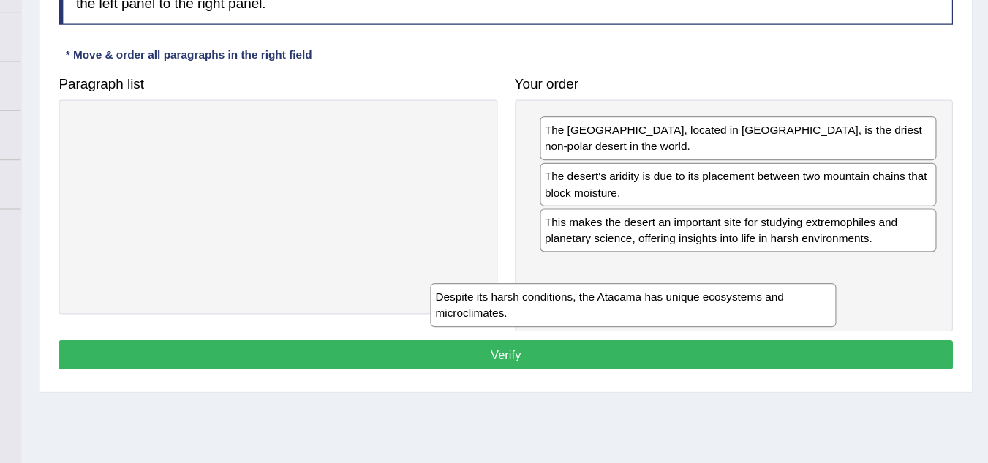
drag, startPoint x: 439, startPoint y: 199, endPoint x: 828, endPoint y: 361, distance: 420.8
click at [828, 347] on div "Despite its harsh conditions, the Atacama has unique ecosystems and microclimat…" at bounding box center [686, 328] width 344 height 37
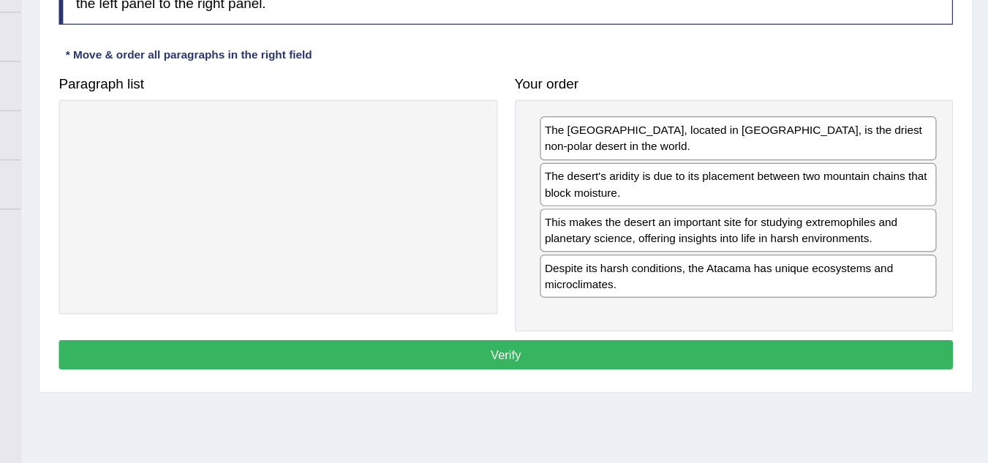
click at [589, 370] on button "Verify" at bounding box center [578, 370] width 757 height 25
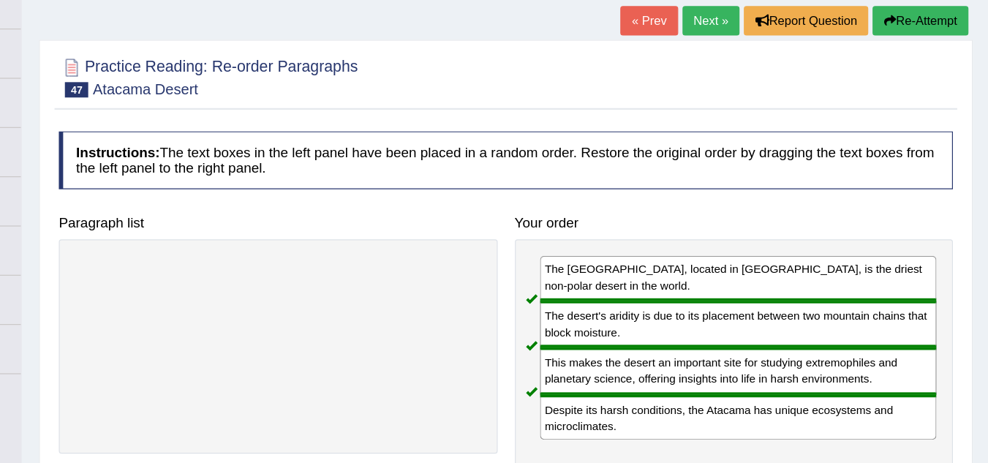
scroll to position [84, 0]
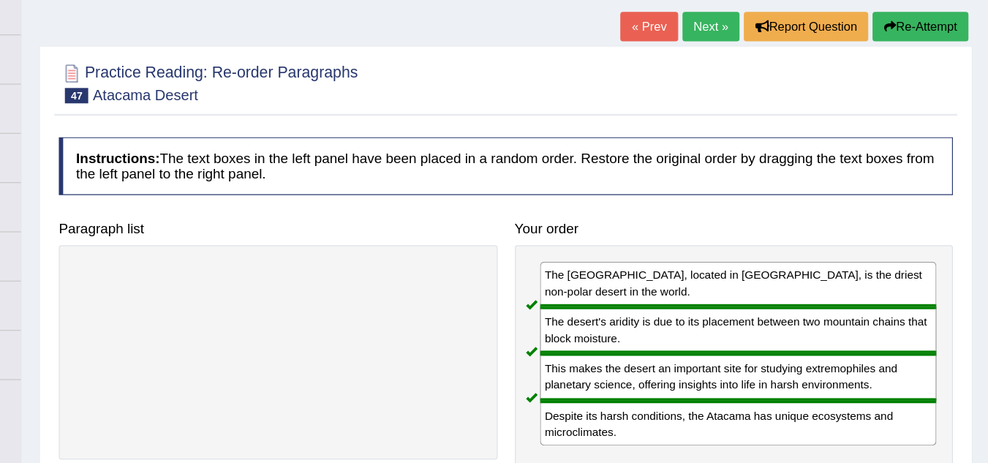
click at [737, 42] on div "Practice Reading: Re-order Paragraphs 47 Atacama Desert Instructions: The text …" at bounding box center [578, 261] width 790 height 445
click at [746, 24] on link "Next »" at bounding box center [752, 22] width 48 height 25
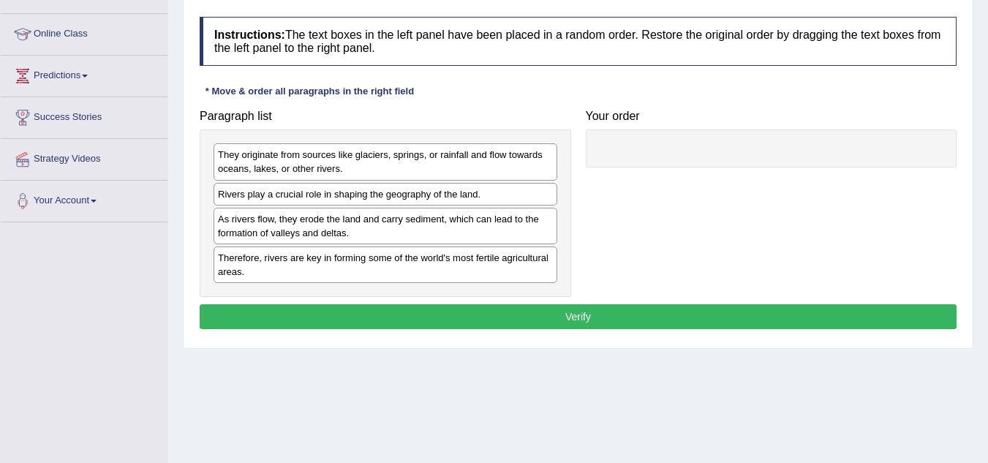
scroll to position [185, 0]
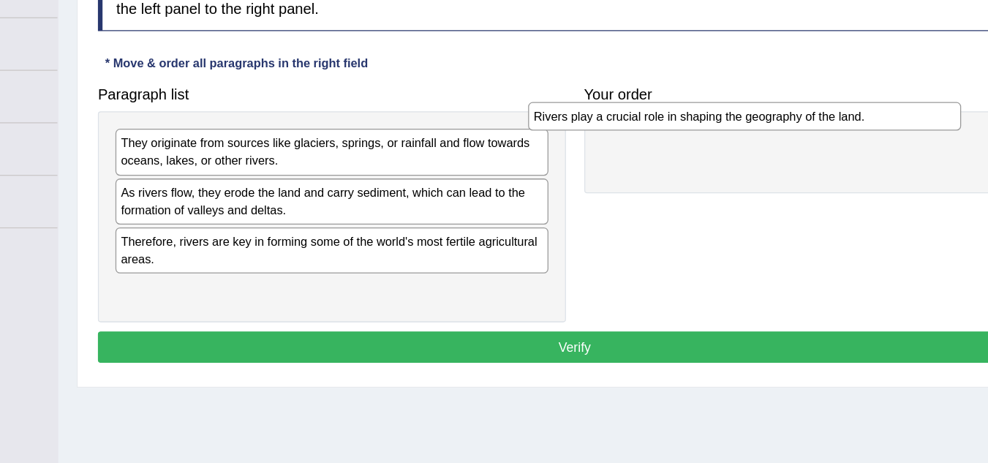
drag, startPoint x: 277, startPoint y: 198, endPoint x: 613, endPoint y: 143, distance: 340.8
click at [613, 143] on div "Rivers play a crucial role in shaping the geography of the land." at bounding box center [713, 132] width 344 height 23
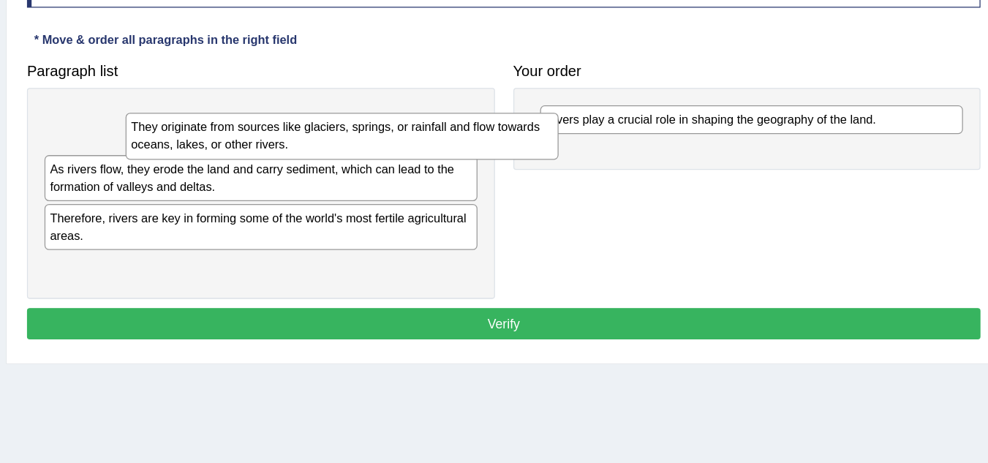
drag, startPoint x: 375, startPoint y: 163, endPoint x: 654, endPoint y: 171, distance: 278.7
click at [621, 171] on div "They originate from sources like glaciers, springs, or rainfall and flow toward…" at bounding box center [450, 166] width 344 height 37
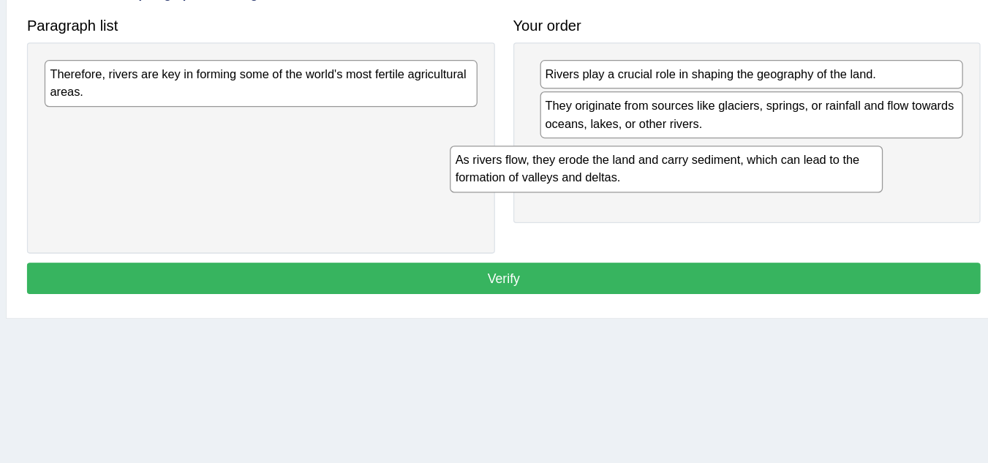
drag, startPoint x: 377, startPoint y: 165, endPoint x: 703, endPoint y: 228, distance: 332.2
click at [703, 228] on div "As rivers flow, they erode the land and carry sediment, which can lead to the f…" at bounding box center [707, 228] width 344 height 37
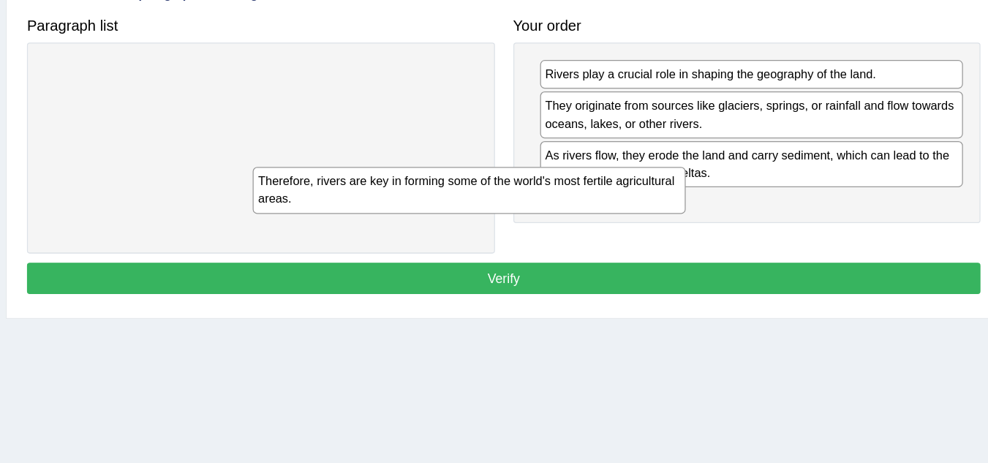
drag, startPoint x: 421, startPoint y: 164, endPoint x: 755, endPoint y: 308, distance: 363.9
click at [722, 263] on div "Therefore, rivers are key in forming some of the world's most fertile agricultu…" at bounding box center [551, 245] width 344 height 37
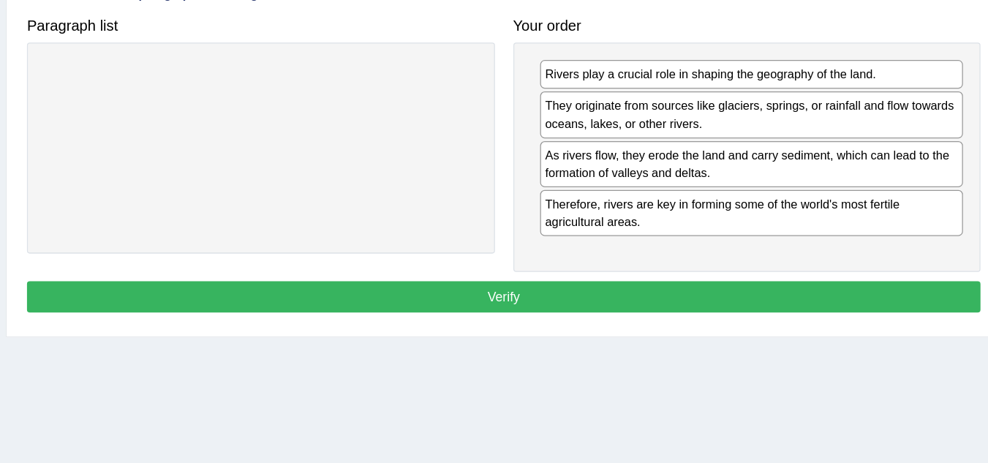
click at [538, 330] on button "Verify" at bounding box center [578, 329] width 757 height 25
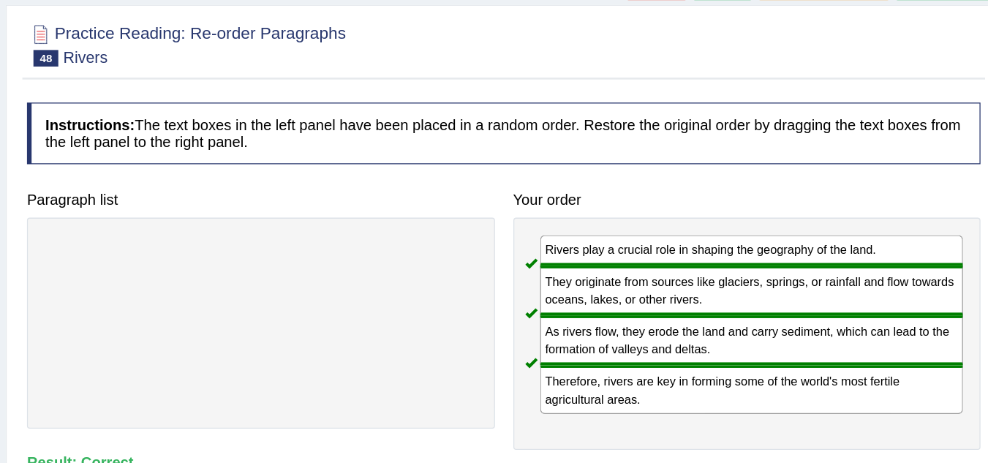
scroll to position [67, 0]
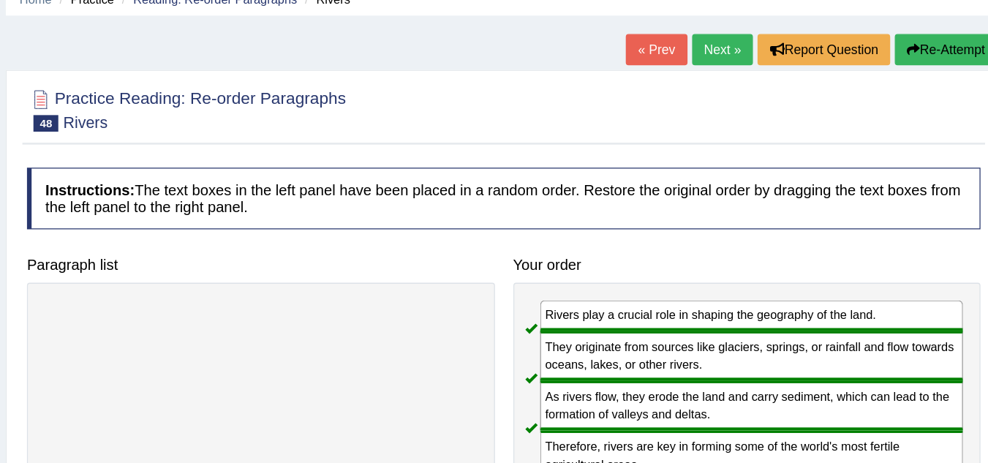
click at [757, 32] on link "Next »" at bounding box center [752, 40] width 48 height 25
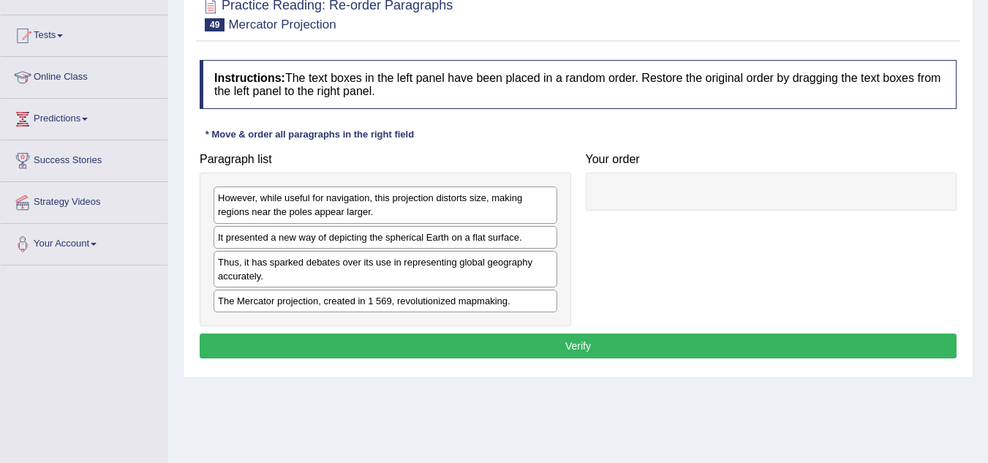
scroll to position [156, 0]
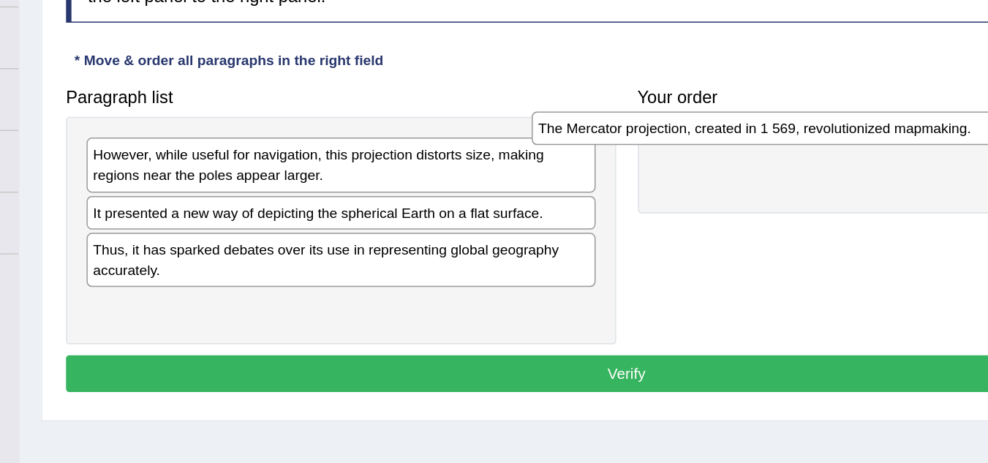
drag, startPoint x: 338, startPoint y: 289, endPoint x: 654, endPoint y: 173, distance: 337.0
click at [654, 173] on div "The Mercator projection, created in 1 569, revolutionized mapmaking." at bounding box center [686, 164] width 344 height 23
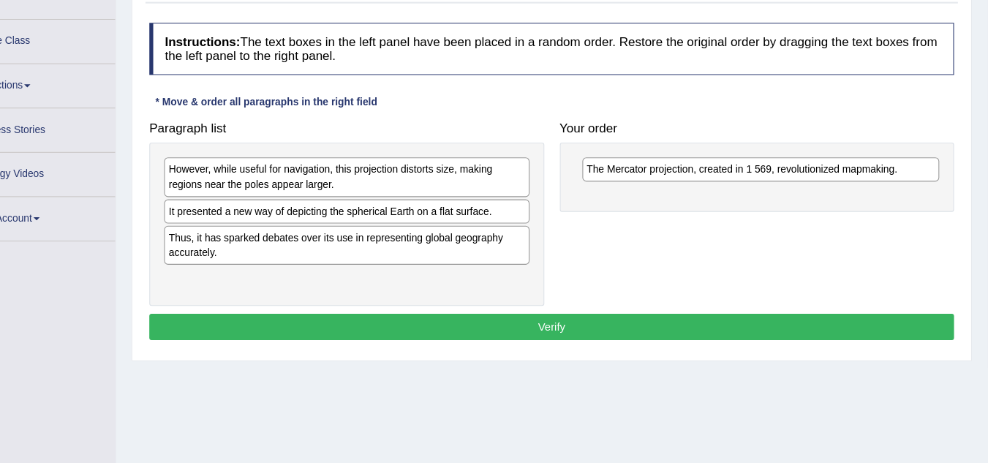
scroll to position [156, 0]
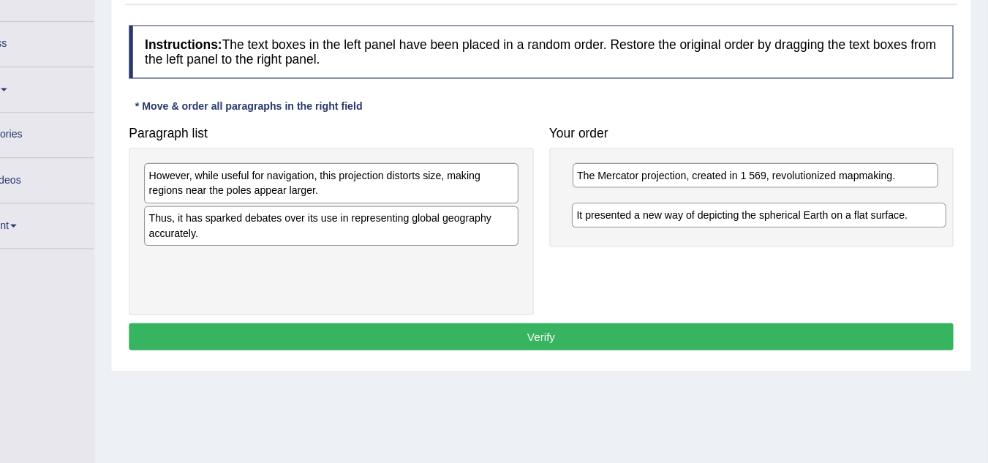
drag, startPoint x: 270, startPoint y: 226, endPoint x: 658, endPoint y: 201, distance: 389.0
click at [658, 208] on div "It presented a new way of depicting the spherical Earth on a flat surface." at bounding box center [778, 219] width 344 height 23
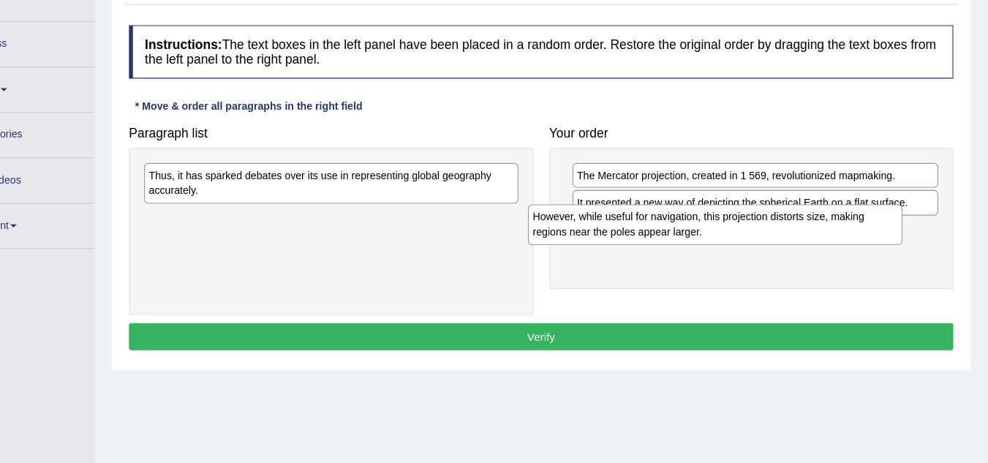
drag, startPoint x: 367, startPoint y: 204, endPoint x: 726, endPoint y: 243, distance: 361.2
click at [726, 243] on div "However, while useful for navigation, this projection distorts size, making reg…" at bounding box center [738, 227] width 344 height 37
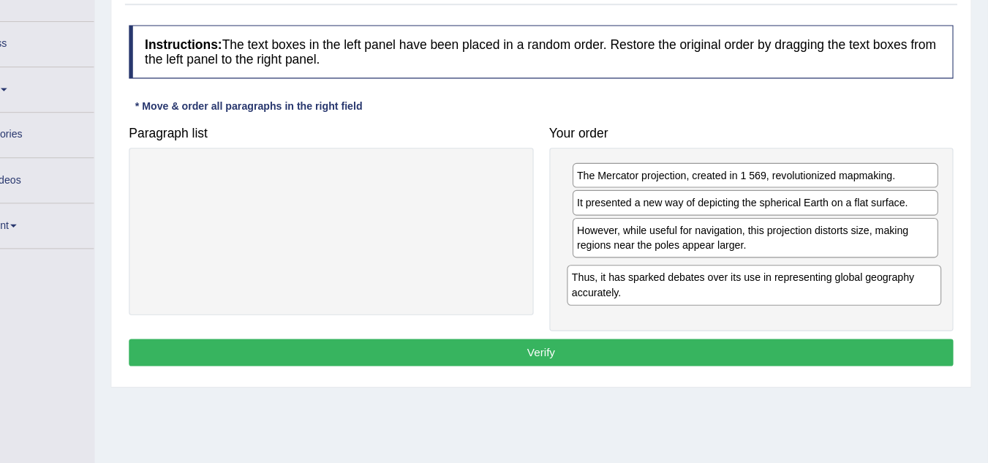
drag, startPoint x: 367, startPoint y: 191, endPoint x: 744, endPoint y: 280, distance: 387.0
click at [744, 280] on div "Thus, it has sparked debates over its use in representing global geography accu…" at bounding box center [774, 283] width 344 height 37
click at [611, 349] on button "Verify" at bounding box center [578, 345] width 757 height 25
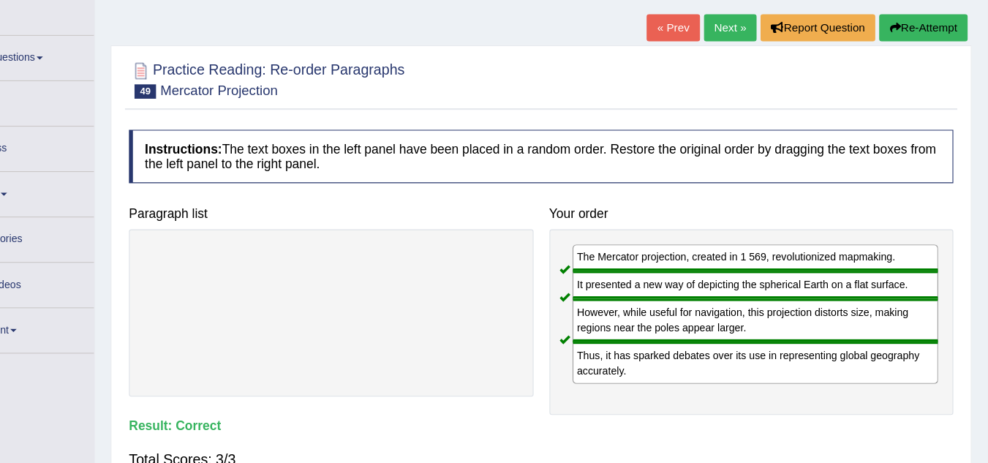
scroll to position [49, 0]
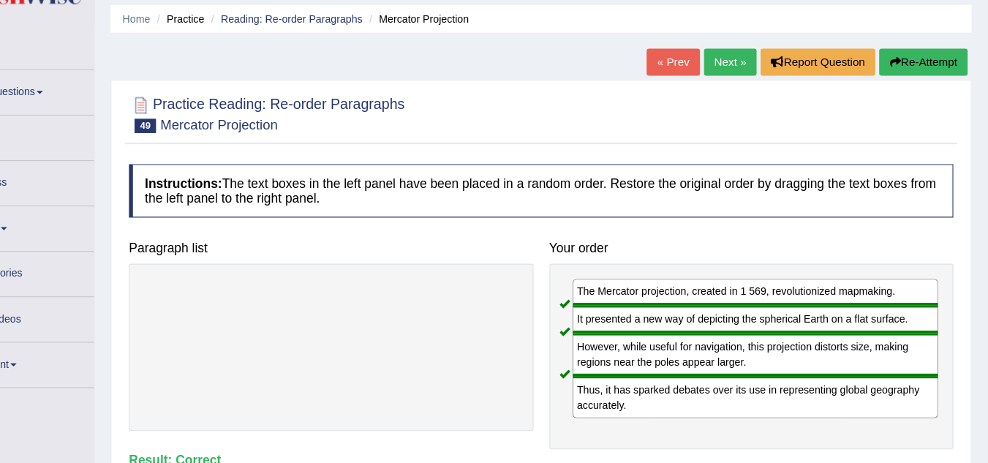
click at [744, 66] on link "Next »" at bounding box center [752, 57] width 48 height 25
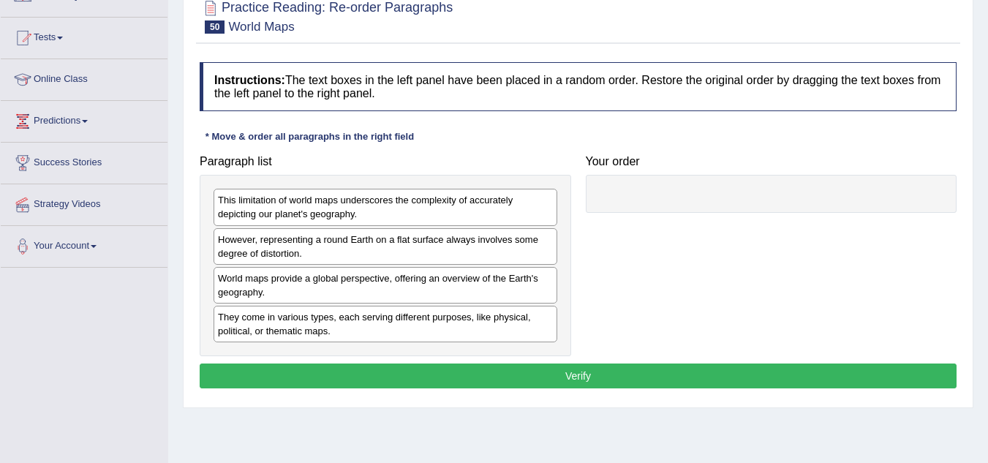
scroll to position [140, 0]
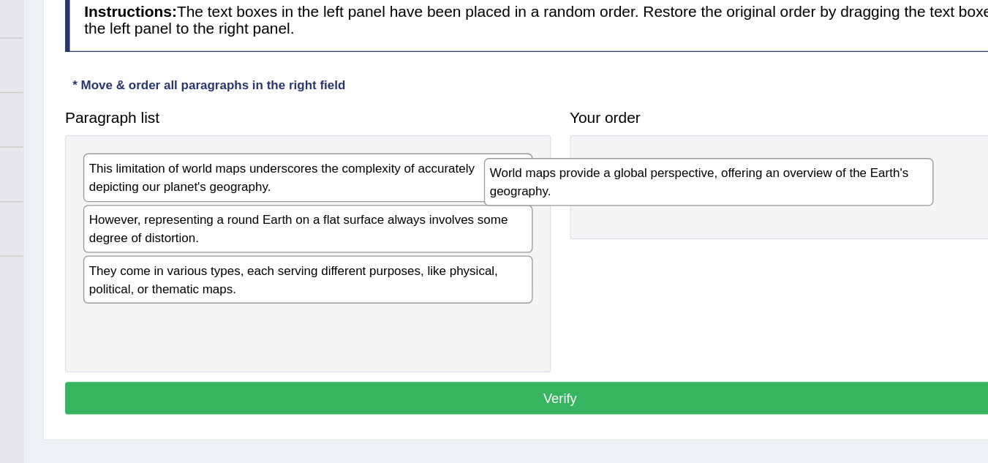
drag, startPoint x: 265, startPoint y: 284, endPoint x: 594, endPoint y: 196, distance: 340.0
click at [594, 196] on div "World maps provide a global perspective, offering an overview of the Earth's ge…" at bounding box center [692, 209] width 344 height 37
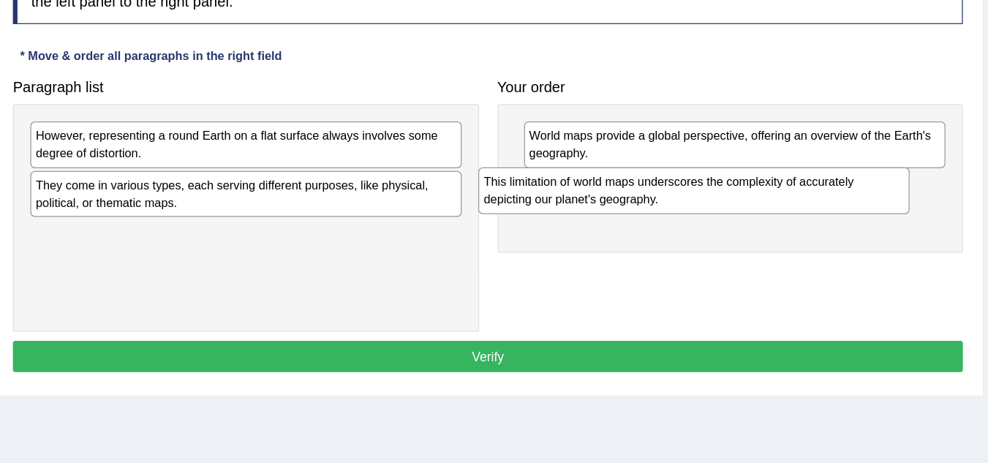
drag, startPoint x: 317, startPoint y: 214, endPoint x: 680, endPoint y: 248, distance: 364.9
click at [680, 248] on div "This limitation of world maps underscores the complexity of accurately depictin…" at bounding box center [742, 242] width 344 height 37
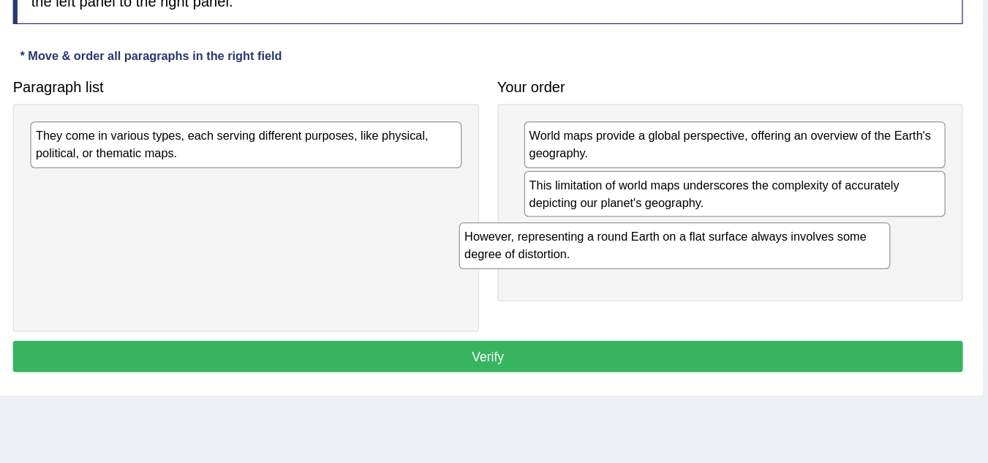
drag, startPoint x: 398, startPoint y: 209, endPoint x: 742, endPoint y: 290, distance: 352.9
click at [742, 290] on div "However, representing a round Earth on a flat surface always involves some degr…" at bounding box center [727, 286] width 344 height 37
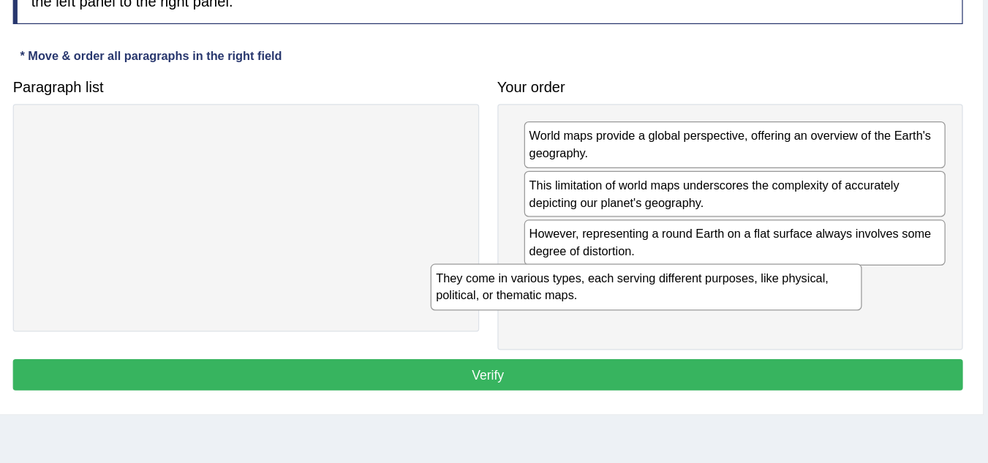
drag, startPoint x: 486, startPoint y: 205, endPoint x: 834, endPoint y: 323, distance: 367.4
click at [834, 323] on div "They come in various types, each serving different purposes, like physical, pol…" at bounding box center [704, 319] width 344 height 37
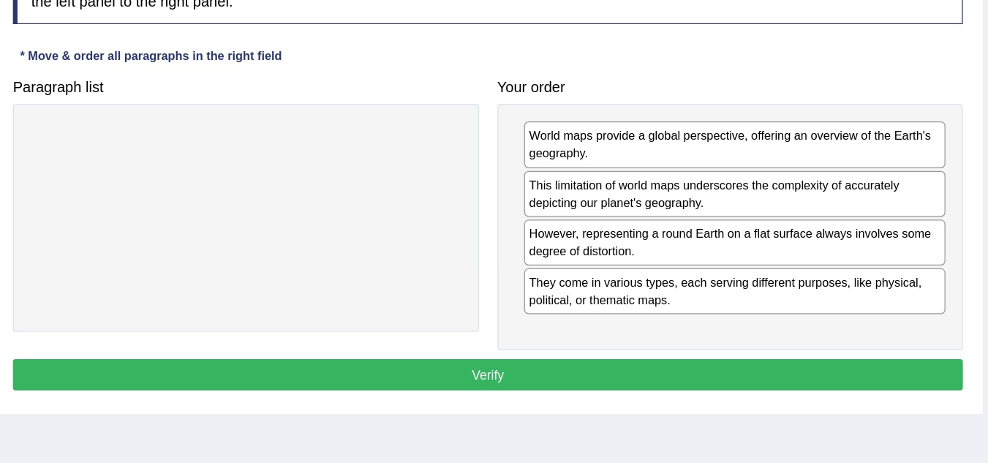
click at [576, 385] on button "Verify" at bounding box center [578, 389] width 757 height 25
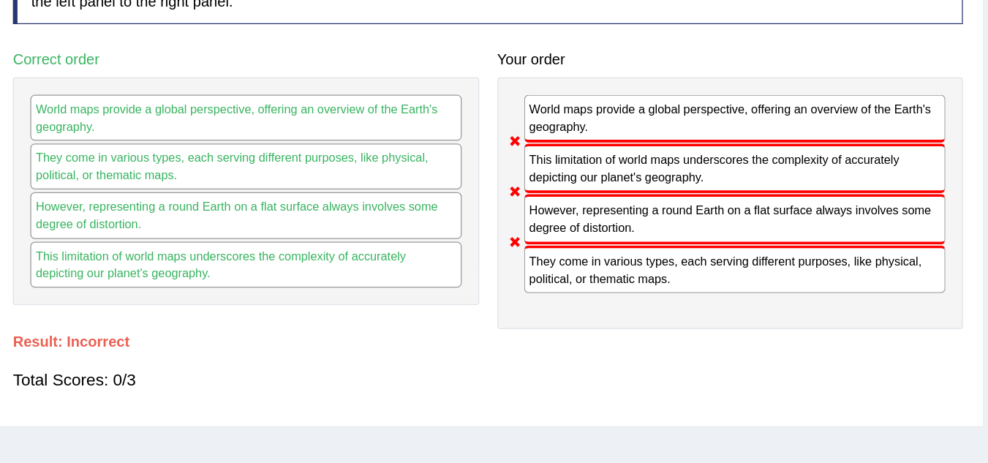
drag, startPoint x: 642, startPoint y: 239, endPoint x: 638, endPoint y: 301, distance: 61.5
click at [638, 301] on div "World maps provide a global perspective, offering an overview of the Earth's ge…" at bounding box center [771, 252] width 371 height 200
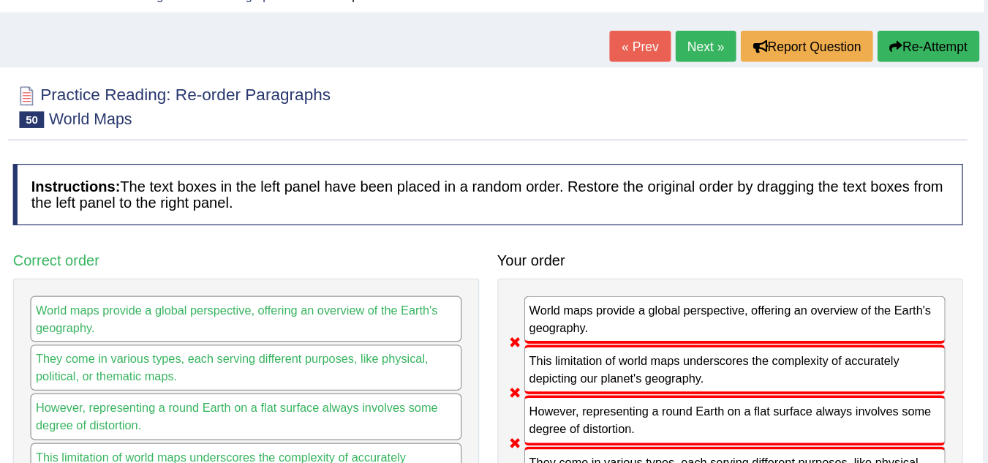
scroll to position [0, 0]
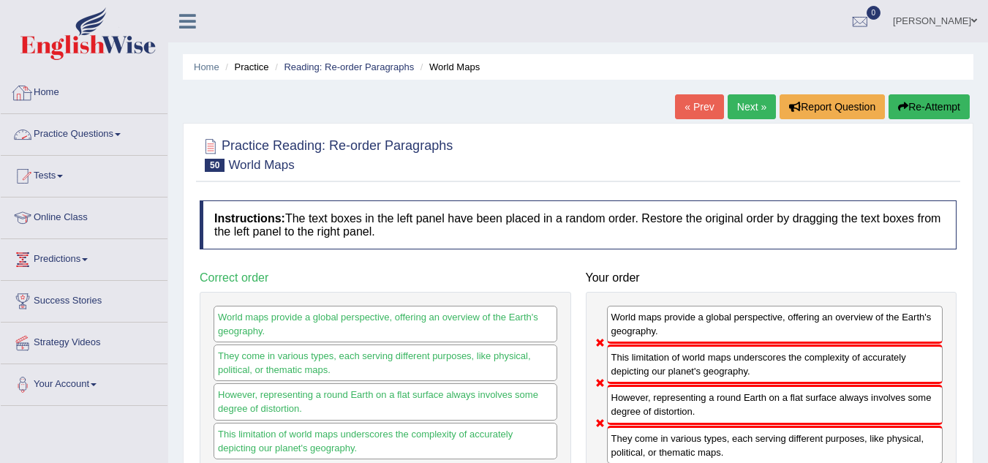
click at [72, 141] on link "Practice Questions" at bounding box center [84, 132] width 167 height 37
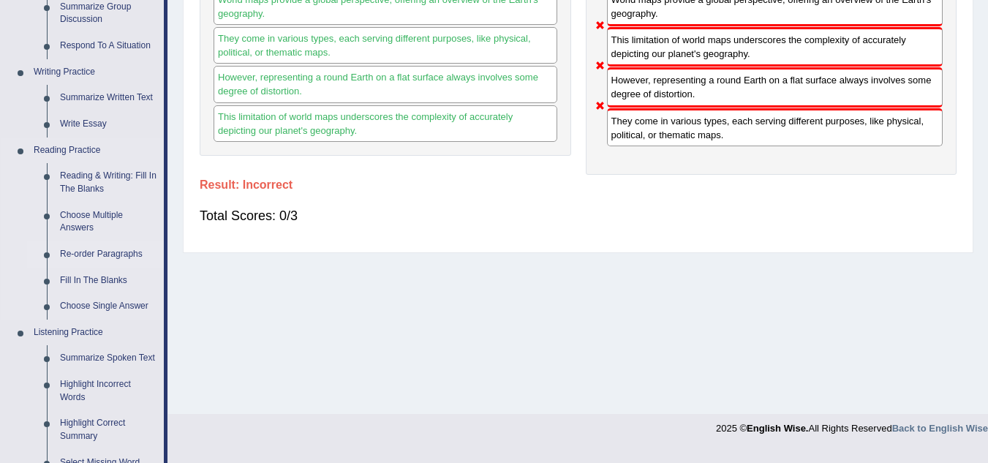
scroll to position [322, 0]
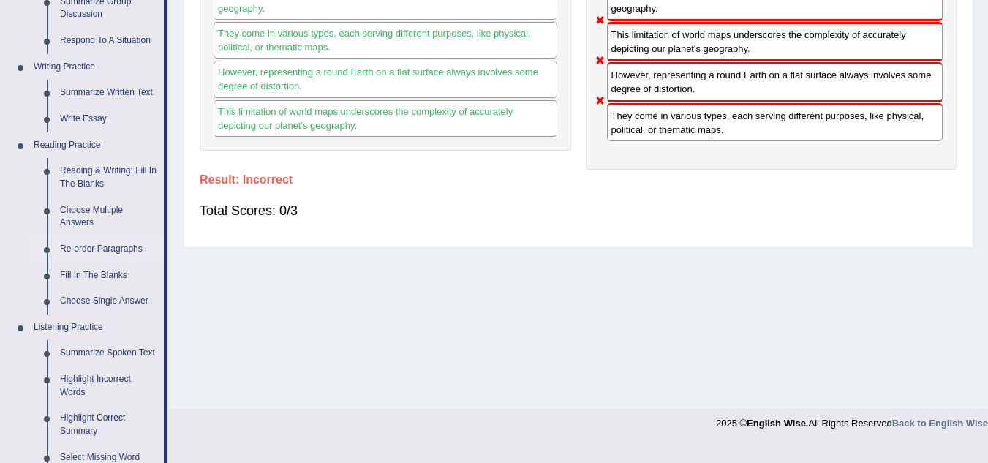
click at [89, 250] on link "Re-order Paragraphs" at bounding box center [108, 249] width 110 height 26
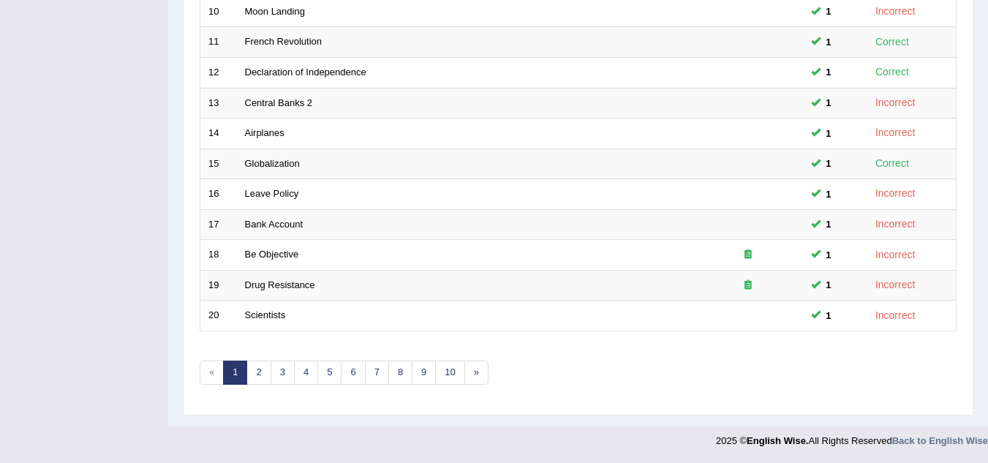
scroll to position [505, 0]
click at [259, 373] on link "2" at bounding box center [258, 373] width 24 height 24
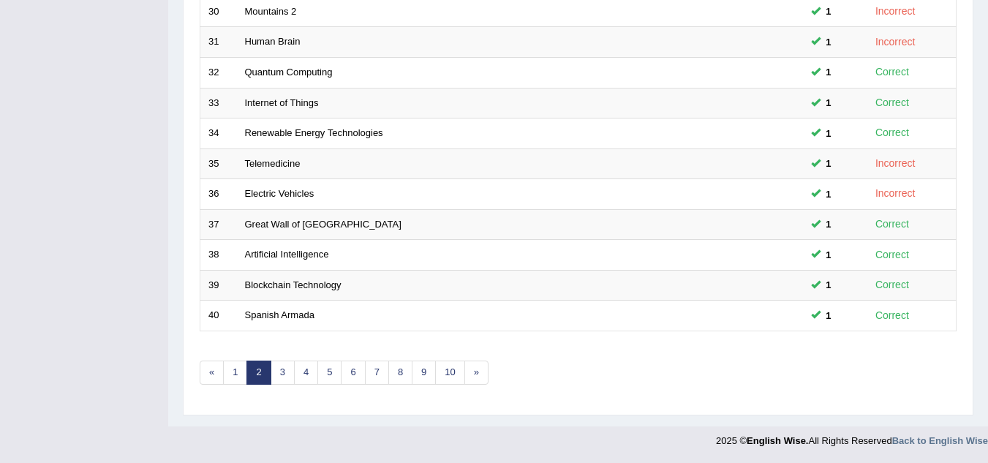
scroll to position [505, 0]
click at [281, 363] on link "3" at bounding box center [283, 373] width 24 height 24
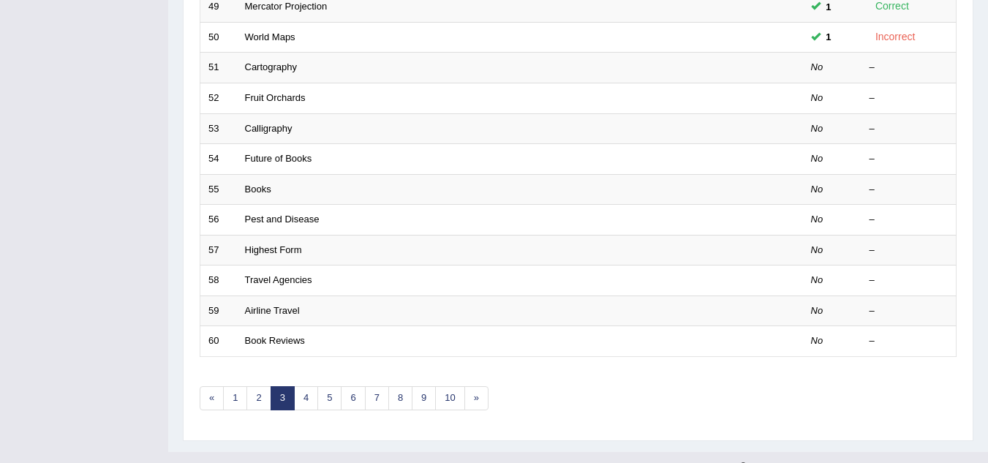
scroll to position [479, 0]
click at [260, 398] on link "2" at bounding box center [258, 399] width 24 height 24
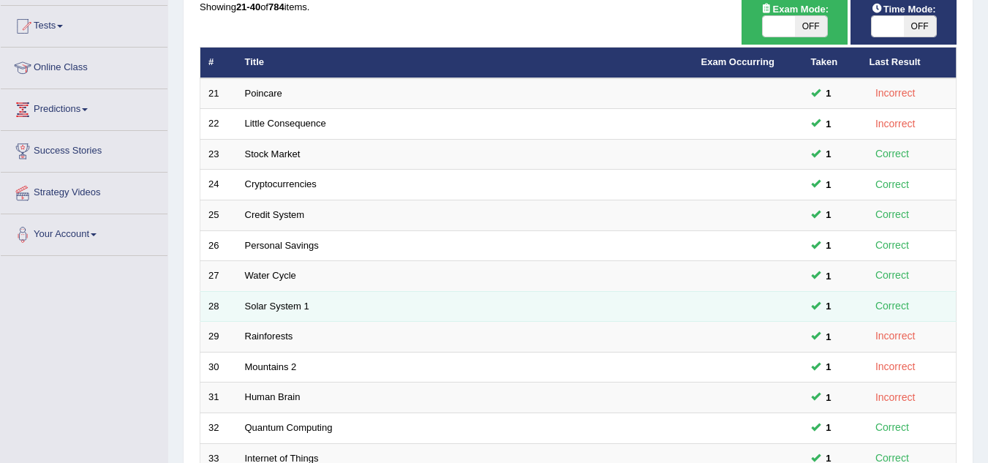
scroll to position [505, 0]
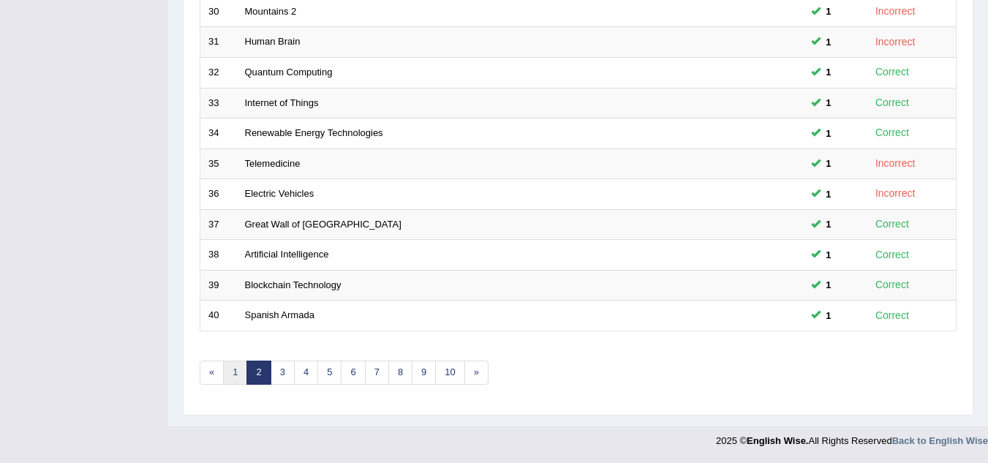
click at [229, 377] on link "1" at bounding box center [235, 372] width 24 height 24
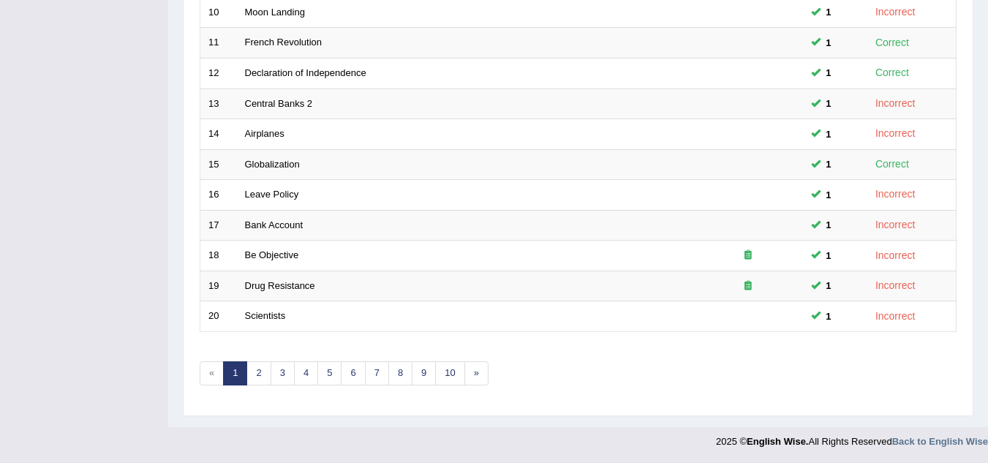
scroll to position [505, 0]
click at [278, 361] on link "3" at bounding box center [283, 372] width 24 height 24
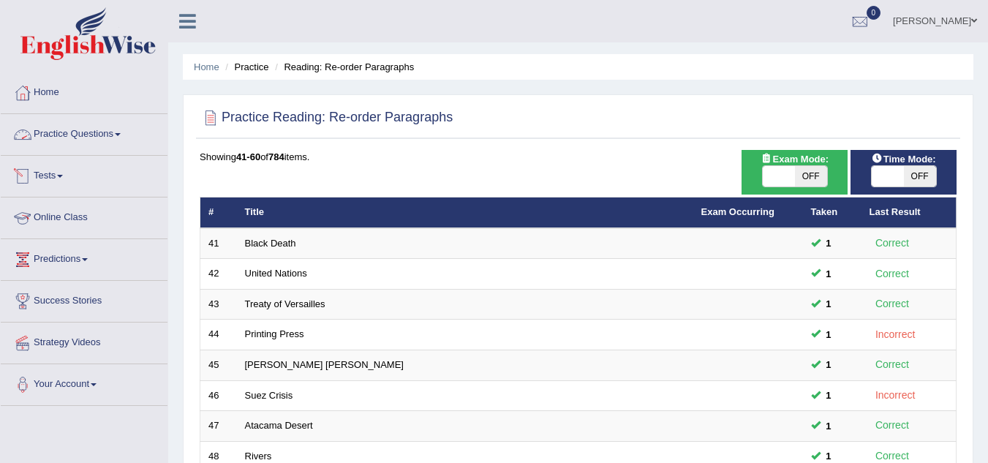
click at [74, 133] on link "Practice Questions" at bounding box center [84, 132] width 167 height 37
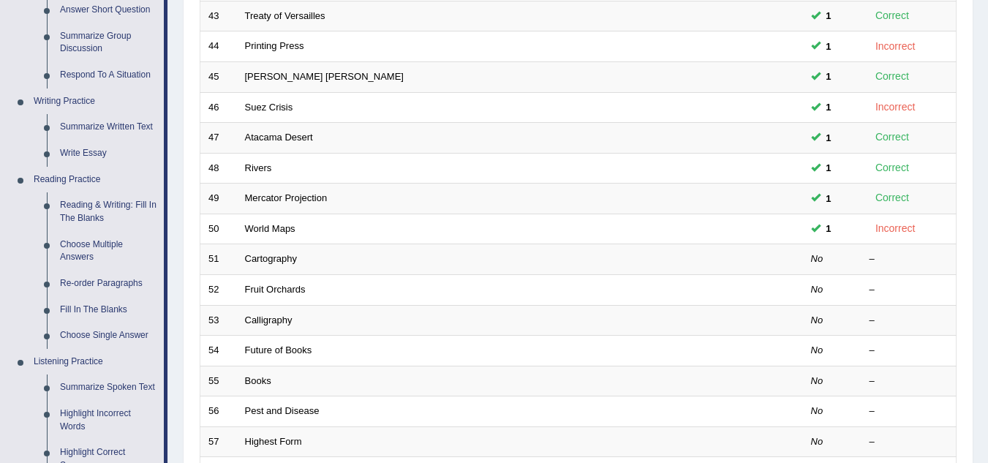
scroll to position [289, 0]
click at [100, 304] on link "Fill In The Blanks" at bounding box center [108, 309] width 110 height 26
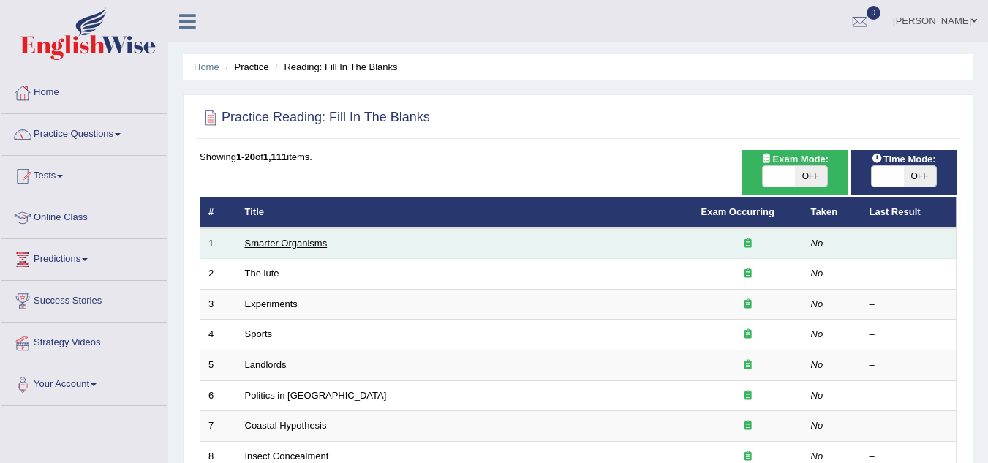
click at [274, 238] on link "Smarter Organisms" at bounding box center [286, 243] width 83 height 11
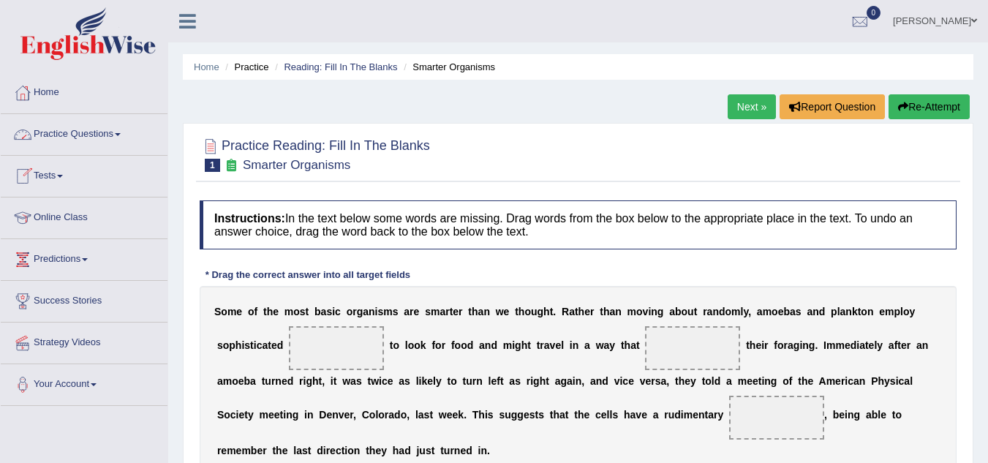
click at [95, 127] on link "Practice Questions" at bounding box center [84, 132] width 167 height 37
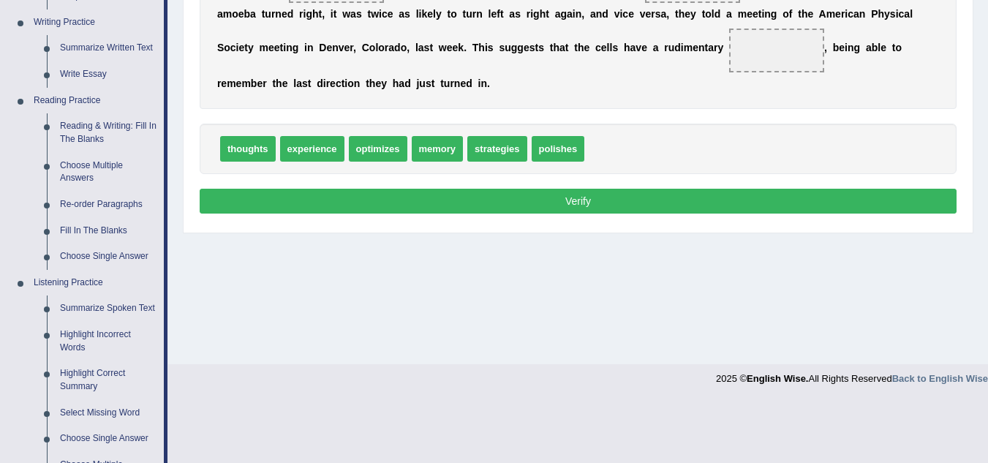
scroll to position [368, 0]
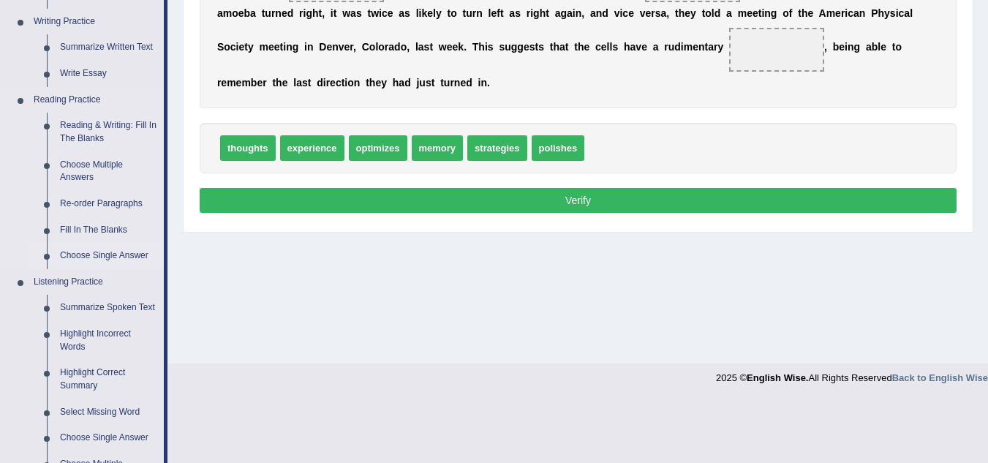
click at [111, 258] on link "Choose Single Answer" at bounding box center [108, 256] width 110 height 26
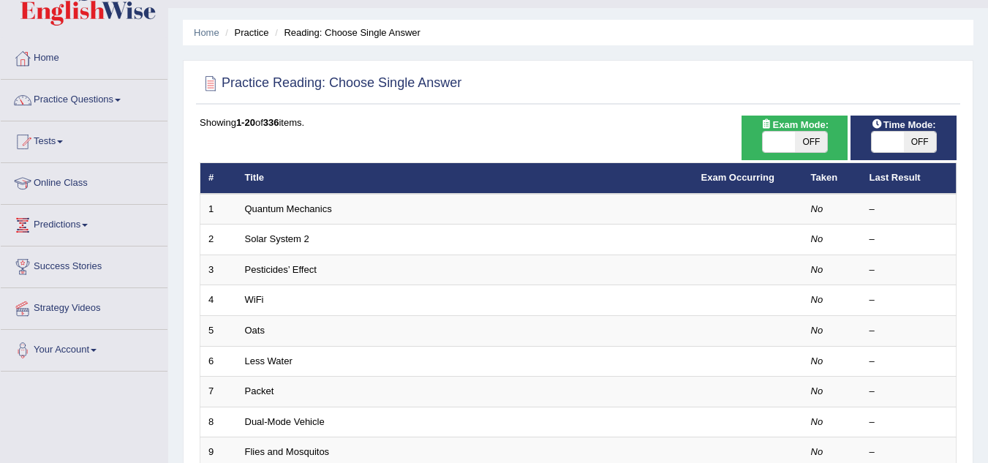
scroll to position [43, 0]
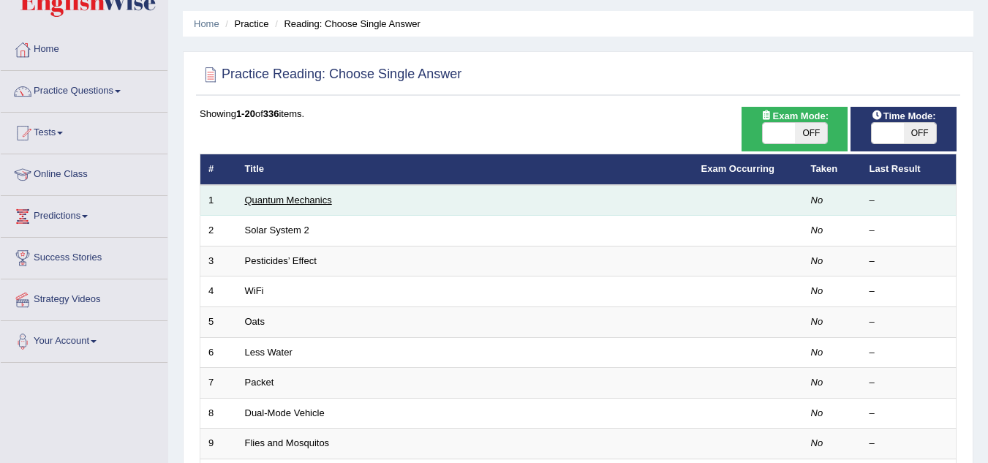
click at [293, 194] on link "Quantum Mechanics" at bounding box center [288, 199] width 87 height 11
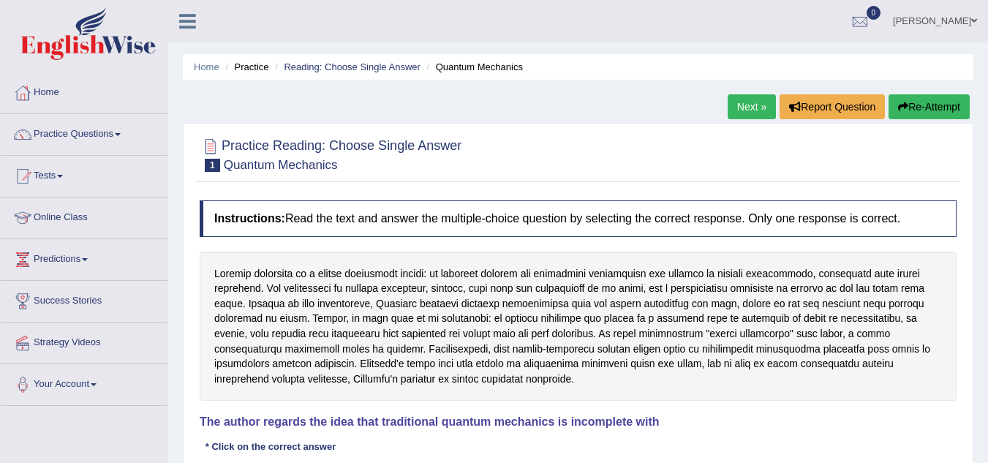
click at [205, 146] on div at bounding box center [211, 146] width 22 height 22
